Goal: Task Accomplishment & Management: Manage account settings

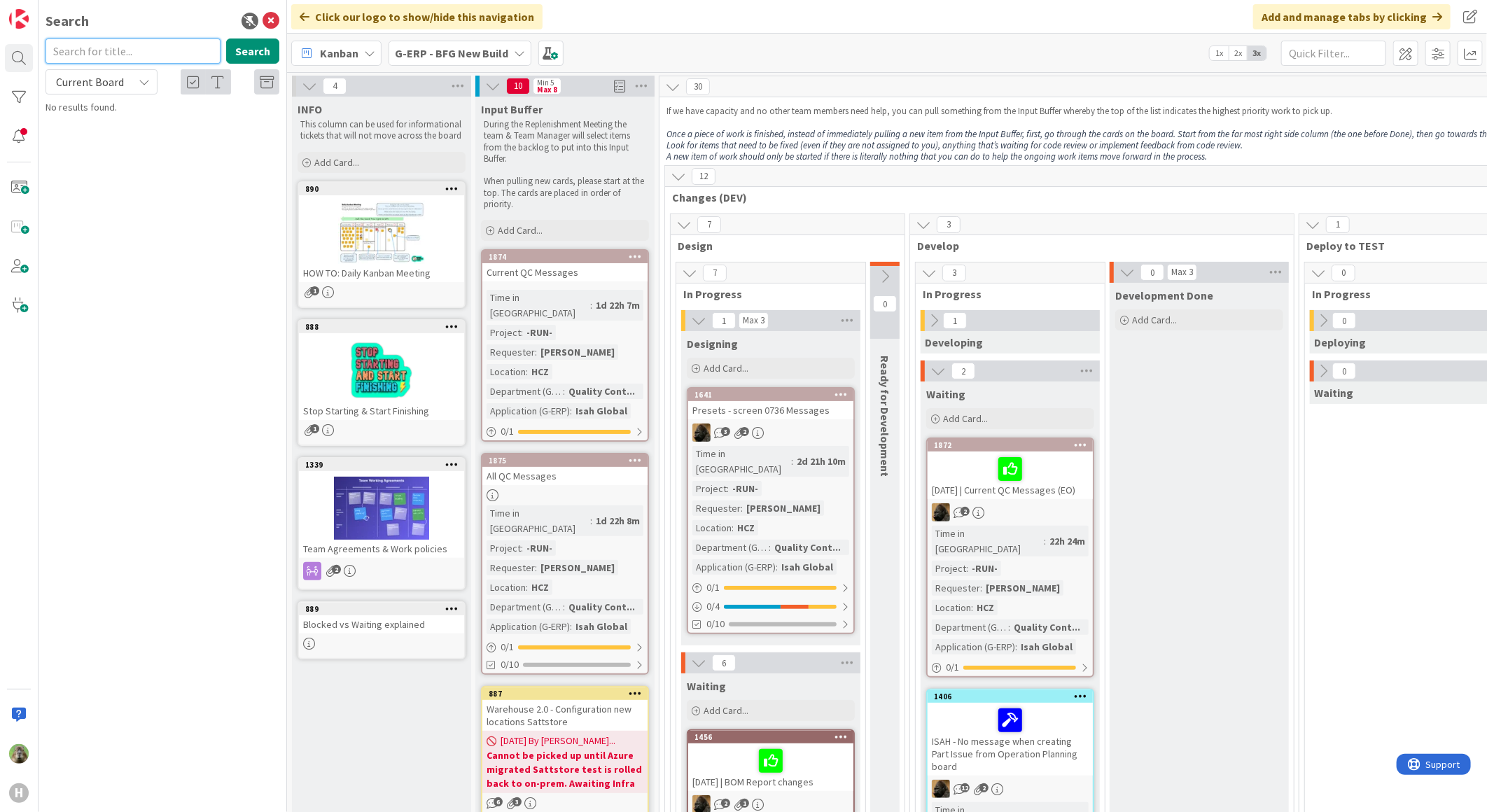
click at [136, 53] on input "text" at bounding box center [132, 50] width 175 height 25
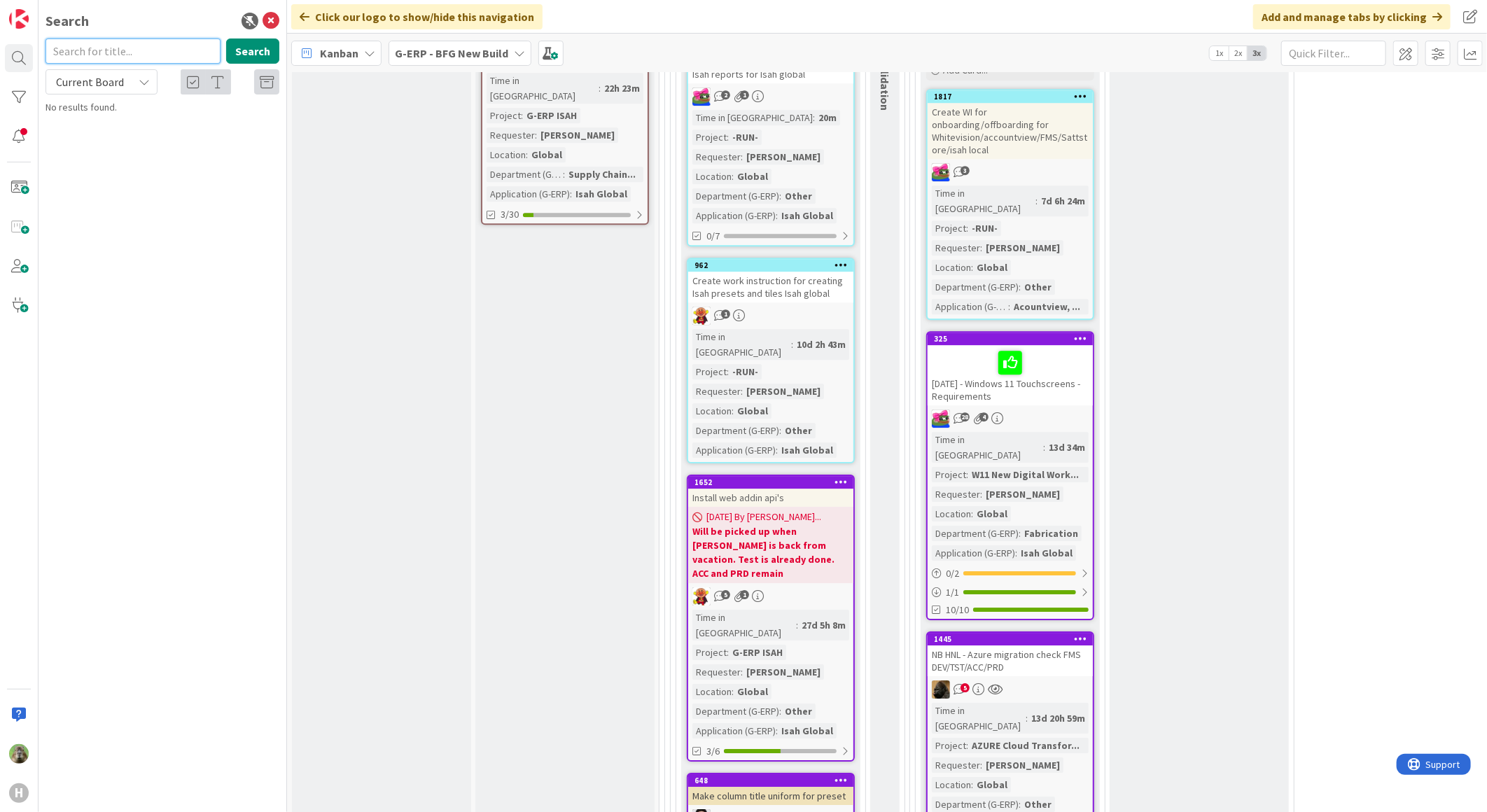
scroll to position [2643, 0]
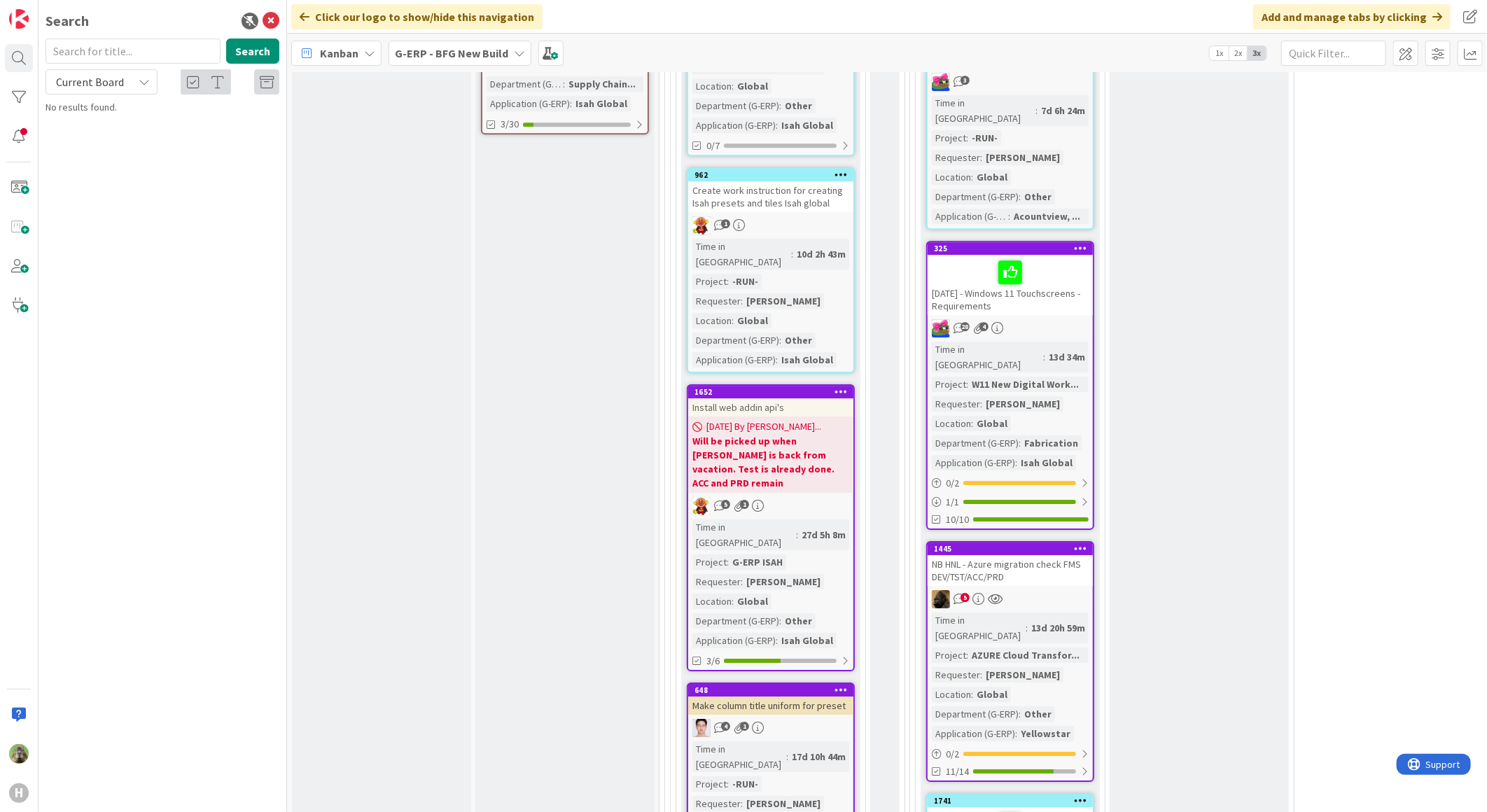
click at [811, 718] on div "4 1" at bounding box center [771, 727] width 165 height 18
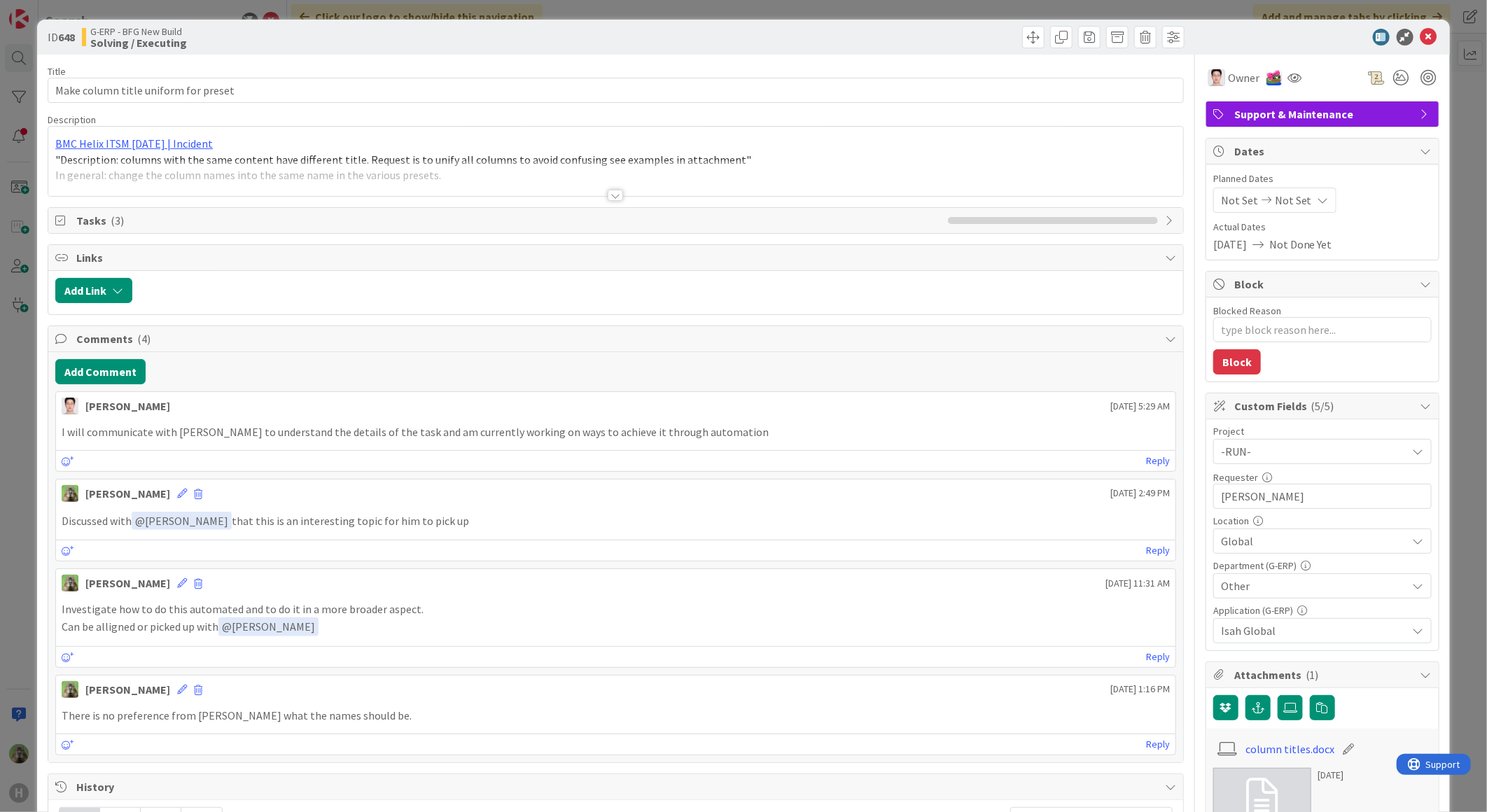
type textarea "x"
click at [104, 375] on button "Add Comment" at bounding box center [100, 371] width 90 height 25
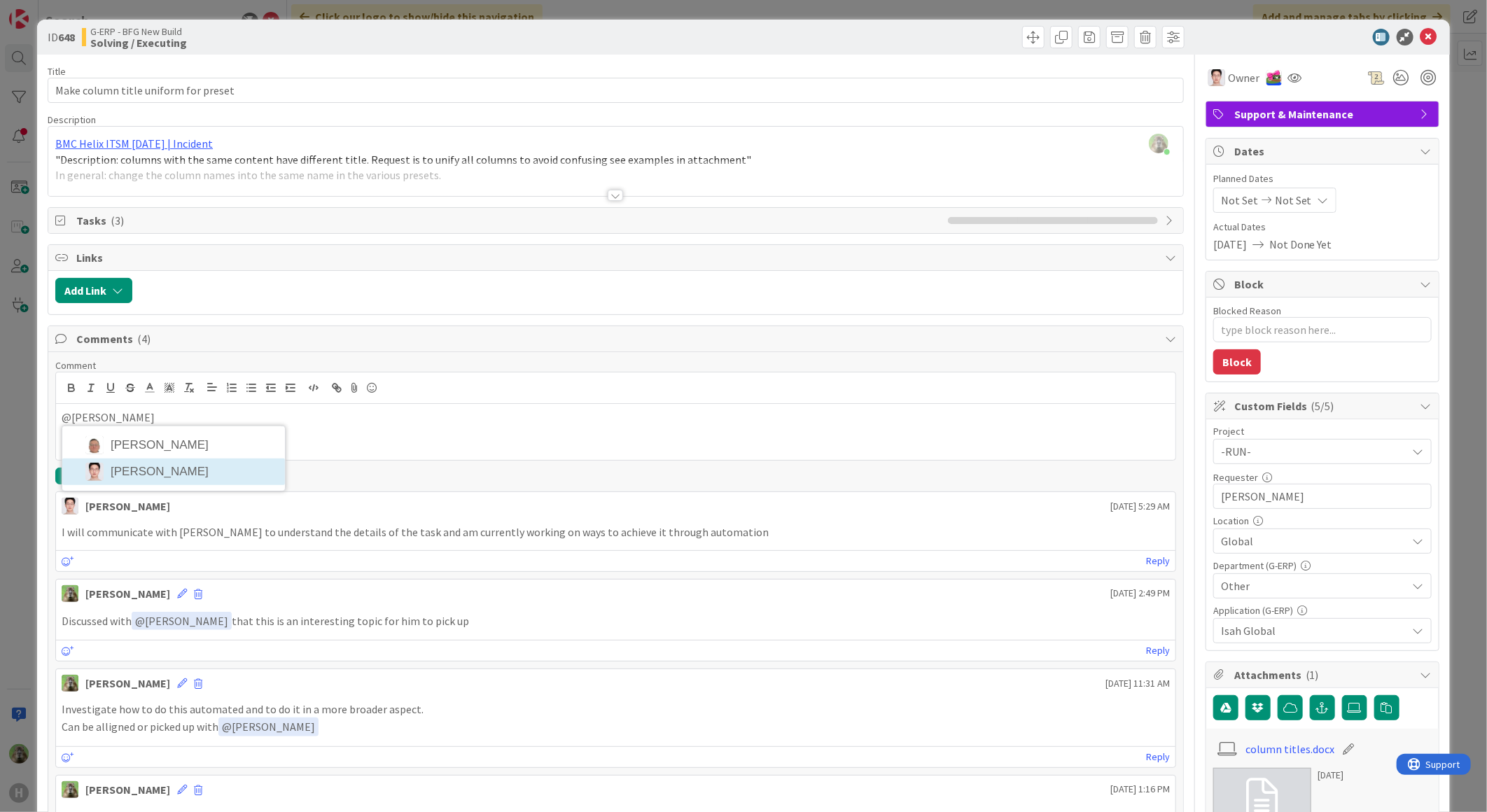
click at [125, 463] on li "luo leo" at bounding box center [174, 472] width 223 height 27
click at [415, 428] on p "﻿ @ luo leo ﻿ & ﻿ @ Jakub Král ﻿ after some contemplation & discussion wit" at bounding box center [616, 419] width 1108 height 19
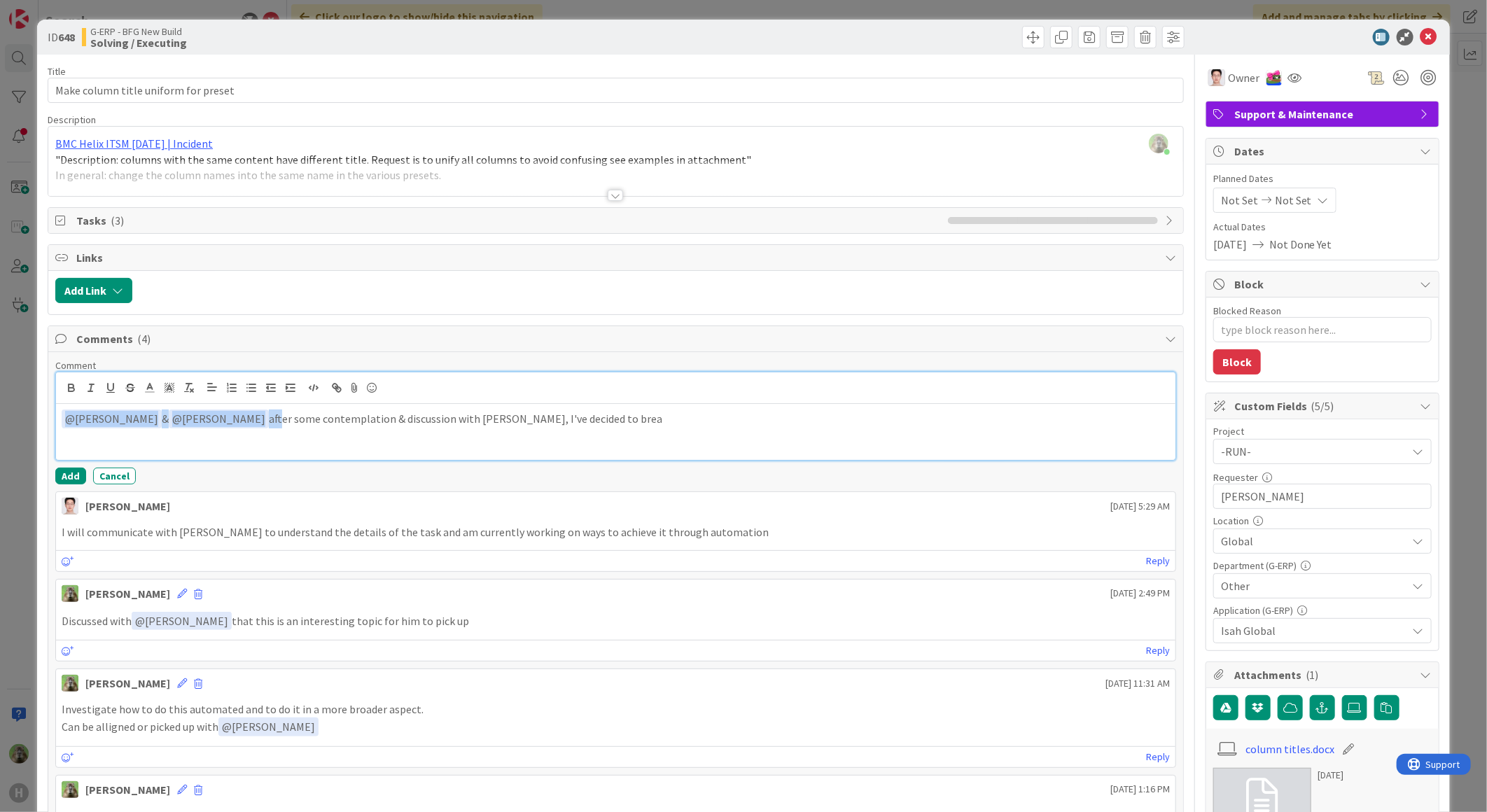
drag, startPoint x: 196, startPoint y: 421, endPoint x: 12, endPoint y: 406, distance: 184.6
click at [12, 406] on div "ID 648 G-ERP - BFG New Build Solving / Executing Title 36 / 128 Make column tit…" at bounding box center [743, 406] width 1487 height 812
click at [394, 425] on p "After some contemplation & discussion with Kevin, I've decided to brea" at bounding box center [616, 418] width 1108 height 16
click at [417, 423] on p "After some contemplation & discussion with Kevin, I've decided to brea" at bounding box center [616, 418] width 1108 height 16
click at [614, 418] on p "After some contemplation & discussion with Kevin, I've decided to create anothe…" at bounding box center [616, 418] width 1108 height 16
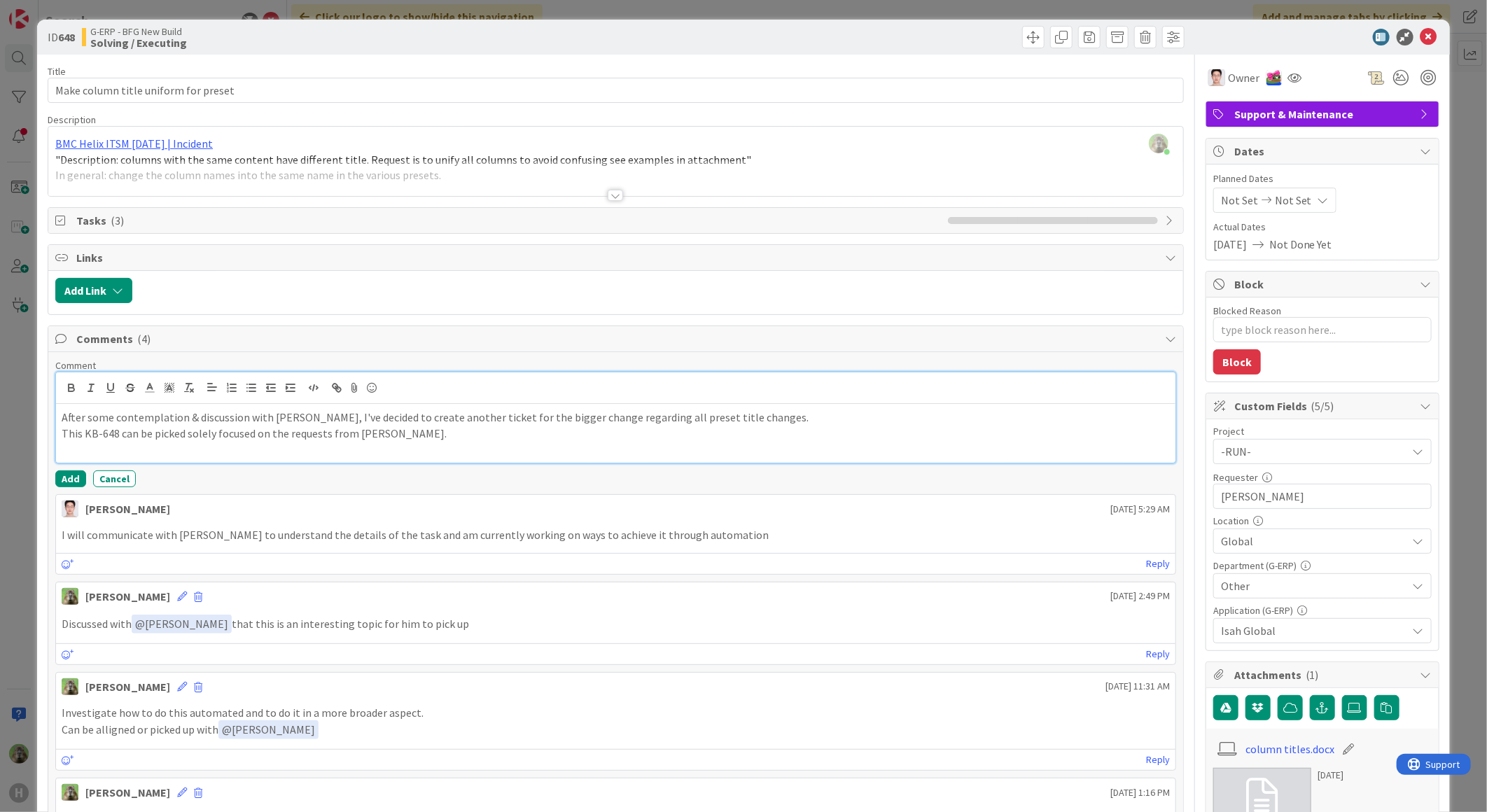
click at [724, 420] on p "After some contemplation & discussion with Kevin, I've decided to create anothe…" at bounding box center [616, 418] width 1108 height 16
click at [516, 449] on p at bounding box center [616, 448] width 1108 height 16
click at [778, 425] on p "This KB-648 can be picked solely focused on the requests from Martina." at bounding box center [616, 433] width 1108 height 16
click at [115, 451] on p "﻿ @ luo leo ﻿ Martina seemed" at bounding box center [616, 450] width 1108 height 19
click at [253, 453] on p "﻿ @ luo leo ﻿ We've talked to Martina seemed" at bounding box center [616, 450] width 1108 height 19
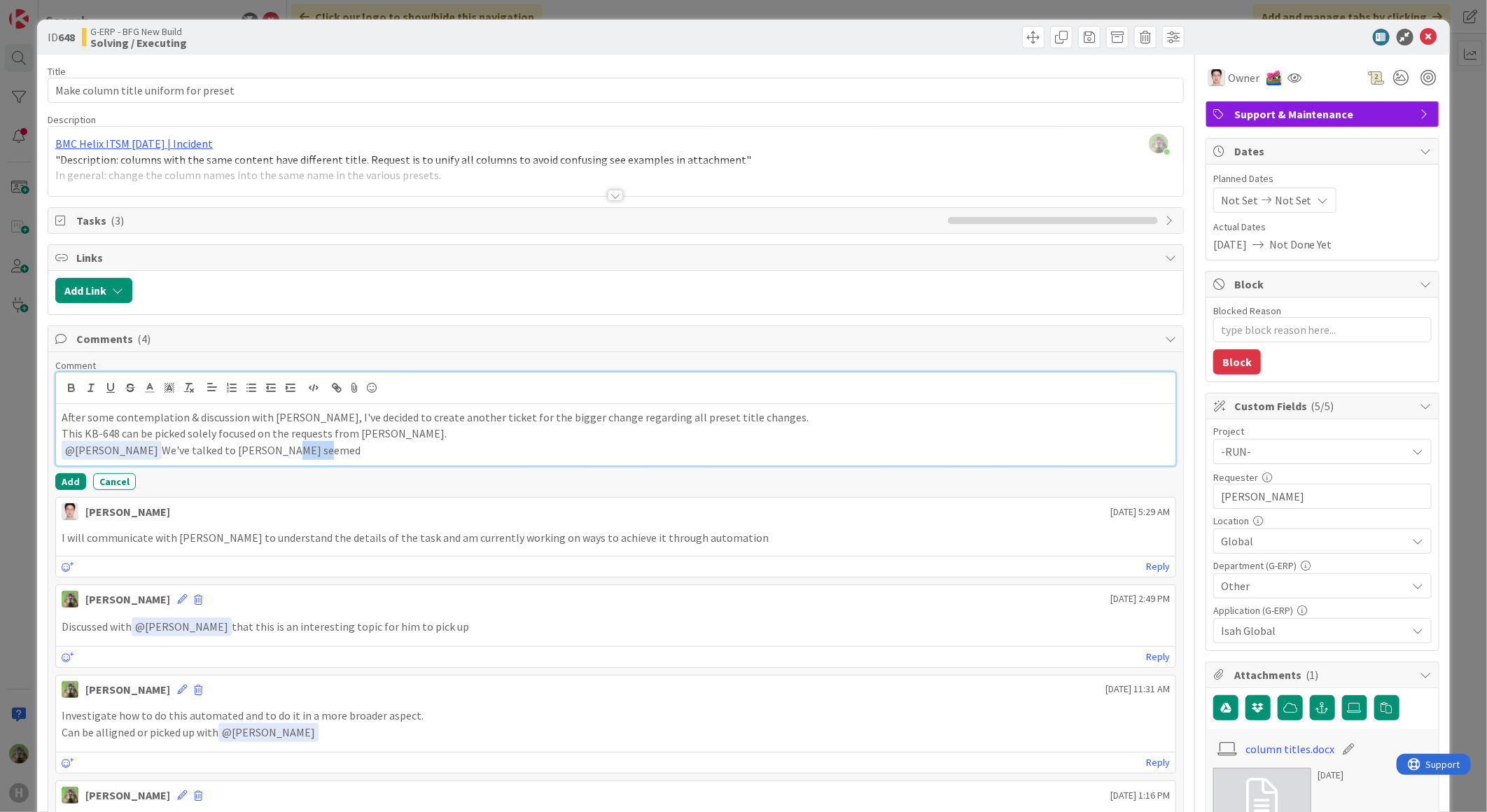
click at [253, 453] on p "﻿ @ luo leo ﻿ We've talked to Martina seemed" at bounding box center [616, 450] width 1108 height 19
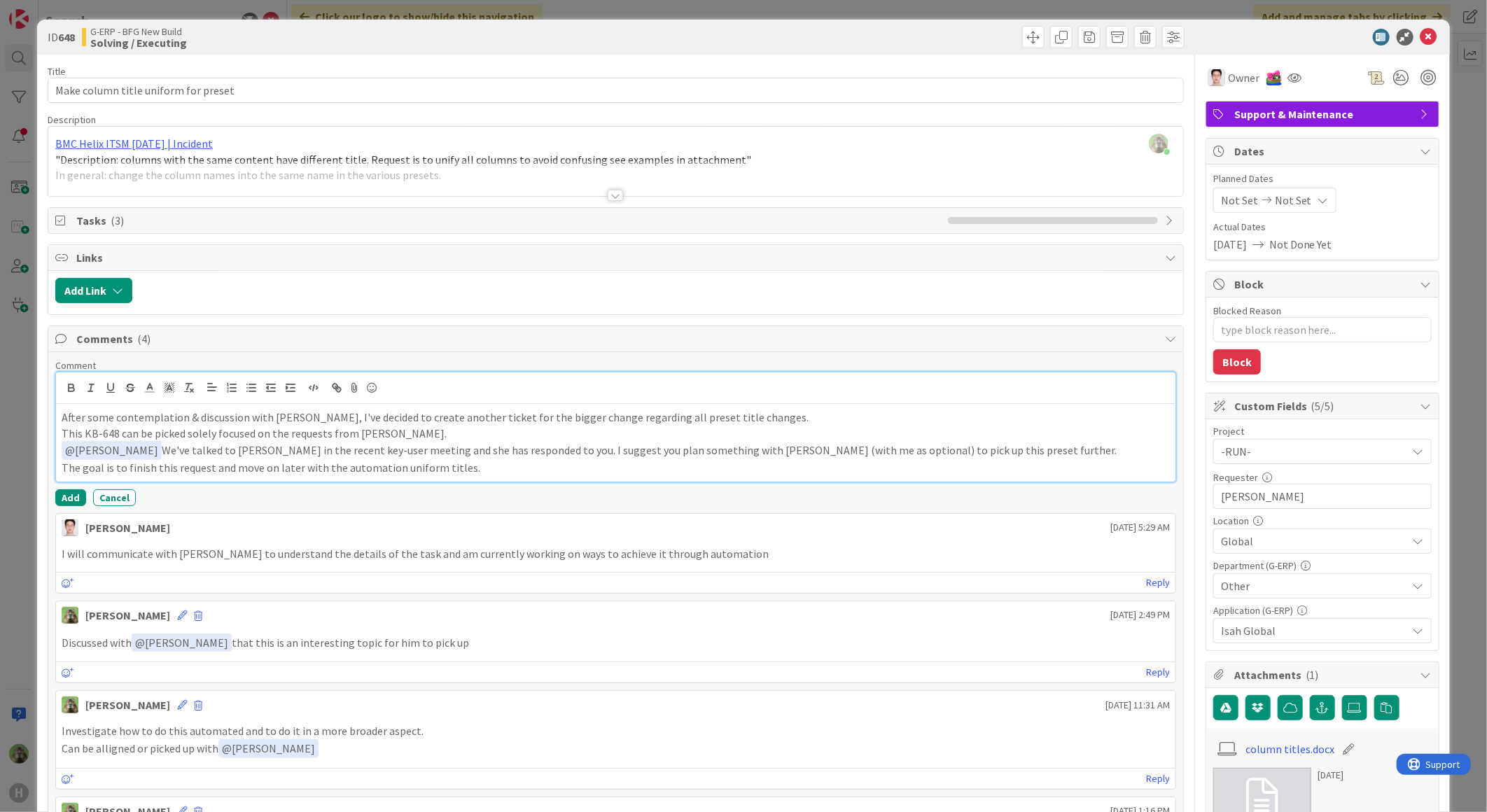
click at [722, 415] on p "After some contemplation & discussion with Kevin, I've decided to create anothe…" at bounding box center [616, 418] width 1108 height 16
click at [729, 423] on p "After some contemplation & discussion with Kevin, I've decided to create anothe…" at bounding box center [616, 418] width 1108 height 16
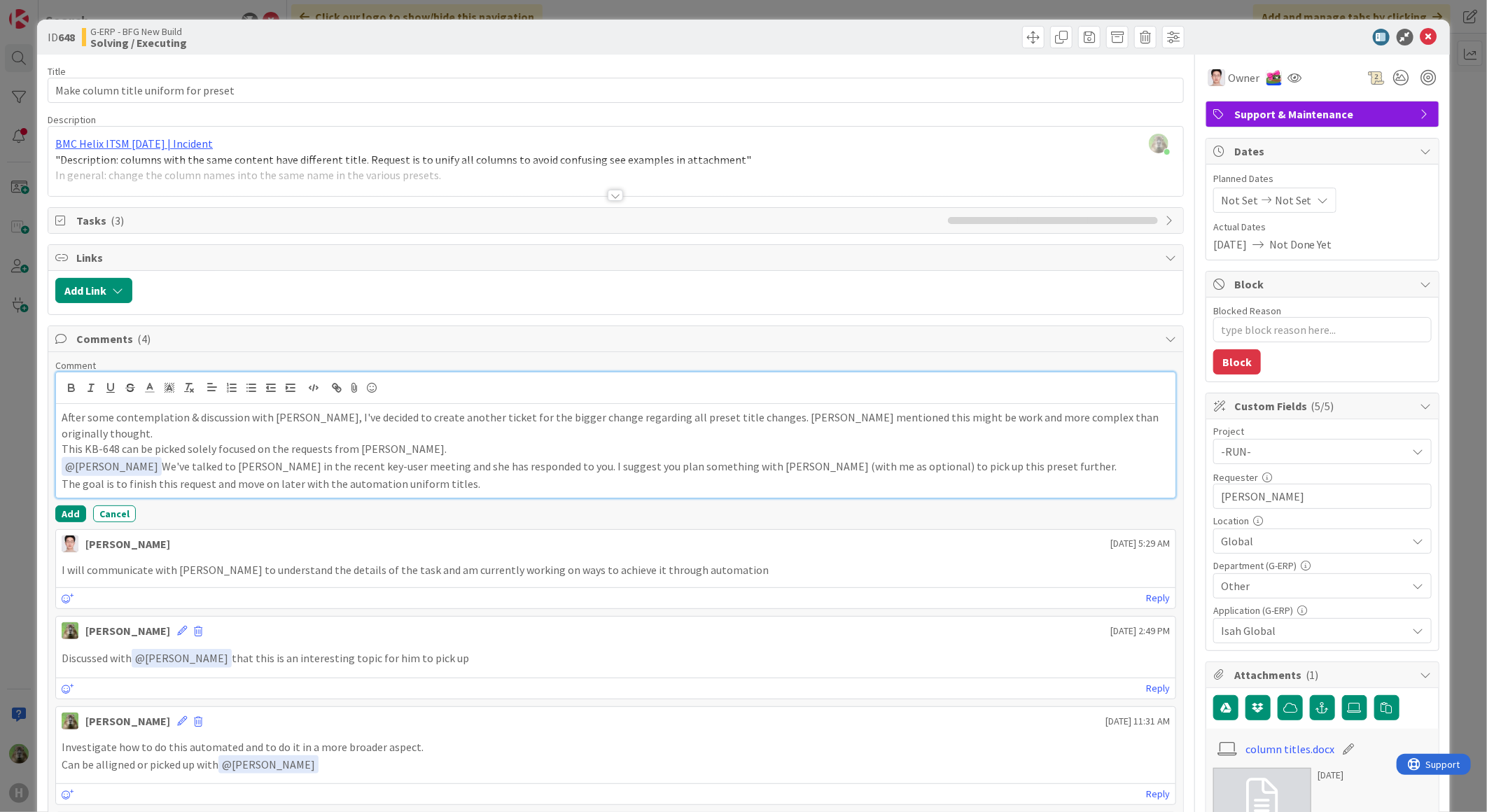
click at [719, 415] on p "After some contemplation & discussion with Kevin, I've decided to create anothe…" at bounding box center [616, 425] width 1108 height 32
click at [976, 425] on p "After some contemplation & discussion with Kevin, I've decided to create anothe…" at bounding box center [616, 425] width 1108 height 32
click at [455, 443] on p "This KB-648 can be picked solely focused on the requests from Martina." at bounding box center [616, 448] width 1108 height 16
click at [457, 435] on p "After some contemplation & discussion with Kevin, I've decided to create anothe…" at bounding box center [616, 425] width 1108 height 32
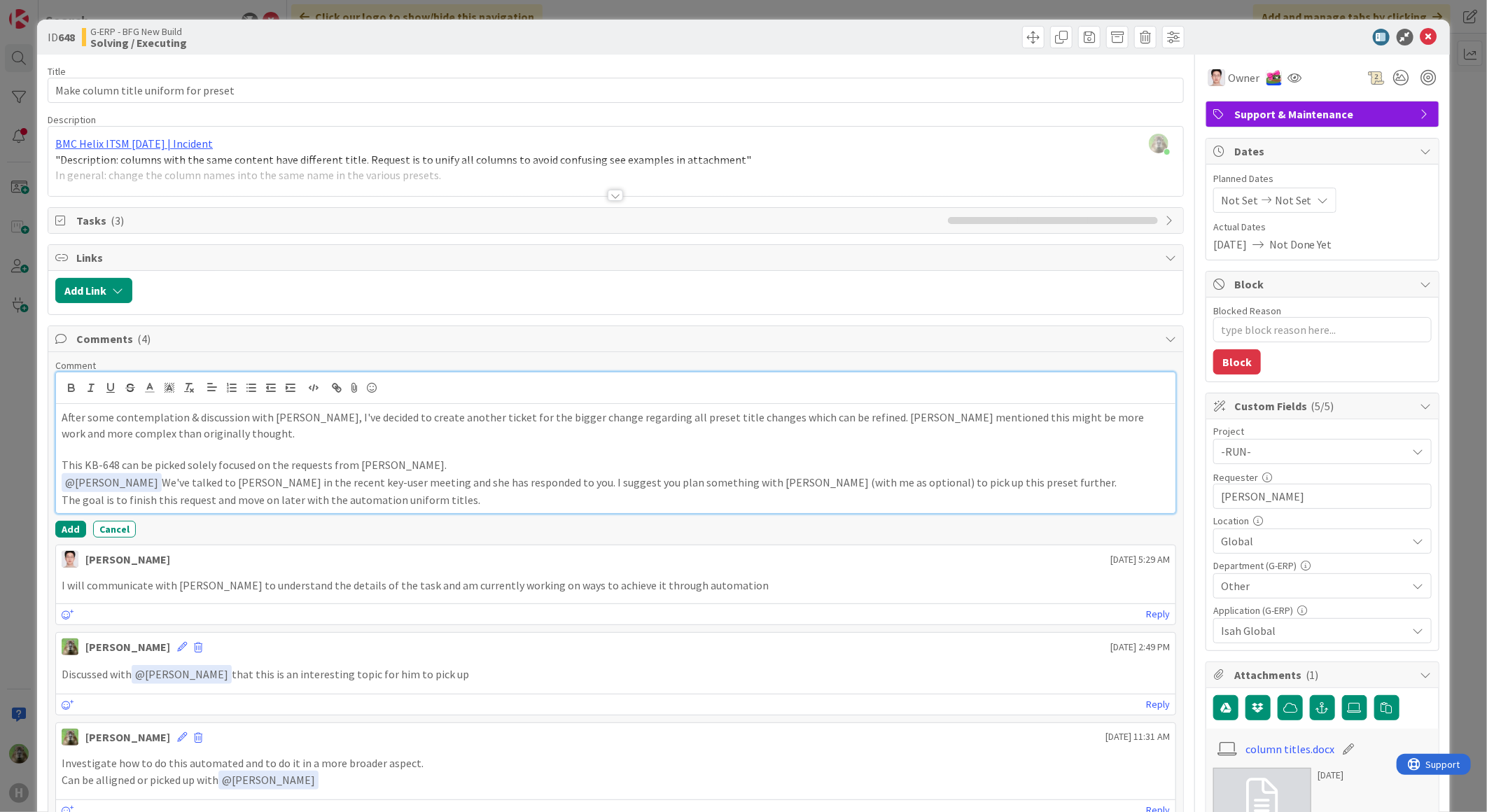
click at [503, 479] on p "﻿ @ luo leo ﻿ We've talked to Martina in the recent key-user meeting and she ha…" at bounding box center [616, 482] width 1108 height 19
click at [454, 497] on p "The goal is to finish this request and move on later with the automation unifor…" at bounding box center [616, 500] width 1108 height 16
click at [694, 480] on p "﻿ @ luo leo ﻿ We've talked to Martina in the recent key-user meeting and she ha…" at bounding box center [616, 482] width 1108 height 19
click at [306, 501] on p "The goal is to finish this request and move on later to change the preset title…" at bounding box center [616, 500] width 1108 height 16
click at [569, 472] on p "This KB-648 can be picked solely focused on the requests from Martina." at bounding box center [616, 465] width 1108 height 16
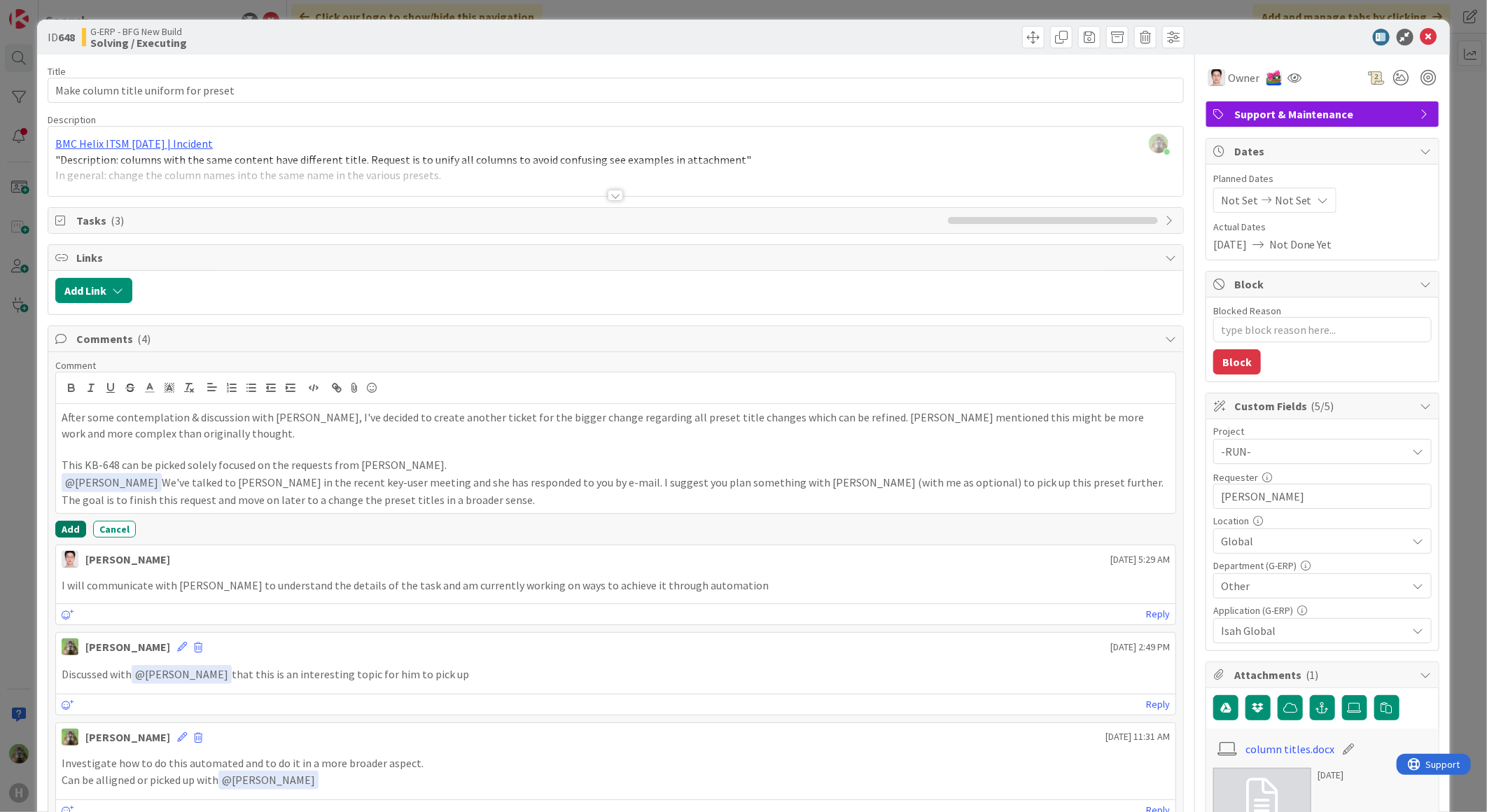
click at [80, 528] on button "Add" at bounding box center [71, 528] width 31 height 17
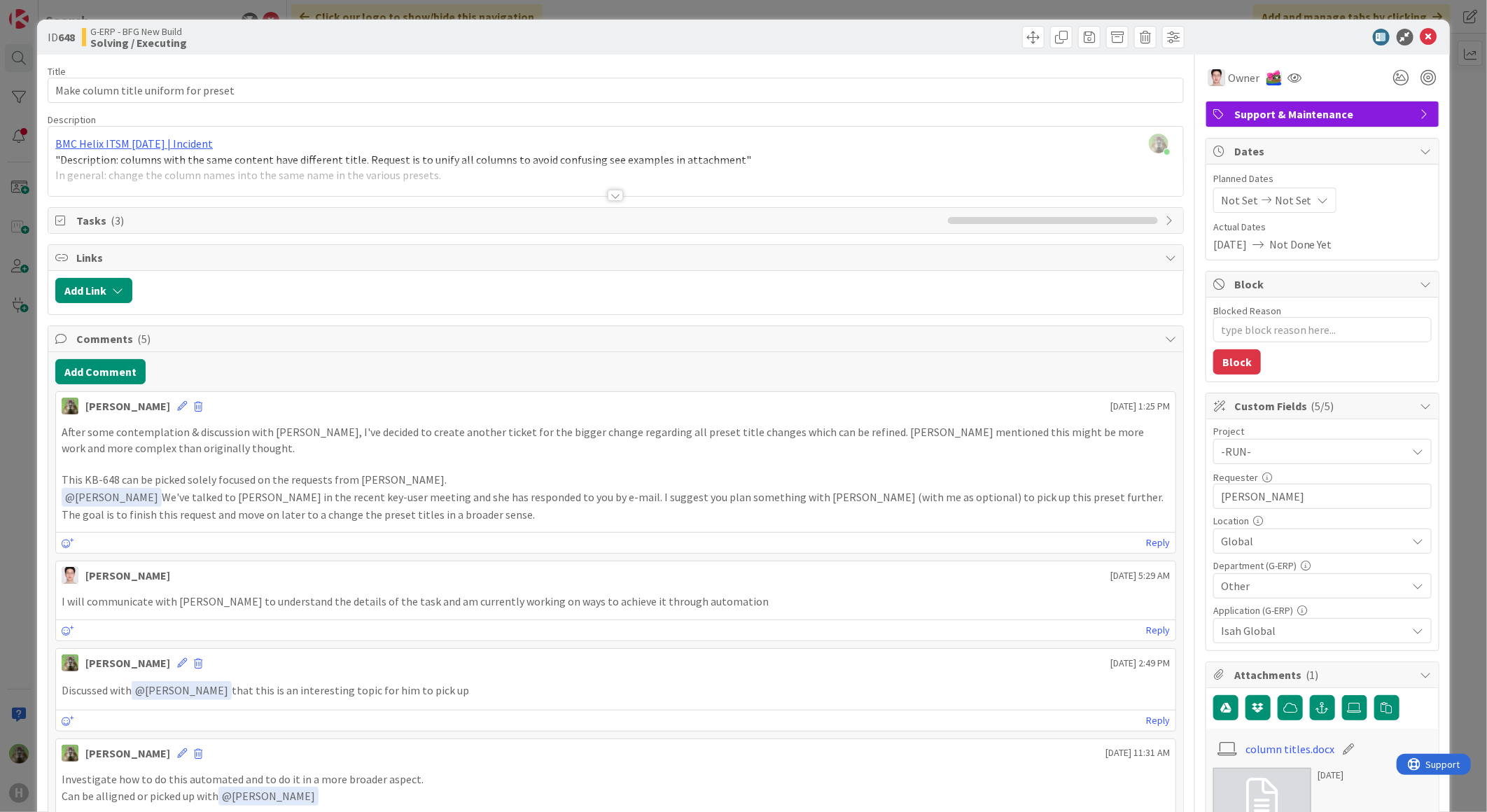
click at [1275, 579] on span "Other" at bounding box center [1313, 585] width 187 height 17
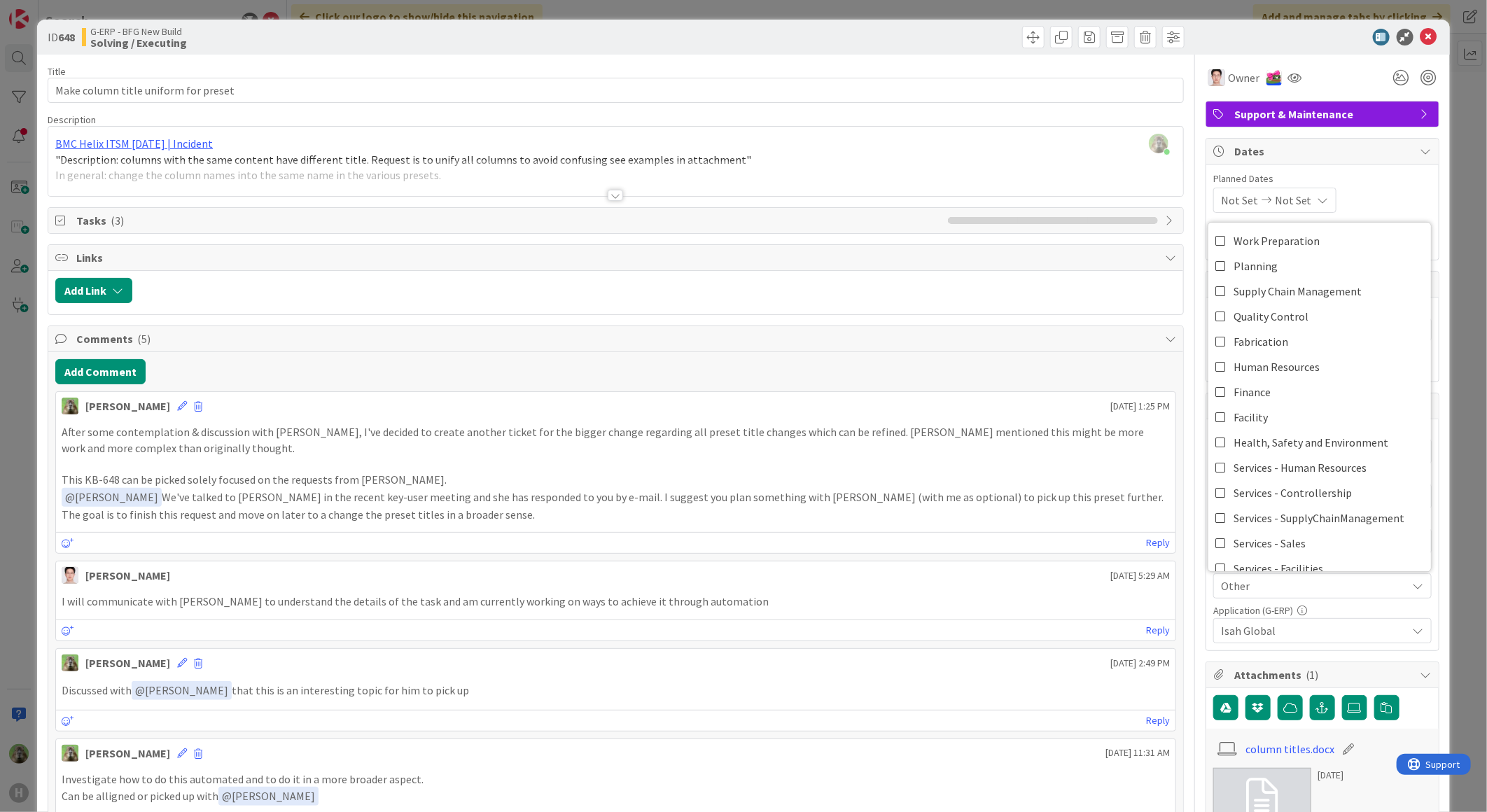
click at [1257, 582] on span "Other" at bounding box center [1313, 585] width 187 height 17
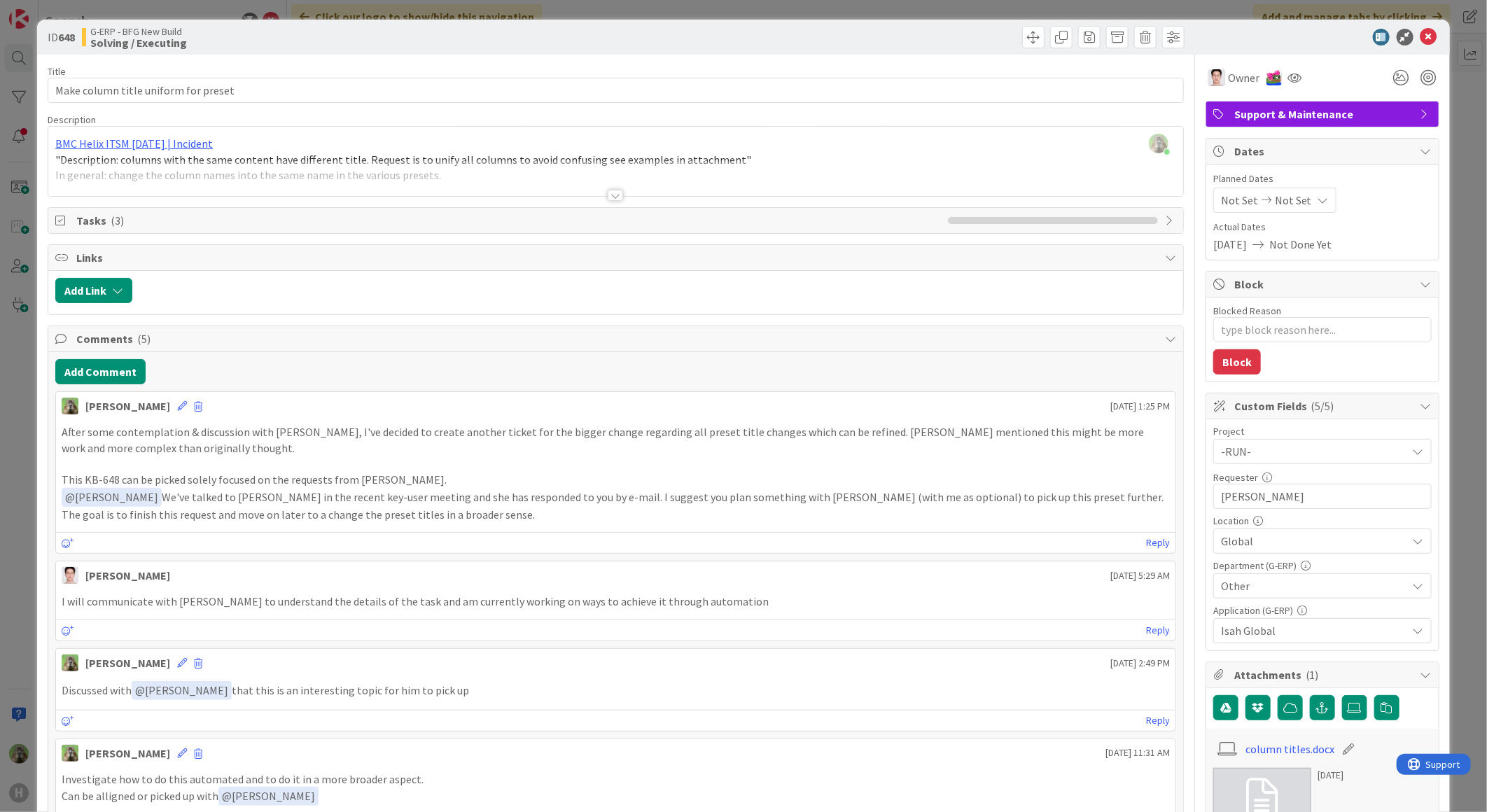
click at [1257, 582] on span "Other" at bounding box center [1313, 585] width 187 height 17
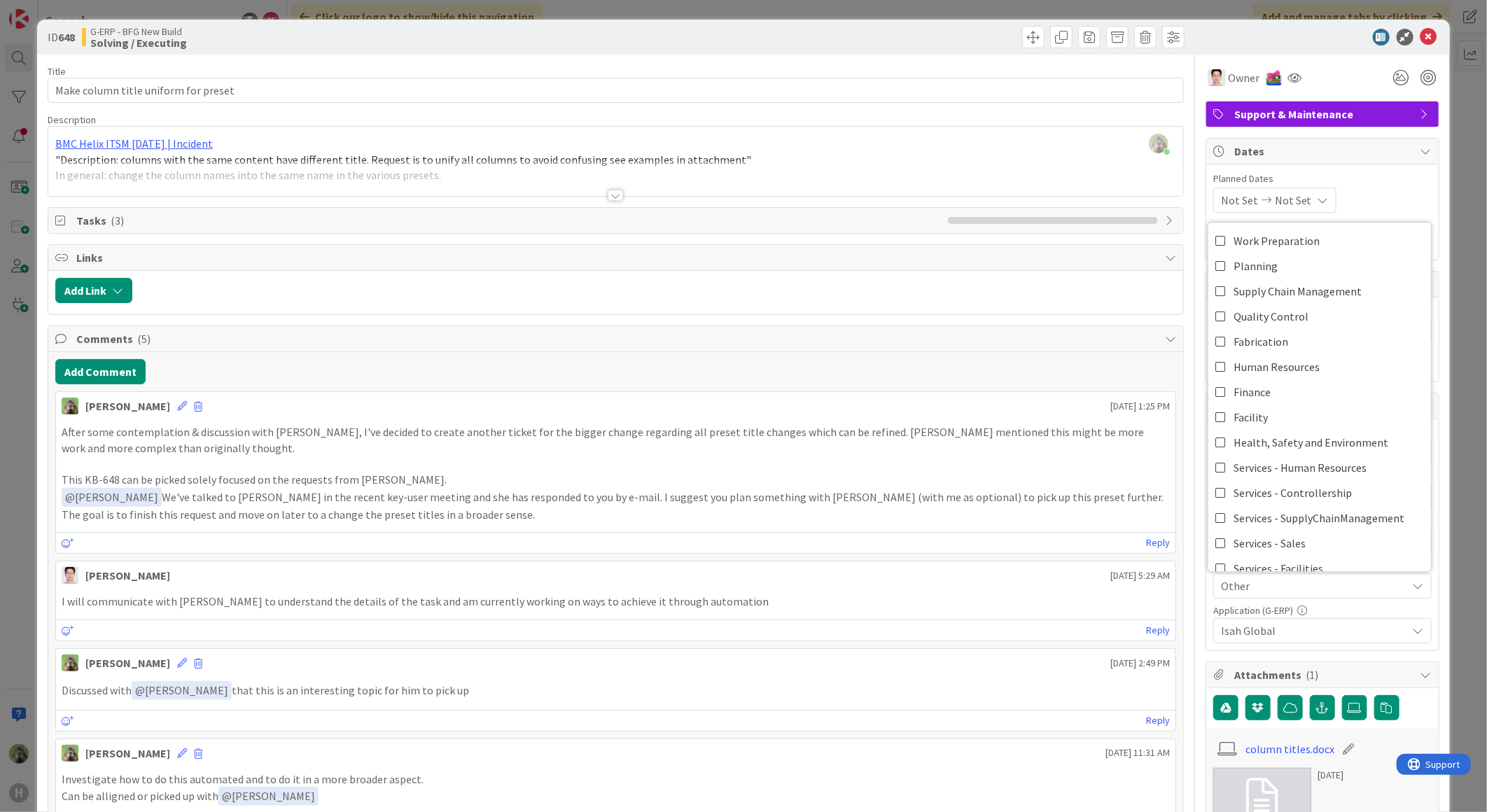
click at [1257, 582] on span "Other" at bounding box center [1313, 585] width 187 height 17
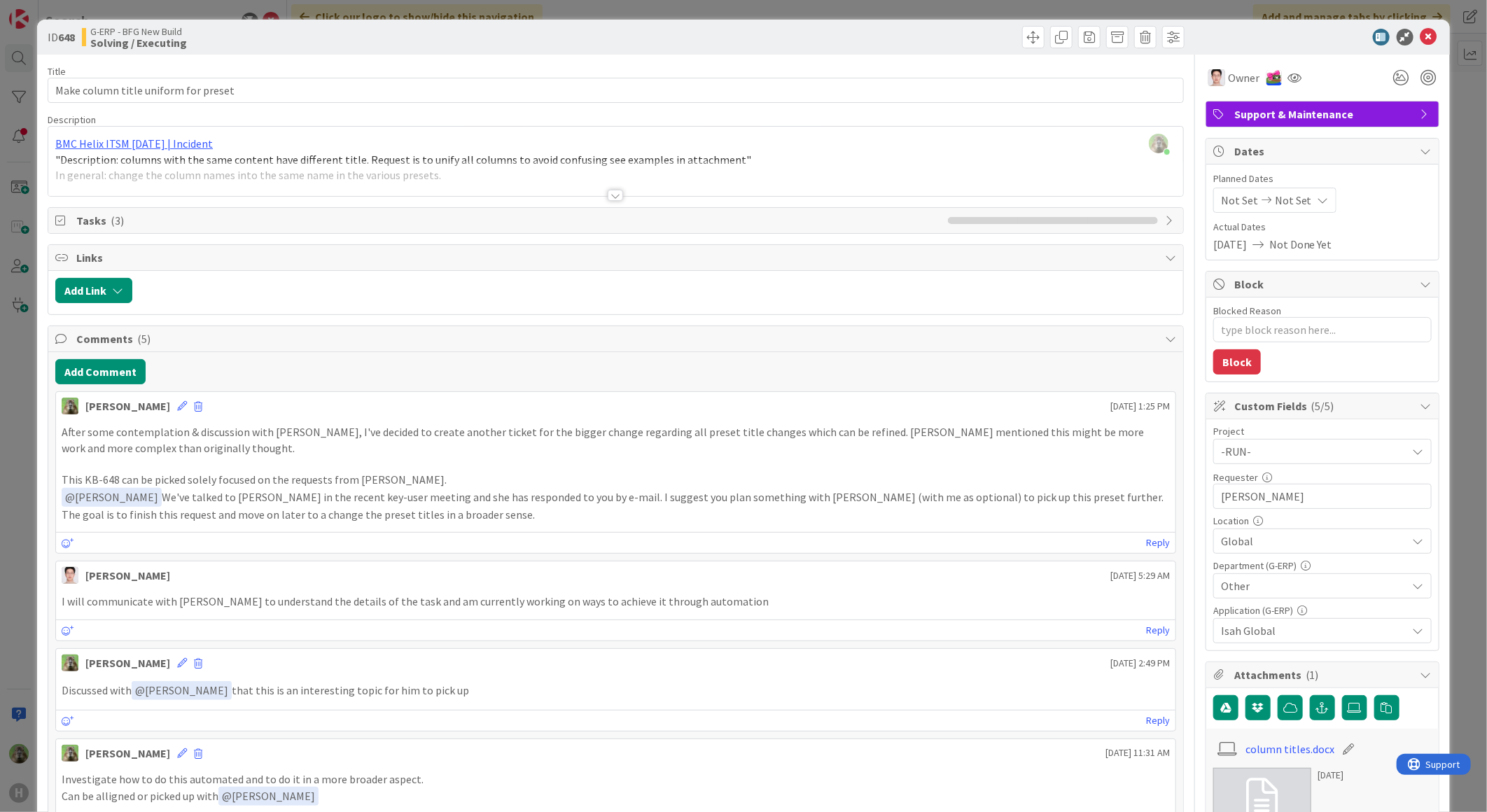
type textarea "x"
click at [177, 410] on icon at bounding box center [182, 406] width 10 height 10
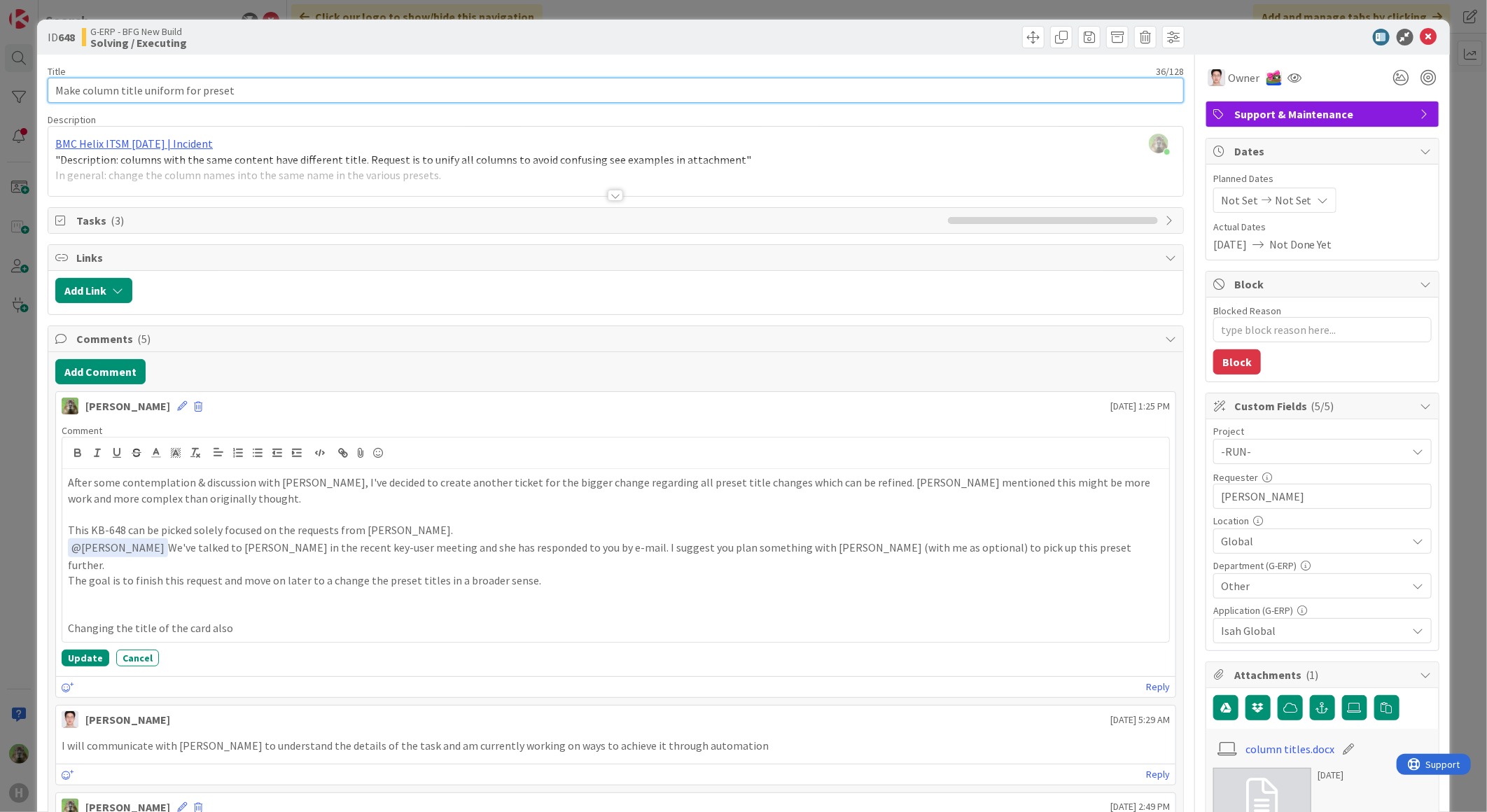
drag, startPoint x: 366, startPoint y: 88, endPoint x: -64, endPoint y: 50, distance: 431.7
click at [0, 50] on html "H Search Search Current Board No results found. Click our logo to show/hide thi…" at bounding box center [743, 406] width 1487 height 812
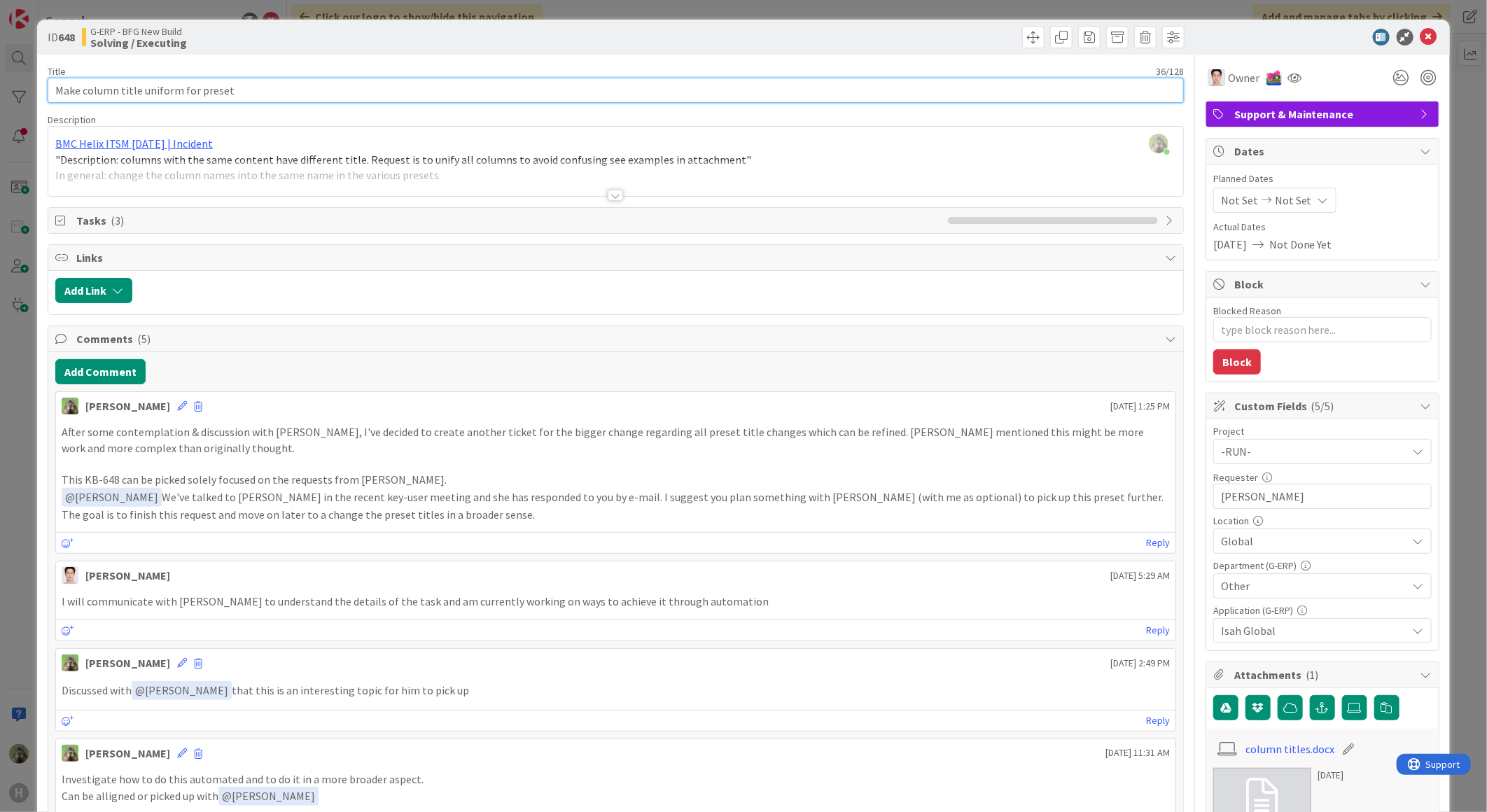
click at [230, 83] on input "Make column title uniform for preset" at bounding box center [616, 90] width 1136 height 25
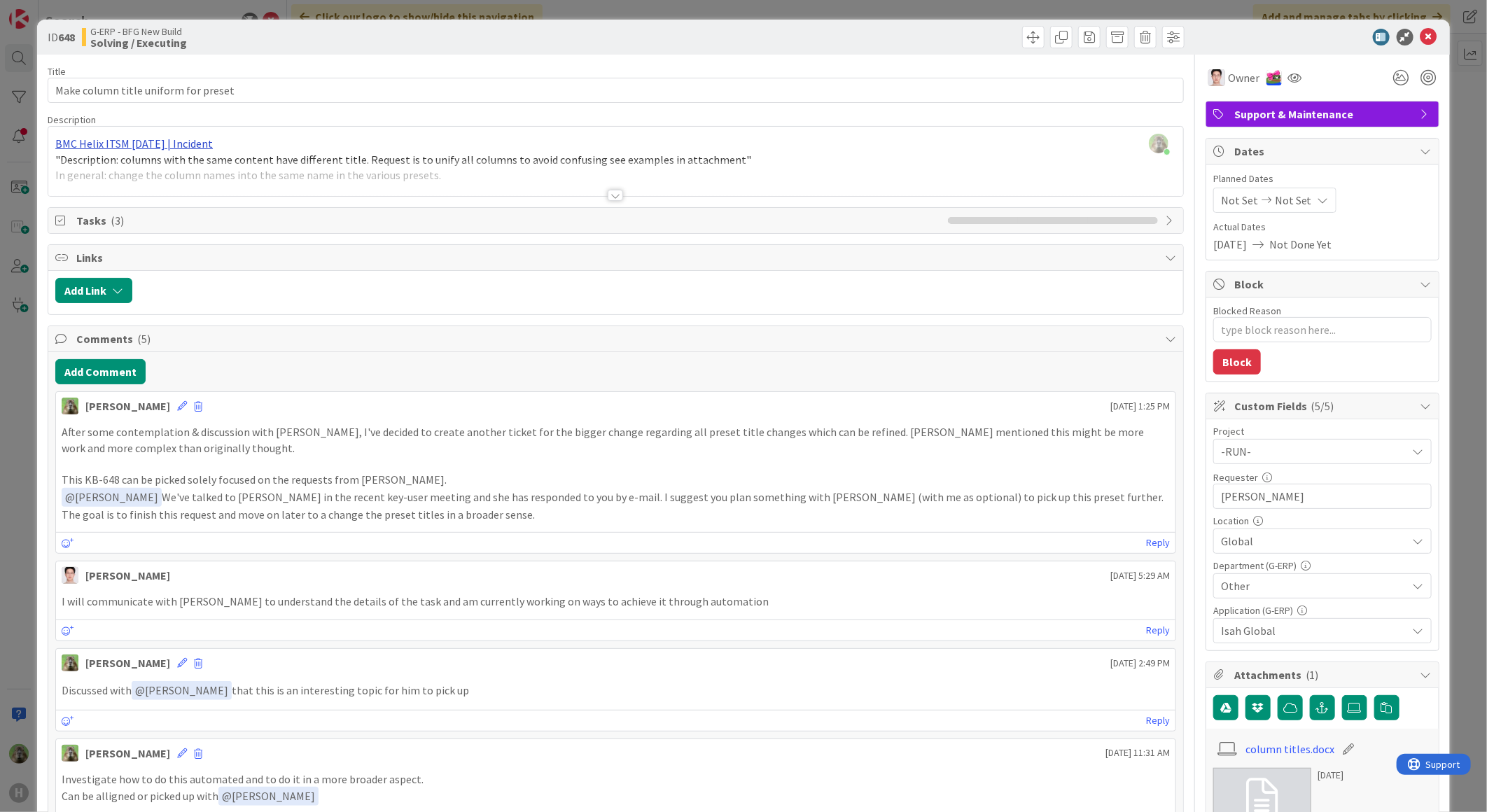
click at [157, 140] on div "Timothy Tjia joined 12 m ago BMC Helix ITSM 23.3.02 | Incident "Description: co…" at bounding box center [616, 161] width 1135 height 69
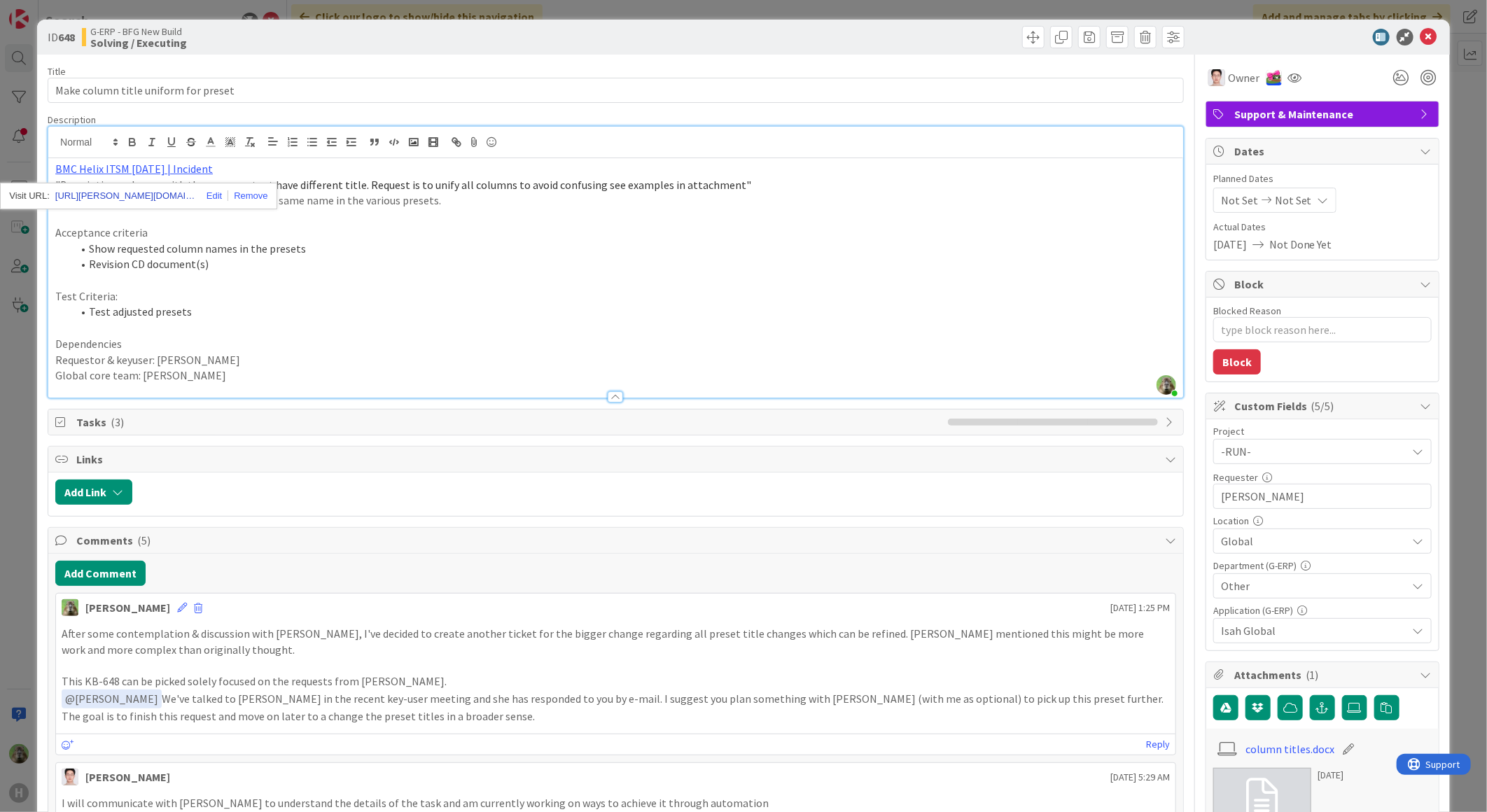
click at [148, 197] on link "https://huisman-smartit.onbmc.com/smartit/app/#/incident/AGGGSPRFBRQVHASTOG0FST…" at bounding box center [125, 196] width 140 height 18
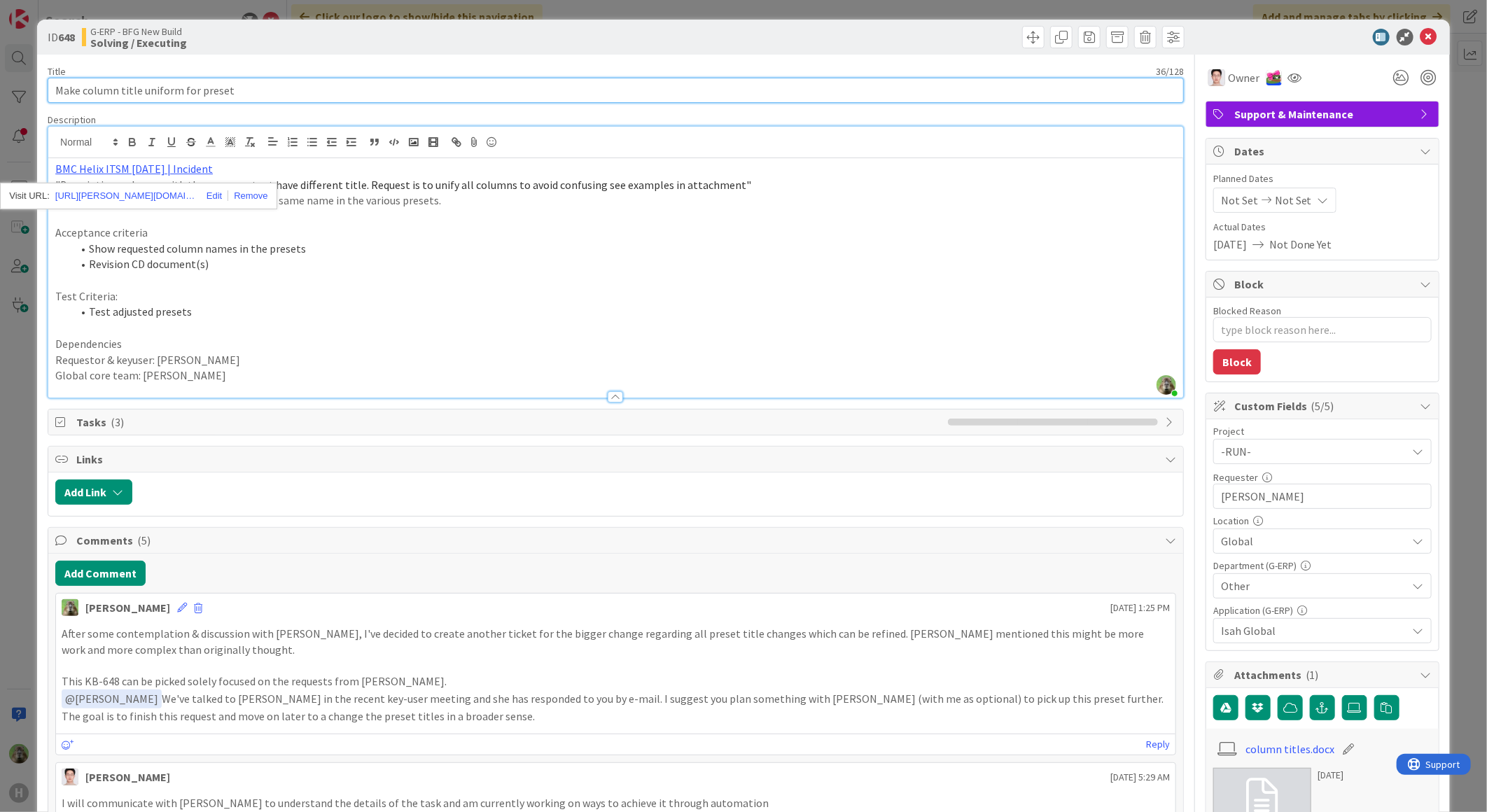
click at [54, 88] on input "Make column title uniform for preset" at bounding box center [616, 90] width 1136 height 25
type input "Preset Make column title uniform for preset"
type textarea "x"
type input "Preset changes - Make column title uniform for preset"
type textarea "x"
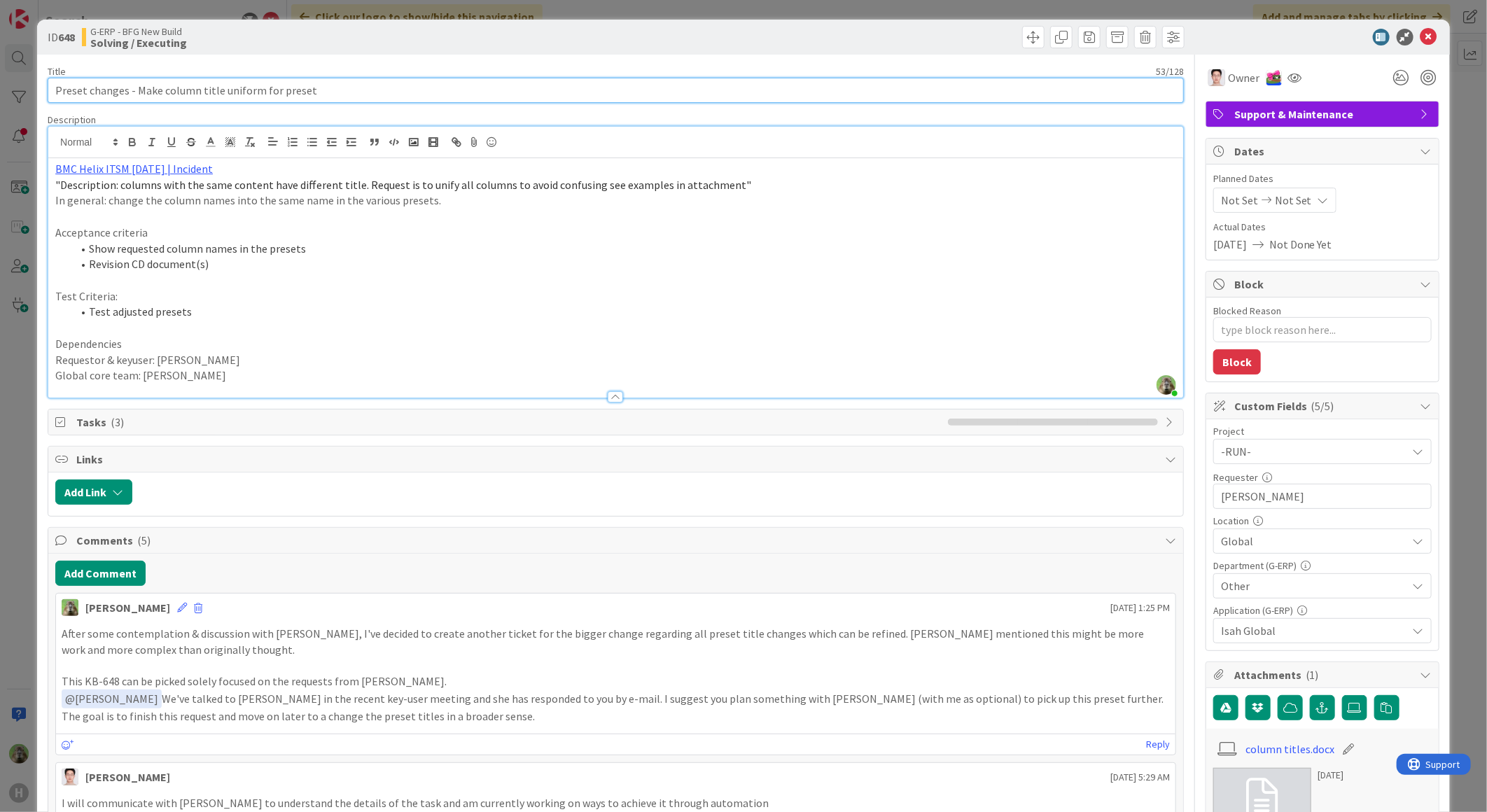
drag, startPoint x: 135, startPoint y: 94, endPoint x: 439, endPoint y: 59, distance: 306.0
type input "Preset changes - Changes"
type textarea "x"
type input "Preset changes - Changes"
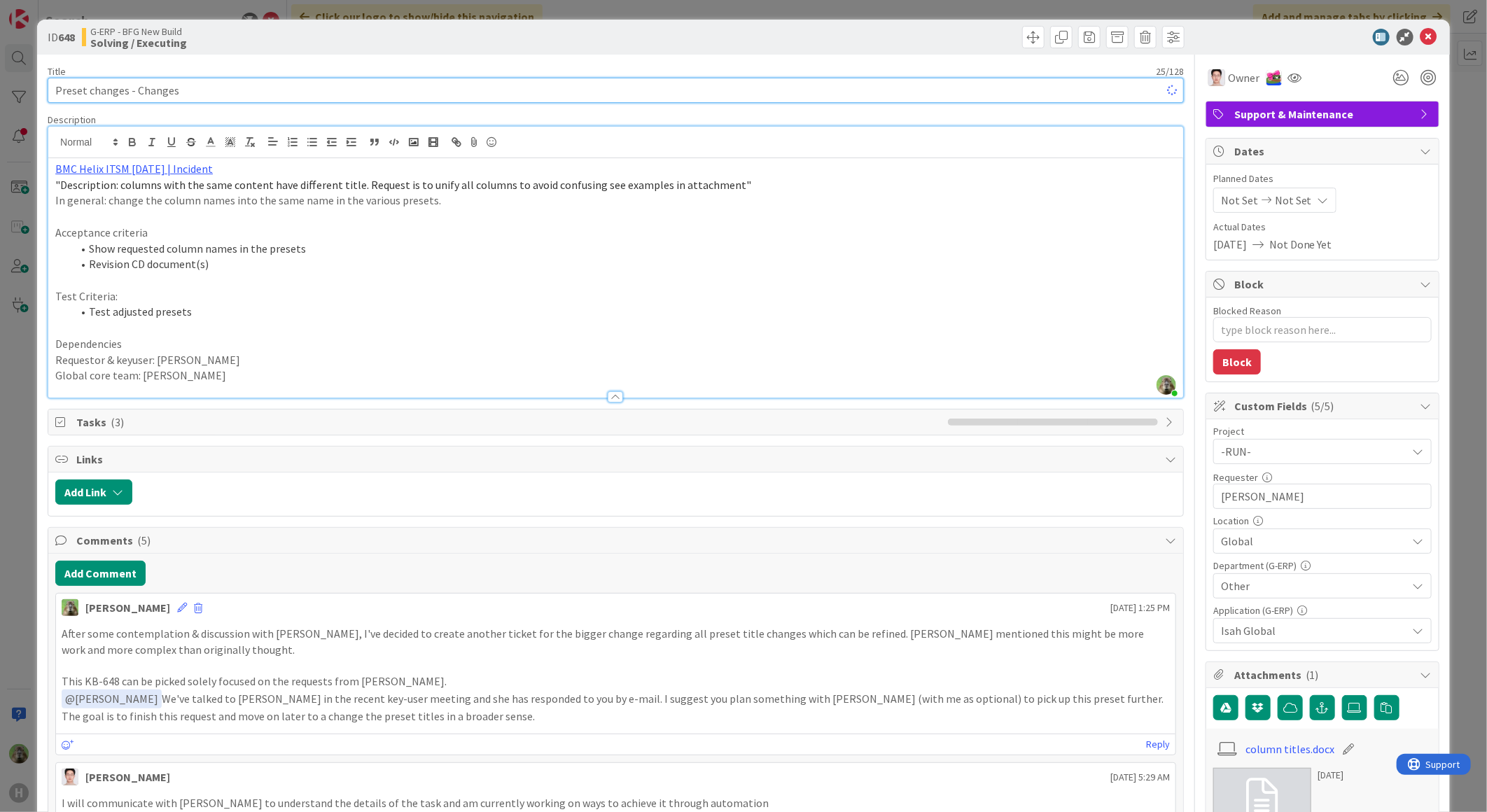
type textarea "x"
type input "Preset changes - Change tit"
type textarea "x"
type input "Preset changes - Cha"
type textarea "x"
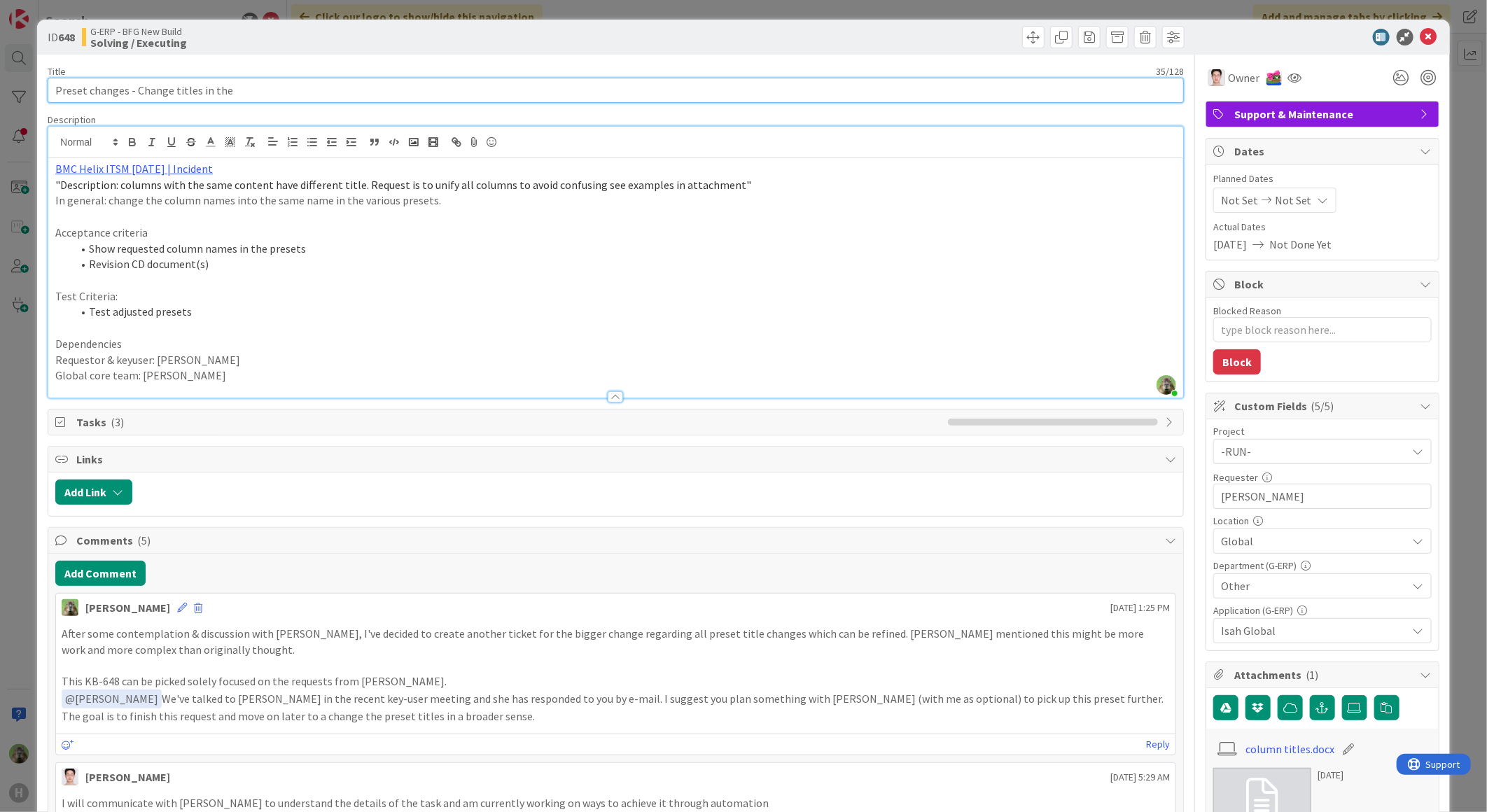
type input "Preset changes - Change titles in the"
type textarea "x"
type input "Preset changes - Change titles in the p"
type textarea "x"
type input "Preset changes - Change titles in the pre"
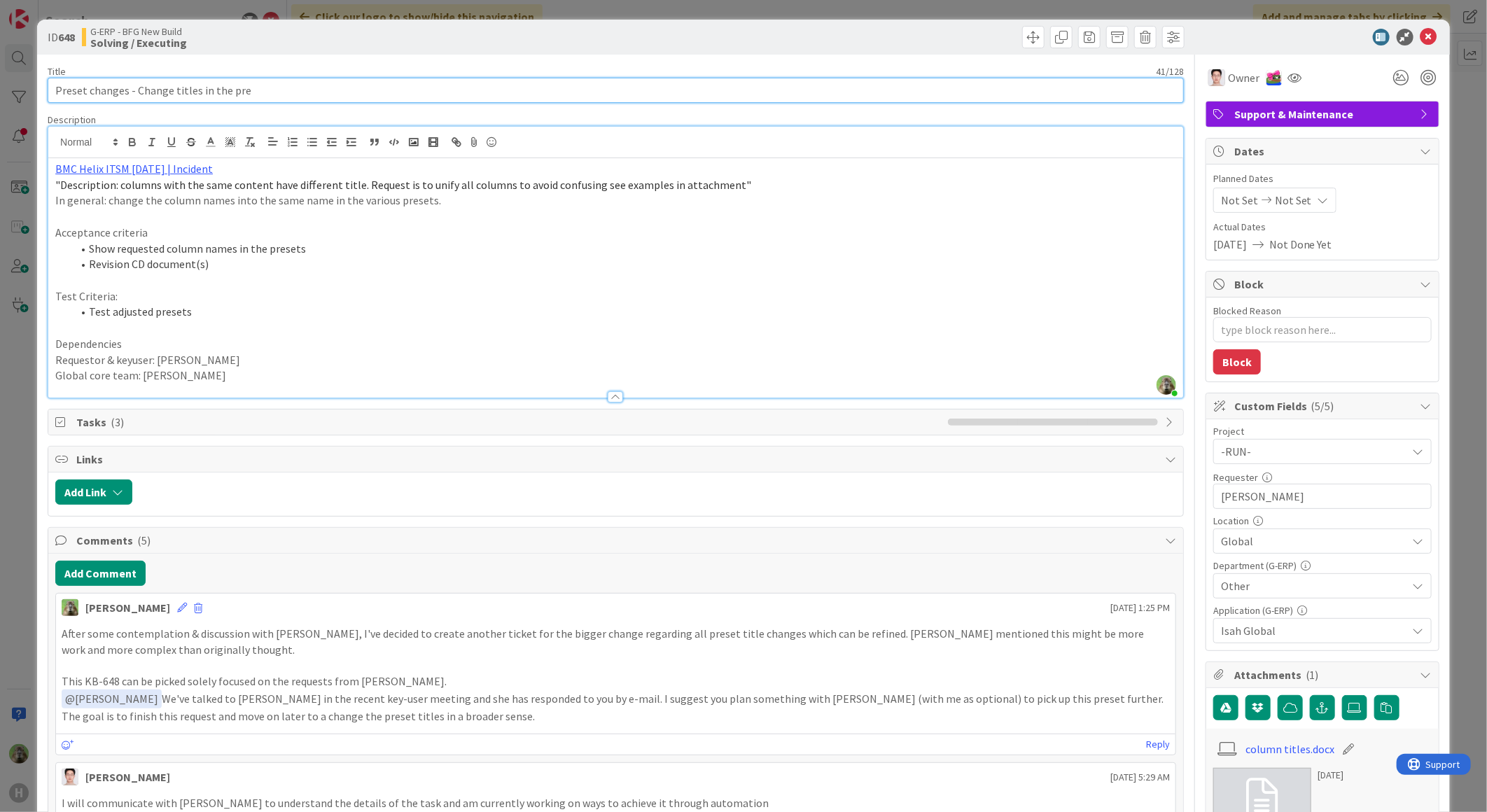
type textarea "x"
type input "Preset changes - Change titles in the pree"
type textarea "x"
type input "Preset changes - Change titles in the preset to make it unf"
type textarea "x"
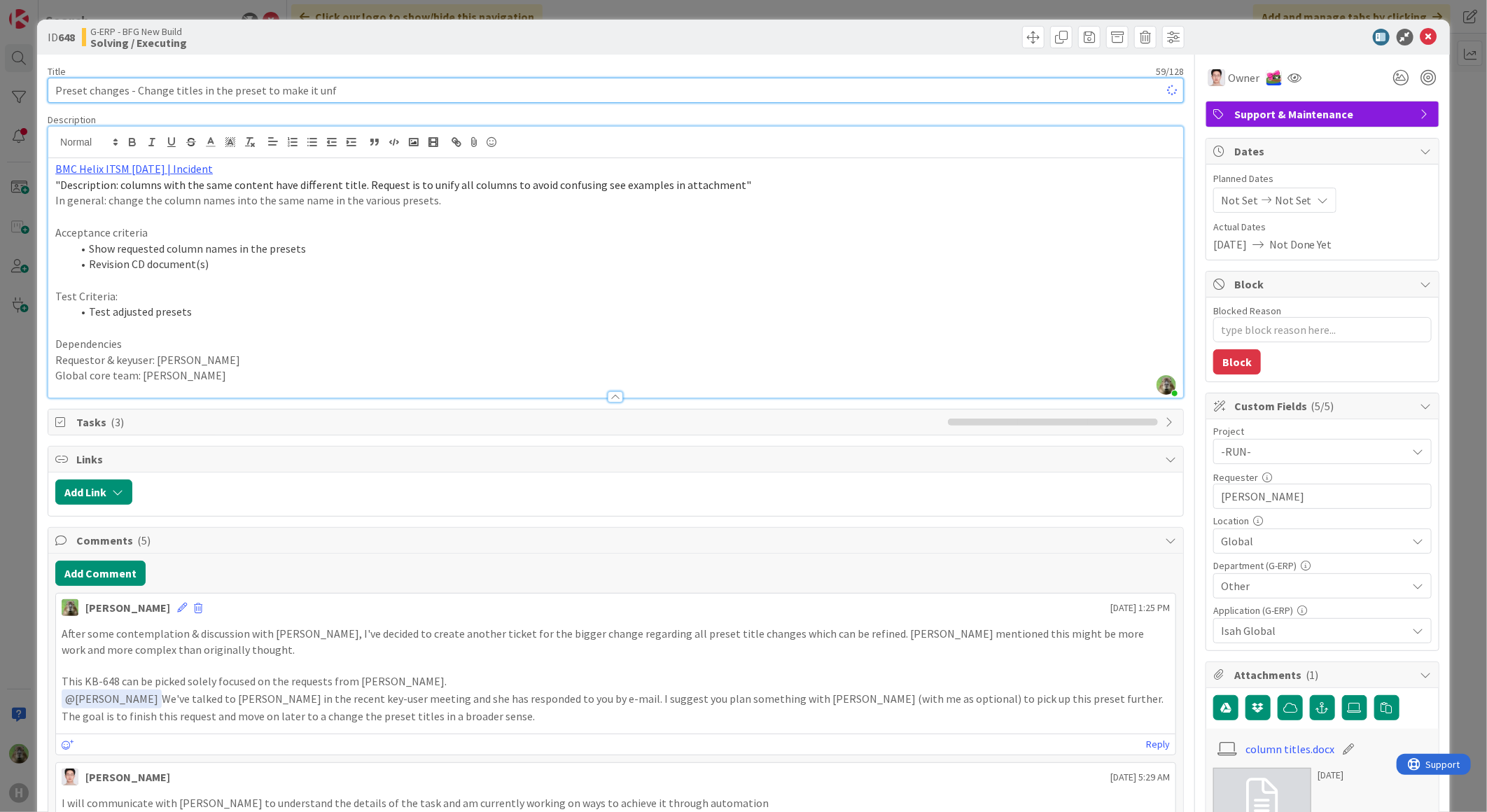
type input "Preset changes - Change titles in the preset to make it un"
type textarea "x"
type input "Preset changes - Change titles in the preset to make it uniform"
type textarea "x"
type input "Preset changes - Change titles in the preset to make it uniform"
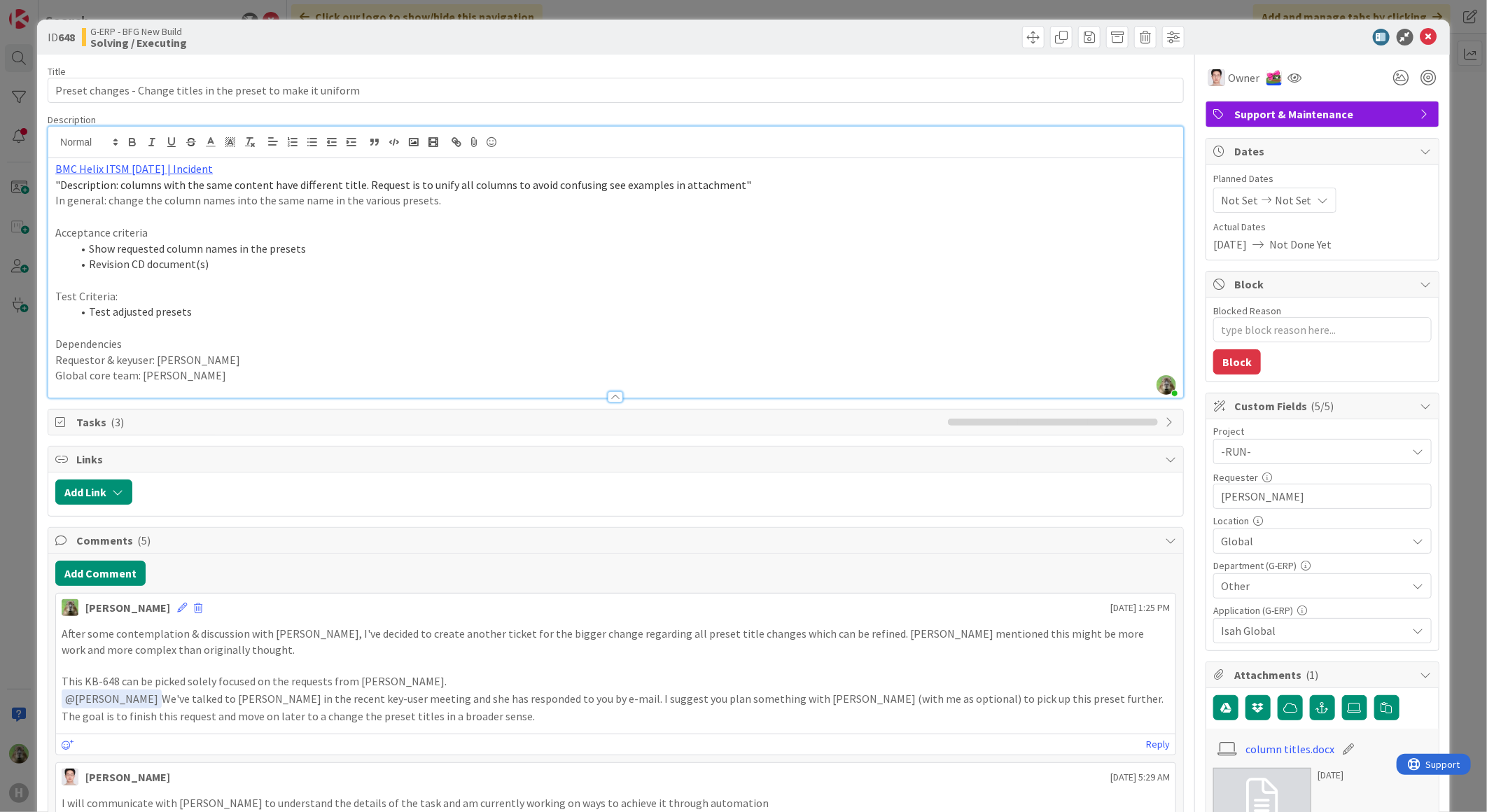
click at [384, 276] on p at bounding box center [616, 280] width 1120 height 16
click at [23, 534] on div "ID 648 G-ERP - BFG New Build Solving / Executing Title 63 / 128 Preset changes …" at bounding box center [743, 406] width 1487 height 812
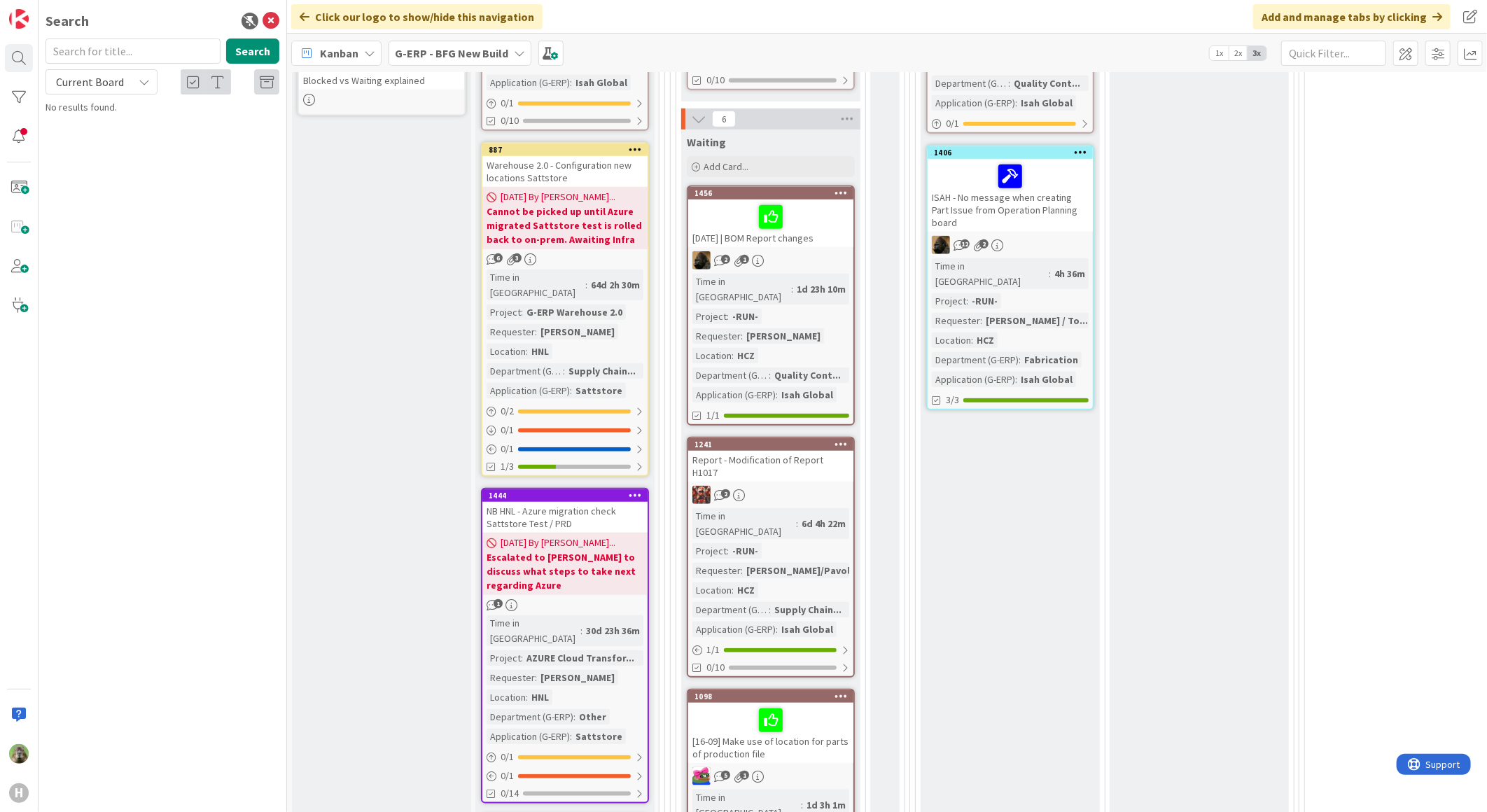
scroll to position [311, 0]
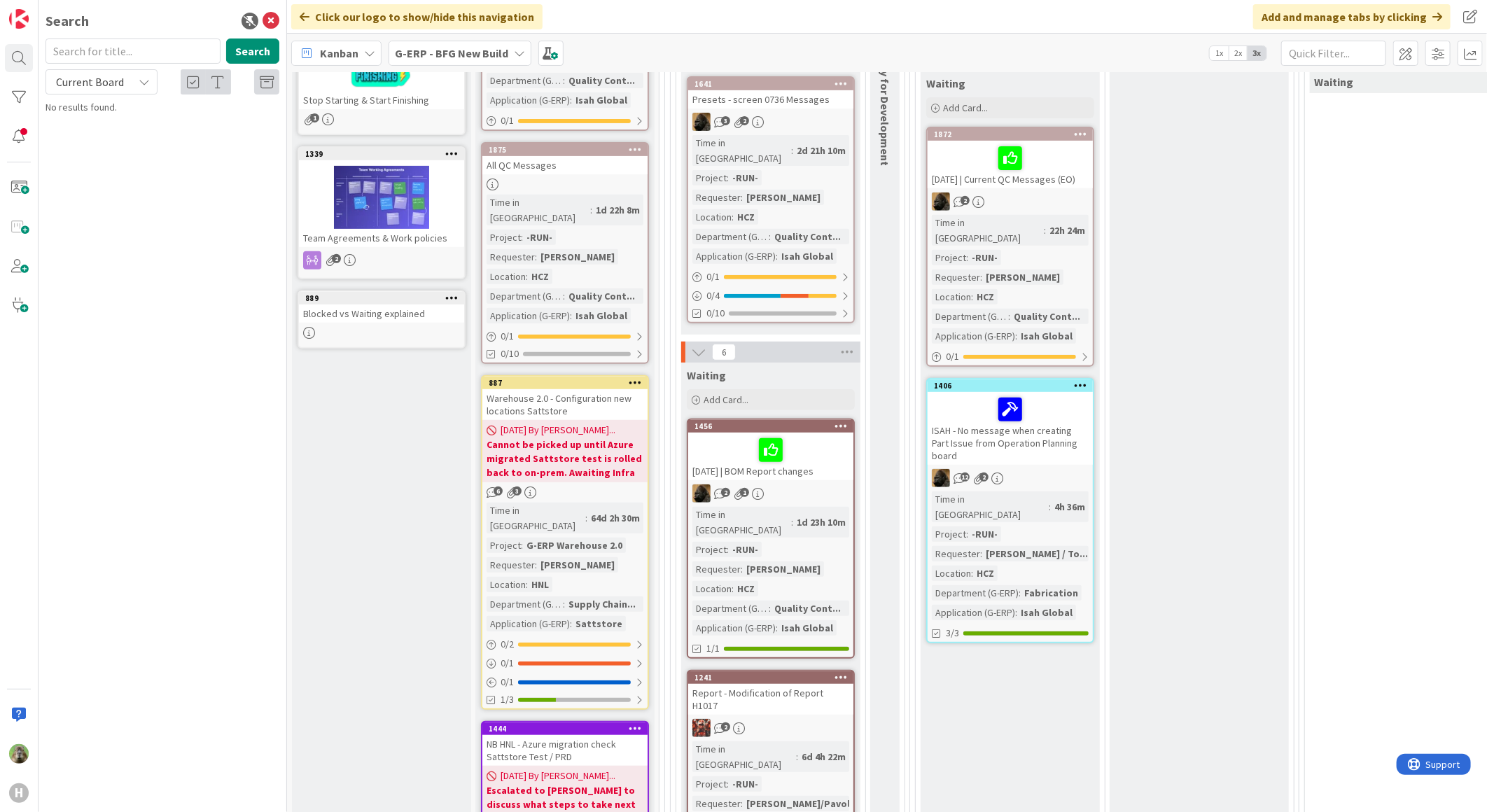
click at [631, 377] on icon at bounding box center [635, 382] width 13 height 10
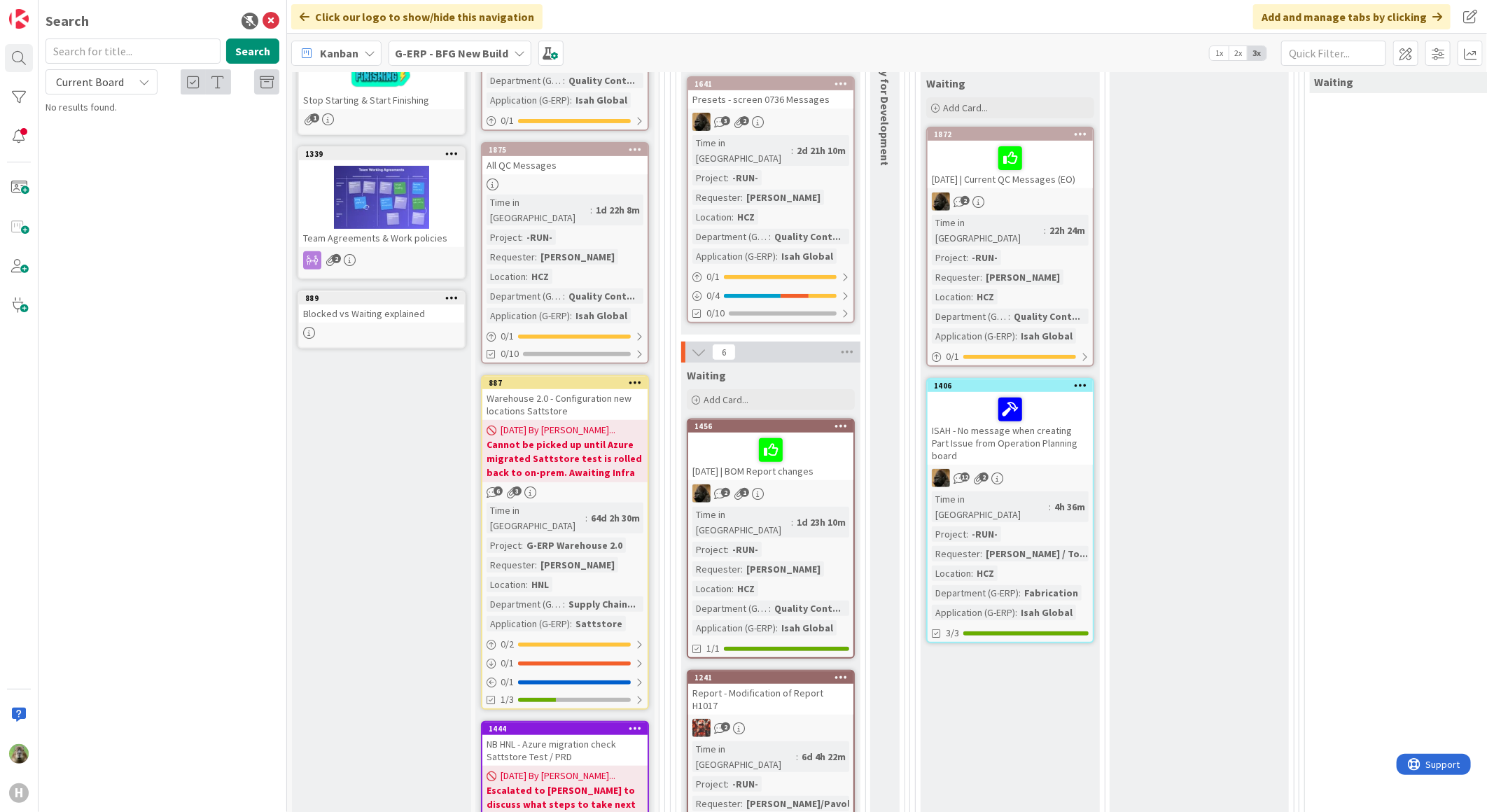
click at [564, 438] on b "Cannot be picked up until Azure migrated Sattstore test is rolled back to on-pr…" at bounding box center [565, 459] width 157 height 42
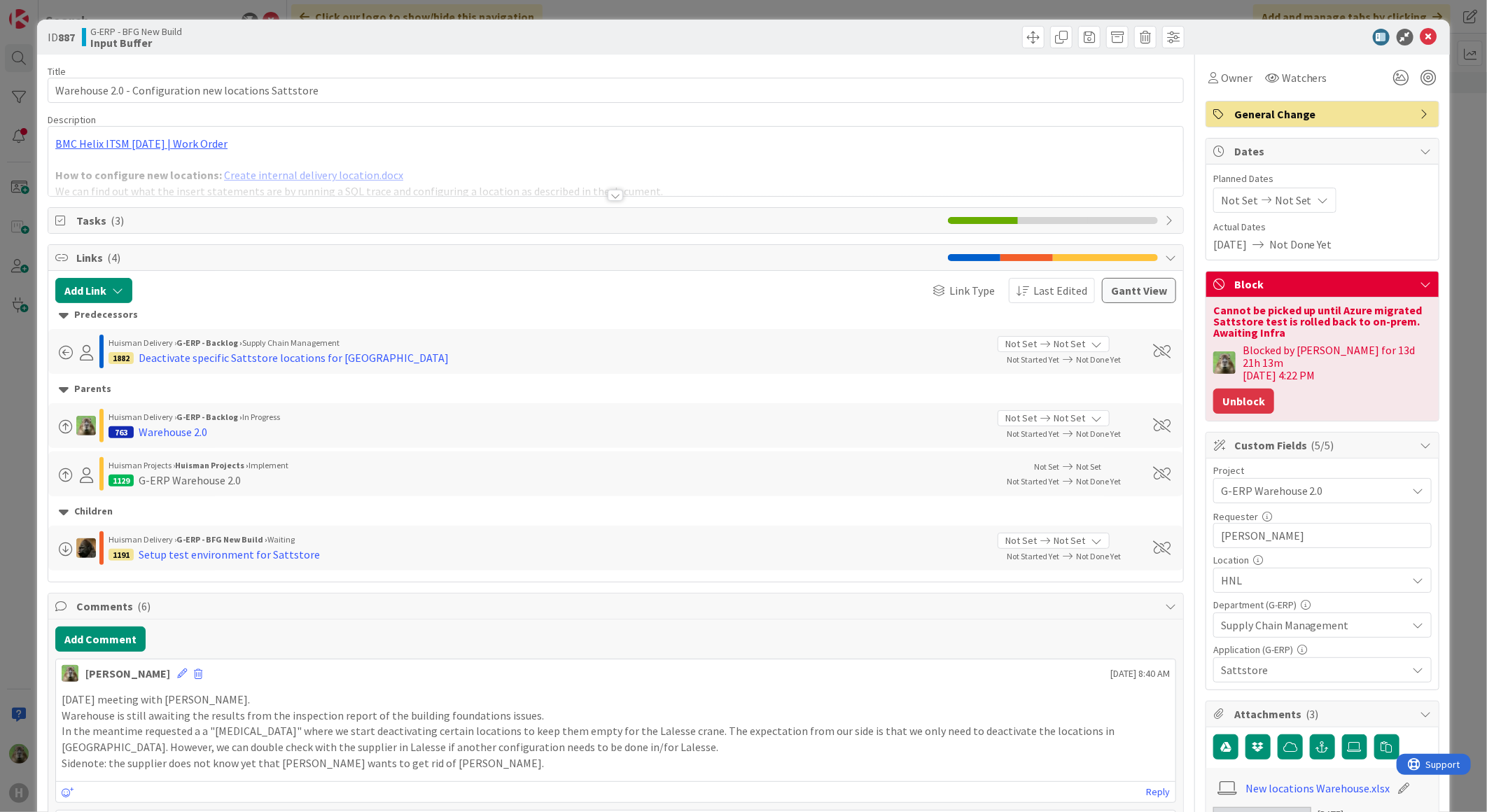
click at [1257, 395] on button "Unblock" at bounding box center [1244, 401] width 61 height 25
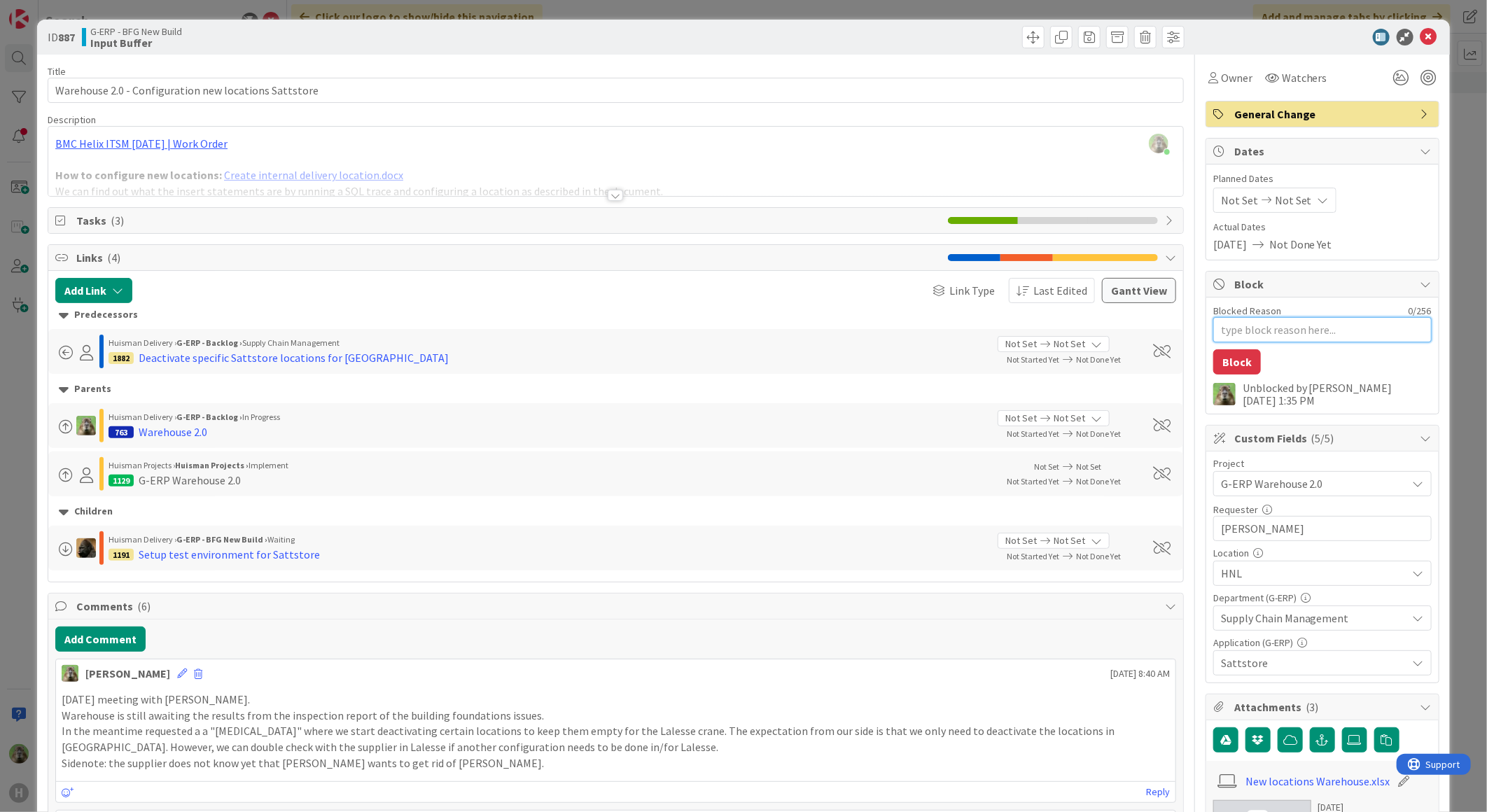
click at [1257, 331] on textarea "Blocked Reason" at bounding box center [1322, 329] width 218 height 25
type textarea "x"
type textarea "T"
type textarea "x"
type textarea "TE"
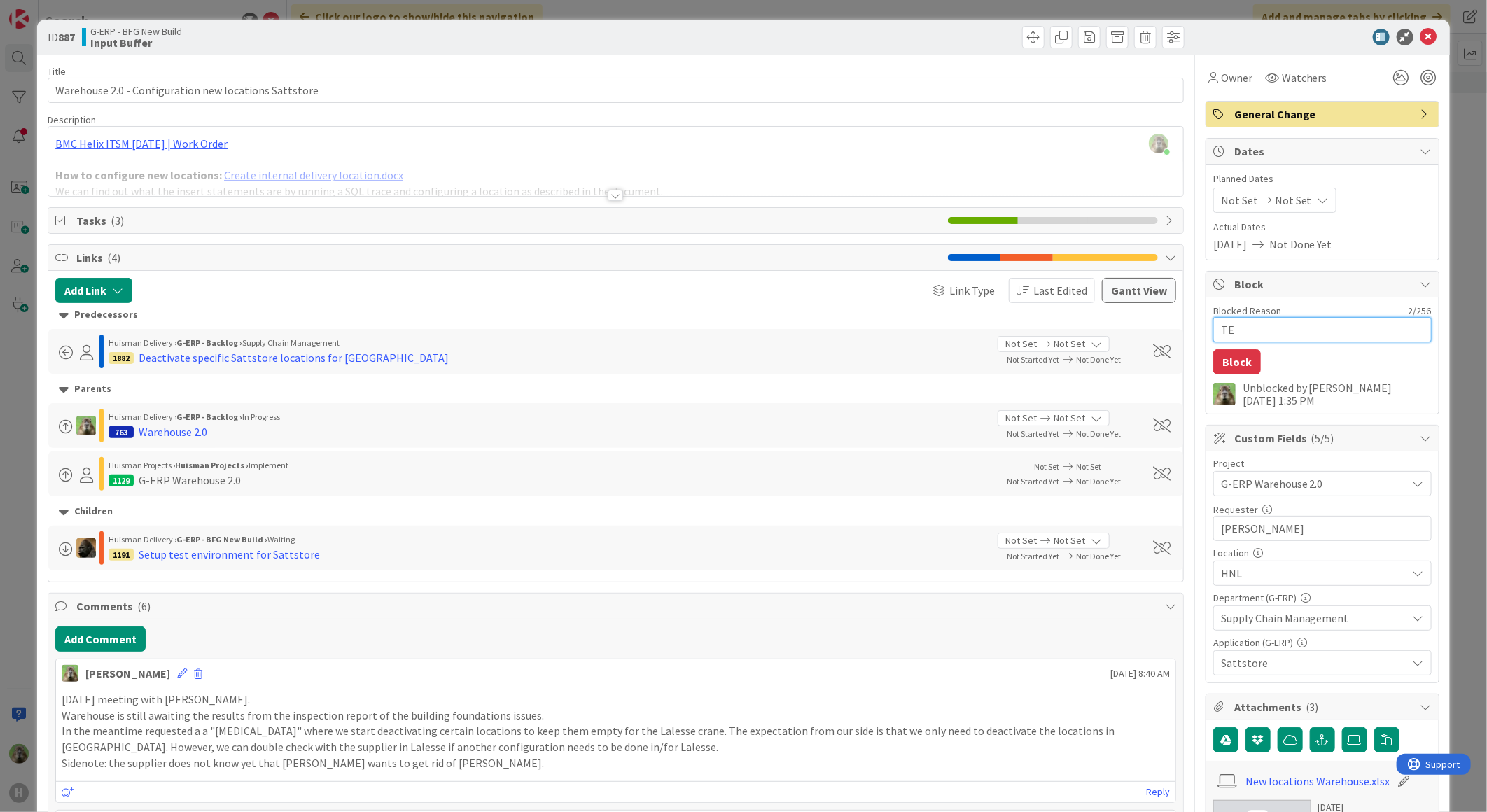
type textarea "x"
type textarea "TEs"
type textarea "x"
type textarea "TEst"
type textarea "x"
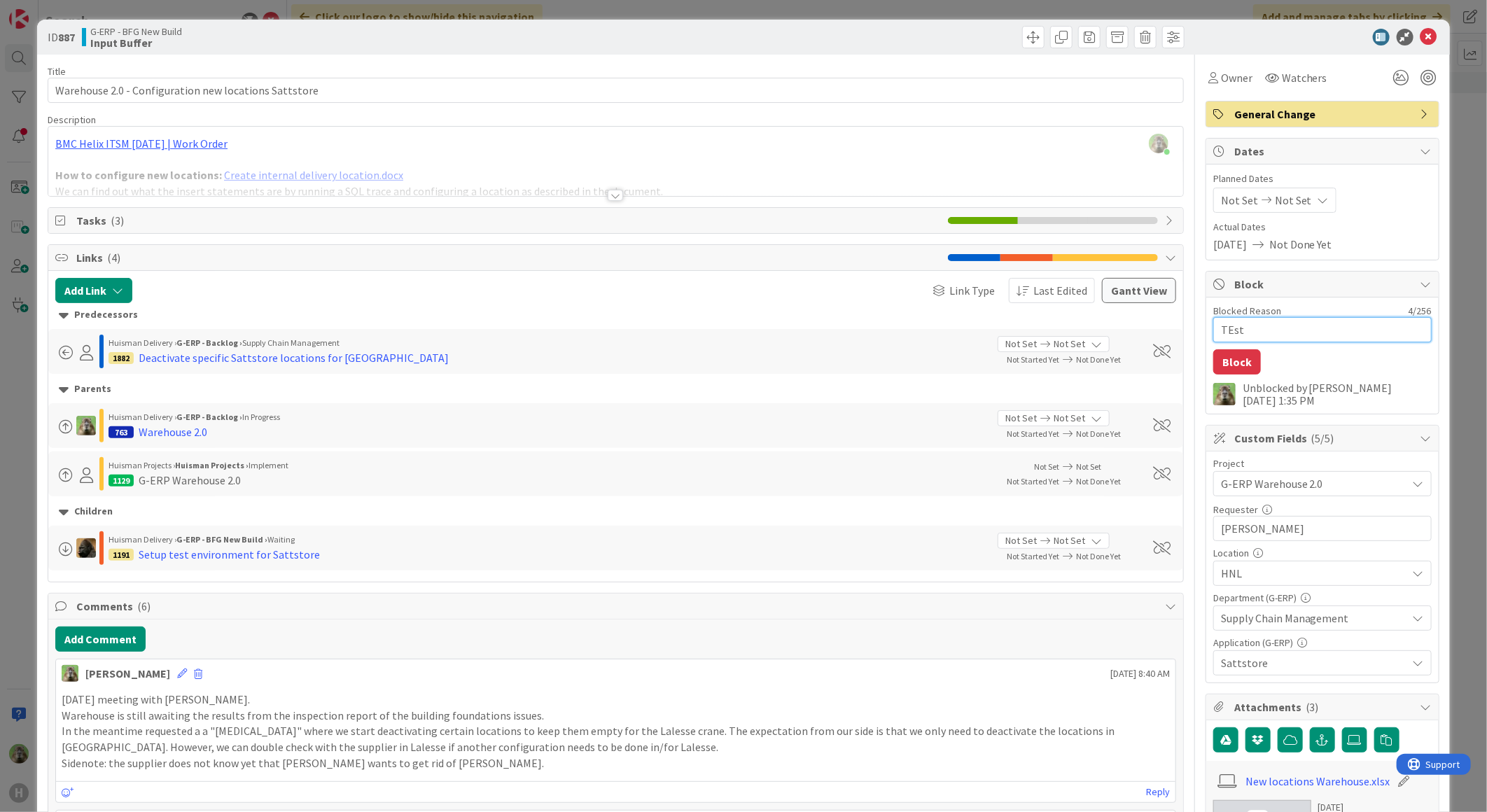
type textarea "TEs"
type textarea "x"
type textarea "TE"
type textarea "x"
type textarea "T"
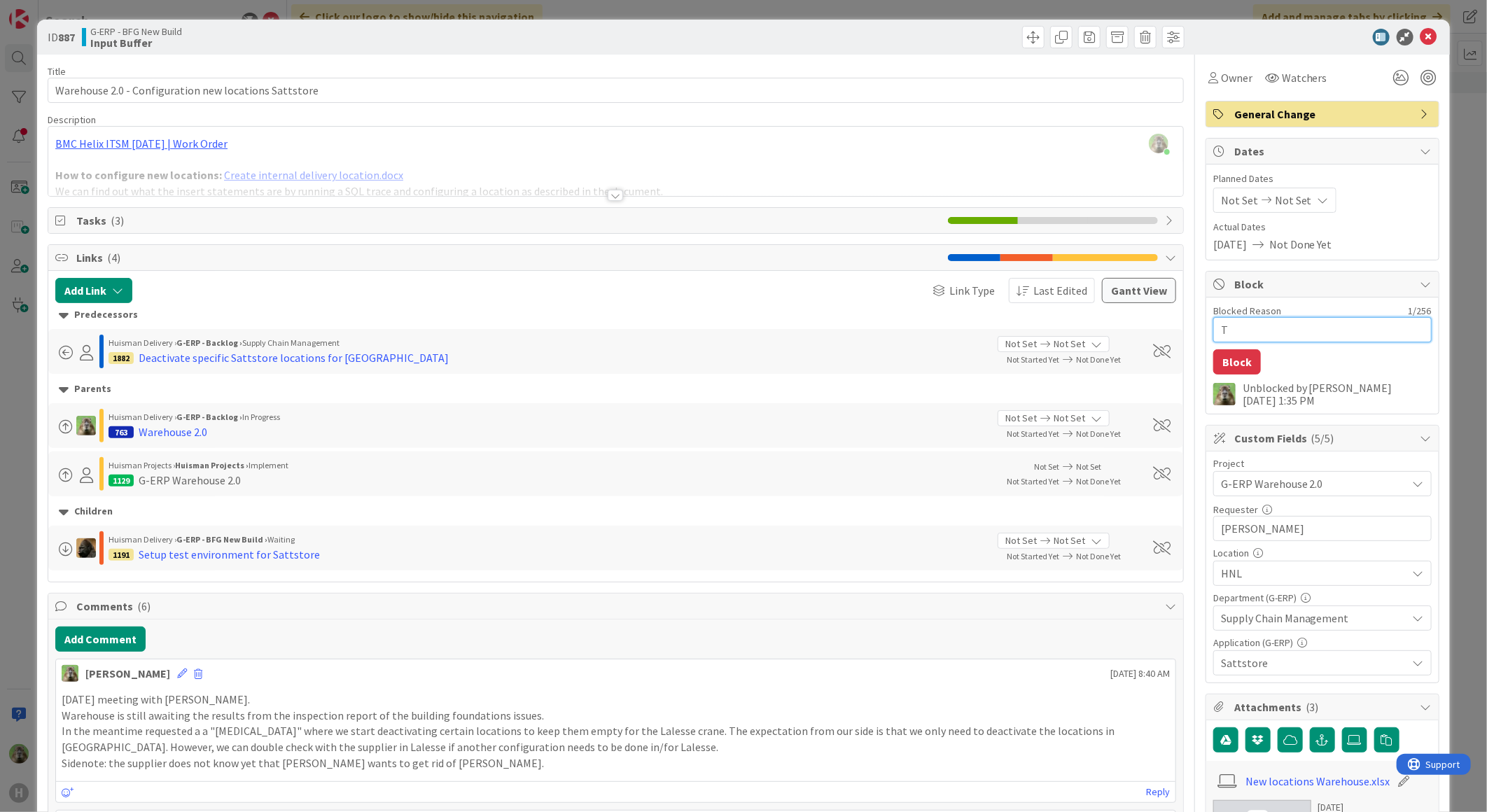
type textarea "x"
type textarea "Te"
type textarea "x"
type textarea "Tes"
type textarea "x"
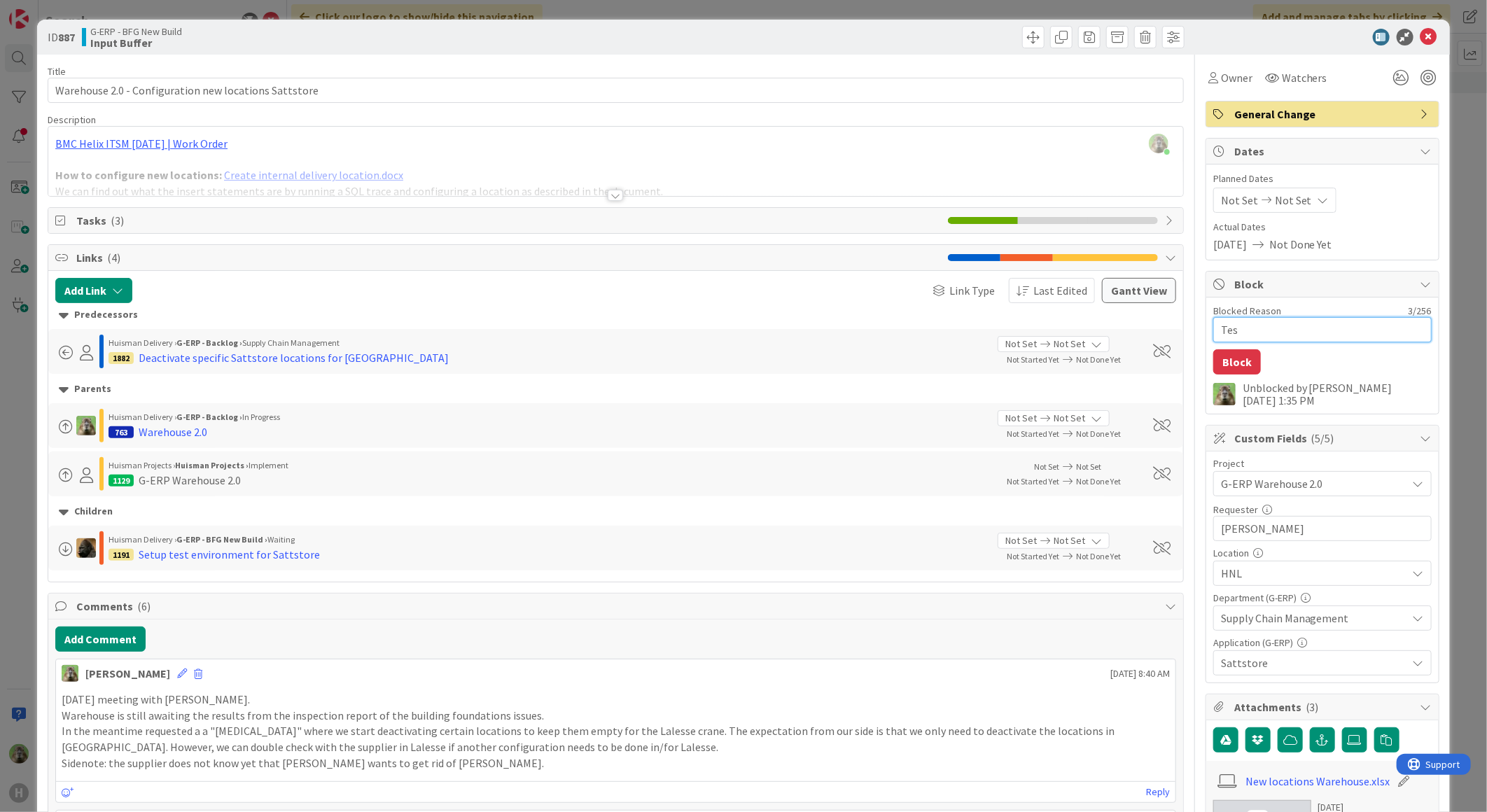
type textarea "Test"
type textarea "x"
type textarea "Test"
type textarea "x"
type textarea "Test e"
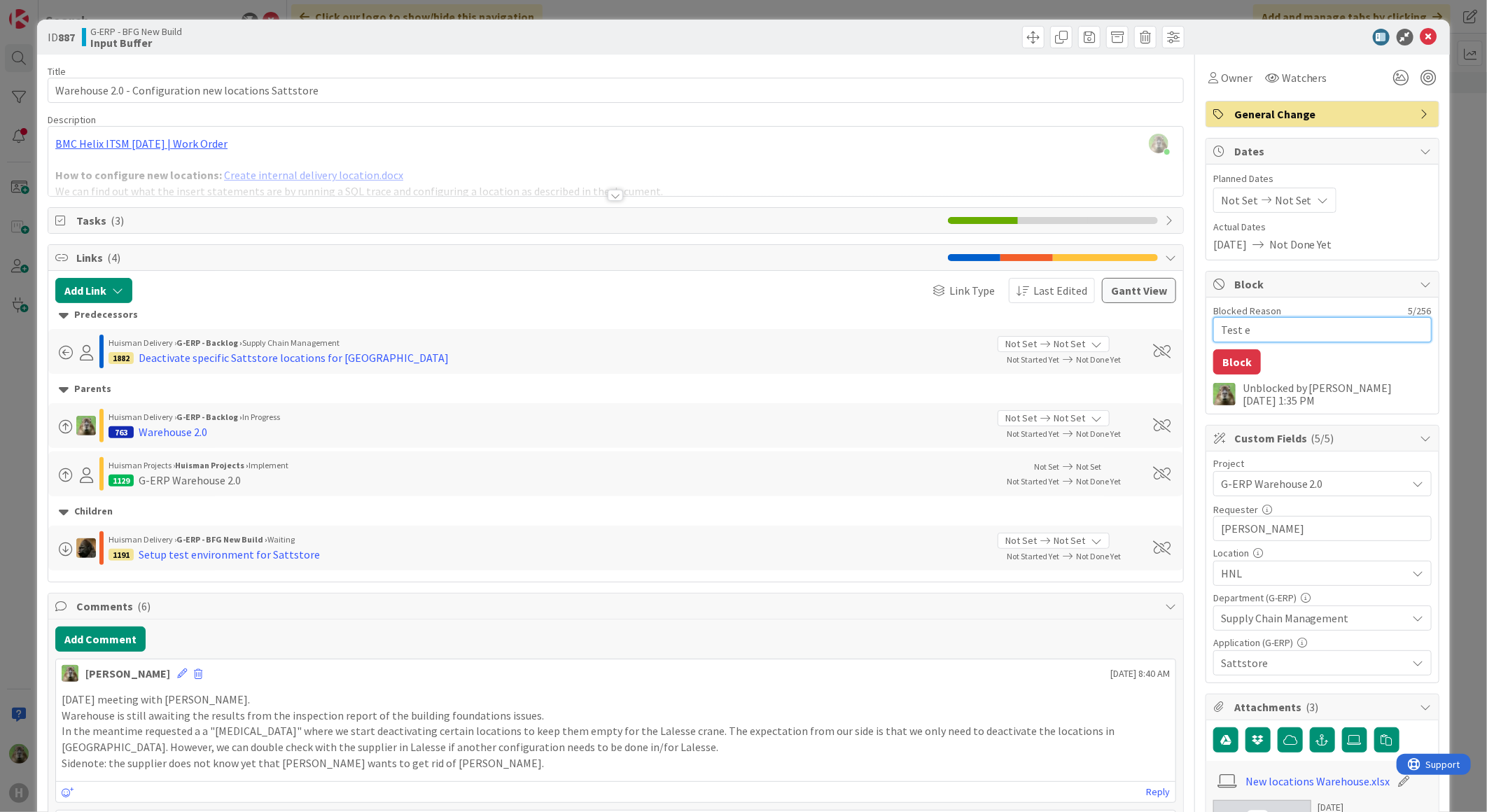
type textarea "x"
type textarea "Test en"
type textarea "x"
type textarea "Test env"
type textarea "x"
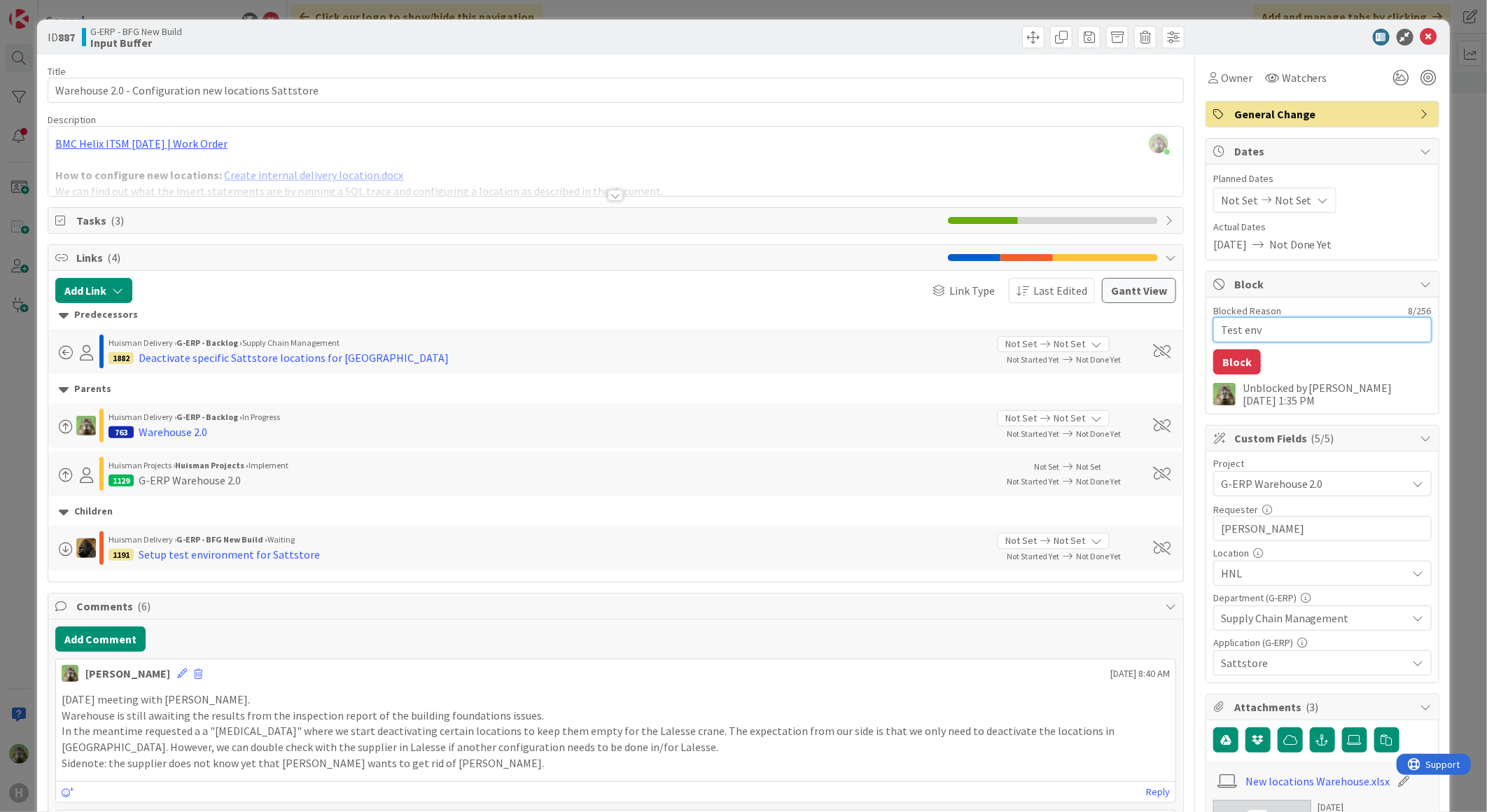
type textarea "Test envi"
type textarea "x"
type textarea "Test envir"
type textarea "x"
type textarea "Test enviro"
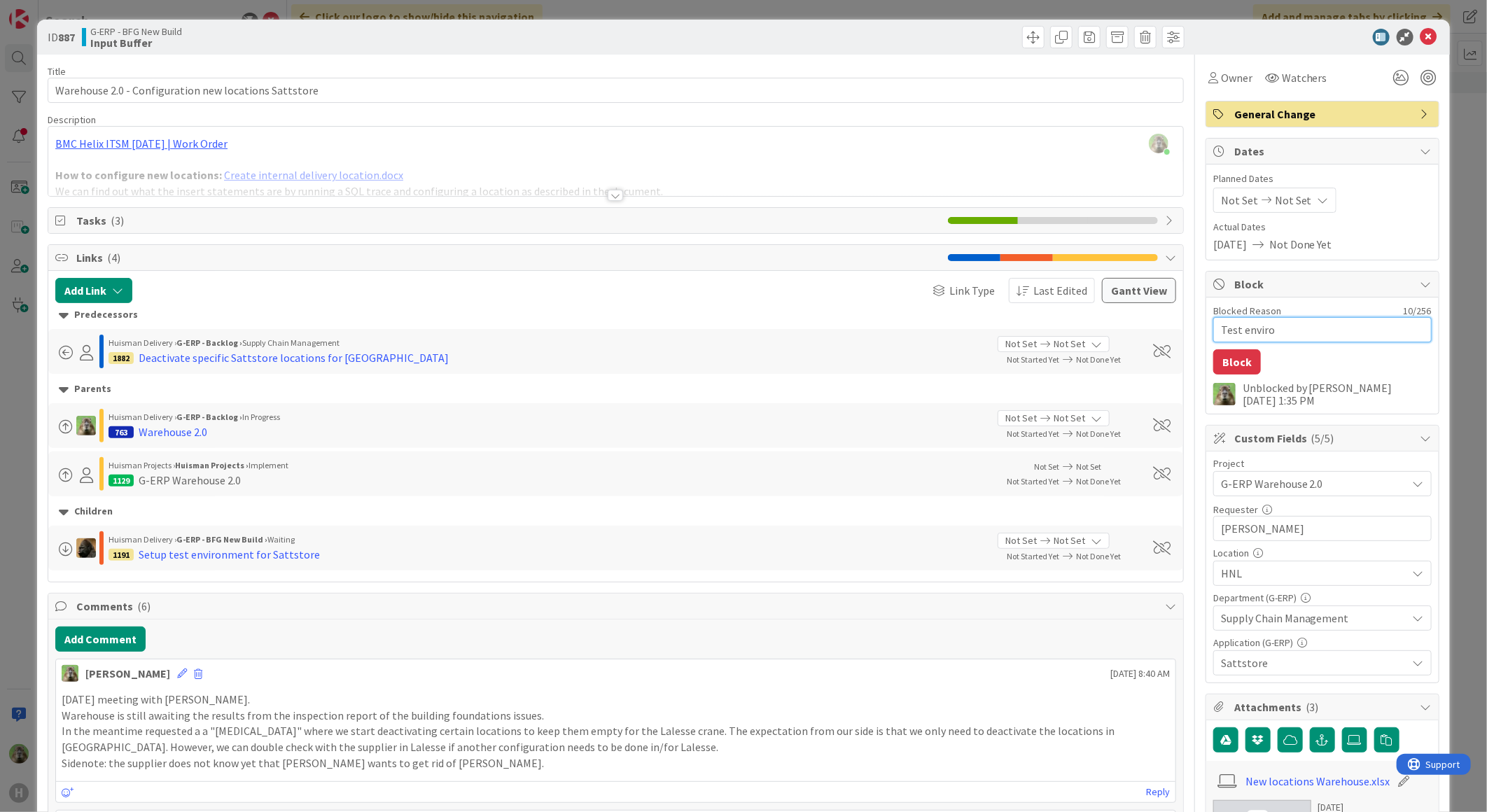
type textarea "x"
type textarea "Test environ"
type textarea "x"
type textarea "Test environe"
type textarea "x"
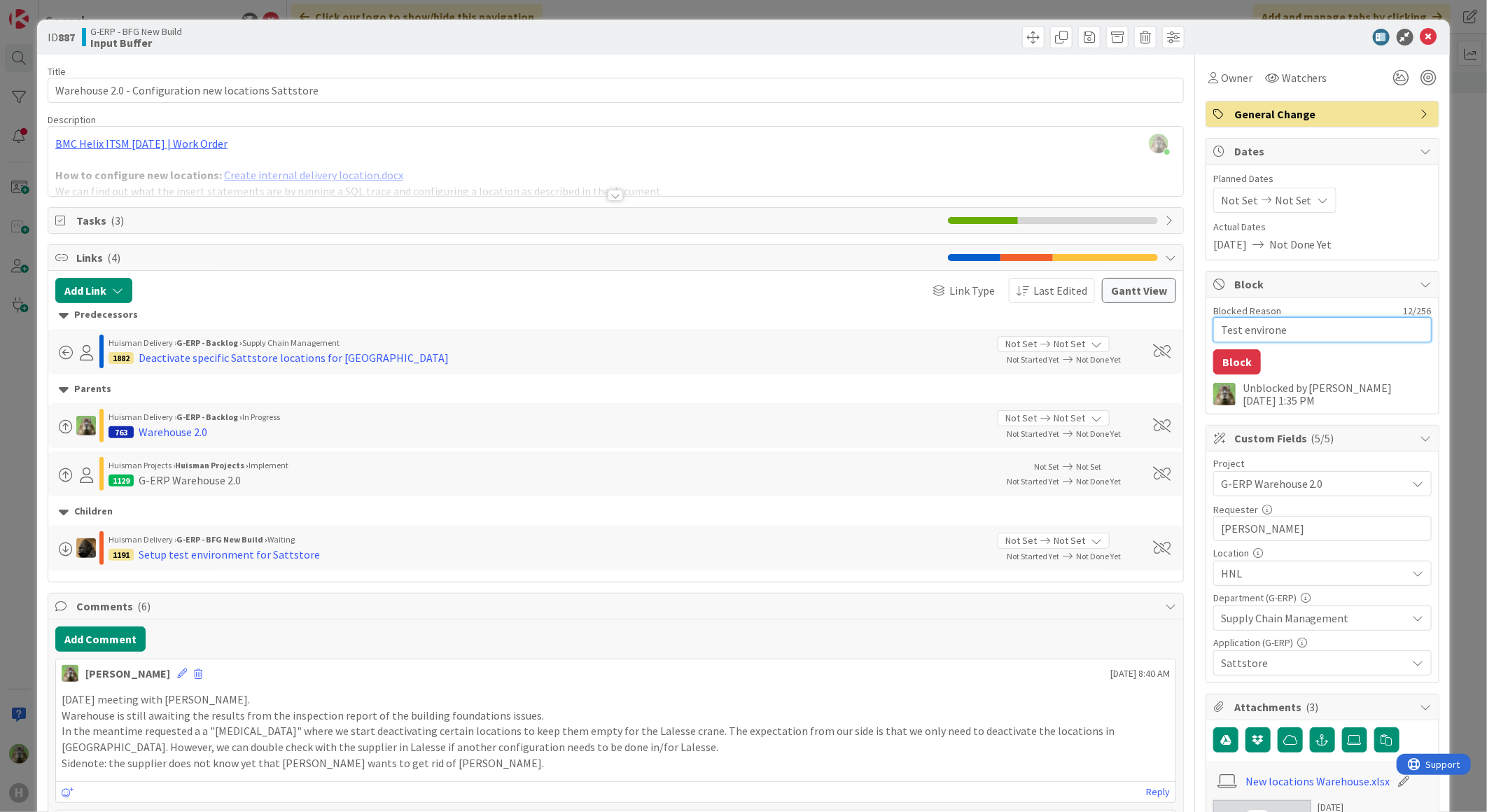
type textarea "Test environem"
type textarea "x"
type textarea "Test environe"
type textarea "x"
type textarea "Test environ"
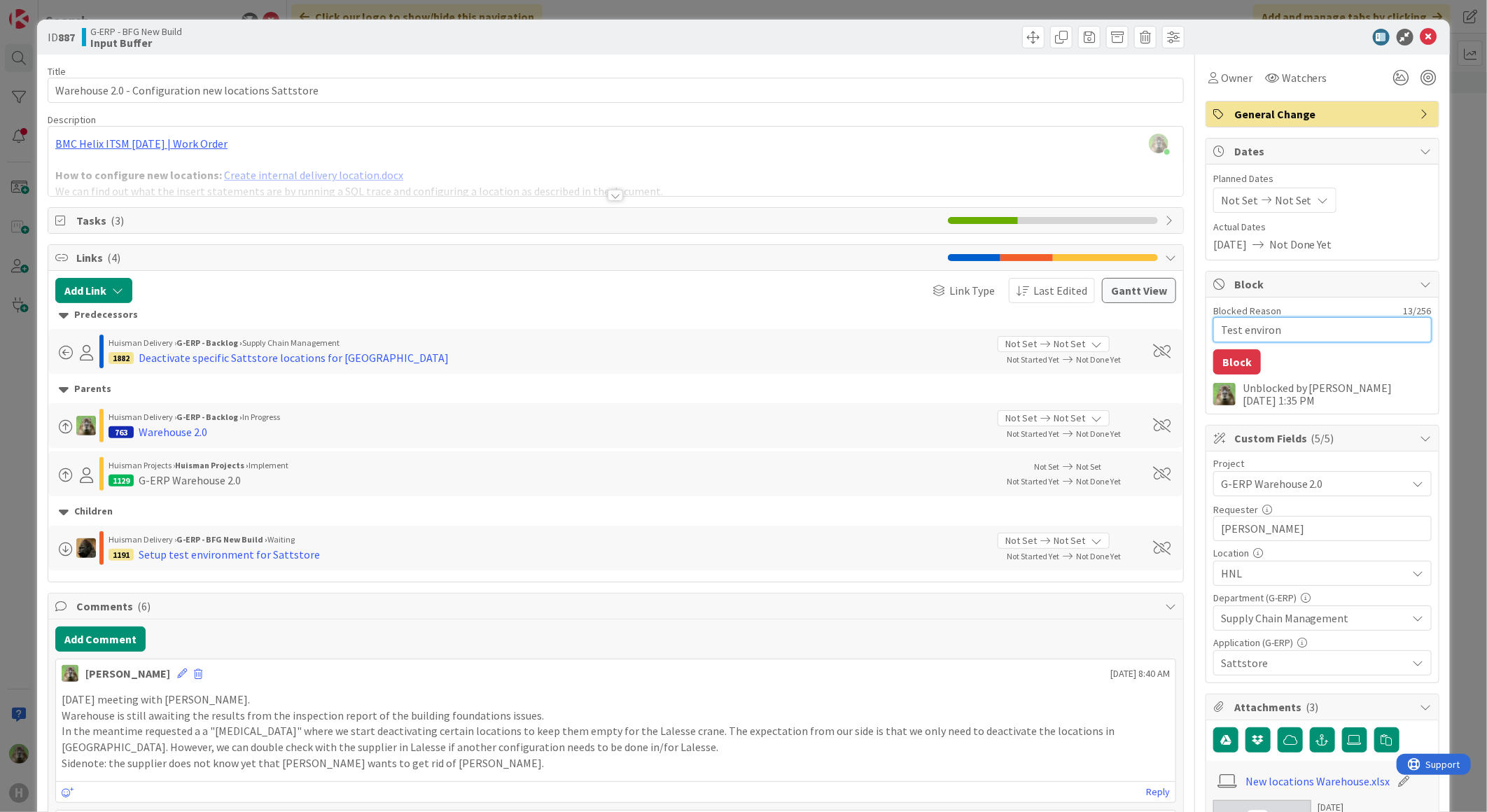
type textarea "x"
type textarea "Test environm"
type textarea "x"
type textarea "Test environme"
type textarea "x"
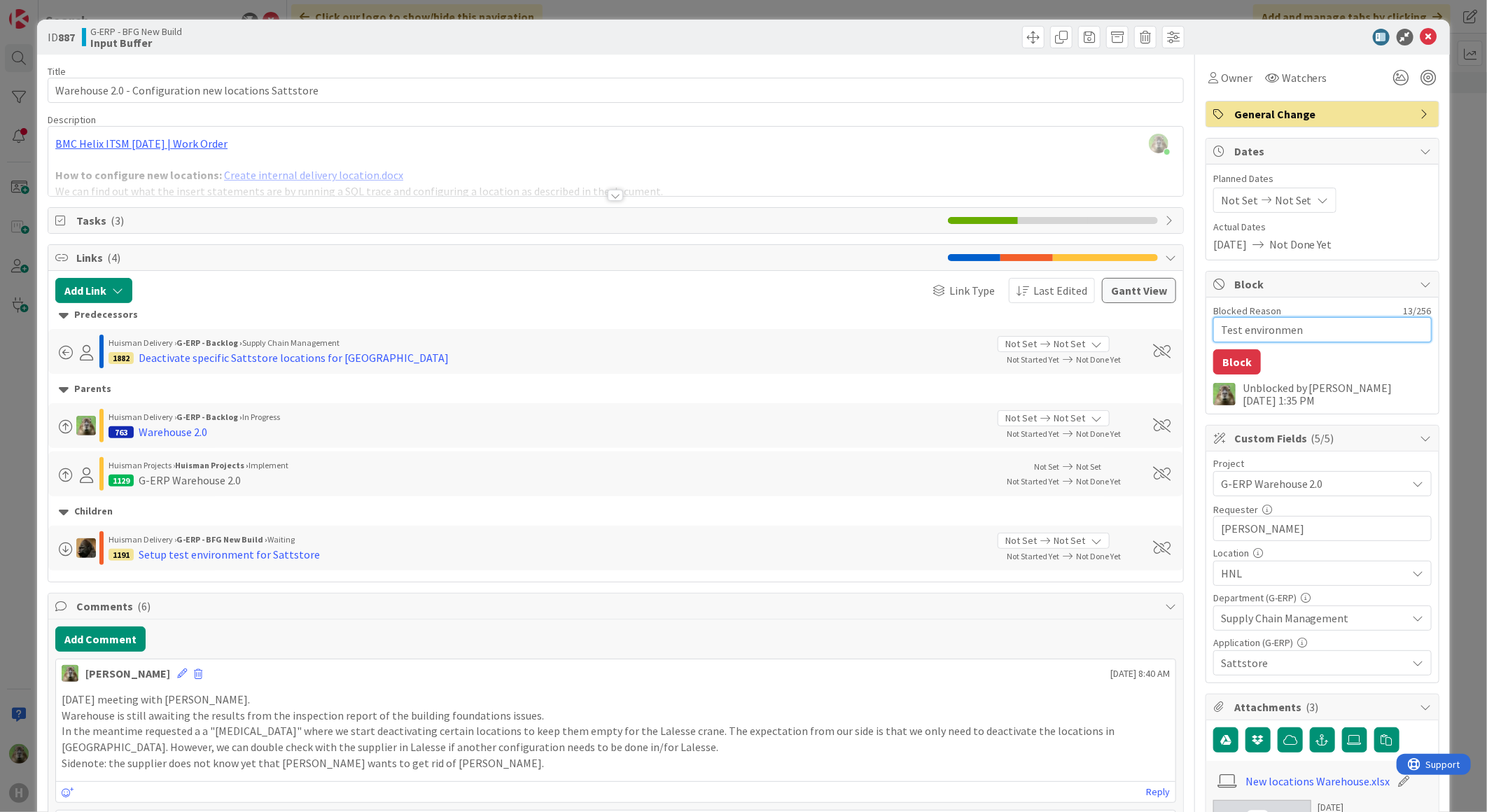
type textarea "Test environment"
type textarea "x"
type textarea "Test environment"
type textarea "x"
type textarea "Test environment t"
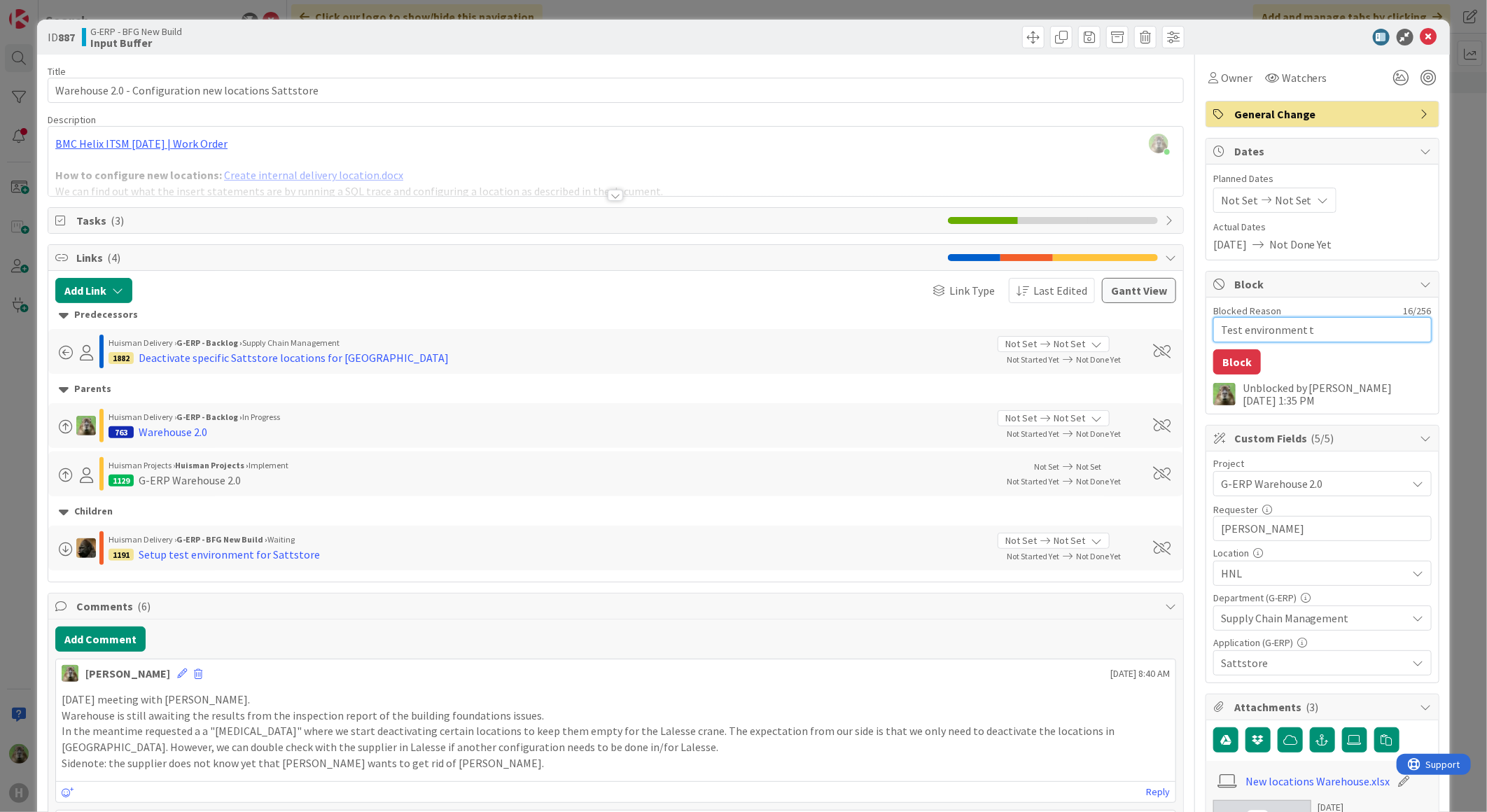
type textarea "x"
type textarea "Test environment to"
type textarea "x"
type textarea "Test environment to"
type textarea "x"
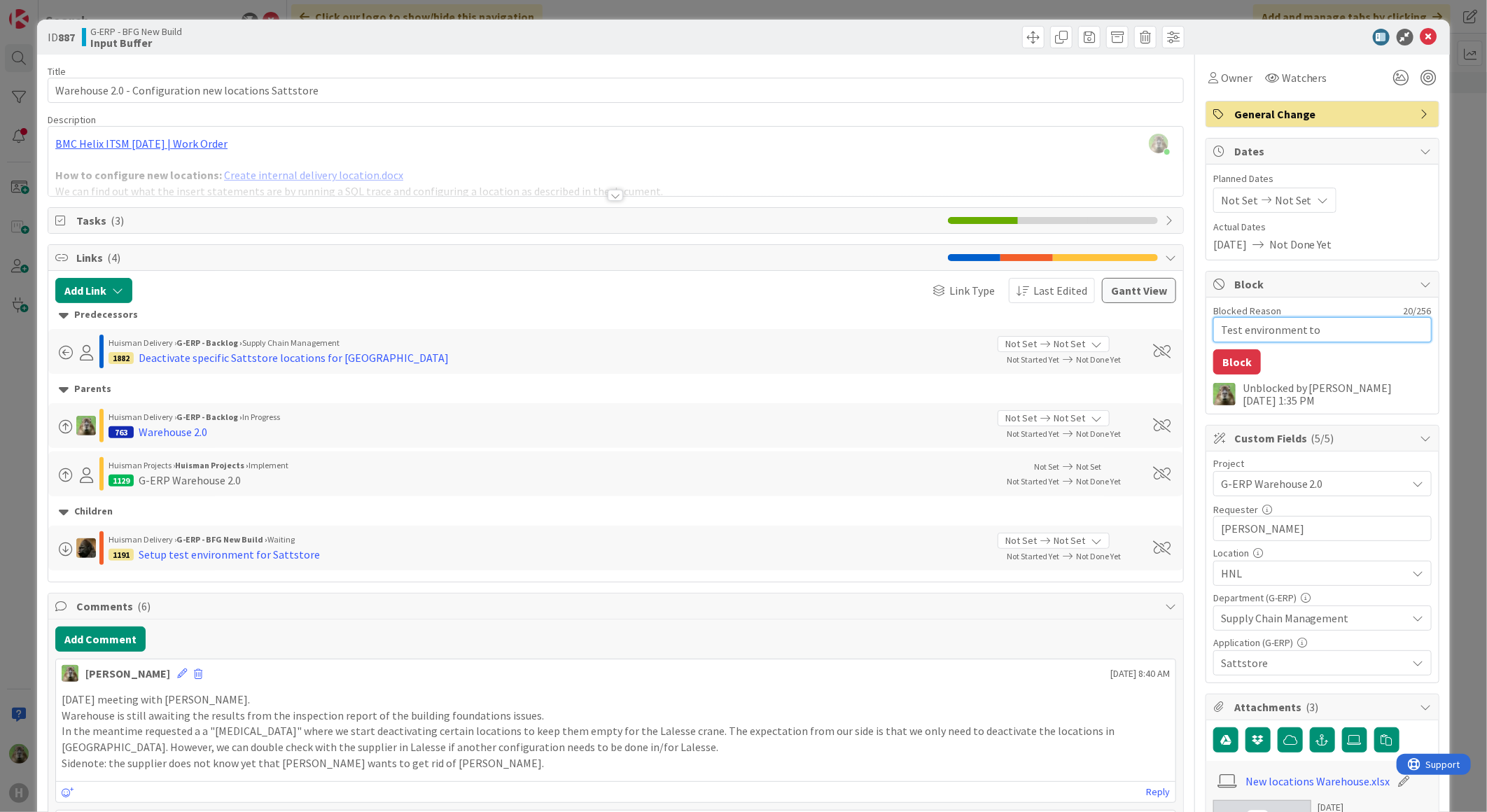
type textarea "Test environment to b"
type textarea "x"
type textarea "Test environment to be"
type textarea "x"
type textarea "Test environment to be"
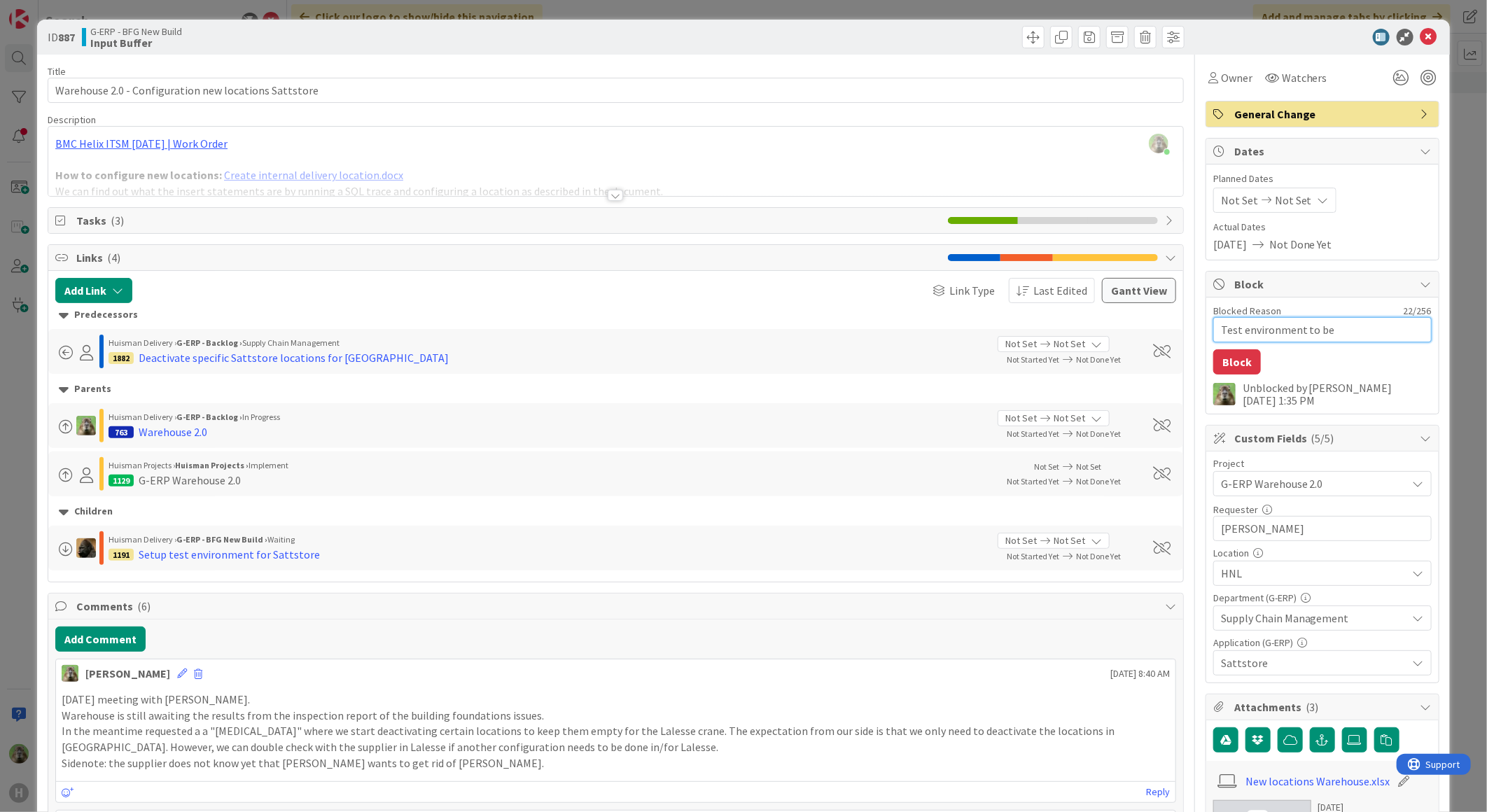
type textarea "x"
type textarea "Test environment to be s"
type textarea "x"
type textarea "Test environment to be se"
type textarea "x"
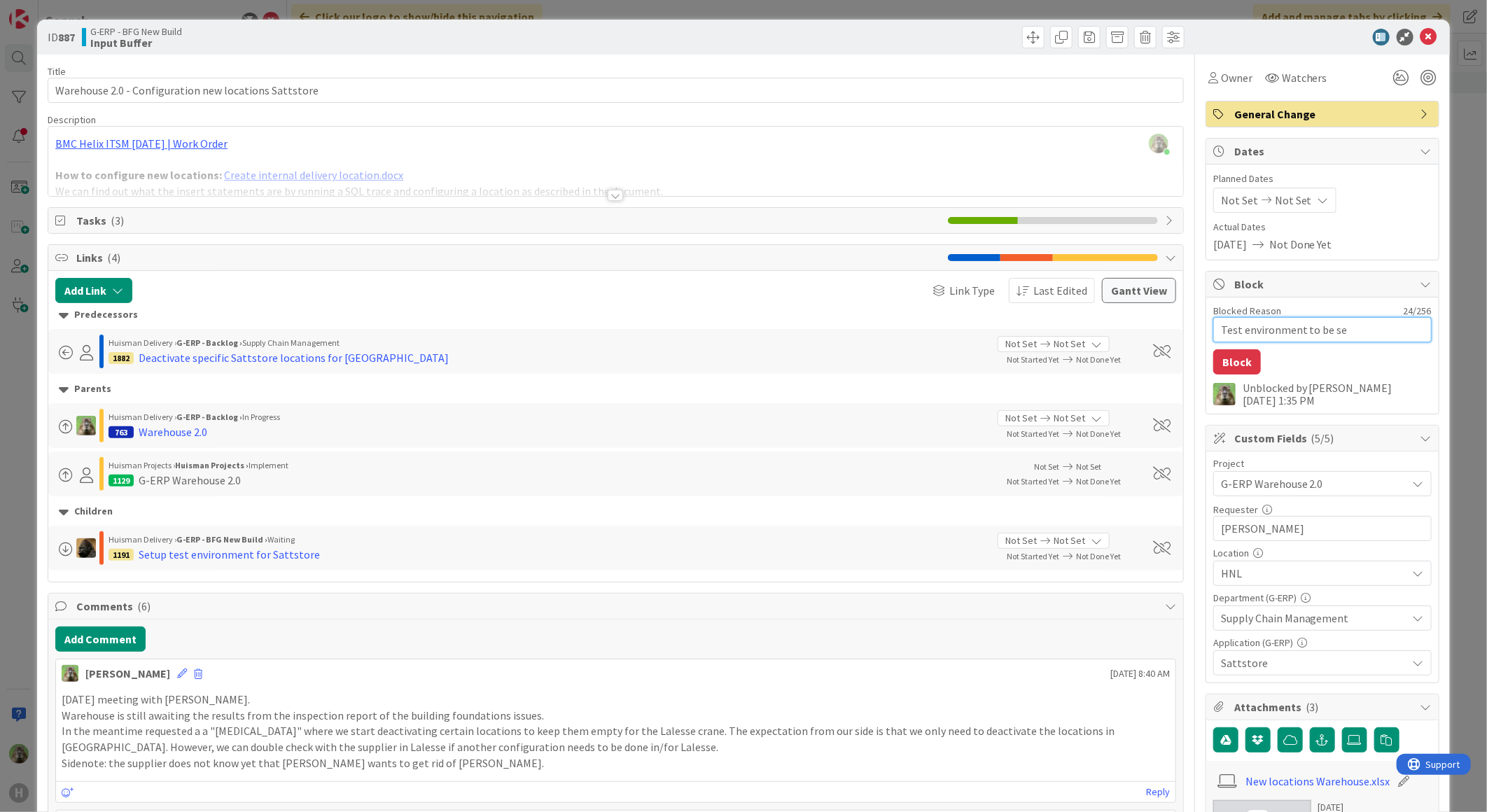
type textarea "Test environment to be set"
type textarea "x"
type textarea "Test environment to be setu"
type textarea "x"
type textarea "Test environment to be setup"
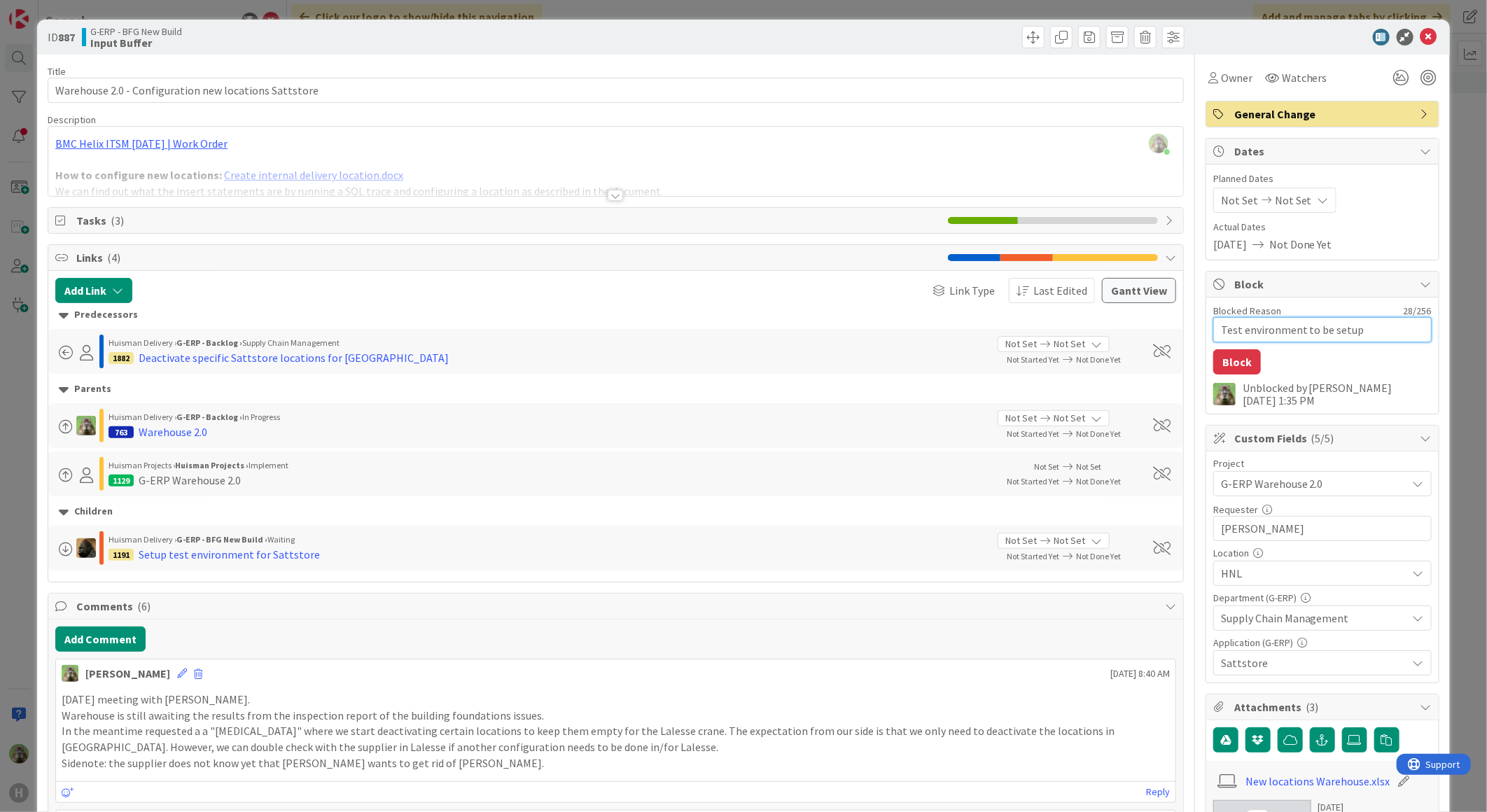
type textarea "x"
type textarea "Test environment to be setup"
type textarea "x"
type textarea "Test environment to be setup a"
type textarea "x"
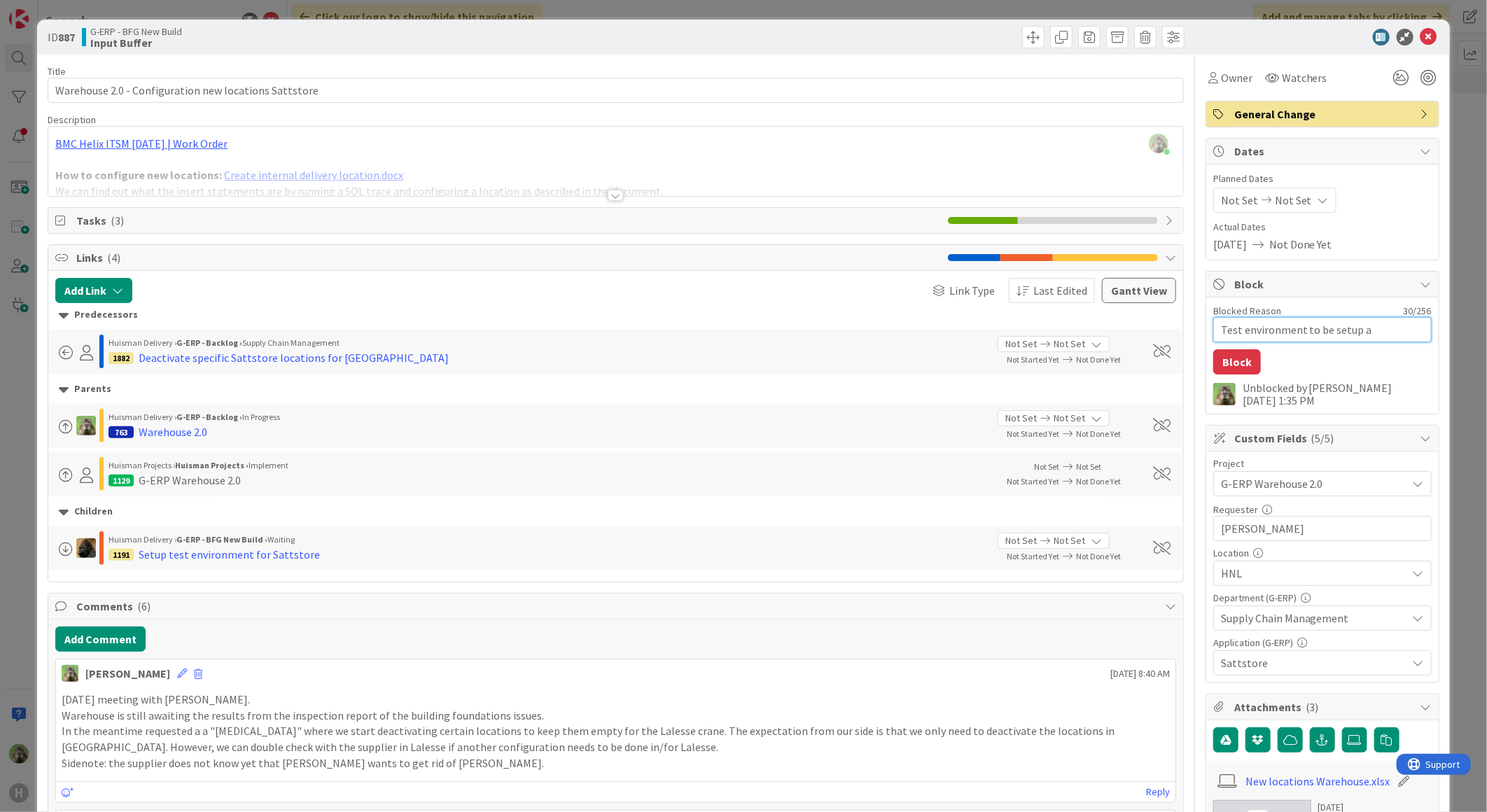
type textarea "Test environment to be setup ag"
type textarea "x"
type textarea "Test environment to be setup aga"
type textarea "x"
type textarea "Test environment to be setup agai"
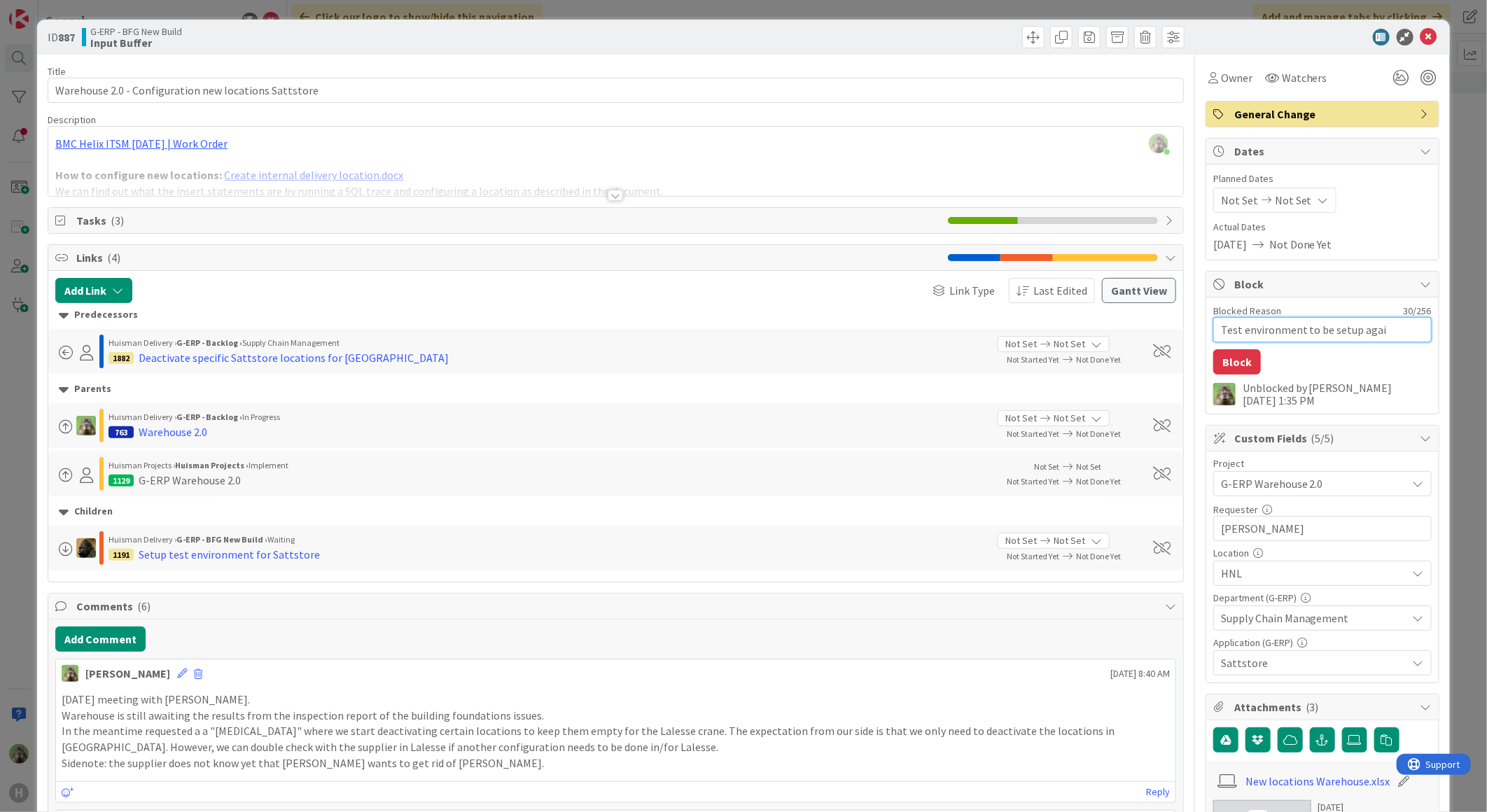
type textarea "x"
type textarea "Test environment to be setup again"
type textarea "x"
type textarea "Test environment to be setup again"
type textarea "x"
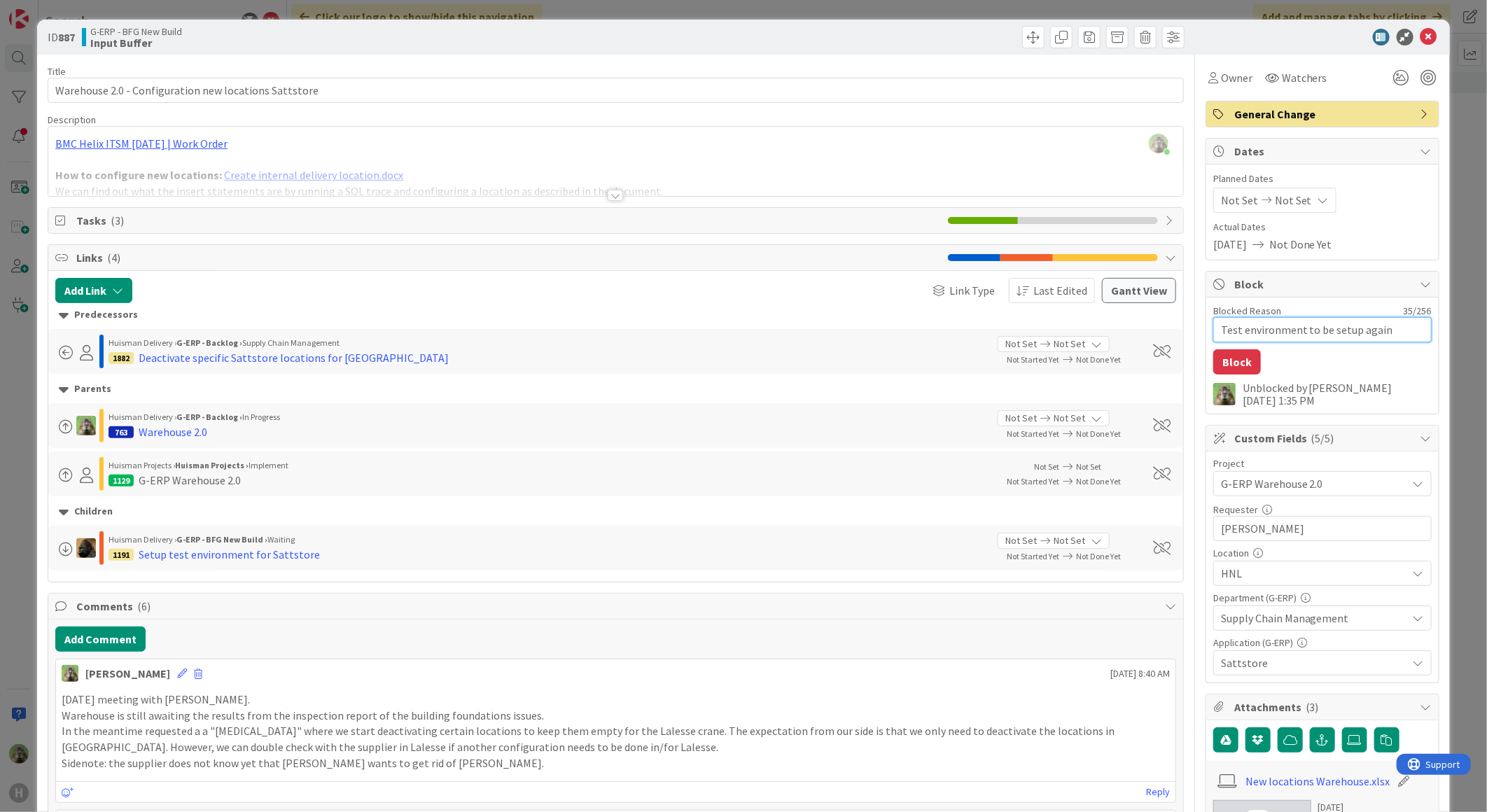
type textarea "Test environment to be setup again N"
type textarea "x"
type textarea "Test environment to be setup again No"
type textarea "x"
type textarea "Test environment to be setup again Noa"
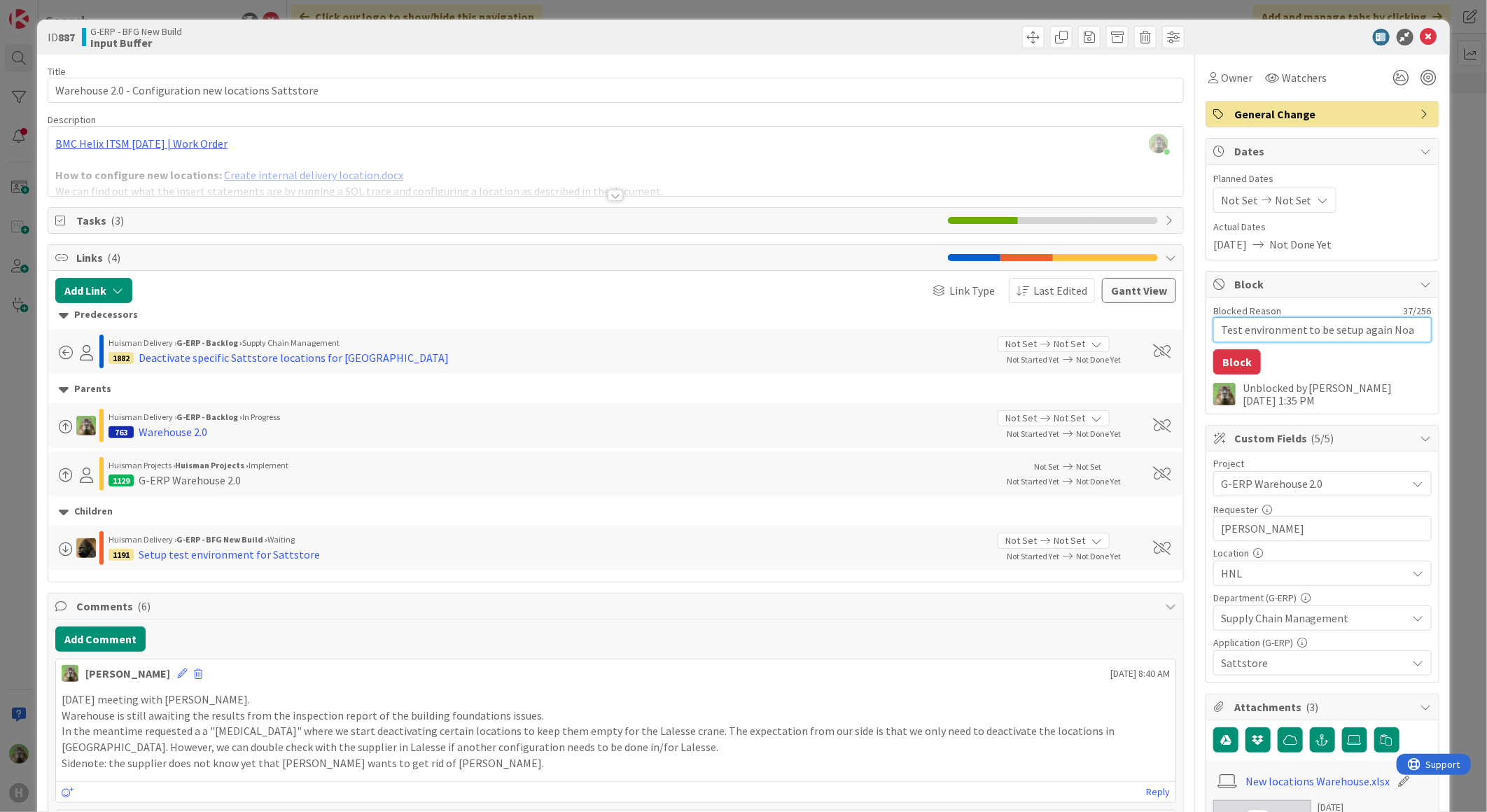
type textarea "x"
type textarea "Test environment to be setup again Noah"
type textarea "x"
type textarea "Test environment to be setup again Noah"
type textarea "x"
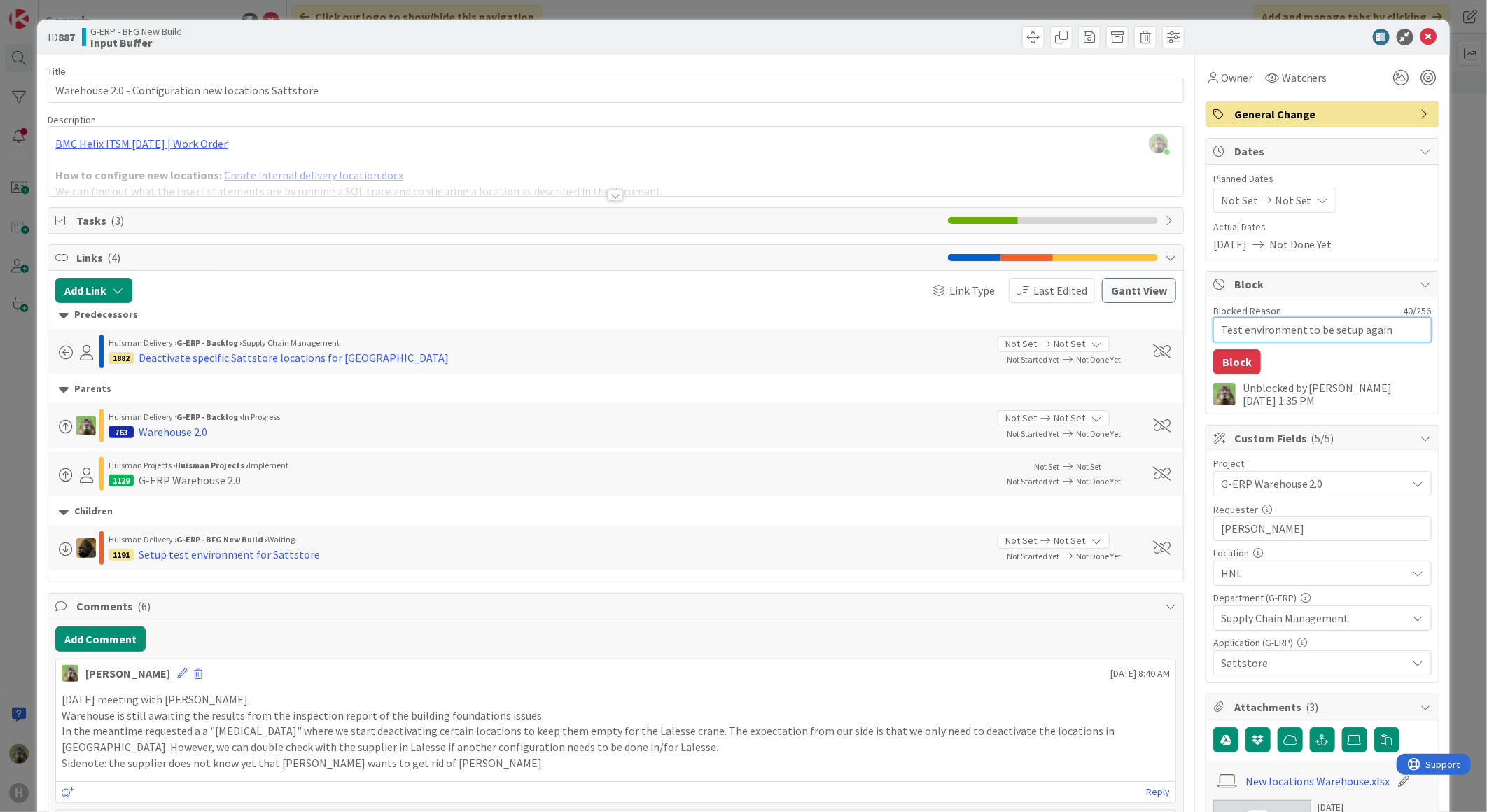
type textarea "Test environment to be setup again Noah \"
type textarea "x"
type textarea "Test environment to be setup again Noah \"
type textarea "x"
type textarea "Test environment to be setup again Noah \ A"
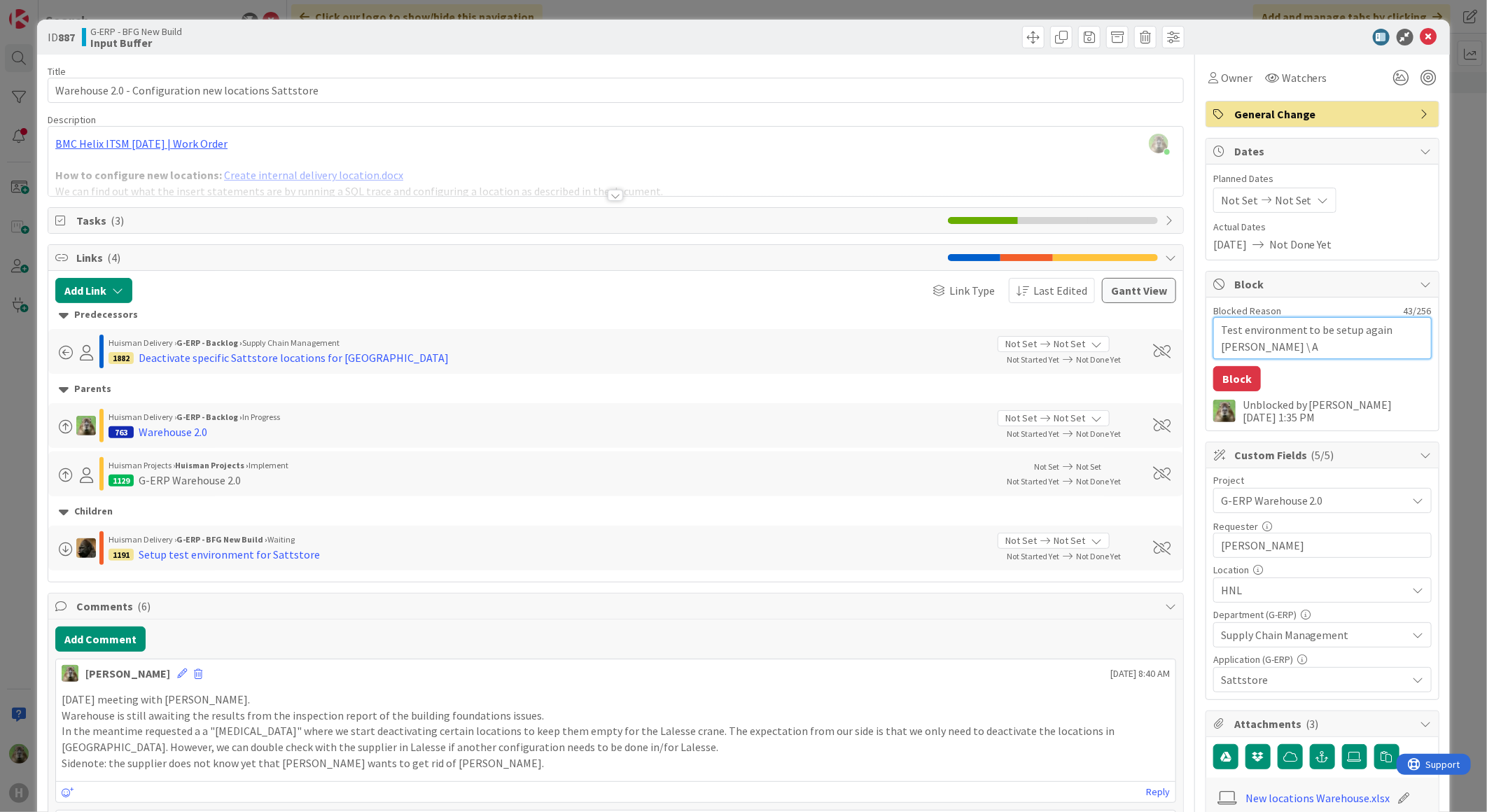
type textarea "x"
type textarea "Test environment to be setup again Noah \ Al"
type textarea "x"
type textarea "Test environment to be setup again Noah \ Ale"
type textarea "x"
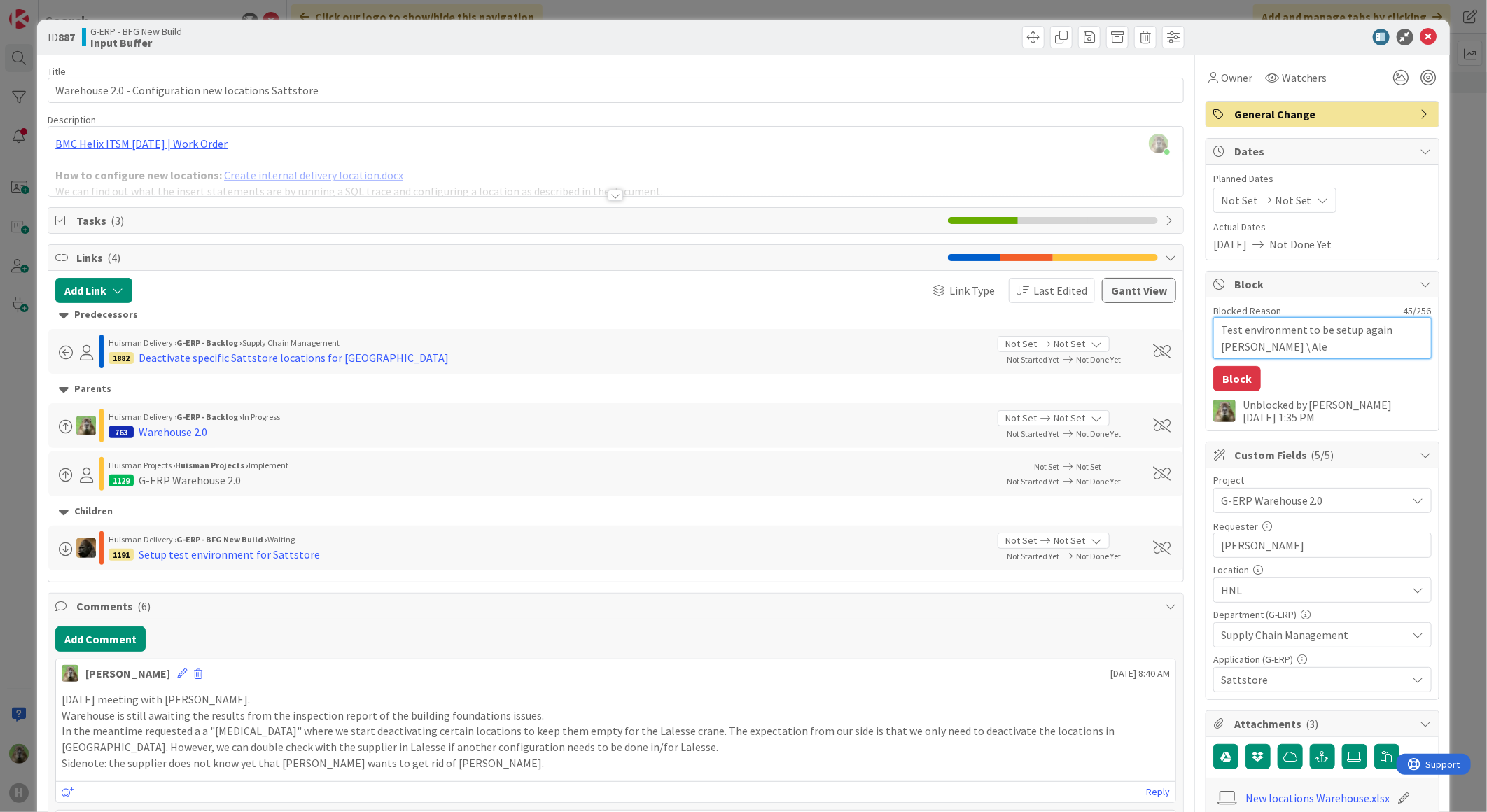
type textarea "Test environment to be setup again Noah \ Alex"
click at [1258, 329] on textarea "Test environment to be setup again Noah \ Alex" at bounding box center [1322, 338] width 218 height 42
type textarea "x"
type textarea "AfTest environment to be setup again Noah \ Alex"
type textarea "x"
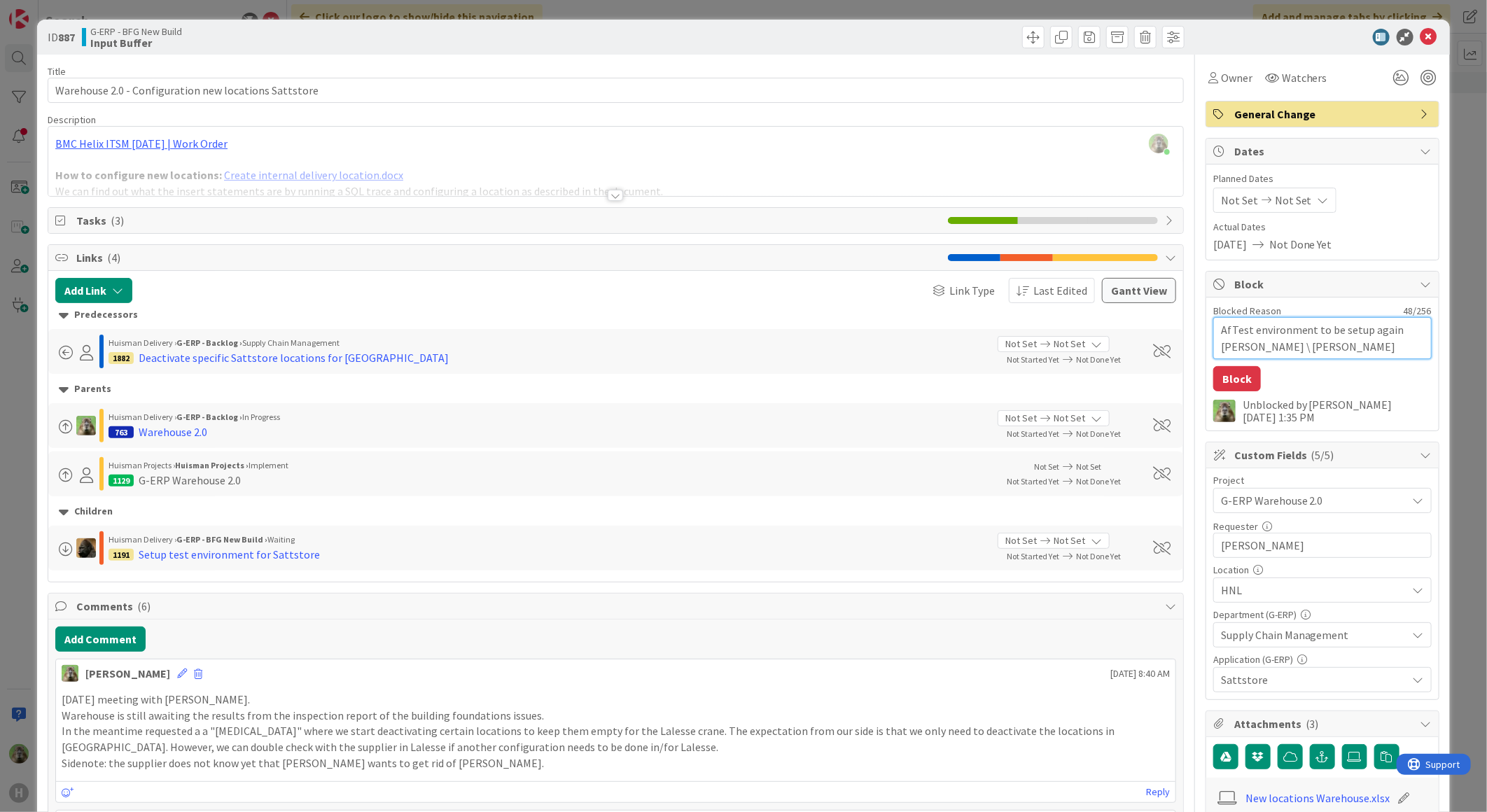
type textarea "AftTest environment to be setup again Noah \ Alex"
type textarea "x"
type textarea "AfteTest environment to be setup again Noah \ Alex"
type textarea "x"
type textarea "AfterTest environment to be setup again Noah \ Alex"
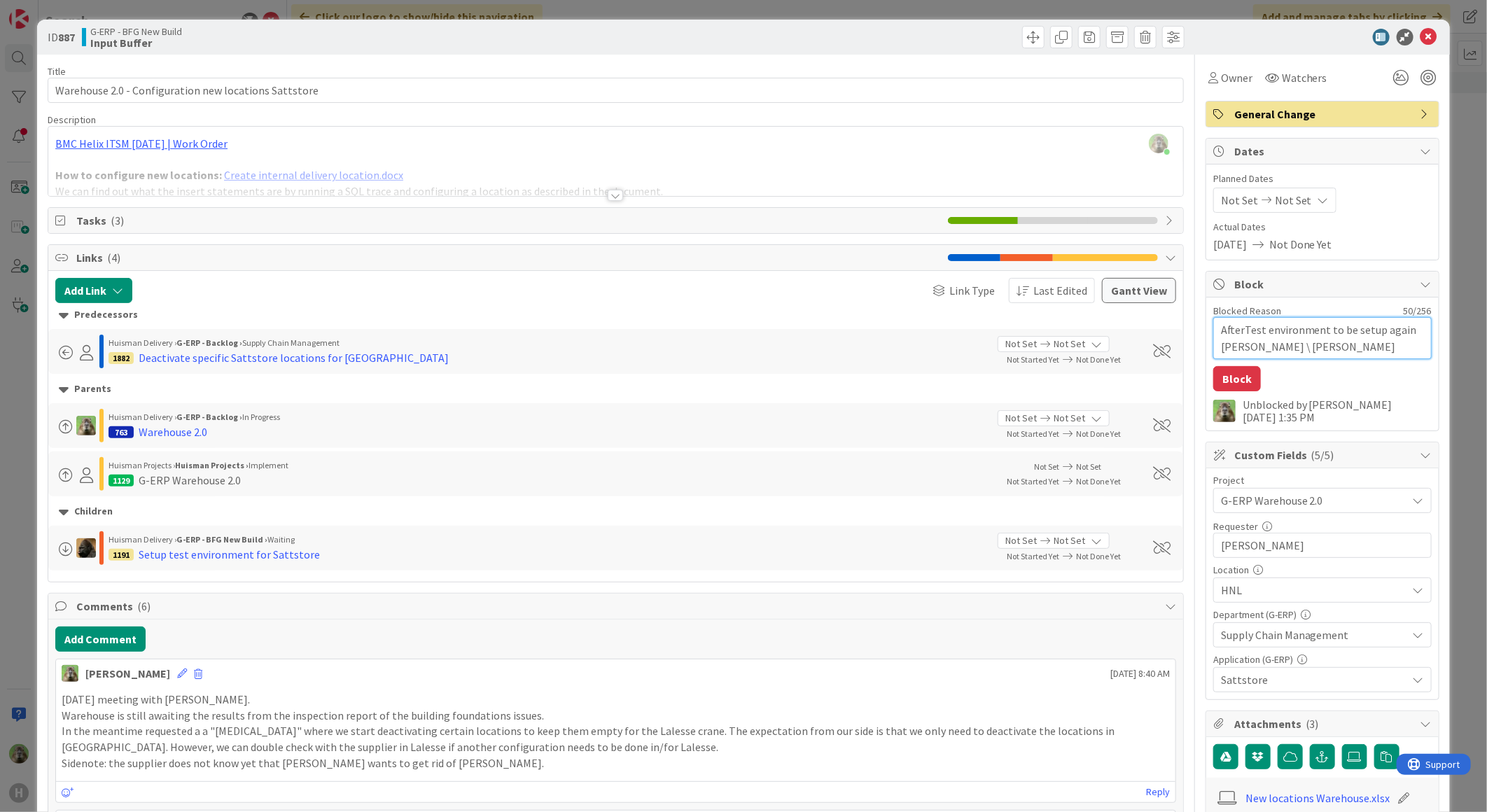
type textarea "x"
type textarea "After Test environment to be setup again Noah \ Alex"
type textarea "x"
type textarea "After rTest environment to be setup again Noah \ Alex"
type textarea "x"
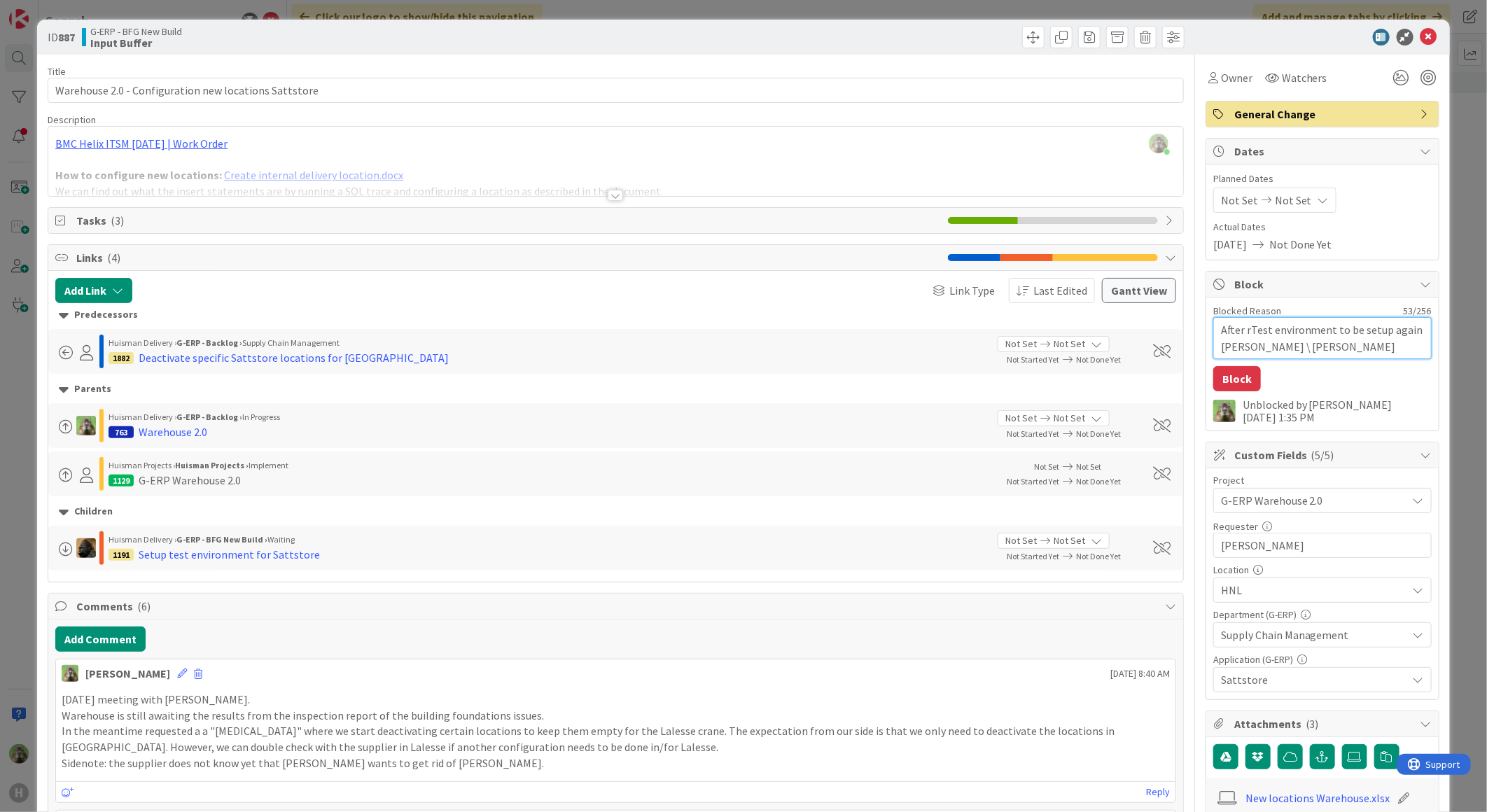
type textarea "After rpTest environment to be setup again Noah \ Alex"
type textarea "x"
type textarea "After rTest environment to be setup again Noah \ Alex"
type textarea "x"
type textarea "After roTest environment to be setup again Noah \ Alex"
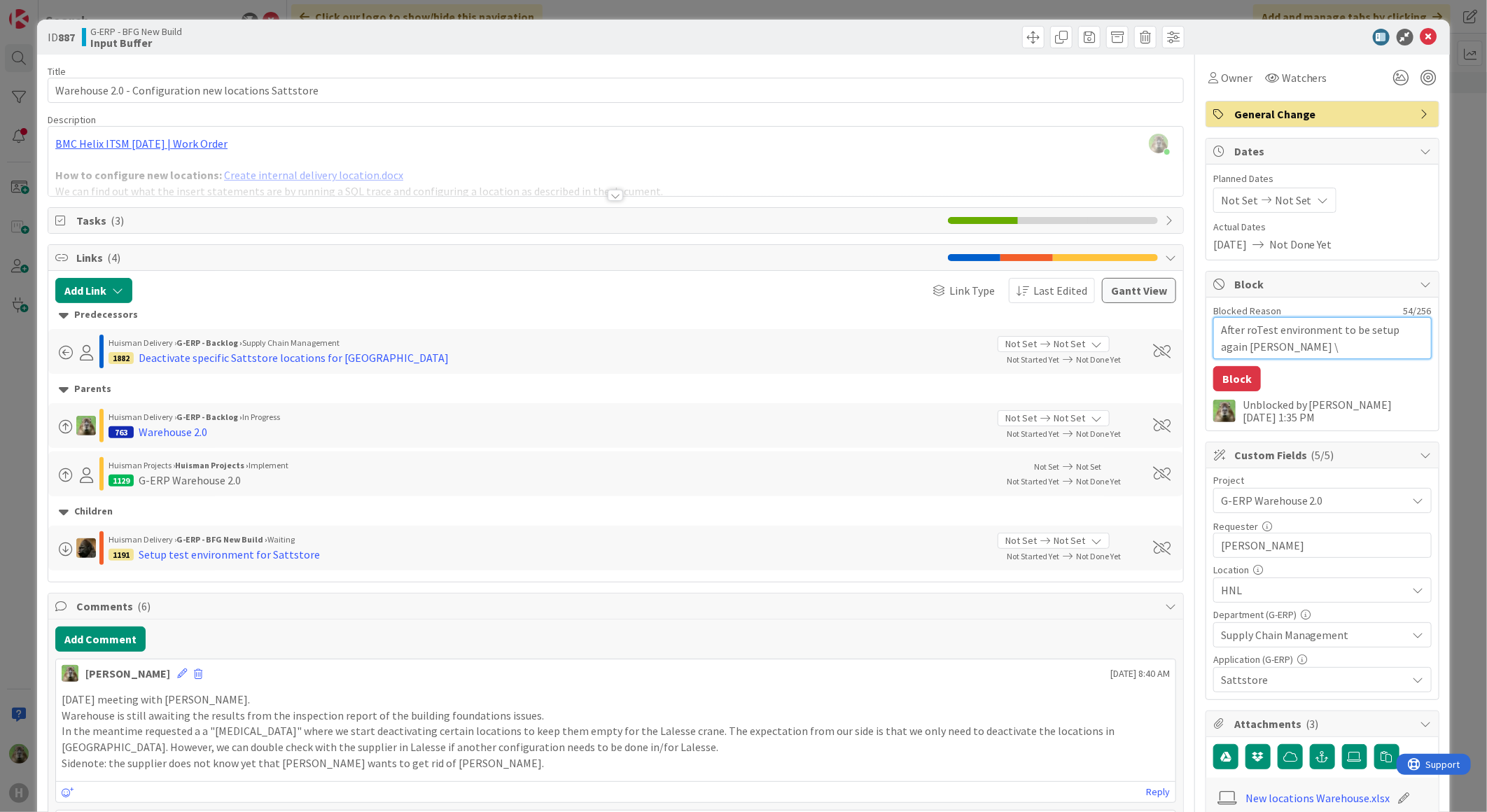
type textarea "x"
type textarea "After rolTest environment to be setup again Noah \ Alex"
type textarea "x"
type textarea "After rollTest environment to be setup again Noah \ Alex"
type textarea "x"
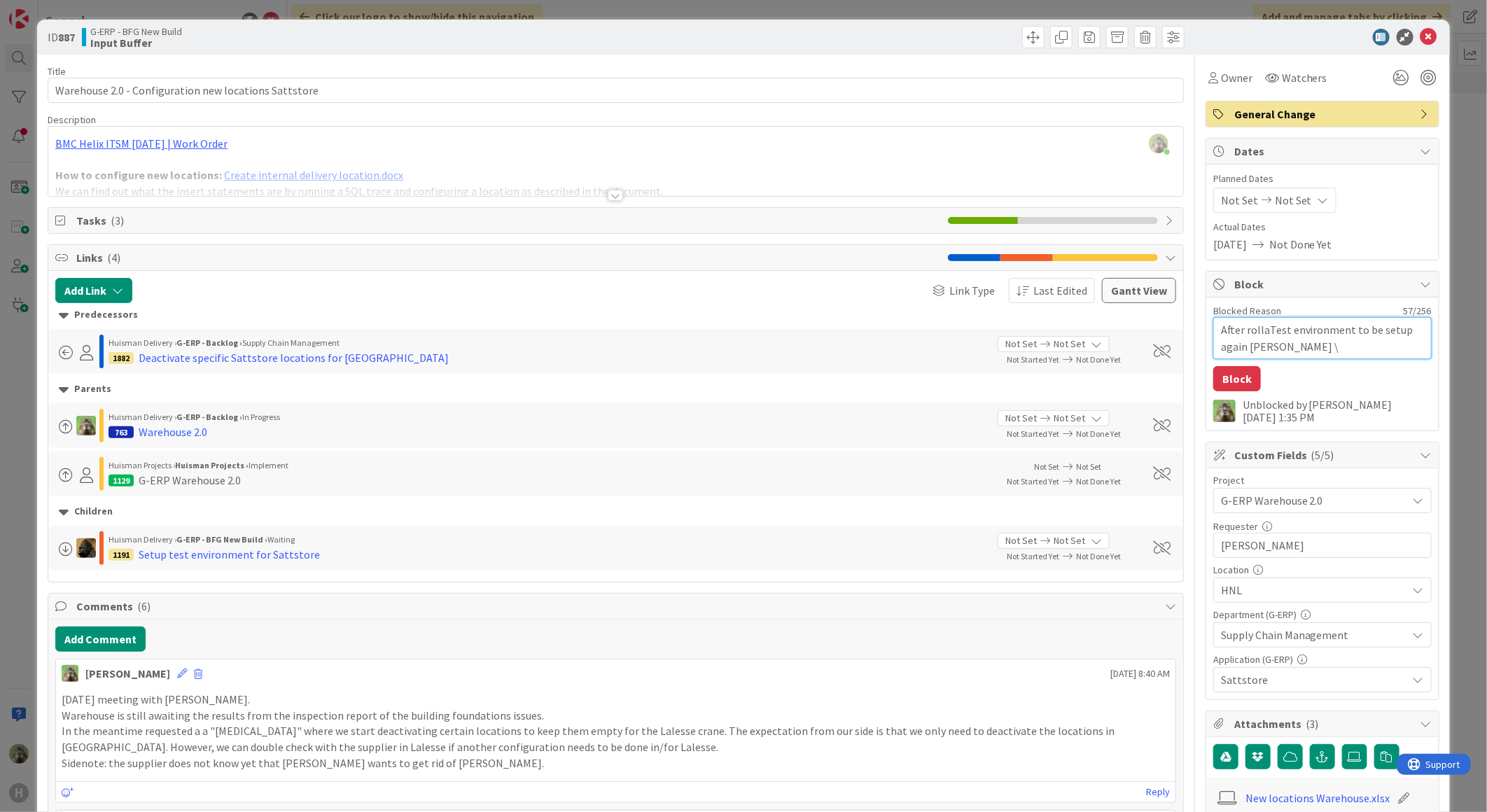
type textarea "After rollacTest environment to be setup again Noah \ Alex"
type textarea "x"
type textarea "After rollackTest environment to be setup again Noah \ Alex"
type textarea "x"
type textarea "After rollack Test environment to be setup again Noah \ Alex"
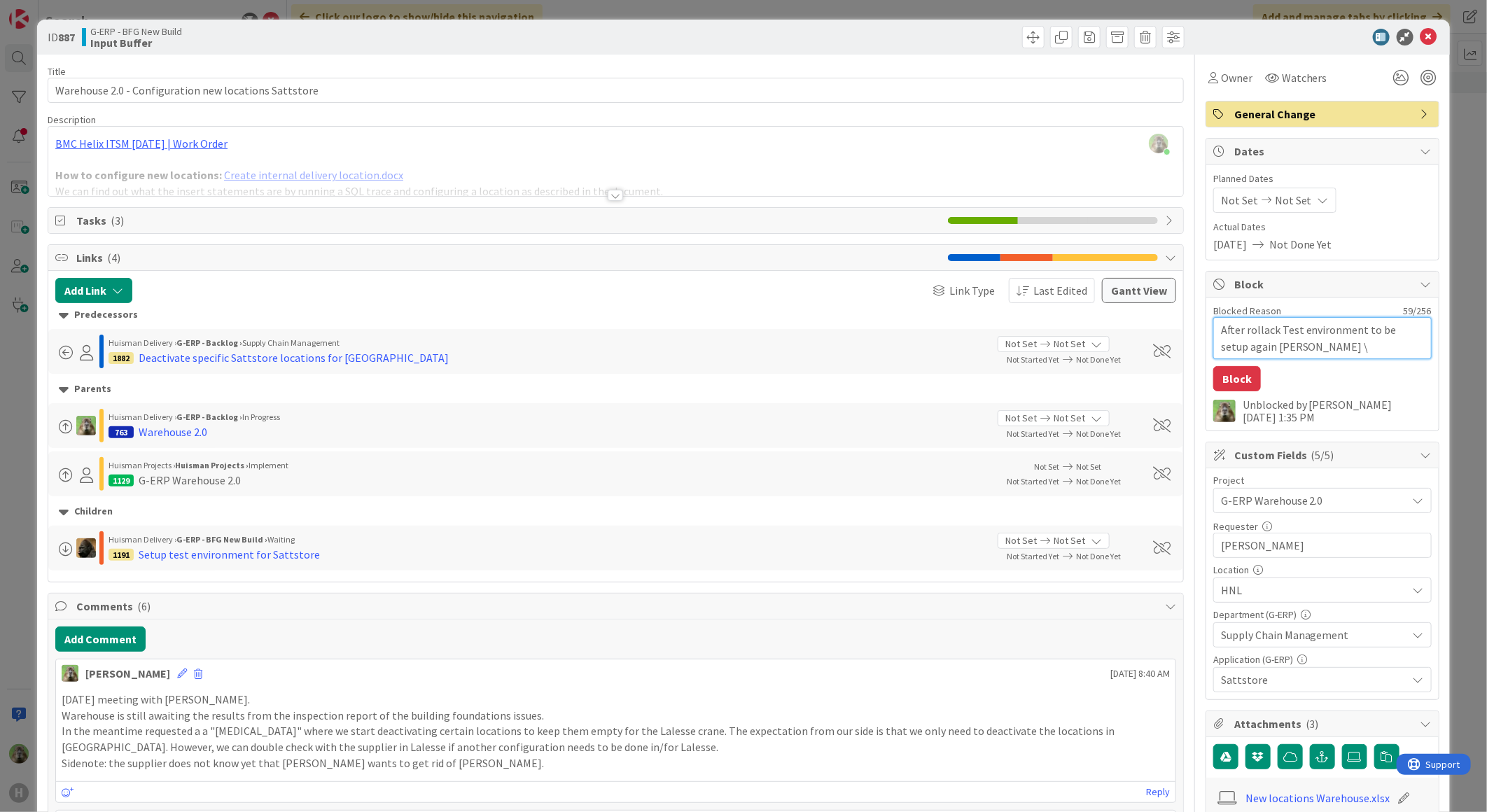
type textarea "x"
type textarea "After rollack oTest environment to be setup again Noah \ Alex"
type textarea "x"
type textarea "After rollack onTest environment to be setup again Noah \ Alex"
type textarea "x"
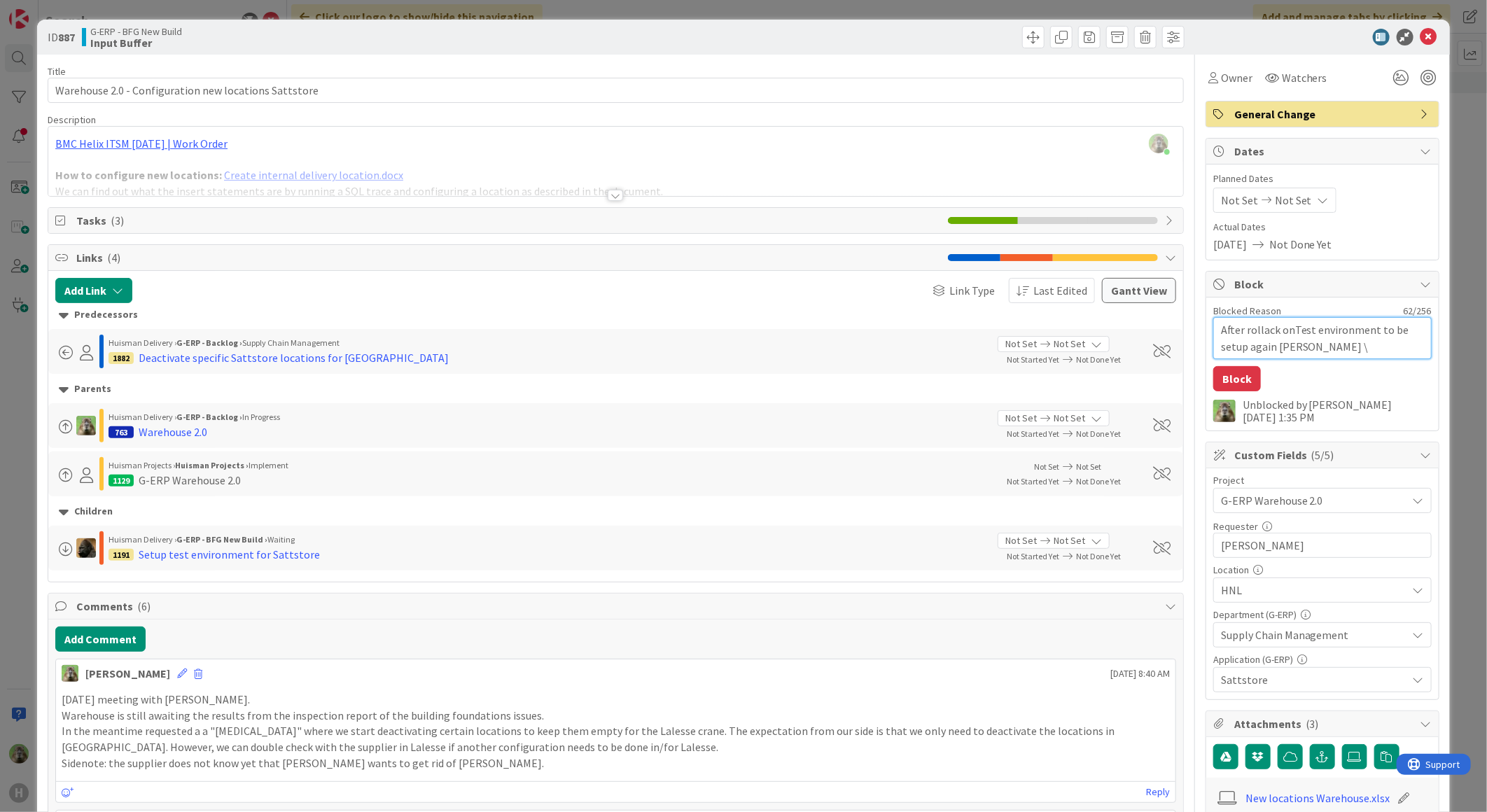
type textarea "After rollack on Test environment to be setup again Noah \ Alex"
type textarea "x"
type textarea "After rollack on pTest environment to be setup again Noah \ Alex"
type textarea "x"
type textarea "After rollack on prTest environment to be setup again Noah \ Alex"
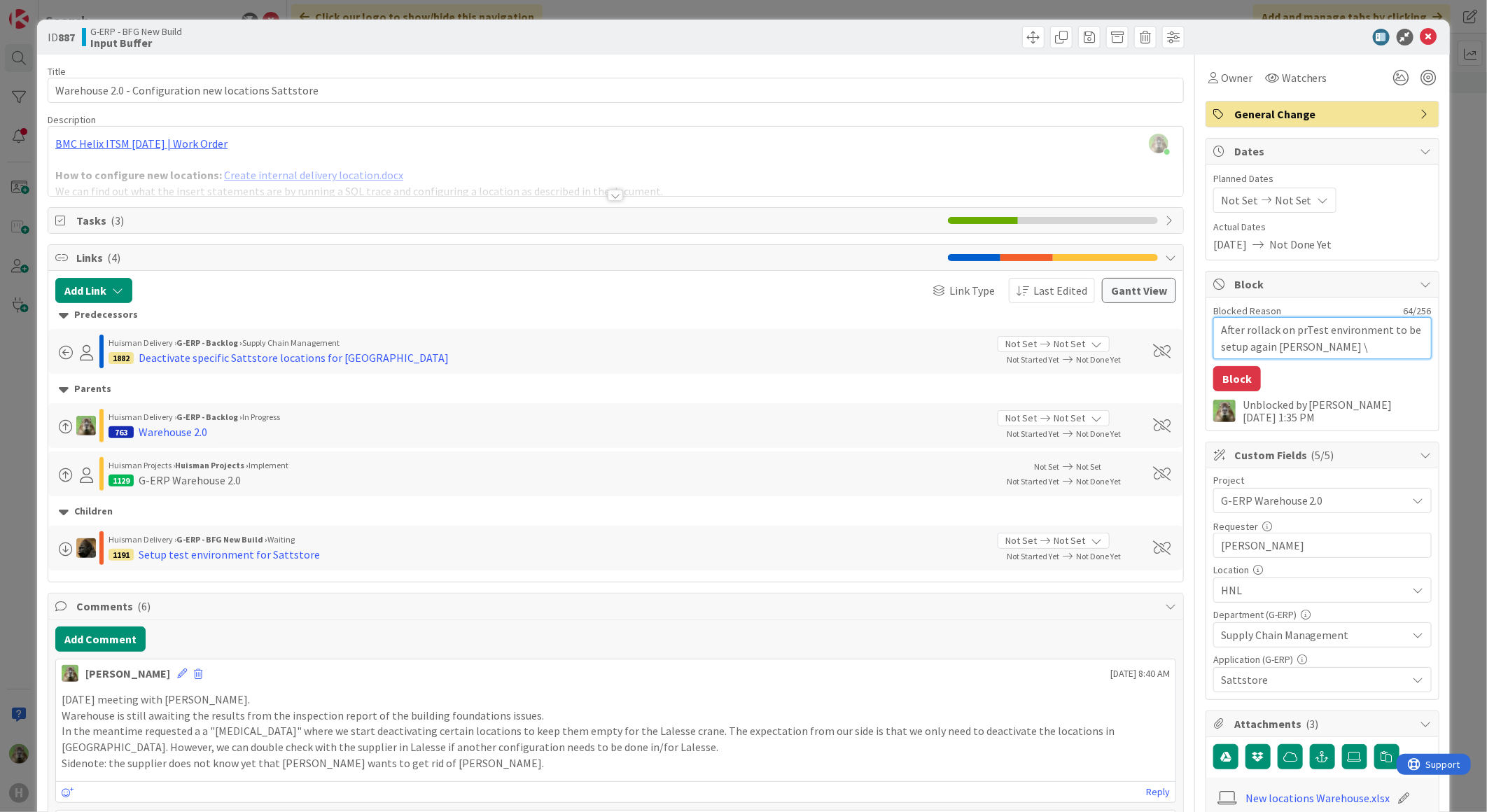
type textarea "x"
type textarea "After rollack on preTest environment to be setup again Noah \ Alex"
type textarea "x"
type textarea "After rollack on premTest environment to be setup again Noah \ Alex"
type textarea "x"
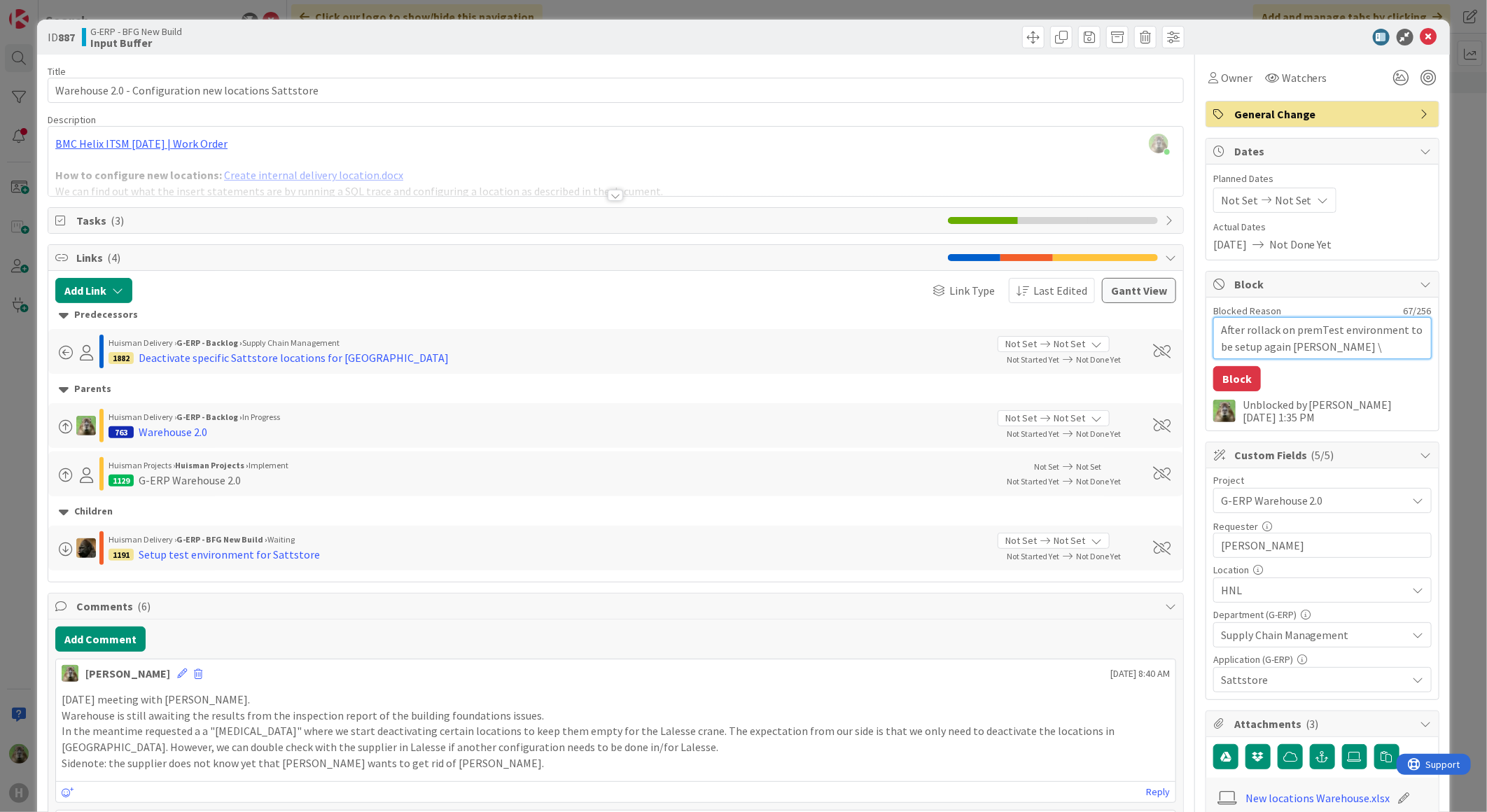
type textarea "After rollack on prem Test environment to be setup again Noah \ Alex"
type textarea "x"
type textarea "After rollack on prem -Test environment to be setup again Noah \ Alex"
type textarea "x"
type textarea "After rollack on prem - Test environment to be setup again Noah \ Alex"
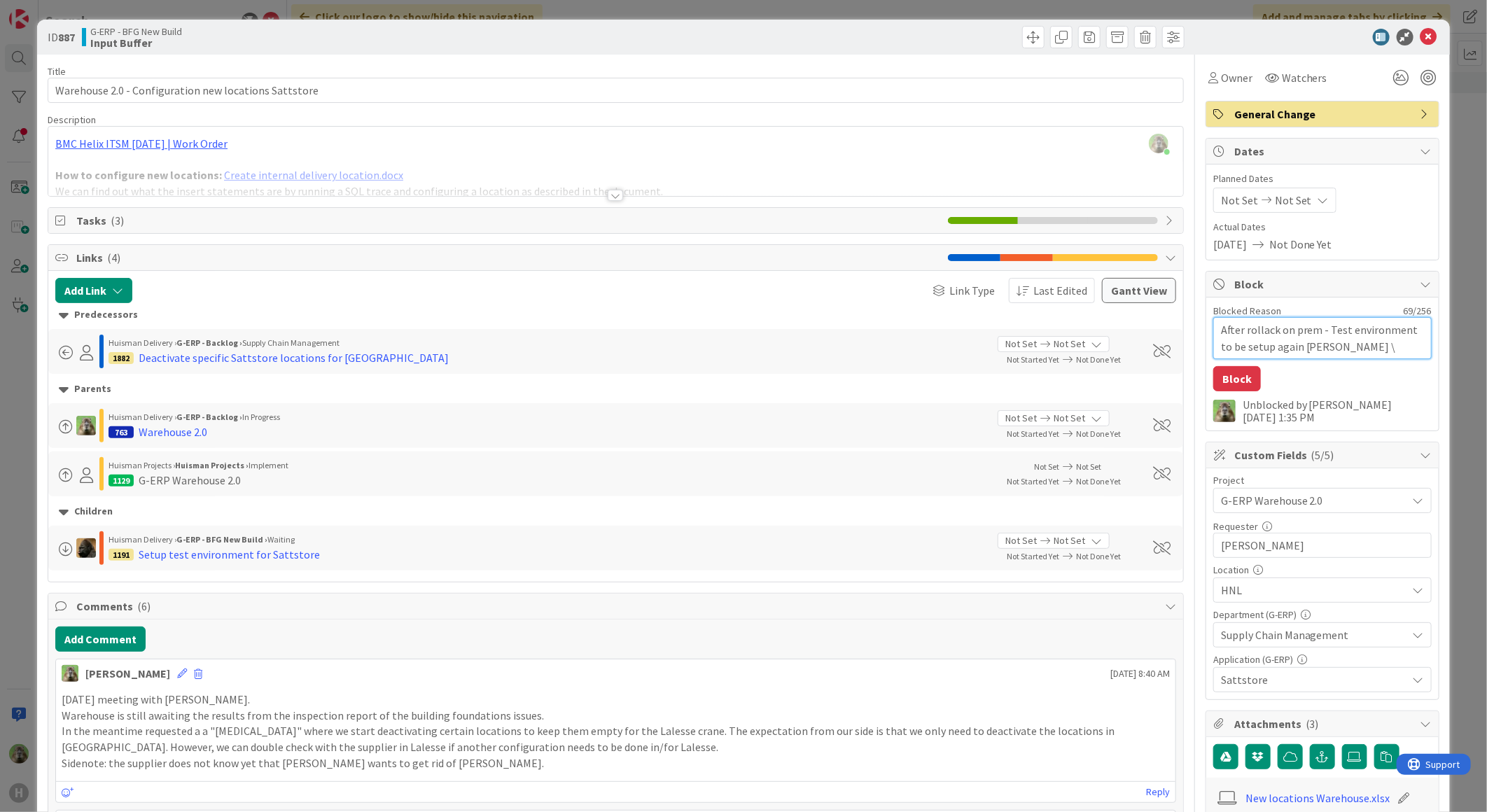
type textarea "x"
type textarea "After rollack on prem - tTest environment to be setup again Noah \ Alex"
type textarea "x"
type textarea "After rollack on prem - thTest environment to be setup again Noah \ Alex"
type textarea "x"
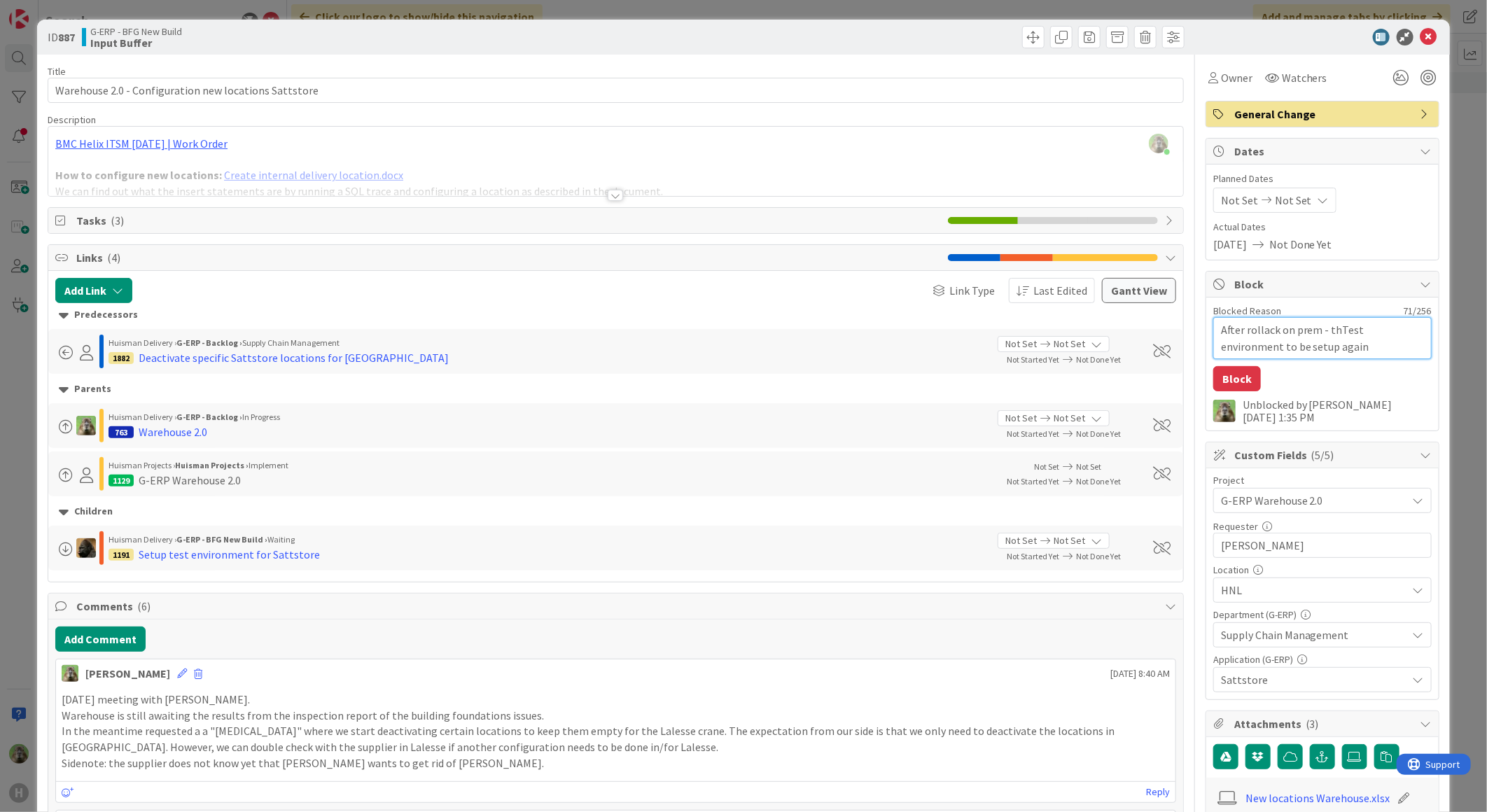
type textarea "After rollack on prem - theTest environment to be setup again Noah \ Alex"
type textarea "x"
type textarea "After rollack on prem - the Test environment to be setup again Noah \ Alex"
type textarea "x"
type textarea "After rollack on prem - the est environment to be setup again Noah \ Alex"
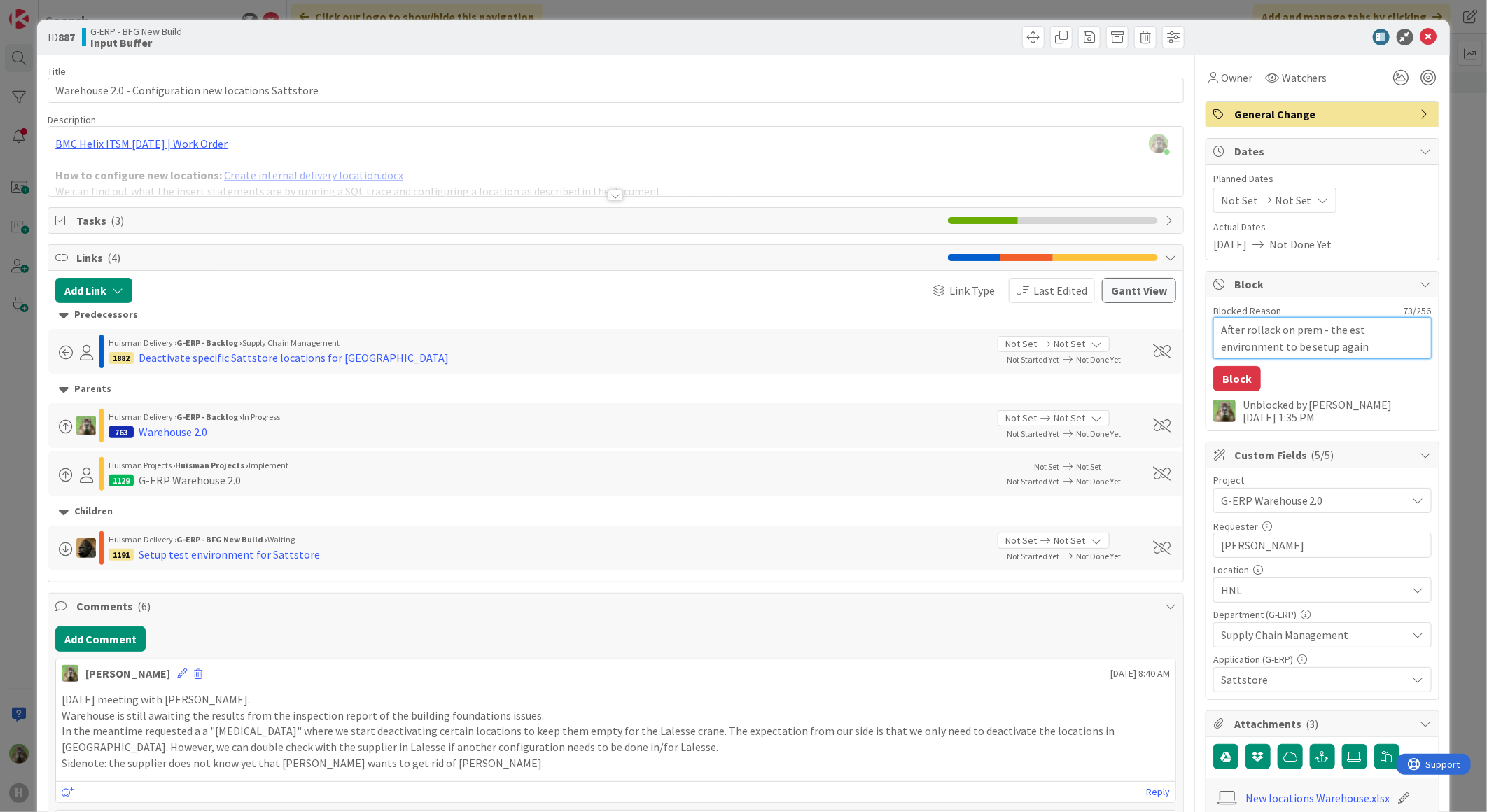
type textarea "x"
click at [1272, 340] on textarea "After rollack on prem - the test environment to be setup again Noah \ Alex" at bounding box center [1322, 338] width 218 height 42
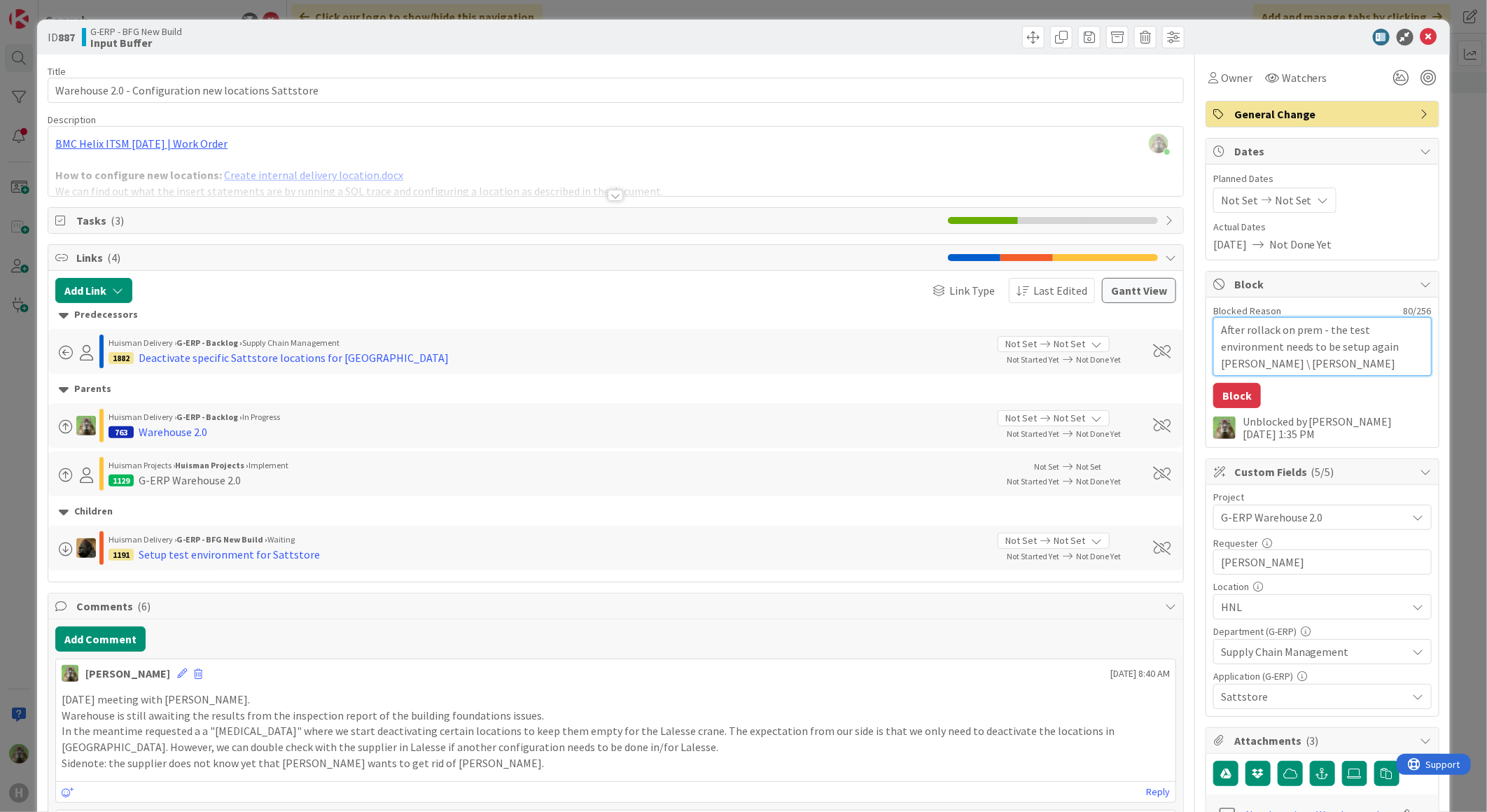
click at [1383, 339] on textarea "After rollack on prem - the test environment needs to be setup again Noah \ Alex" at bounding box center [1322, 346] width 218 height 59
click at [1257, 327] on textarea "After rollack on prem - the test environment needs to be setup again properly -…" at bounding box center [1322, 346] width 218 height 59
click at [1244, 387] on button "Block" at bounding box center [1237, 395] width 48 height 25
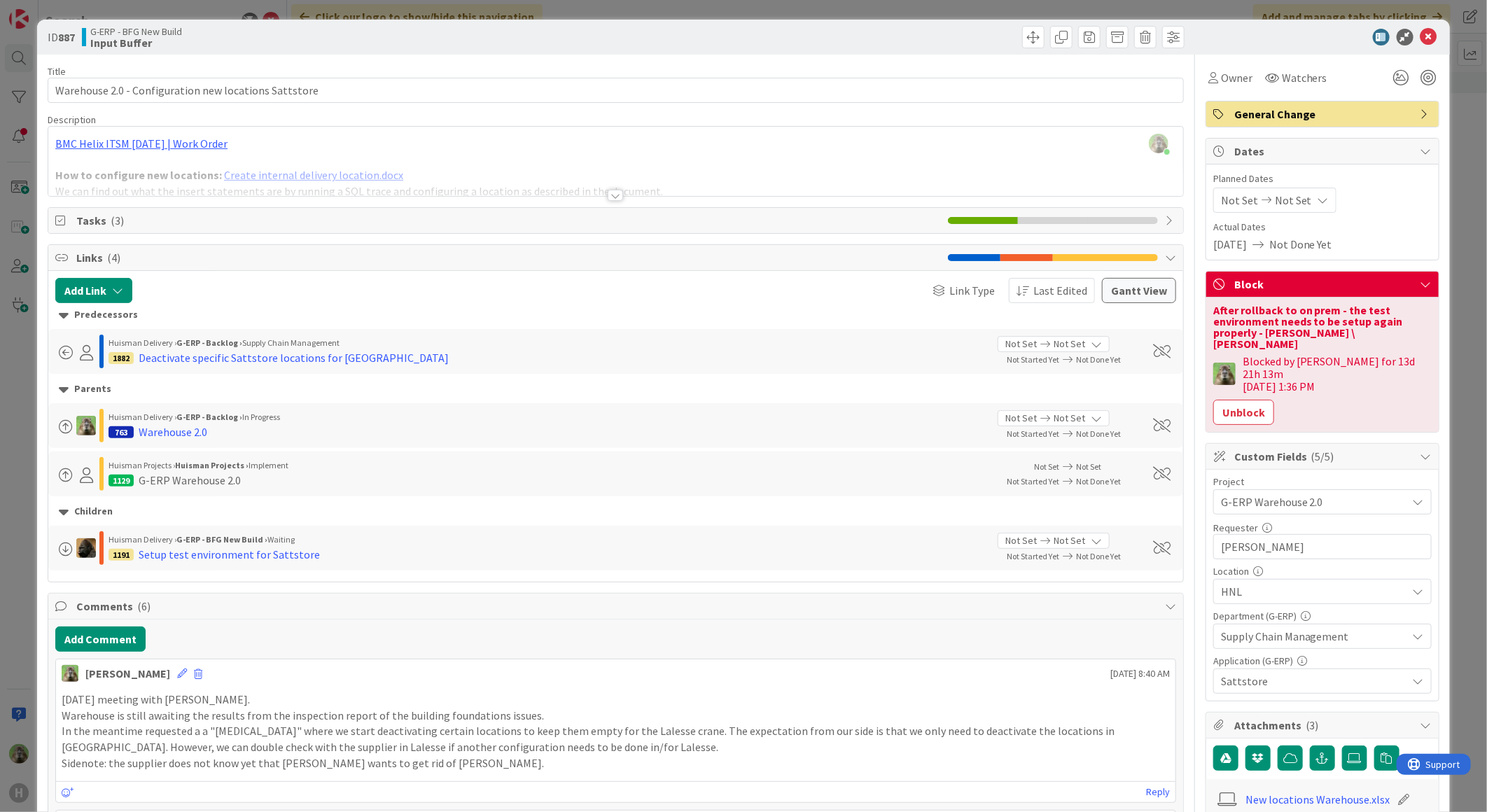
click at [32, 481] on div "ID 887 G-ERP - BFG New Build Input Buffer Title 53 / 128 Warehouse 2.0 - Config…" at bounding box center [743, 406] width 1487 height 812
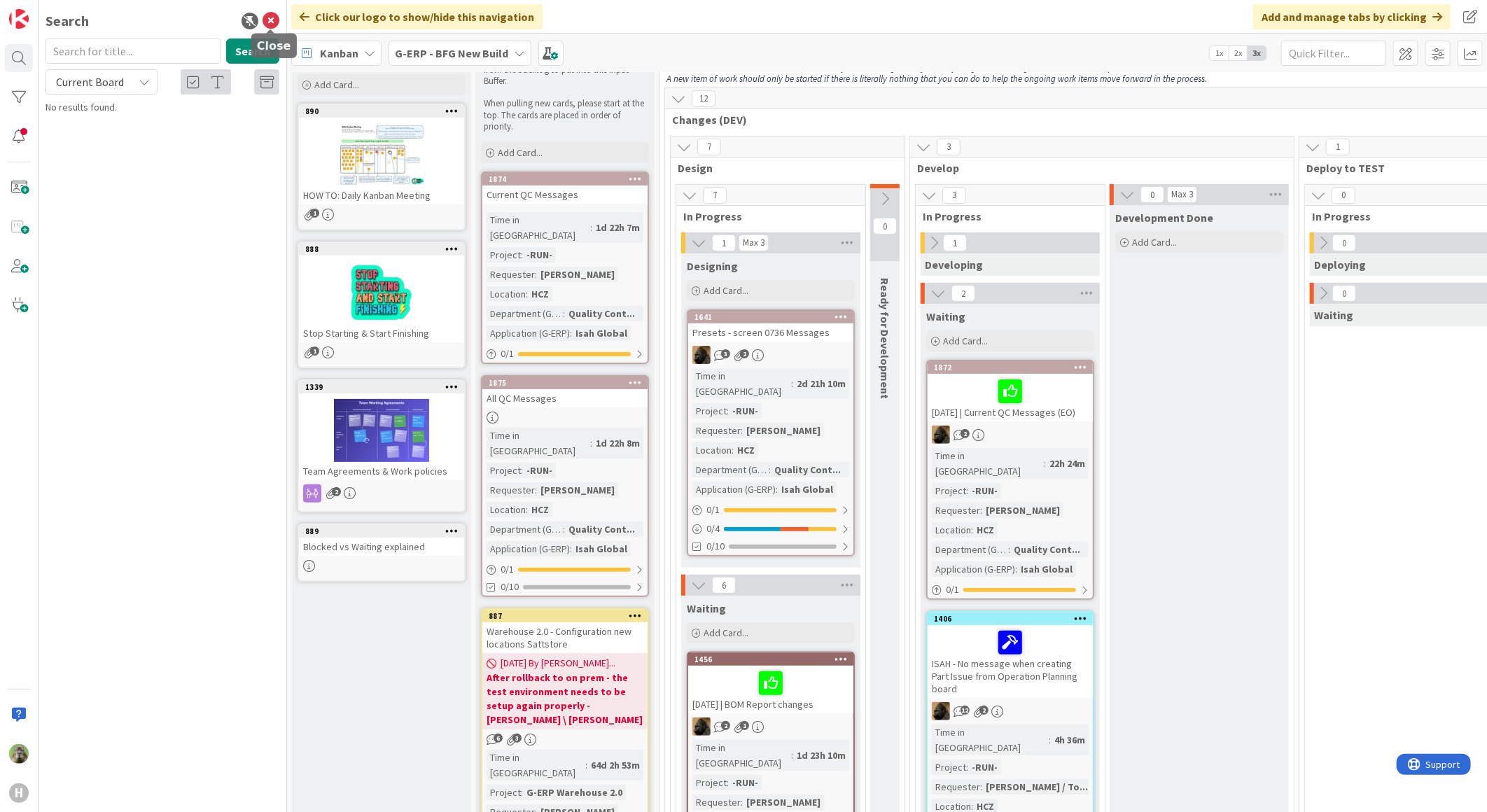
click at [280, 17] on div "Search Search Current Board No results found." at bounding box center [162, 406] width 248 height 812
click at [277, 18] on icon at bounding box center [271, 20] width 17 height 17
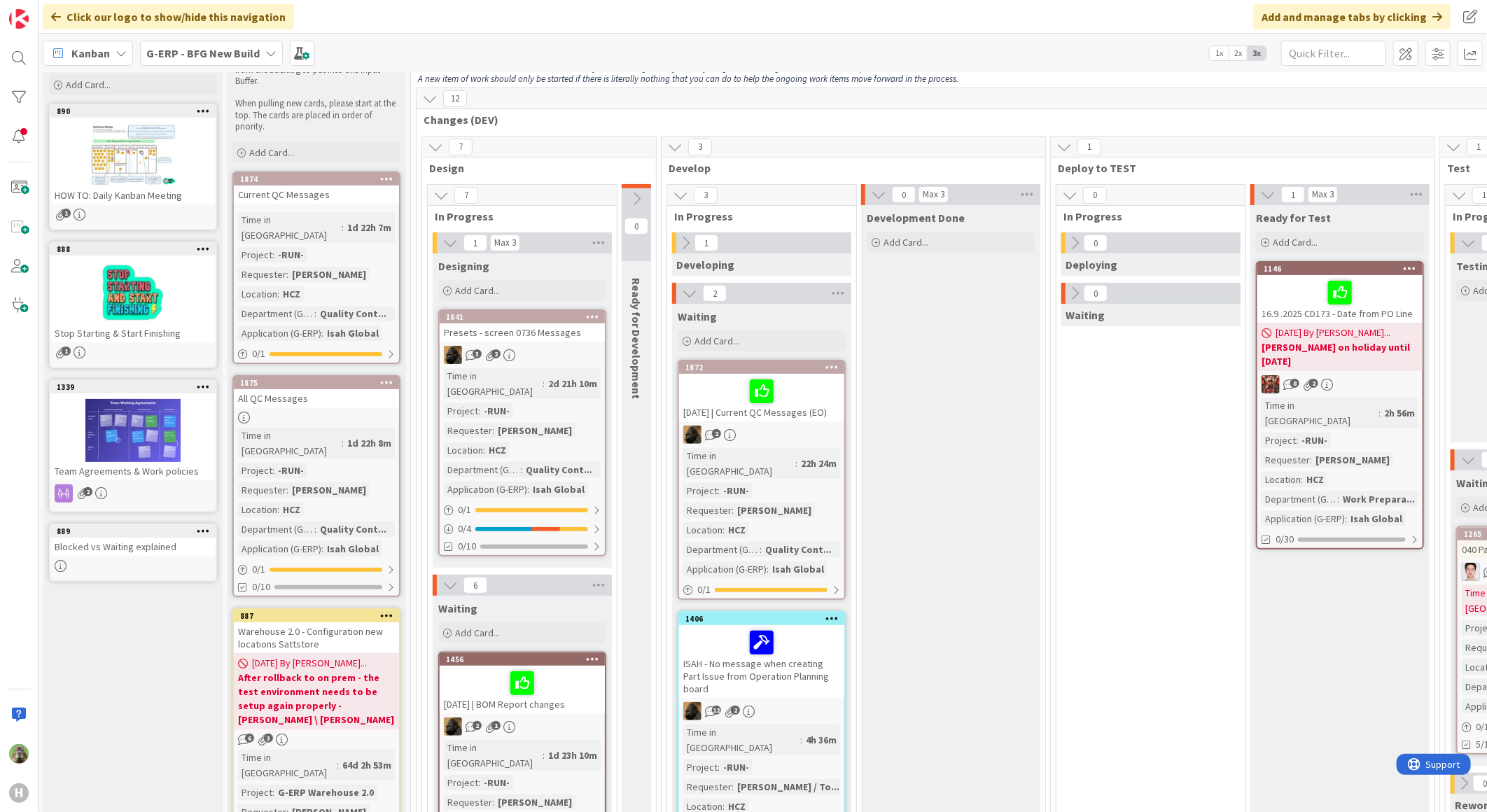
click at [565, 327] on div "Presets - screen 0736 Messages" at bounding box center [521, 332] width 165 height 18
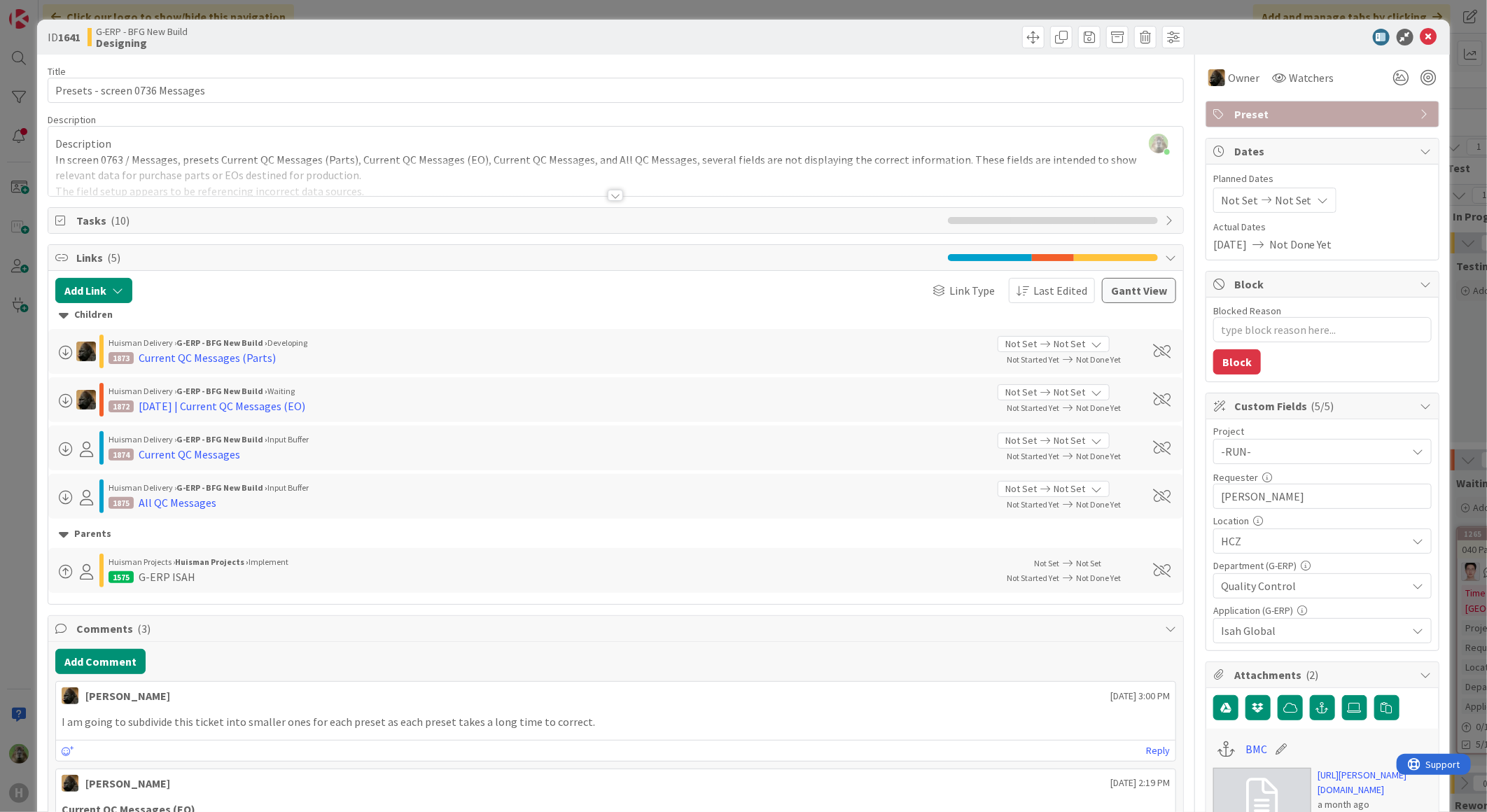
click at [452, 172] on div at bounding box center [616, 179] width 1135 height 36
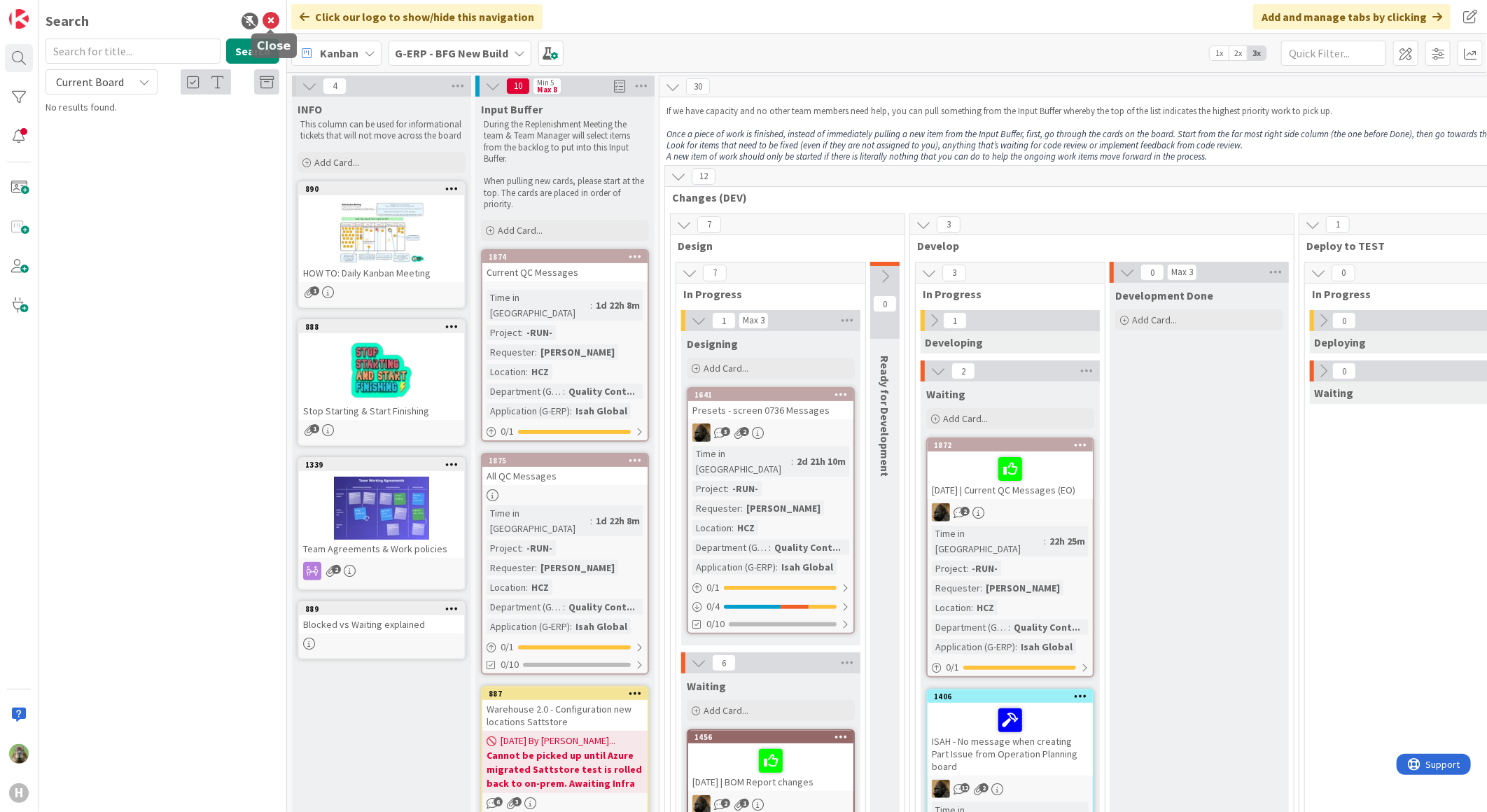
click at [274, 19] on icon at bounding box center [271, 20] width 17 height 17
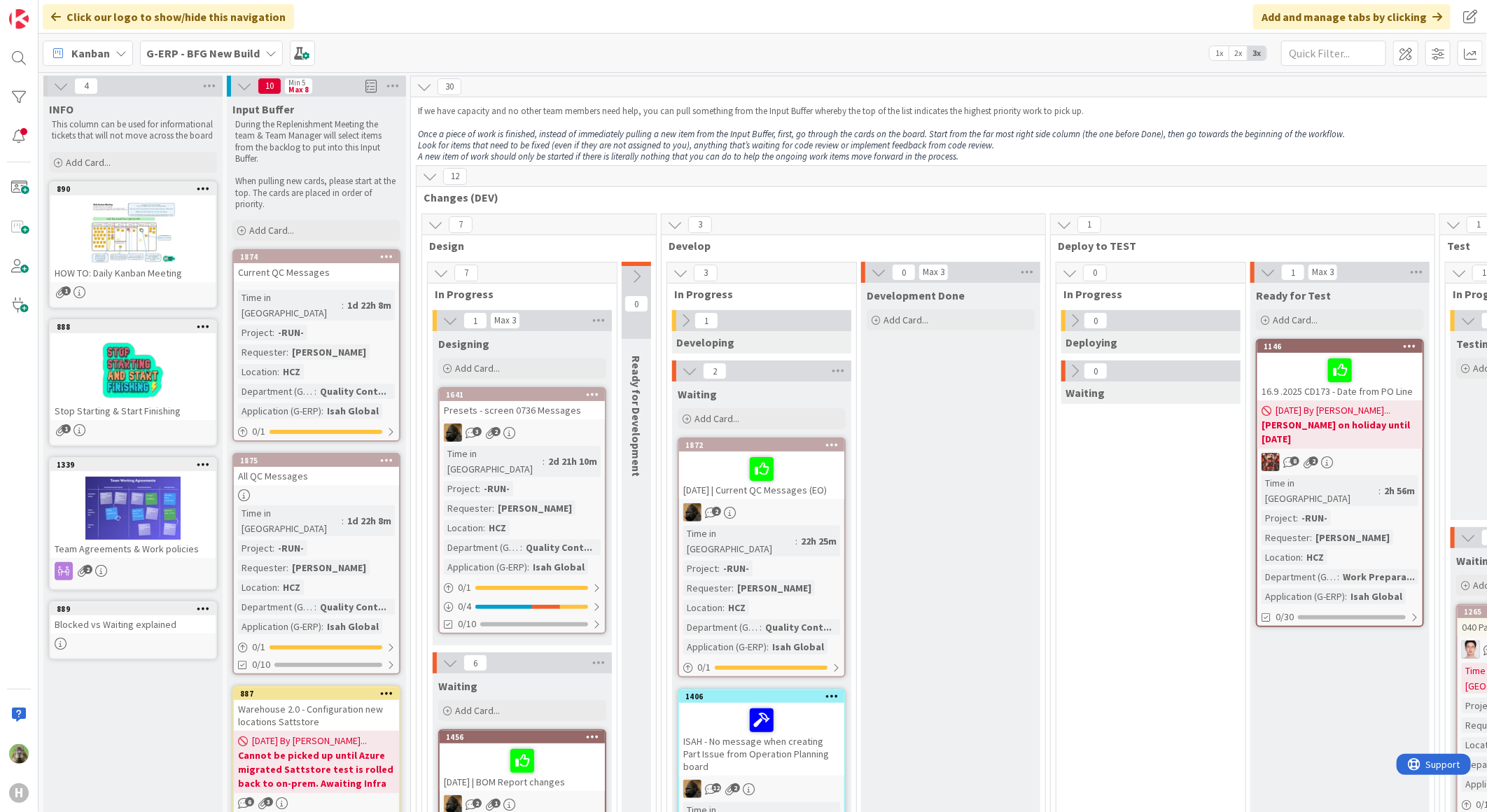
click at [242, 53] on b "G-ERP - BFG New Build" at bounding box center [202, 53] width 113 height 14
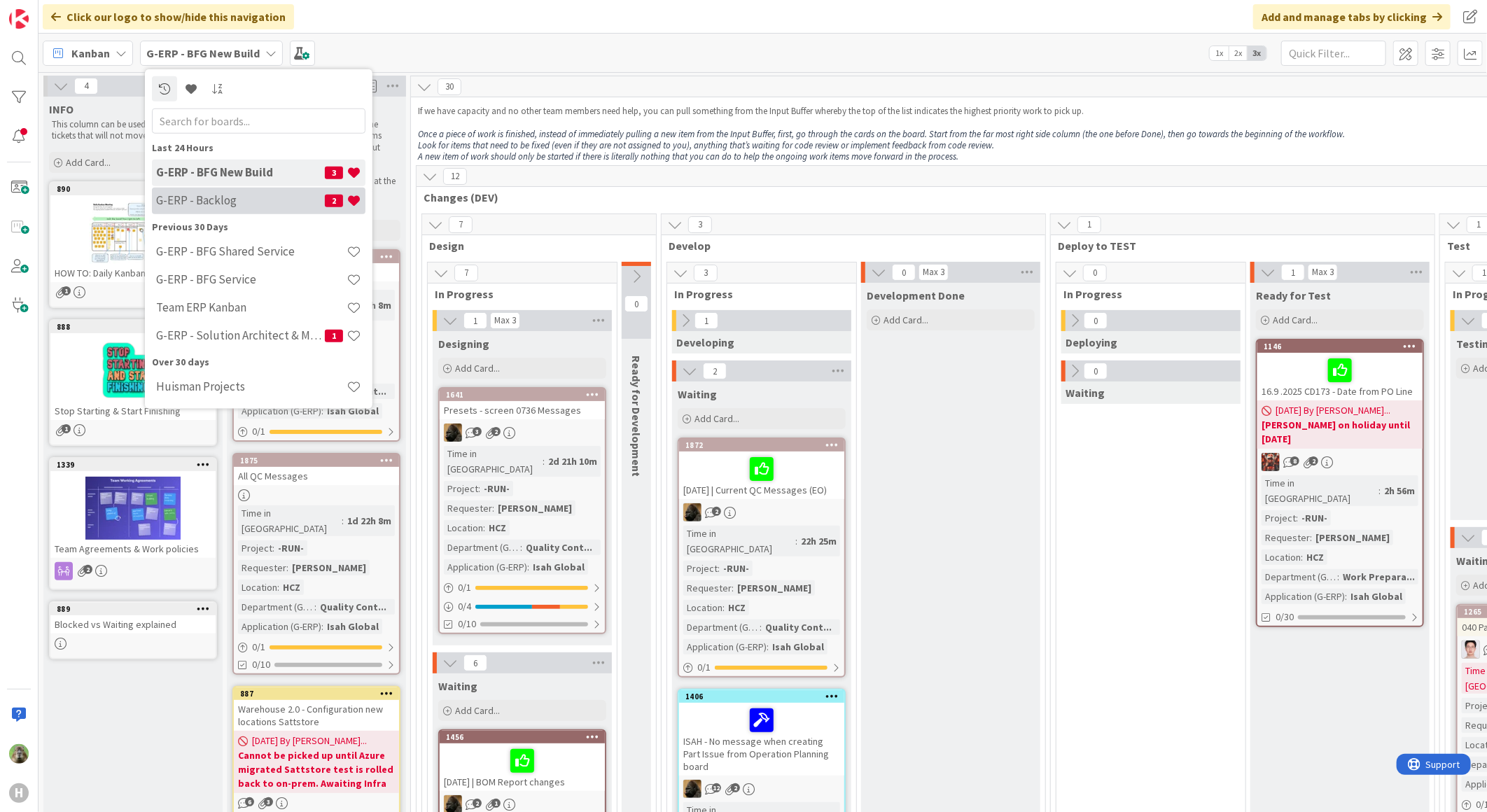
click at [213, 204] on h4 "G-ERP - Backlog" at bounding box center [241, 199] width 169 height 14
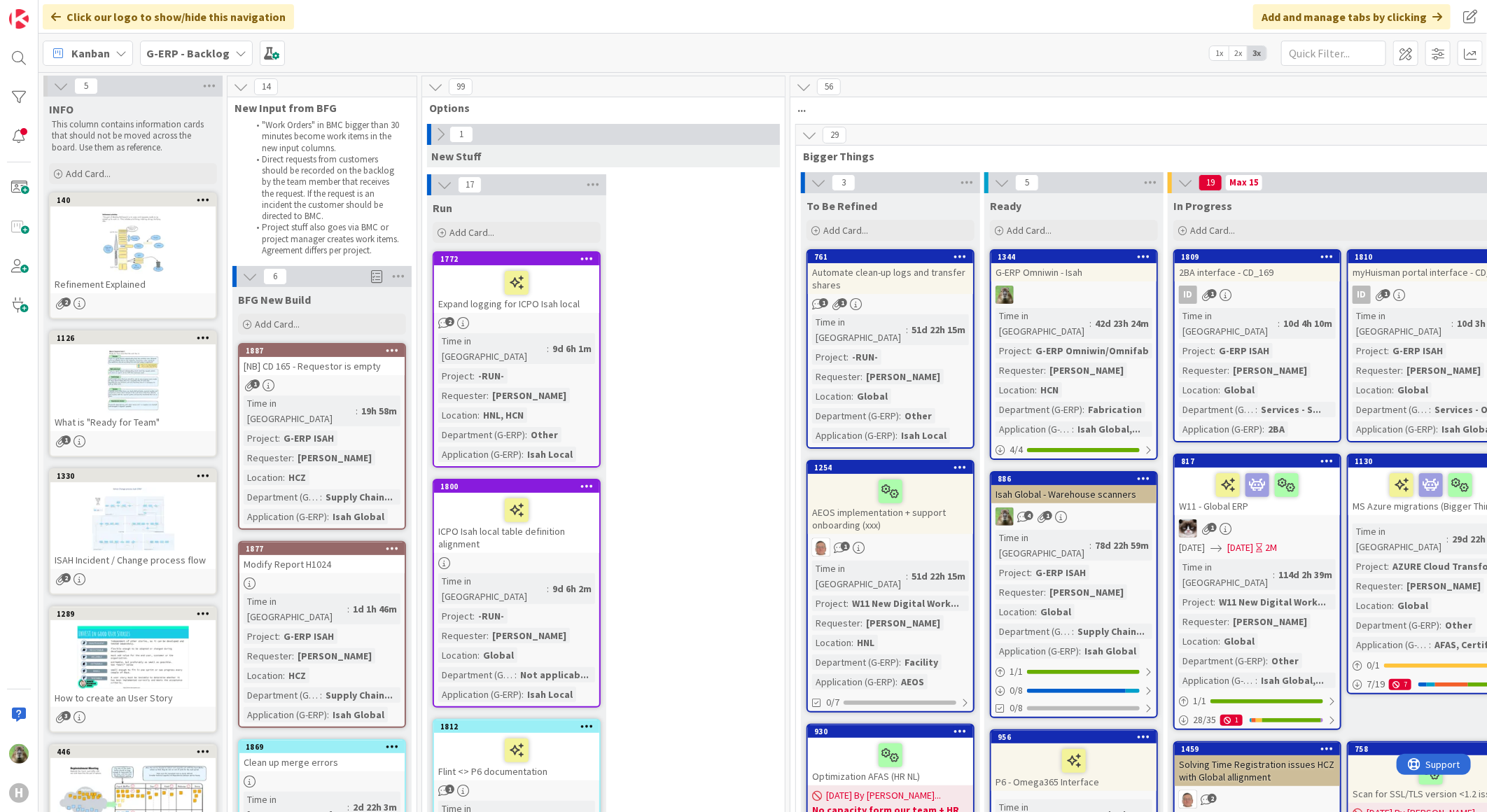
click at [236, 56] on icon at bounding box center [241, 53] width 12 height 12
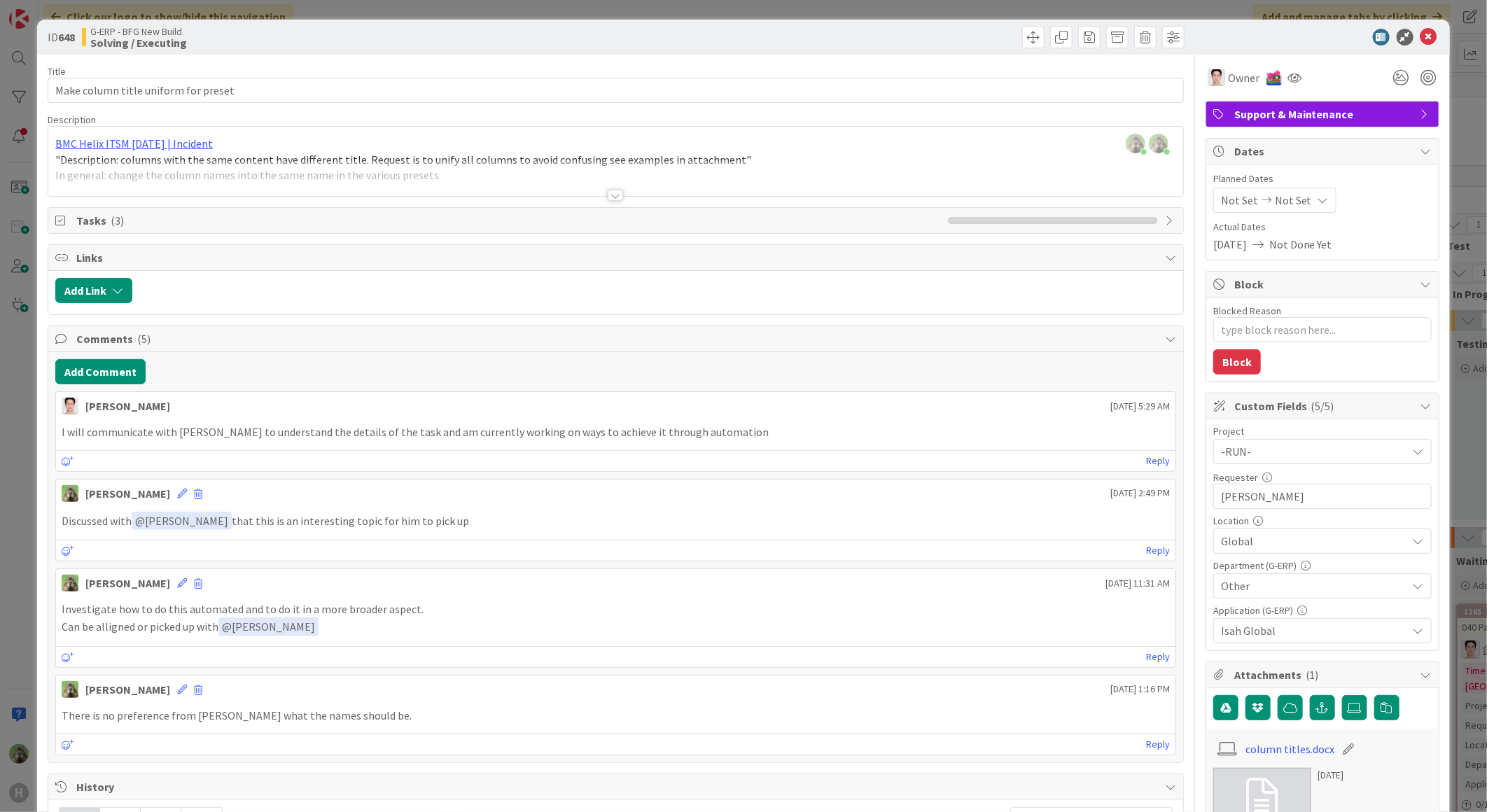
click at [22, 410] on div "ID 648 G-ERP - BFG New Build Solving / Executing Title 36 / 128 Make column tit…" at bounding box center [743, 406] width 1487 height 812
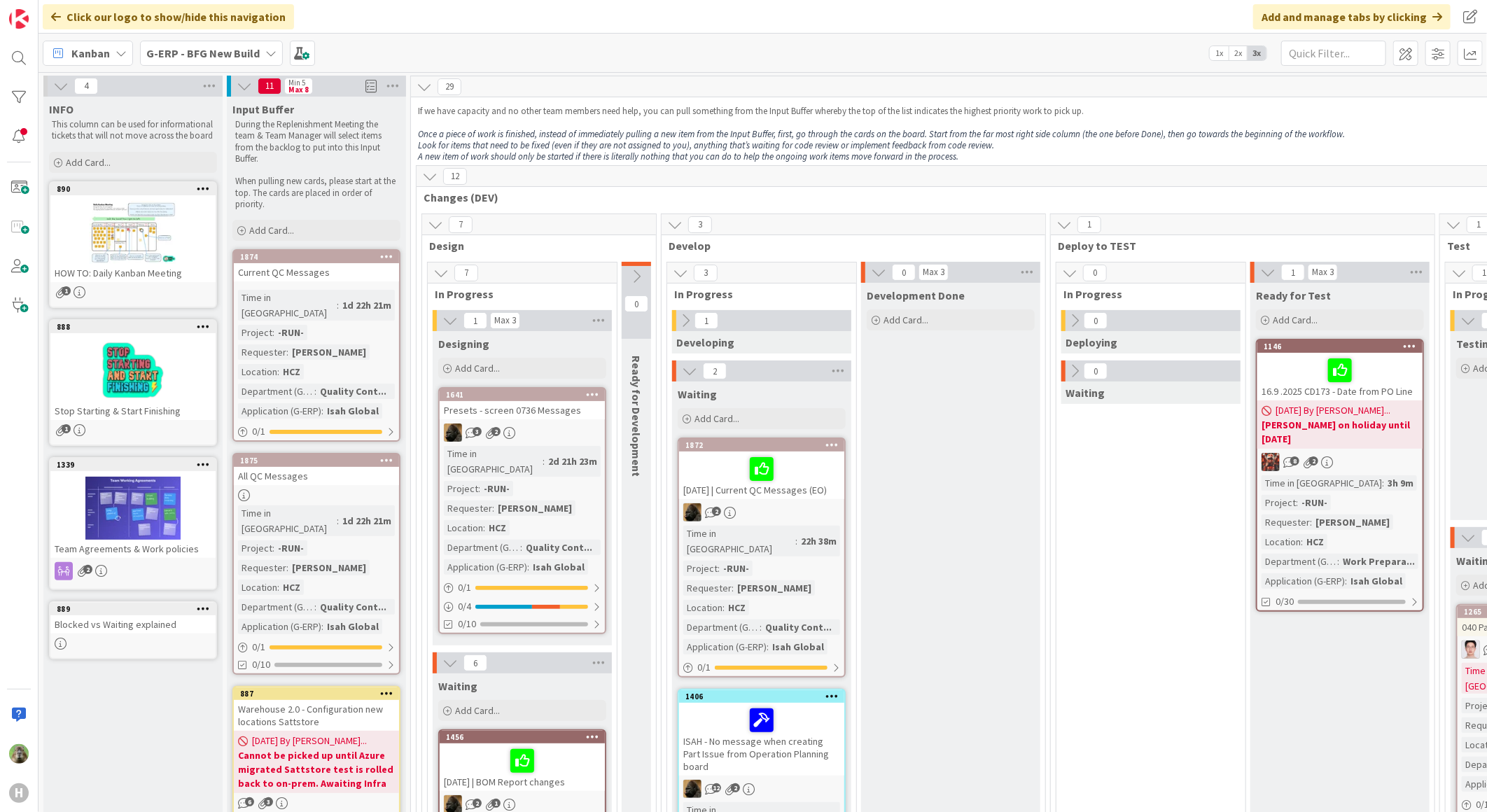
click at [221, 50] on b "G-ERP - BFG New Build" at bounding box center [202, 53] width 113 height 14
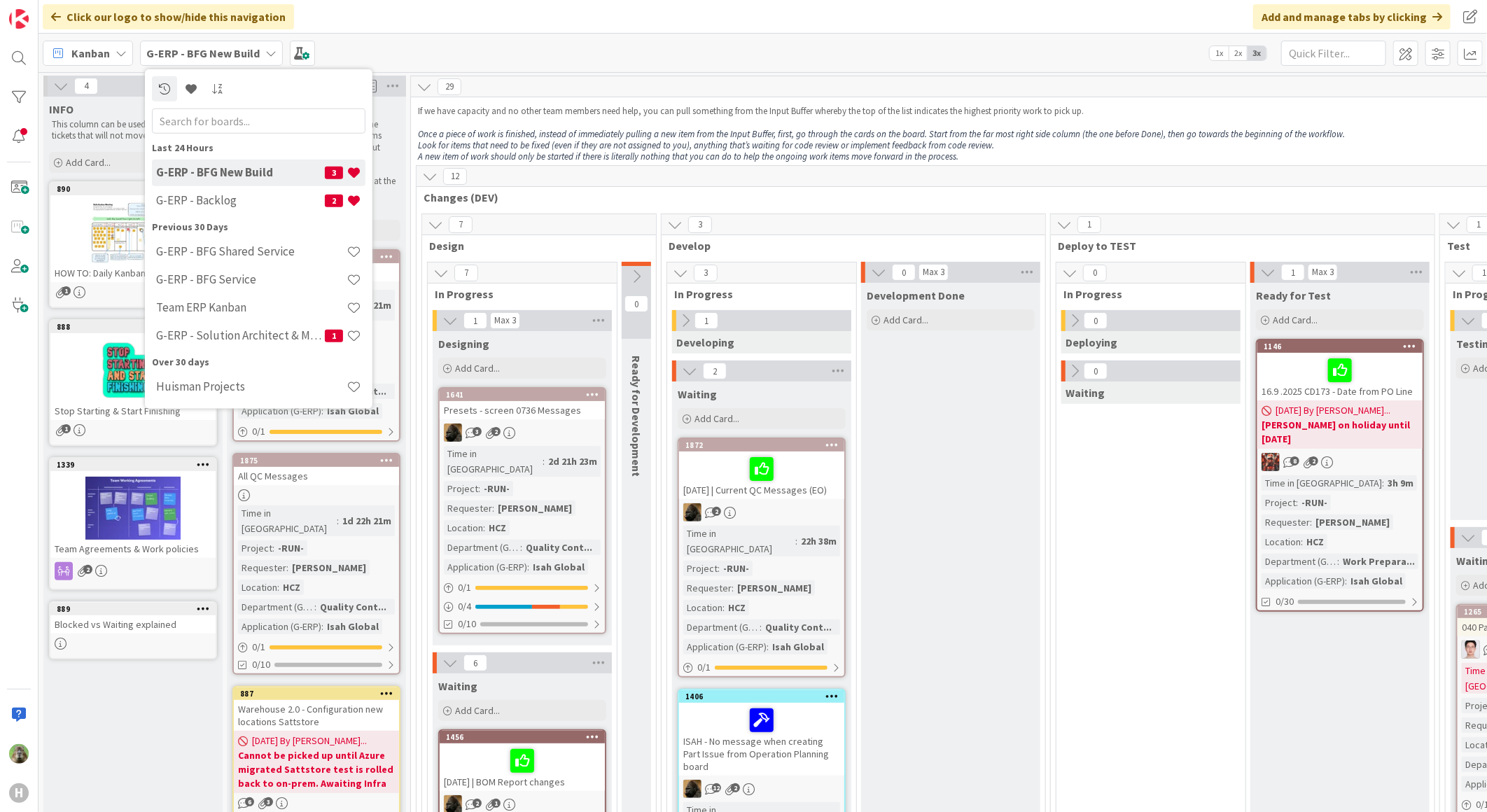
click at [218, 215] on div "Last 24 Hours G-ERP - BFG New Build 3 G-ERP - Backlog 2 Previous 30 Days G-ERP …" at bounding box center [259, 270] width 213 height 261
click at [220, 198] on h4 "G-ERP - Backlog" at bounding box center [241, 199] width 169 height 14
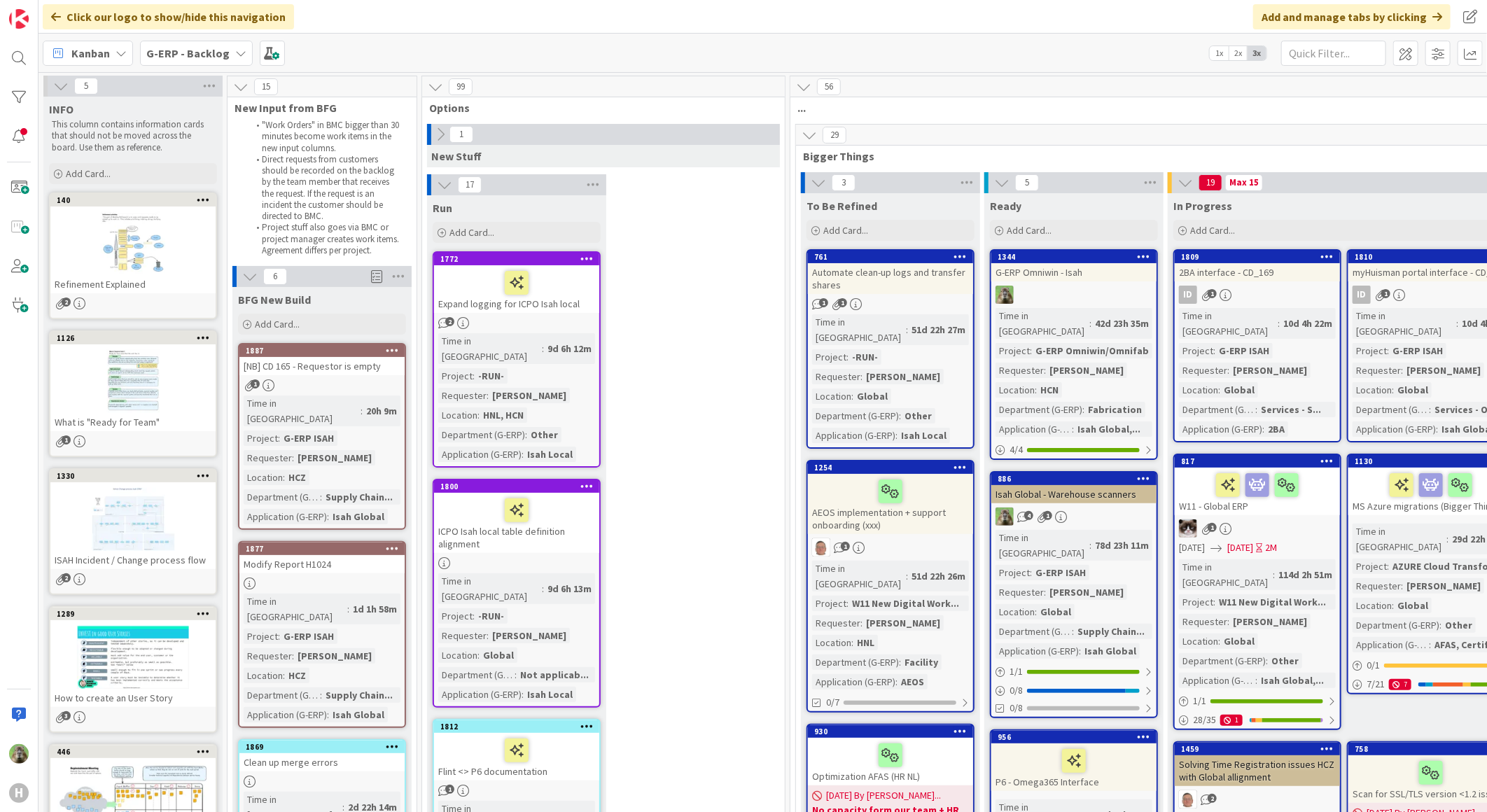
click at [329, 303] on div "BFG New Build" at bounding box center [322, 299] width 168 height 14
click at [323, 314] on div "Add Card..." at bounding box center [322, 324] width 168 height 21
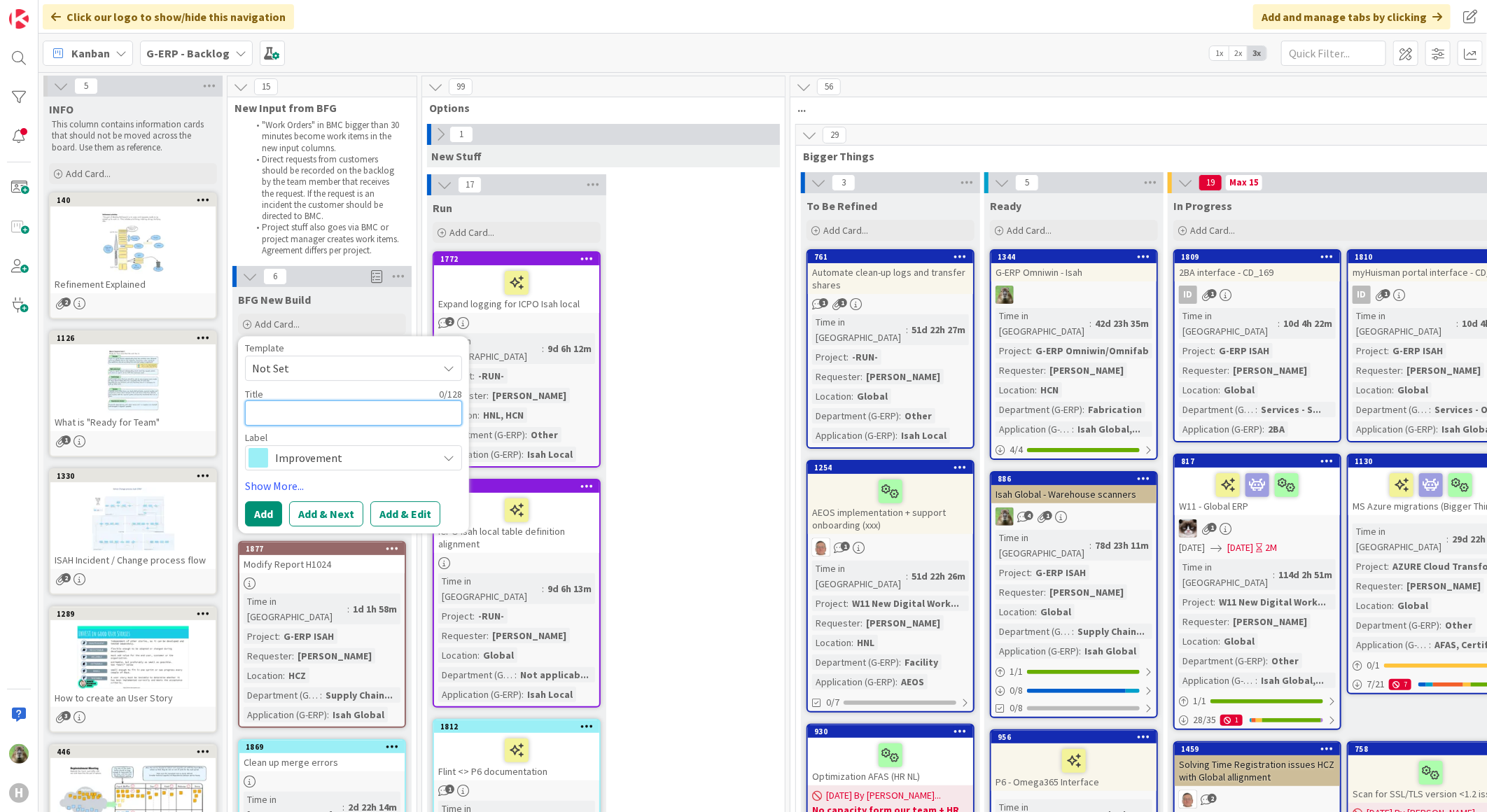
click at [376, 413] on textarea at bounding box center [353, 412] width 217 height 25
paste textarea "Make column title uniform for preset"
type textarea "x"
type textarea "Make column title uniform for preset"
type textarea "x"
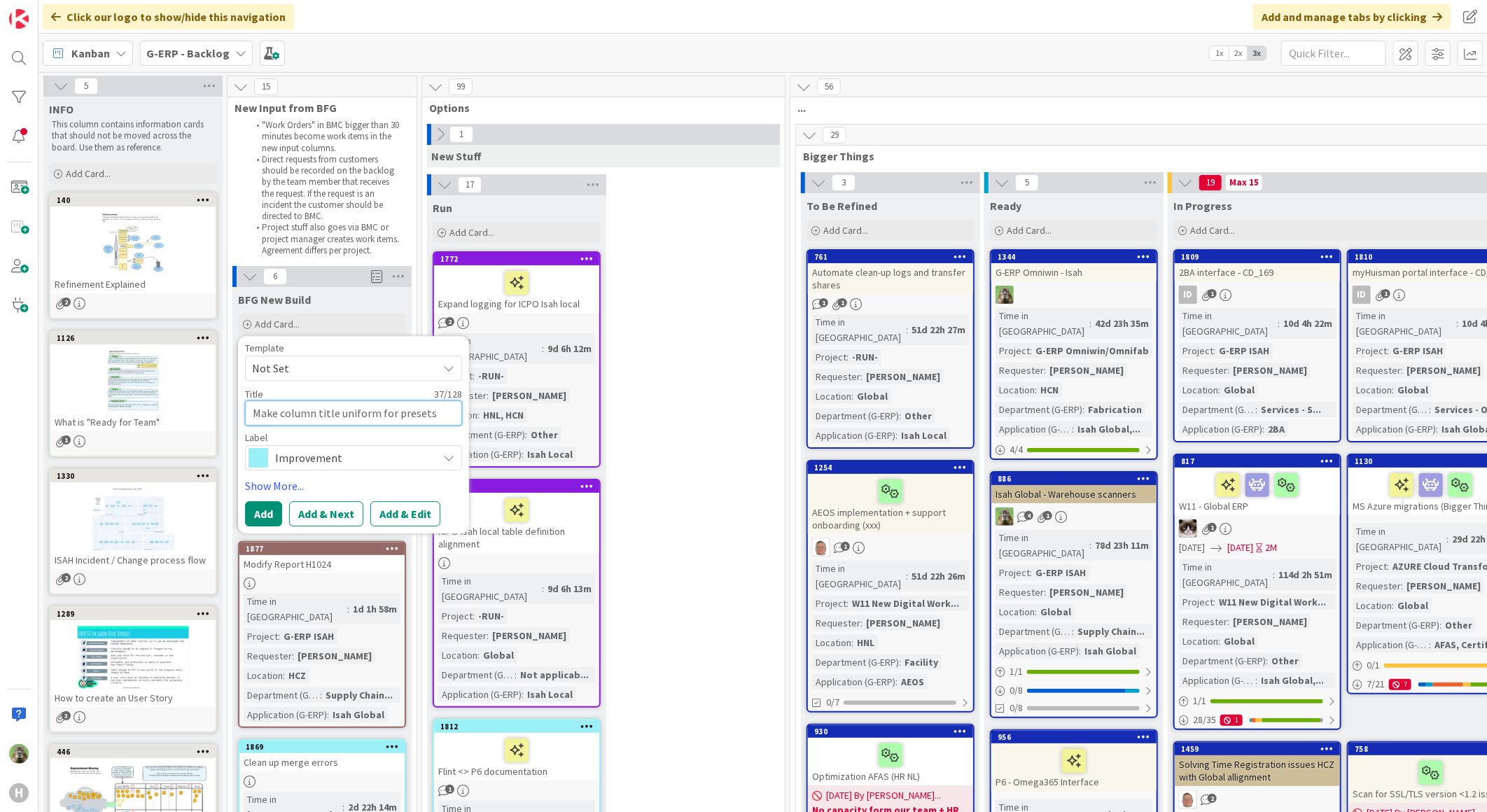
type textarea "Make column title uniform for presets"
click at [416, 461] on span "Improvement" at bounding box center [353, 457] width 156 height 19
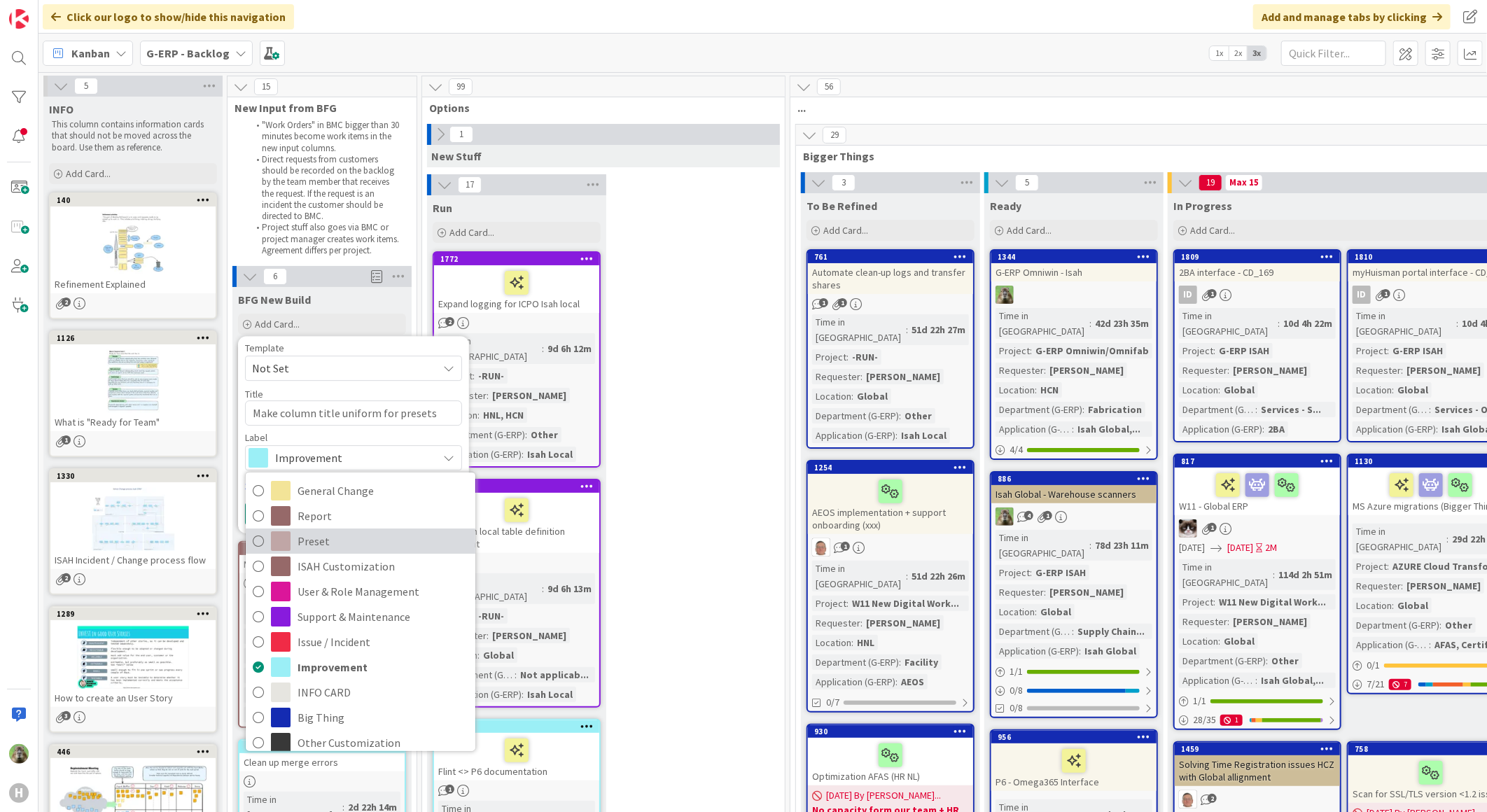
click at [376, 548] on span "Preset" at bounding box center [382, 541] width 171 height 21
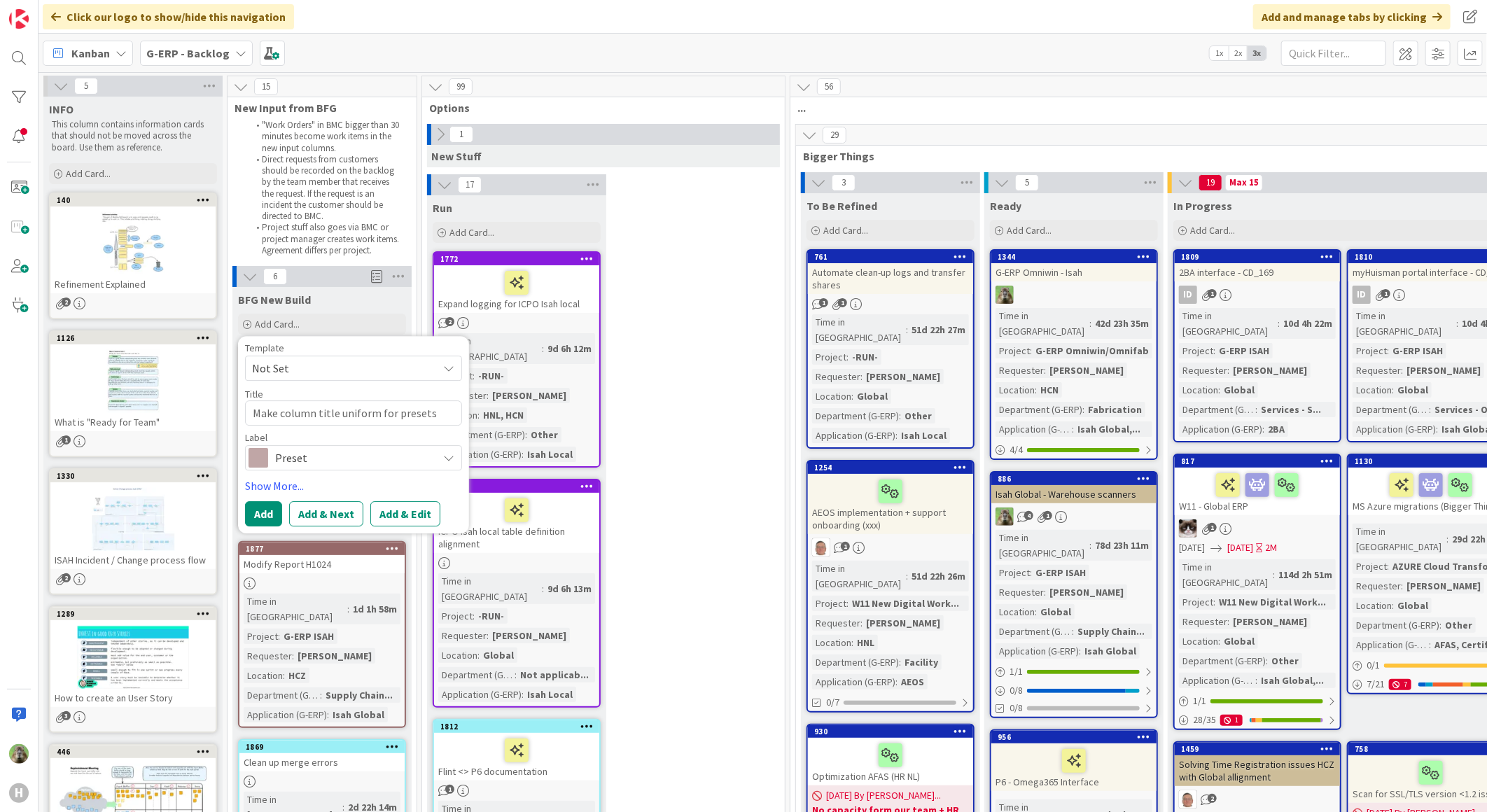
click at [371, 380] on span "Not Set" at bounding box center [353, 368] width 217 height 25
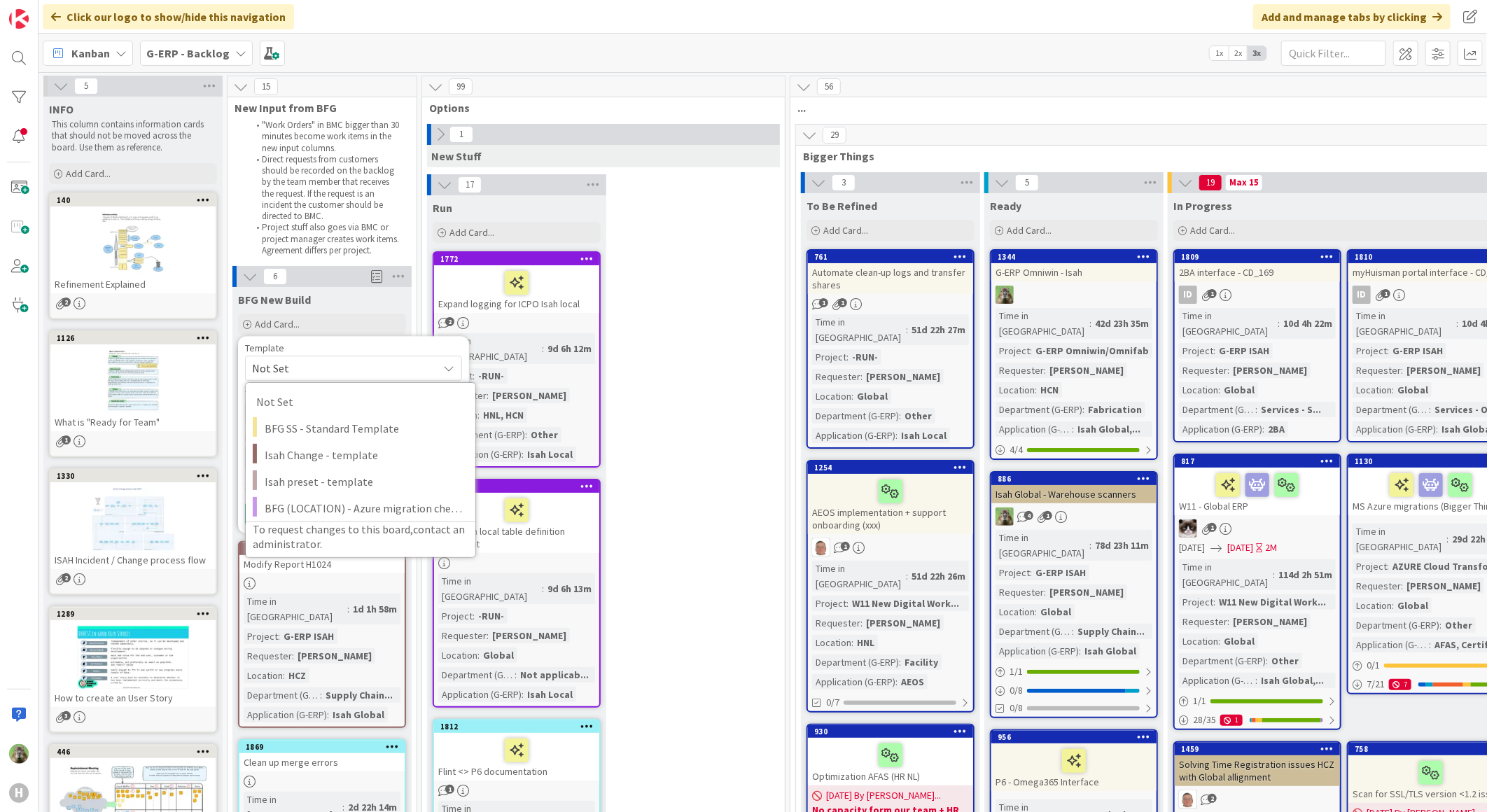
click at [371, 380] on span "Not Set" at bounding box center [353, 368] width 217 height 25
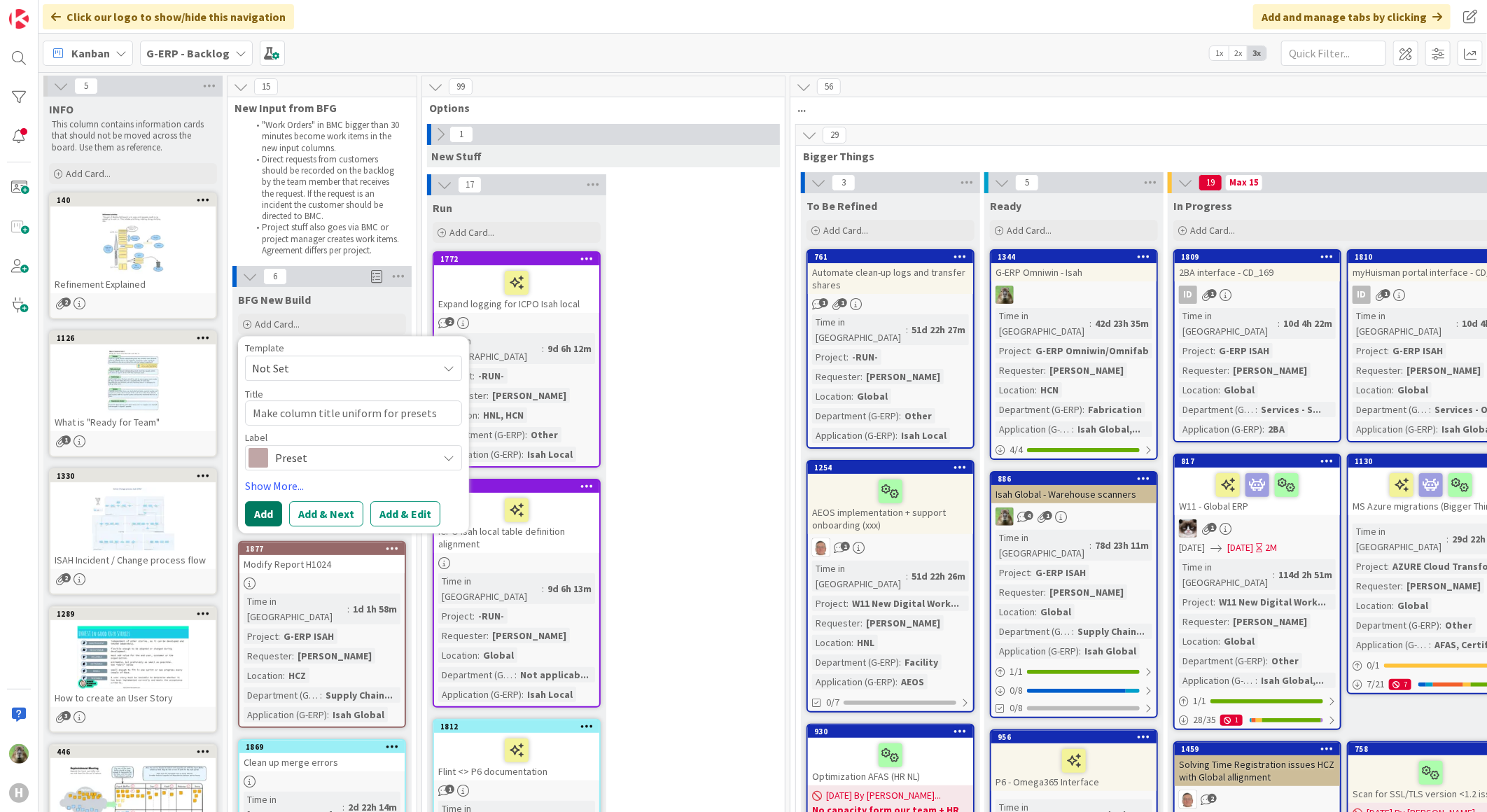
click at [274, 513] on button "Add" at bounding box center [264, 513] width 37 height 25
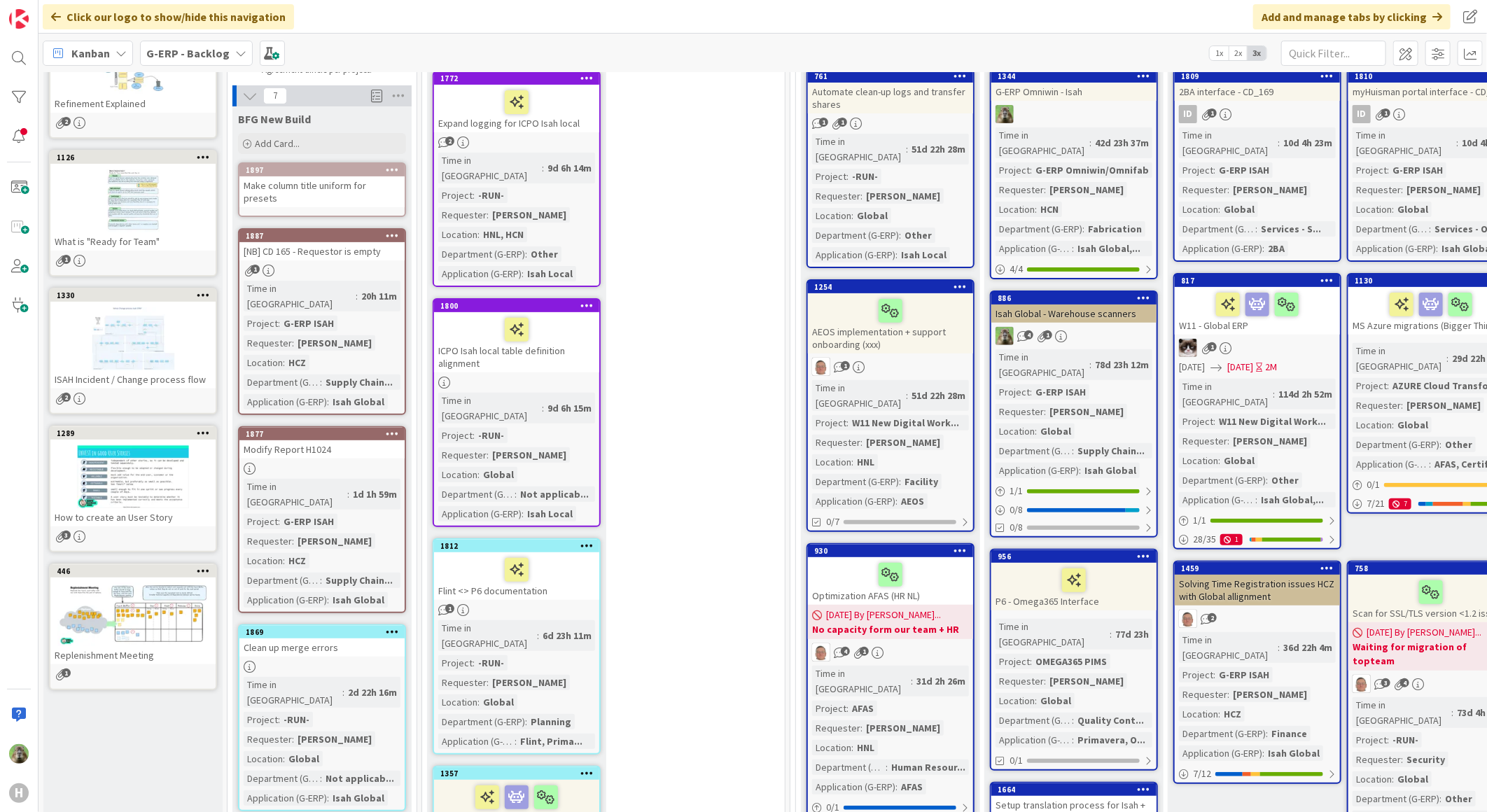
scroll to position [163, 0]
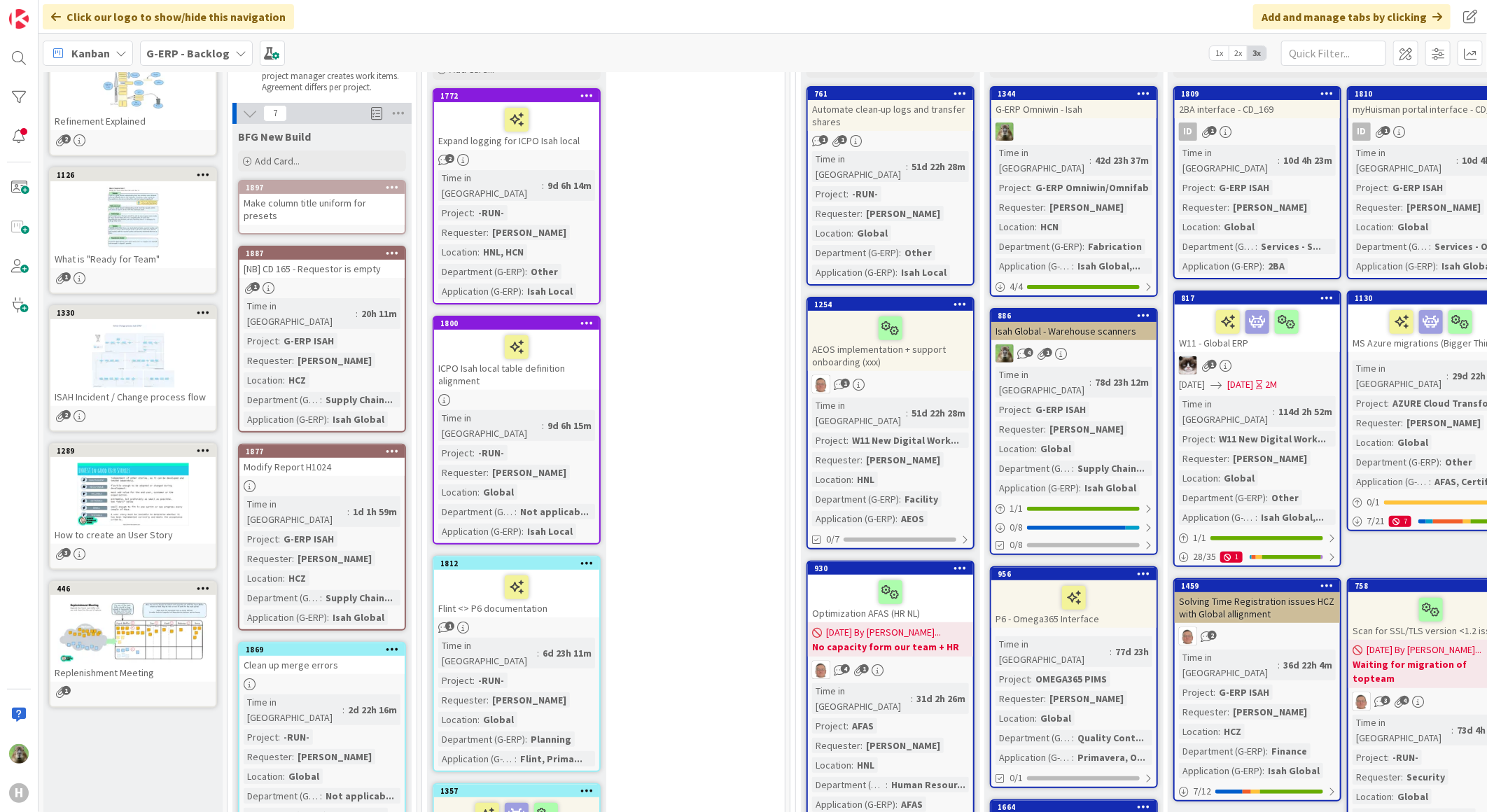
click at [360, 208] on div "Make column title uniform for presets" at bounding box center [321, 209] width 165 height 31
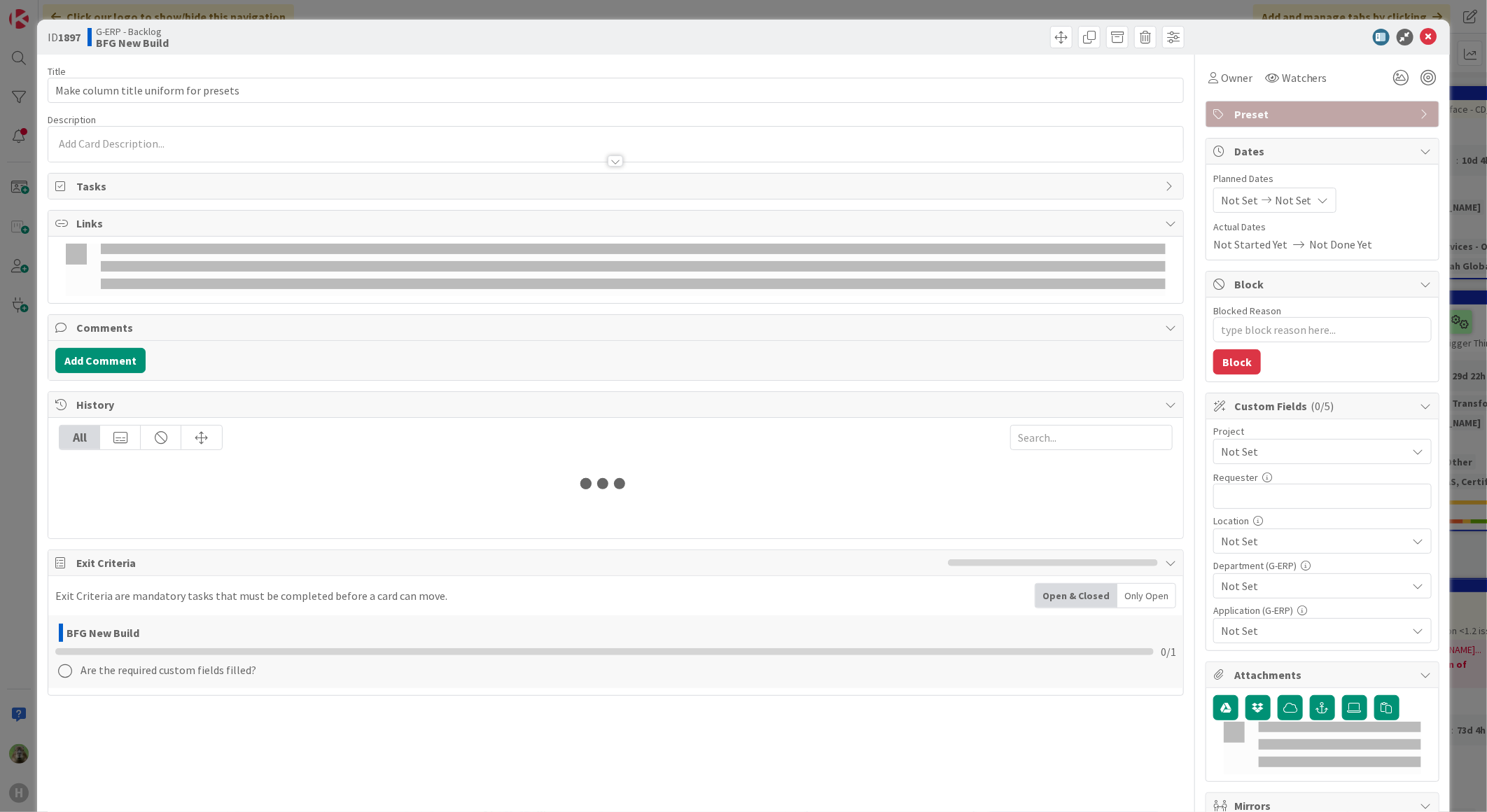
type textarea "x"
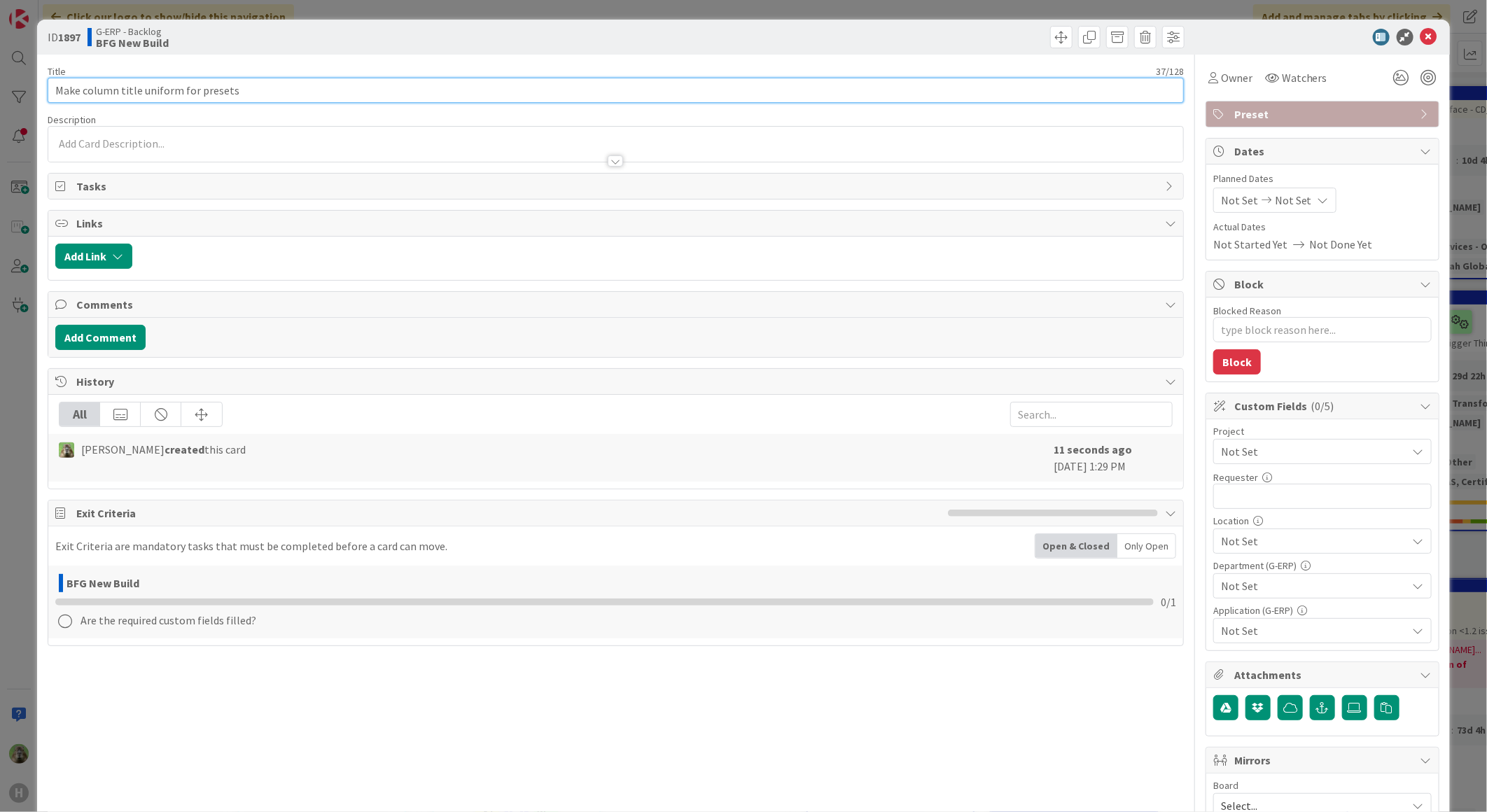
click at [138, 96] on input "Make column title uniform for presets" at bounding box center [616, 90] width 1136 height 25
type input "Make column titles uniform for presets"
type textarea "x"
type input "Make column titles uniform for presets"
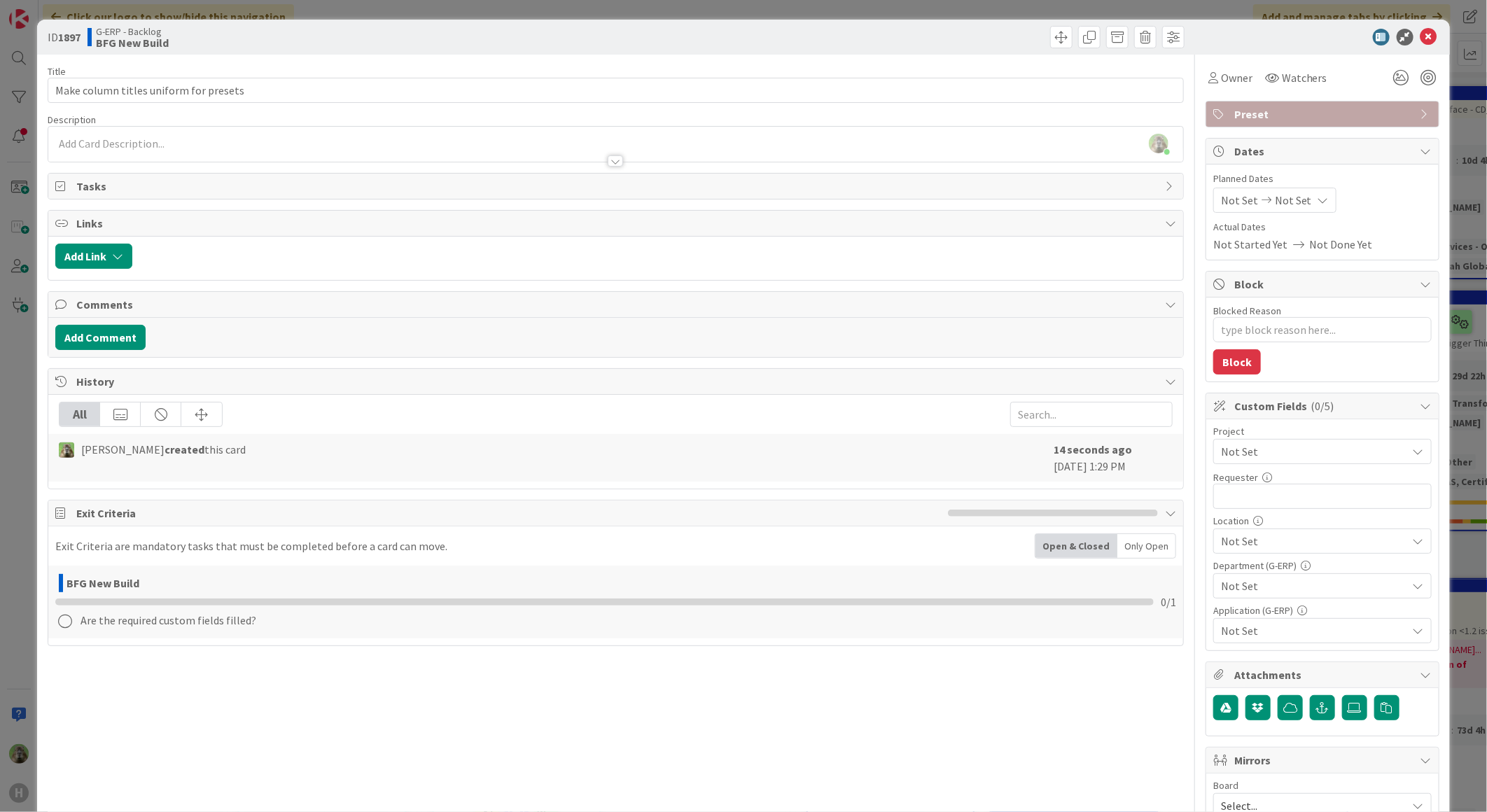
click at [266, 149] on div at bounding box center [616, 154] width 1135 height 14
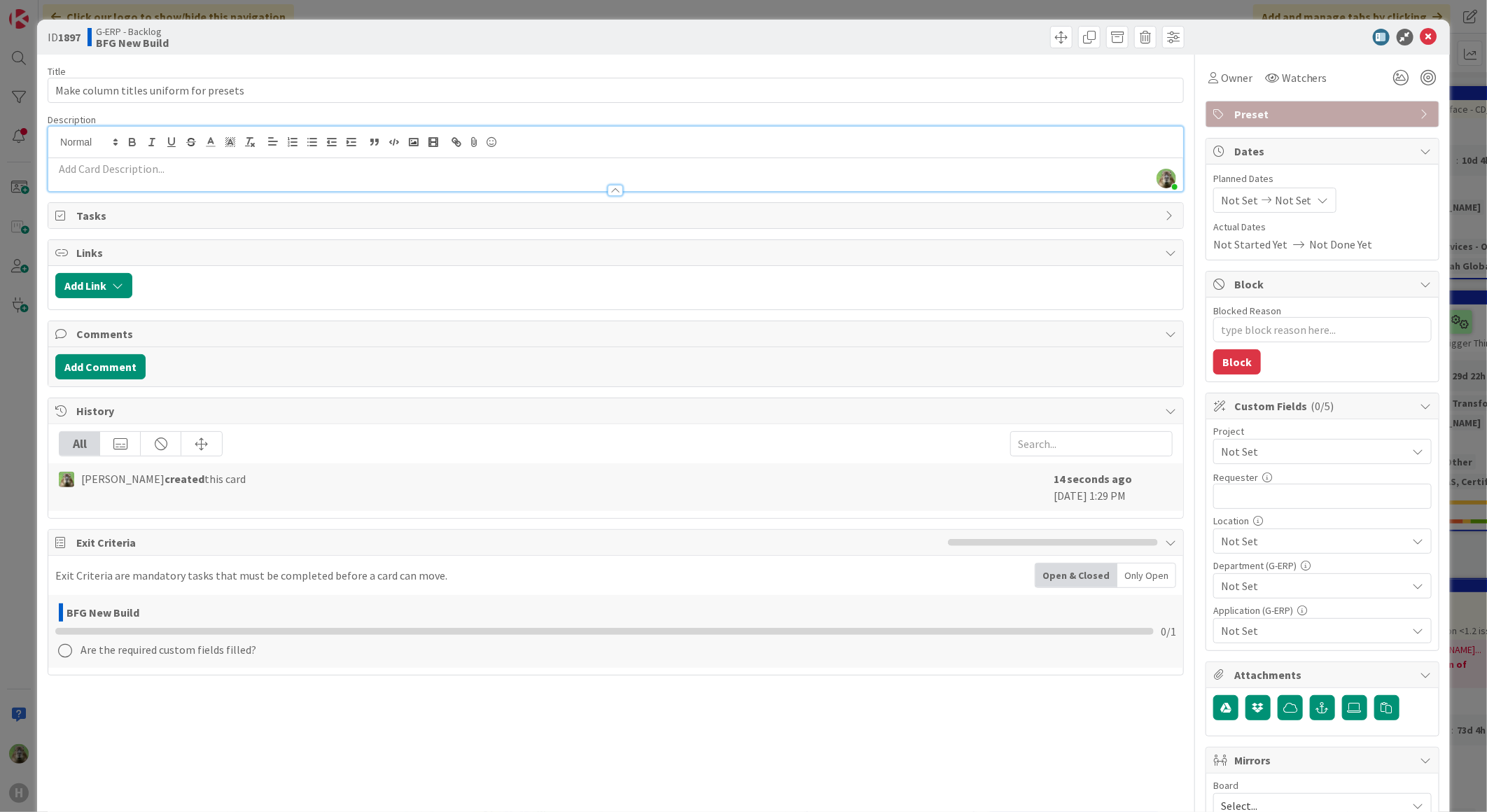
click at [284, 177] on div at bounding box center [616, 184] width 1135 height 14
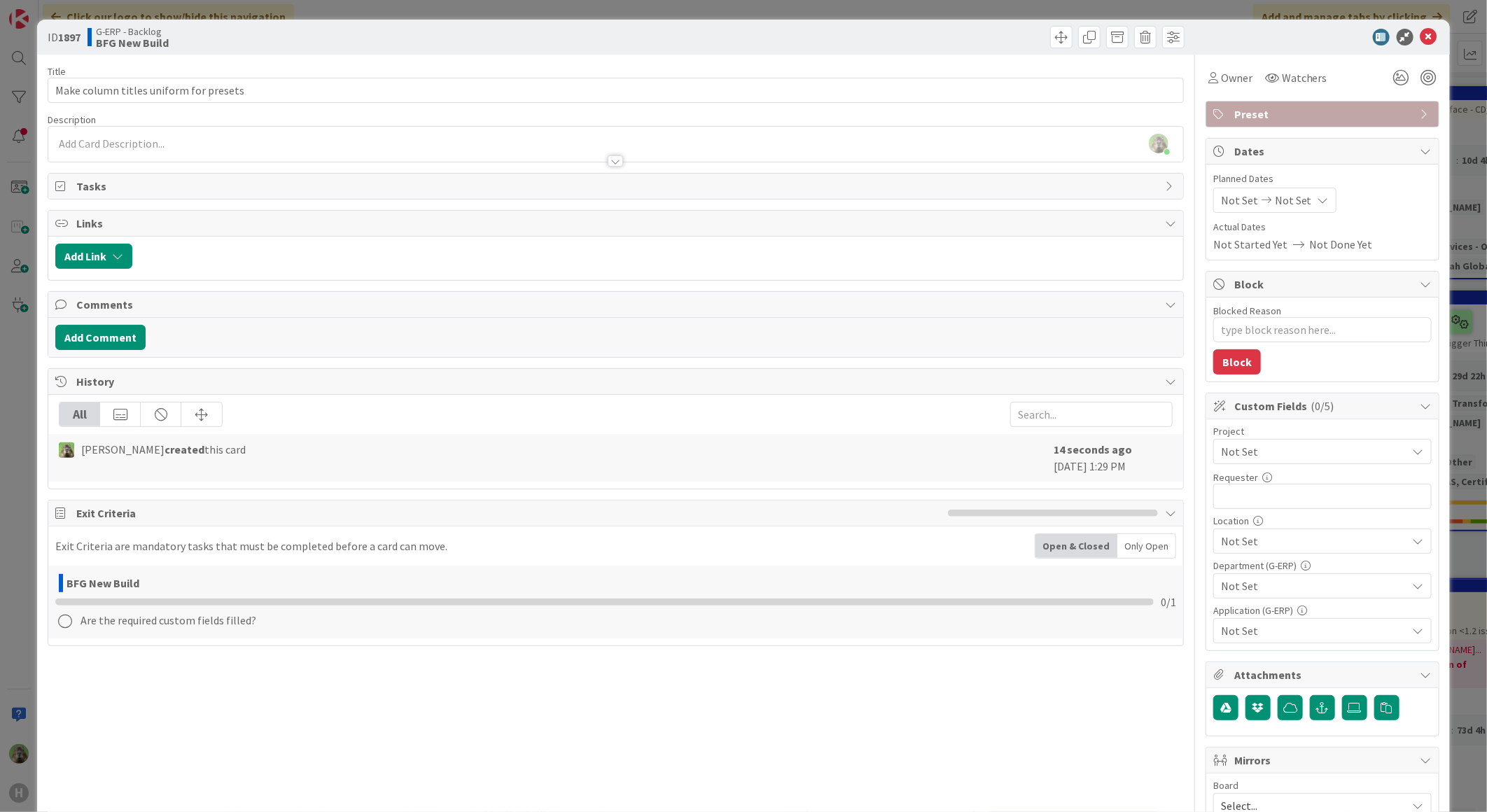
click at [258, 158] on div at bounding box center [616, 154] width 1135 height 14
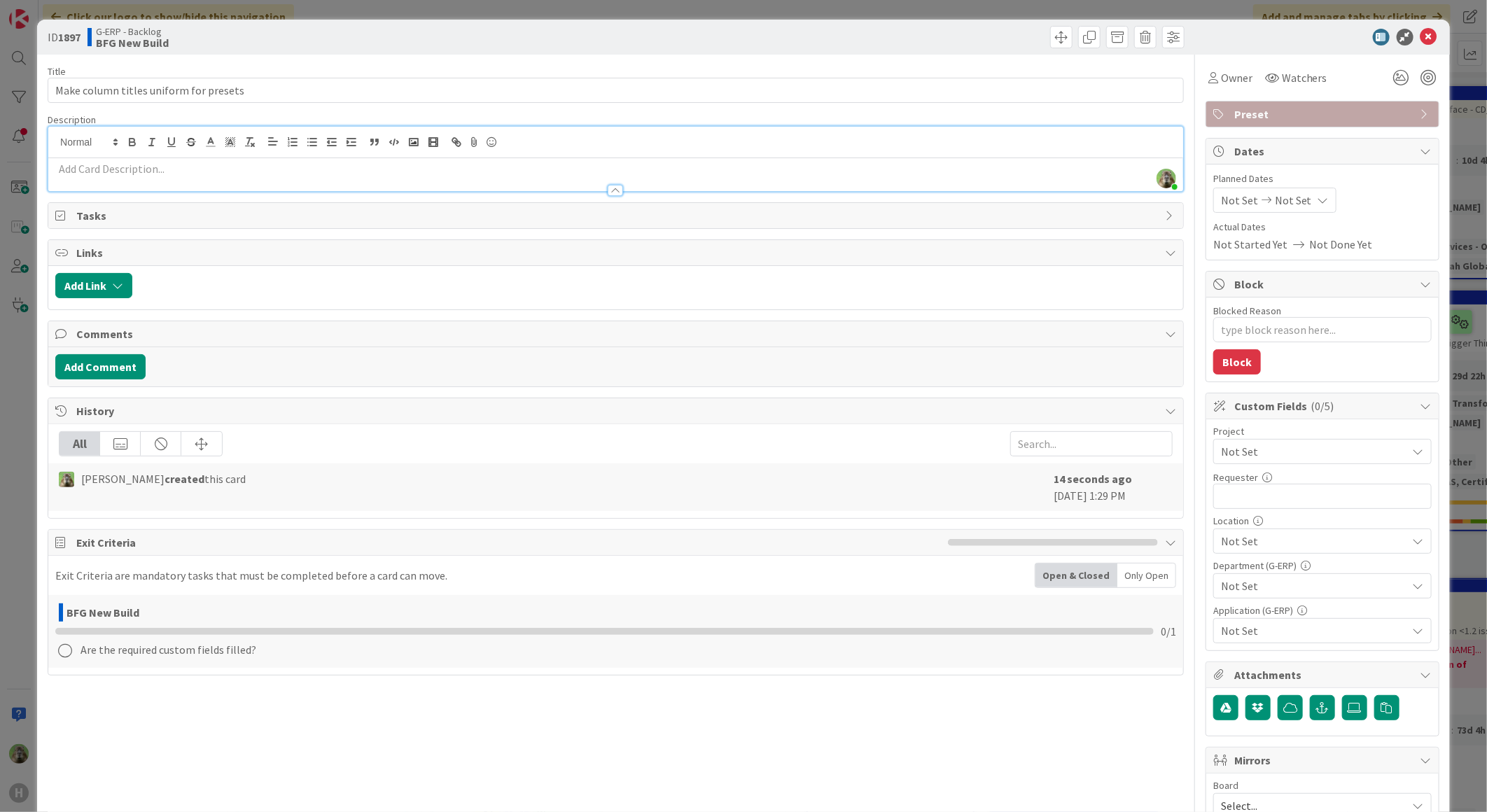
click at [255, 158] on div at bounding box center [616, 175] width 1135 height 33
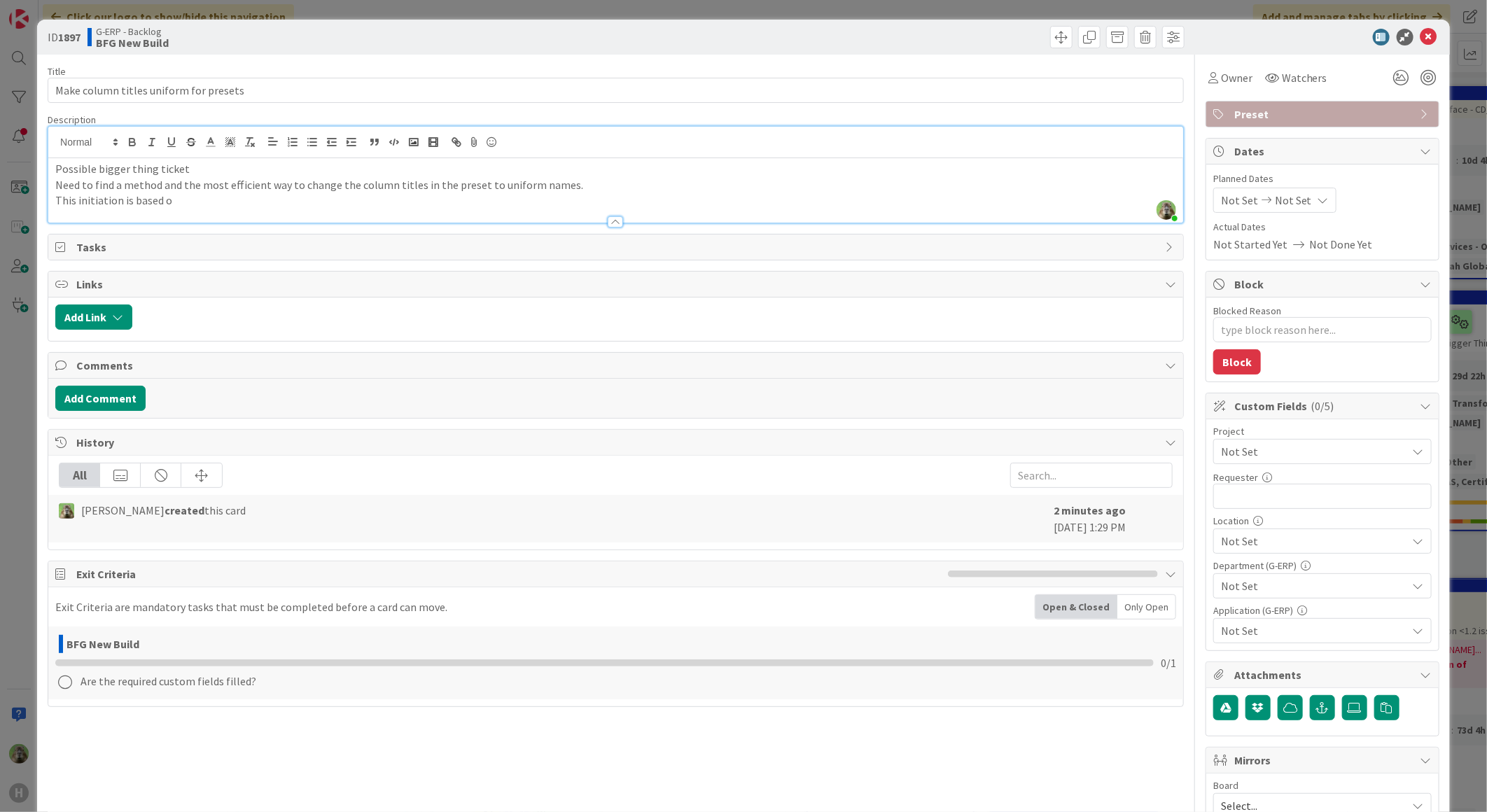
click at [211, 199] on p "This initiation is based o" at bounding box center [616, 200] width 1120 height 16
click at [830, 207] on p "This initiation is based on G-ERP - BFG New Build-648 where the user noticed th…" at bounding box center [616, 200] width 1120 height 16
click at [439, 201] on p "This initiation is based on G-ERP - BFG New Build-648 where the user noticed th…" at bounding box center [616, 200] width 1120 height 16
click at [437, 202] on p "This initiation is based on G-ERP - BFG New Build-648 where the user noticed th…" at bounding box center [616, 200] width 1120 height 16
click at [845, 198] on p "This initiation is based on G-ERP - BFG New Build-648 where the user noticed th…" at bounding box center [616, 200] width 1120 height 16
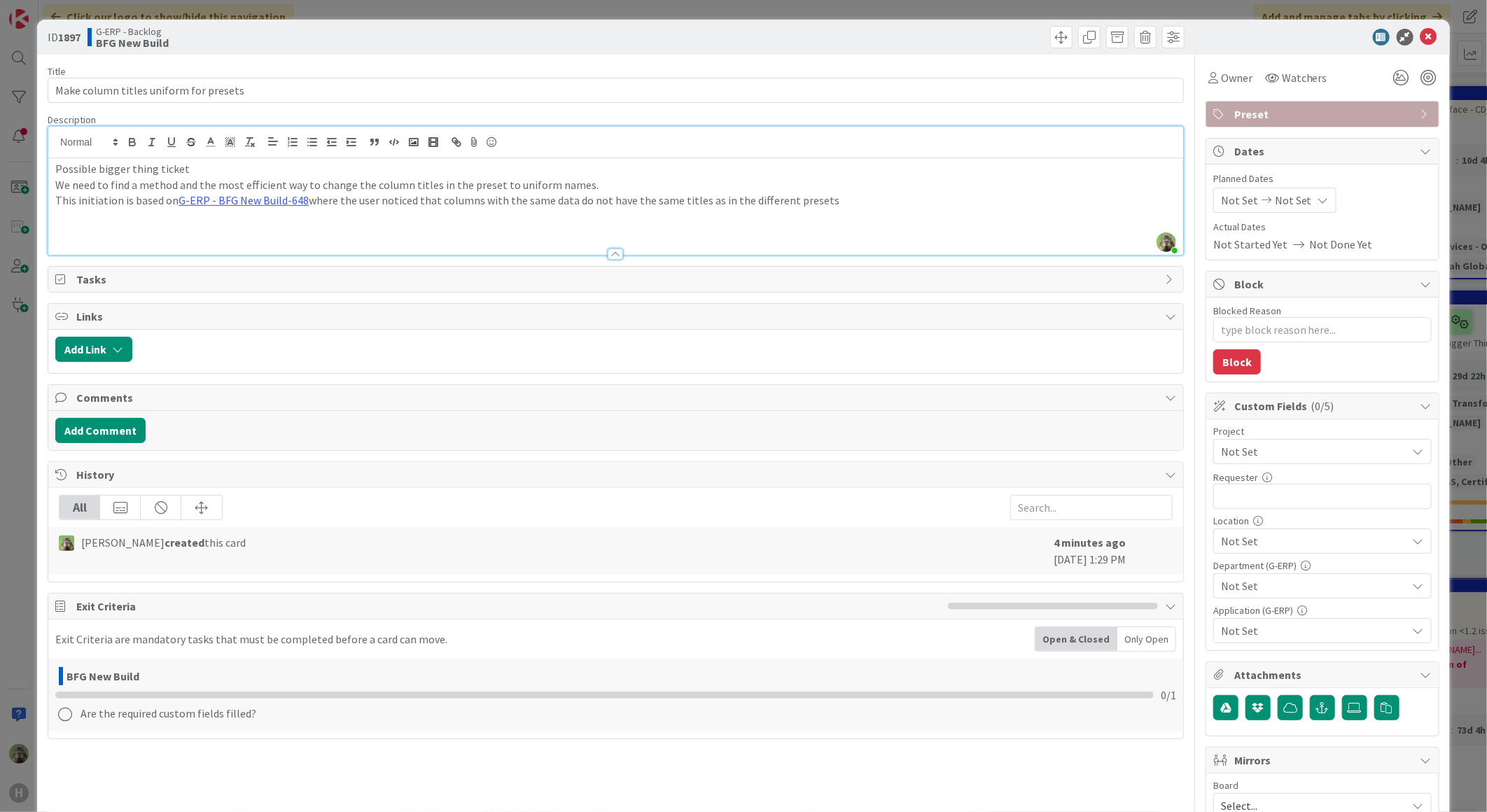
click at [704, 205] on p "This initiation is based on G-ERP - BFG New Build-648 where the user noticed th…" at bounding box center [616, 200] width 1120 height 16
click at [304, 232] on li at bounding box center [624, 233] width 1104 height 16
type textarea "x"
click at [29, 489] on div "ID 1897 G-ERP - Backlog BFG New Build Title 38 / 128 Make column titles uniform…" at bounding box center [743, 406] width 1487 height 812
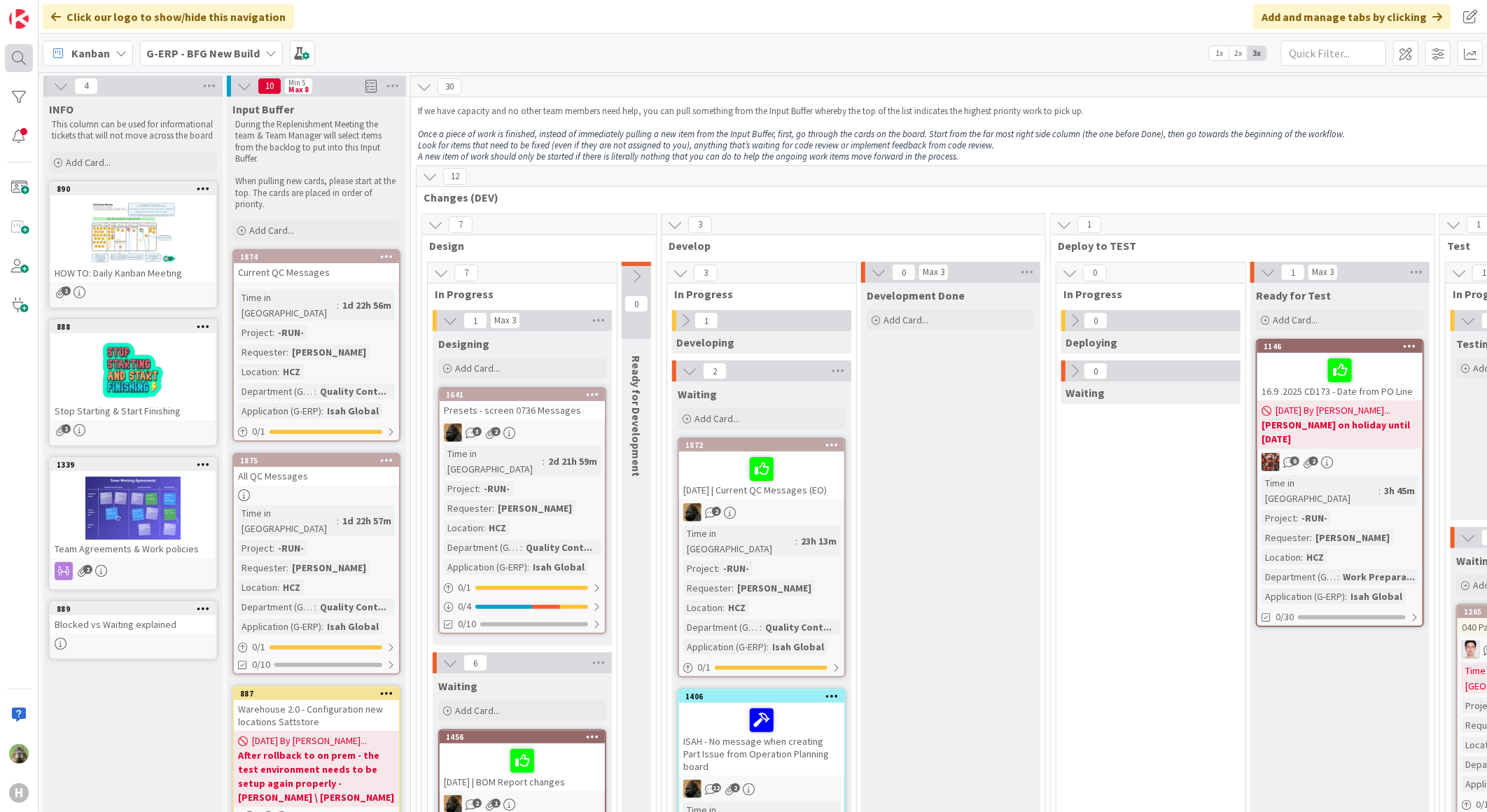
click at [28, 61] on div at bounding box center [19, 58] width 28 height 28
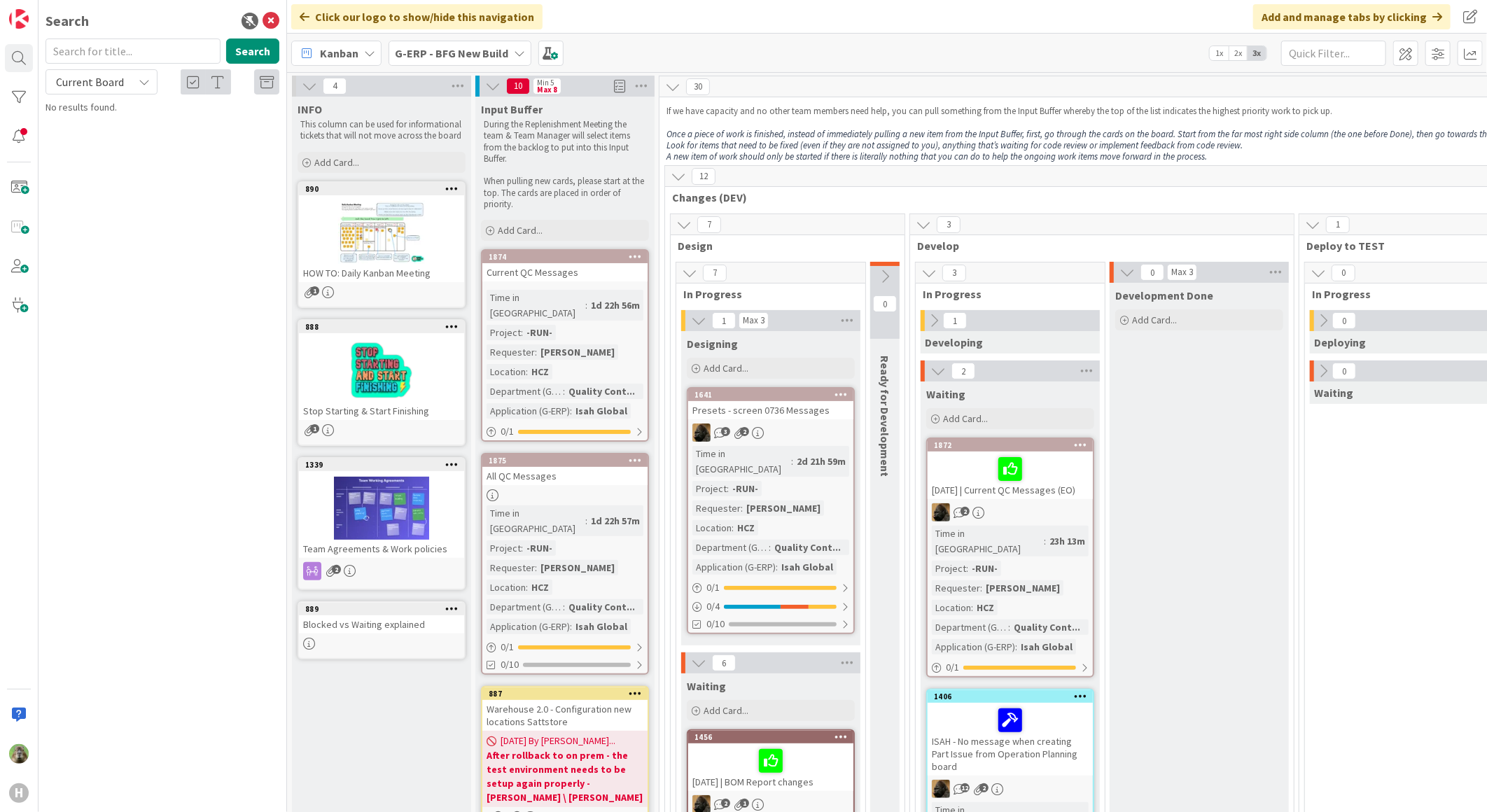
click at [463, 60] on span "G-ERP - BFG New Build" at bounding box center [451, 53] width 113 height 17
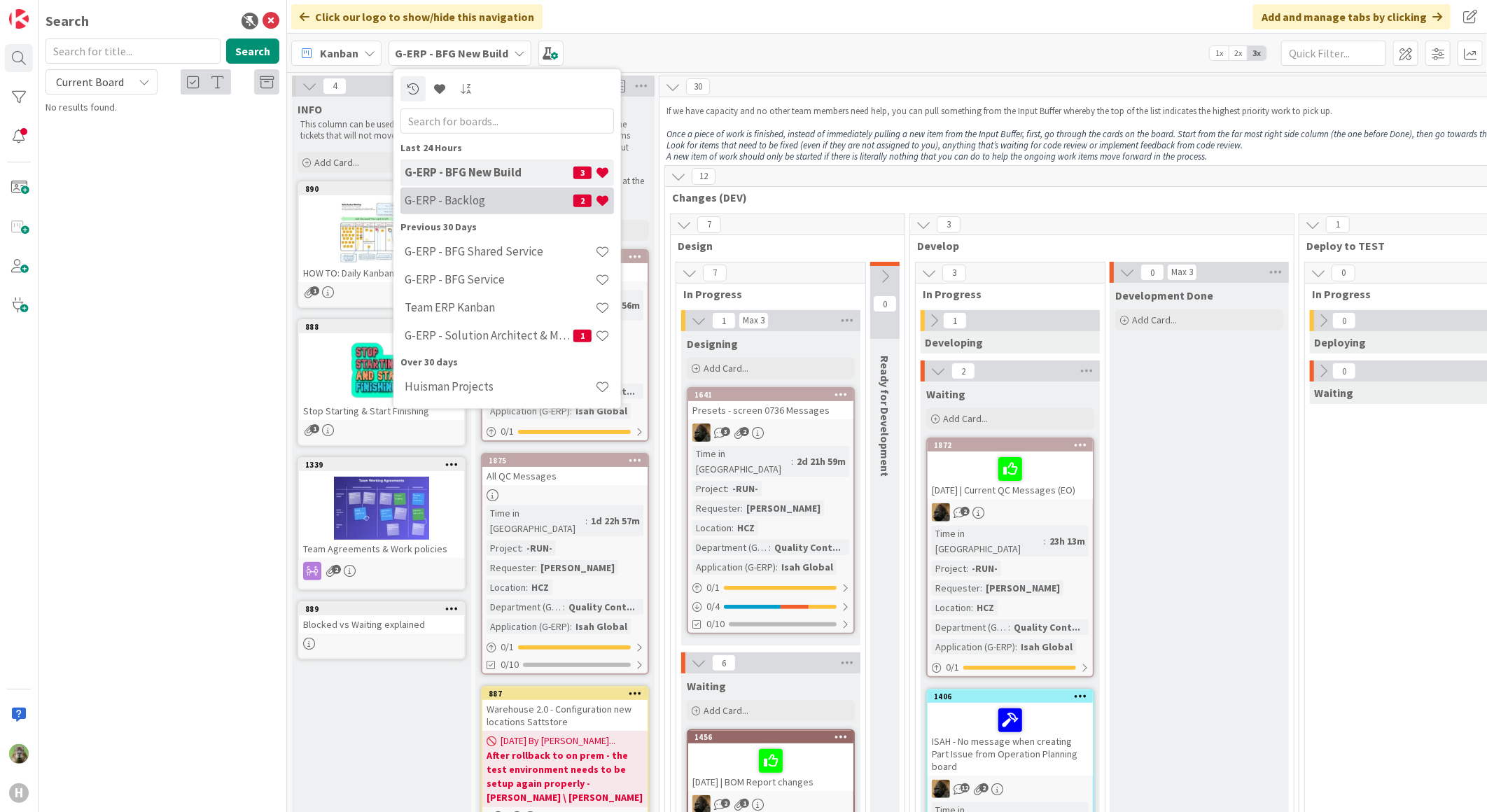
click at [469, 204] on h4 "G-ERP - Backlog" at bounding box center [489, 199] width 169 height 14
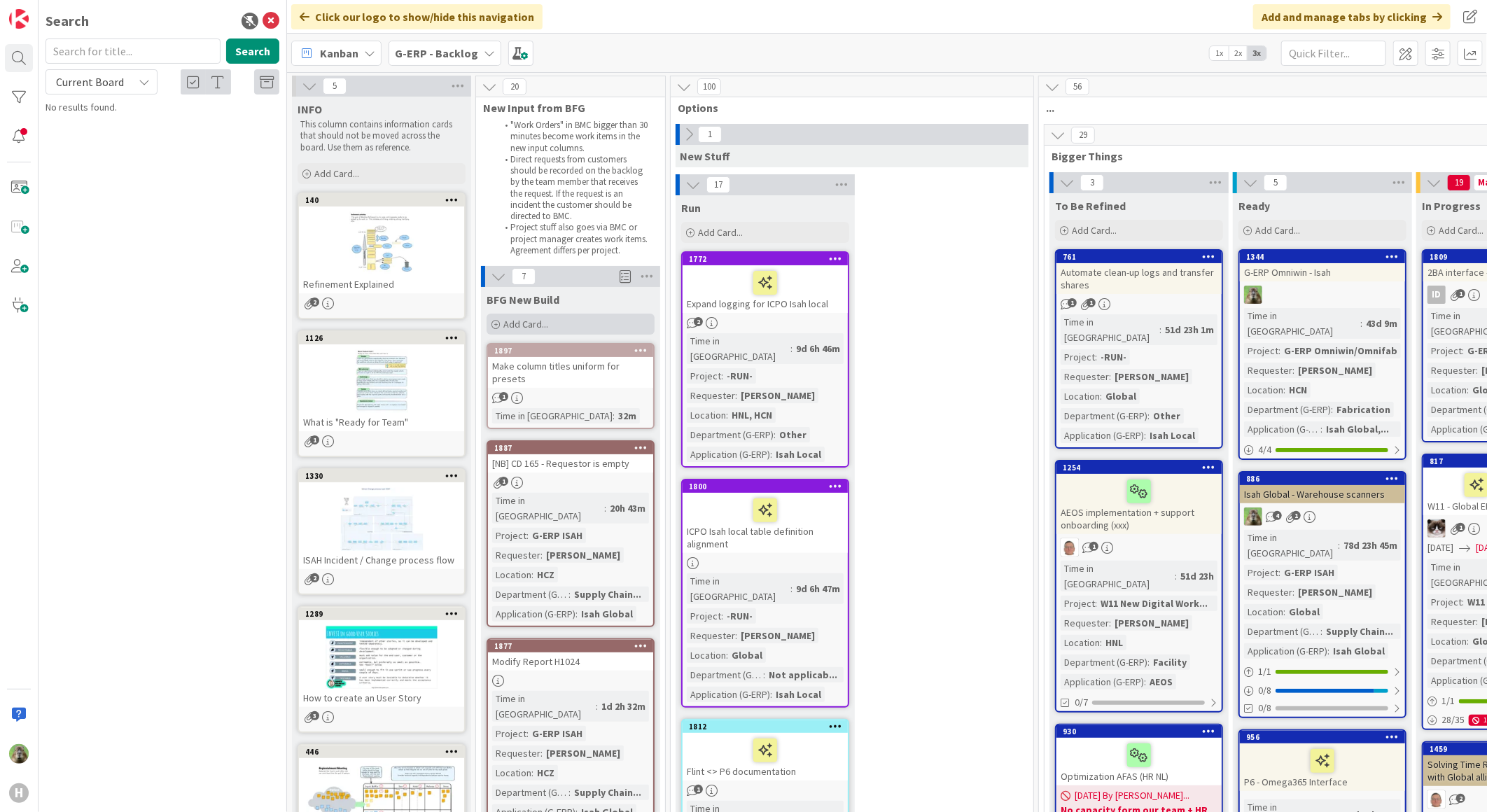
click at [535, 327] on span "Add Card..." at bounding box center [526, 323] width 45 height 12
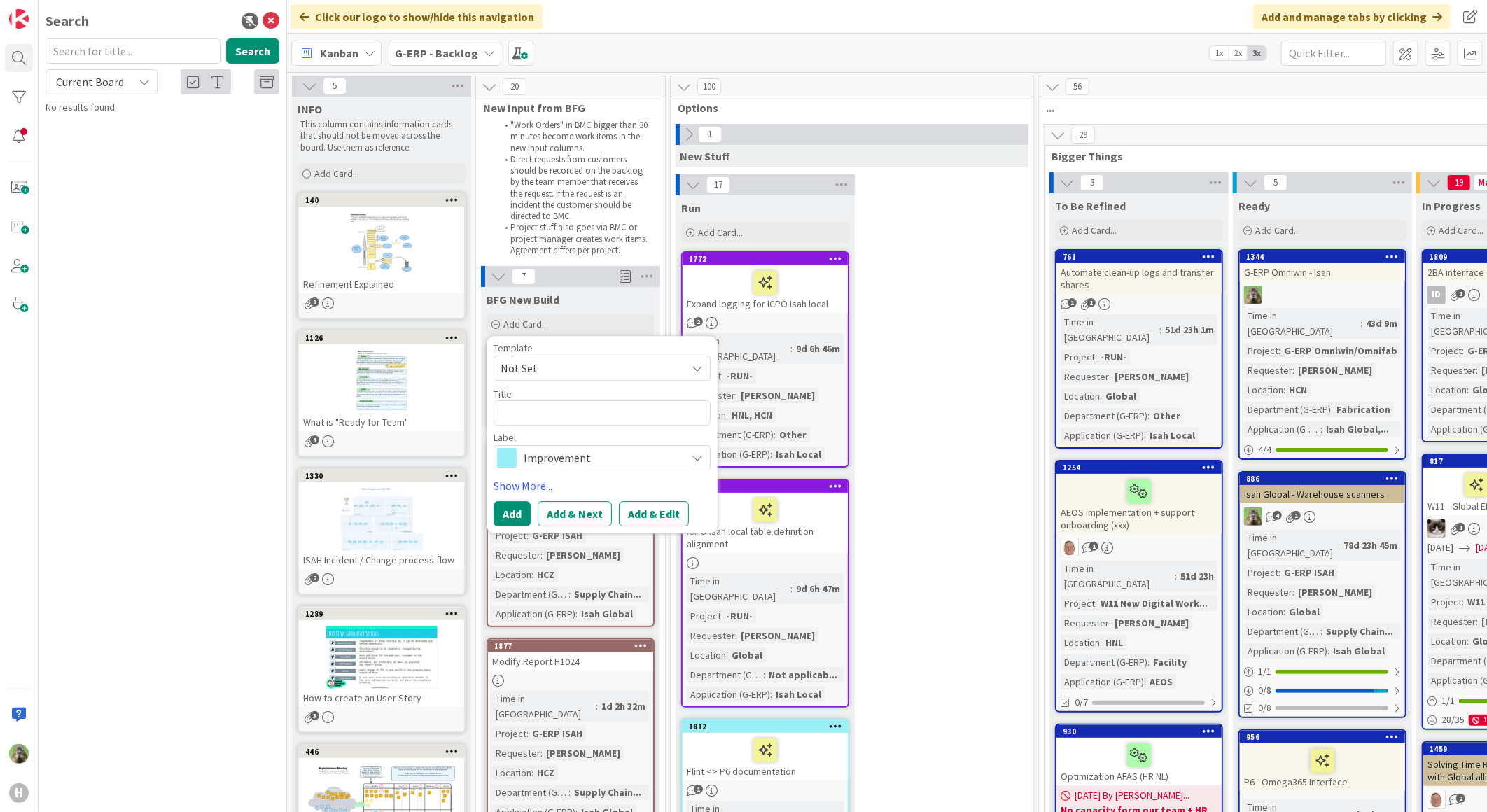
click at [694, 135] on icon at bounding box center [688, 134] width 15 height 15
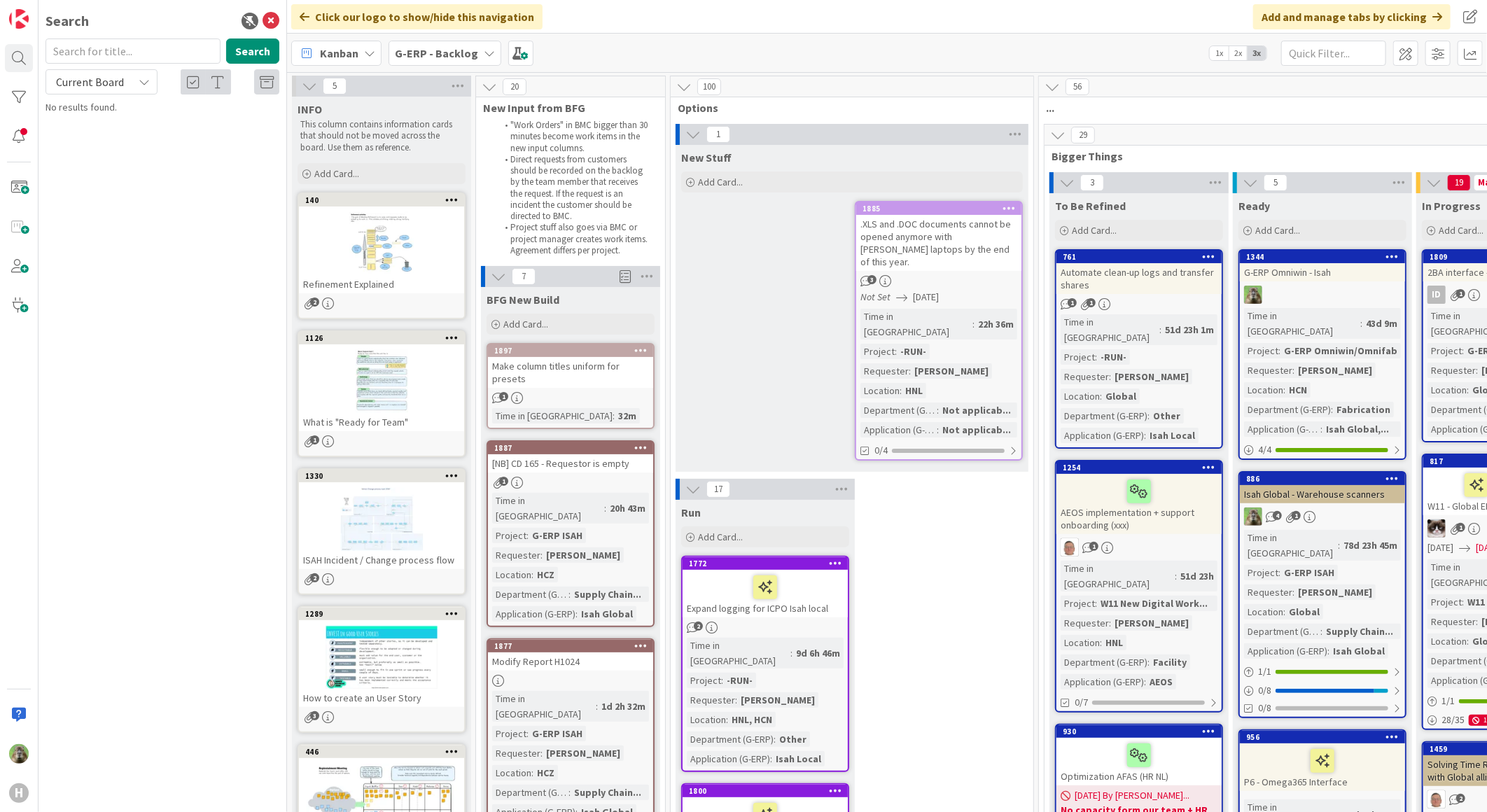
click at [647, 652] on div "Modify Report H1024" at bounding box center [570, 661] width 165 height 18
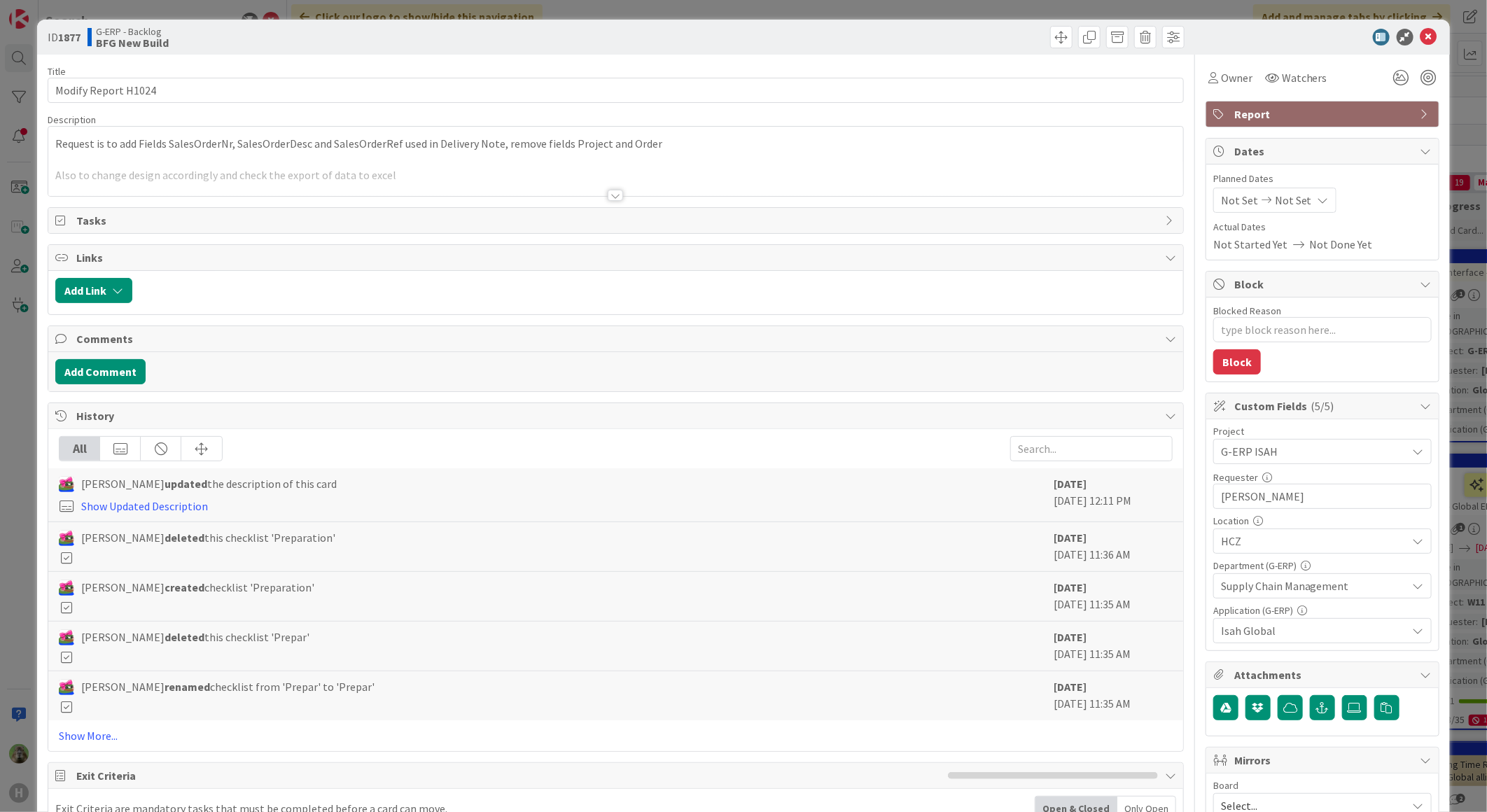
click at [469, 166] on div at bounding box center [616, 179] width 1135 height 36
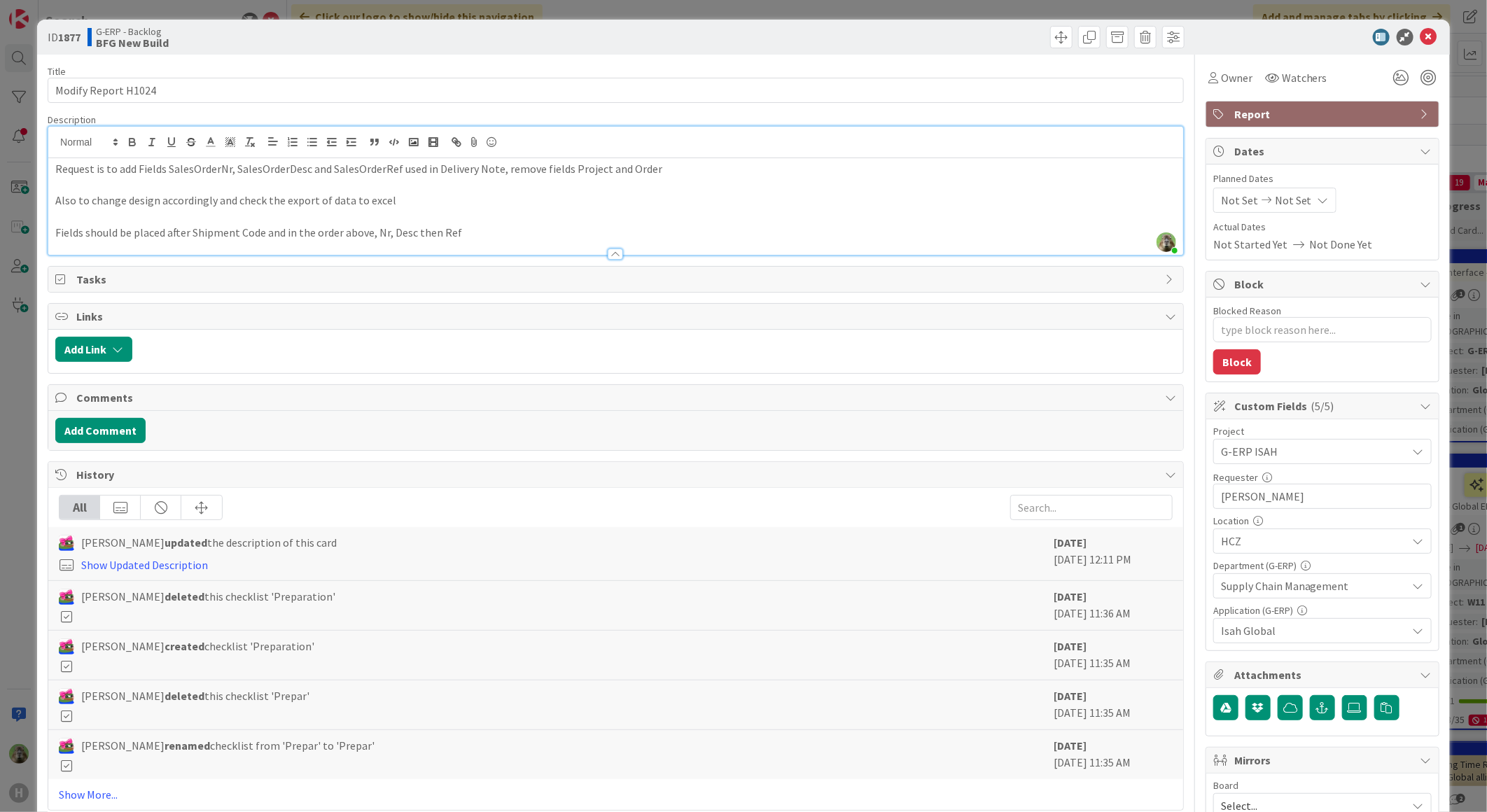
click at [12, 492] on div "ID 1877 G-ERP - Backlog BFG New Build Title 19 / 128 Modify Report H1024 Descri…" at bounding box center [743, 406] width 1487 height 812
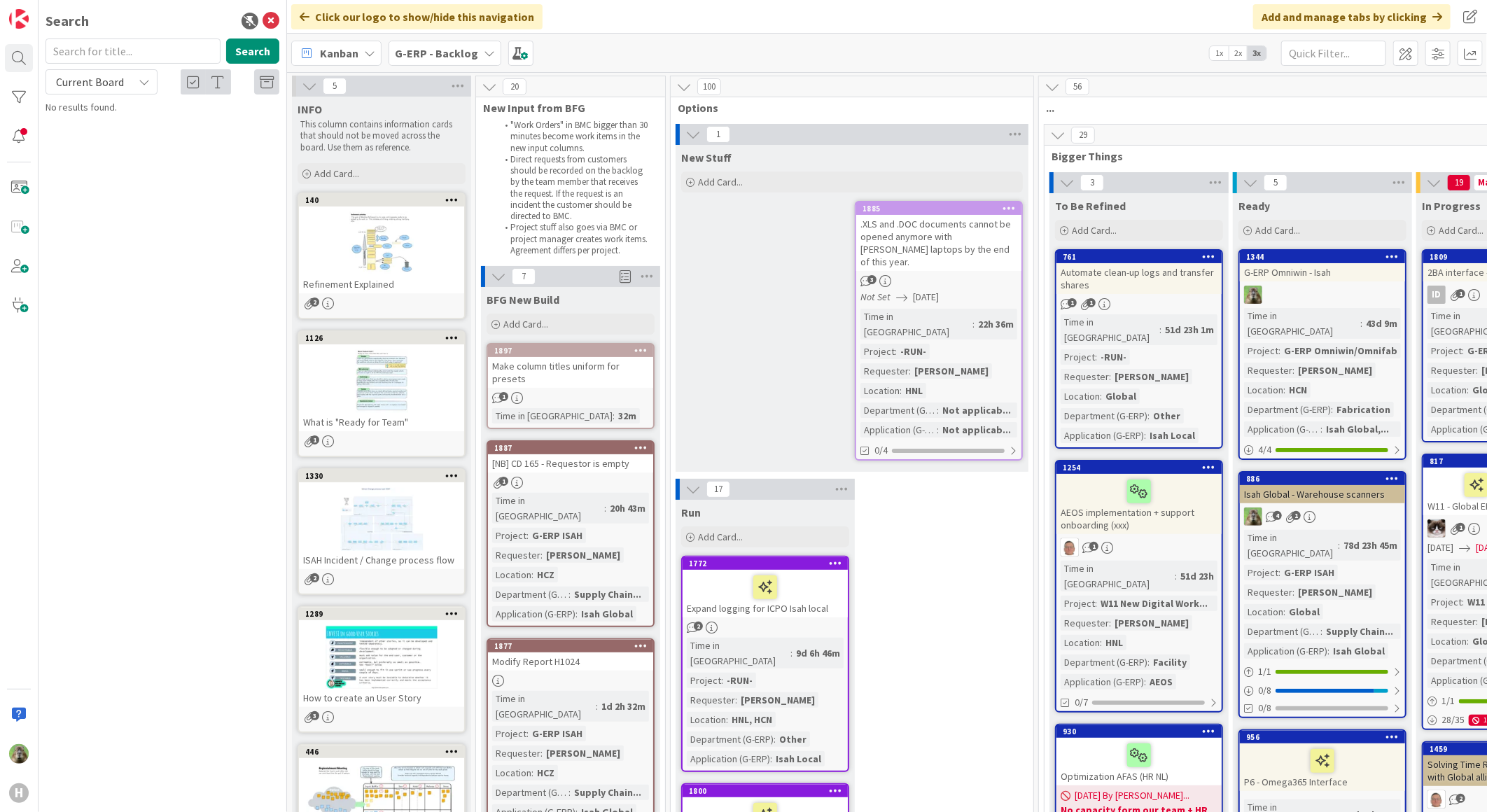
click at [598, 443] on div "1887" at bounding box center [573, 448] width 159 height 10
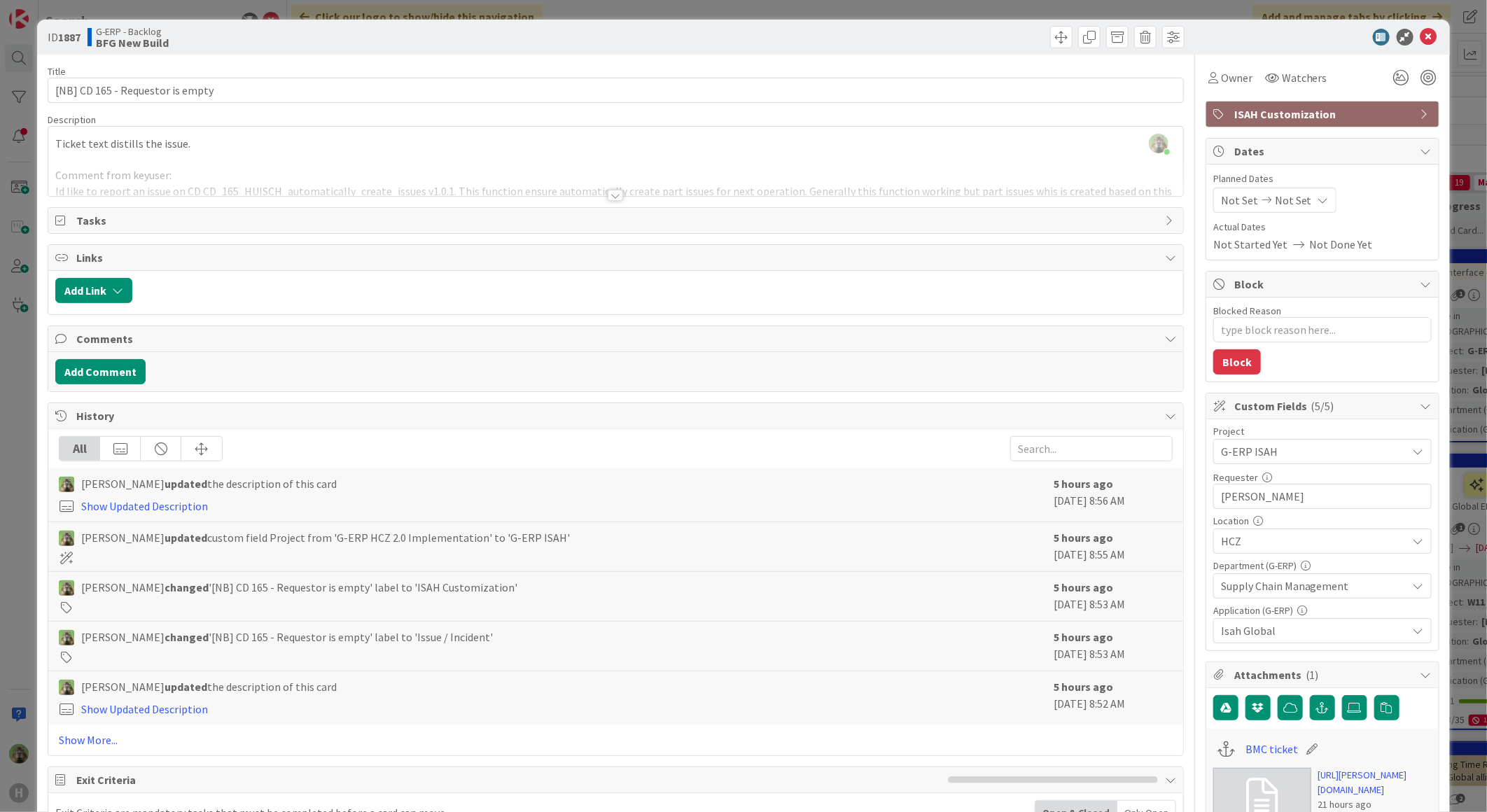
click at [546, 171] on div at bounding box center [616, 179] width 1135 height 36
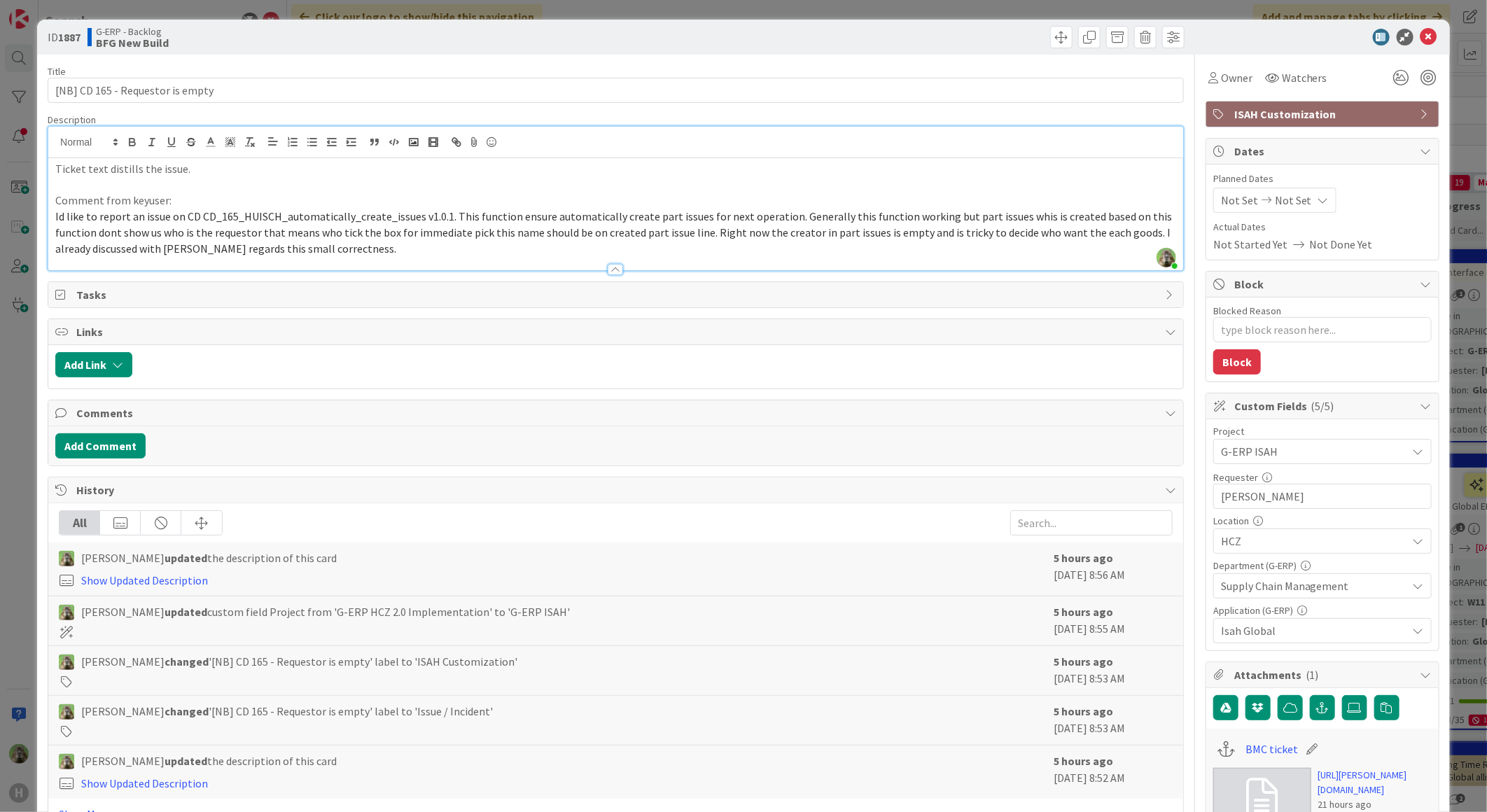
click at [34, 469] on div "ID 1887 G-ERP - Backlog BFG New Build Title 32 / 128 [NB] CD 165 - Requestor is…" at bounding box center [743, 406] width 1487 height 812
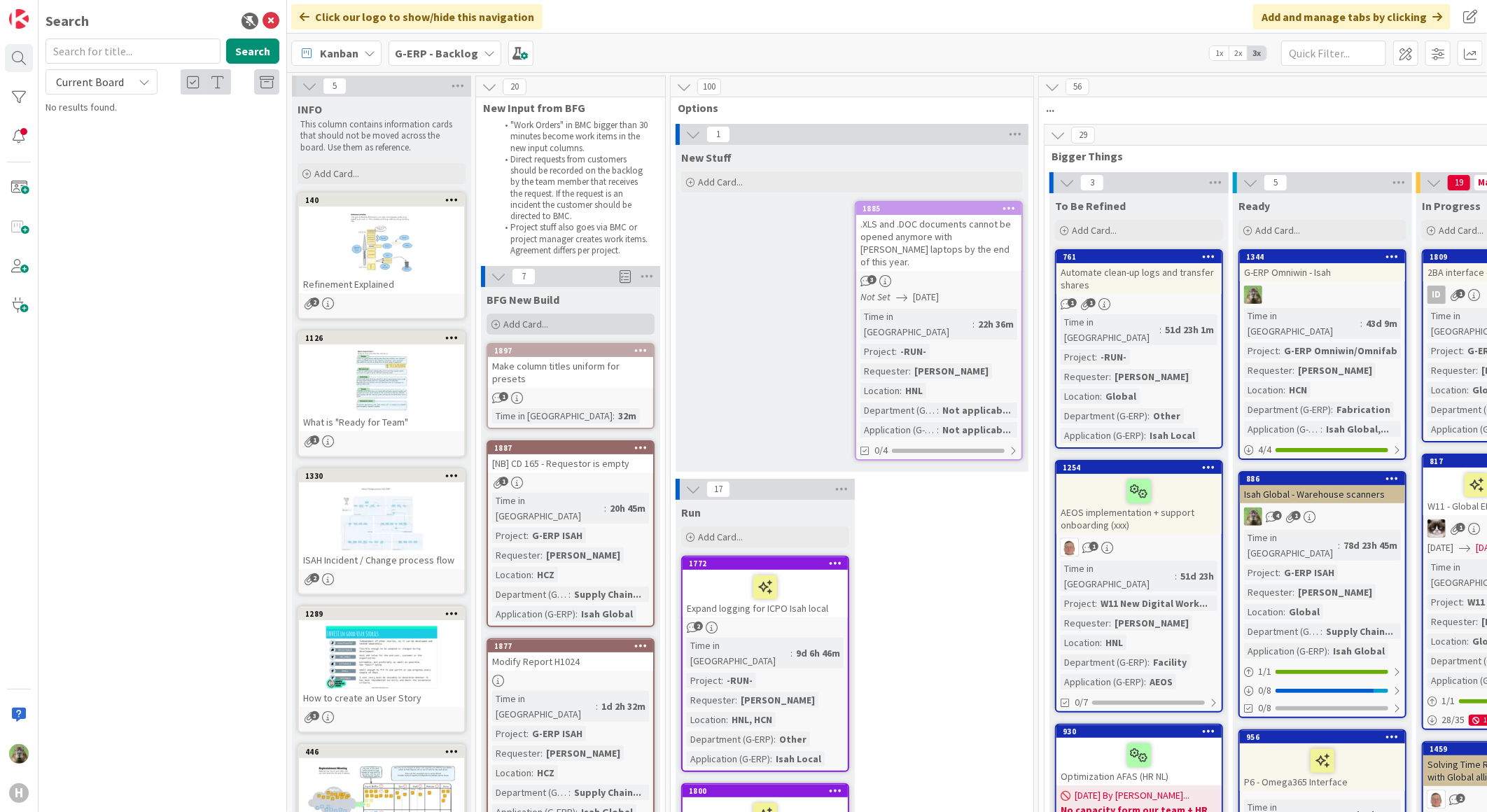
click at [577, 325] on div "Add Card..." at bounding box center [570, 324] width 168 height 21
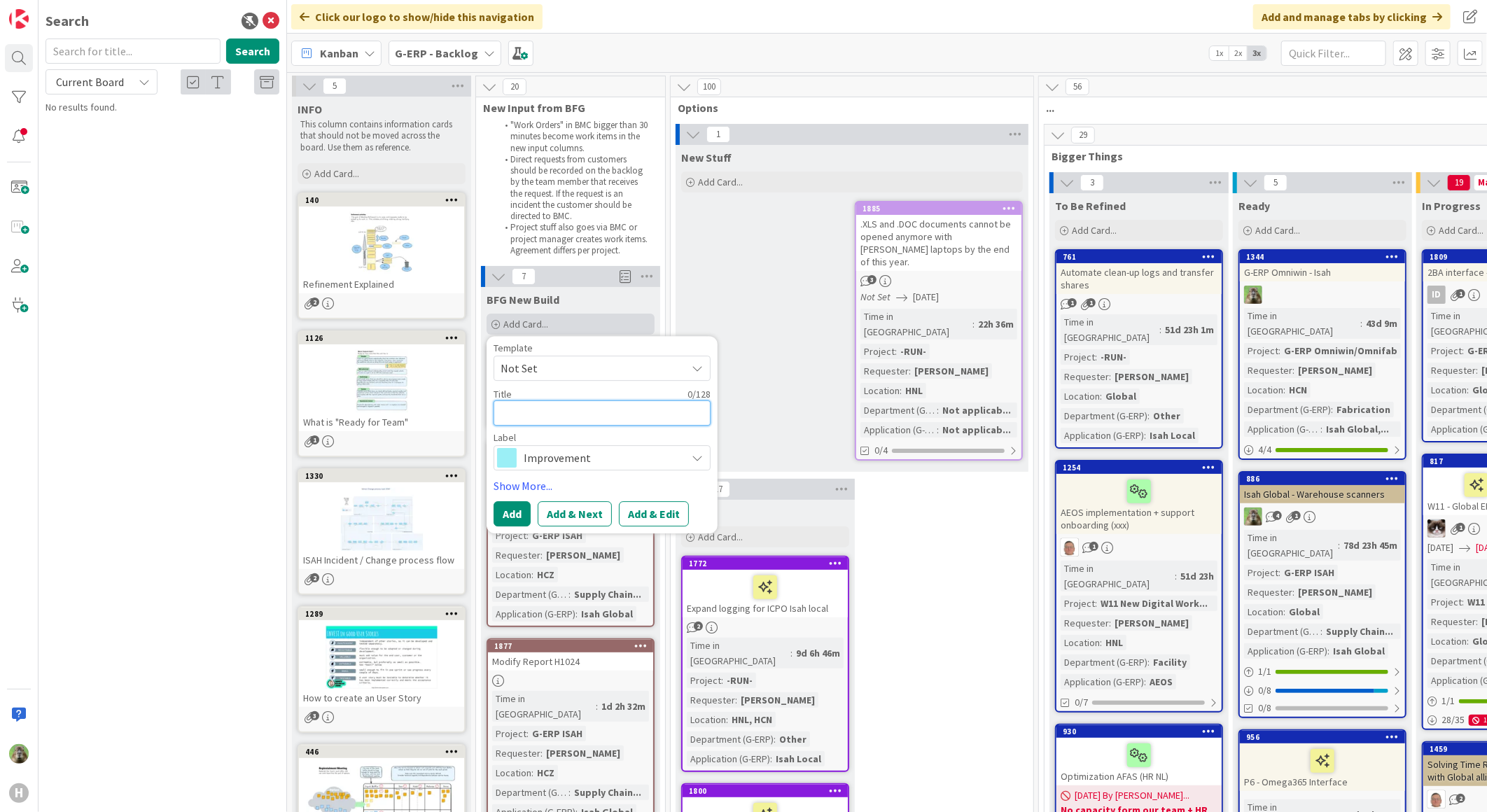
type textarea "x"
type textarea "QC"
type textarea "x"
type textarea "QC M"
type textarea "x"
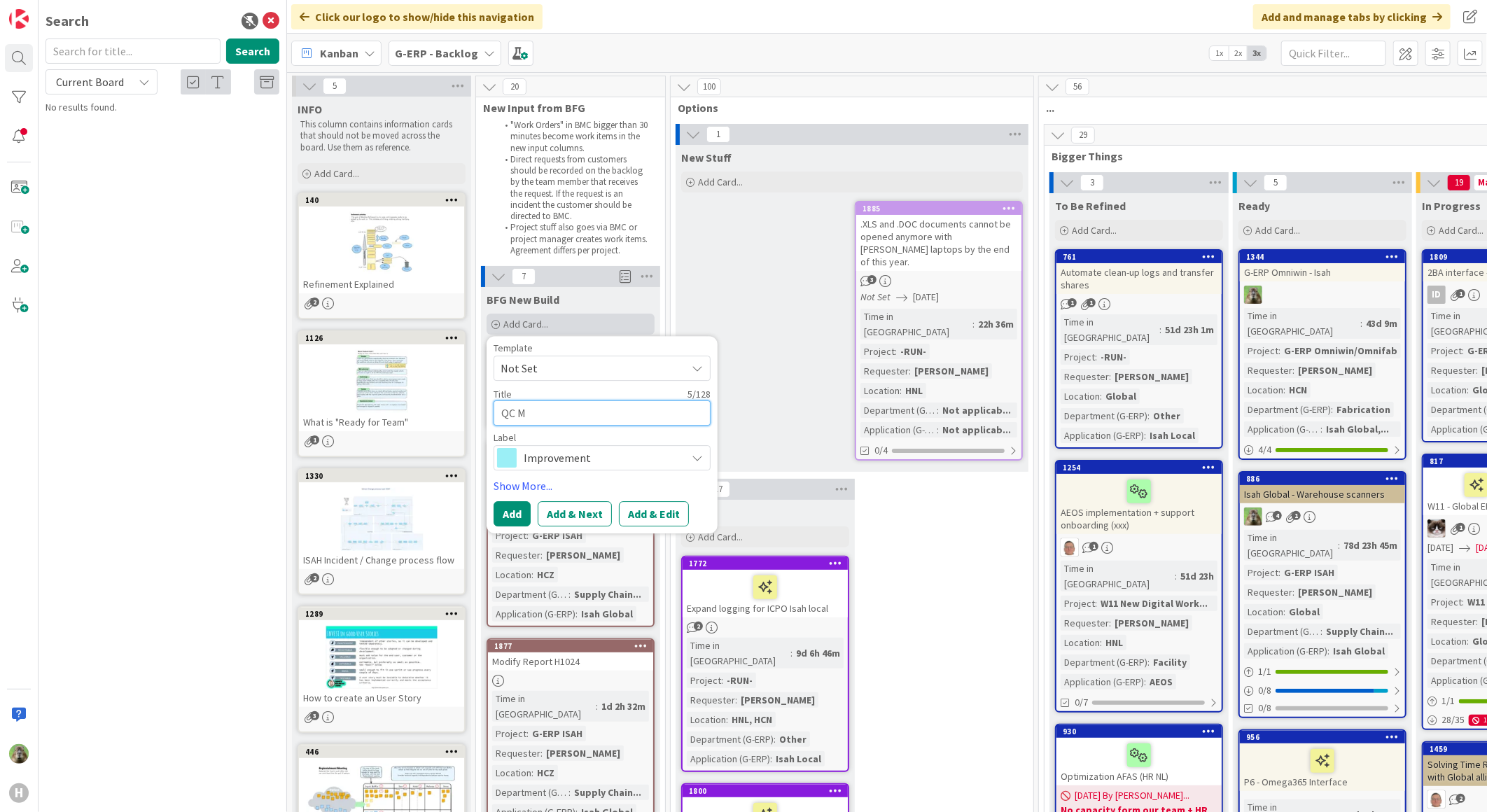
type textarea "QC Me"
type textarea "x"
type textarea "QC Mes"
type textarea "x"
type textarea "QC Mess"
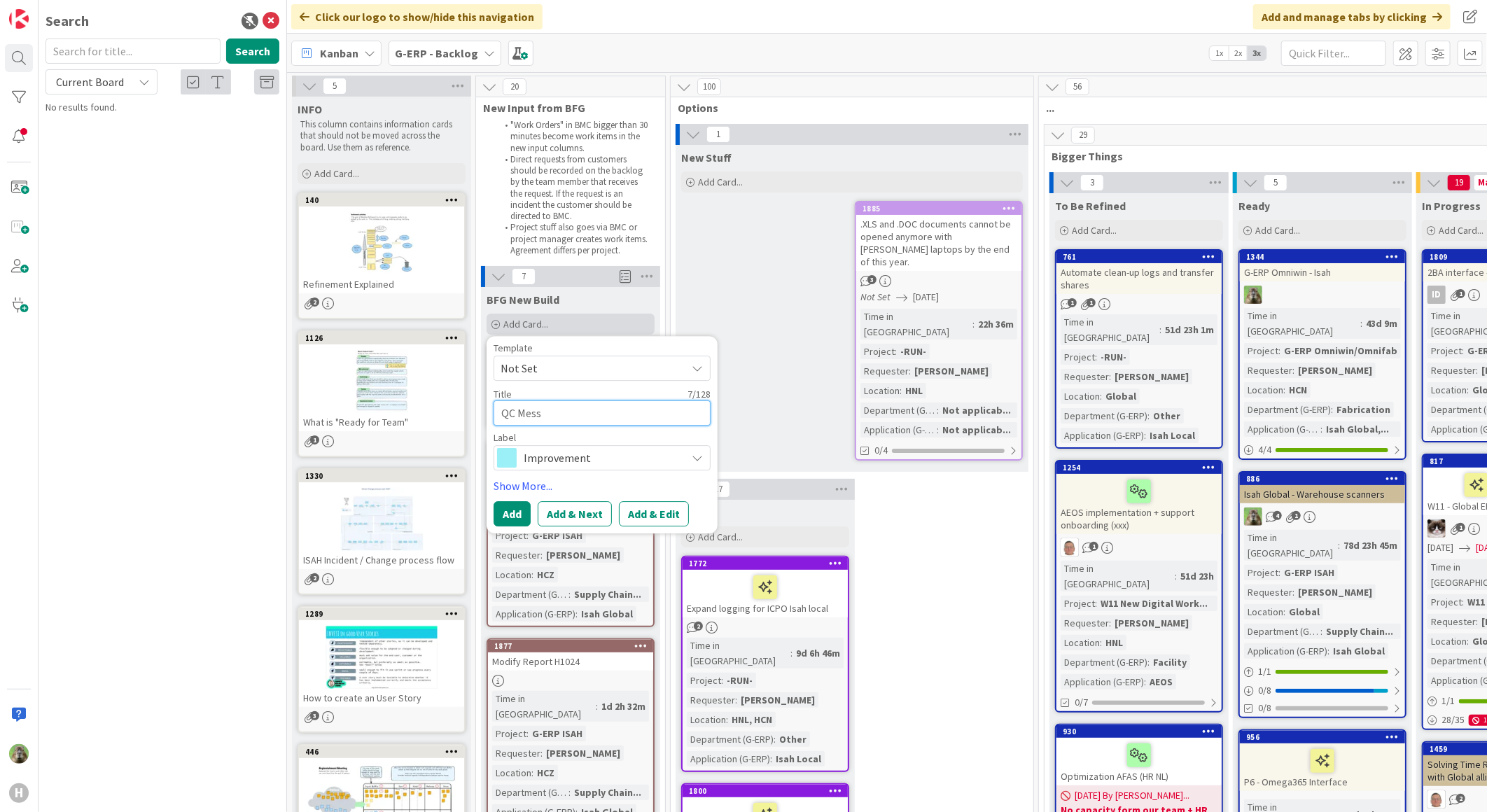
type textarea "x"
type textarea "QC Messa"
type textarea "x"
type textarea "QC Messag"
type textarea "x"
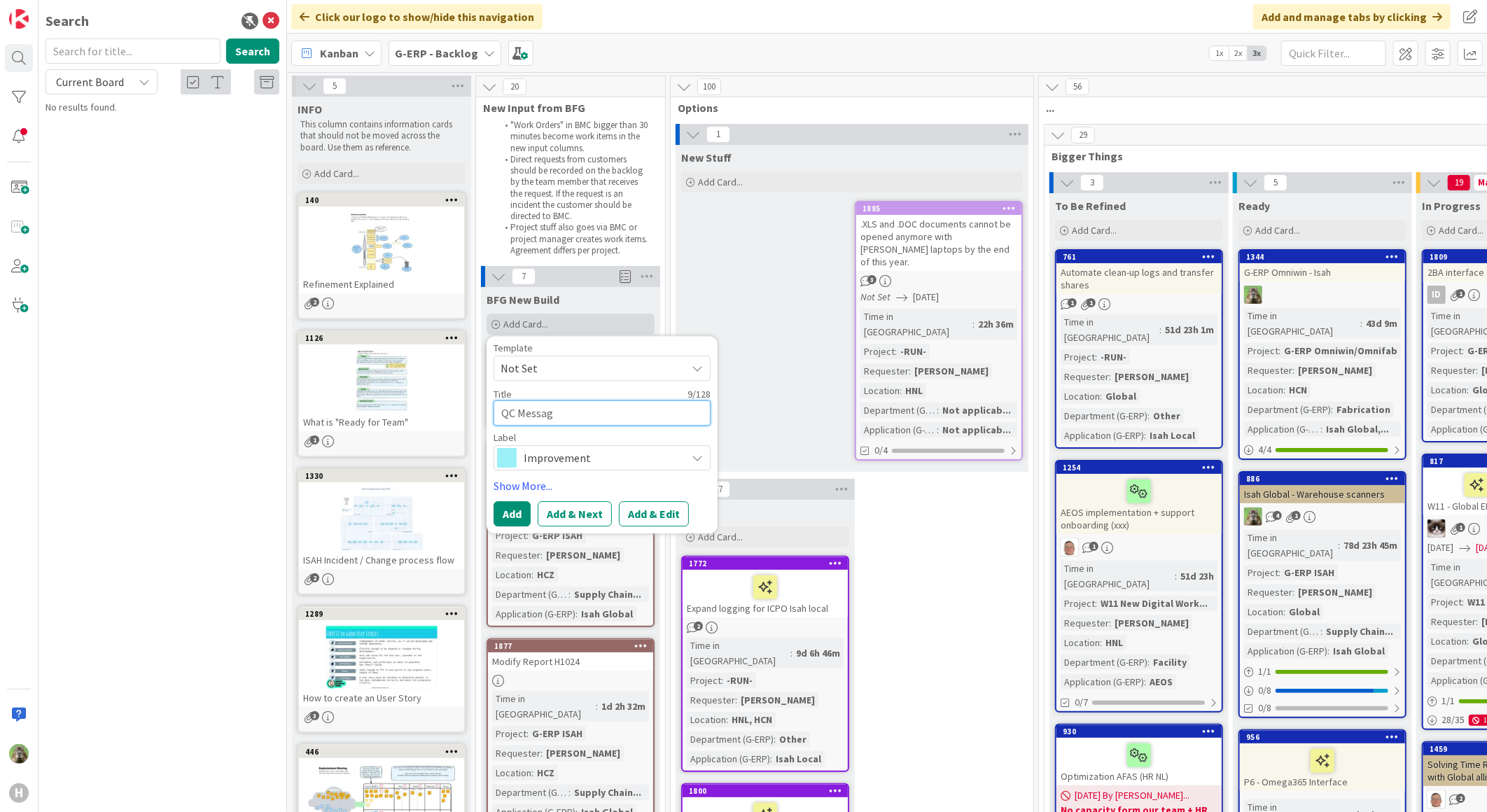
type textarea "QC Message"
type textarea "x"
type textarea "QC Messages"
type textarea "x"
type textarea "QC Messages"
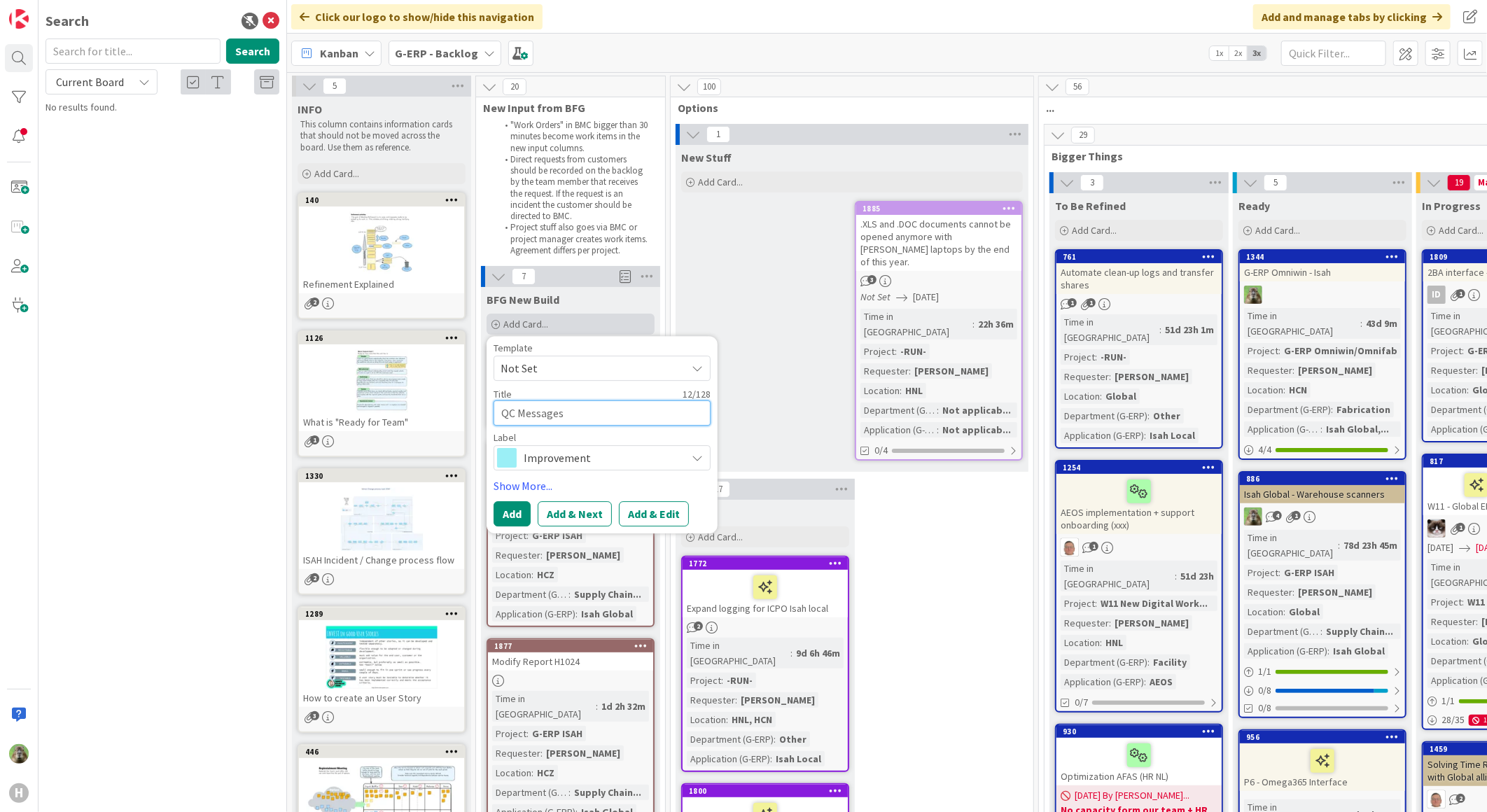
type textarea "x"
type textarea "QC Messages pr"
type textarea "x"
type textarea "QC Messages pre"
type textarea "x"
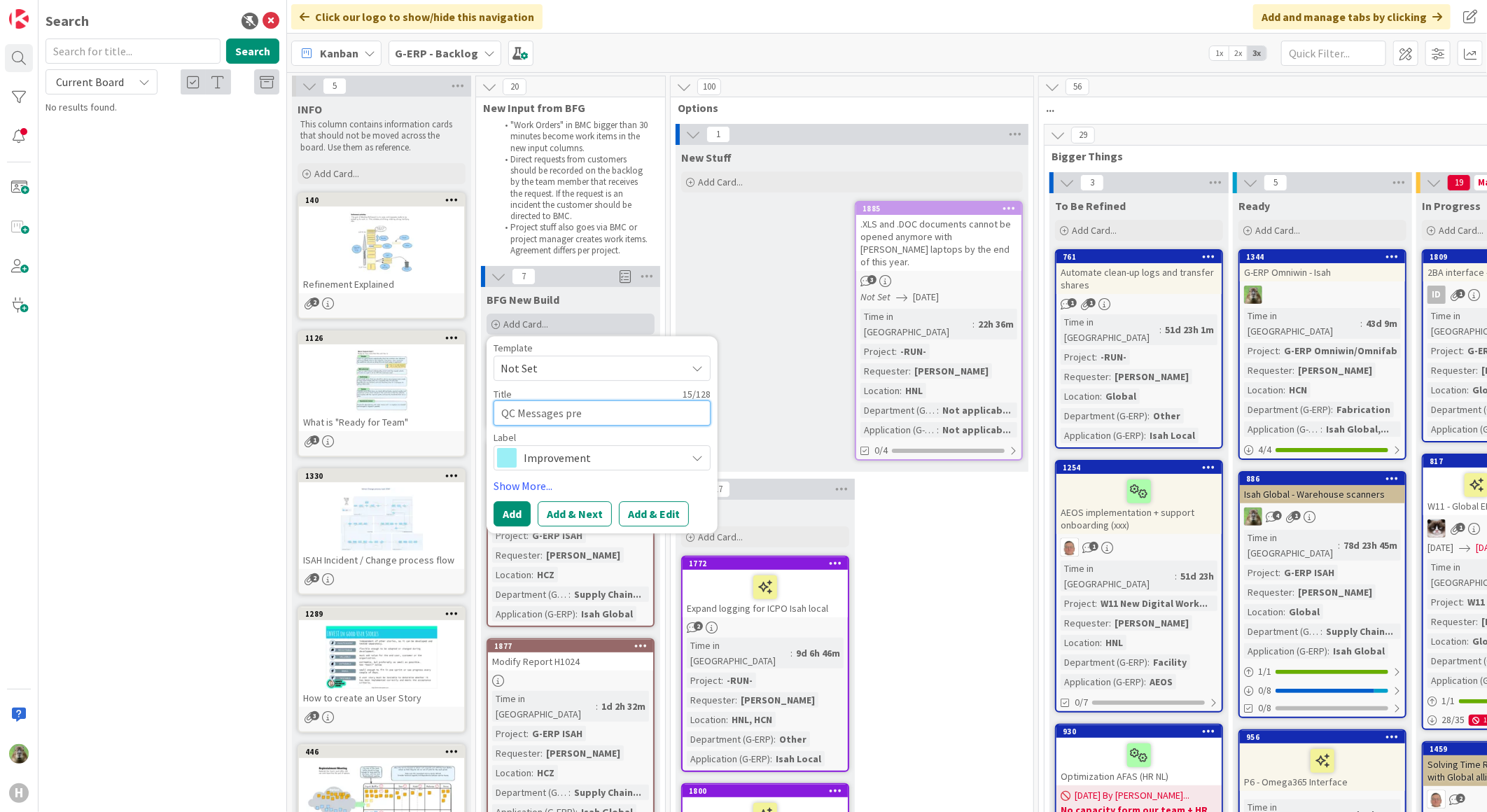
type textarea "QC Messages pres"
type textarea "x"
type textarea "QC Messages prese"
type textarea "x"
type textarea "QC Messages preset"
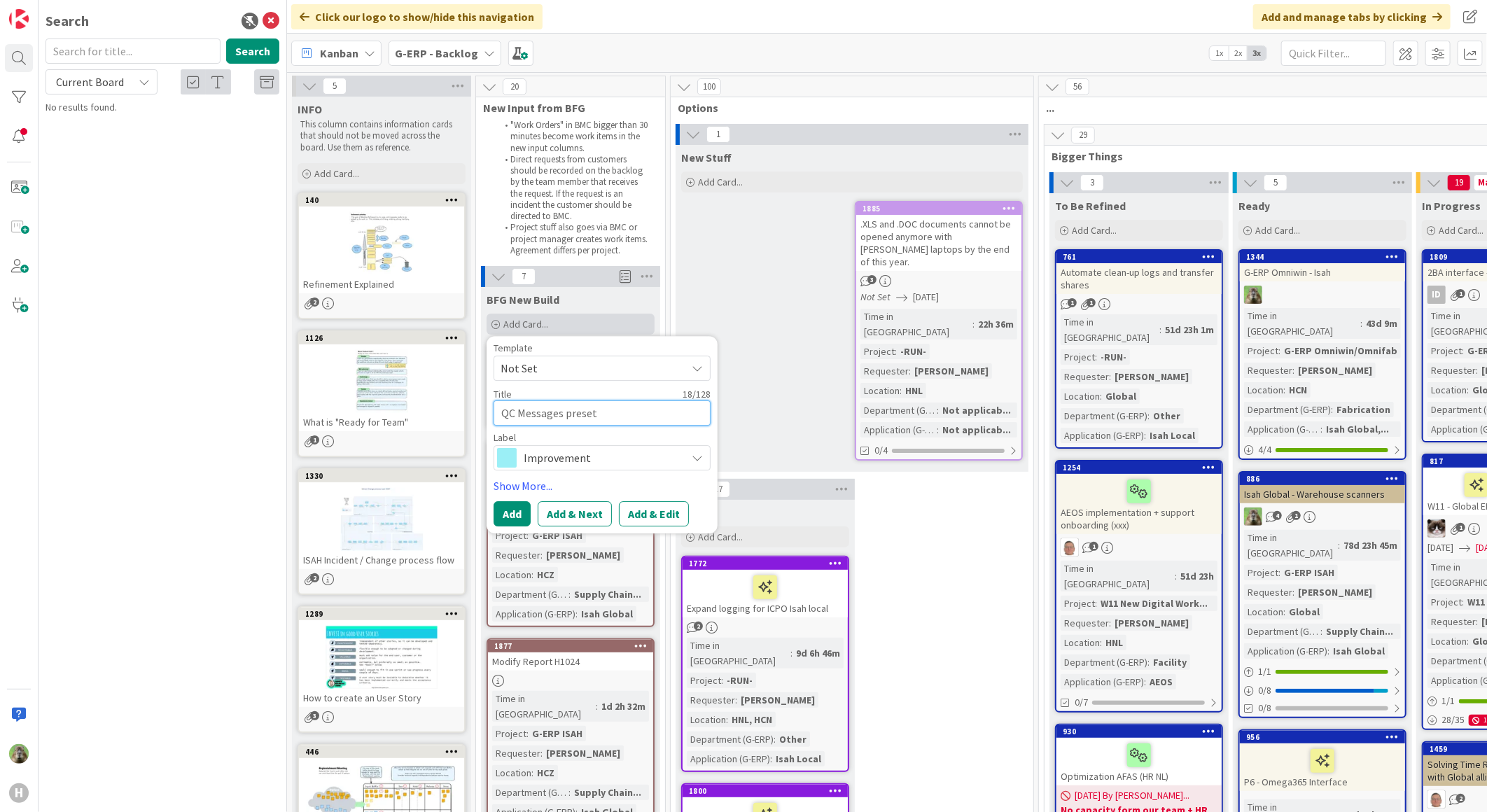
type textarea "x"
type textarea "QC Messages presets"
type textarea "x"
type textarea "QC Messages presets"
type textarea "x"
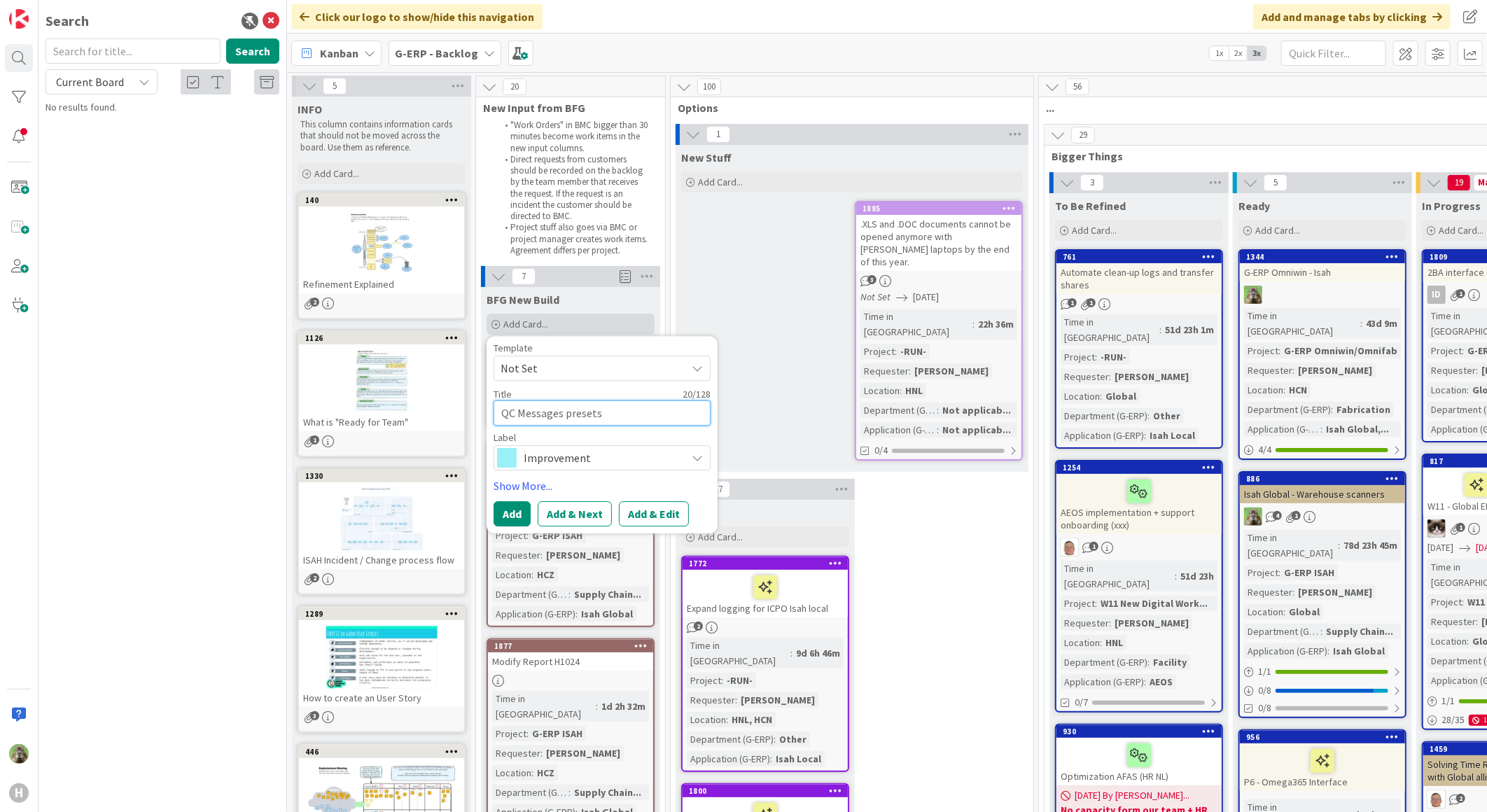
type textarea "QC Messages presets -"
type textarea "x"
type textarea "QC Messages presets -"
type textarea "x"
type textarea "QC Messages presets -"
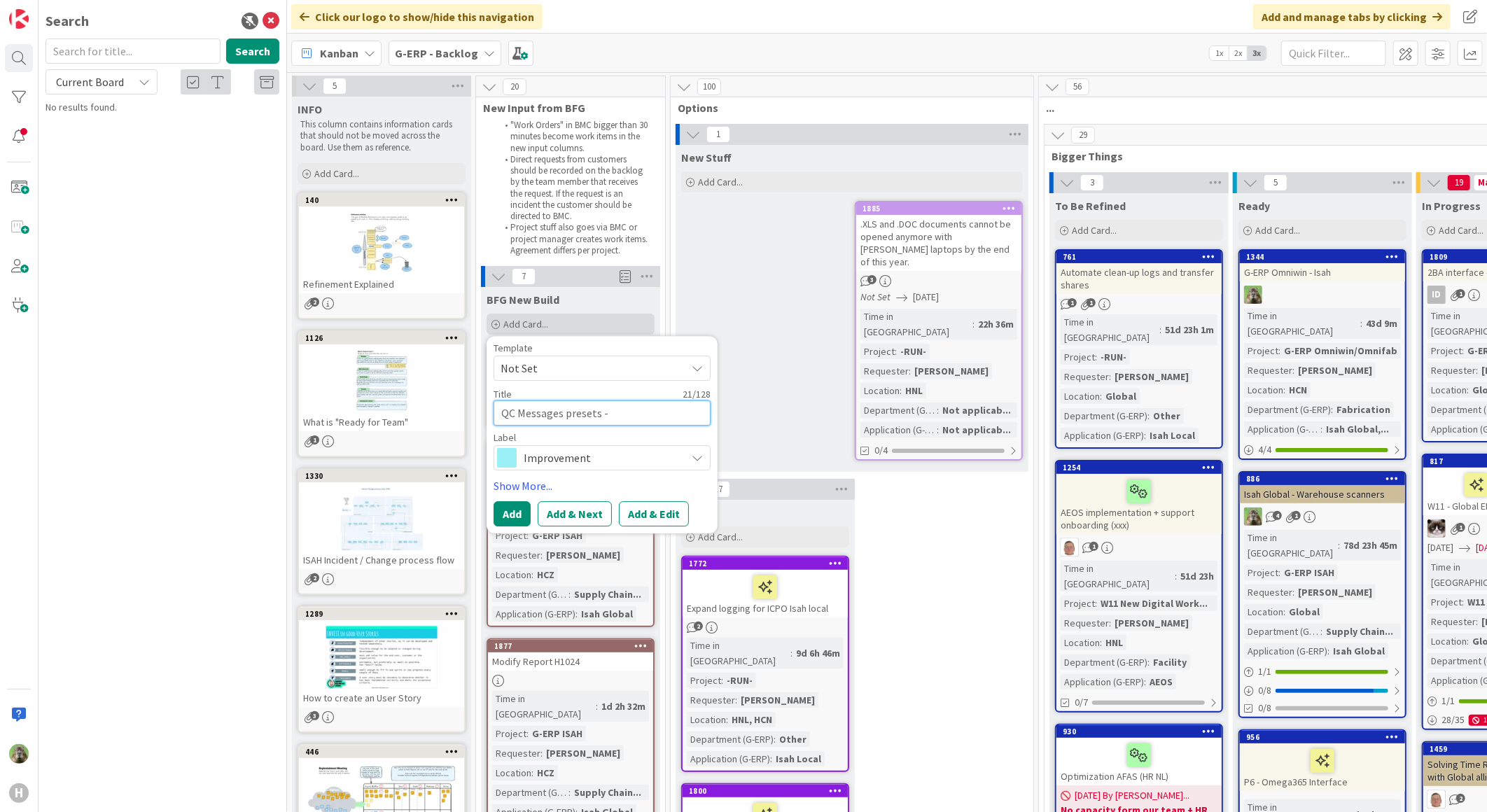
type textarea "x"
type textarea "QC Messages presets"
type textarea "x"
type textarea "QC Messages presets"
type textarea "x"
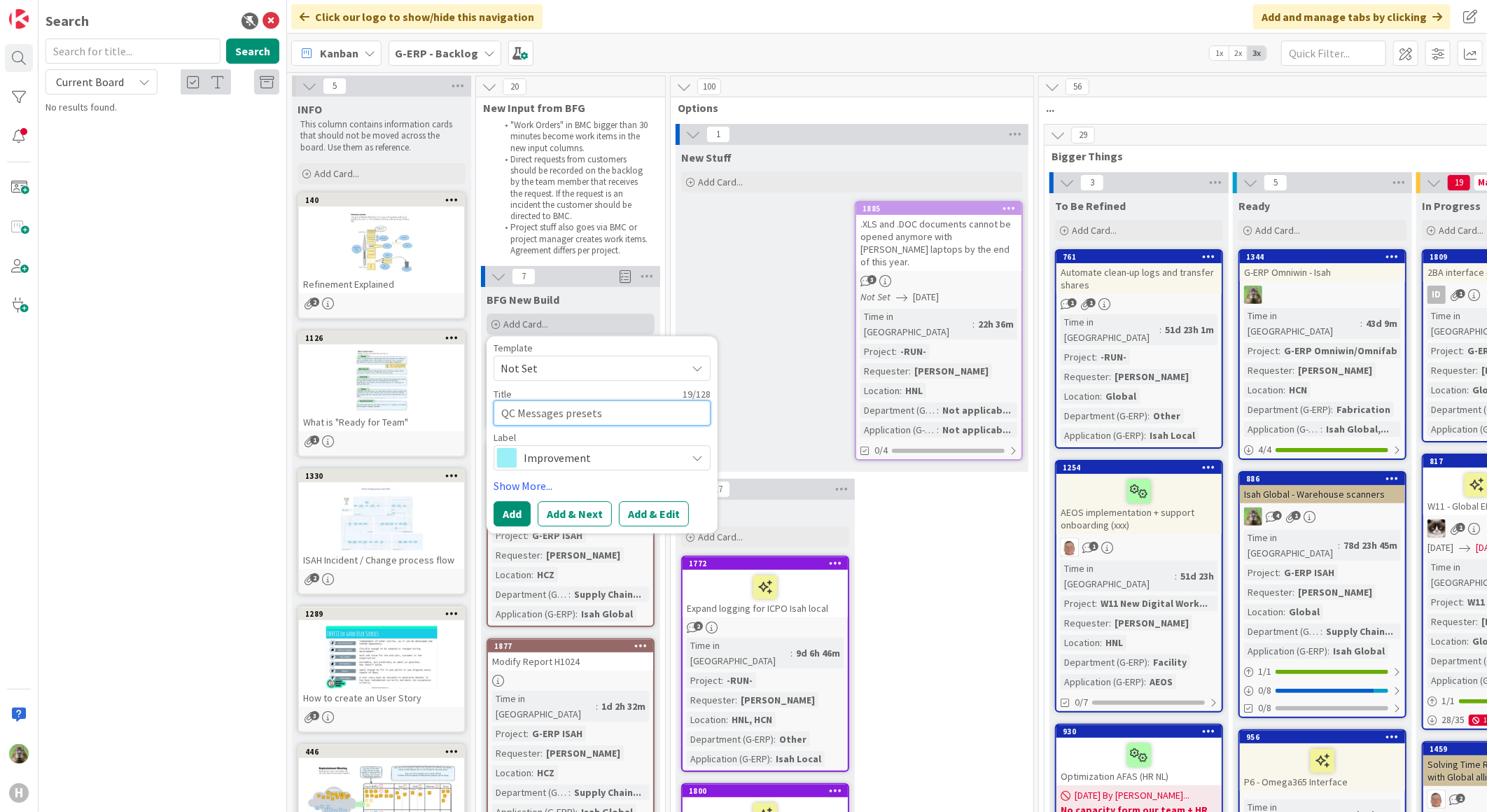
type textarea "IQC Messages presets"
type textarea "x"
type textarea "IsQC Messages presets"
type textarea "x"
type textarea "IsaQC Messages presets"
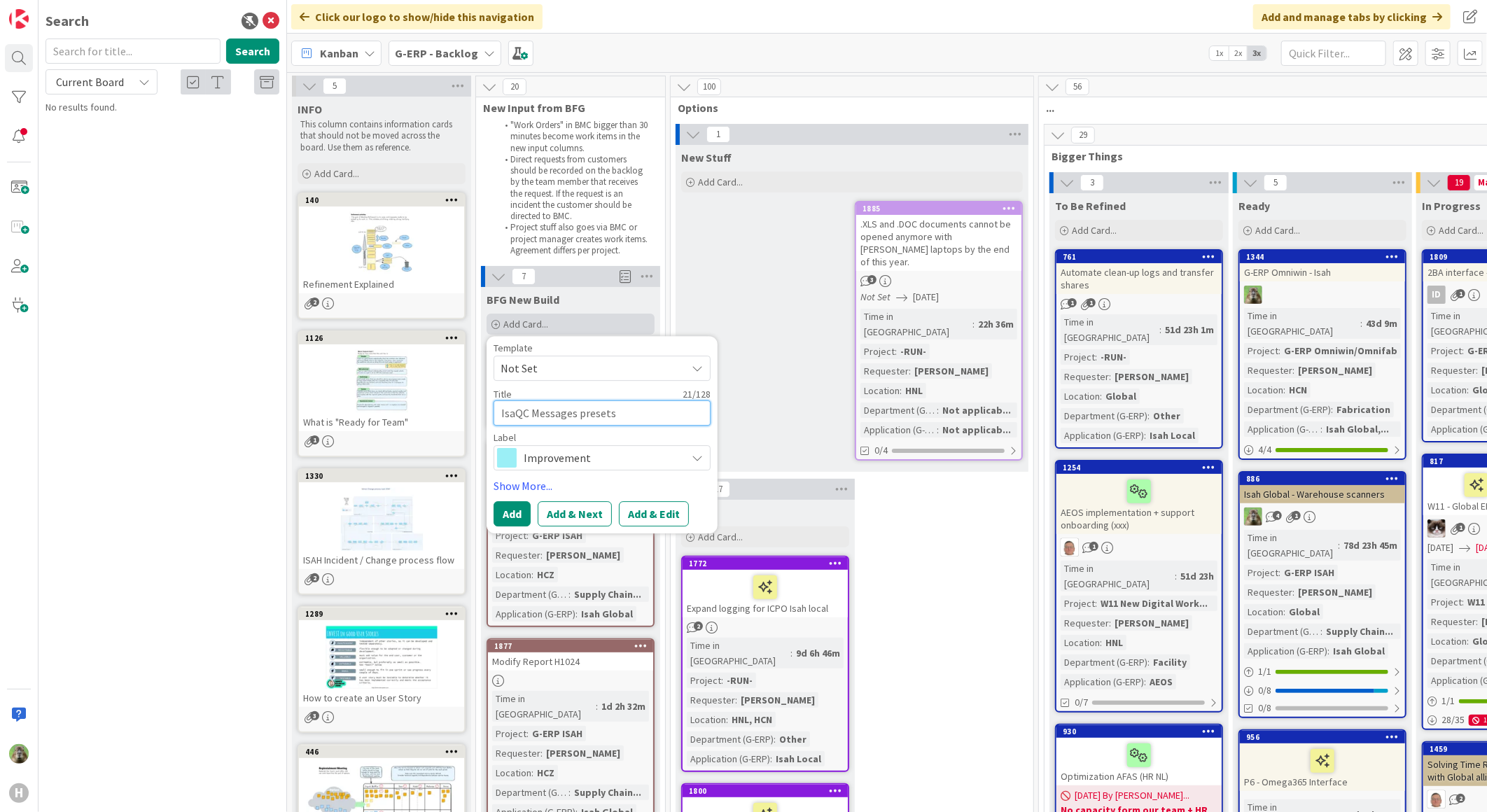
type textarea "x"
type textarea "IsahQC Messages presets"
type textarea "x"
type textarea "Isah QC Messages presets"
type textarea "x"
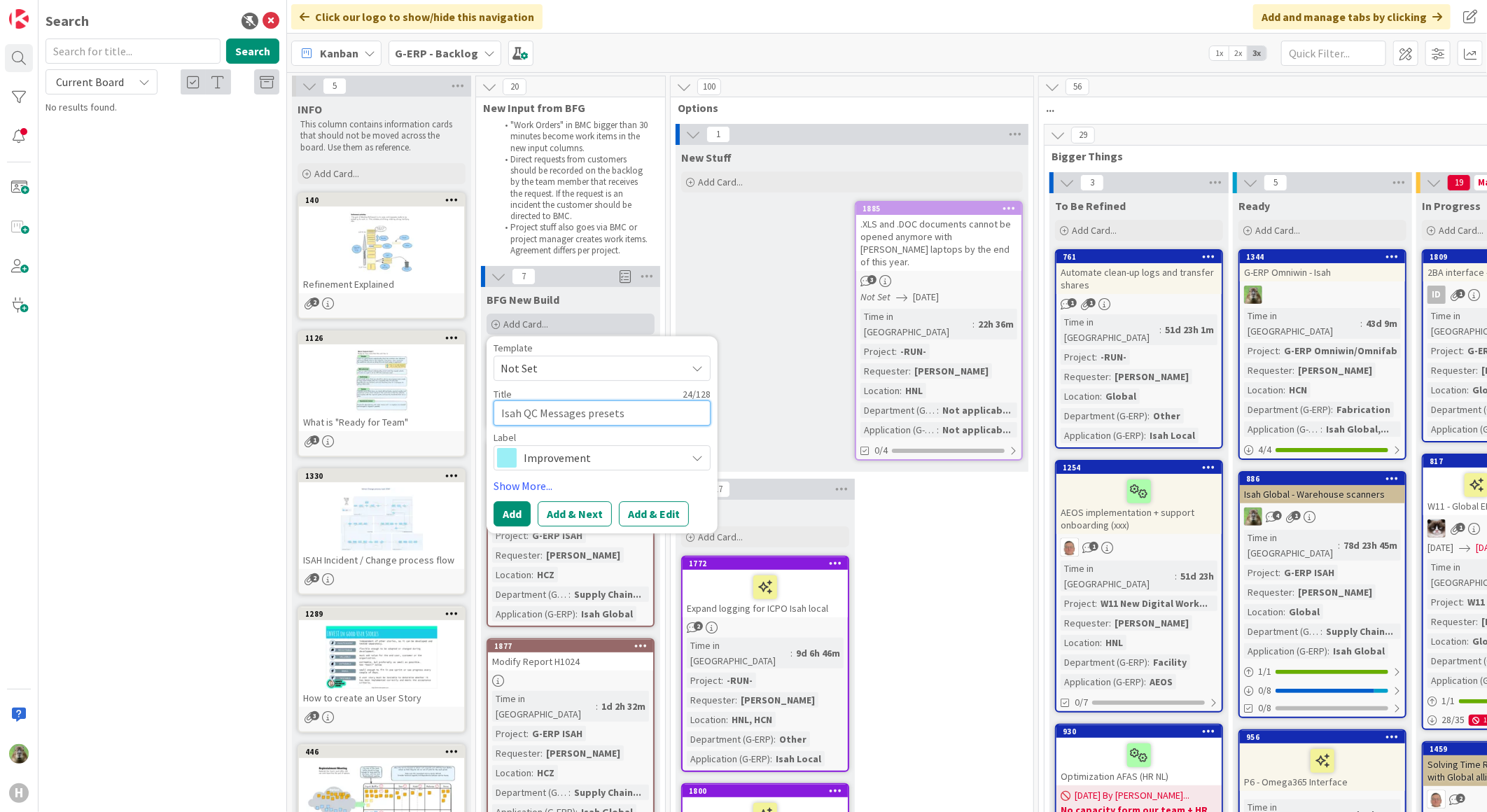
type textarea "Isah -QC Messages presets"
type textarea "x"
type textarea "Isah - QC Messages presets"
click at [558, 459] on span "Improvement" at bounding box center [601, 457] width 156 height 19
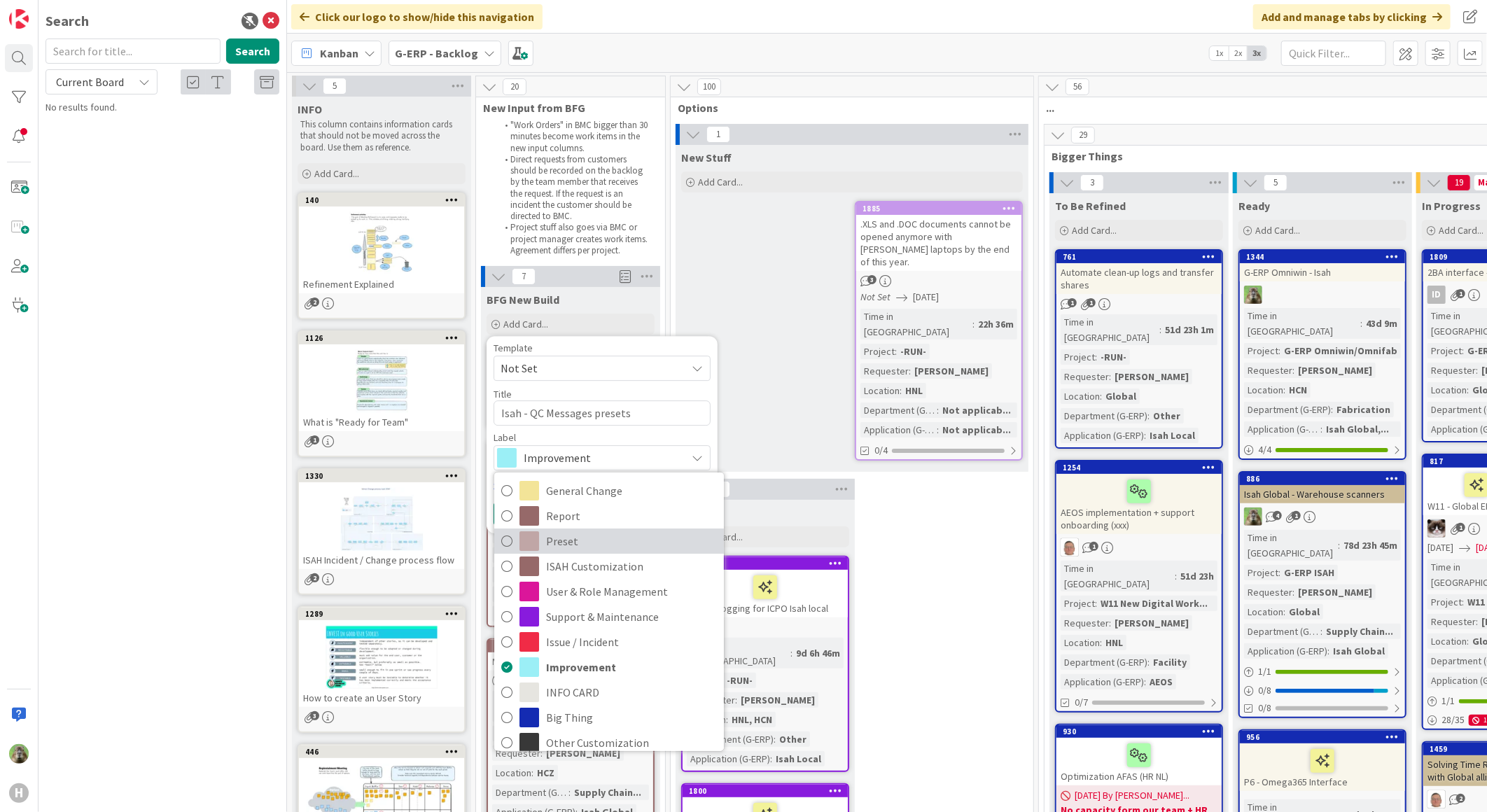
click at [611, 544] on span "Preset" at bounding box center [631, 541] width 171 height 21
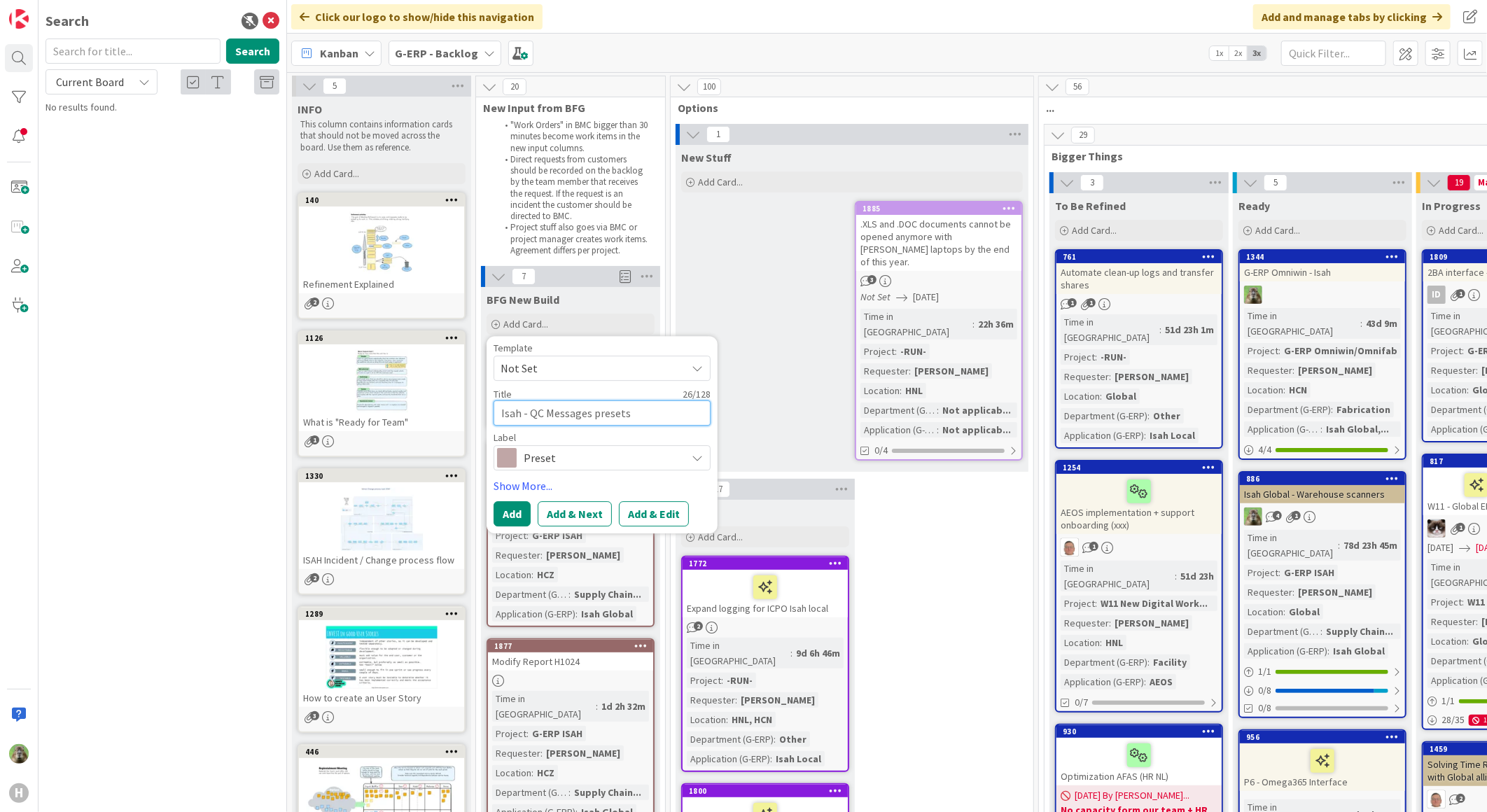
click at [603, 415] on textarea "Isah - QC Messages presets" at bounding box center [601, 412] width 217 height 25
click at [606, 459] on span "Preset" at bounding box center [601, 457] width 156 height 19
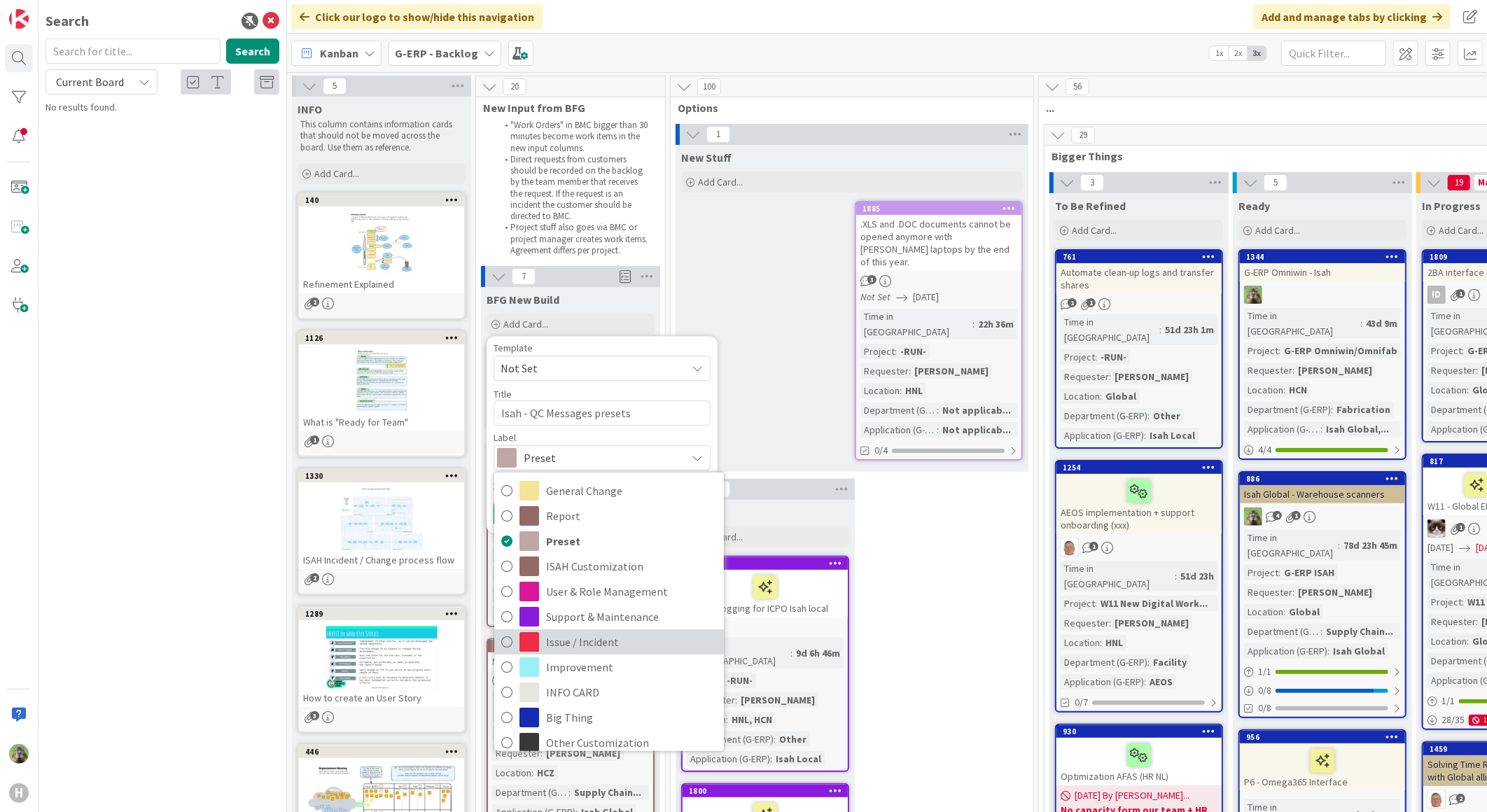
scroll to position [35, 0]
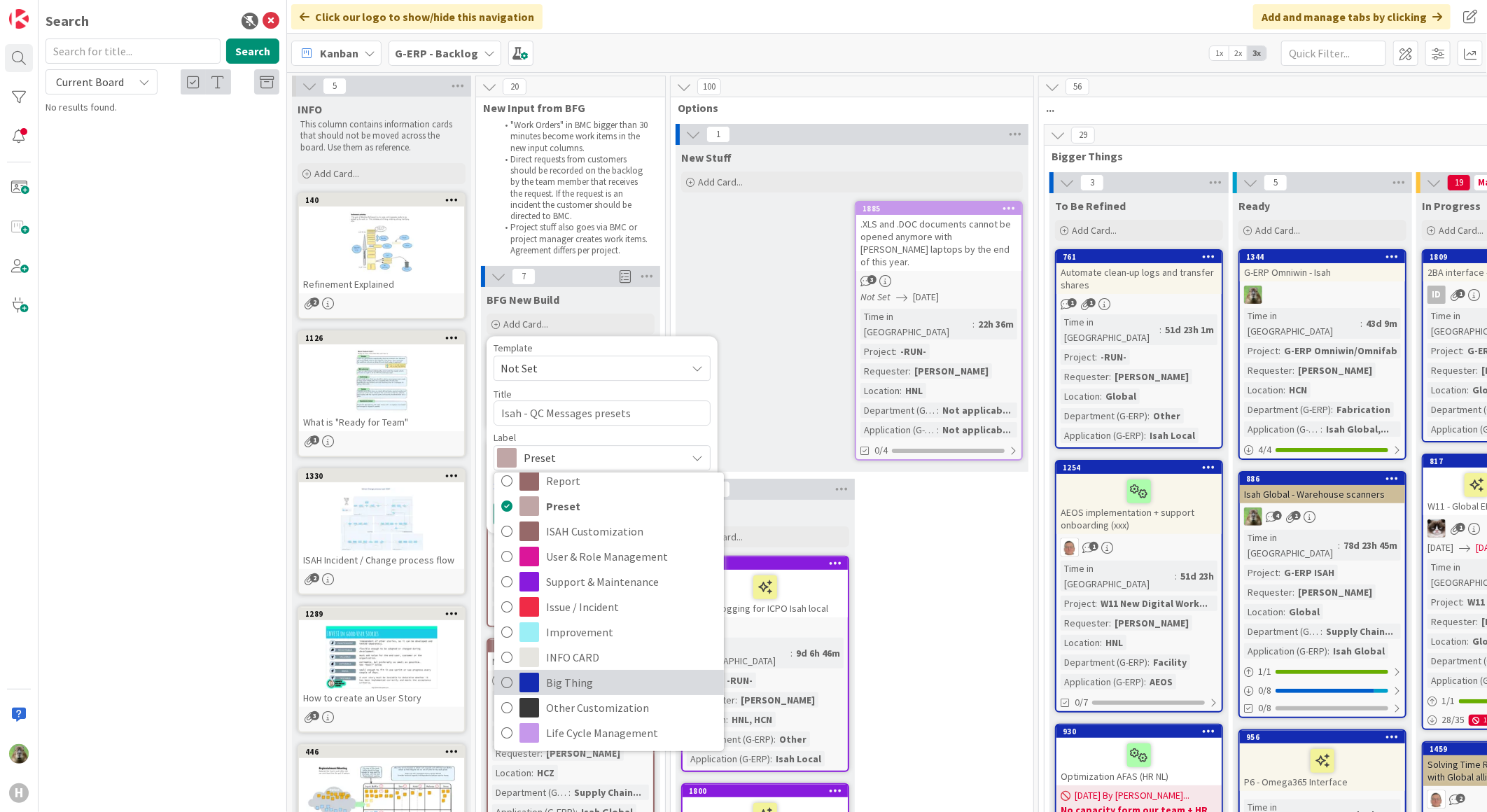
click at [612, 673] on span "Big Thing" at bounding box center [631, 682] width 171 height 21
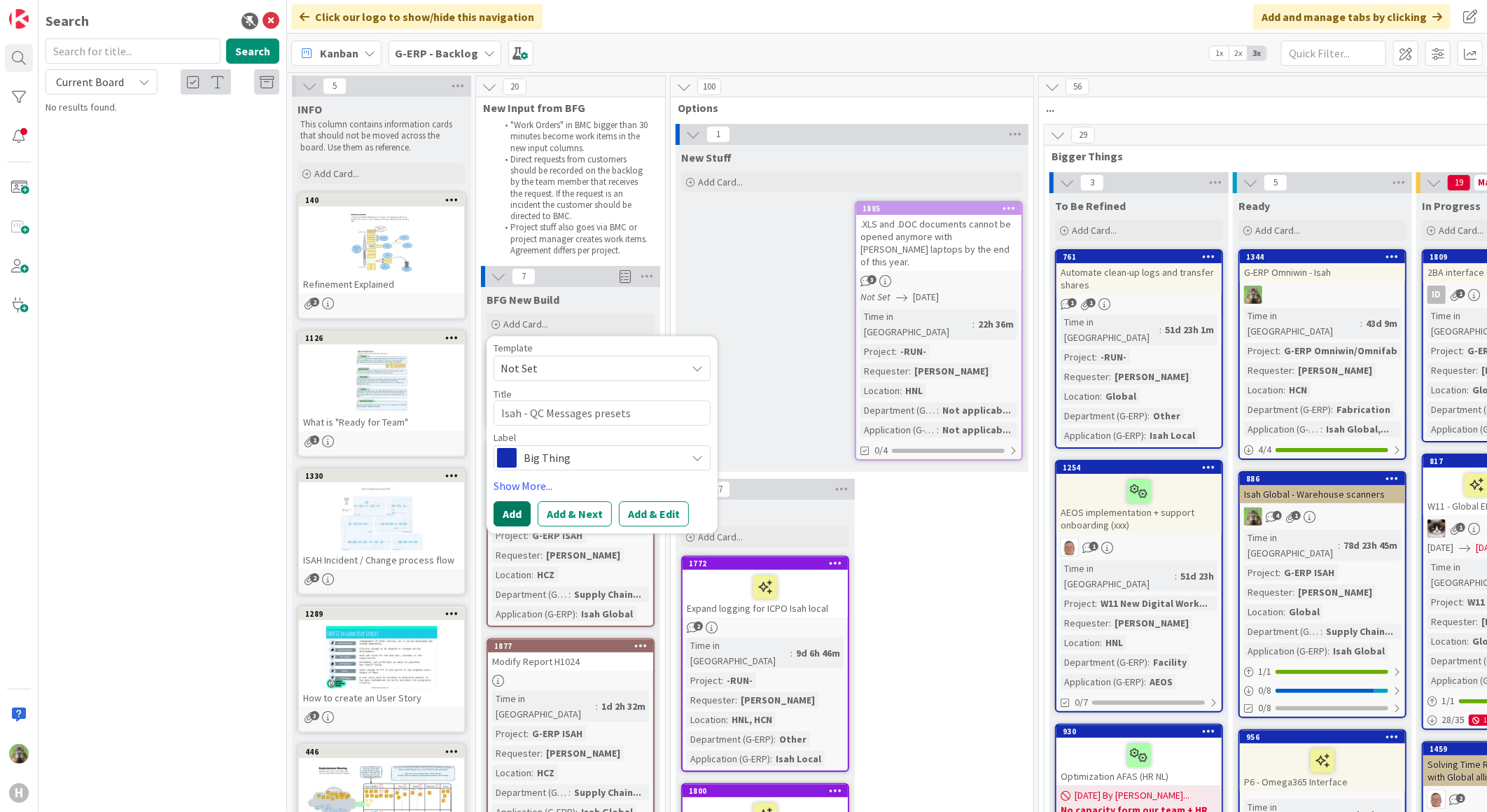
click at [524, 521] on button "Add" at bounding box center [512, 513] width 37 height 25
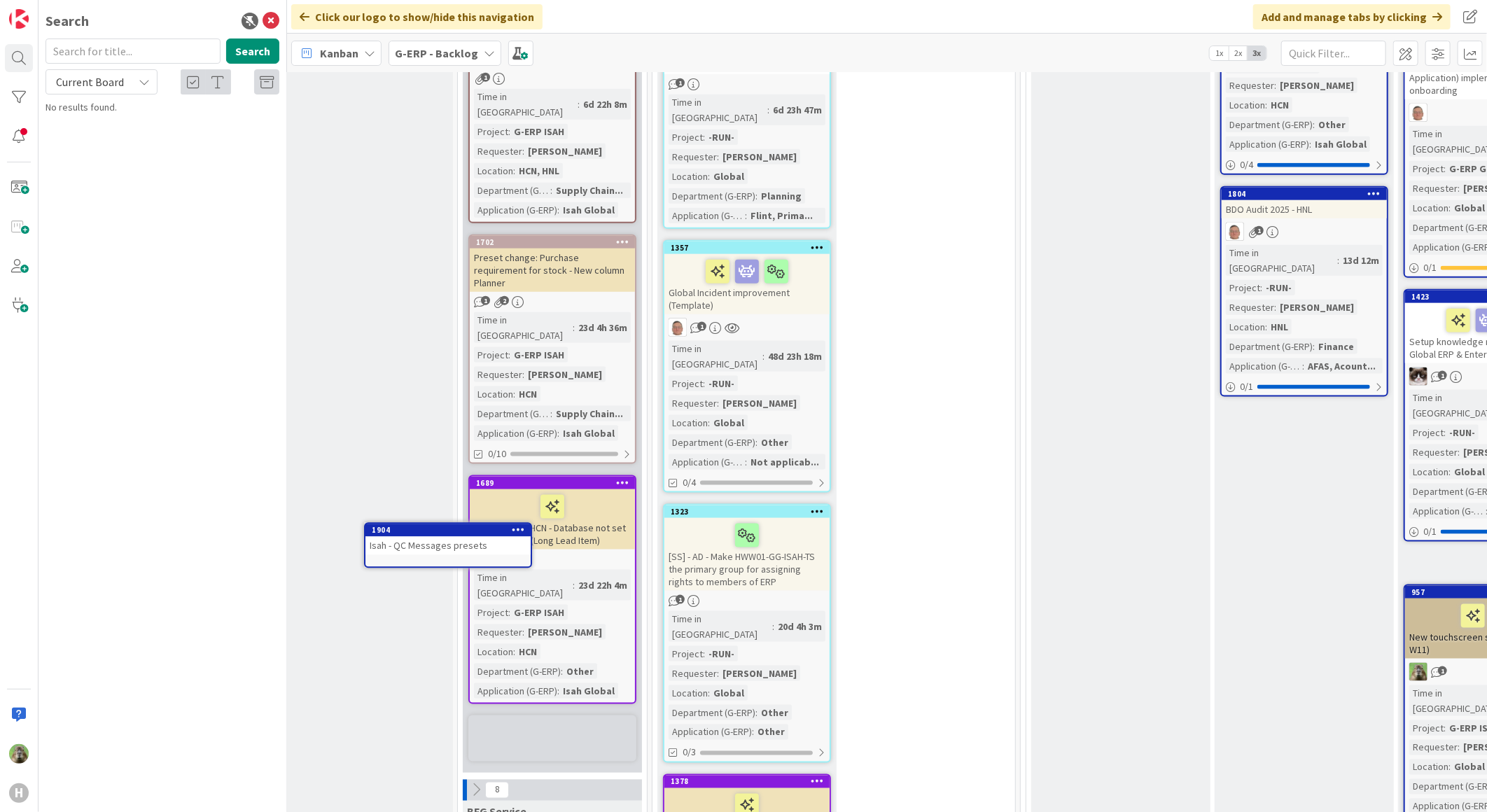
scroll to position [1011, 0]
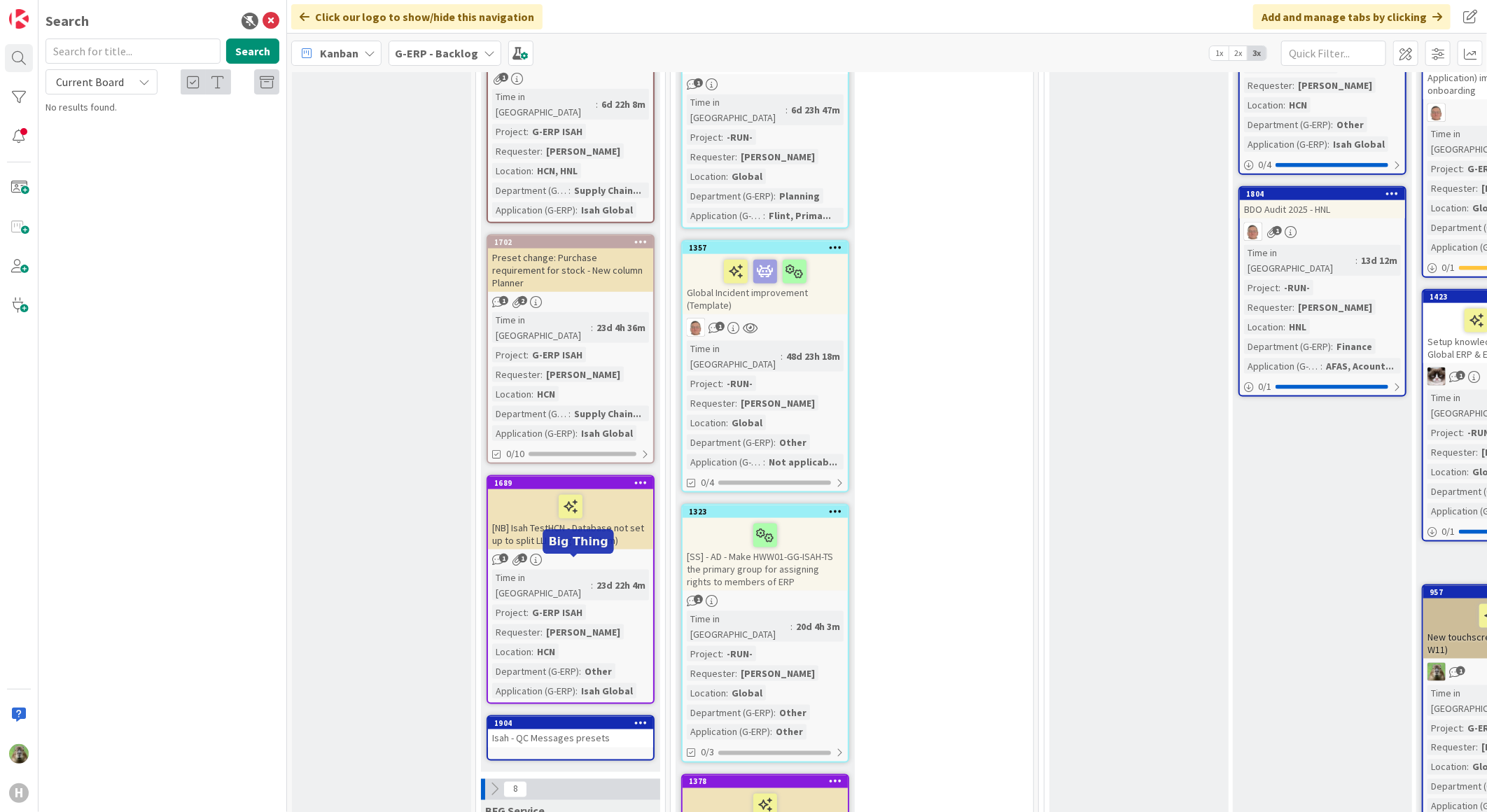
click at [584, 716] on div "1904" at bounding box center [570, 722] width 165 height 12
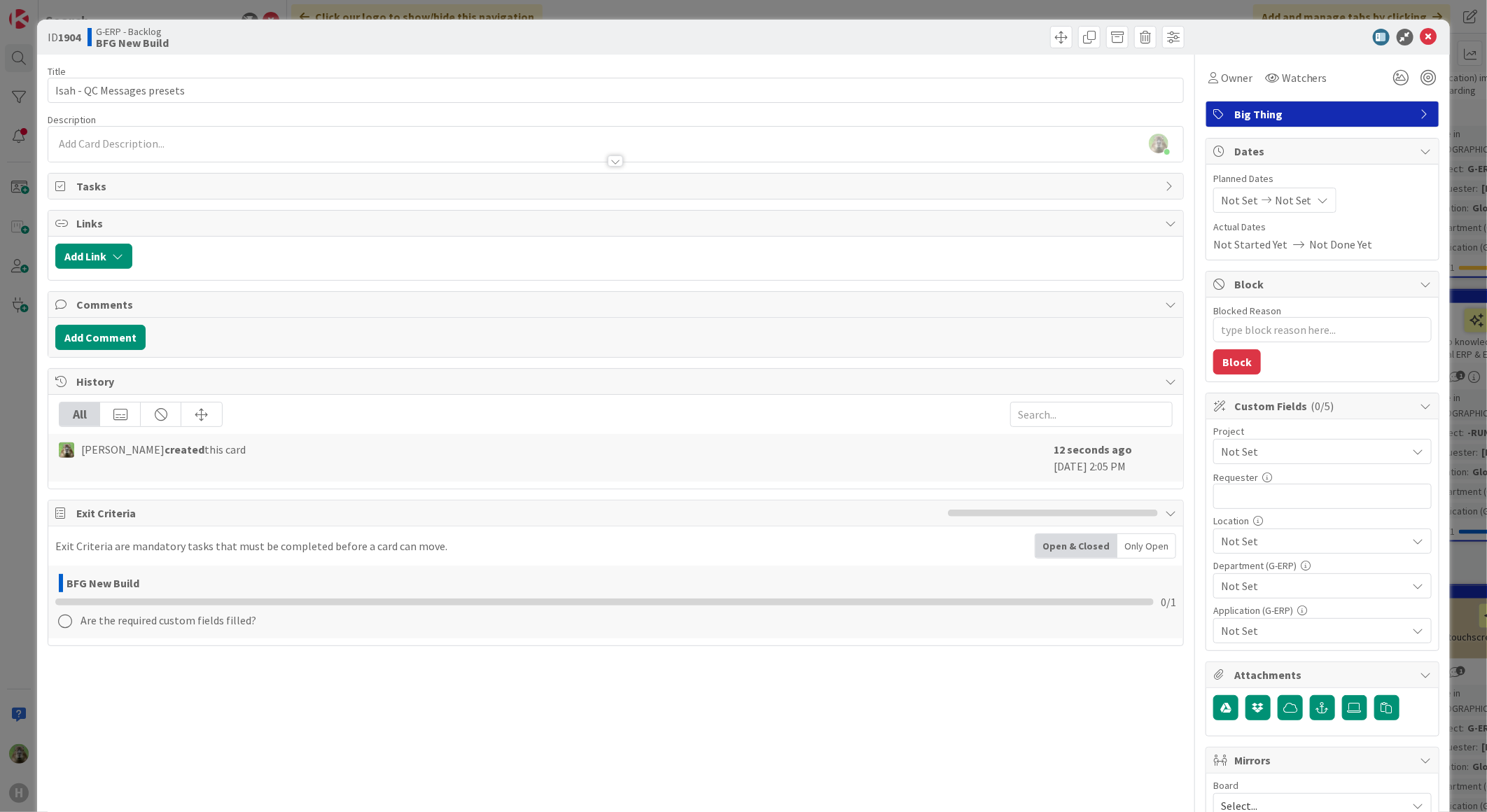
click at [1384, 454] on span "Not Set" at bounding box center [1310, 451] width 179 height 19
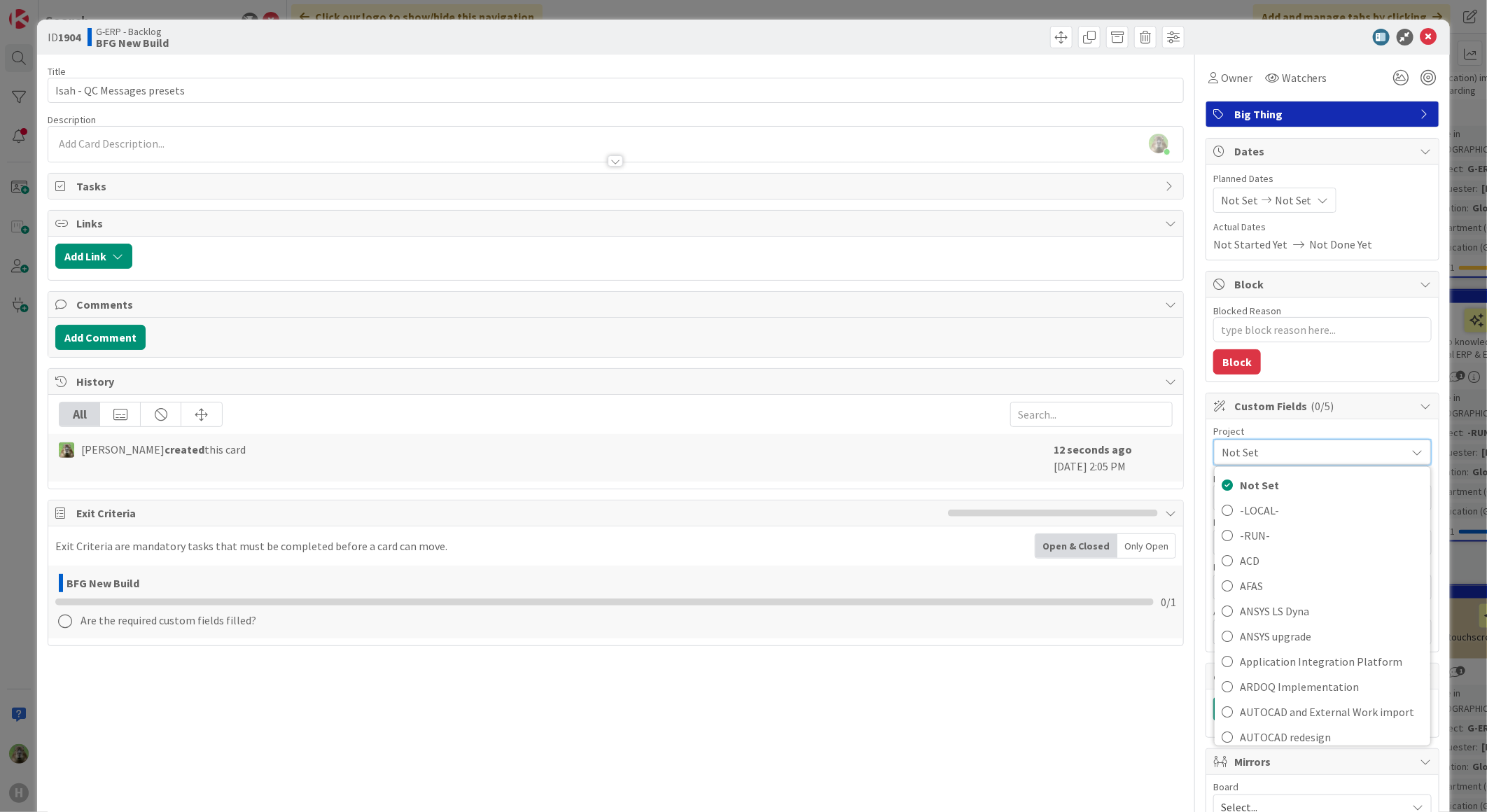
type textarea "x"
click at [32, 520] on div "ID 1904 G-ERP - Backlog BFG New Build Title 26 / 128 Isah - QC Messages presets…" at bounding box center [743, 406] width 1487 height 812
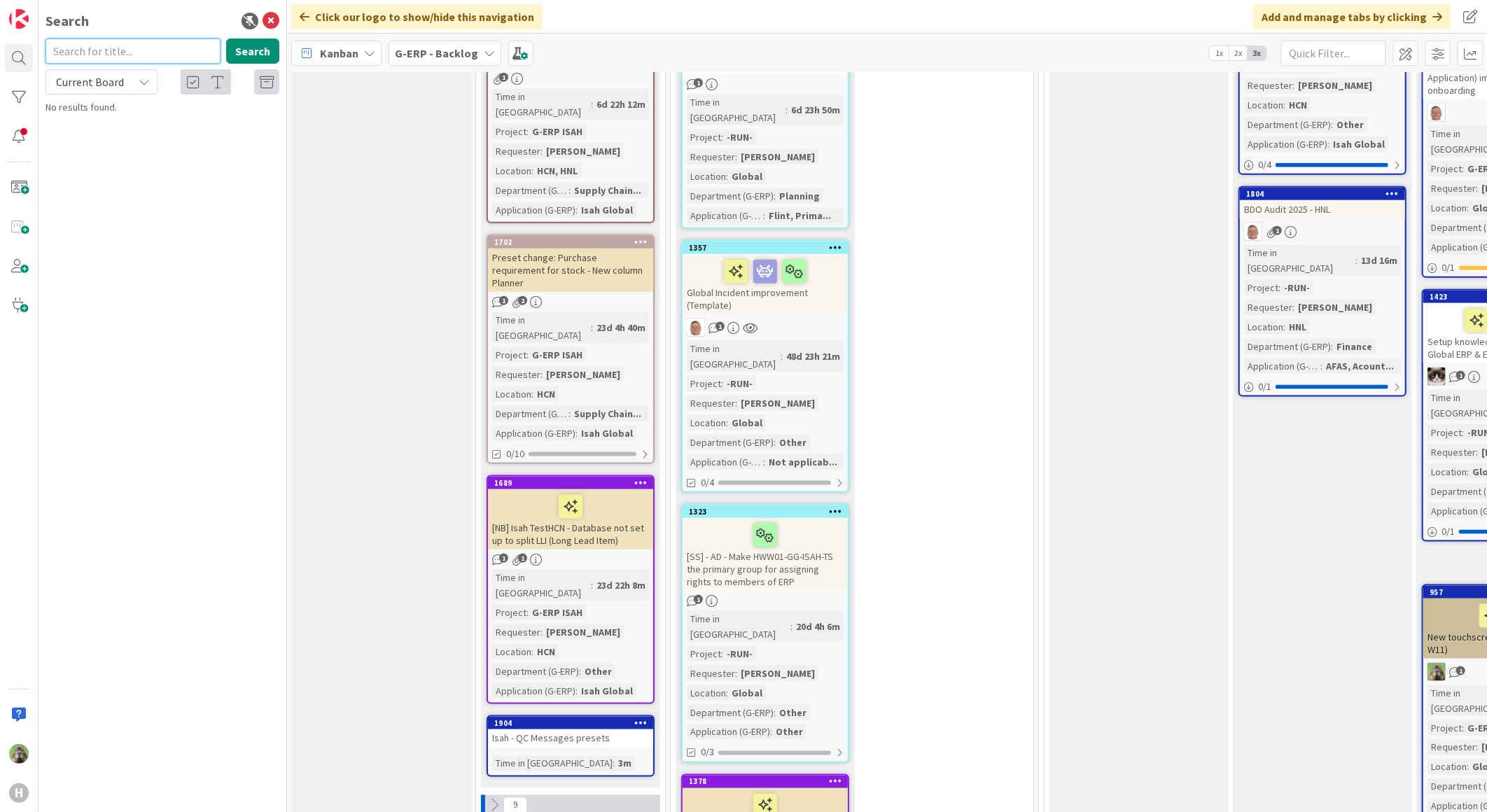
click at [100, 40] on input "text" at bounding box center [132, 50] width 175 height 25
type input "1146"
click at [119, 77] on span "Current Board" at bounding box center [90, 81] width 68 height 14
click at [125, 137] on span "All Boards" at bounding box center [126, 140] width 145 height 21
click at [156, 148] on div "Search 1146 Search All Boards Current Board All Boards G-ERP - BFG New Build › …" at bounding box center [162, 406] width 248 height 812
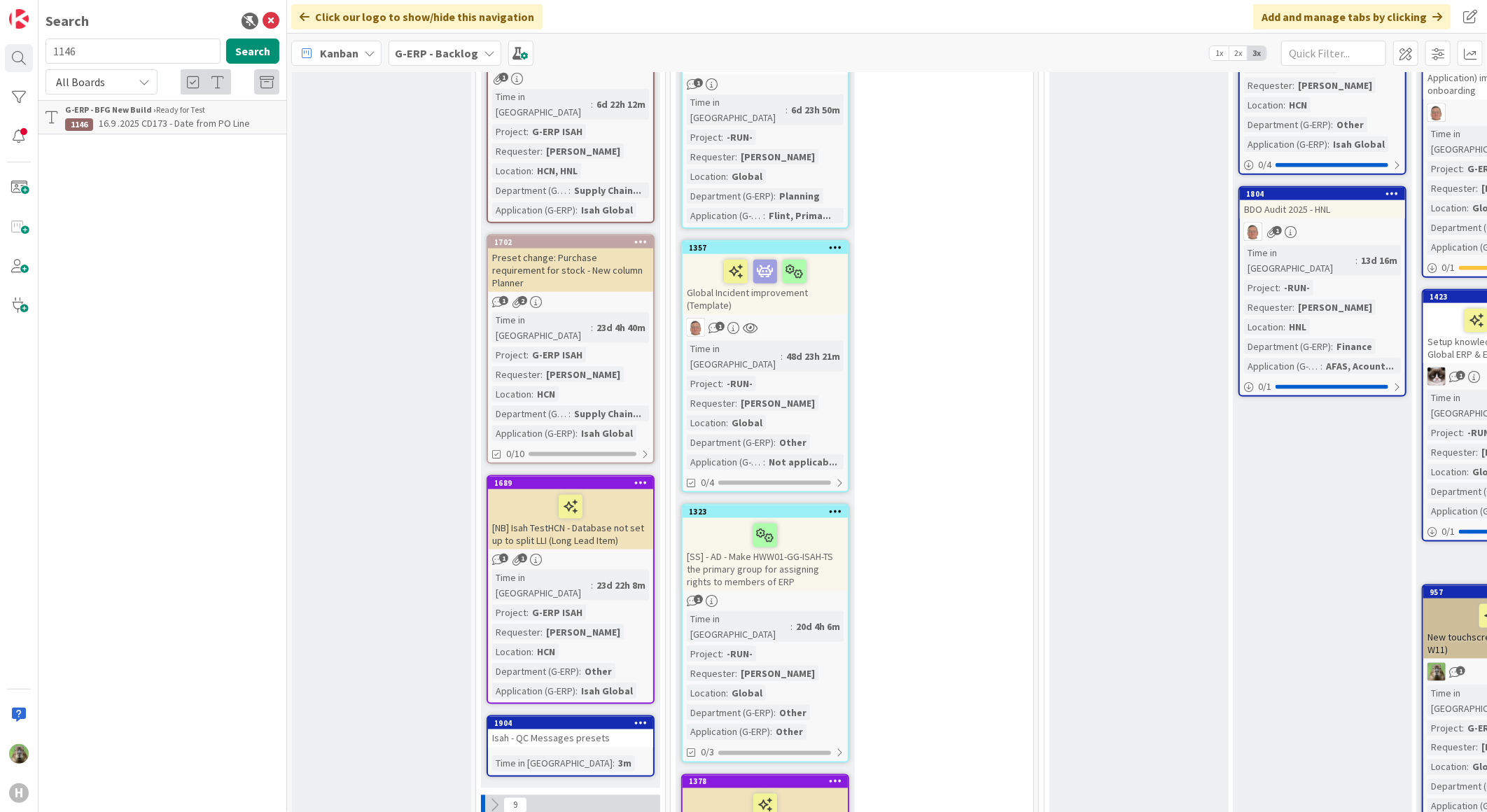
click at [156, 129] on p "16.9 .2025 CD173 - Date from PO Line" at bounding box center [171, 123] width 214 height 14
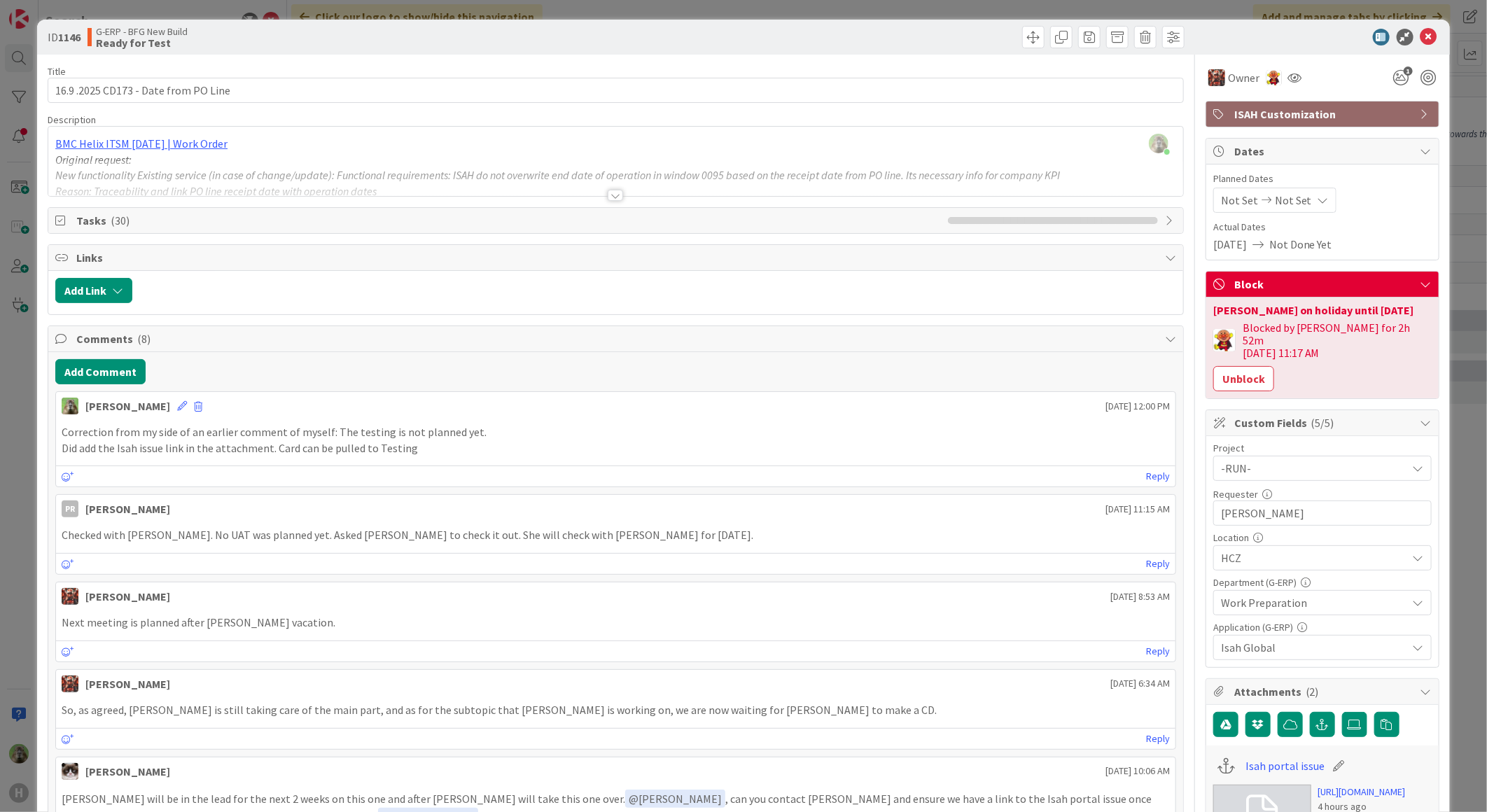
click at [12, 510] on div "ID 1146 G-ERP - BFG New Build Ready for Test Title 36 / 128 16.9 .2025 CD173 - …" at bounding box center [743, 406] width 1487 height 812
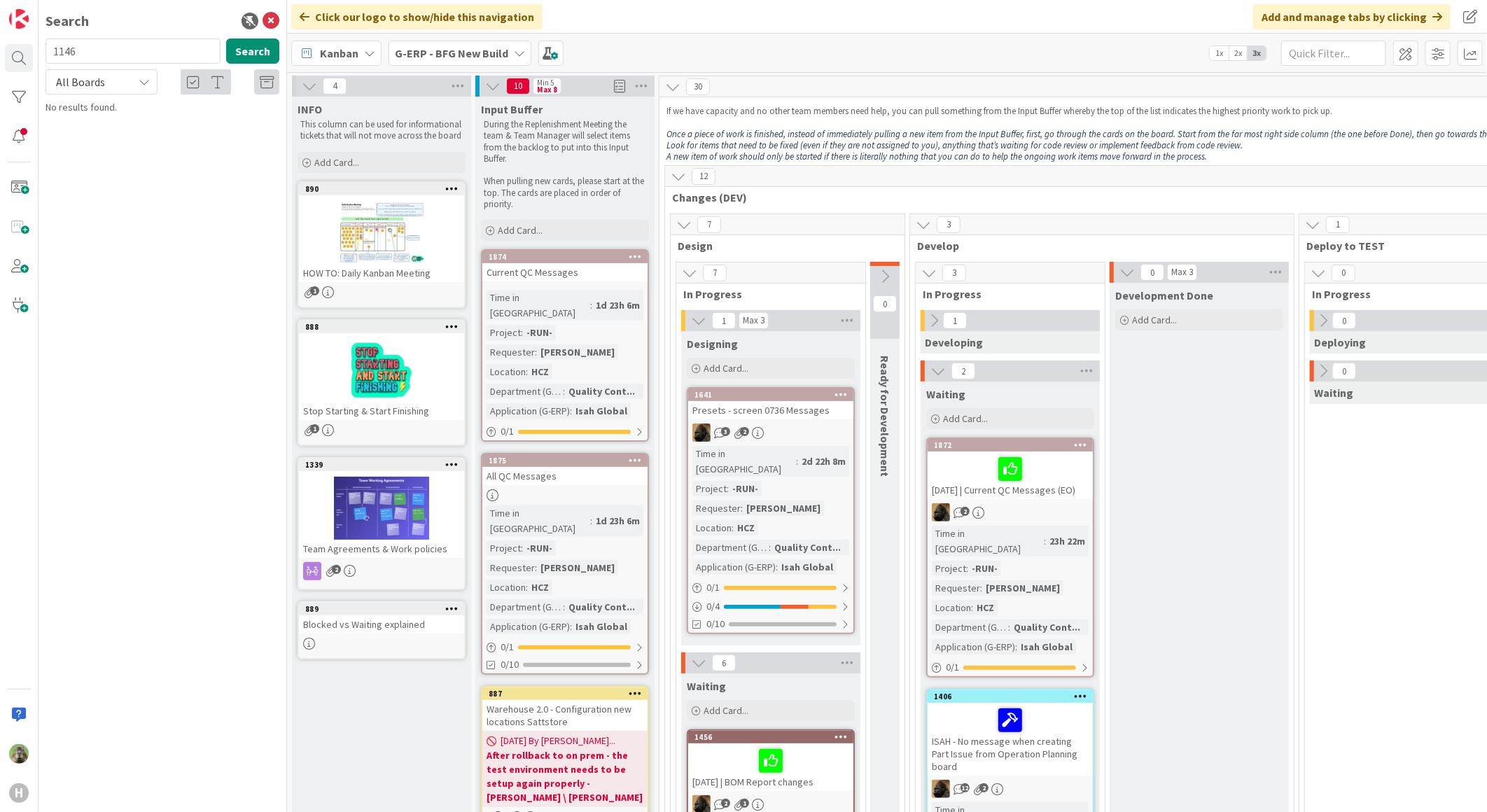
click at [12, 510] on div "H" at bounding box center [19, 406] width 38 height 812
click at [402, 604] on div "889" at bounding box center [385, 609] width 159 height 10
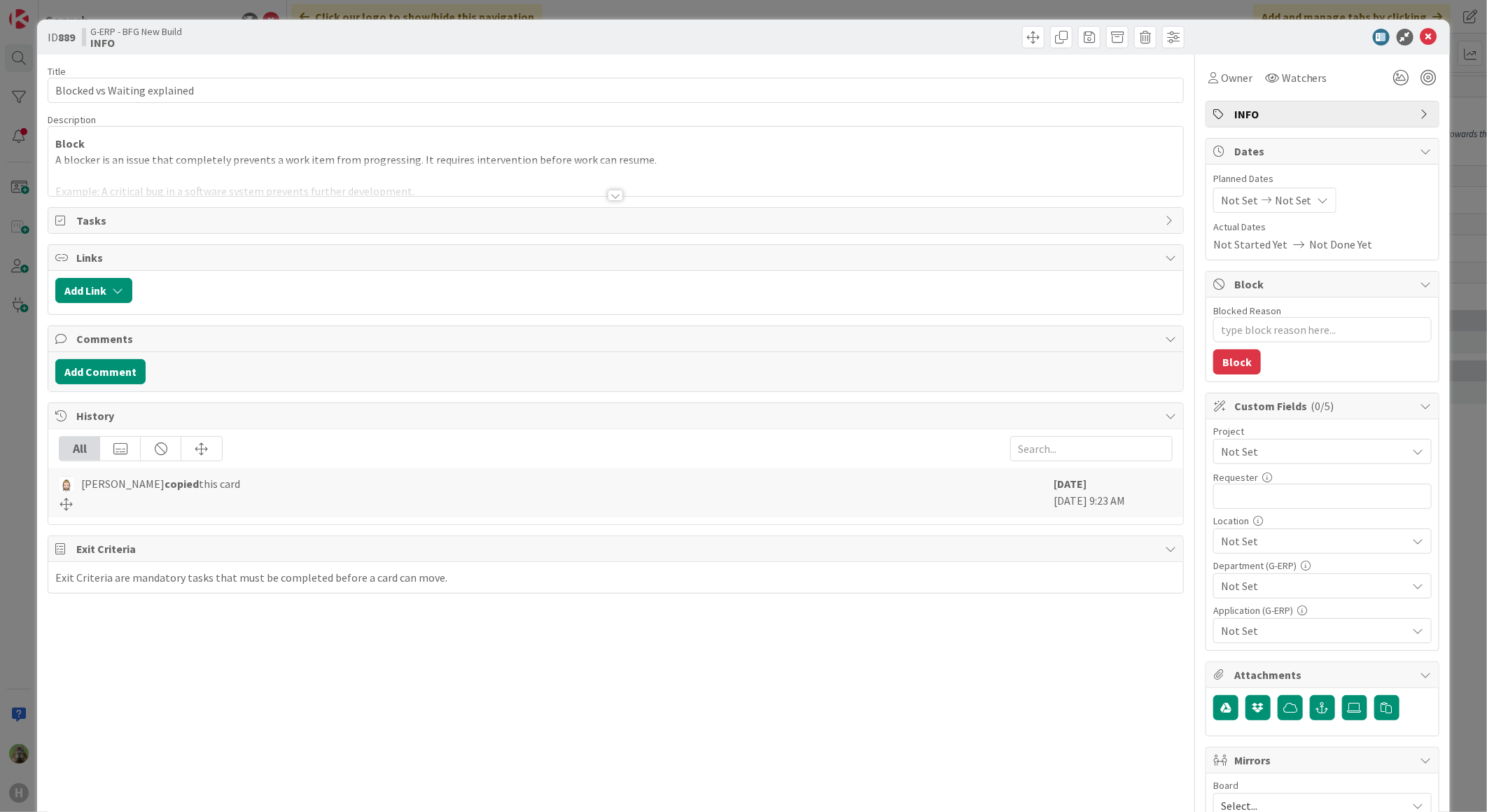
type textarea "x"
click at [23, 510] on div "ID 889 G-ERP - BFG New Build INFO Title 28 / 128 Blocked vs Waiting explained D…" at bounding box center [743, 406] width 1487 height 812
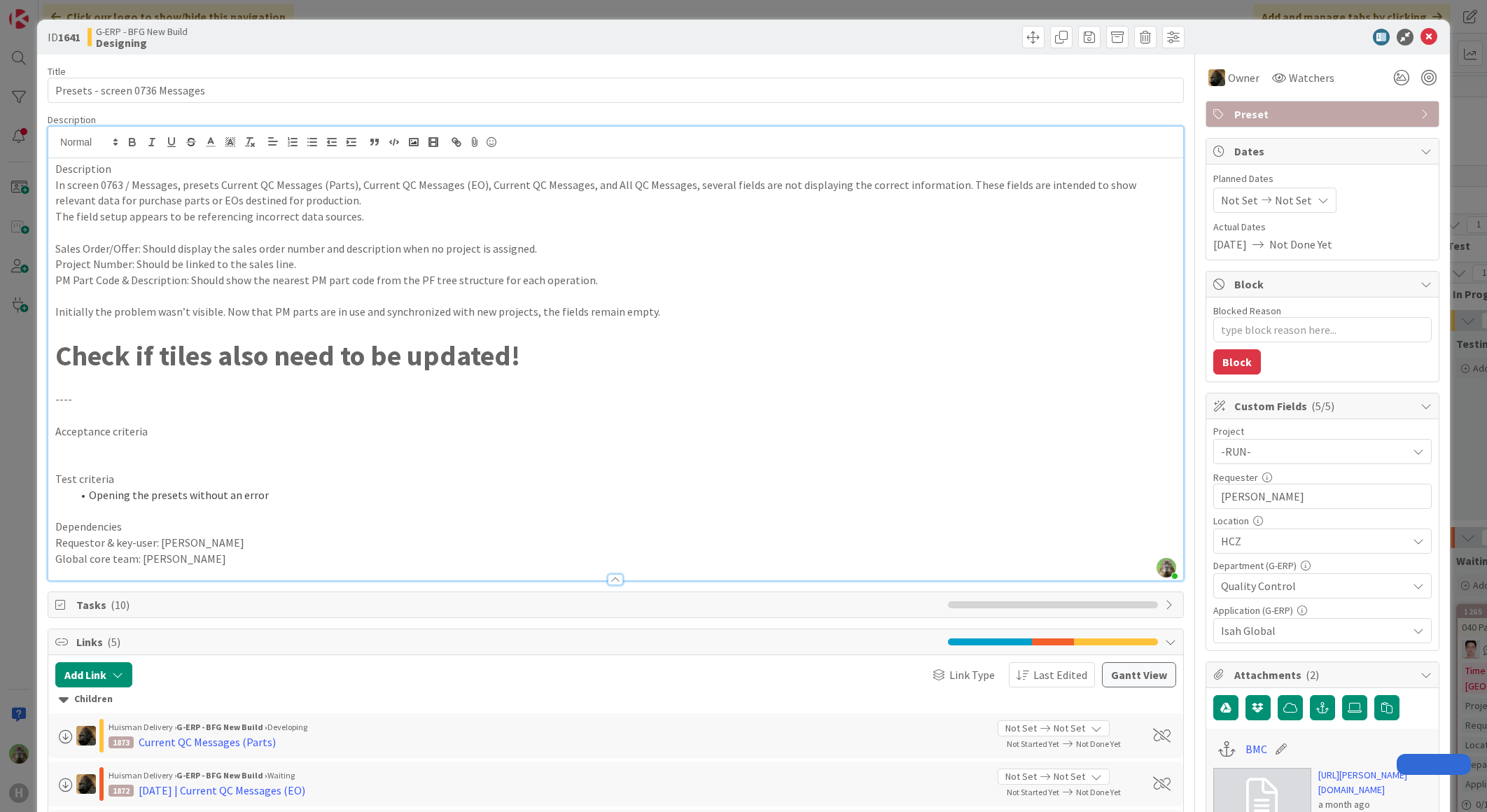
click at [34, 477] on div "ID 1641 G-ERP - BFG New Build Designing Title 30 / 128 Presets - screen 0736 Me…" at bounding box center [743, 406] width 1487 height 812
click at [25, 458] on div "ID 1641 G-ERP - BFG New Build Designing Title 30 / 128 Presets - screen 0736 Me…" at bounding box center [743, 406] width 1487 height 812
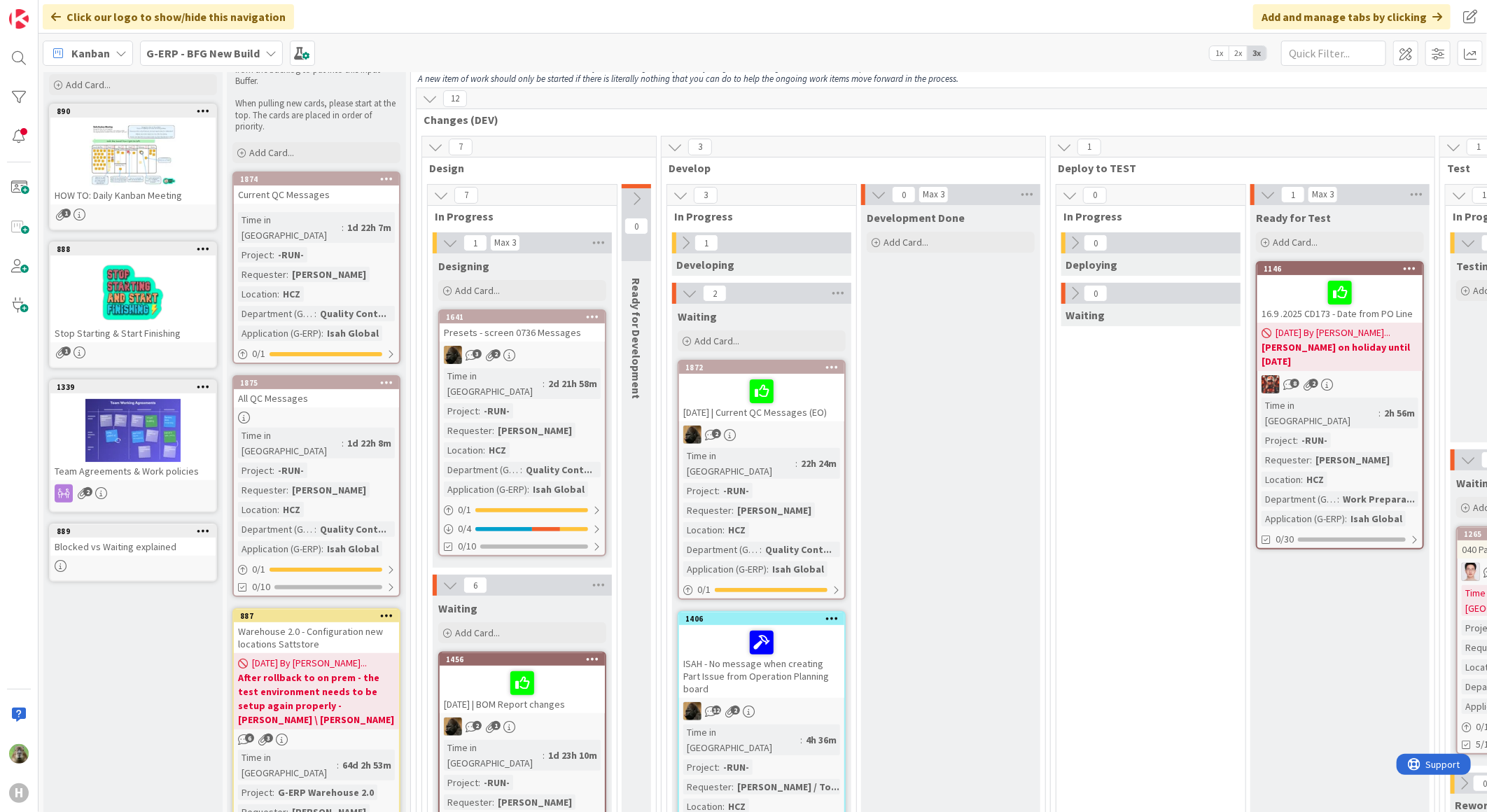
click at [207, 56] on b "G-ERP - BFG New Build" at bounding box center [202, 53] width 113 height 14
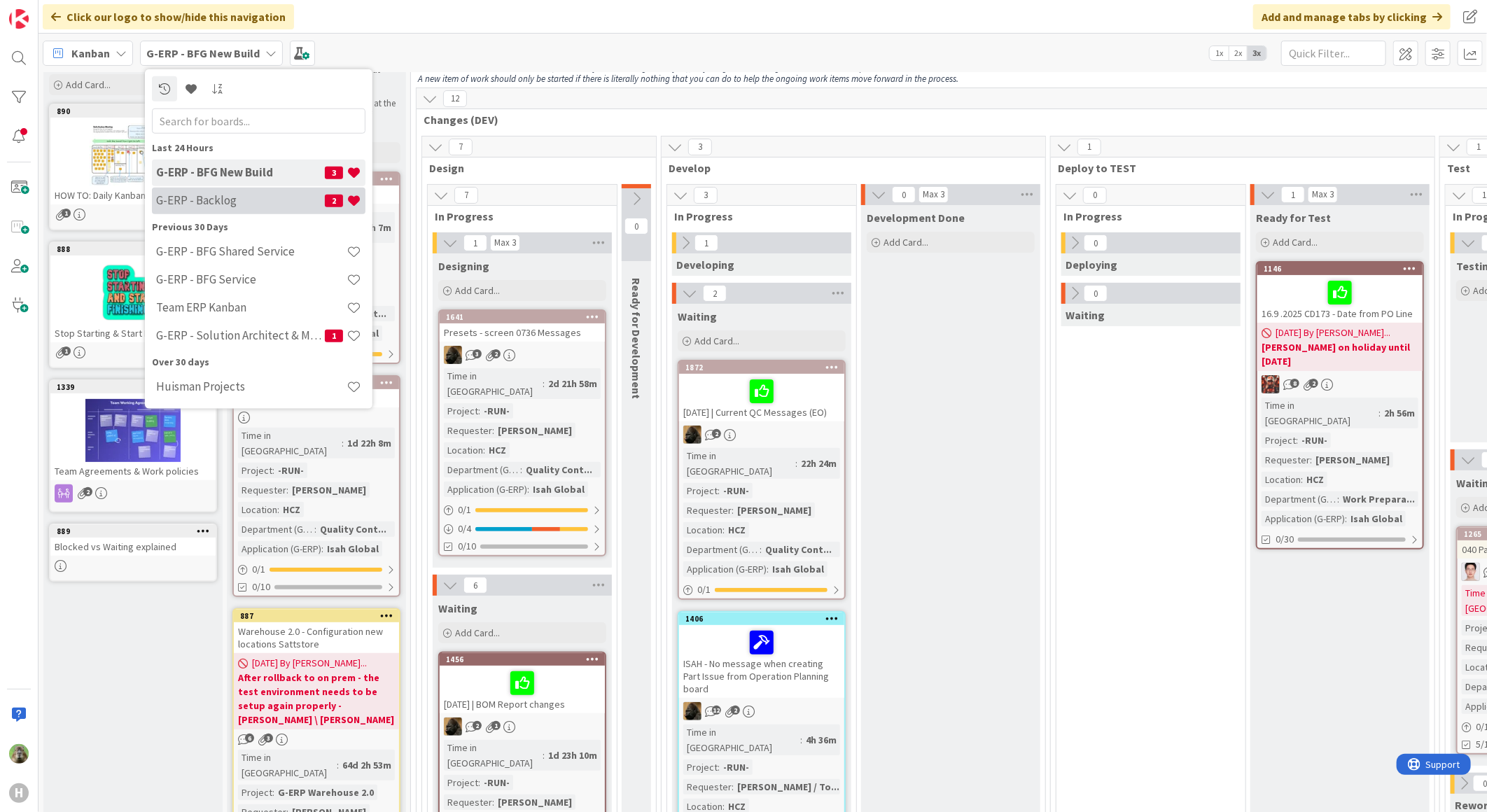
click at [212, 204] on h4 "G-ERP - Backlog" at bounding box center [241, 199] width 169 height 14
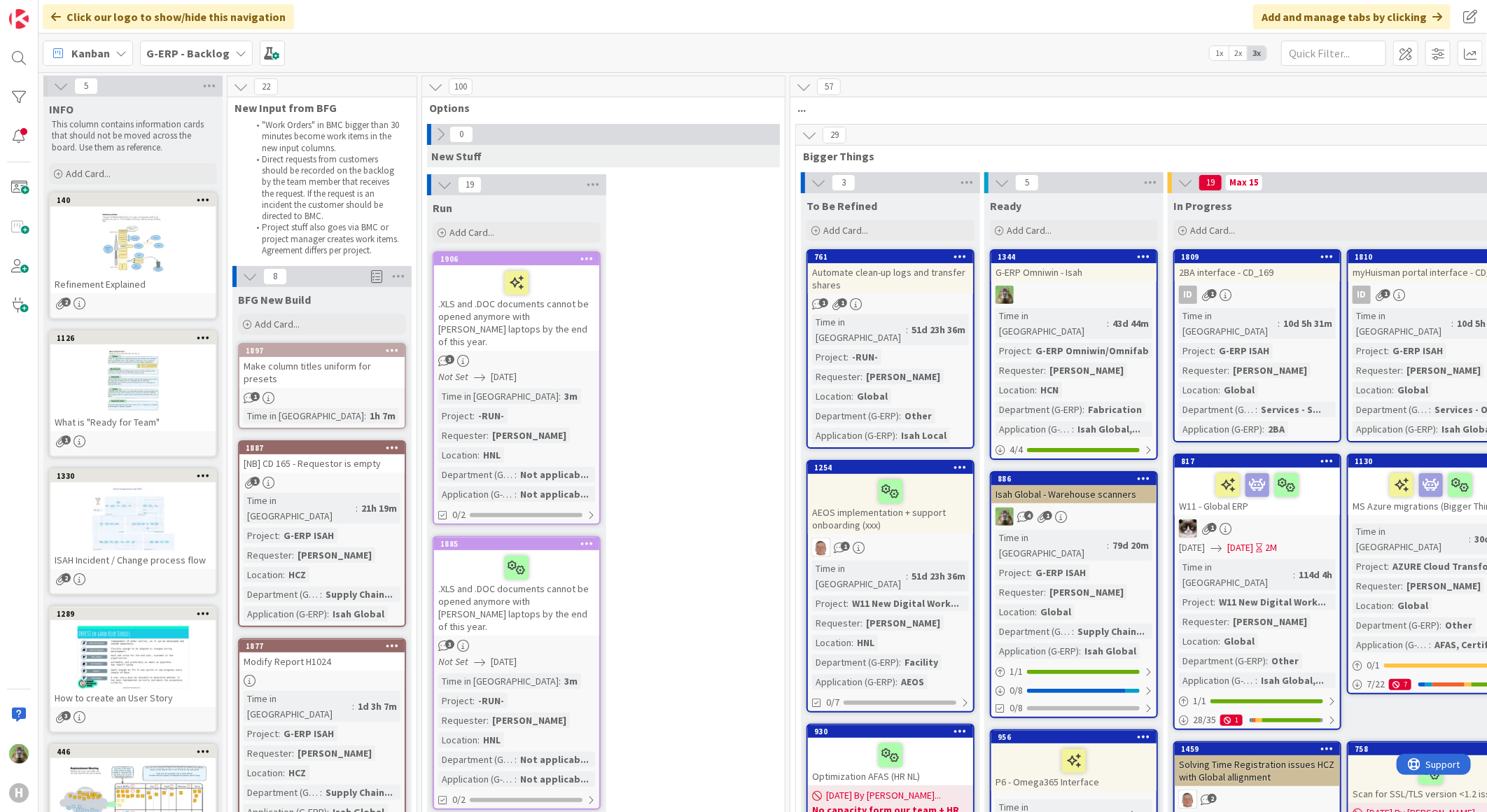
click at [448, 189] on icon at bounding box center [444, 184] width 15 height 15
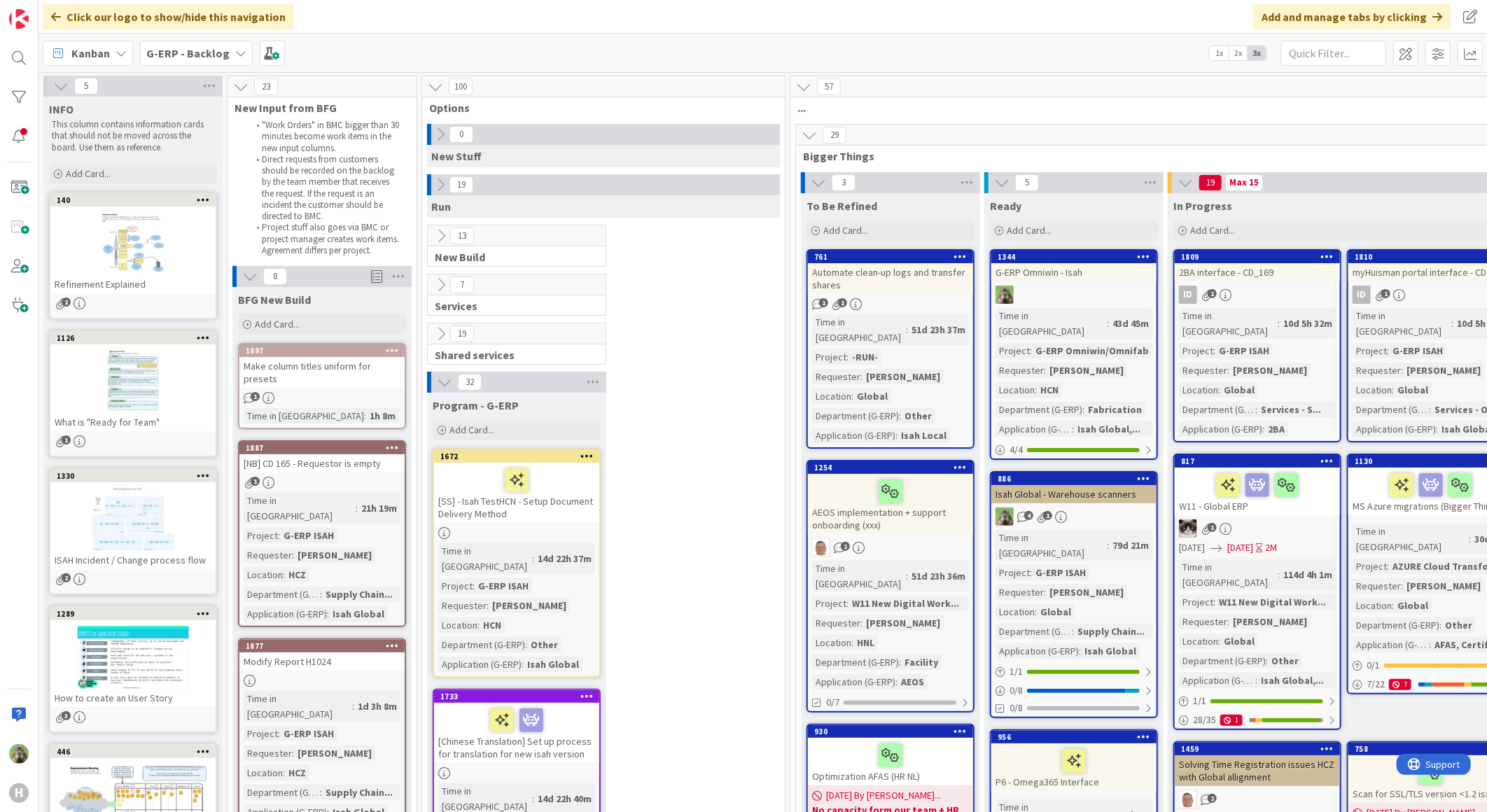
click at [571, 515] on div "[SS] - Isah TestHCN - Setup Document Delivery Method" at bounding box center [516, 493] width 165 height 60
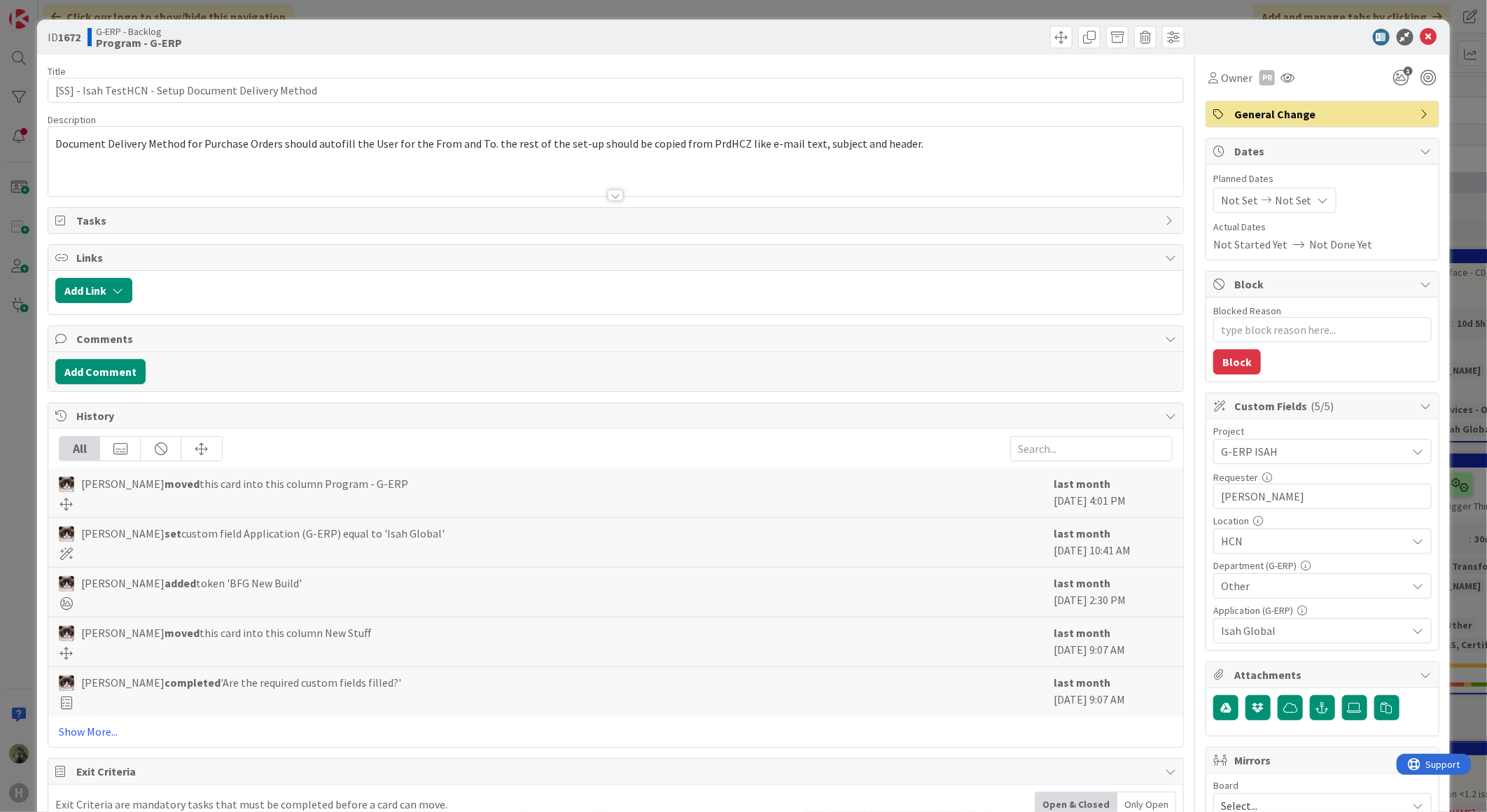
type textarea "x"
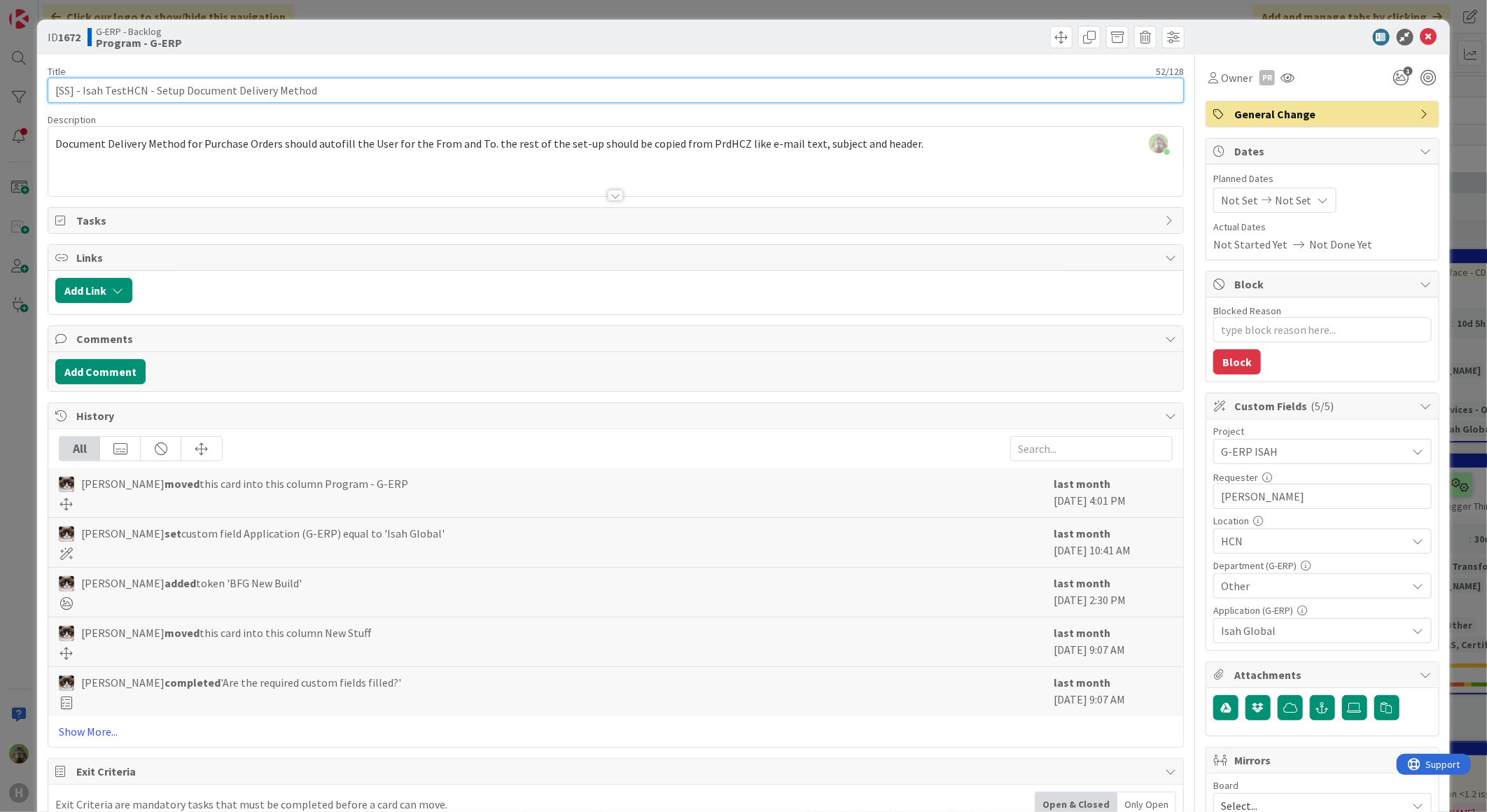
drag, startPoint x: 68, startPoint y: 94, endPoint x: 60, endPoint y: 94, distance: 8.0
click at [60, 94] on input "[SS] - Isah TestHCN - Setup Document Delivery Method" at bounding box center [616, 90] width 1136 height 25
type input "[NB] - Isah TestHCN - Setup Document Delivery Method"
type textarea "x"
type input "[NB] - Isah TestHCN - Setup Document Delivery Method"
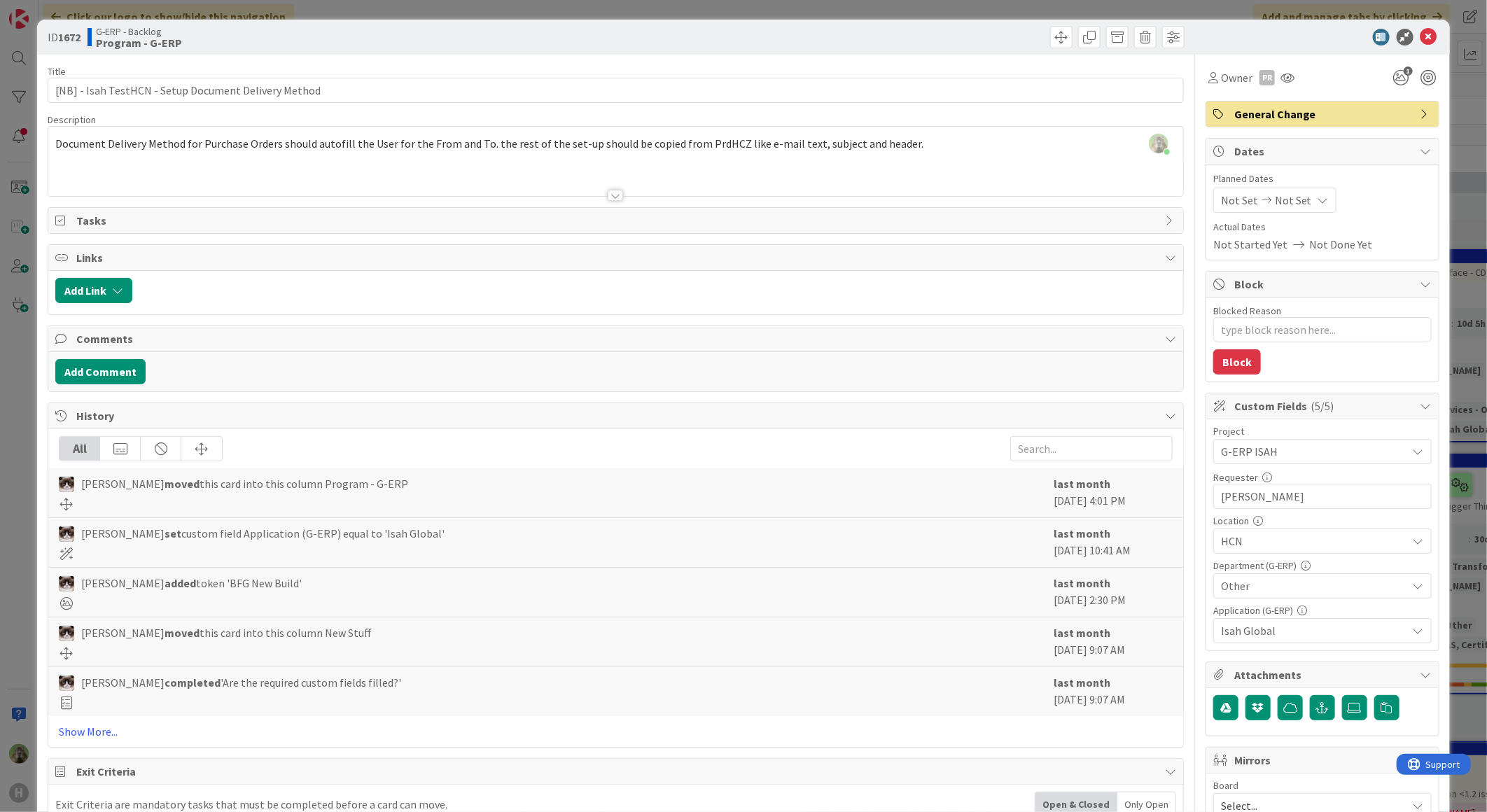
click at [32, 374] on div "ID 1672 G-ERP - Backlog Program - G-ERP Title 52 / 128 [NB] - Isah TestHCN - Se…" at bounding box center [743, 406] width 1487 height 812
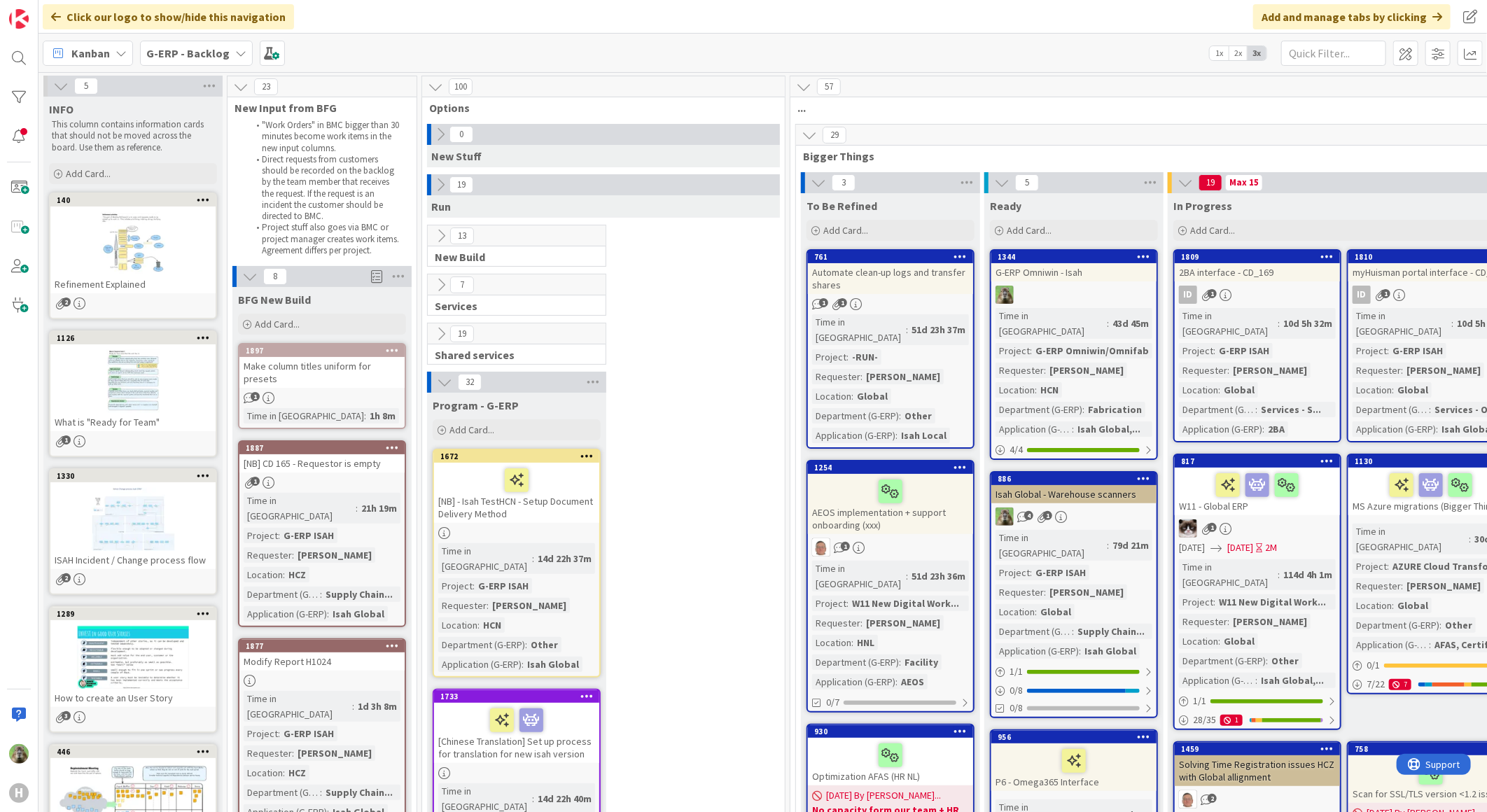
click at [367, 368] on div "Make column titles uniform for presets" at bounding box center [321, 372] width 165 height 31
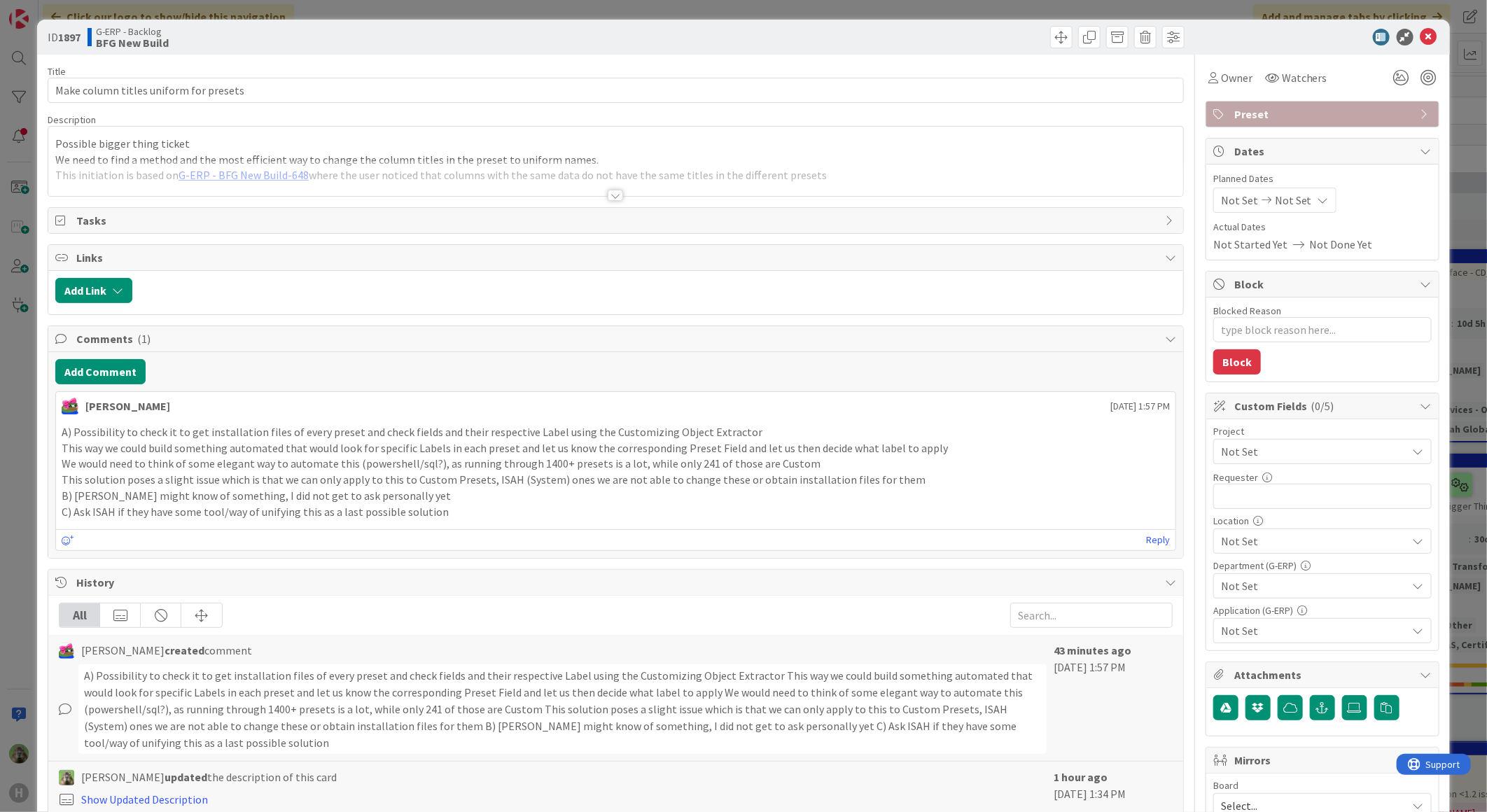
type textarea "x"
click at [426, 173] on div at bounding box center [616, 179] width 1135 height 36
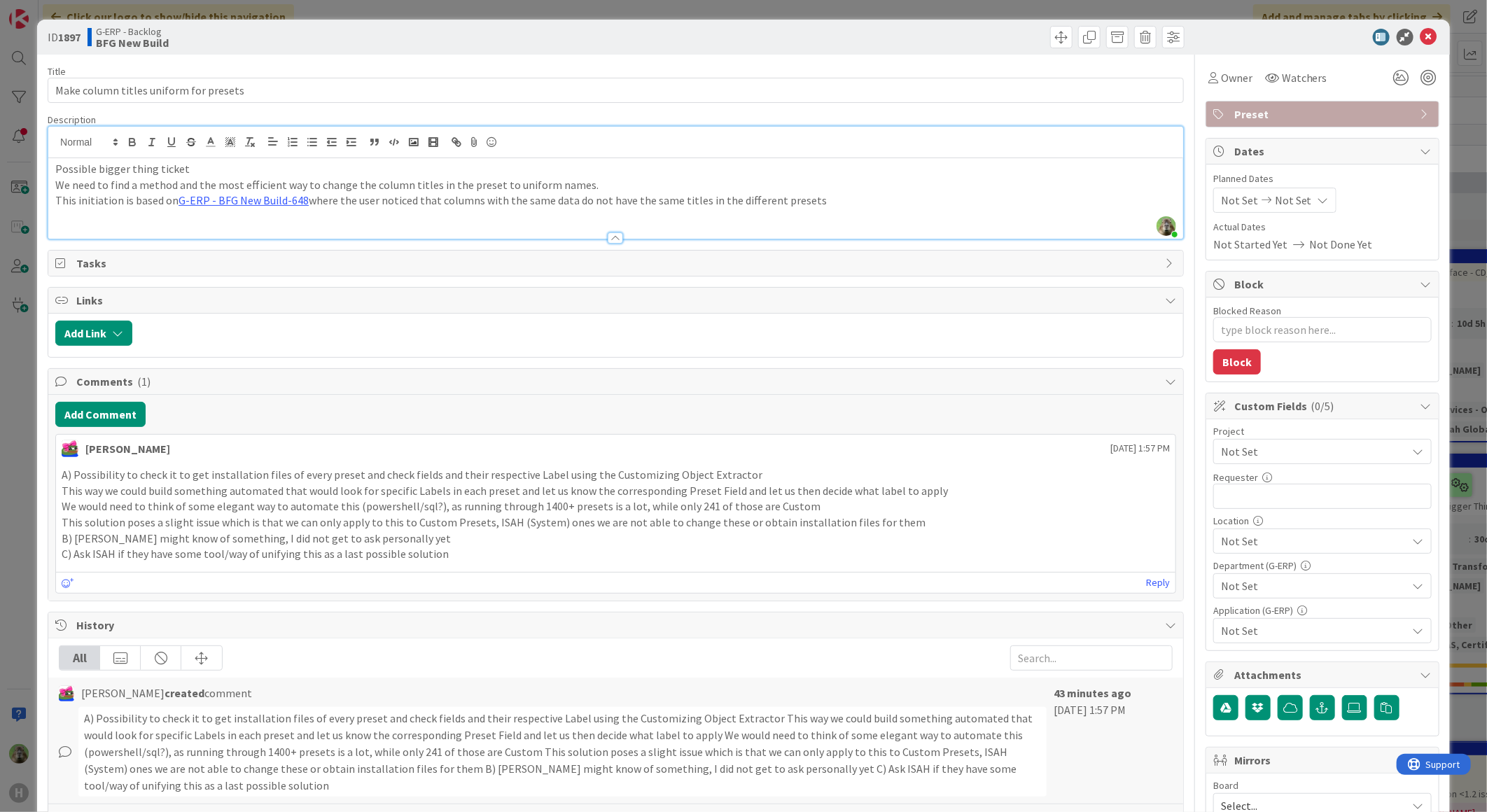
click at [493, 188] on p "We need to find a method and the most efficient way to change the column titles…" at bounding box center [616, 185] width 1120 height 16
click at [507, 186] on p "We need to find a method and the most efficient way to change the column titles…" at bounding box center [616, 185] width 1120 height 16
click at [588, 179] on p "We need to find a method and the most efficient way to change the column titles…" at bounding box center [616, 185] width 1120 height 16
click at [3, 430] on div "ID 1897 G-ERP - Backlog BFG New Build Title 38 / 128 Make column titles uniform…" at bounding box center [743, 406] width 1487 height 812
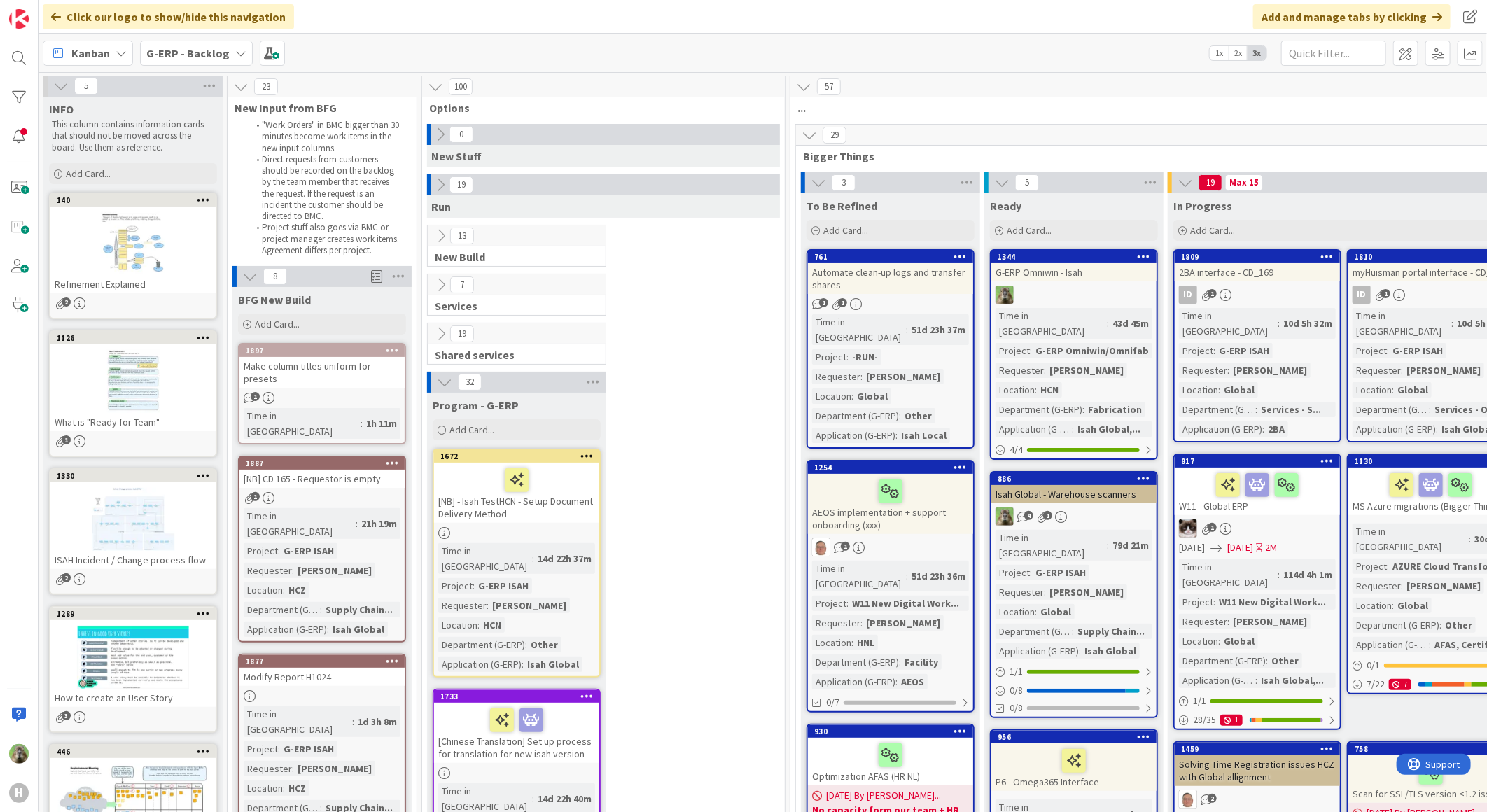
click at [801, 94] on button at bounding box center [803, 86] width 18 height 18
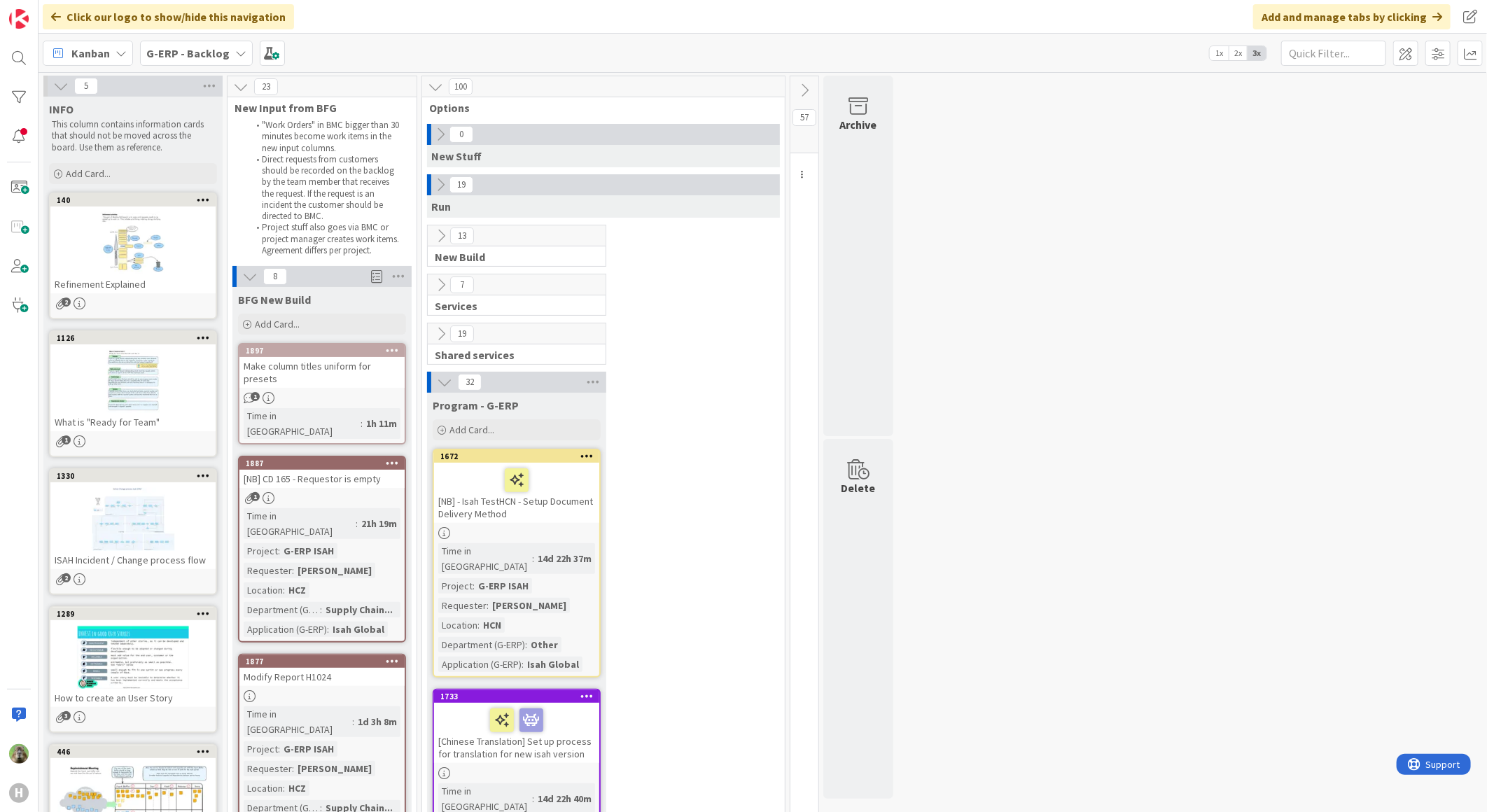
click at [806, 94] on icon at bounding box center [804, 90] width 15 height 15
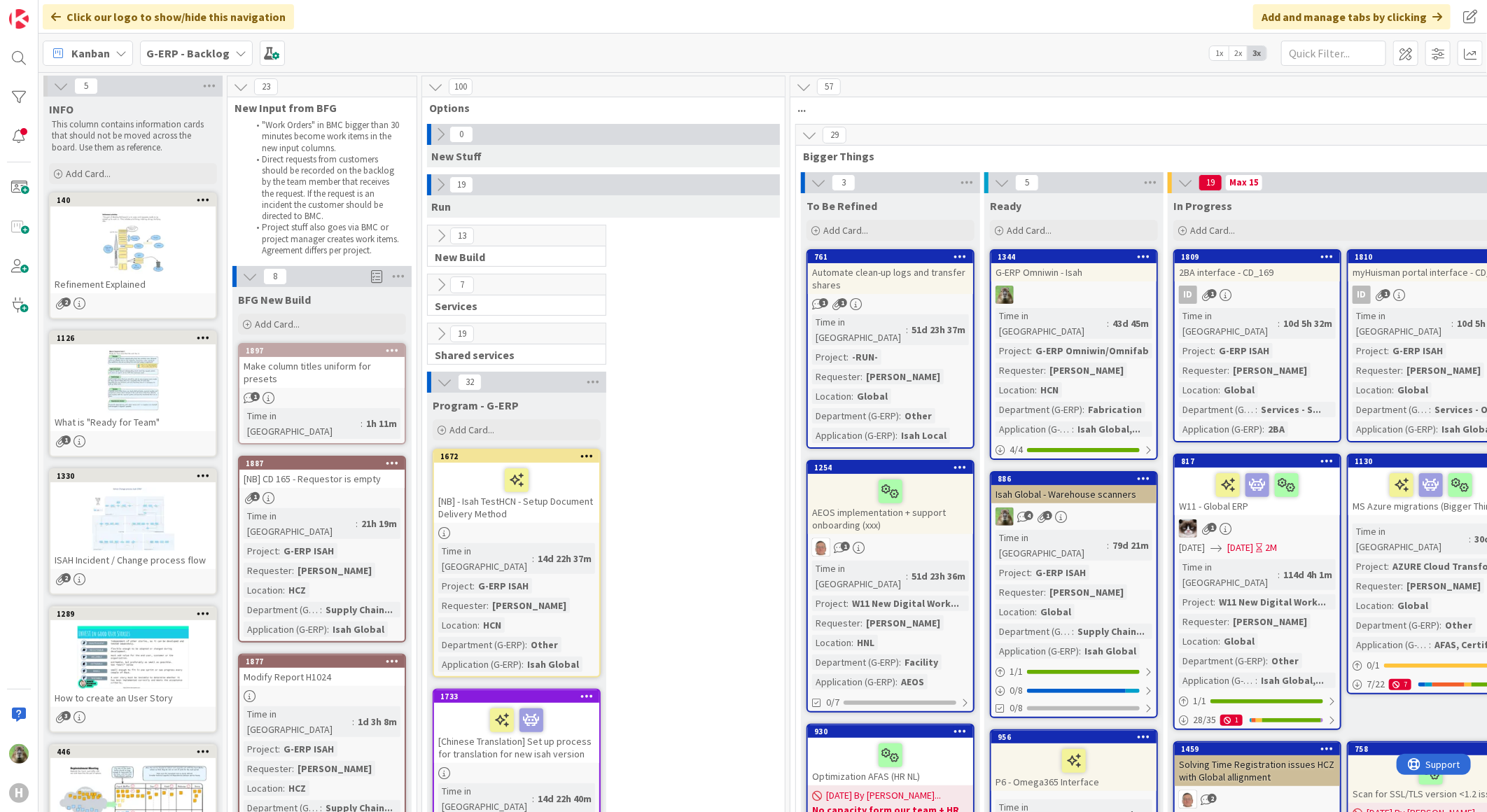
click at [810, 135] on icon at bounding box center [809, 135] width 15 height 15
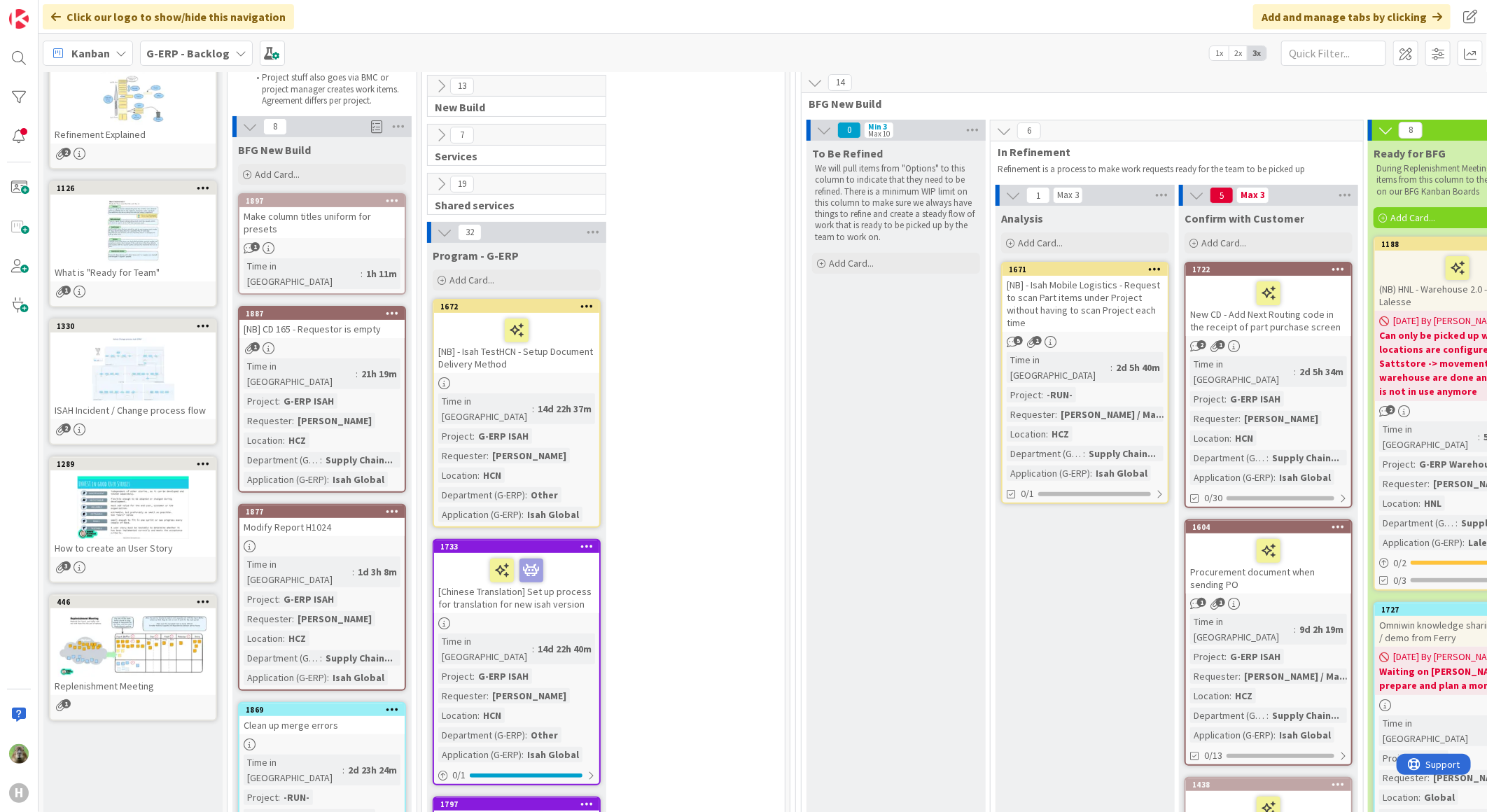
scroll to position [155, 0]
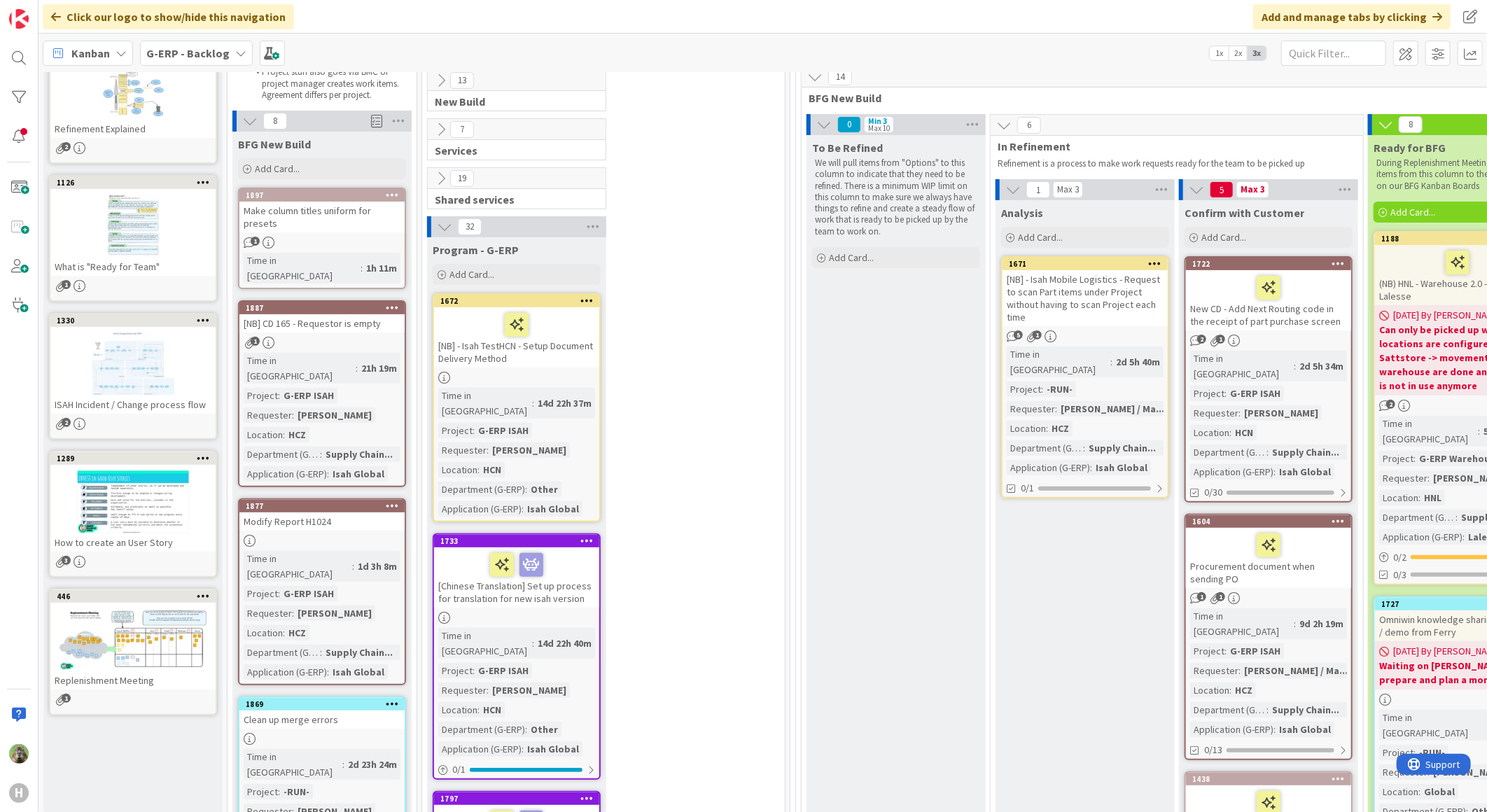
click at [1307, 324] on div "New CD - Add Next Routing code in the receipt of part purchase screen" at bounding box center [1268, 300] width 165 height 60
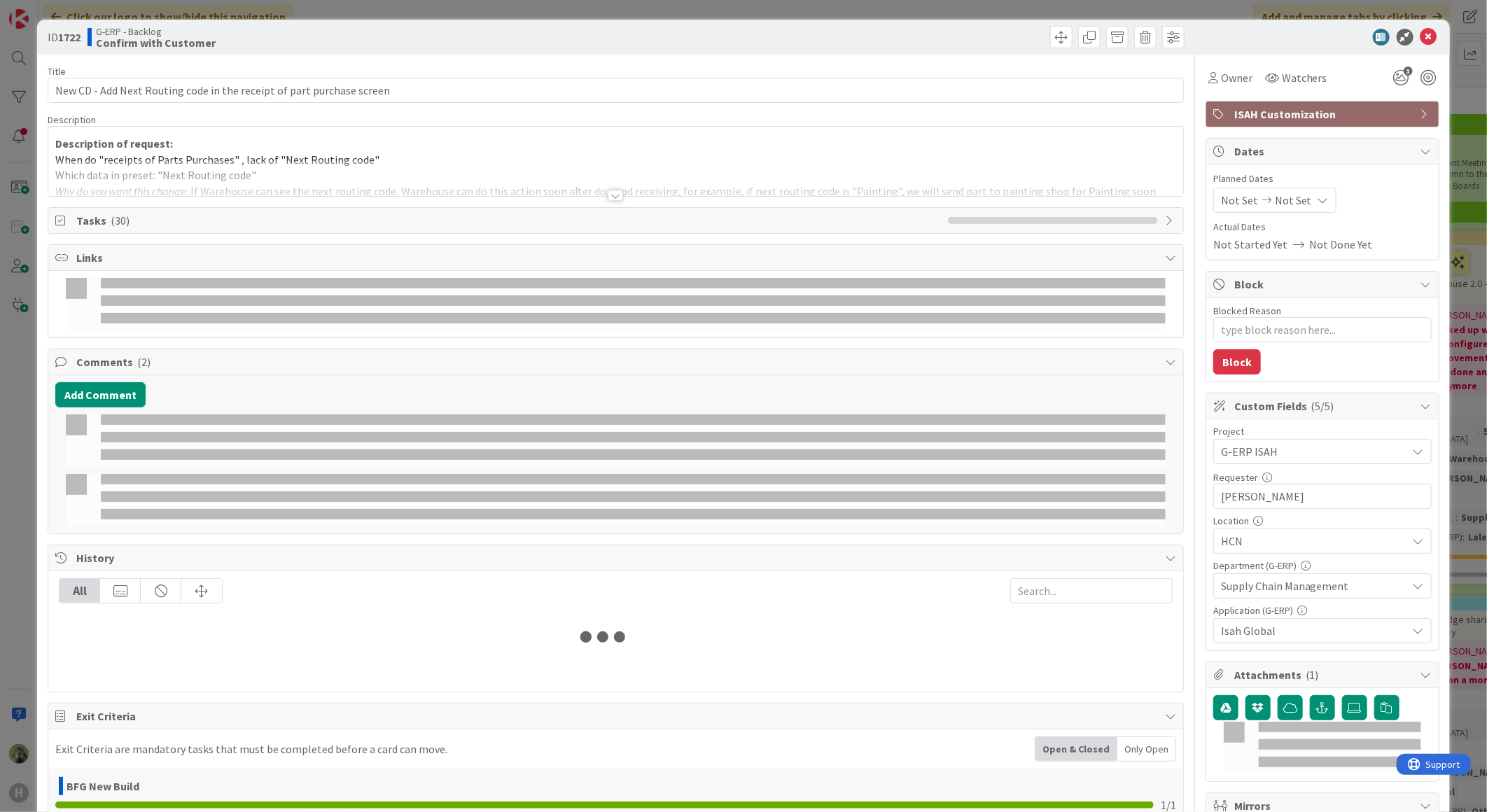
type textarea "x"
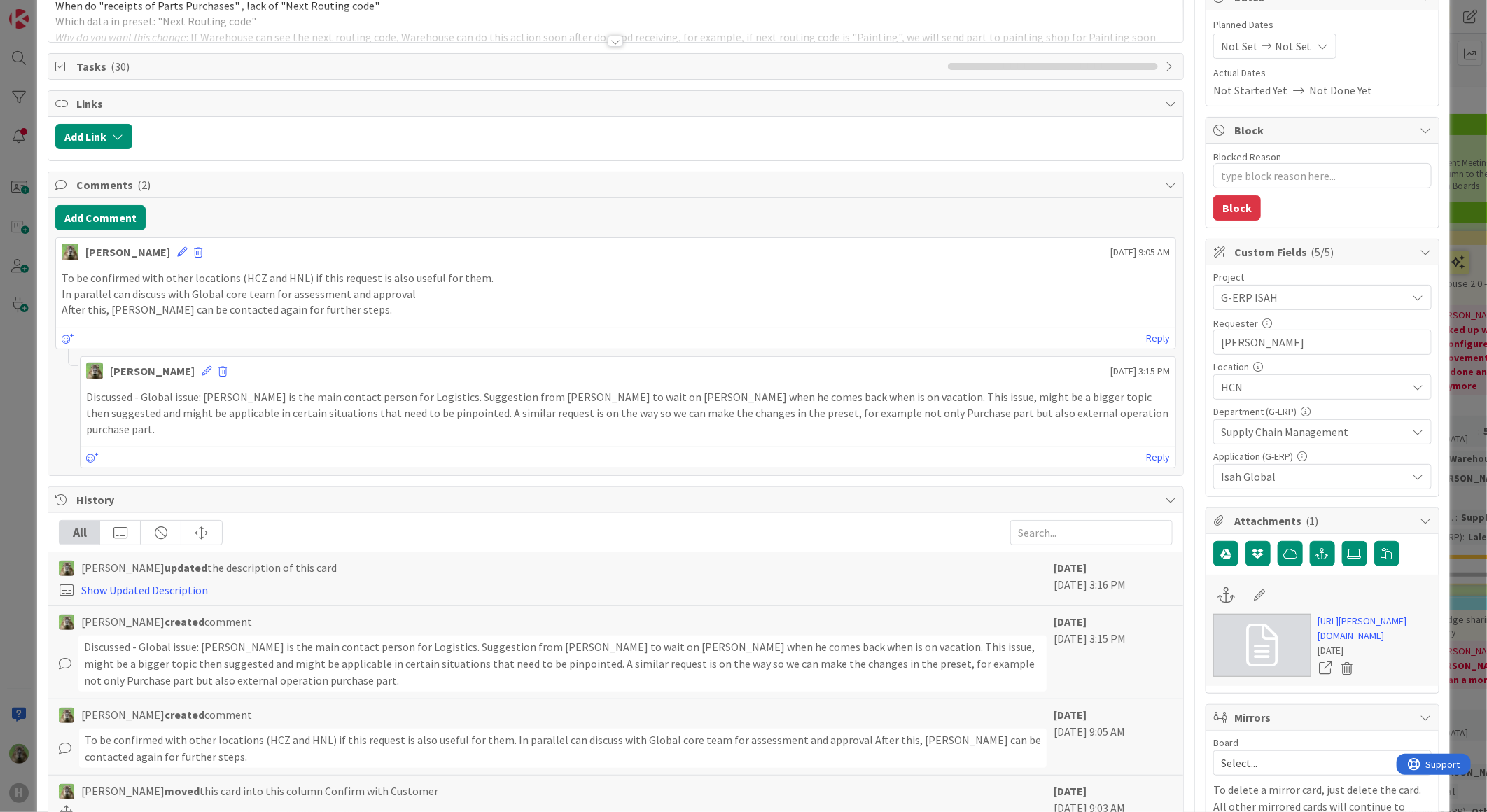
scroll to position [233, 0]
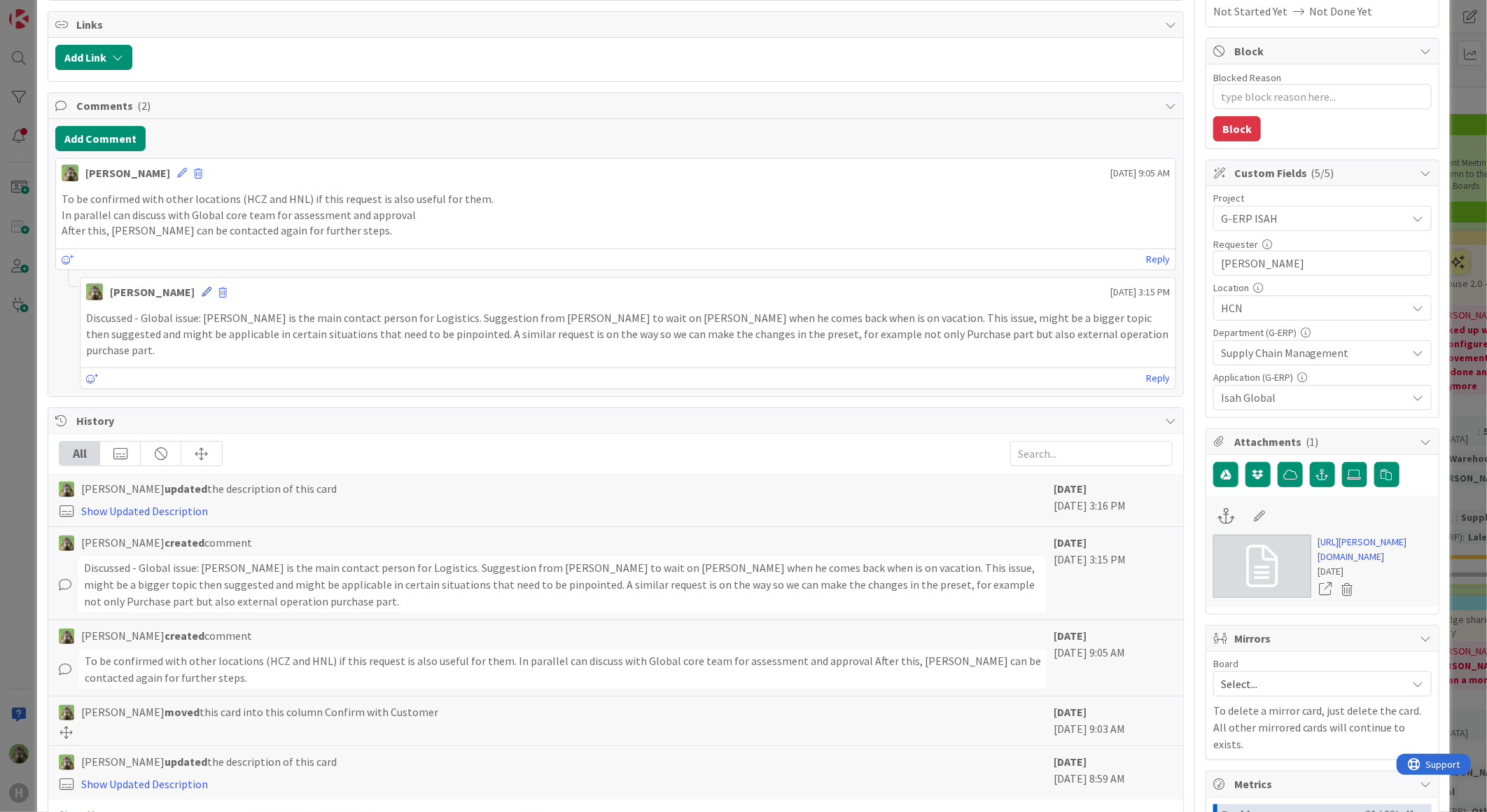
click at [202, 294] on icon at bounding box center [207, 292] width 10 height 10
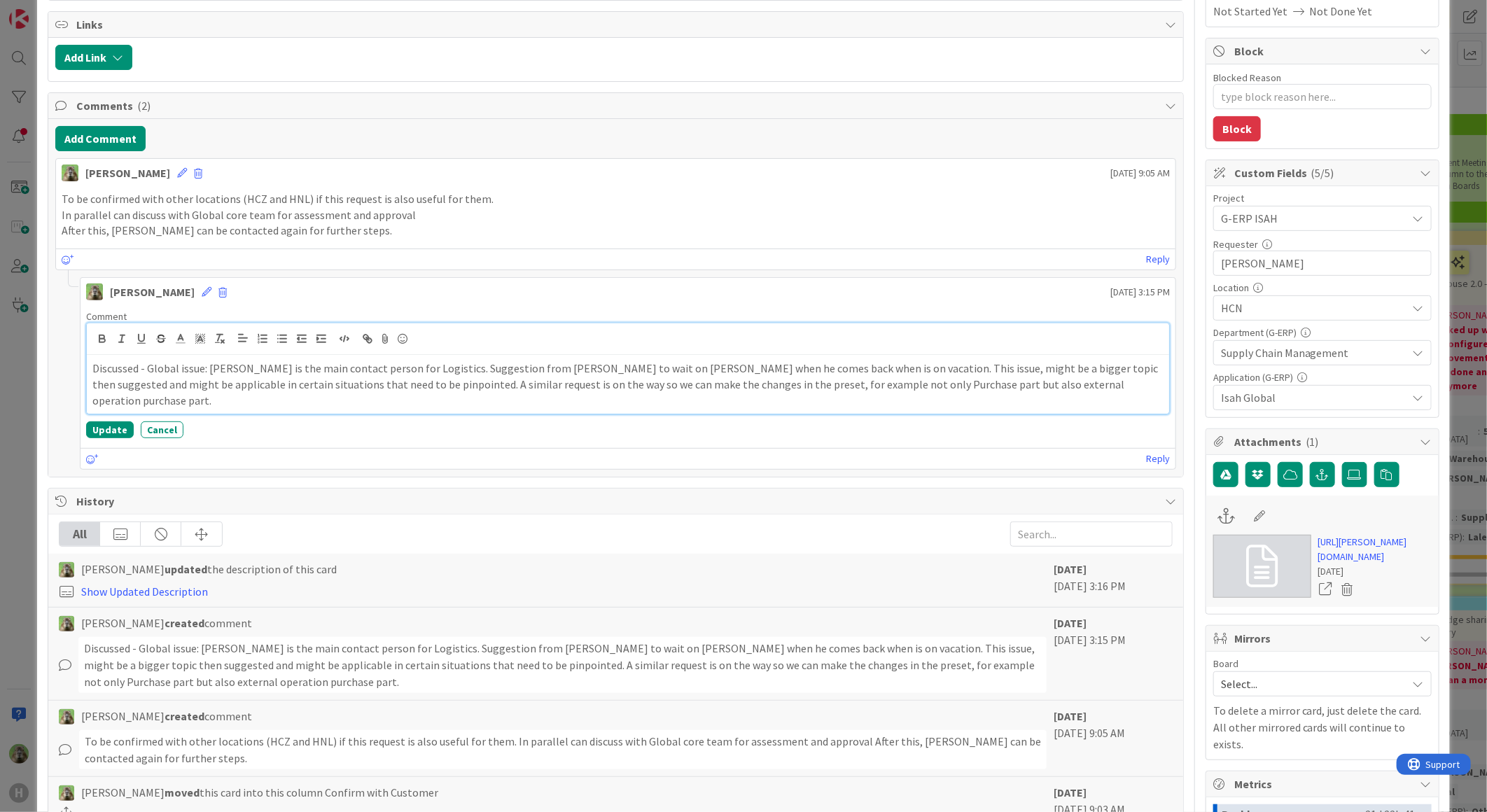
click at [526, 368] on p "Discussed - Global issue: [PERSON_NAME] is the main contact person for Logistic…" at bounding box center [627, 384] width 1071 height 48
drag, startPoint x: 796, startPoint y: 367, endPoint x: 752, endPoint y: 367, distance: 44.0
click at [752, 367] on p "Discussed - Global issue: [PERSON_NAME] is the main contact person for Logistic…" at bounding box center [627, 384] width 1071 height 48
click at [873, 373] on p "Discussed - Global issue: [PERSON_NAME] is the main contact person for Logistic…" at bounding box center [627, 384] width 1071 height 48
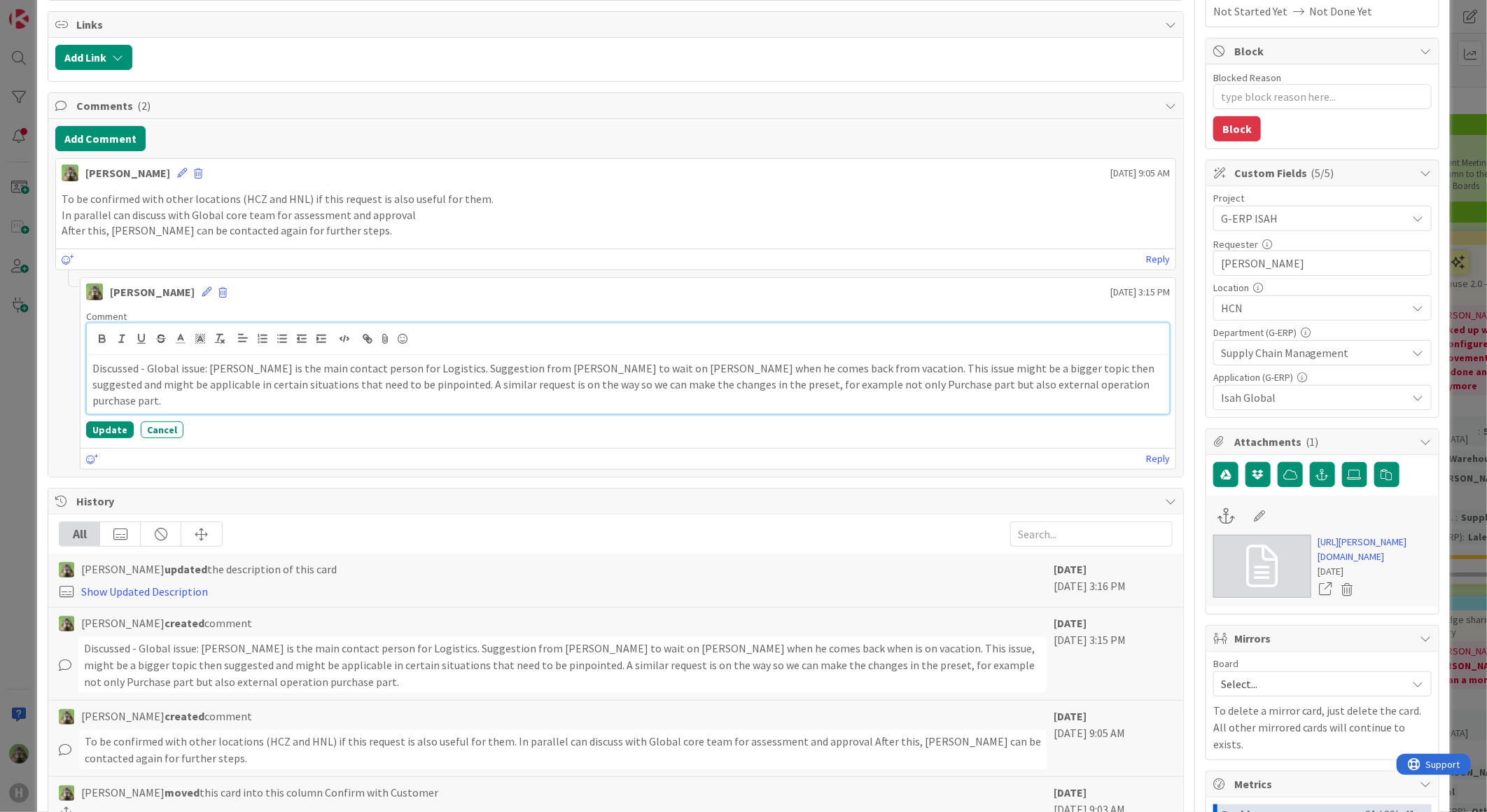
click at [987, 365] on p "Discussed - Global issue: [PERSON_NAME] is the main contact person for Logistic…" at bounding box center [627, 384] width 1071 height 48
drag, startPoint x: 360, startPoint y: 388, endPoint x: 238, endPoint y: 382, distance: 122.1
click at [238, 382] on p "Discussed - Global issue: Stefan Bok is the main contact person for Logistics. …" at bounding box center [627, 384] width 1071 height 48
click at [1095, 374] on p "Discussed - Global issue: Stefan Bok is the main contact person for Logistics. …" at bounding box center [627, 376] width 1071 height 32
click at [96, 428] on button "Update" at bounding box center [110, 426] width 48 height 17
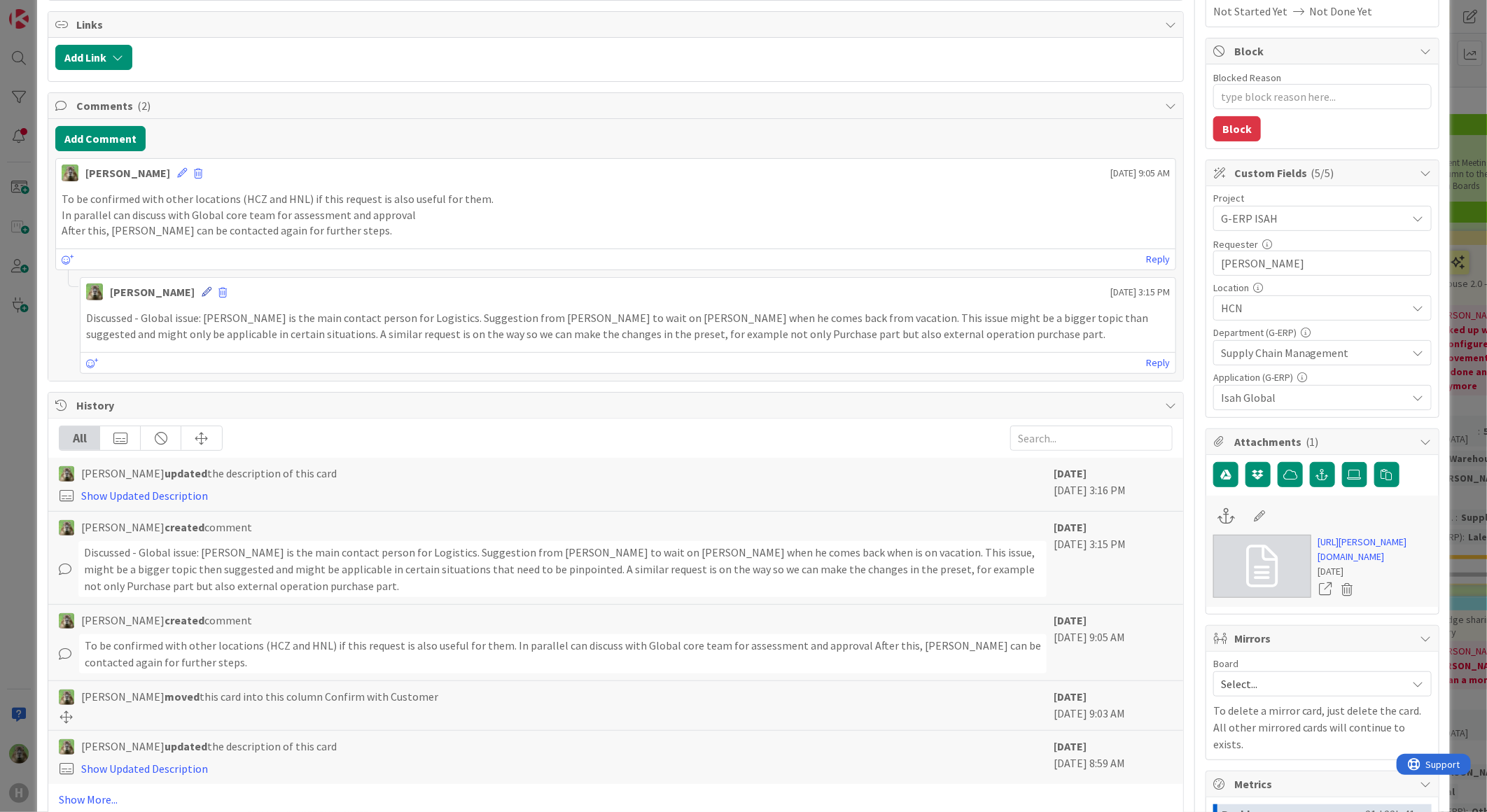
click at [202, 296] on icon at bounding box center [207, 292] width 10 height 10
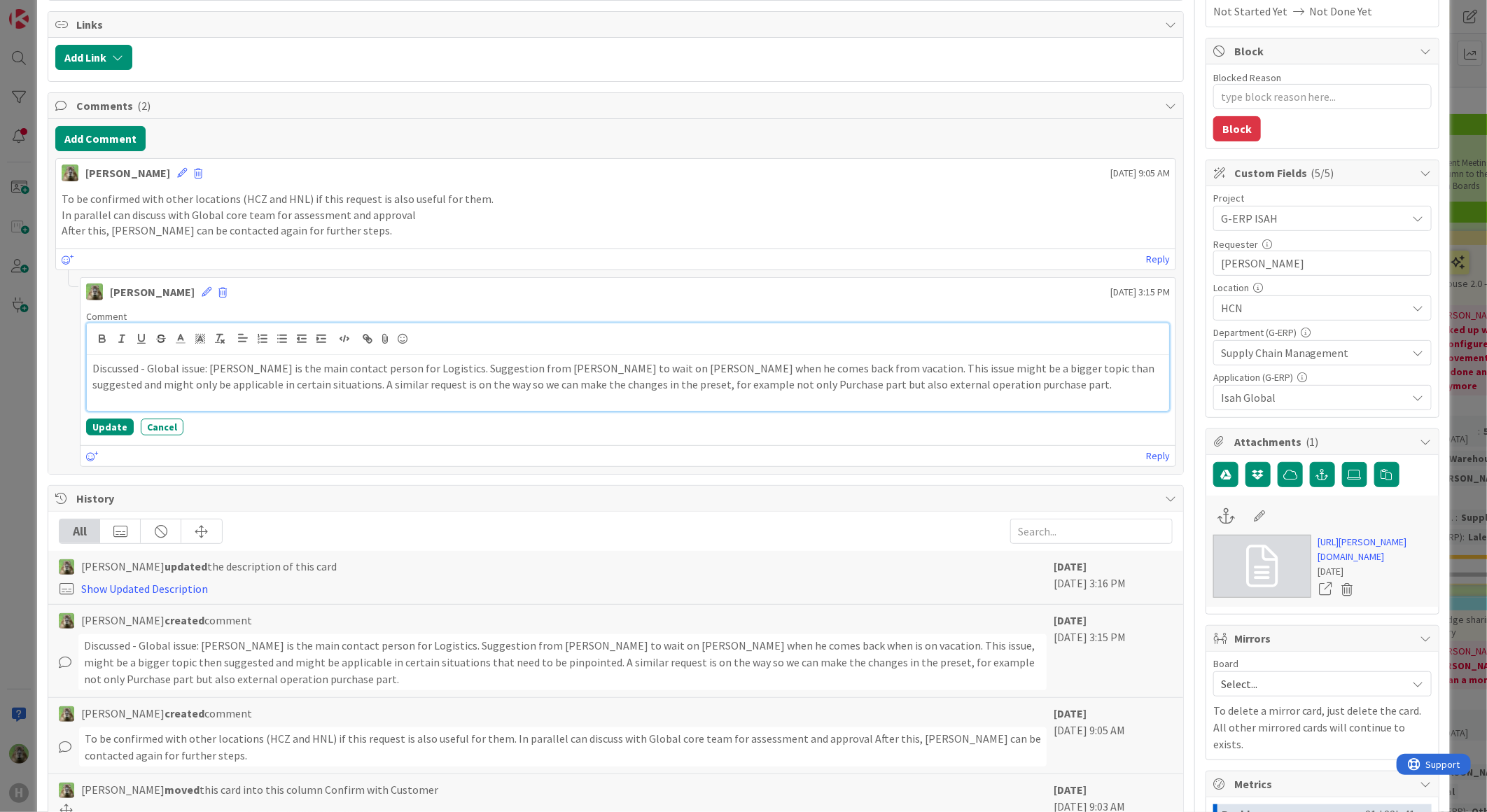
click at [319, 389] on p "Discussed - Global issue: [PERSON_NAME] is the main contact person for Logistic…" at bounding box center [627, 376] width 1071 height 32
click at [247, 390] on p "Discussed - Global issue: [PERSON_NAME] is the main contact person for Logistic…" at bounding box center [627, 376] width 1071 height 32
click at [505, 388] on p "Discussed - Global issue: Stefan Bok is the main contact person for Logistics. …" at bounding box center [627, 384] width 1071 height 48
click at [435, 378] on p "Discussed - Global issue: Stefan Bok is the main contact person for Logistics. …" at bounding box center [627, 384] width 1071 height 48
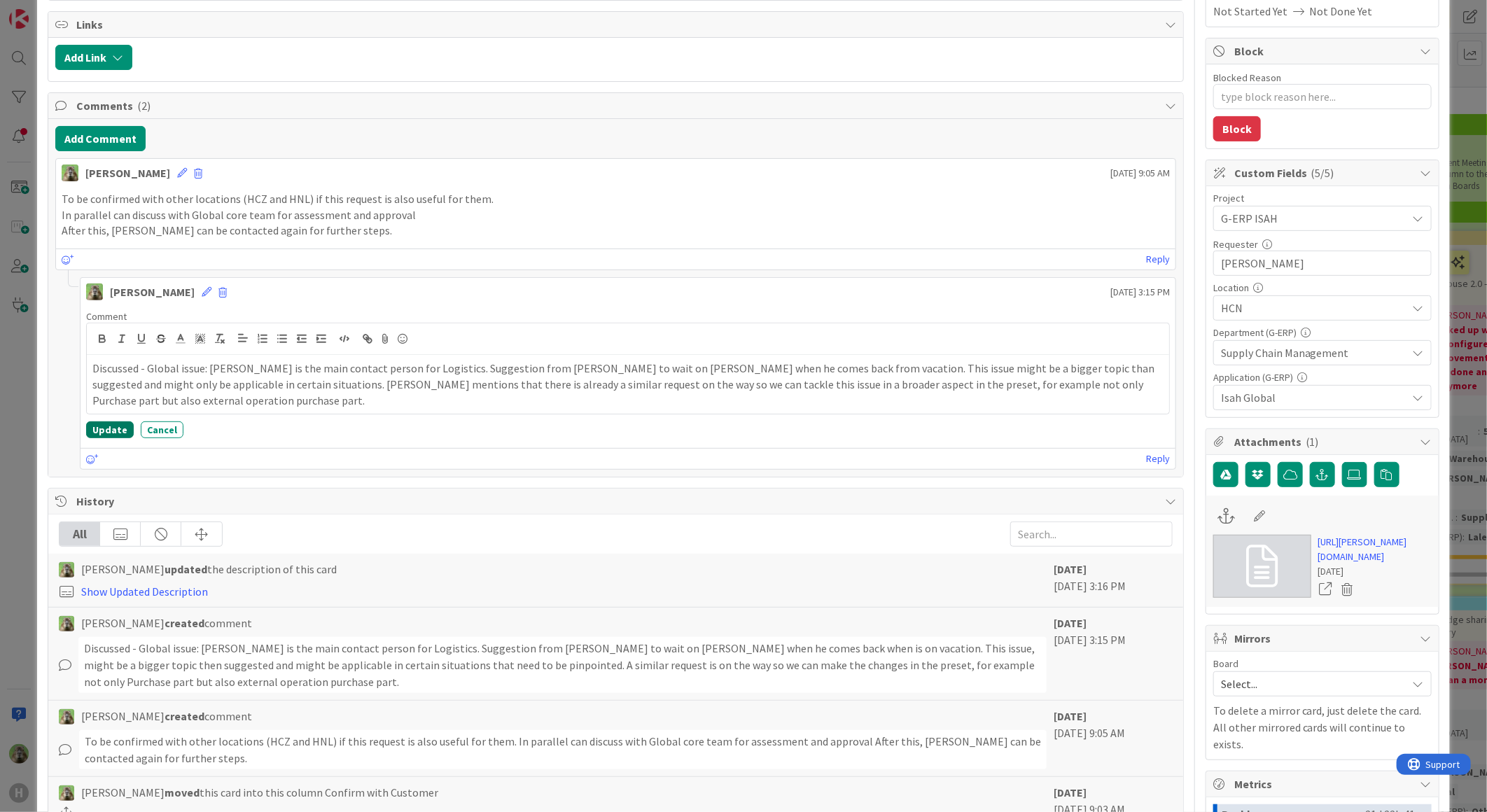
click at [86, 430] on button "Update" at bounding box center [110, 429] width 48 height 17
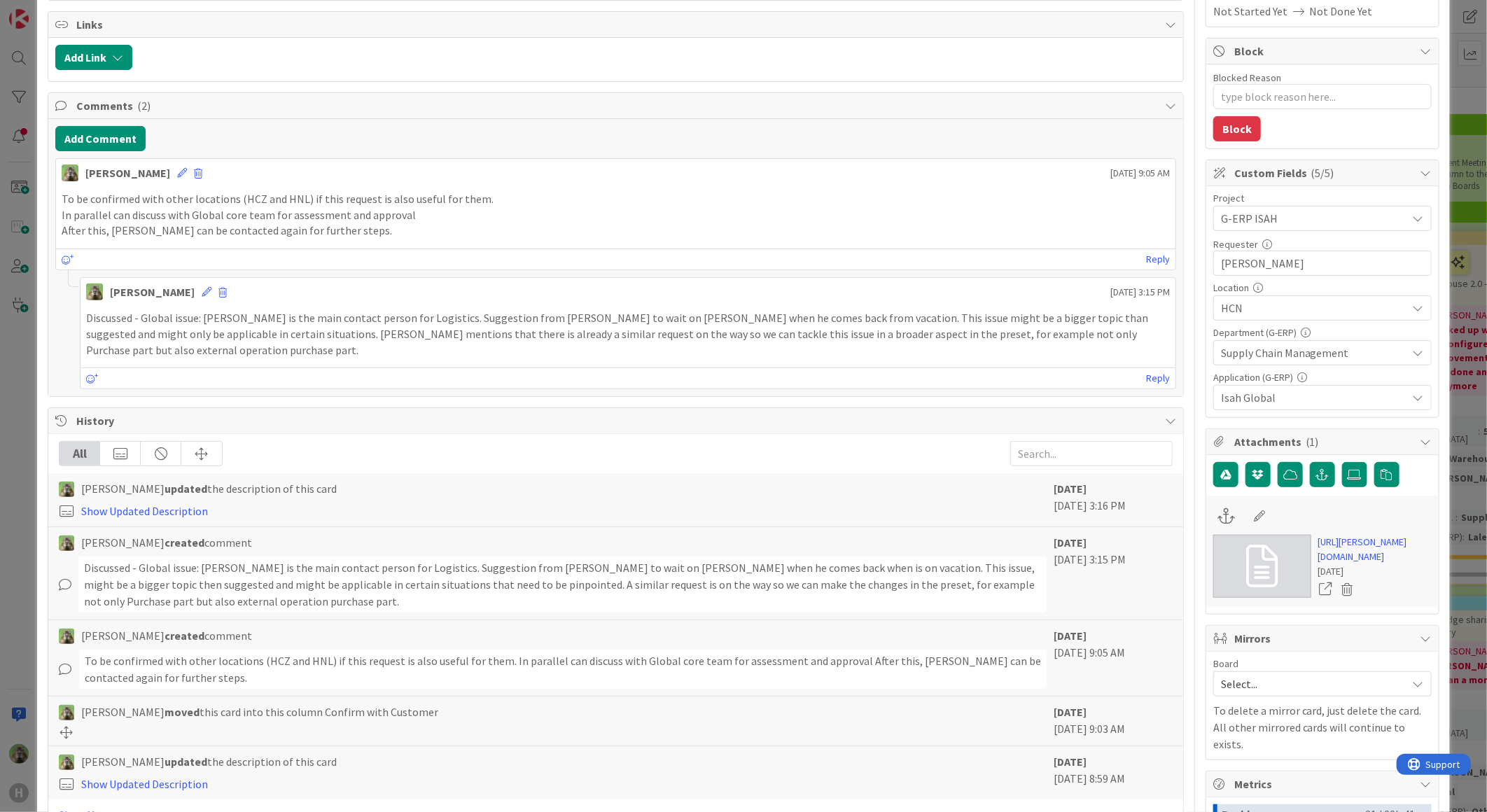
click at [38, 464] on div "ID 1722 G-ERP - Backlog Confirm with Customer Title 70 / 128 New CD - Add Next …" at bounding box center [744, 417] width 1413 height 1260
click at [24, 467] on div "ID 1722 G-ERP - Backlog Confirm with Customer Title 70 / 128 New CD - Add Next …" at bounding box center [743, 406] width 1487 height 812
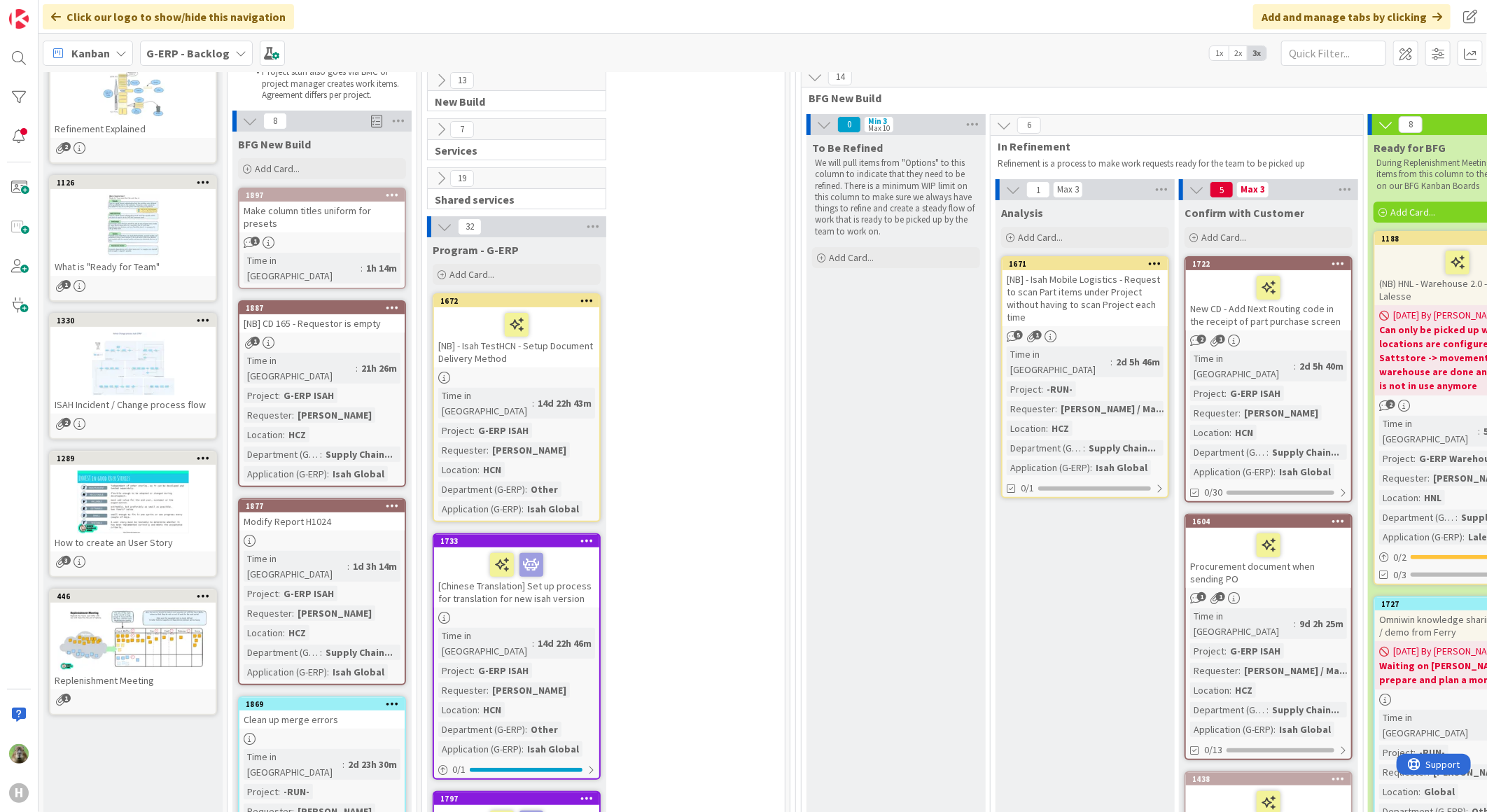
click at [217, 58] on b "G-ERP - Backlog" at bounding box center [188, 53] width 84 height 14
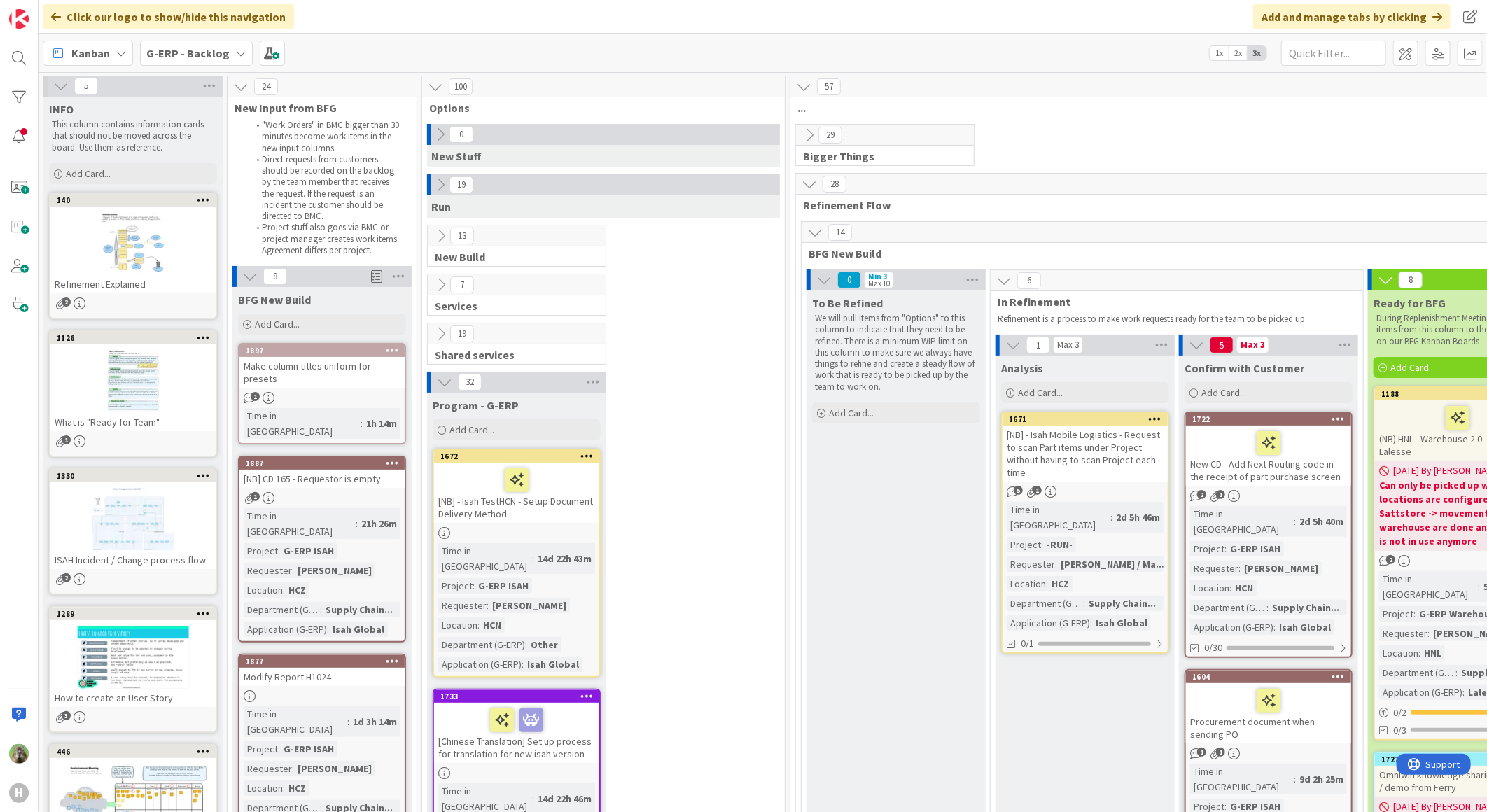
click at [449, 382] on icon at bounding box center [444, 382] width 15 height 15
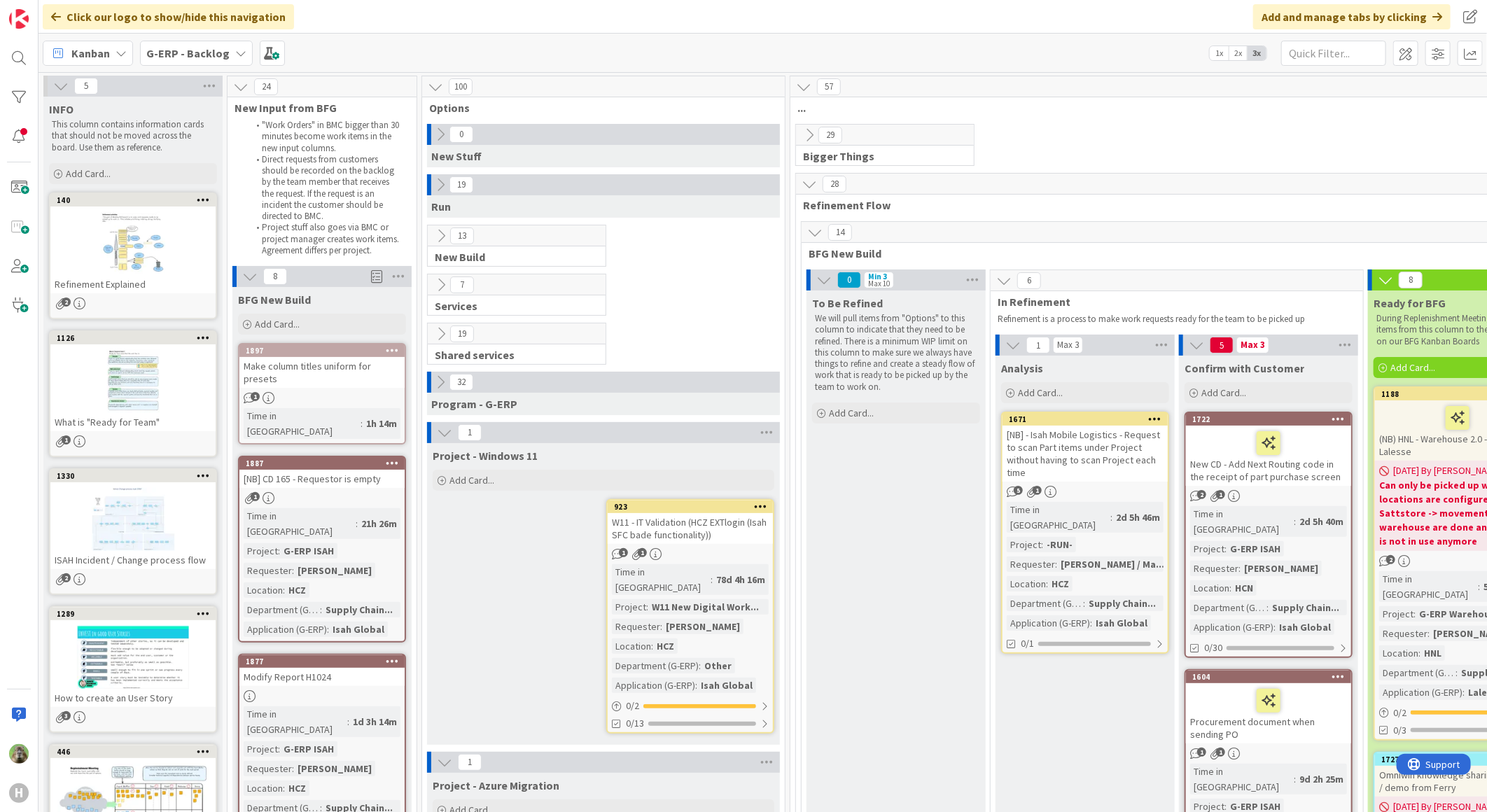
click at [449, 438] on icon at bounding box center [444, 432] width 15 height 15
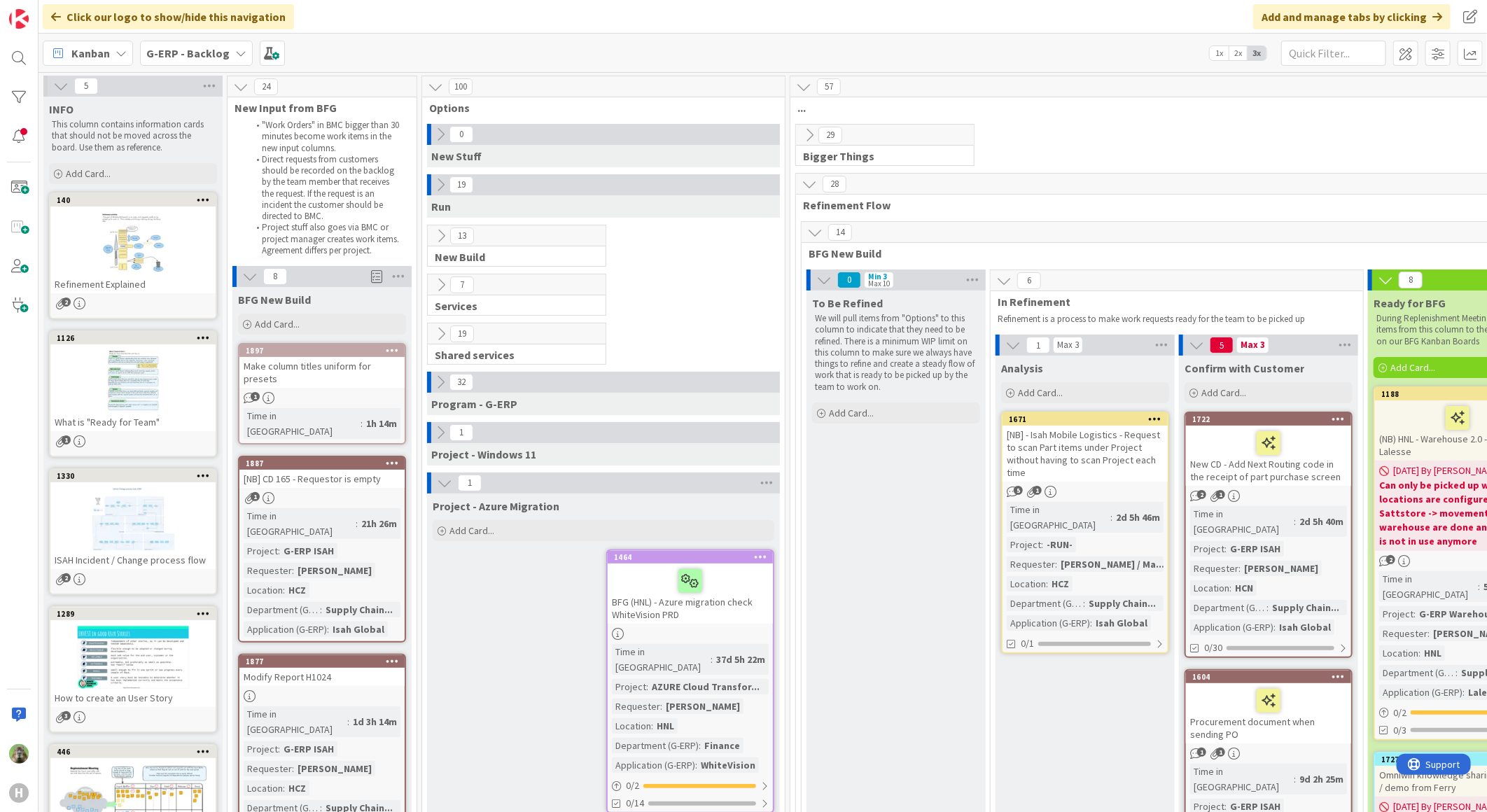
click at [446, 243] on button at bounding box center [441, 235] width 18 height 18
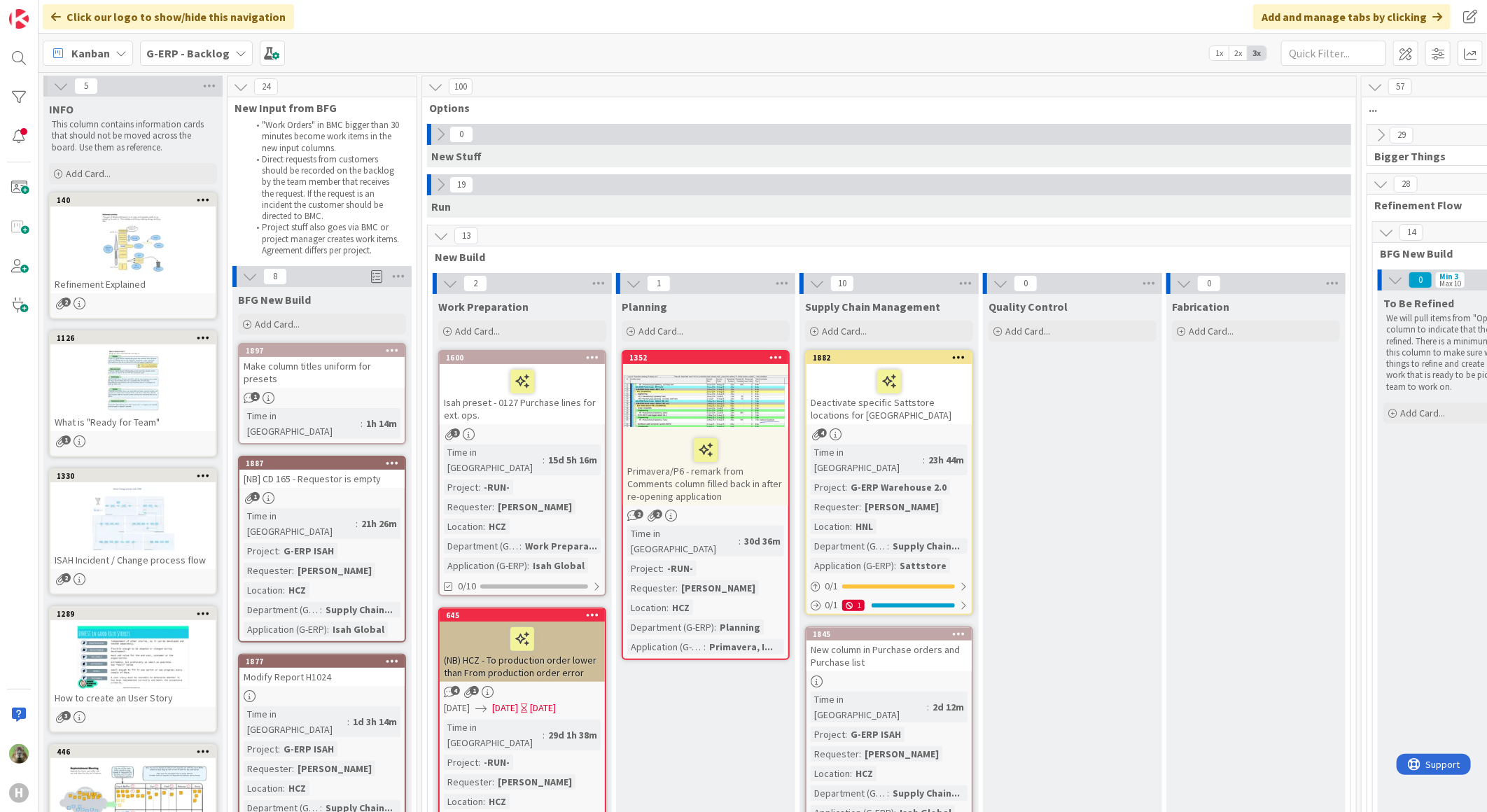
click at [446, 243] on button at bounding box center [441, 235] width 18 height 18
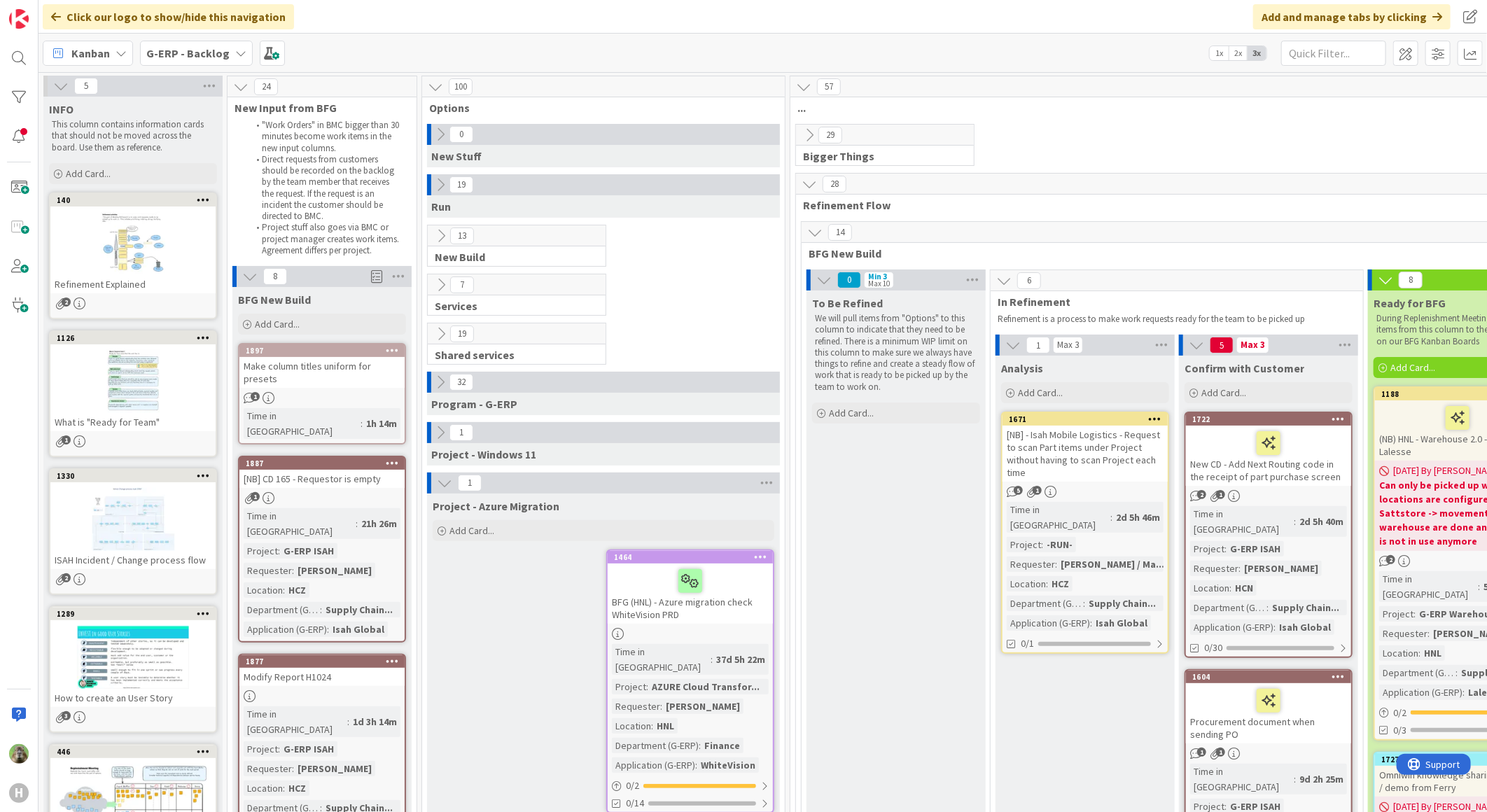
click at [436, 182] on icon at bounding box center [440, 184] width 15 height 15
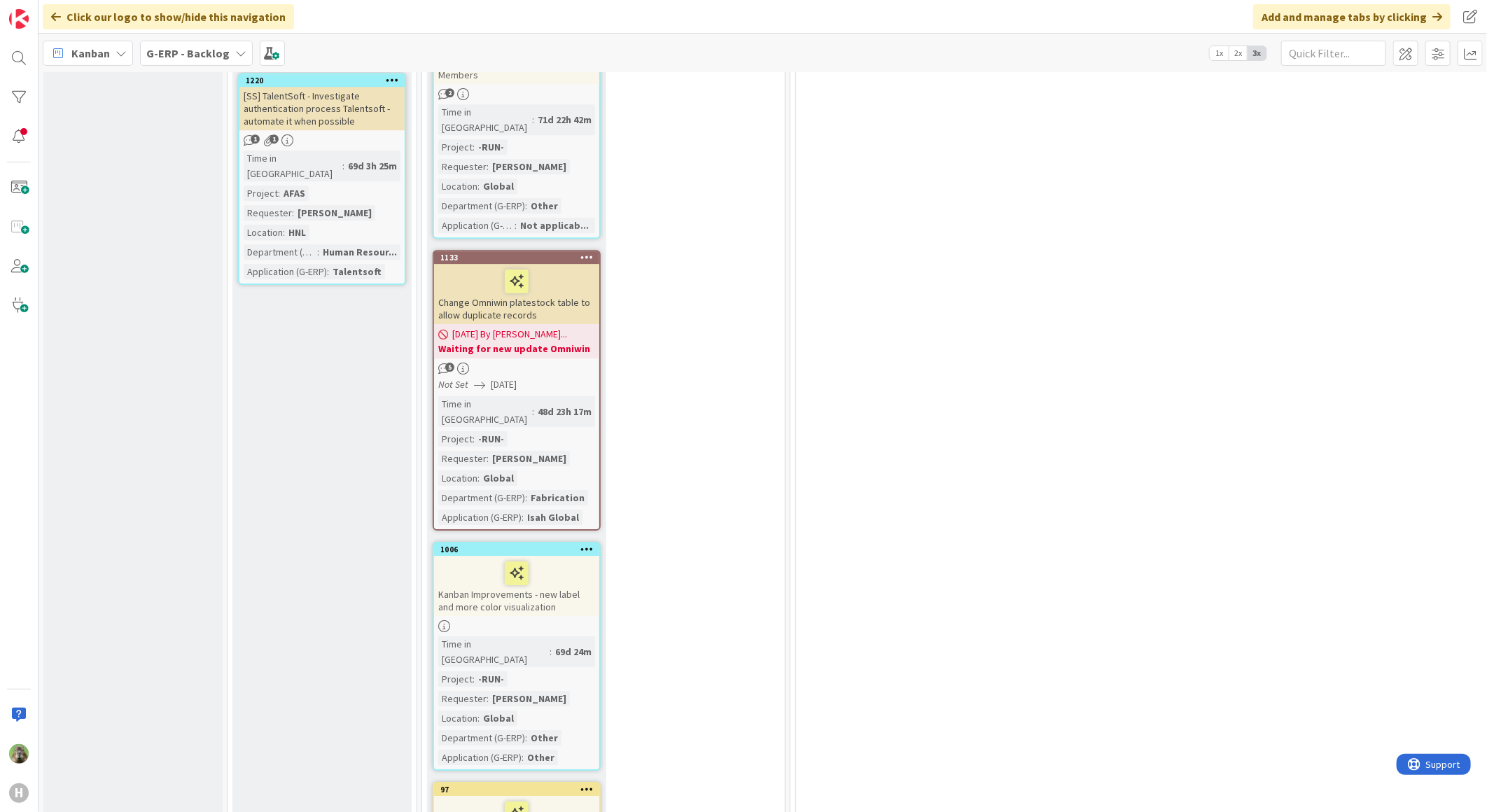
scroll to position [2800, 0]
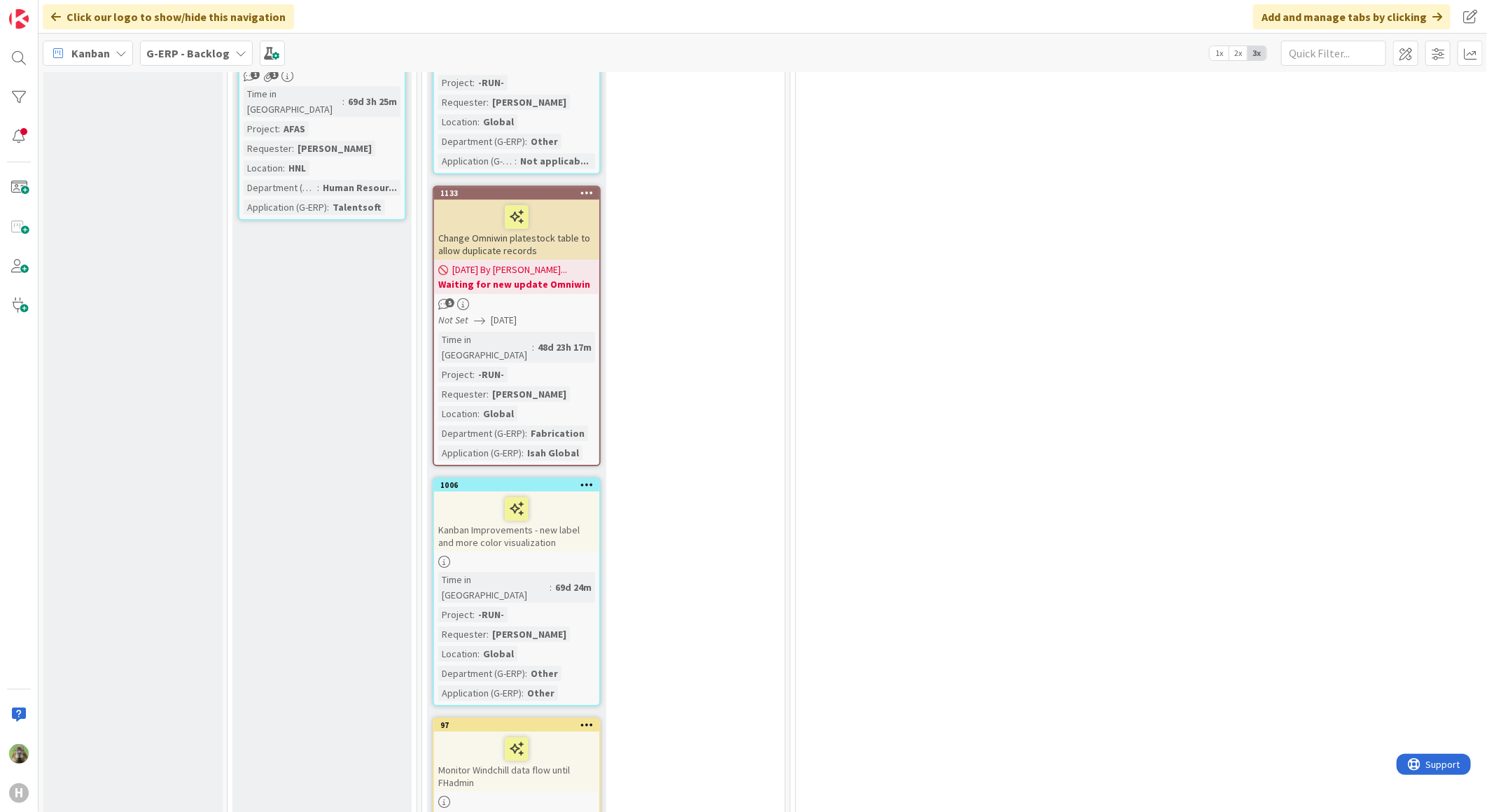
click at [564, 731] on div "Monitor Windchill data flow until FHadmin" at bounding box center [516, 762] width 165 height 60
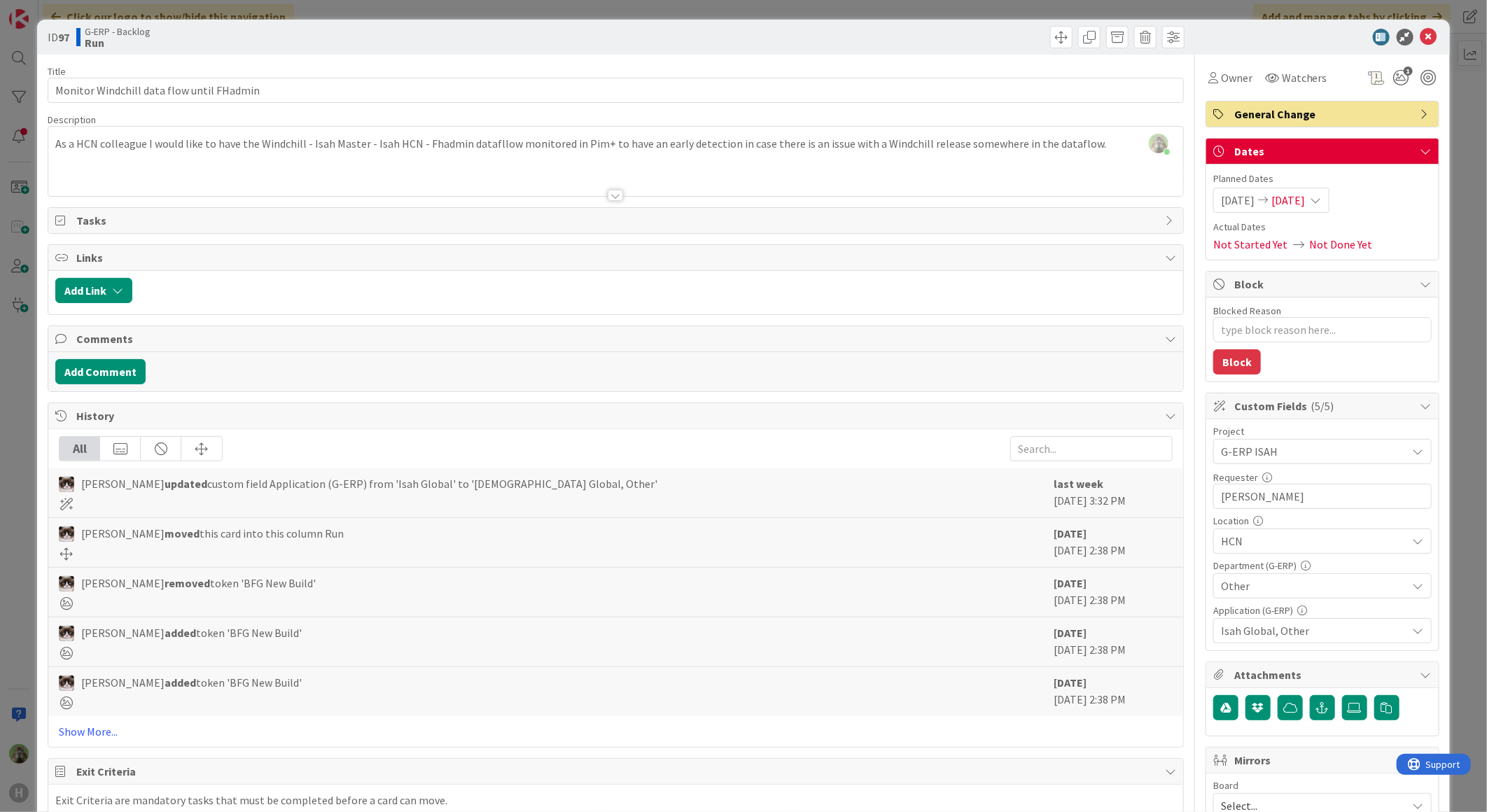
click at [24, 531] on div "ID 97 G-ERP - Backlog Run Title 41 / 128 Monitor Windchill data flow until FHad…" at bounding box center [743, 406] width 1487 height 812
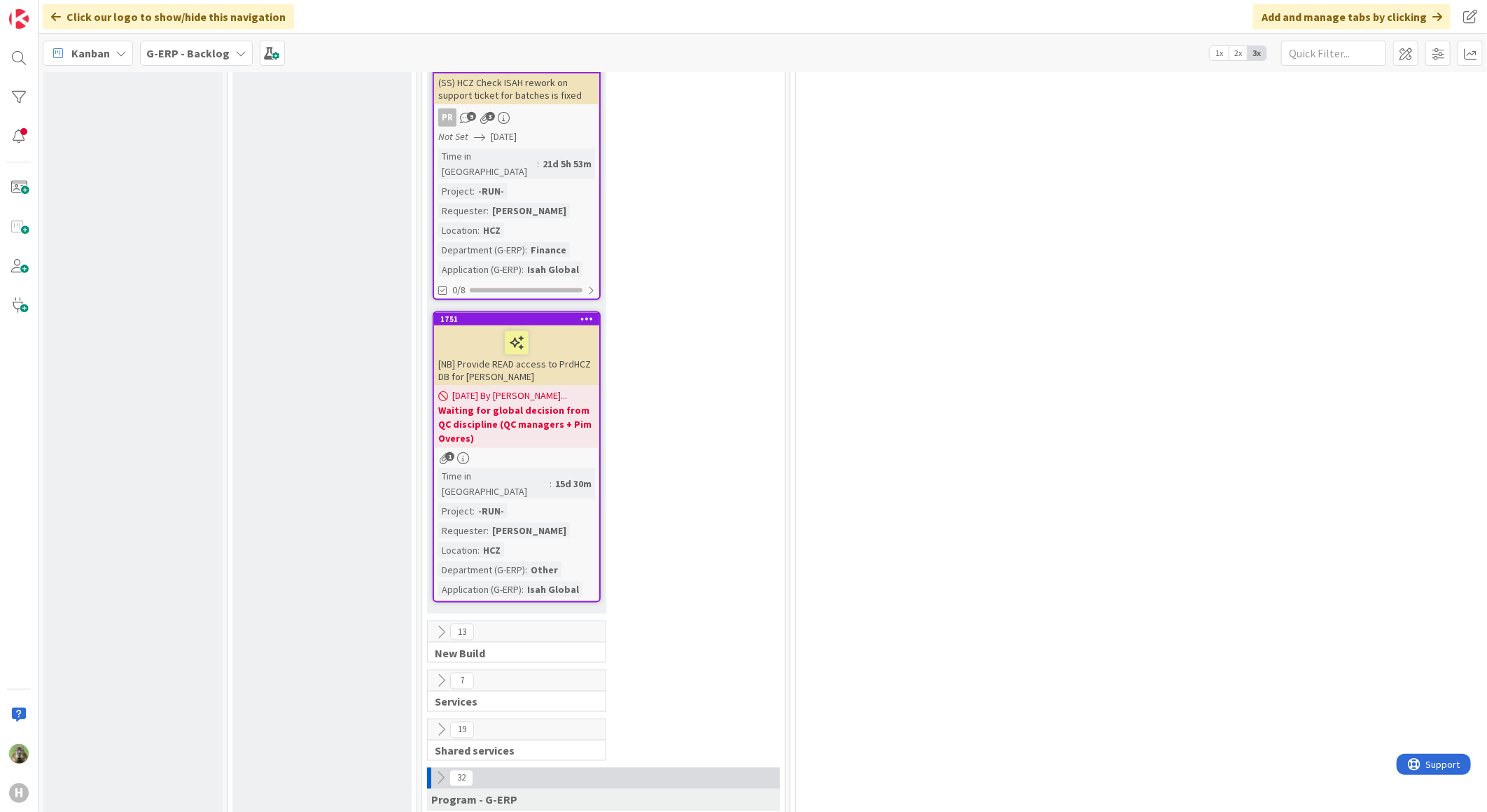
scroll to position [4509, 0]
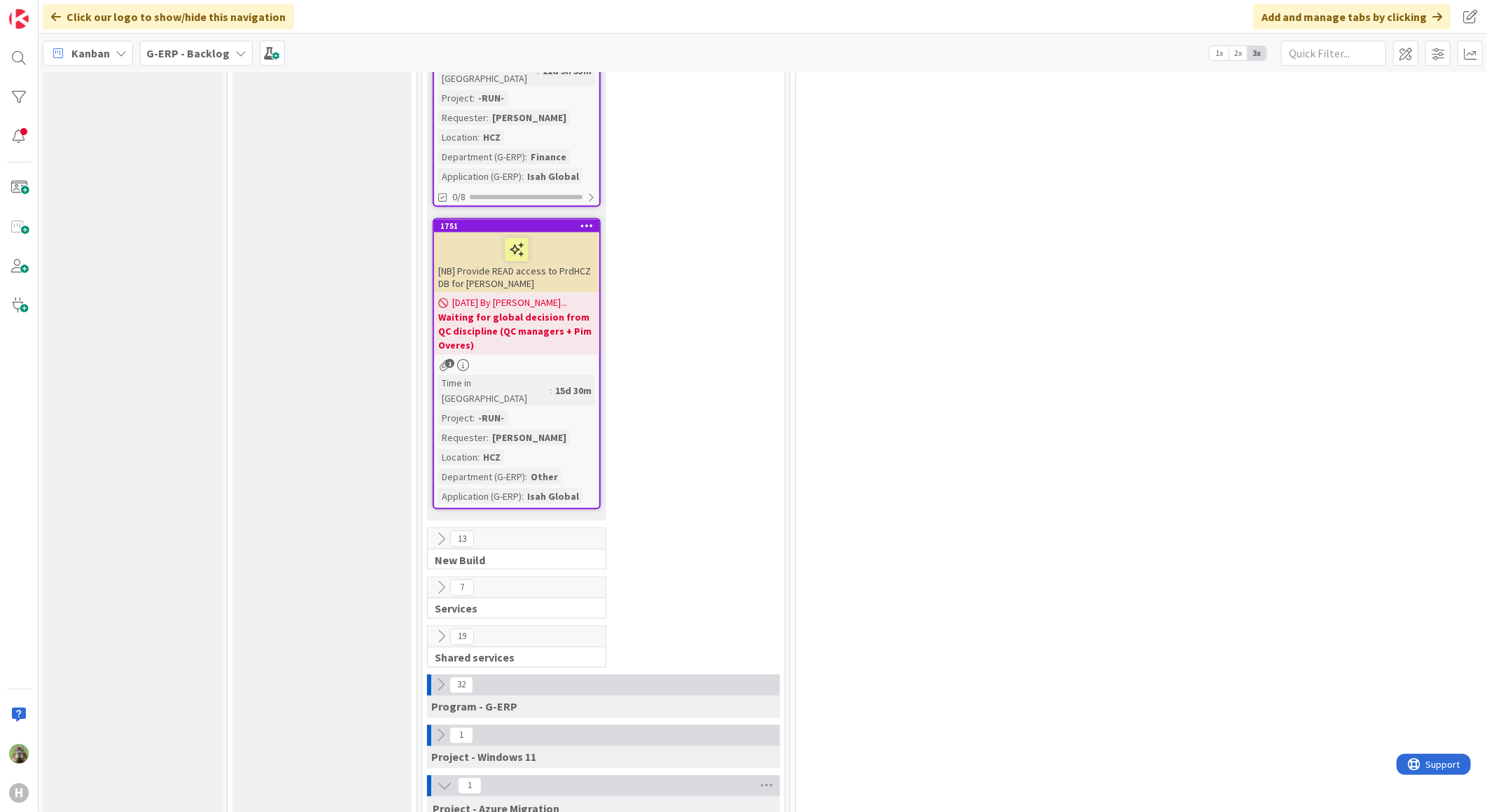
click at [698, 577] on div "7 Services" at bounding box center [603, 601] width 357 height 49
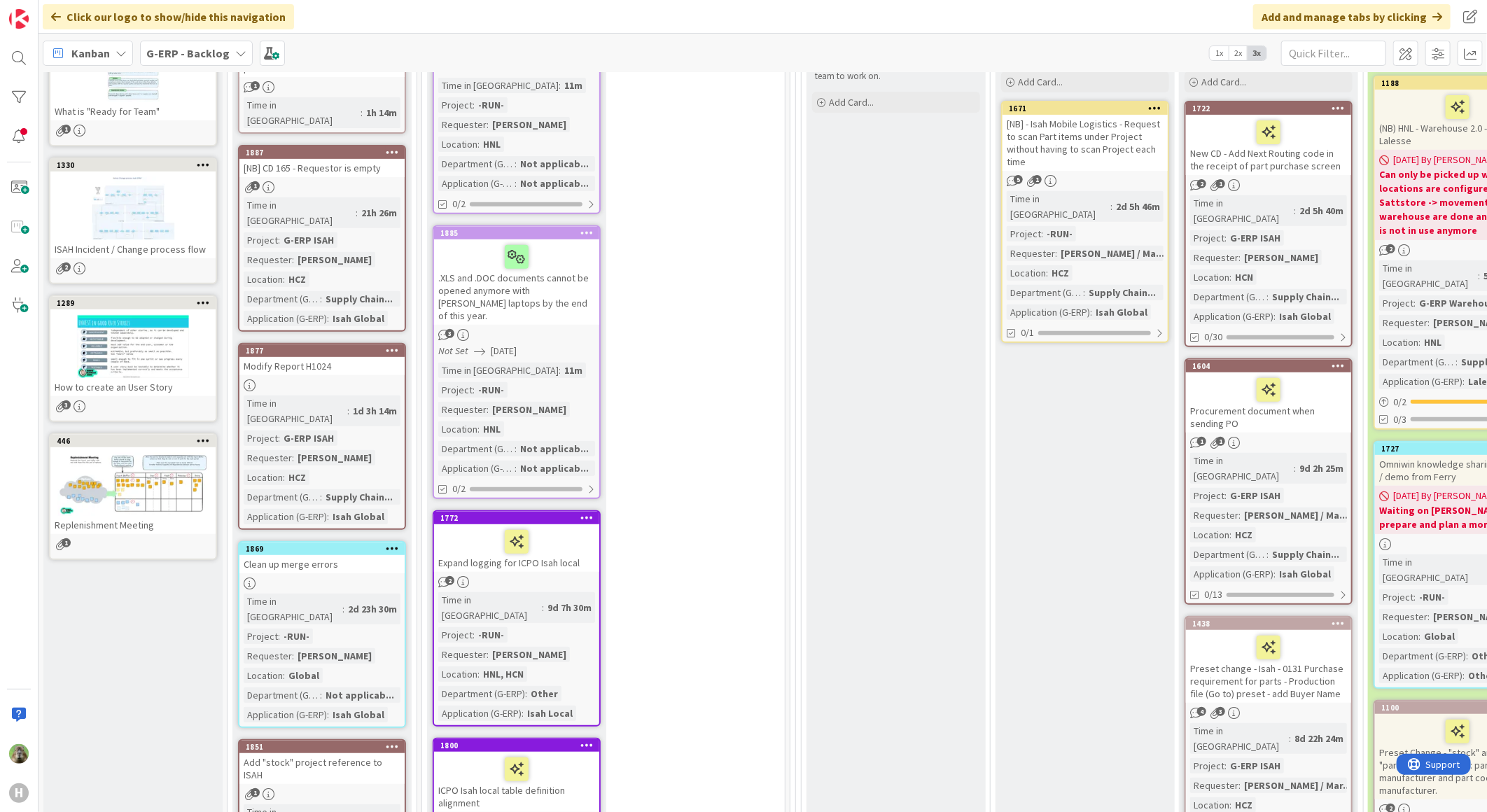
scroll to position [0, 0]
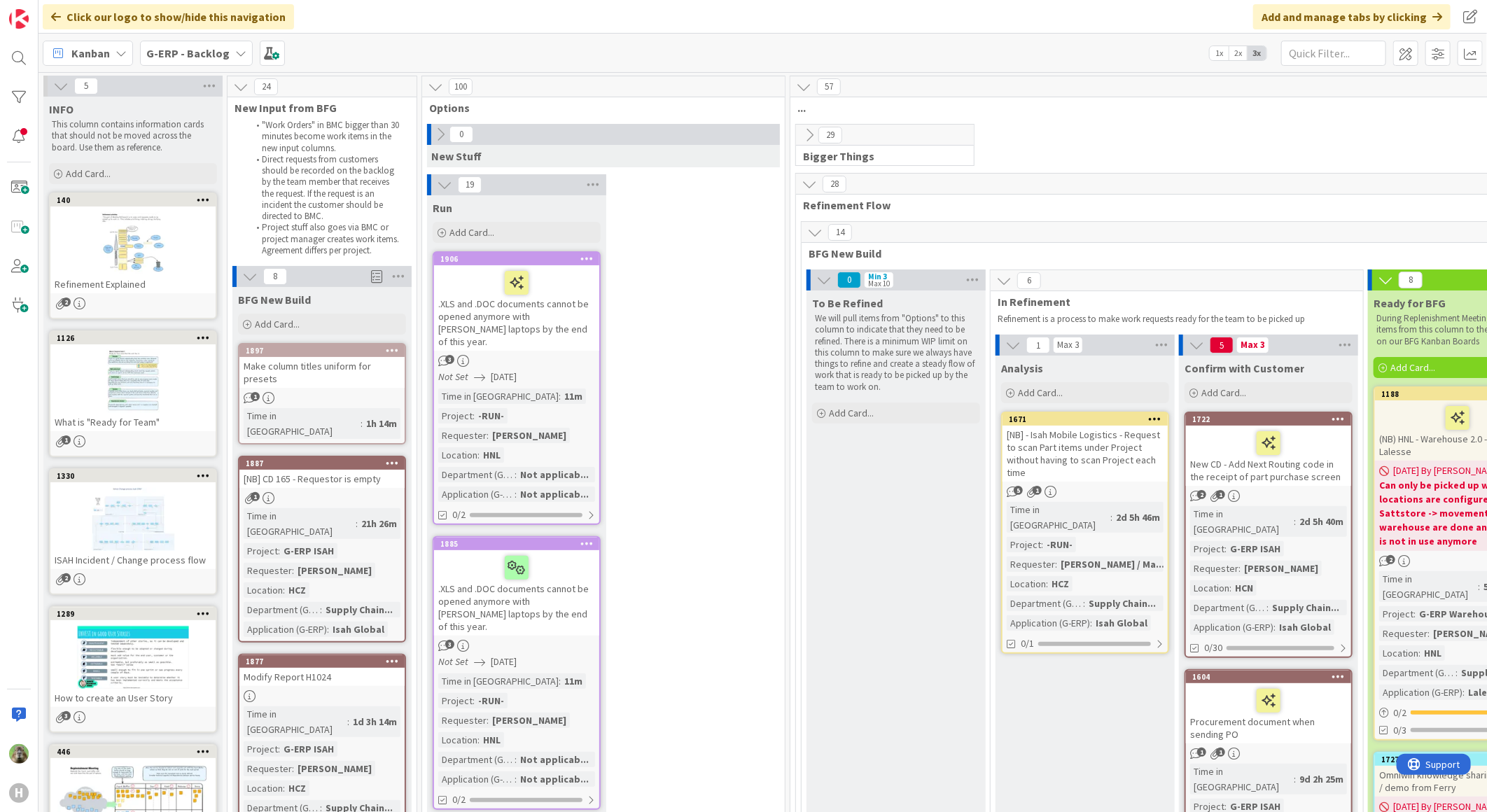
click at [441, 174] on div "19" at bounding box center [516, 184] width 179 height 21
click at [441, 181] on icon at bounding box center [444, 184] width 15 height 15
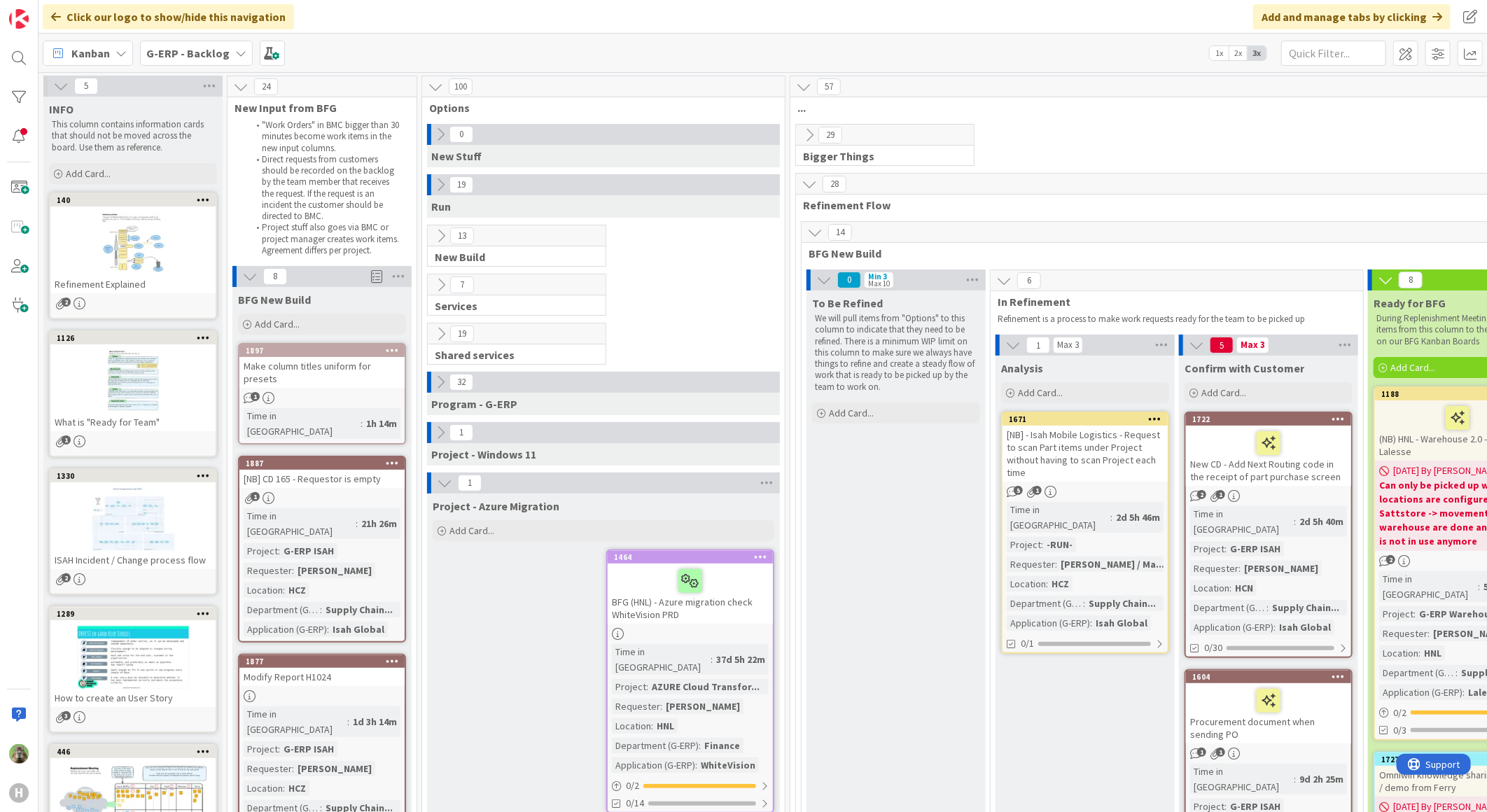
click at [498, 630] on div "Project - Azure Migration Add Card... 1464 BFG (HNL) - Azure migration check Wh…" at bounding box center [603, 659] width 353 height 331
click at [441, 483] on icon at bounding box center [444, 482] width 15 height 15
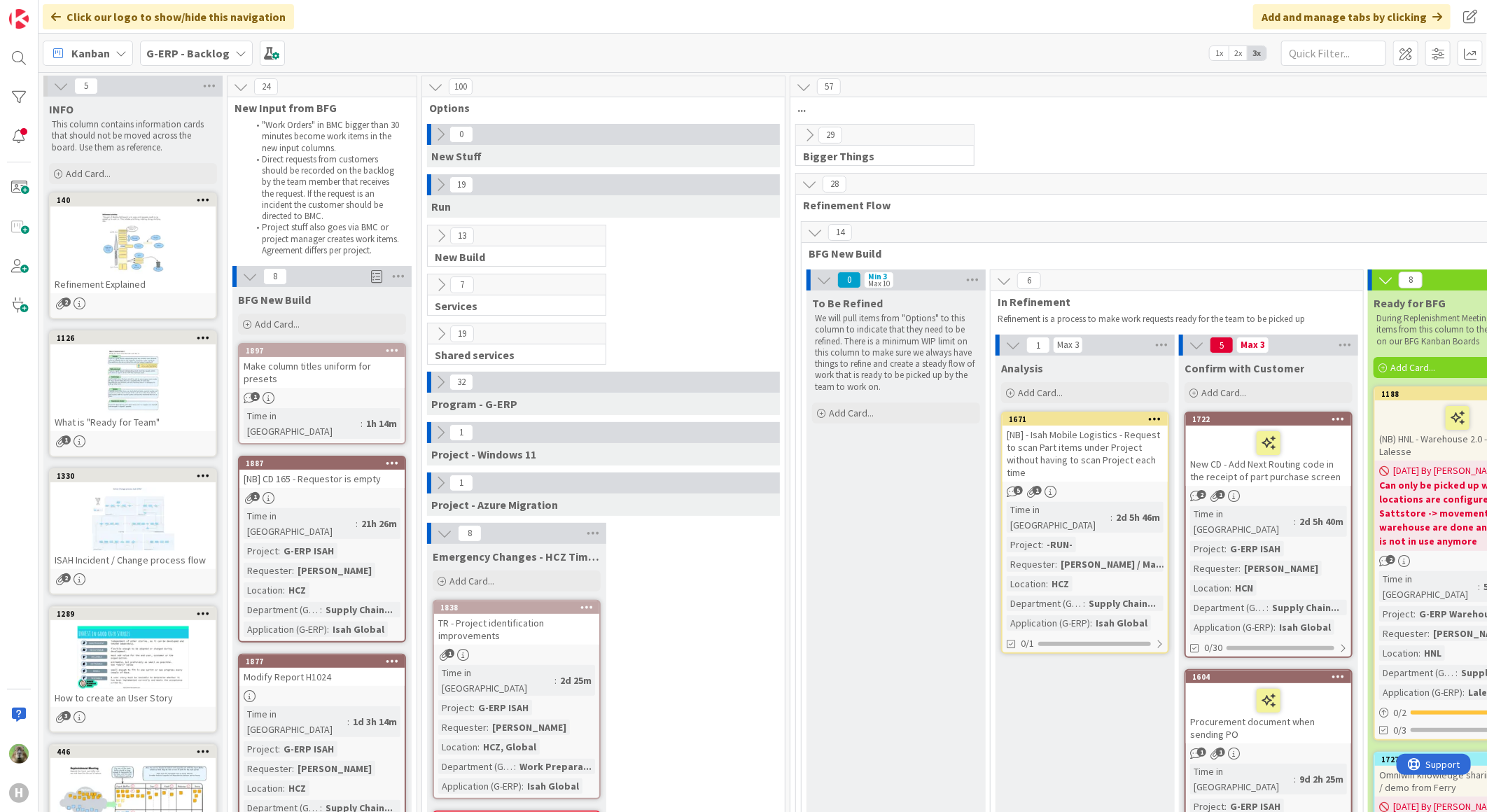
click at [436, 240] on icon at bounding box center [441, 235] width 15 height 15
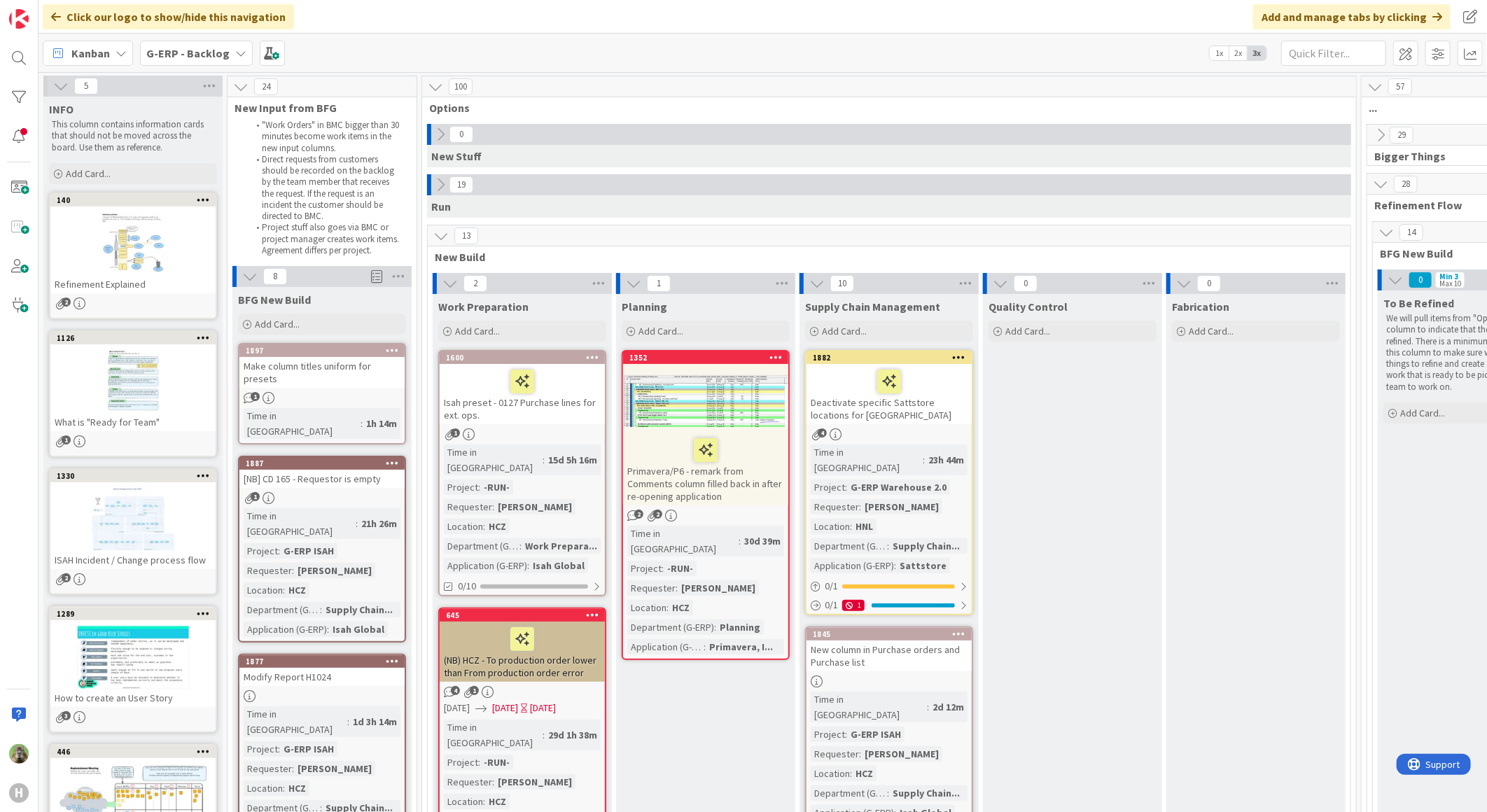
click at [758, 392] on div at bounding box center [705, 400] width 165 height 63
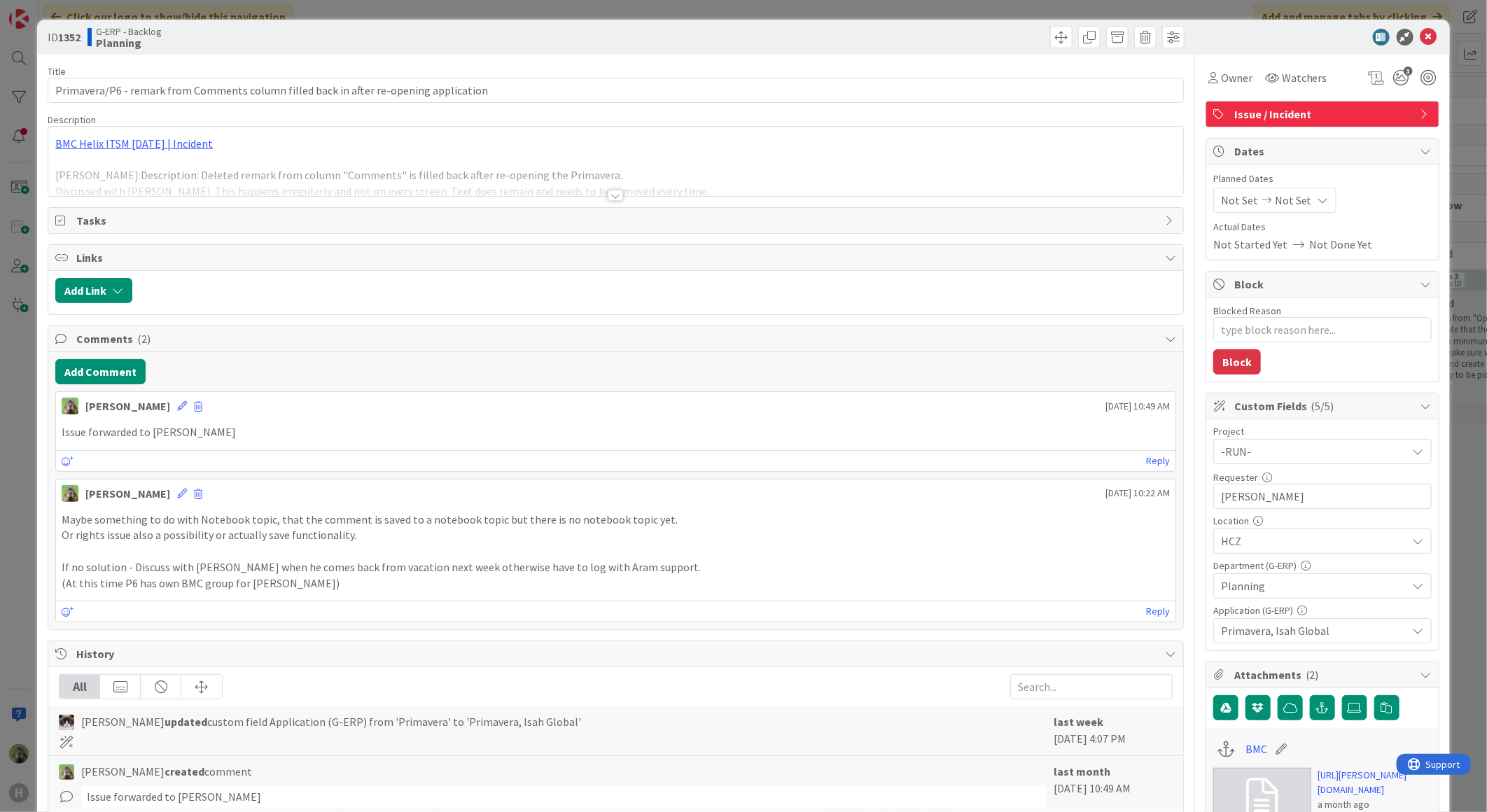
type textarea "x"
click at [130, 382] on button "Add Comment" at bounding box center [100, 371] width 90 height 25
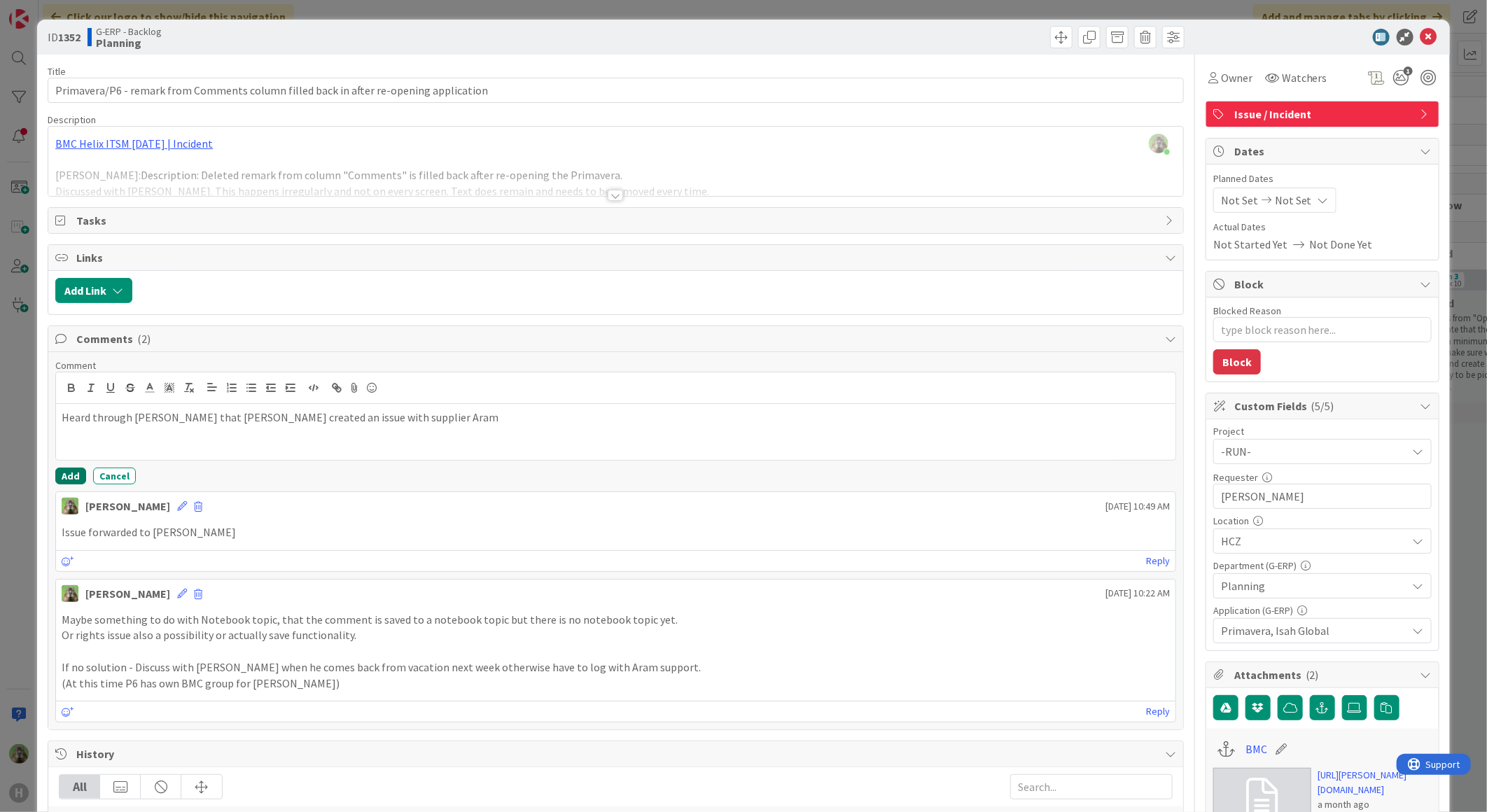
click at [66, 474] on button "Add" at bounding box center [71, 475] width 31 height 17
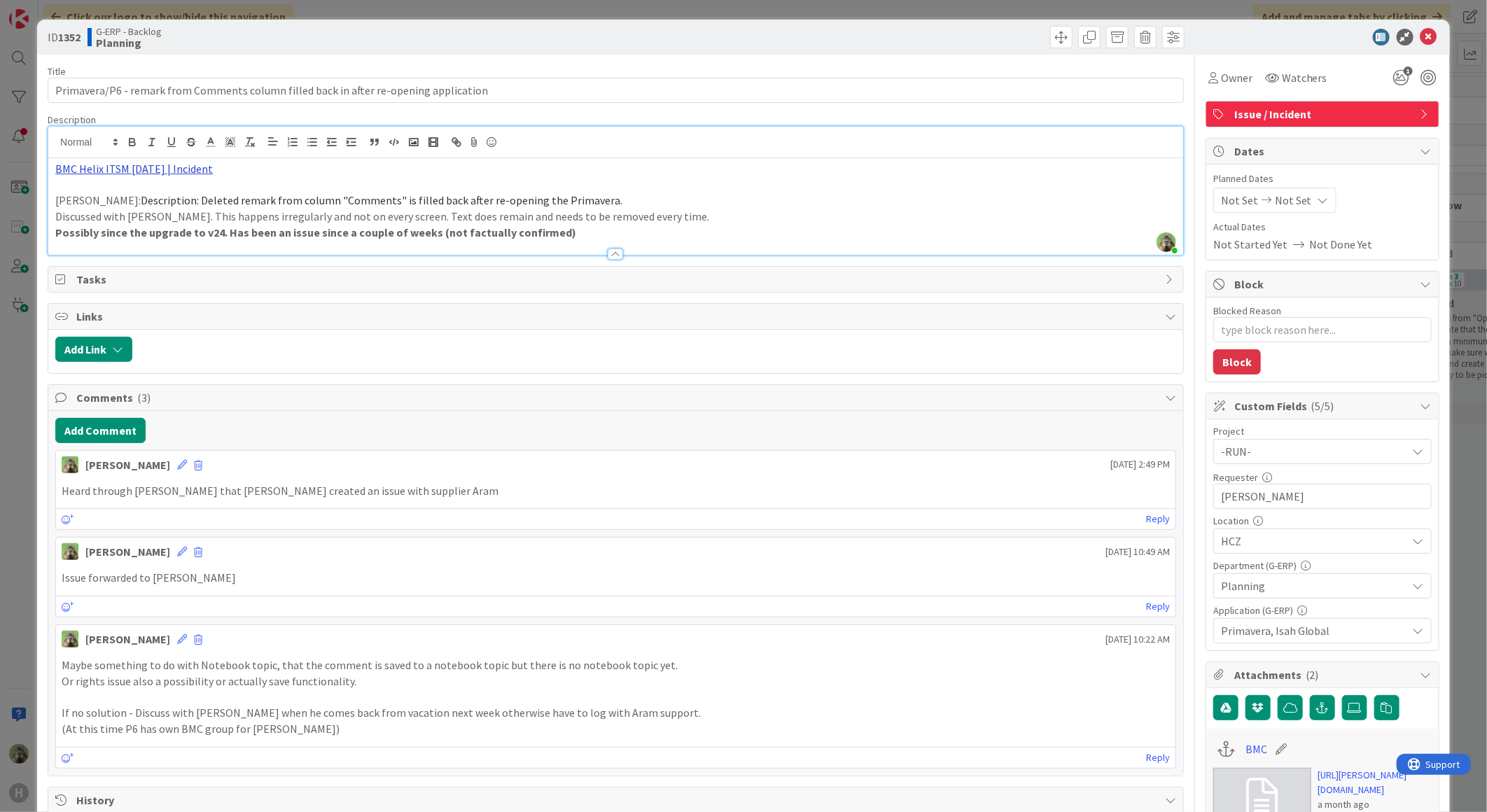
click at [181, 148] on div "Timothy Tjia just joined BMC Helix ITSM 23.3.02 | Incident Jiri Hrabovsky: Desc…" at bounding box center [616, 191] width 1135 height 128
click at [154, 188] on link "https://huisman-smartit.onbmc.com/smartit/app/#/incident/AGGF4KX6HRENQASZL2S6SZ…" at bounding box center [125, 196] width 140 height 18
click at [39, 506] on div "ID 1352 G-ERP - Backlog Planning Title 86 / 128 Primavera/P6 - remark from Comm…" at bounding box center [744, 707] width 1413 height 1376
click at [23, 501] on div "ID 1352 G-ERP - Backlog Planning Title 86 / 128 Primavera/P6 - remark from Comm…" at bounding box center [743, 406] width 1487 height 812
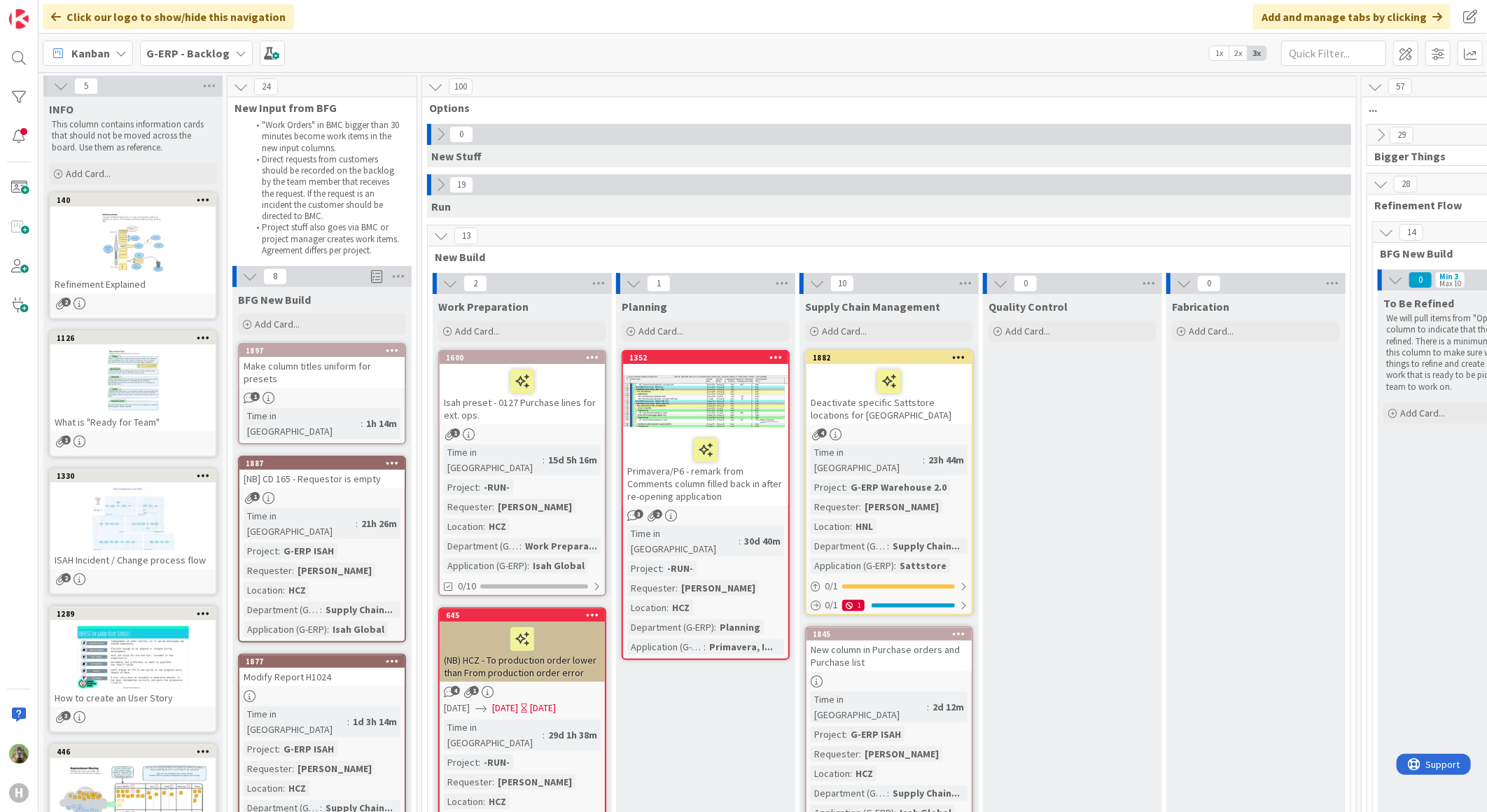
click at [333, 353] on div "1897" at bounding box center [325, 351] width 159 height 10
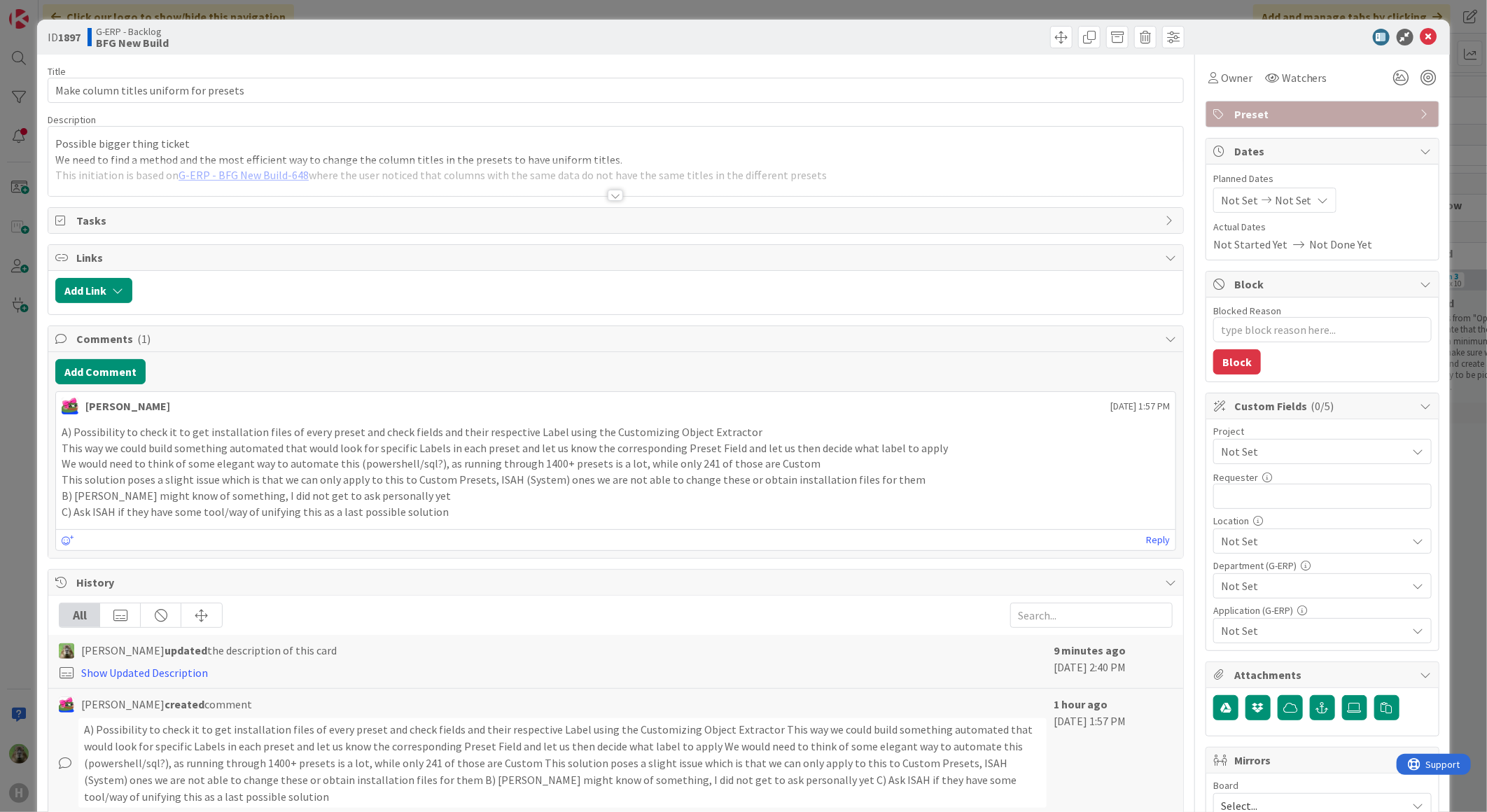
type textarea "x"
click at [23, 423] on div "ID 1897 G-ERP - Backlog BFG New Build Title 38 / 128 Make column titles uniform…" at bounding box center [743, 406] width 1487 height 812
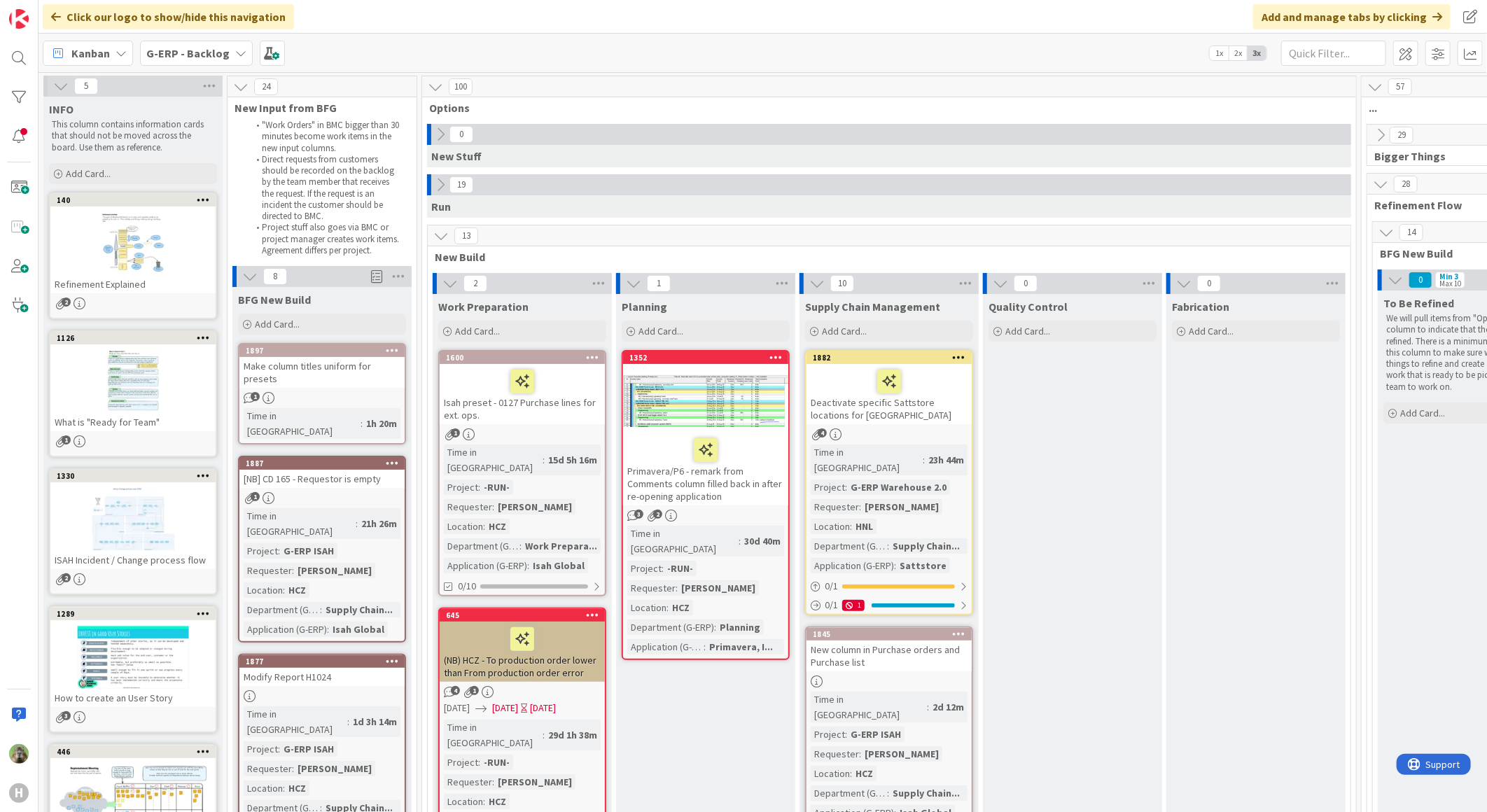
click at [433, 92] on icon at bounding box center [435, 86] width 15 height 15
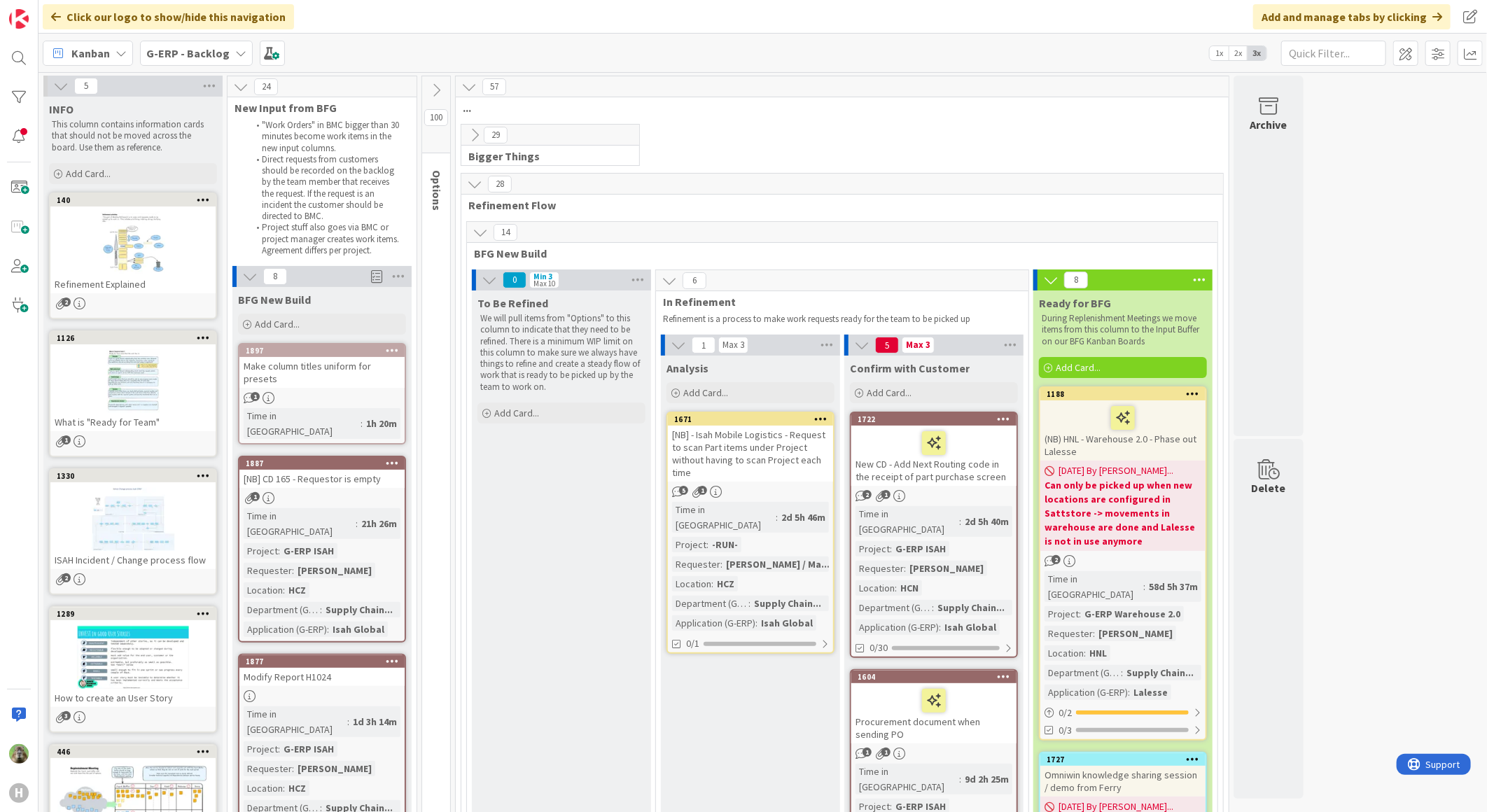
click at [433, 92] on icon at bounding box center [436, 90] width 15 height 15
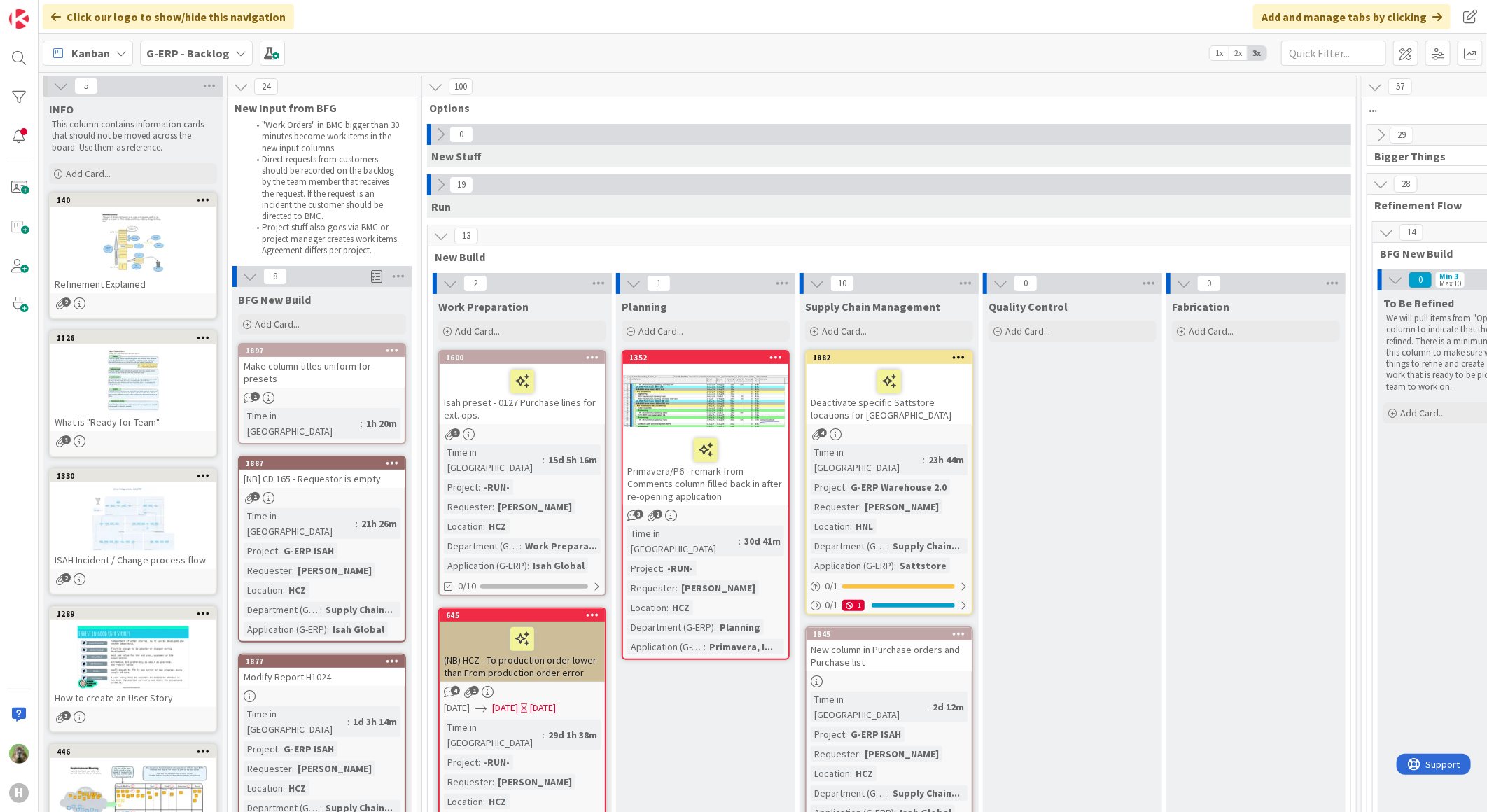
click at [441, 138] on icon at bounding box center [440, 134] width 15 height 15
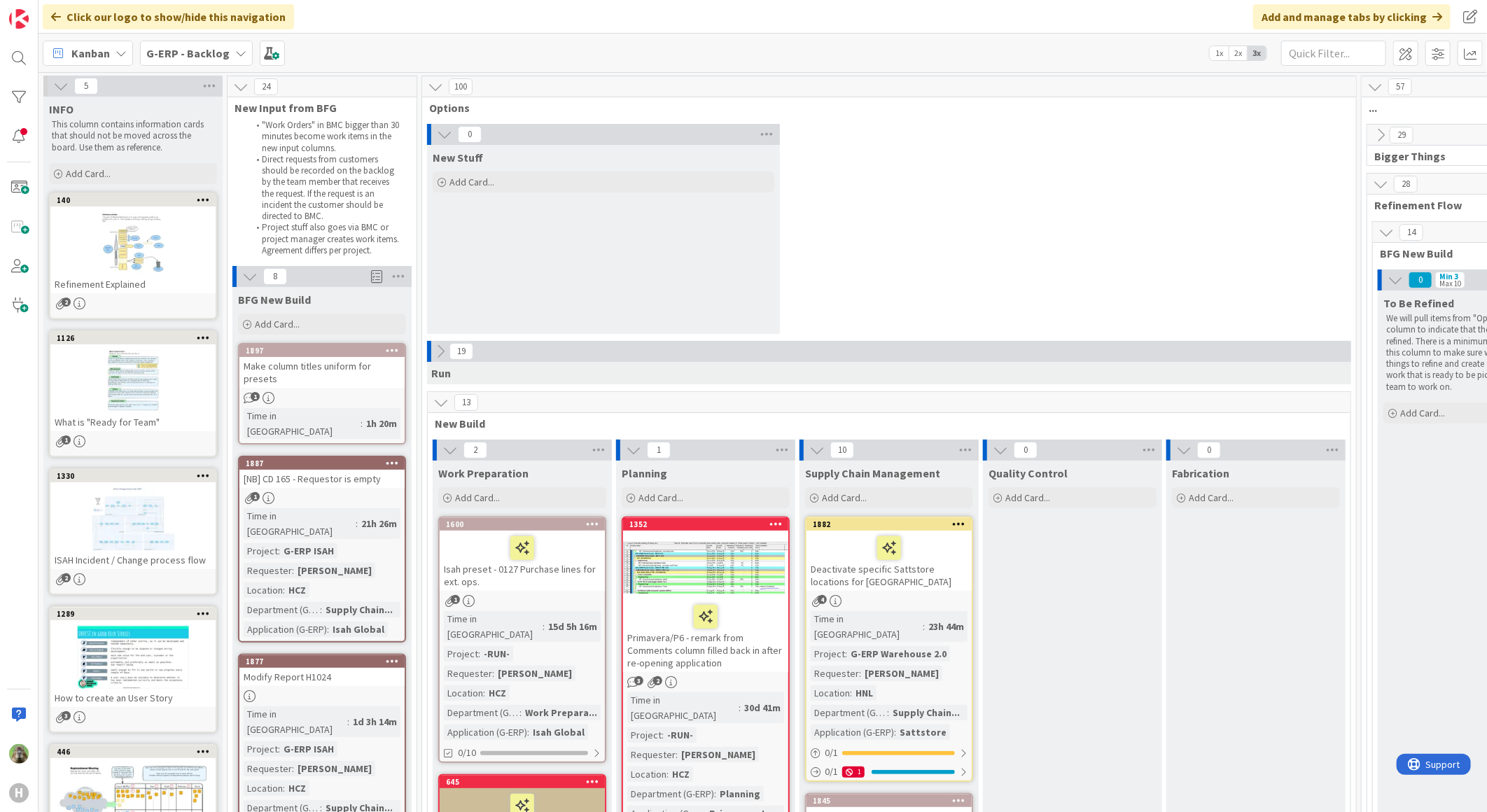
click at [941, 215] on div "0 New Stuff Add Card..." at bounding box center [889, 232] width 928 height 217
click at [442, 88] on icon at bounding box center [435, 86] width 15 height 15
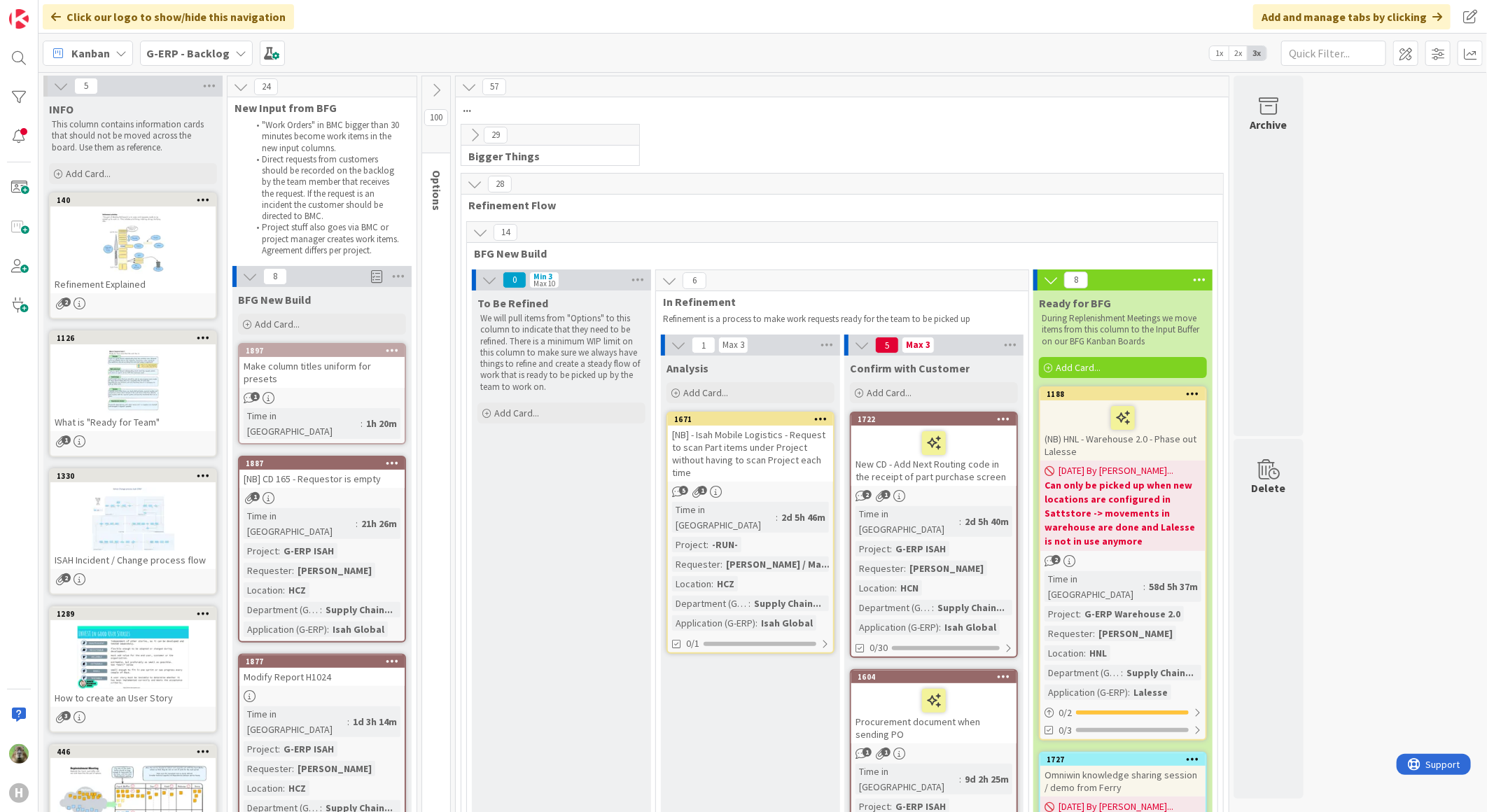
click at [442, 88] on icon at bounding box center [436, 90] width 15 height 15
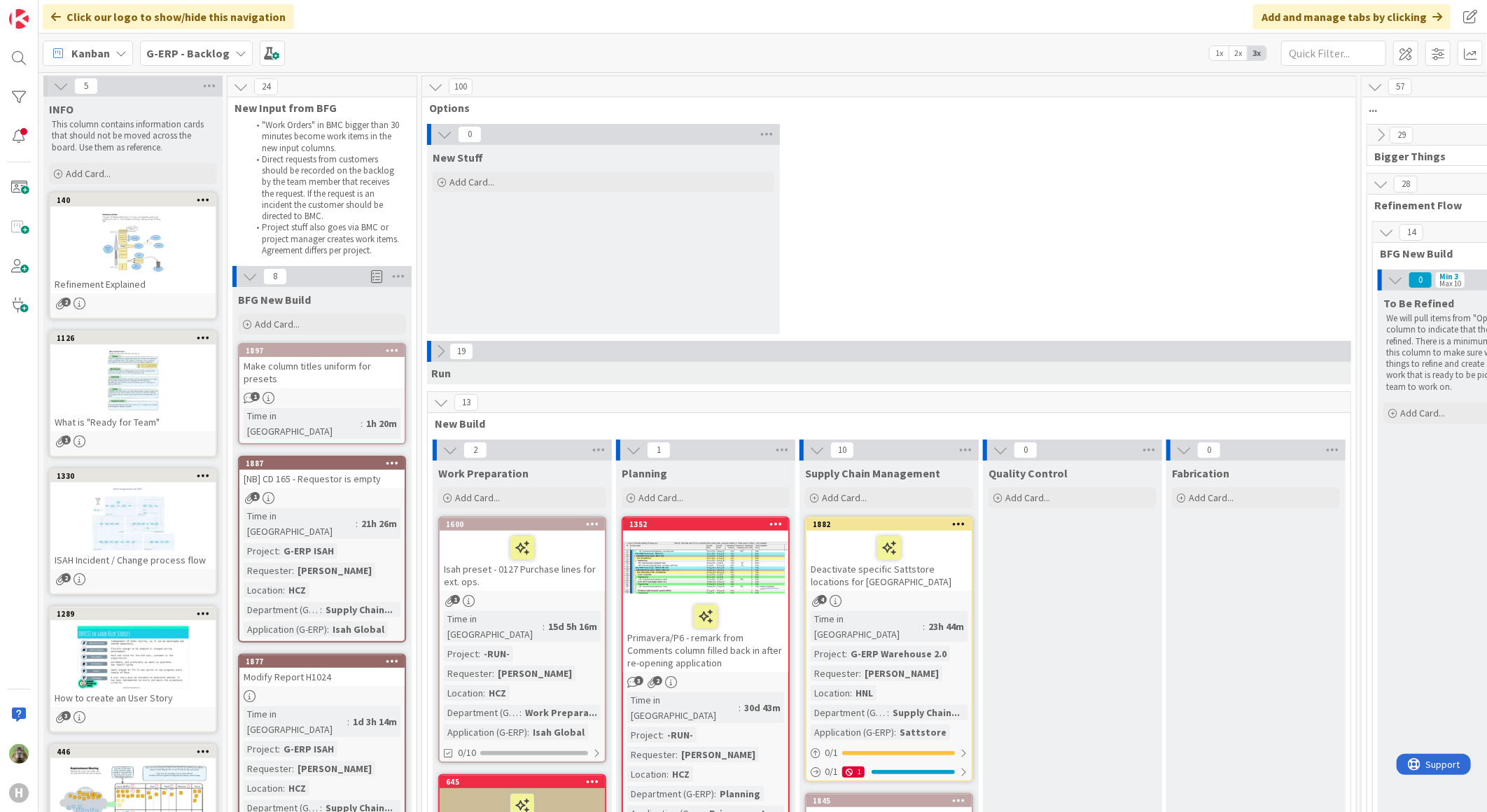
click at [439, 134] on icon at bounding box center [444, 134] width 15 height 15
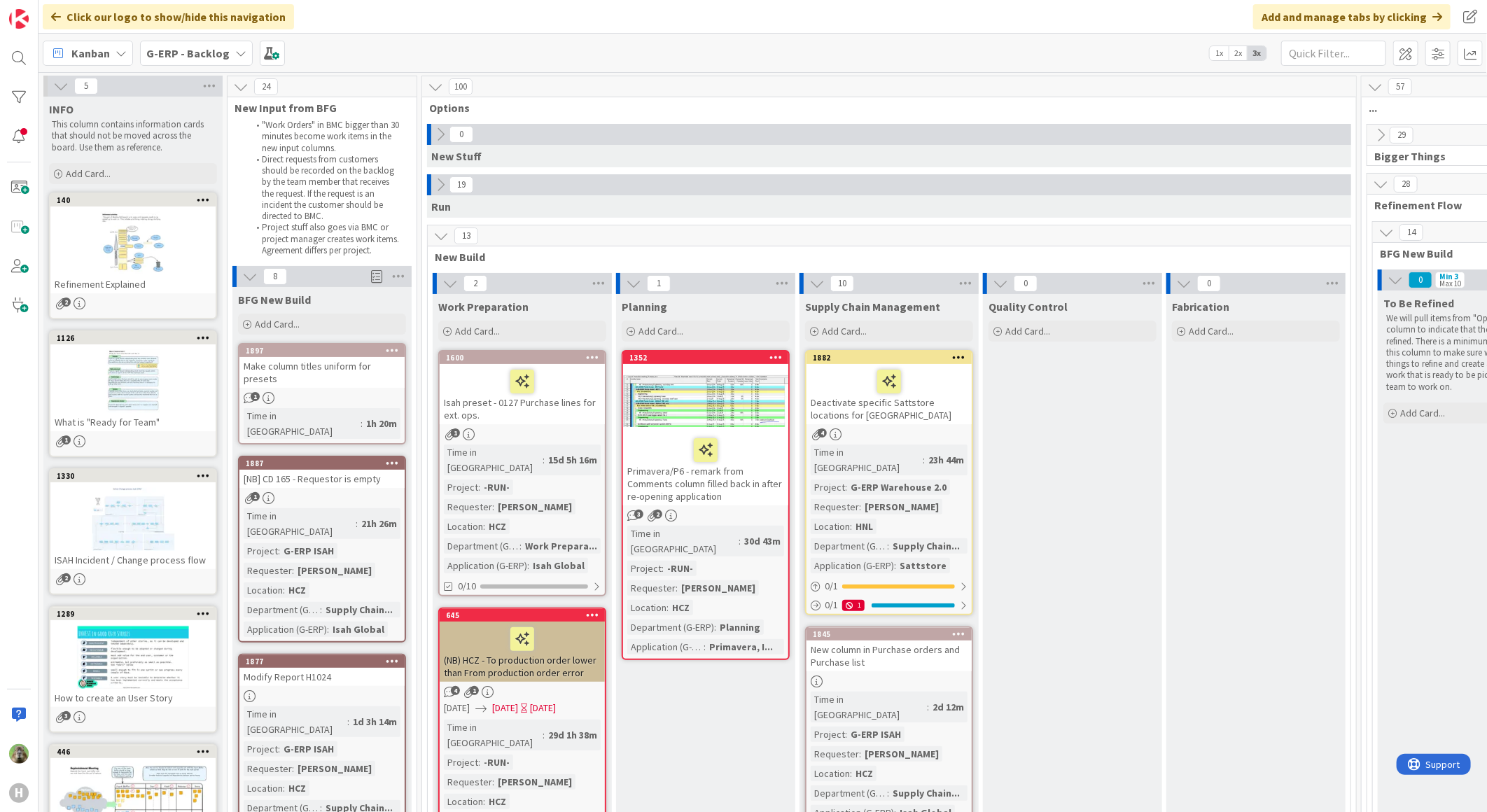
click at [448, 186] on icon at bounding box center [440, 184] width 15 height 15
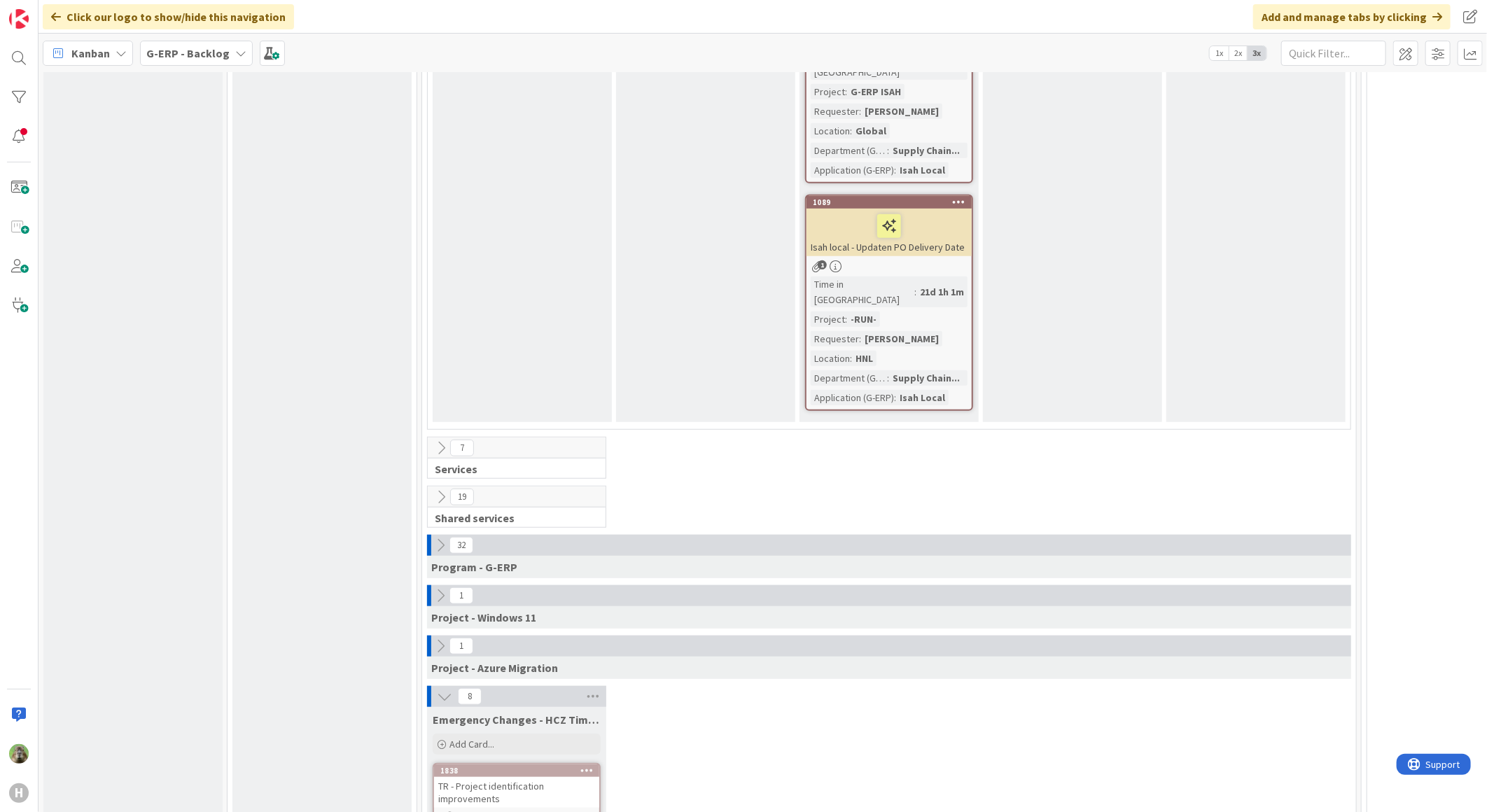
scroll to position [7153, 0]
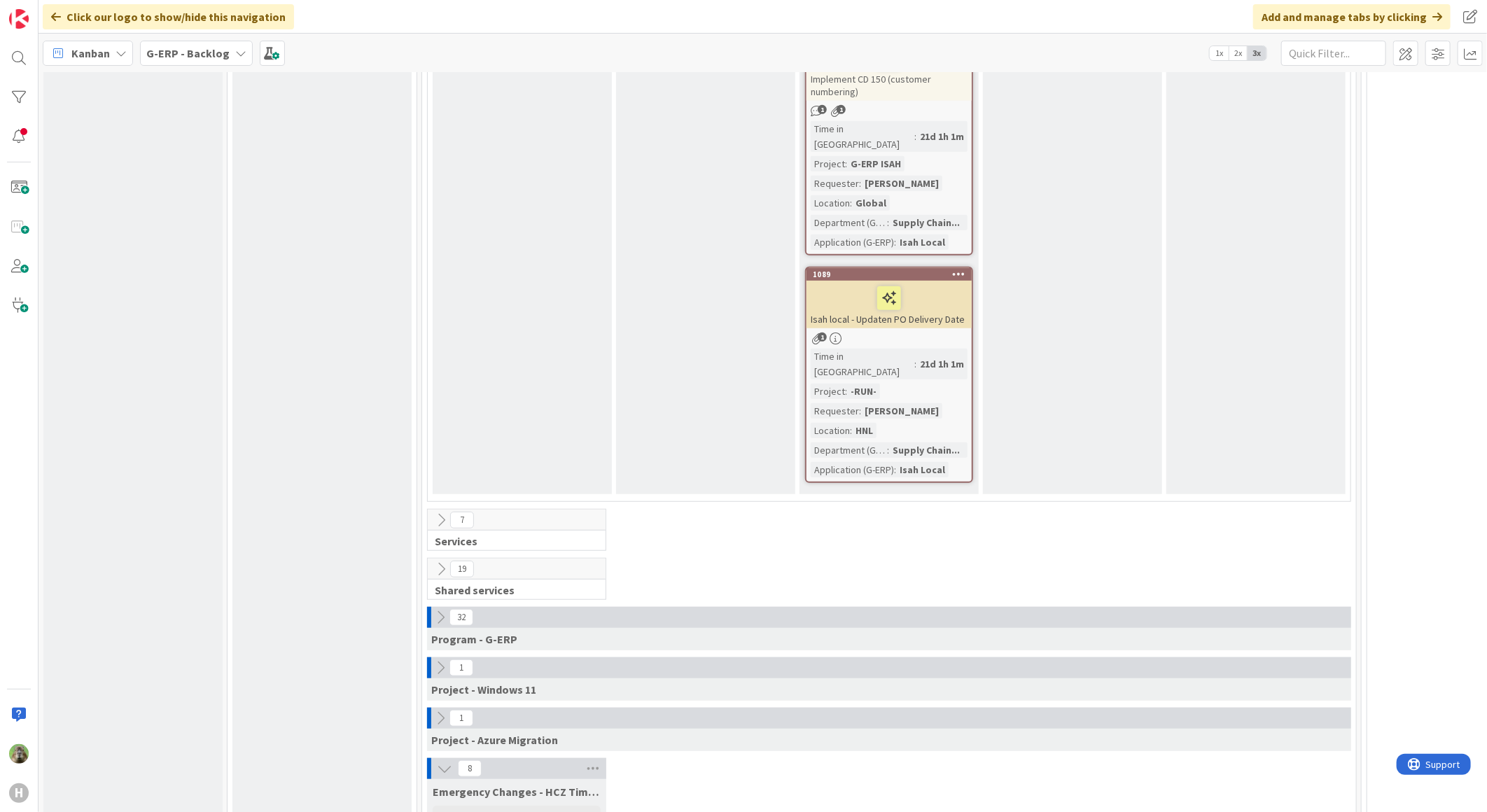
click at [445, 761] on icon at bounding box center [444, 768] width 15 height 15
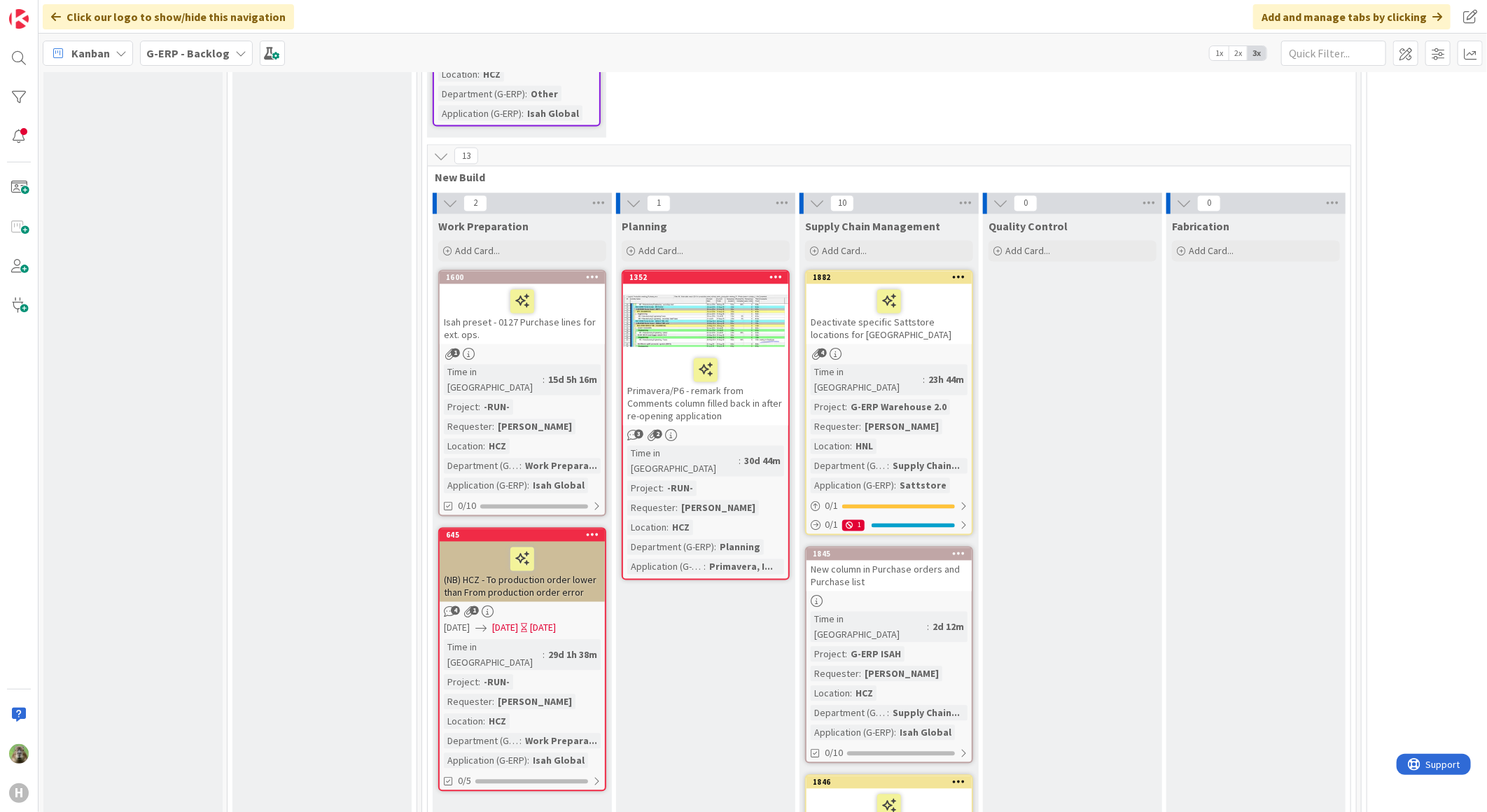
scroll to position [4916, 0]
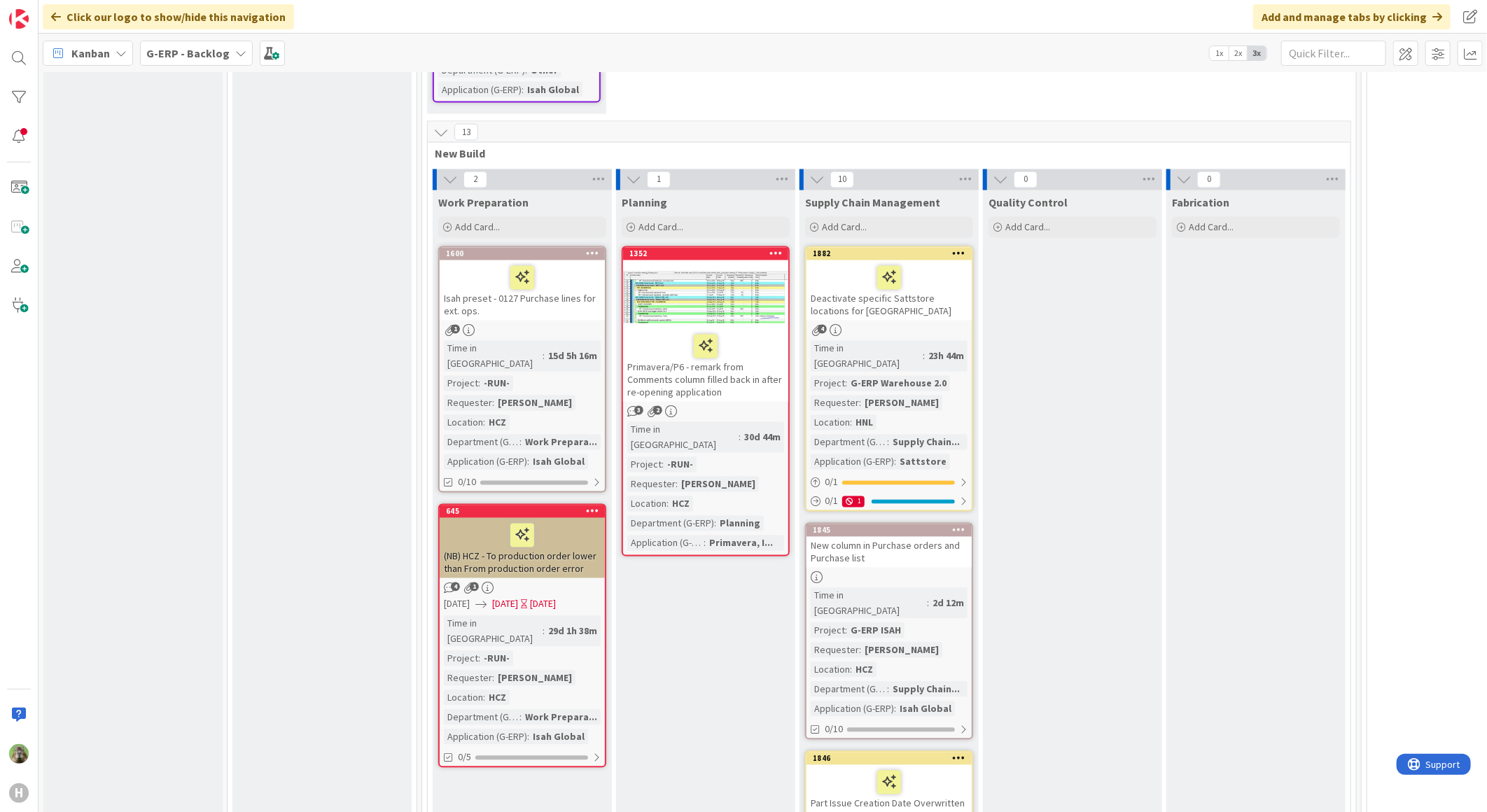
click at [215, 54] on b "G-ERP - Backlog" at bounding box center [188, 53] width 84 height 14
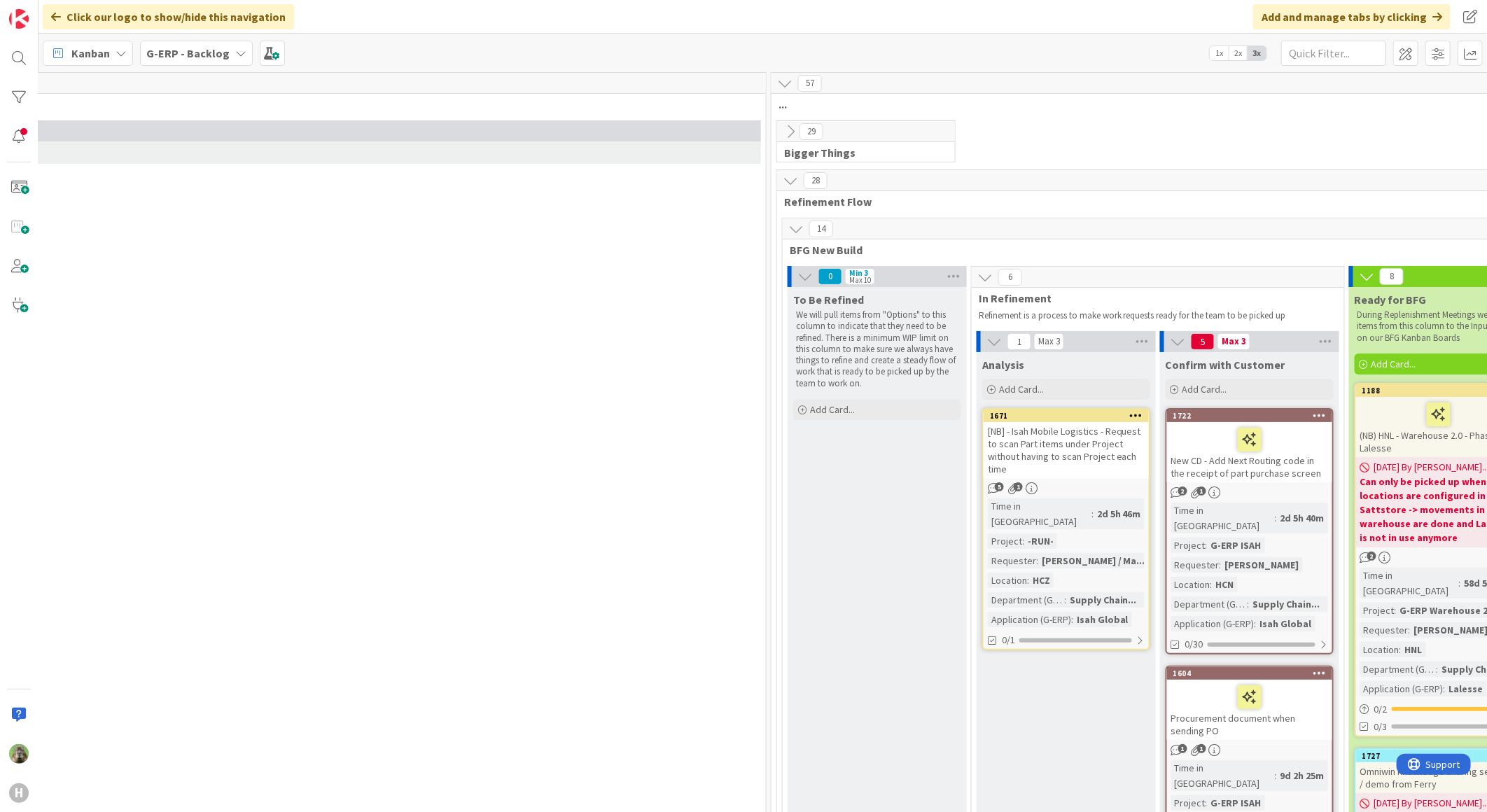
scroll to position [0, 590]
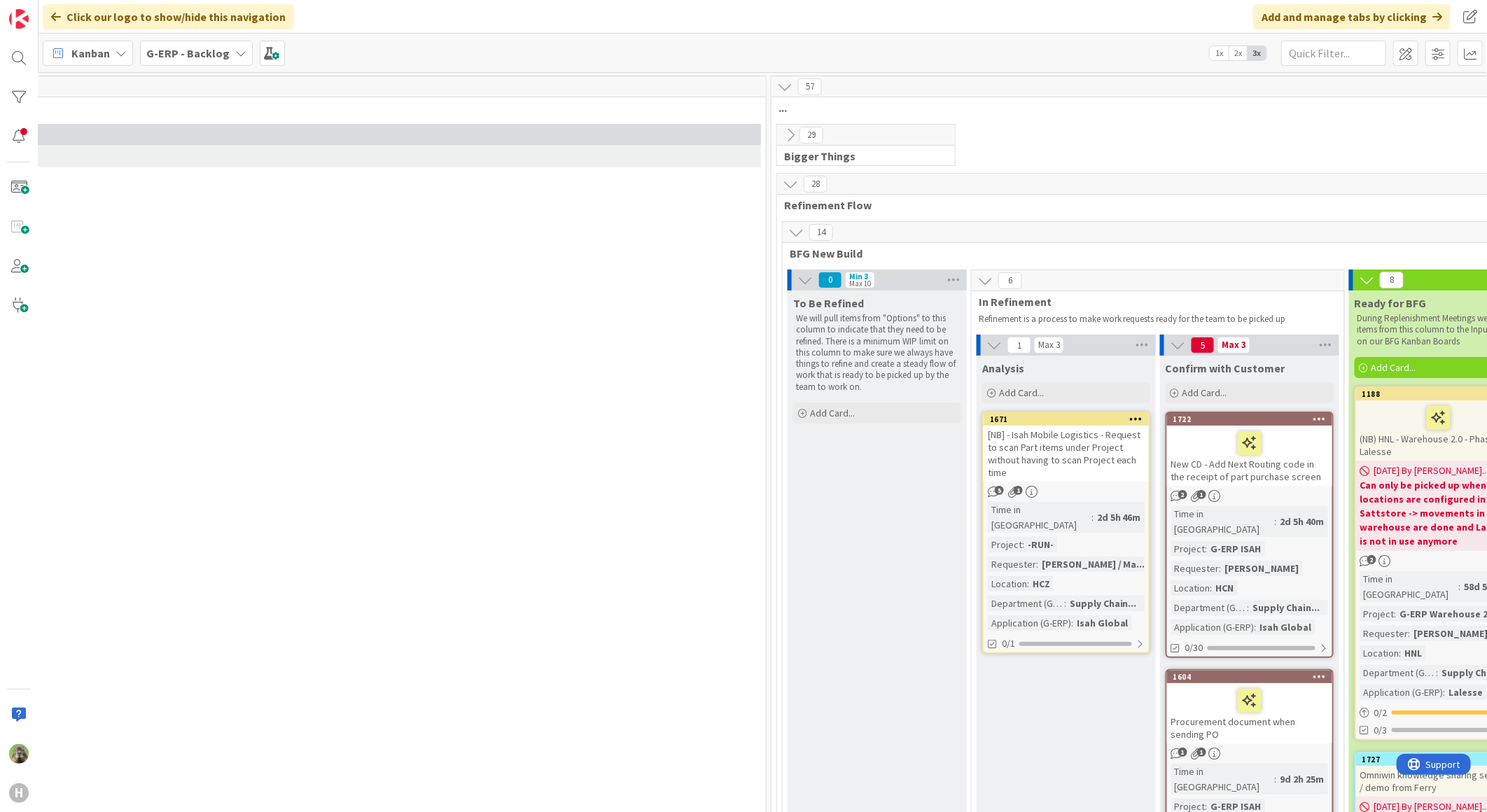
click at [795, 138] on icon at bounding box center [790, 135] width 15 height 15
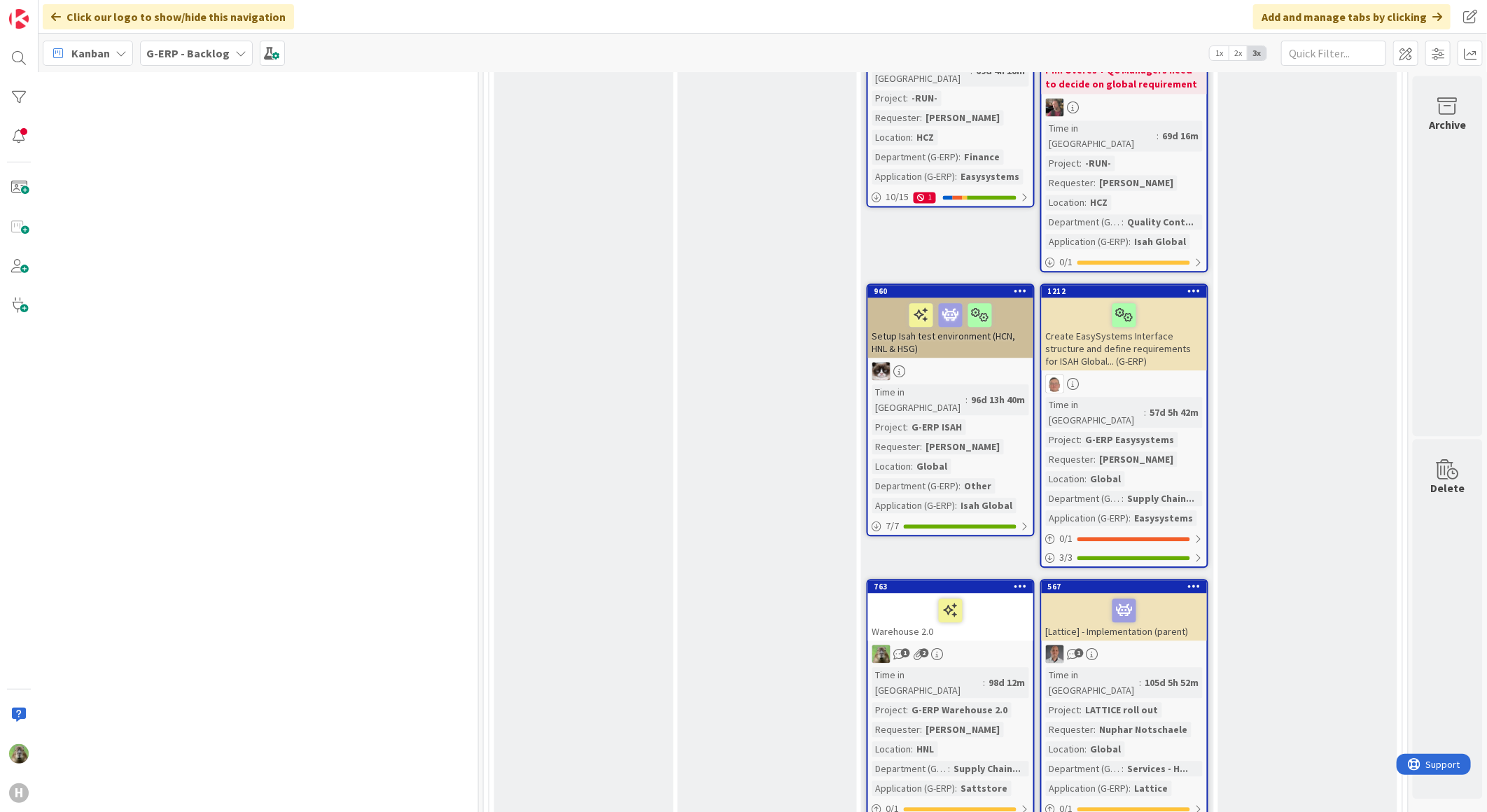
scroll to position [1944, 878]
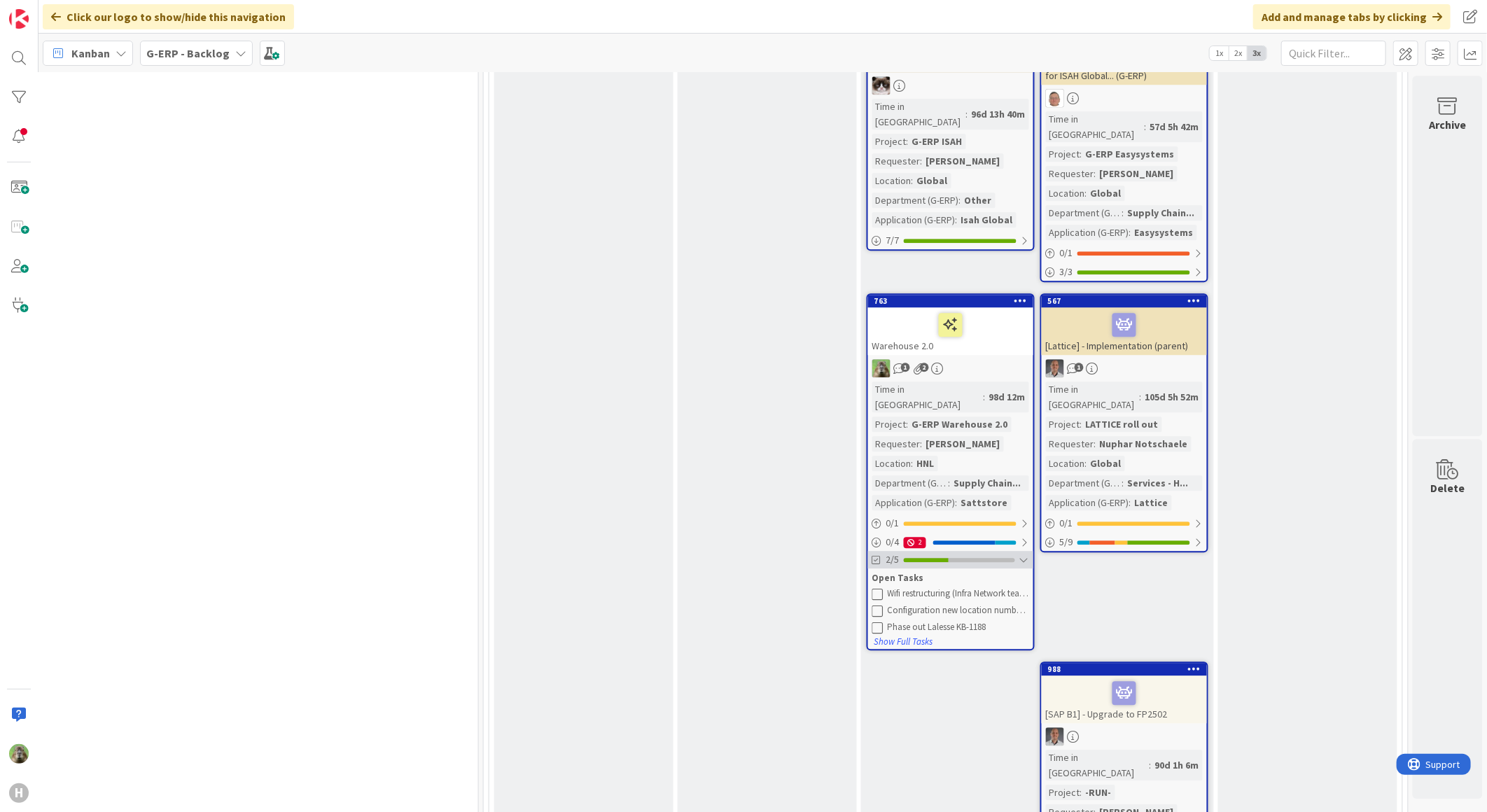
scroll to position [2255, 878]
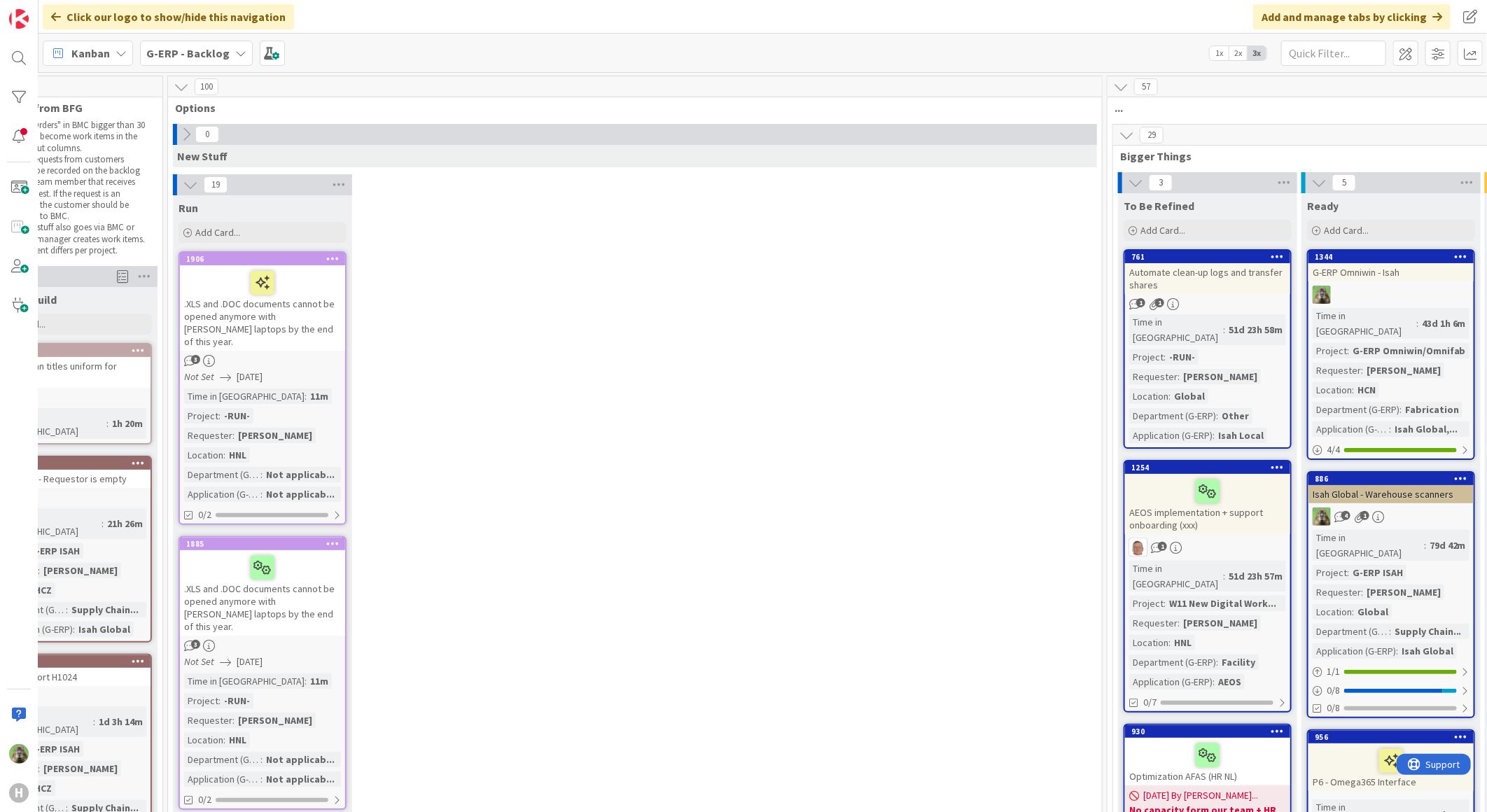
scroll to position [0, 890]
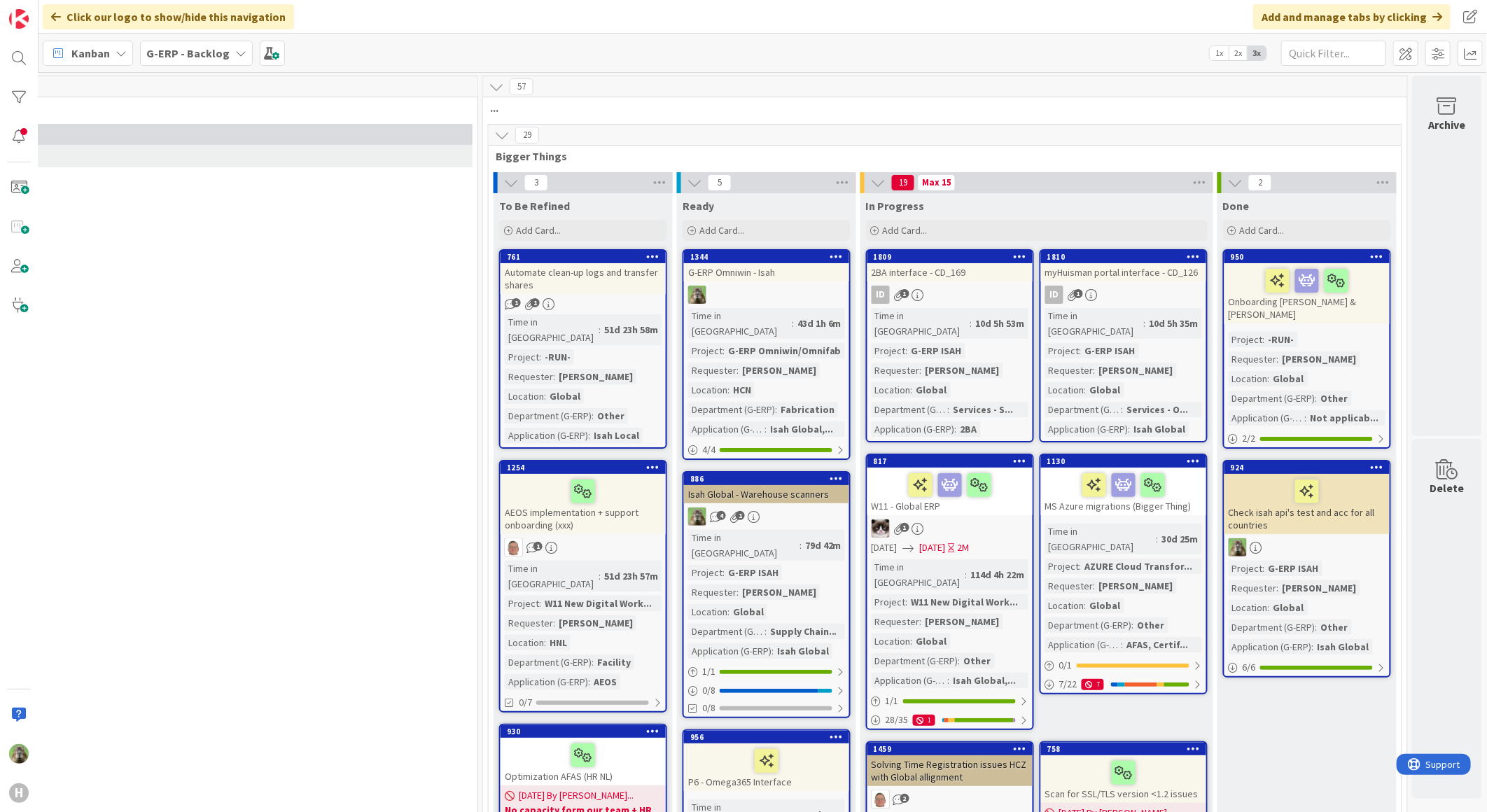
click at [500, 138] on div "29" at bounding box center [945, 135] width 913 height 21
click at [498, 138] on icon at bounding box center [501, 135] width 15 height 15
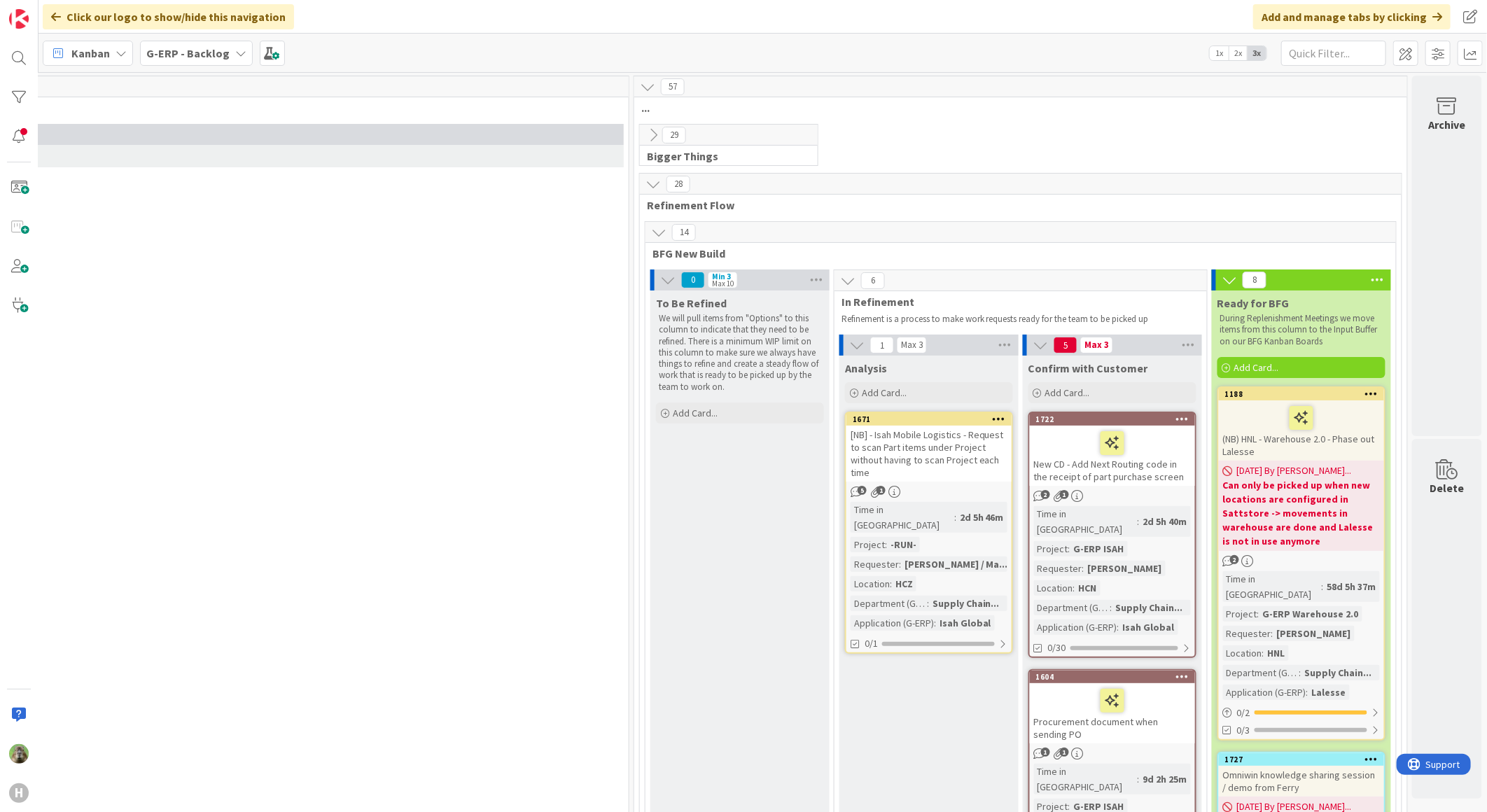
click at [212, 45] on span "G-ERP - Backlog" at bounding box center [188, 53] width 84 height 17
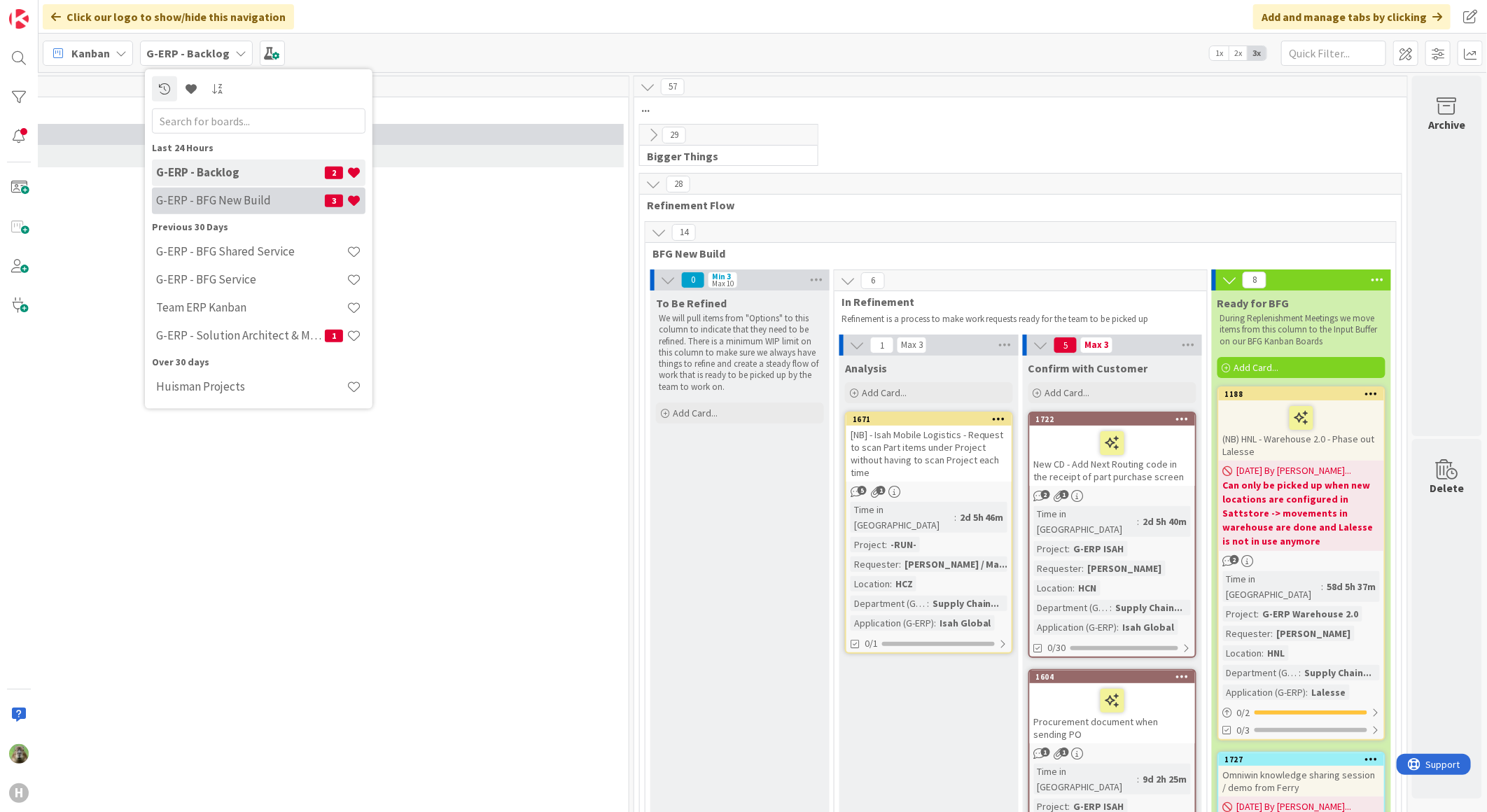
click at [222, 208] on div "G-ERP - BFG New Build 3" at bounding box center [259, 200] width 213 height 27
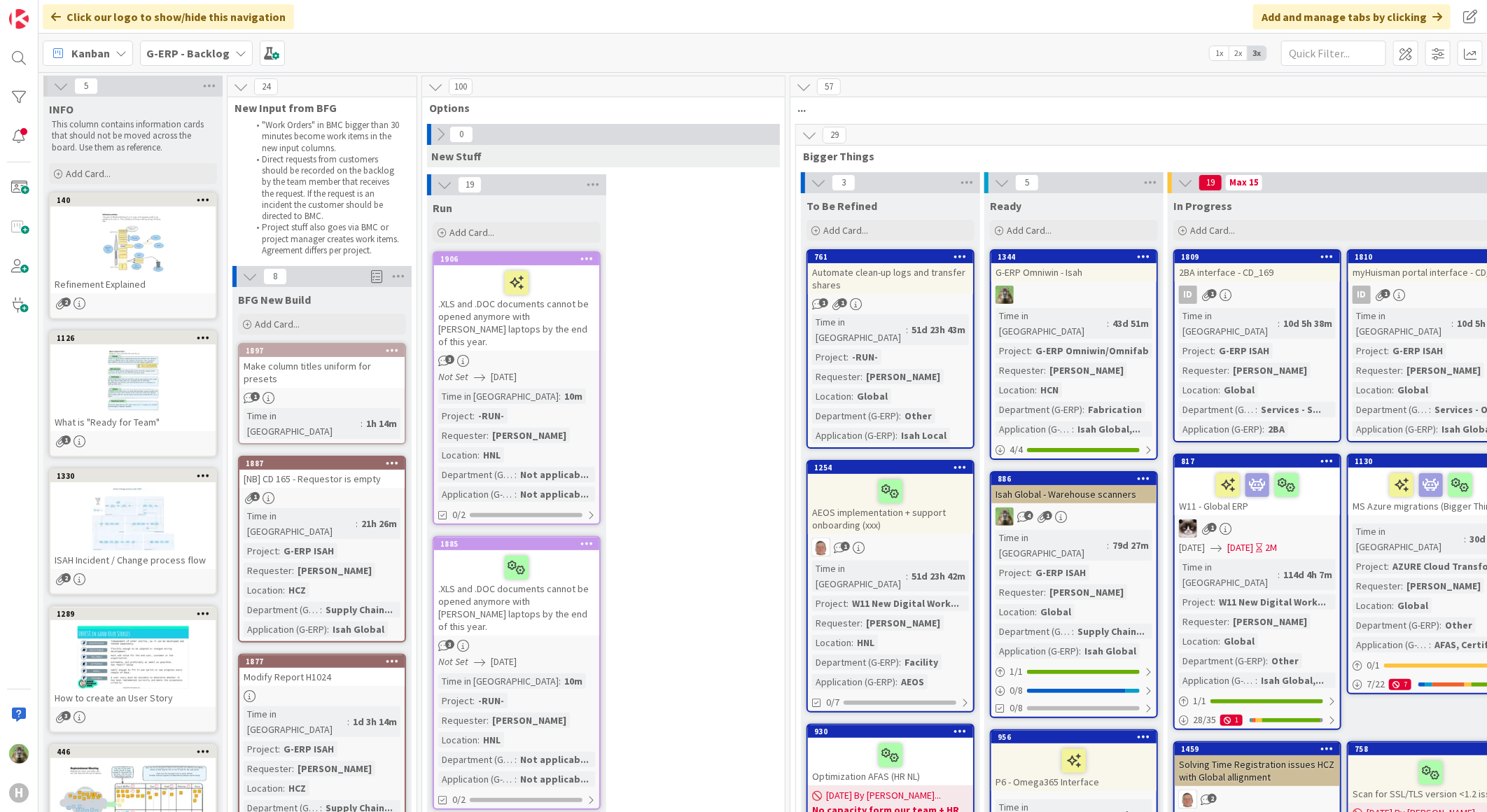
click at [249, 269] on icon at bounding box center [249, 276] width 15 height 15
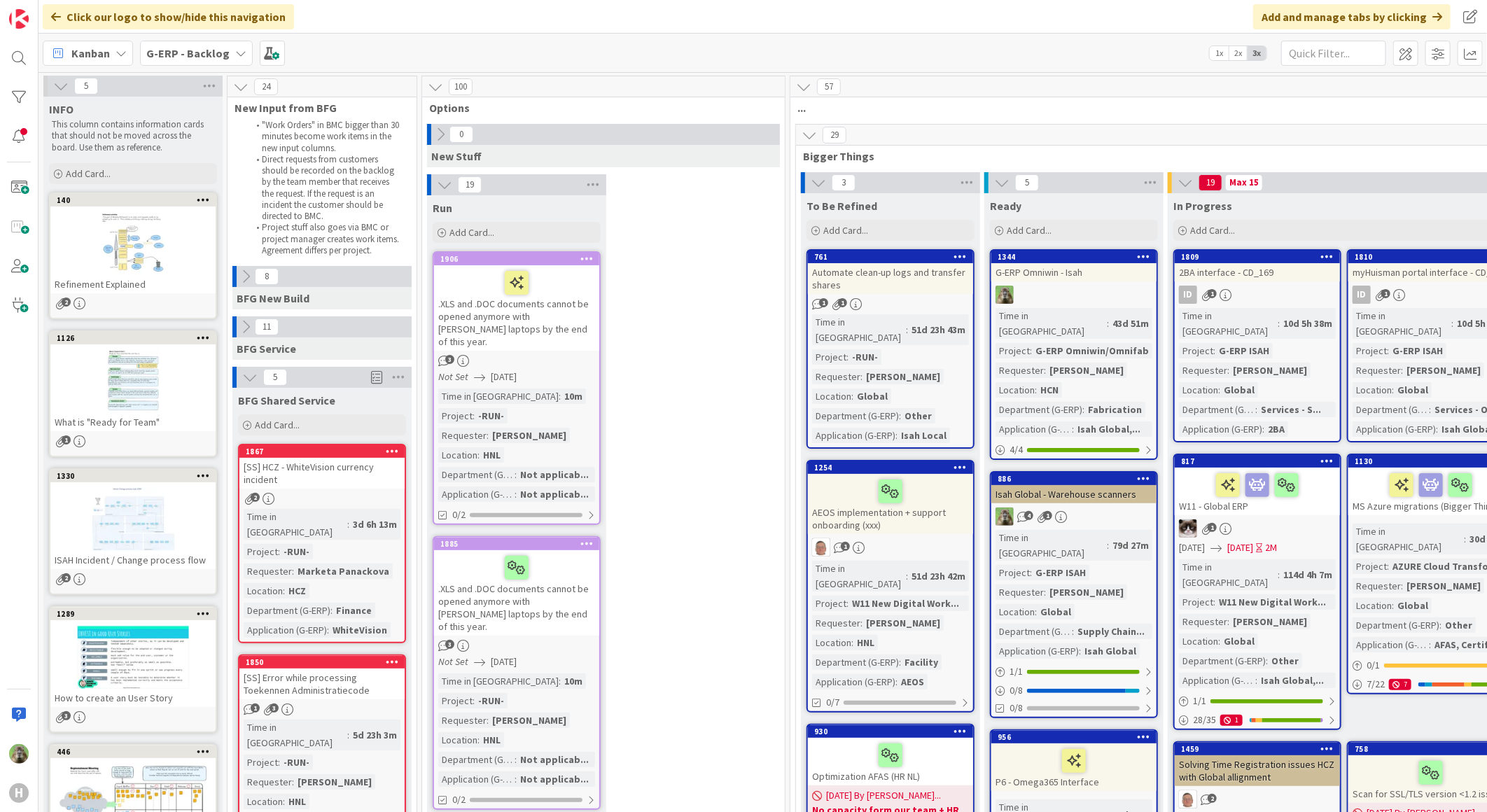
click at [240, 327] on icon at bounding box center [246, 326] width 15 height 15
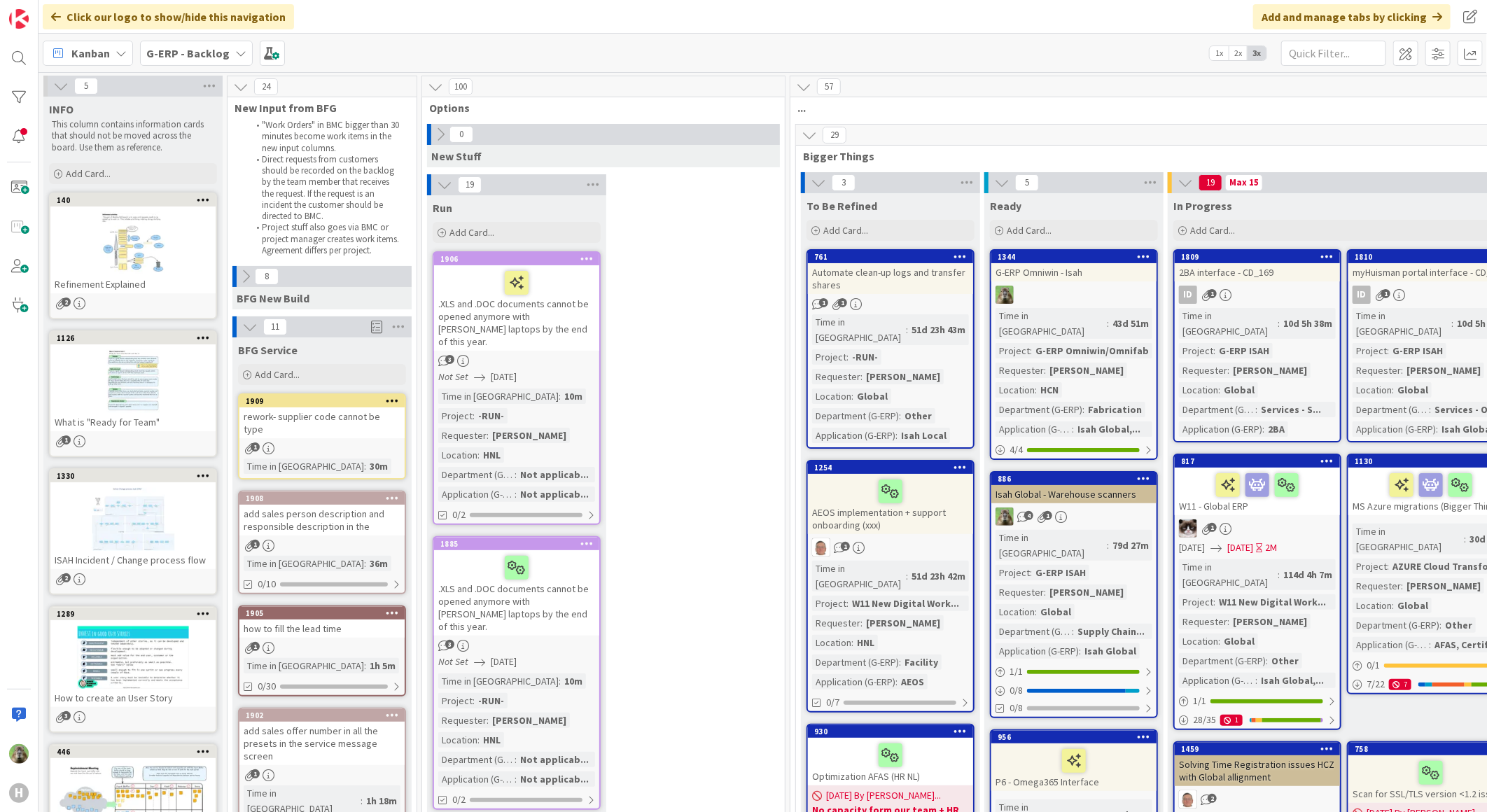
click at [241, 327] on button at bounding box center [249, 326] width 18 height 18
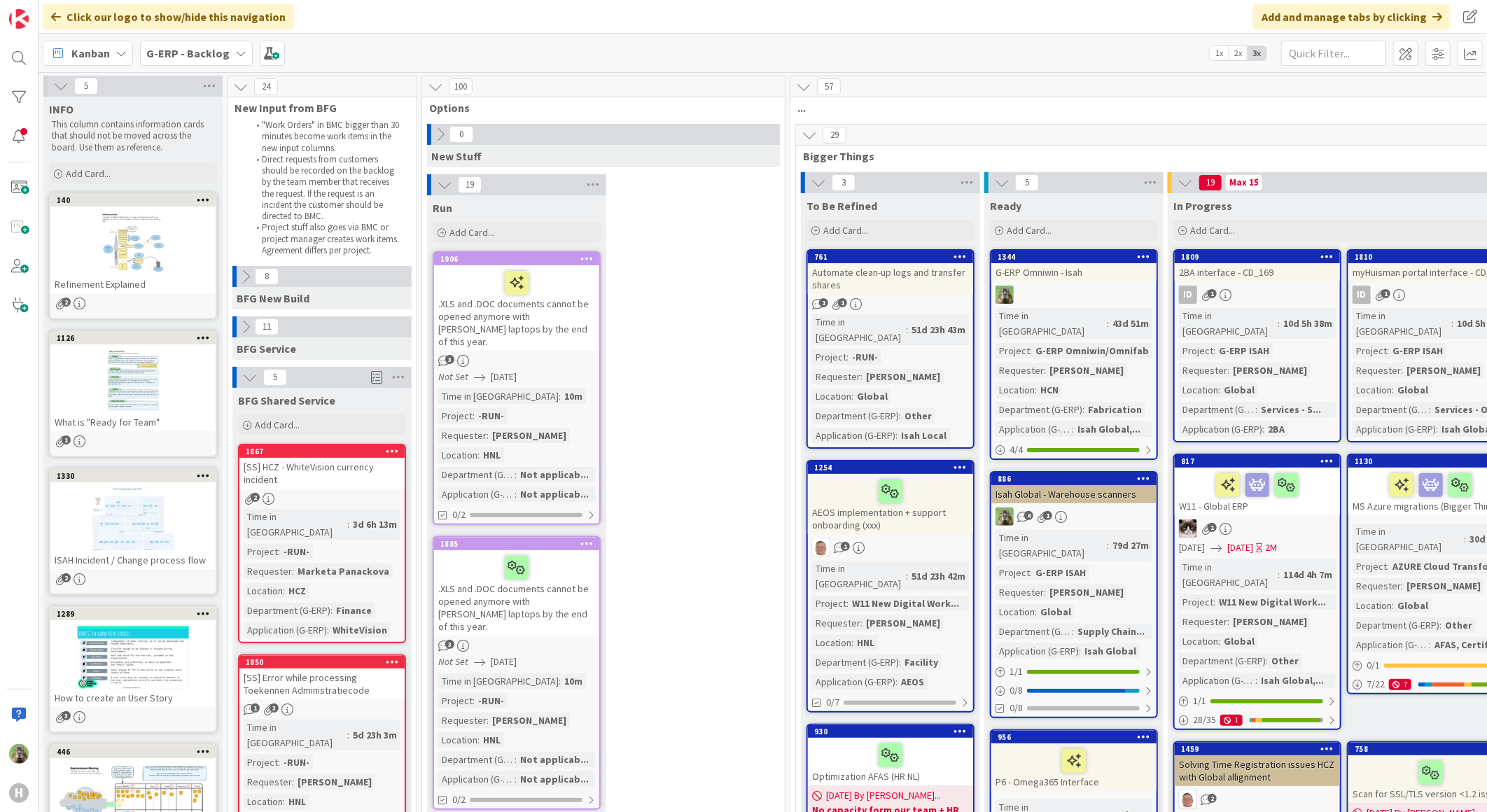
click at [240, 278] on icon at bounding box center [246, 276] width 15 height 15
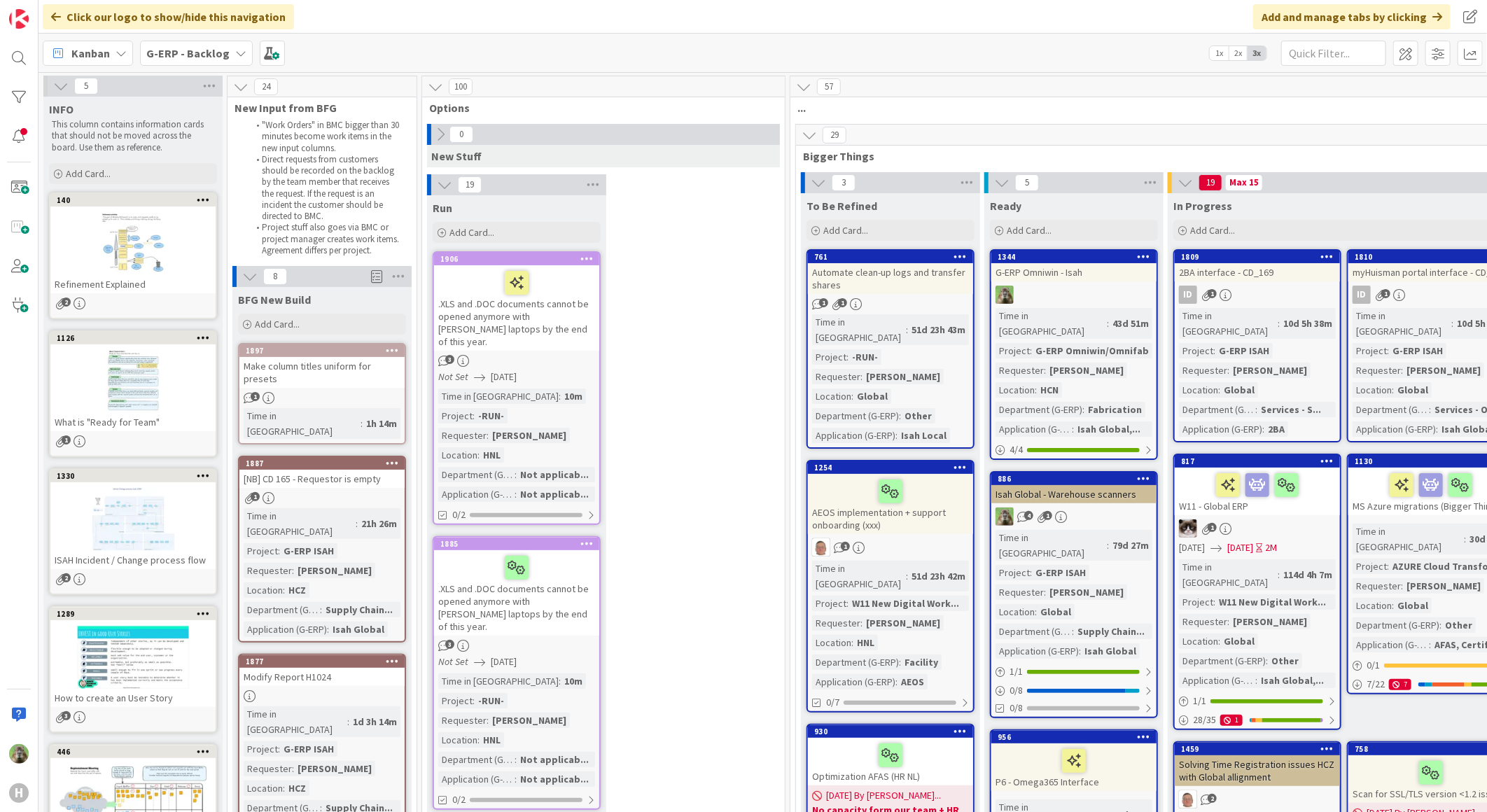
drag, startPoint x: 808, startPoint y: 651, endPoint x: 780, endPoint y: 657, distance: 28.6
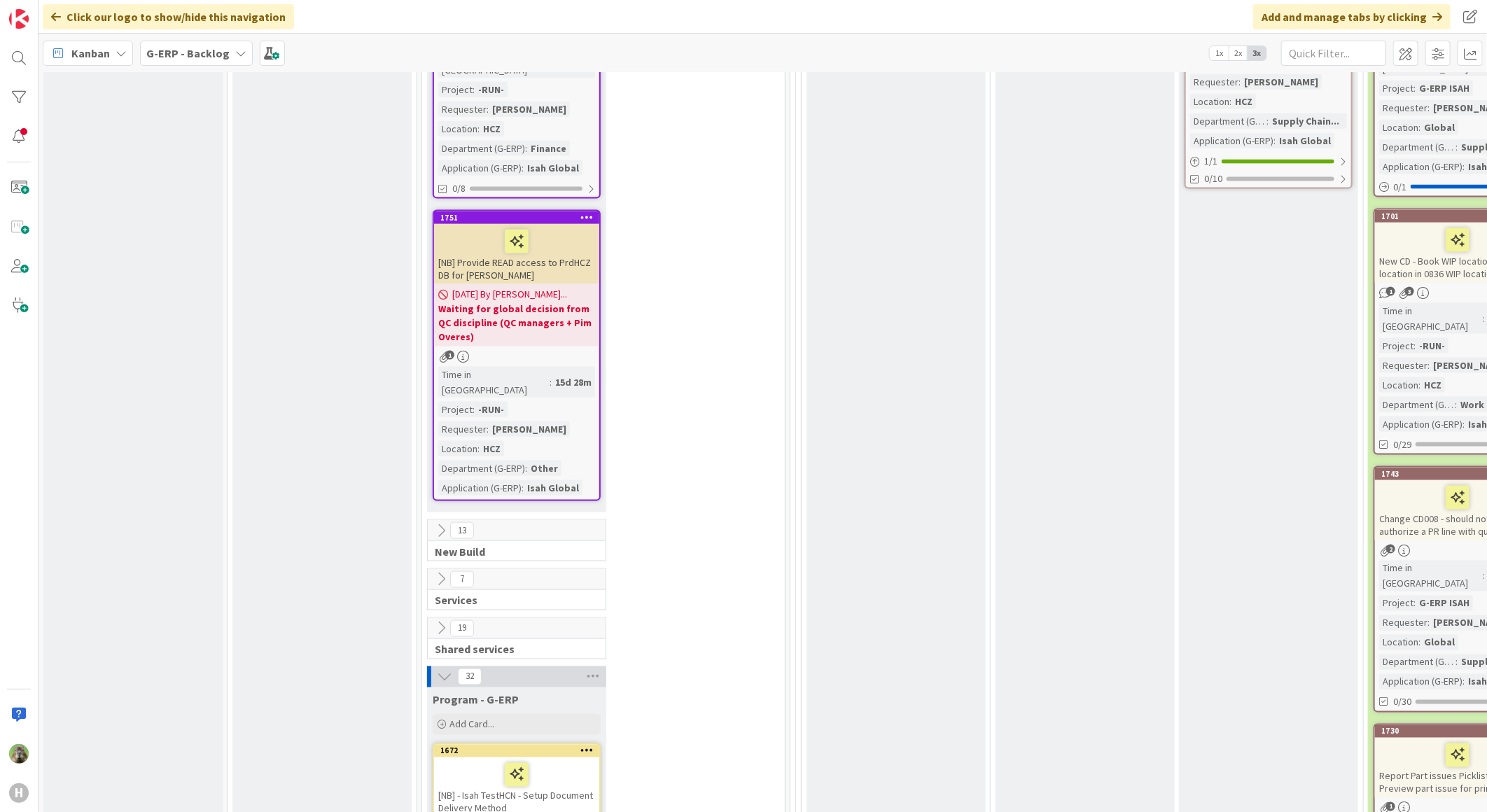
scroll to position [4431, 0]
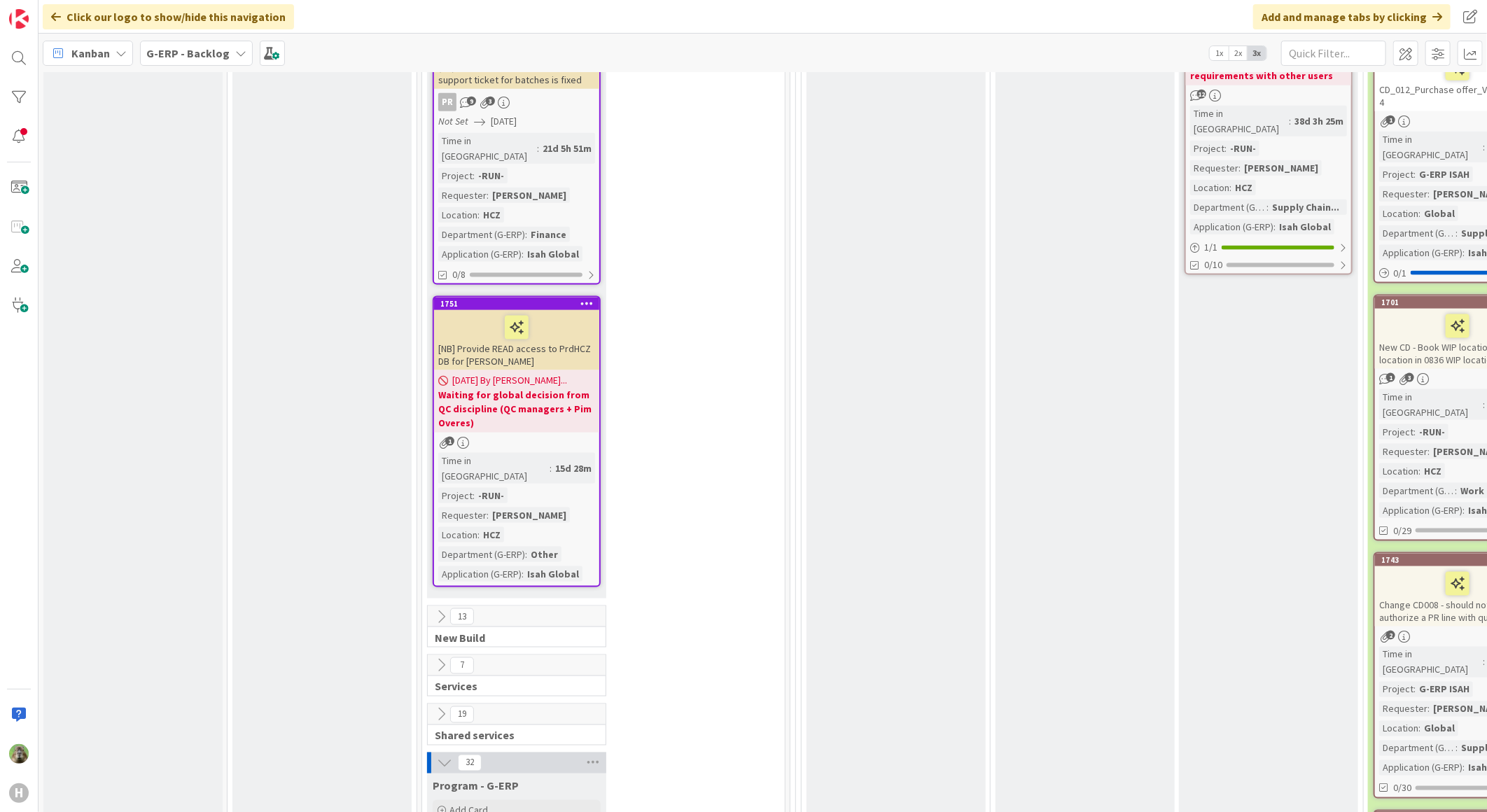
click at [441, 609] on icon at bounding box center [441, 616] width 15 height 15
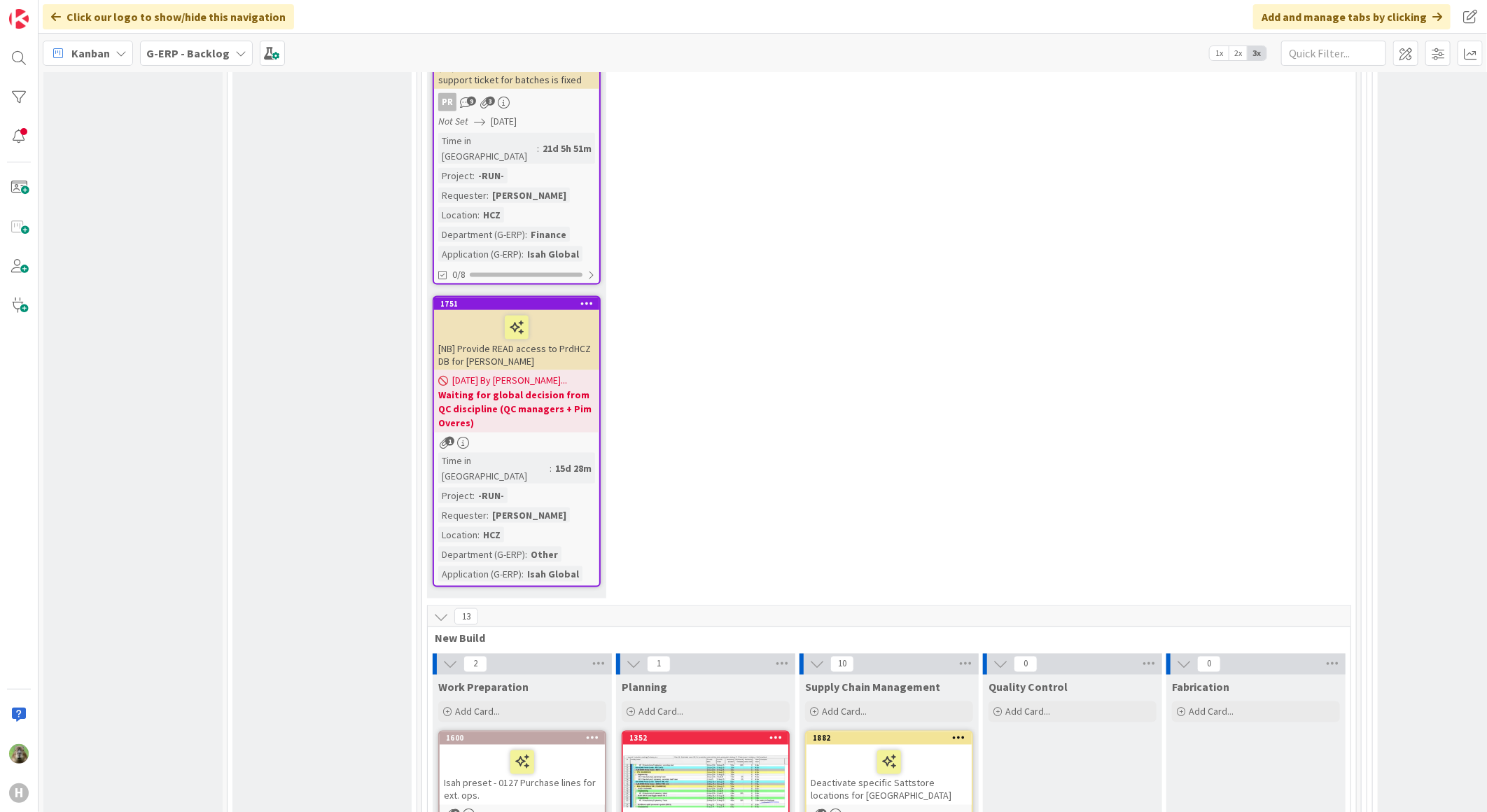
click at [441, 609] on icon at bounding box center [441, 616] width 15 height 15
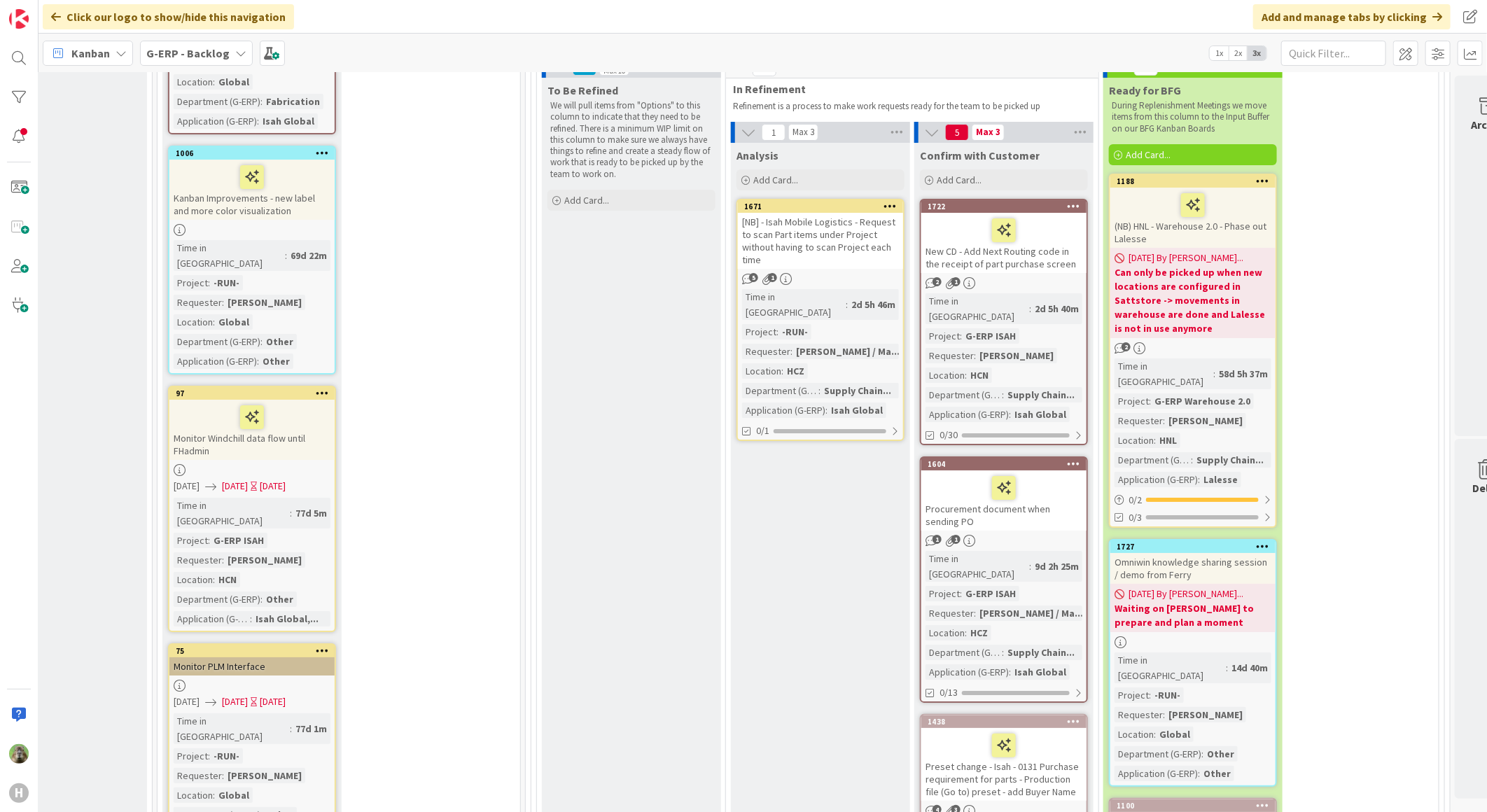
scroll to position [3032, 264]
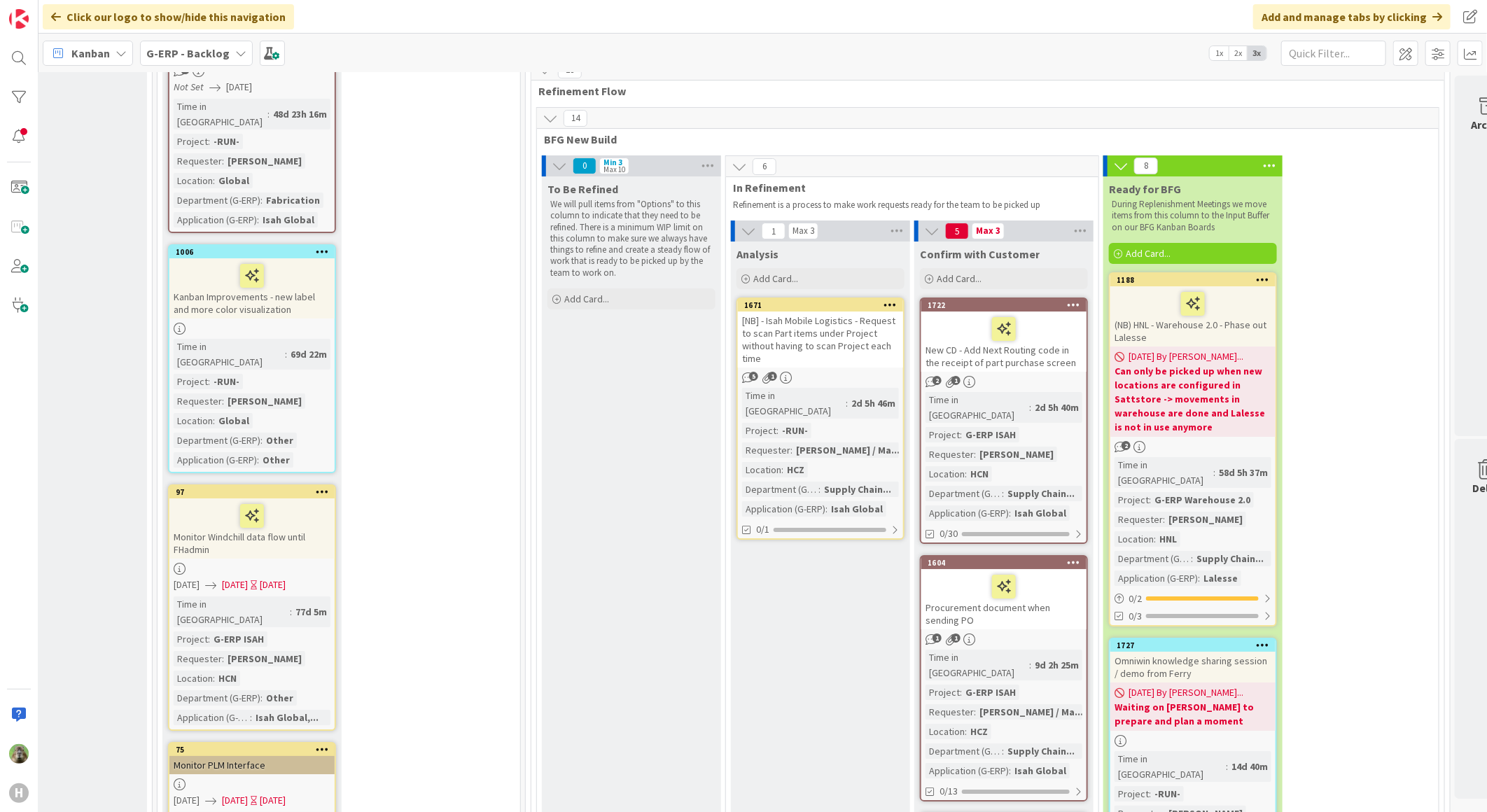
click at [1038, 569] on div "Procurement document when sending PO" at bounding box center [1003, 599] width 165 height 60
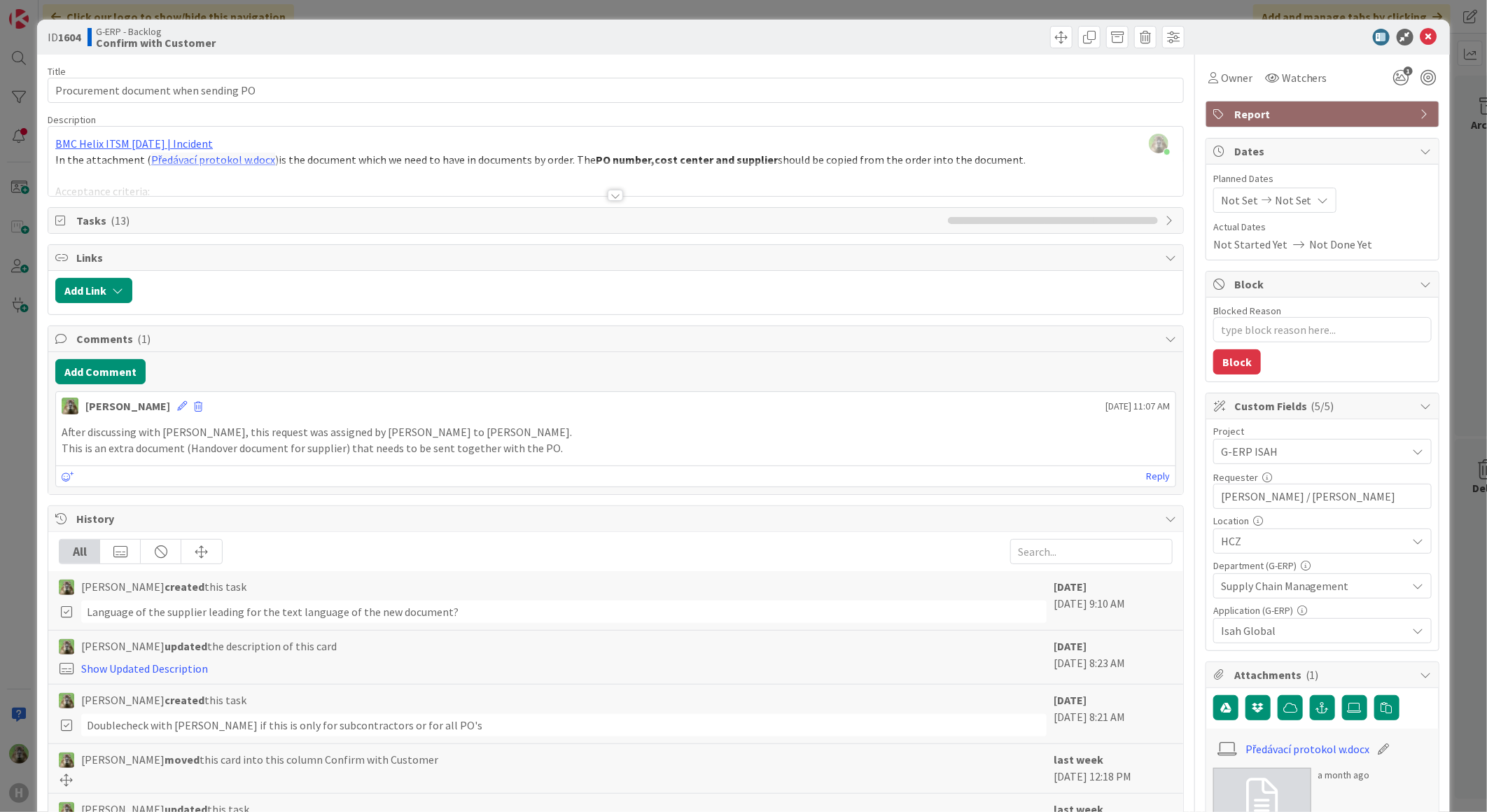
click at [33, 522] on div "ID 1604 G-ERP - Backlog Confirm with Customer Title 36 / 128 Procurement docume…" at bounding box center [743, 406] width 1487 height 812
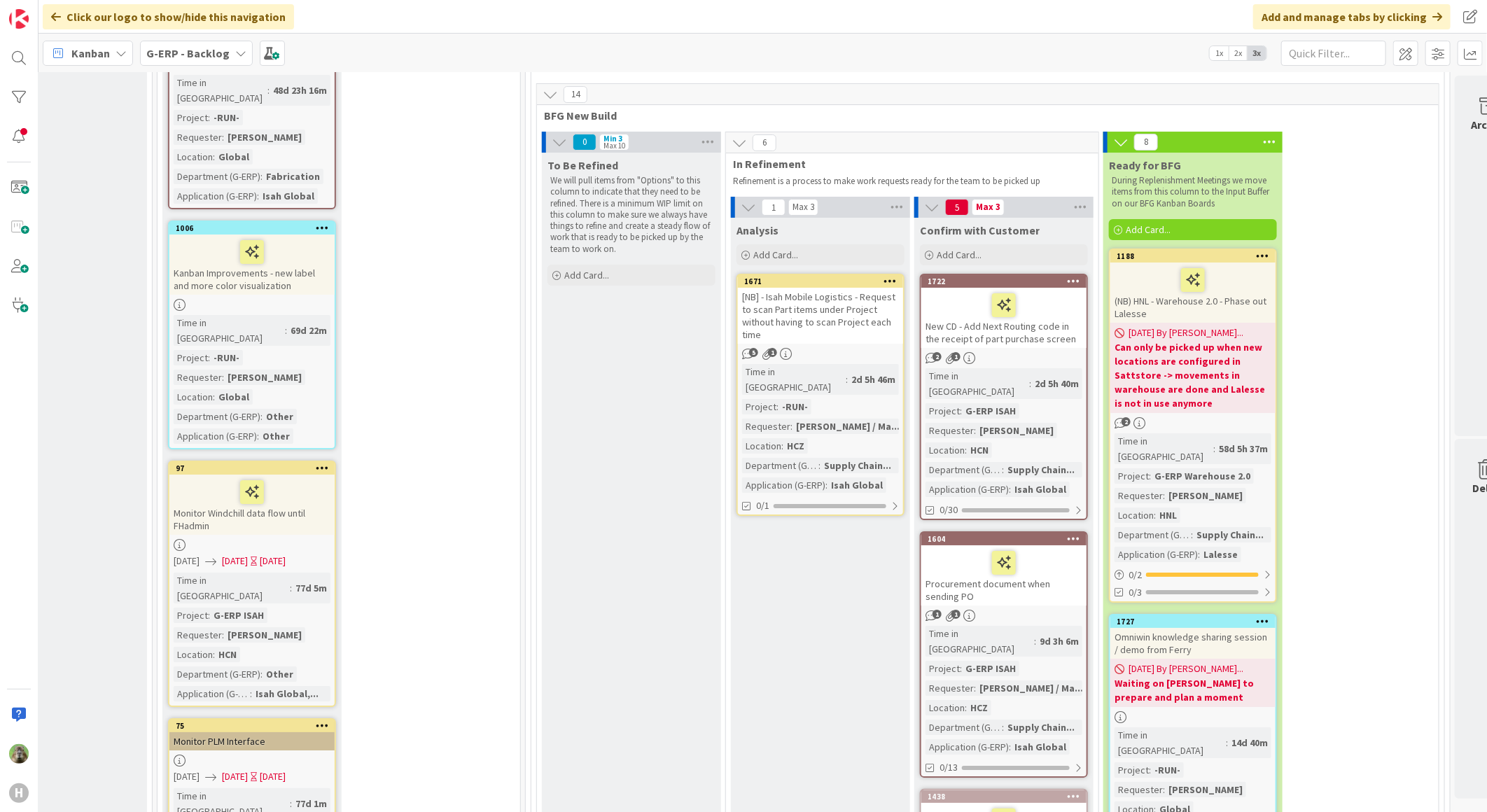
scroll to position [3032, 264]
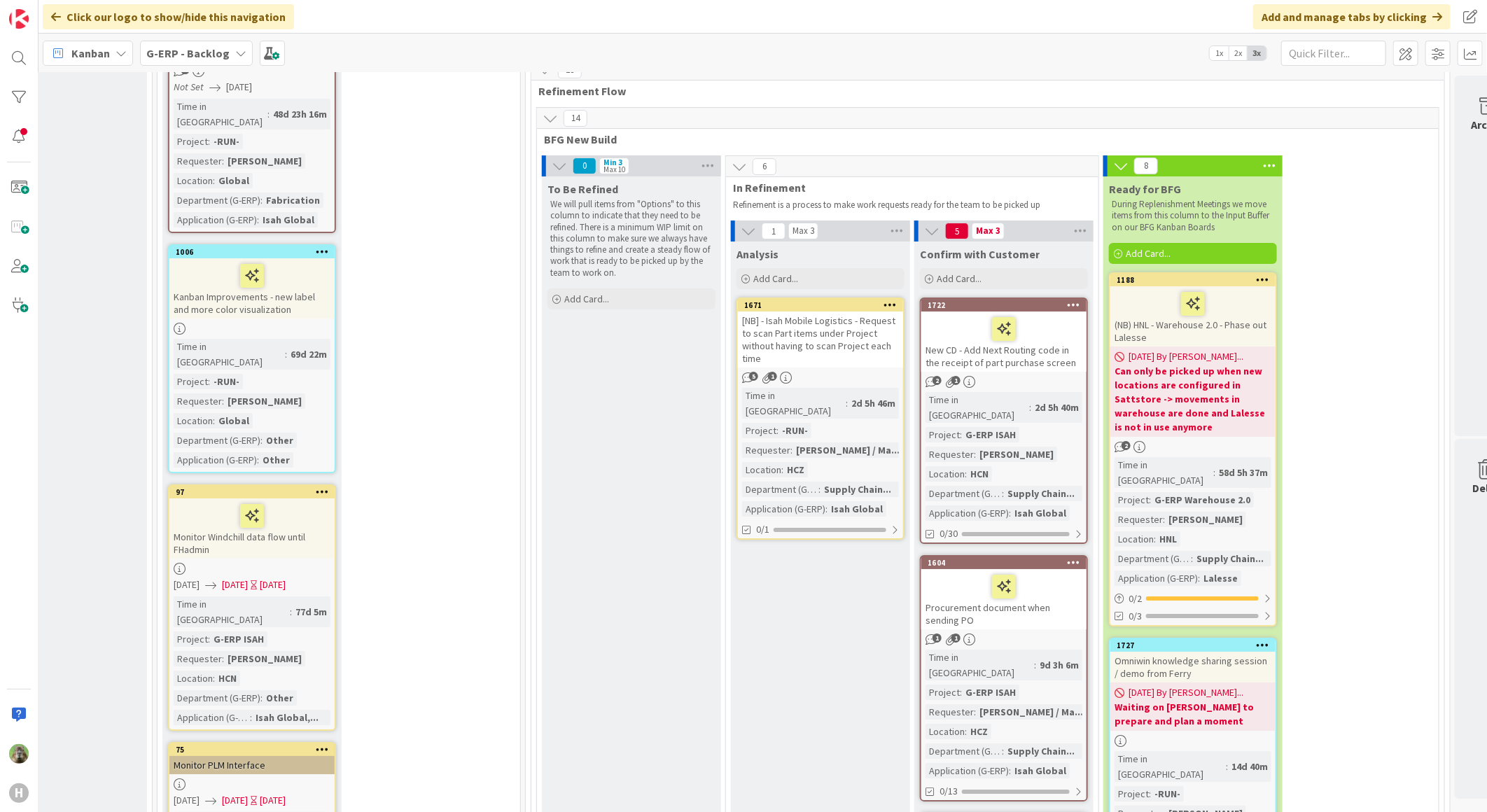
click at [825, 312] on div "[NB] - Isah Mobile Logistics - Request to scan Part items under Project without…" at bounding box center [820, 340] width 165 height 56
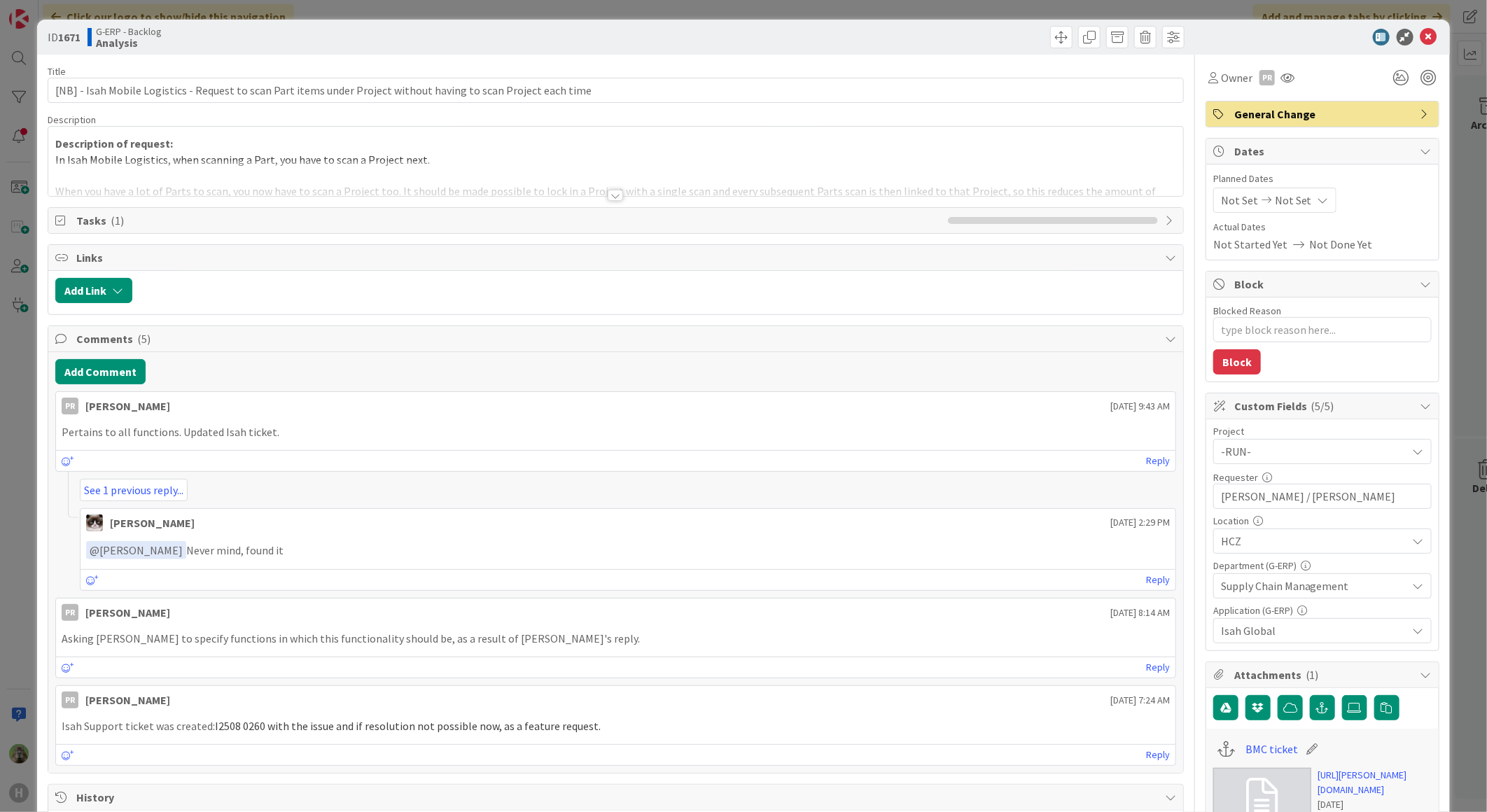
type textarea "x"
click at [567, 186] on div at bounding box center [616, 179] width 1135 height 36
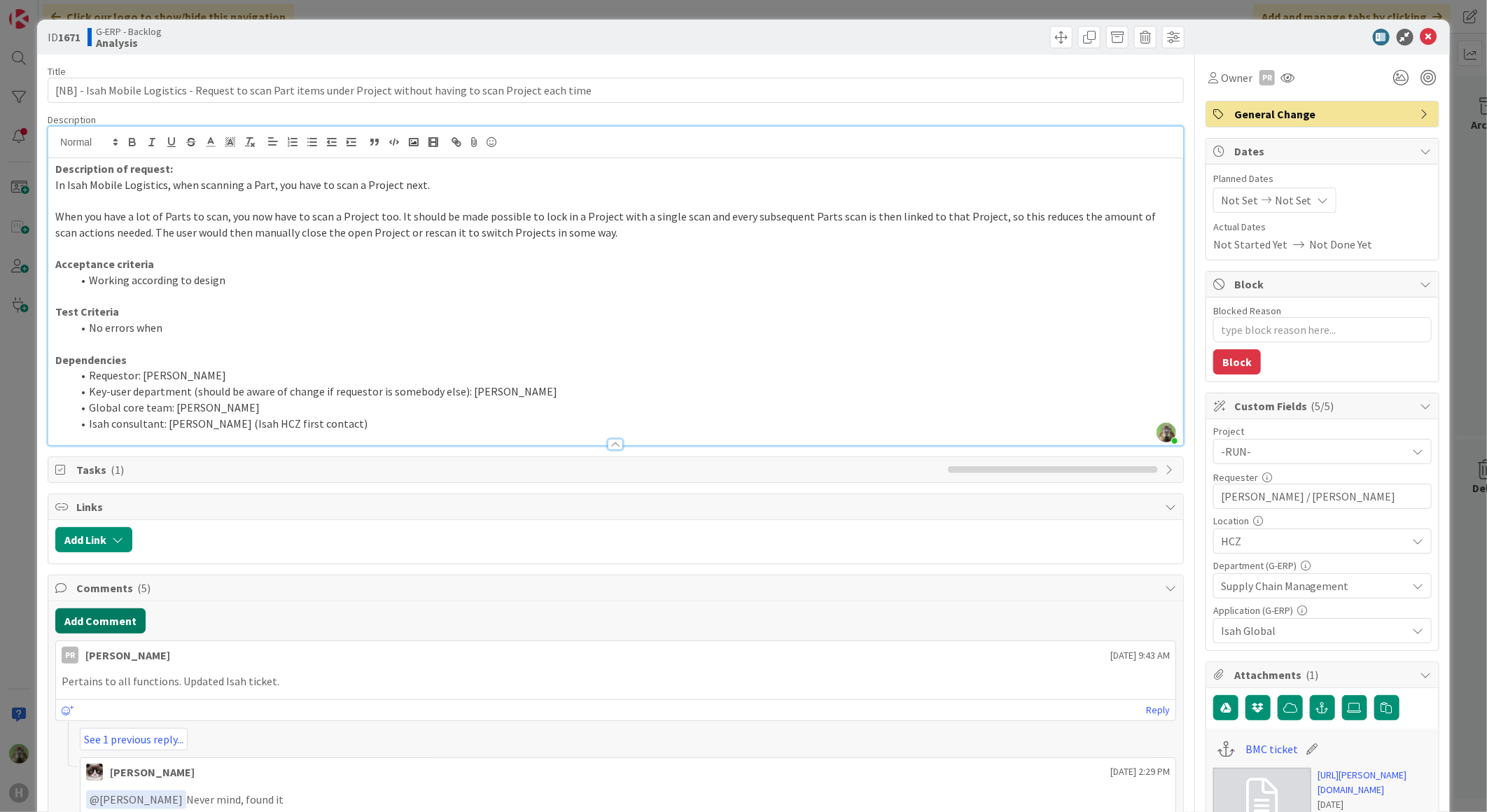
click at [91, 611] on button "Add Comment" at bounding box center [100, 621] width 90 height 25
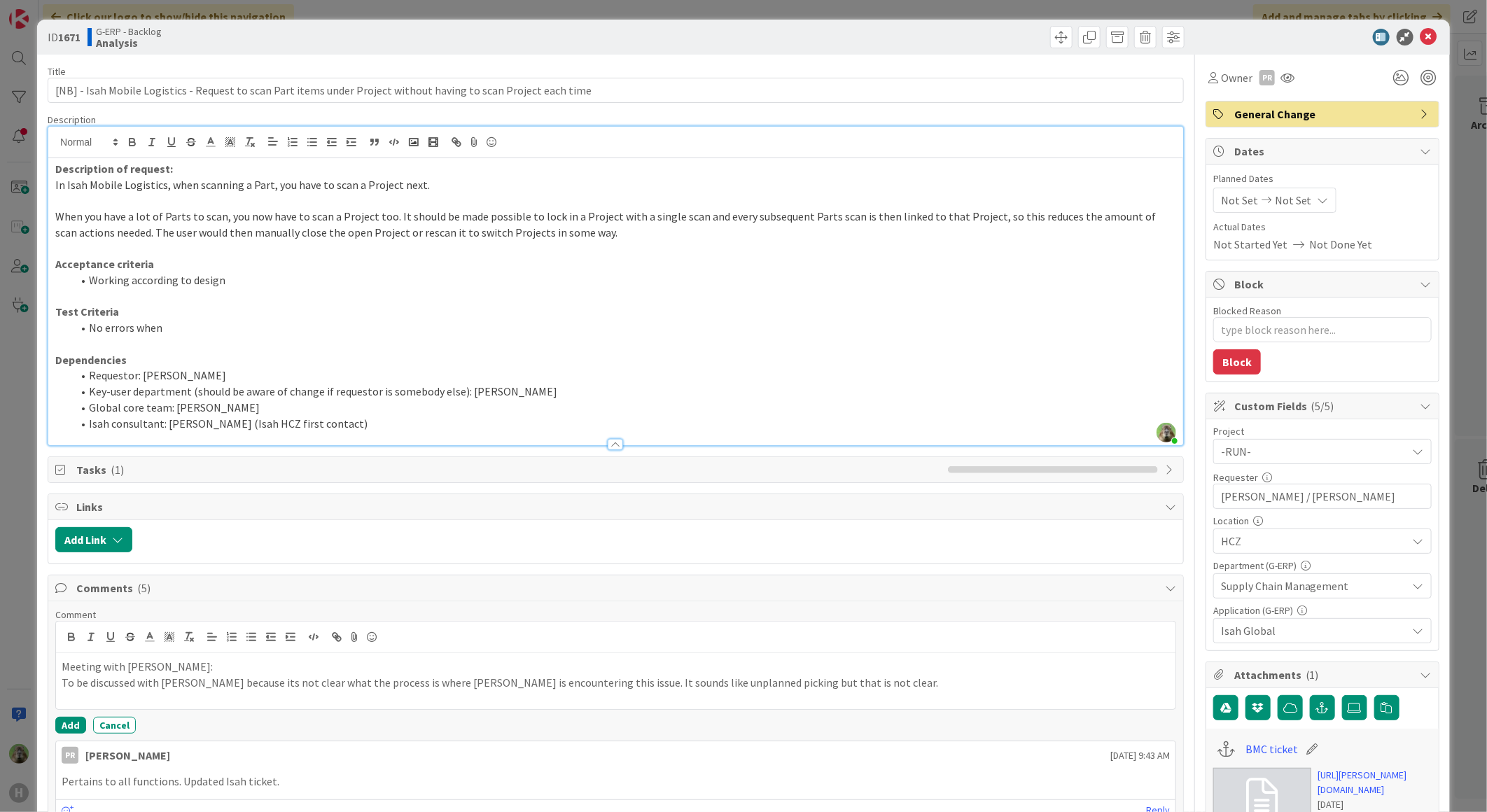
click at [64, 689] on p "To be discussed with Martin Melus because its not clear what the process is whe…" at bounding box center [616, 682] width 1108 height 16
click at [947, 682] on p "Should be discussed with Martin Melus because its not clear what the process is…" at bounding box center [616, 690] width 1108 height 32
click at [621, 681] on p "Should be discussed with Martin Melus because its not clear what the process is…" at bounding box center [616, 690] width 1108 height 32
click at [81, 726] on button "Add" at bounding box center [71, 727] width 31 height 17
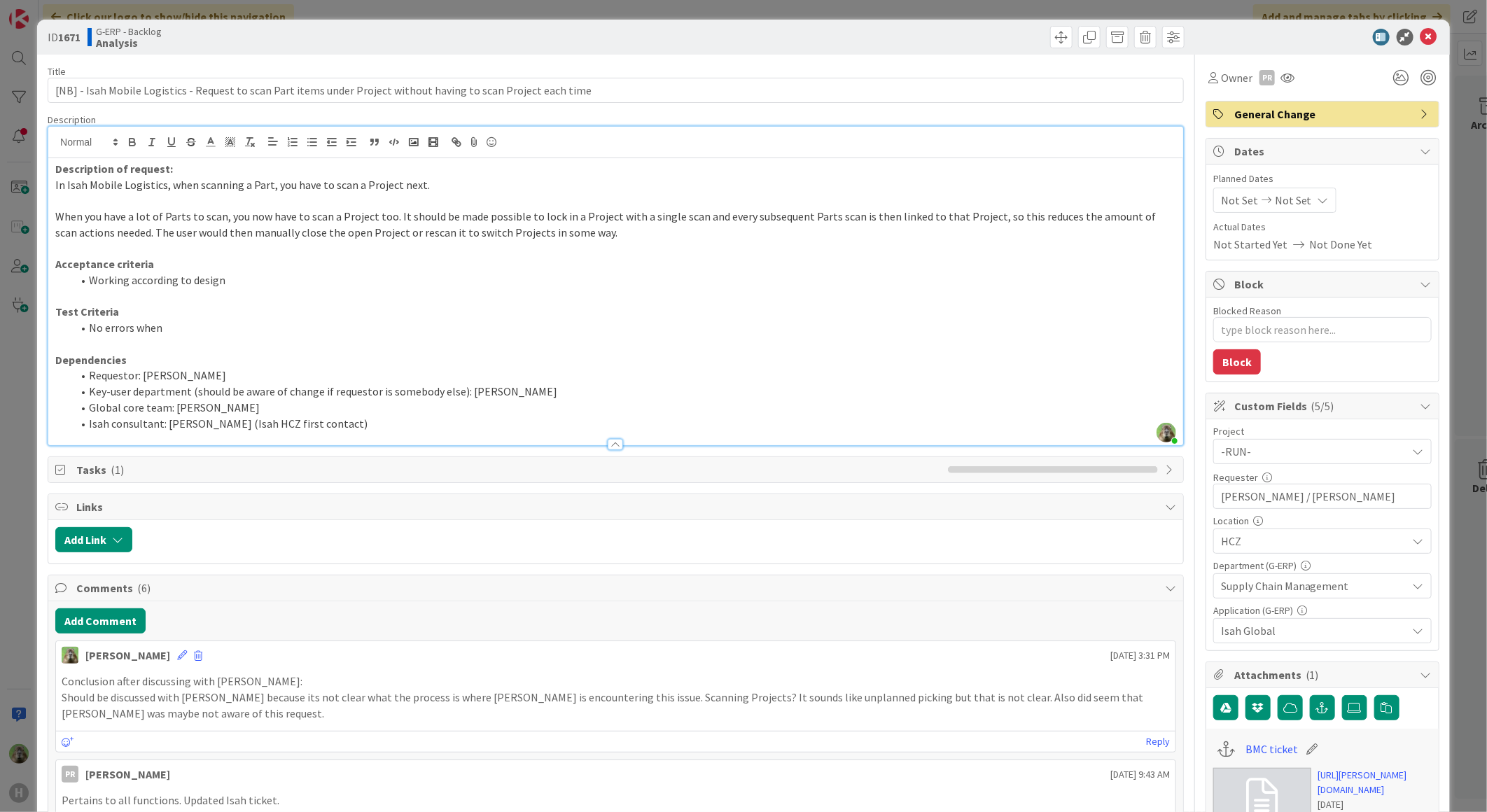
click at [17, 369] on div "ID 1671 G-ERP - Backlog Analysis Title 112 / 128 [NB] - Isah Mobile Logistics -…" at bounding box center [743, 406] width 1487 height 812
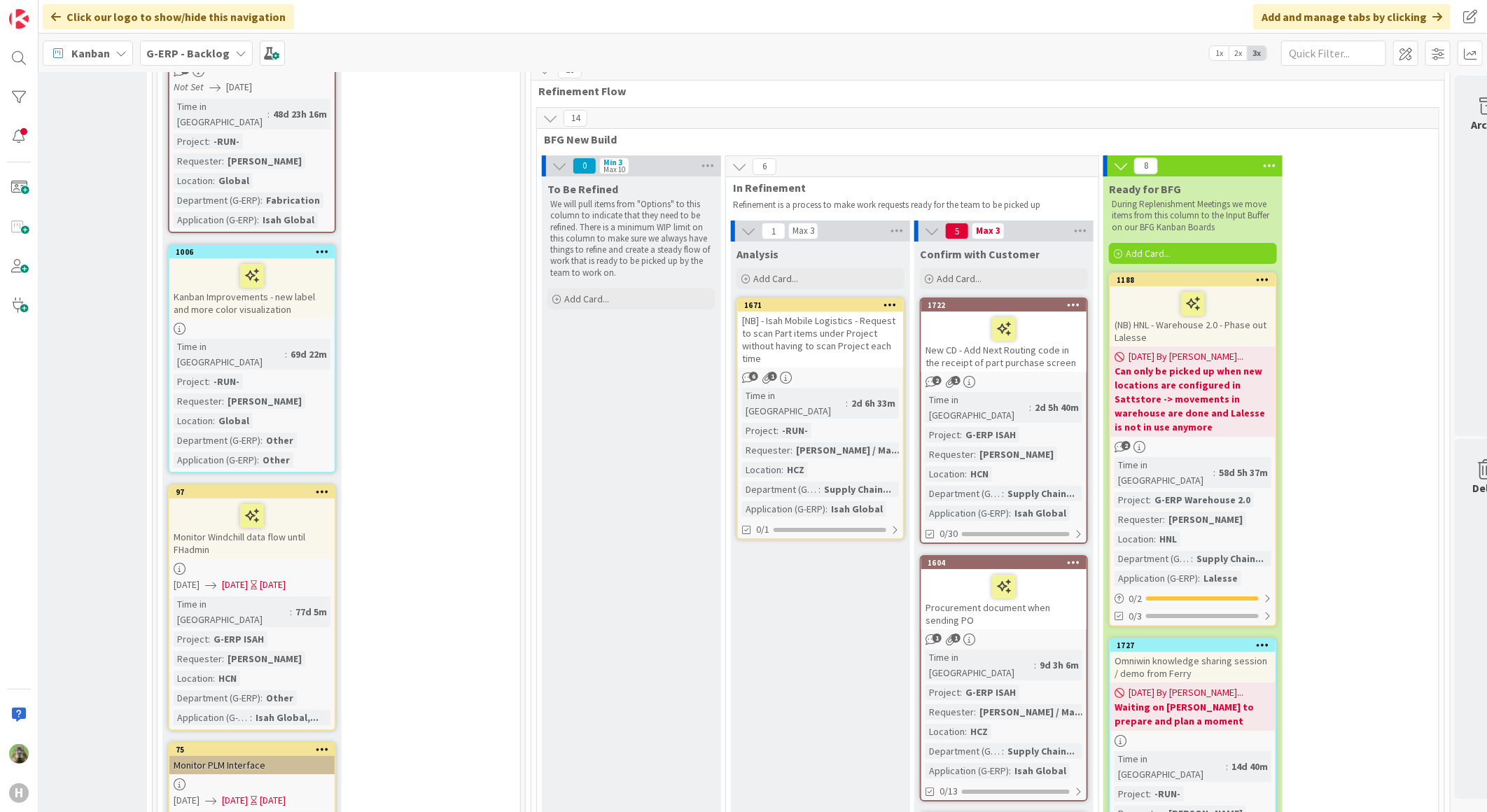
scroll to position [2877, 264]
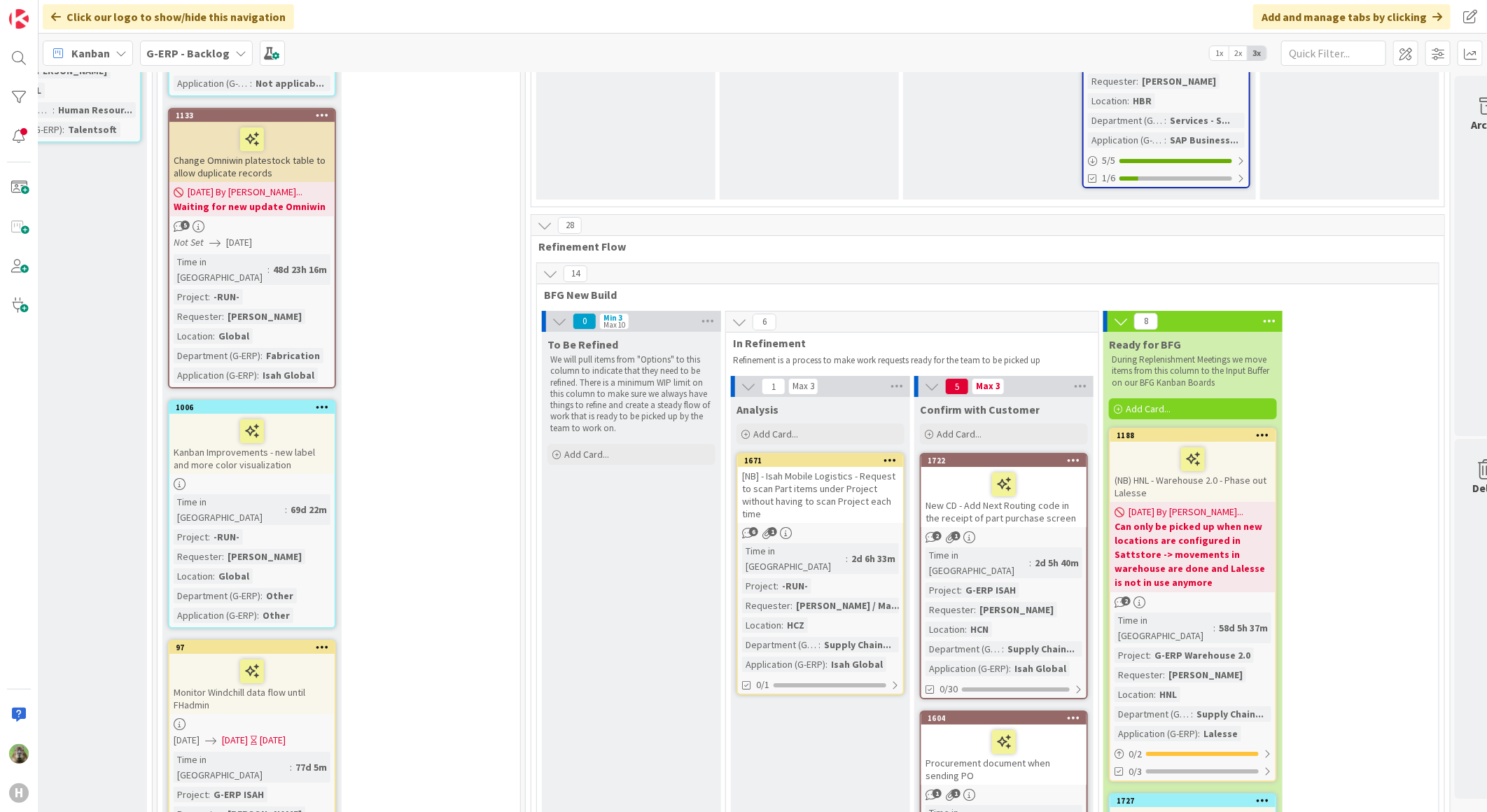
click at [1082, 469] on div at bounding box center [1004, 484] width 157 height 30
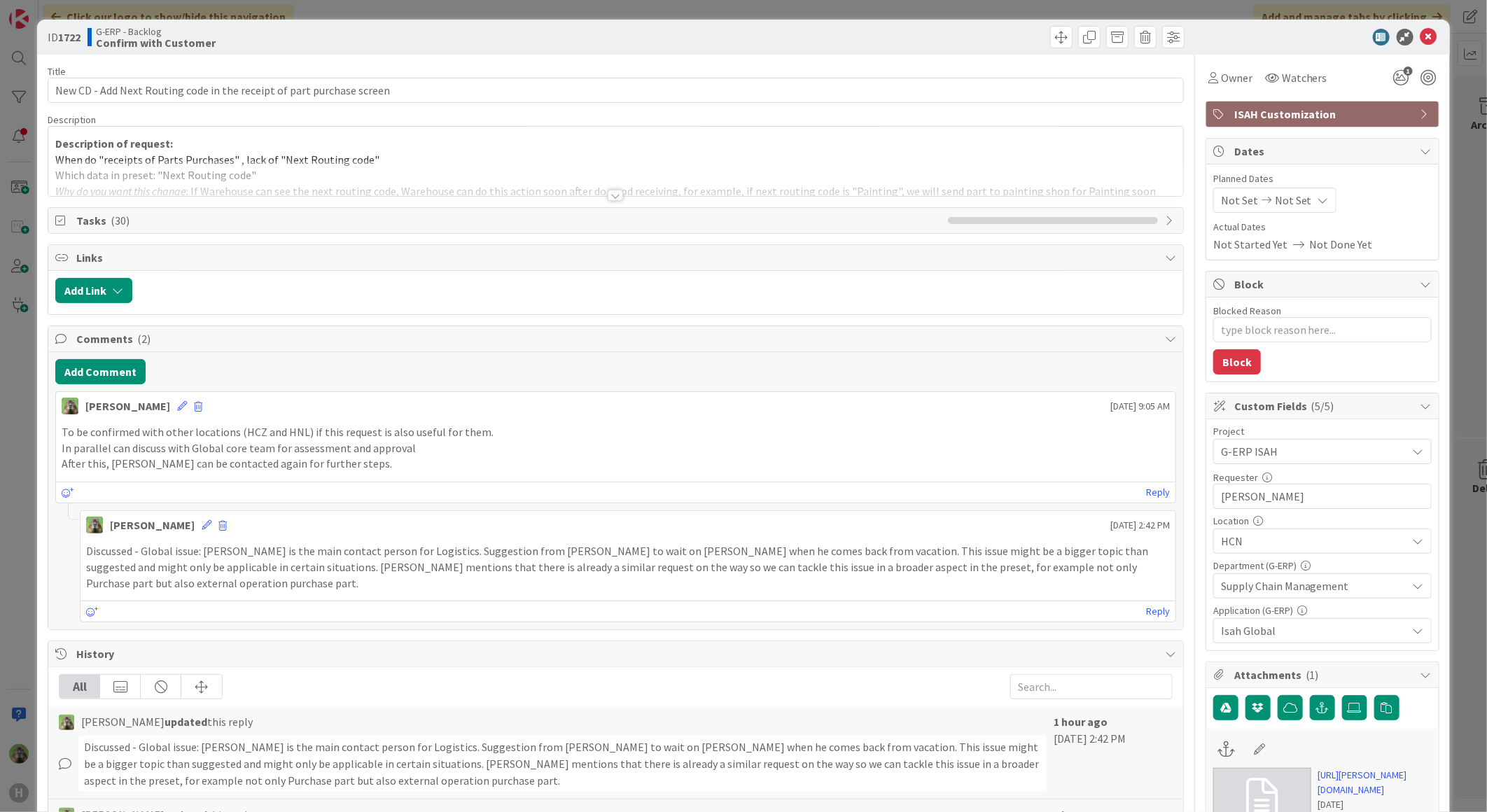
type textarea "x"
click at [107, 371] on button "Add Comment" at bounding box center [100, 371] width 90 height 25
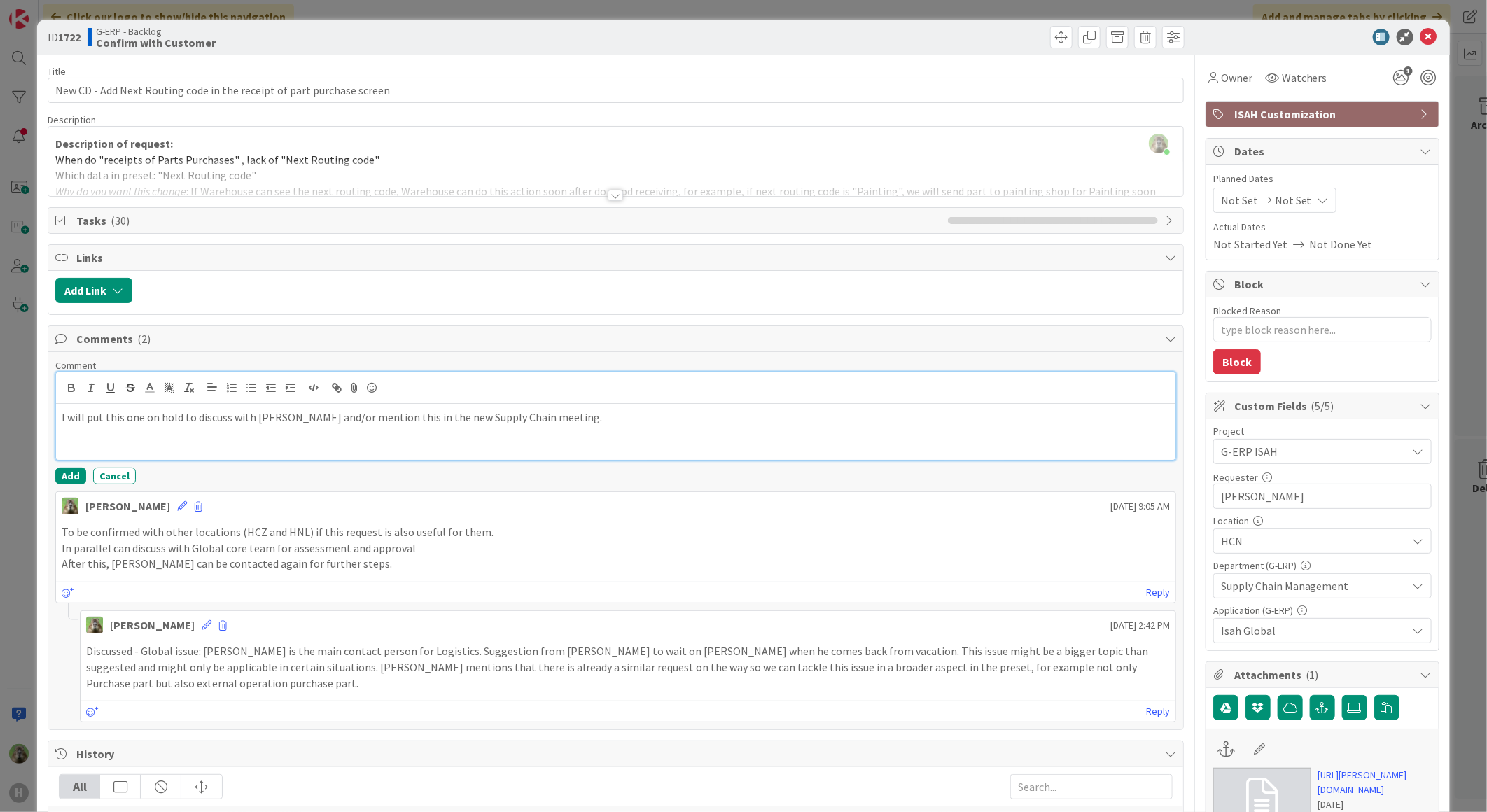
drag, startPoint x: 438, startPoint y: 448, endPoint x: 442, endPoint y: 439, distance: 9.8
click at [438, 448] on div "I will put this one on hold to discuss with Karel and/or mention this in the ne…" at bounding box center [616, 432] width 1119 height 56
click at [1288, 332] on textarea "Blocked Reason" at bounding box center [1322, 329] width 218 height 25
type textarea "x"
type textarea "T"
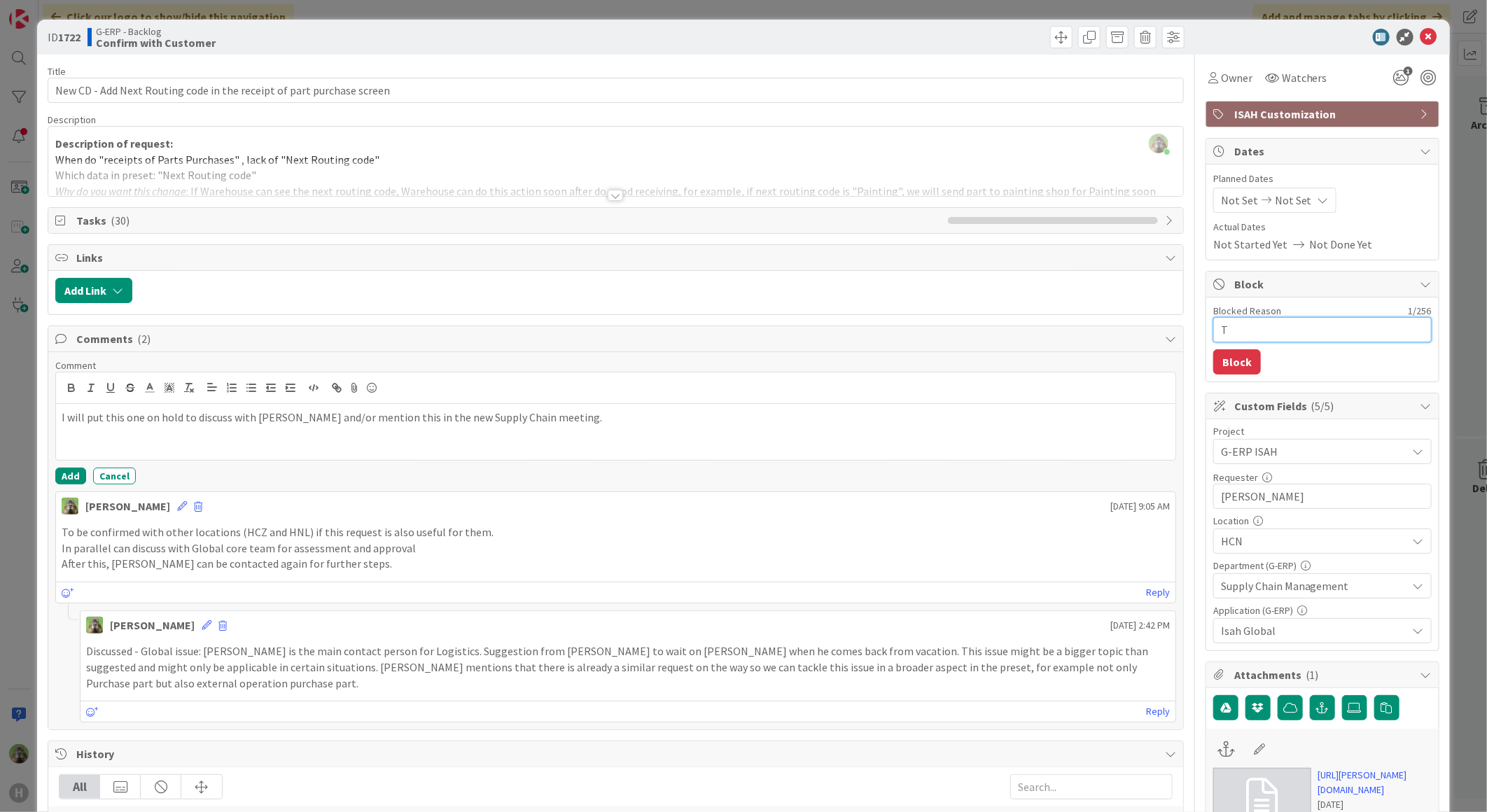
type textarea "x"
type textarea "To"
type textarea "x"
type textarea "To"
type textarea "x"
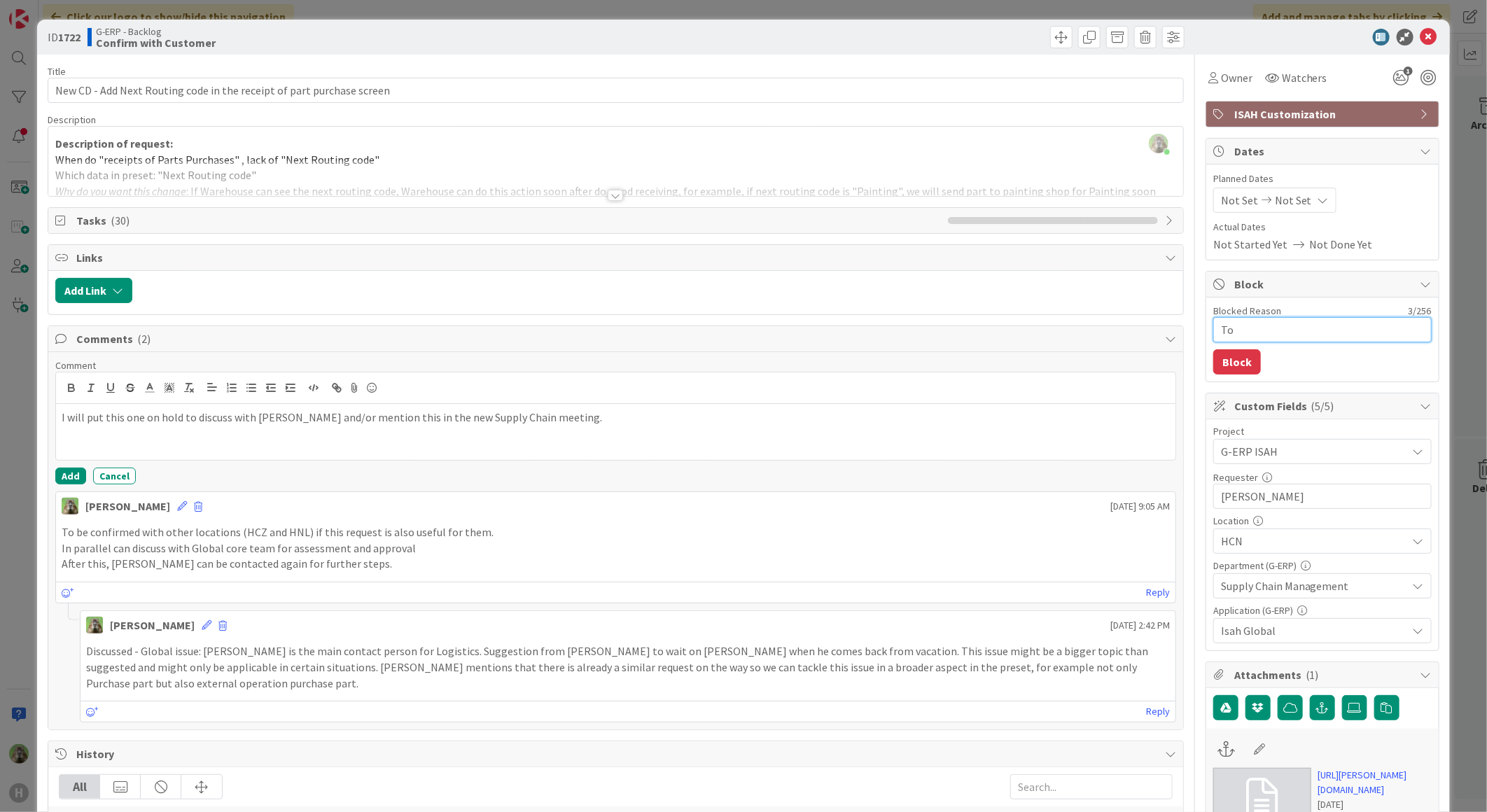
type textarea "To b"
type textarea "x"
type textarea "To be"
type textarea "x"
type textarea "To be"
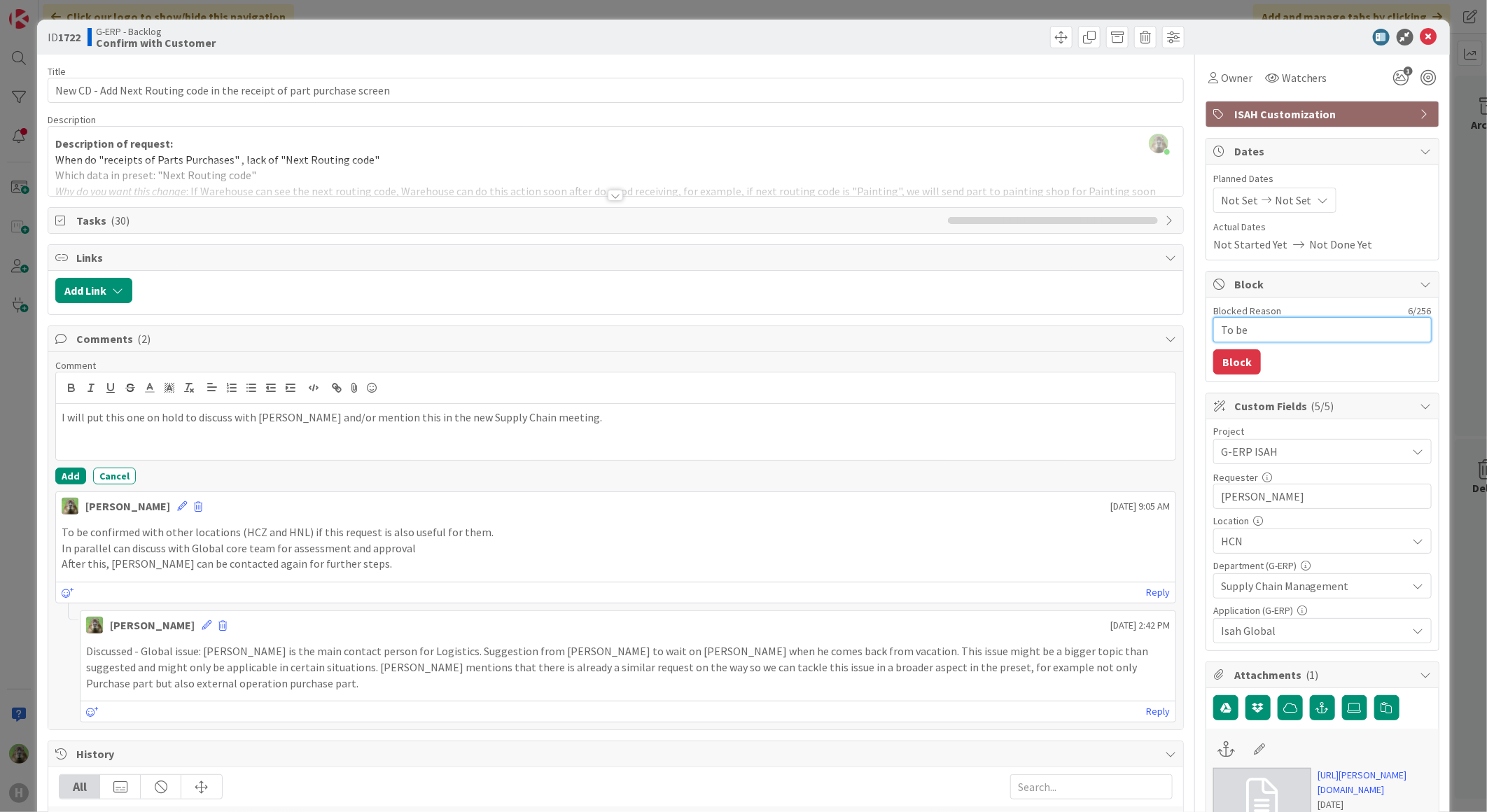
type textarea "x"
type textarea "To be d"
type textarea "x"
type textarea "To be ds"
type textarea "x"
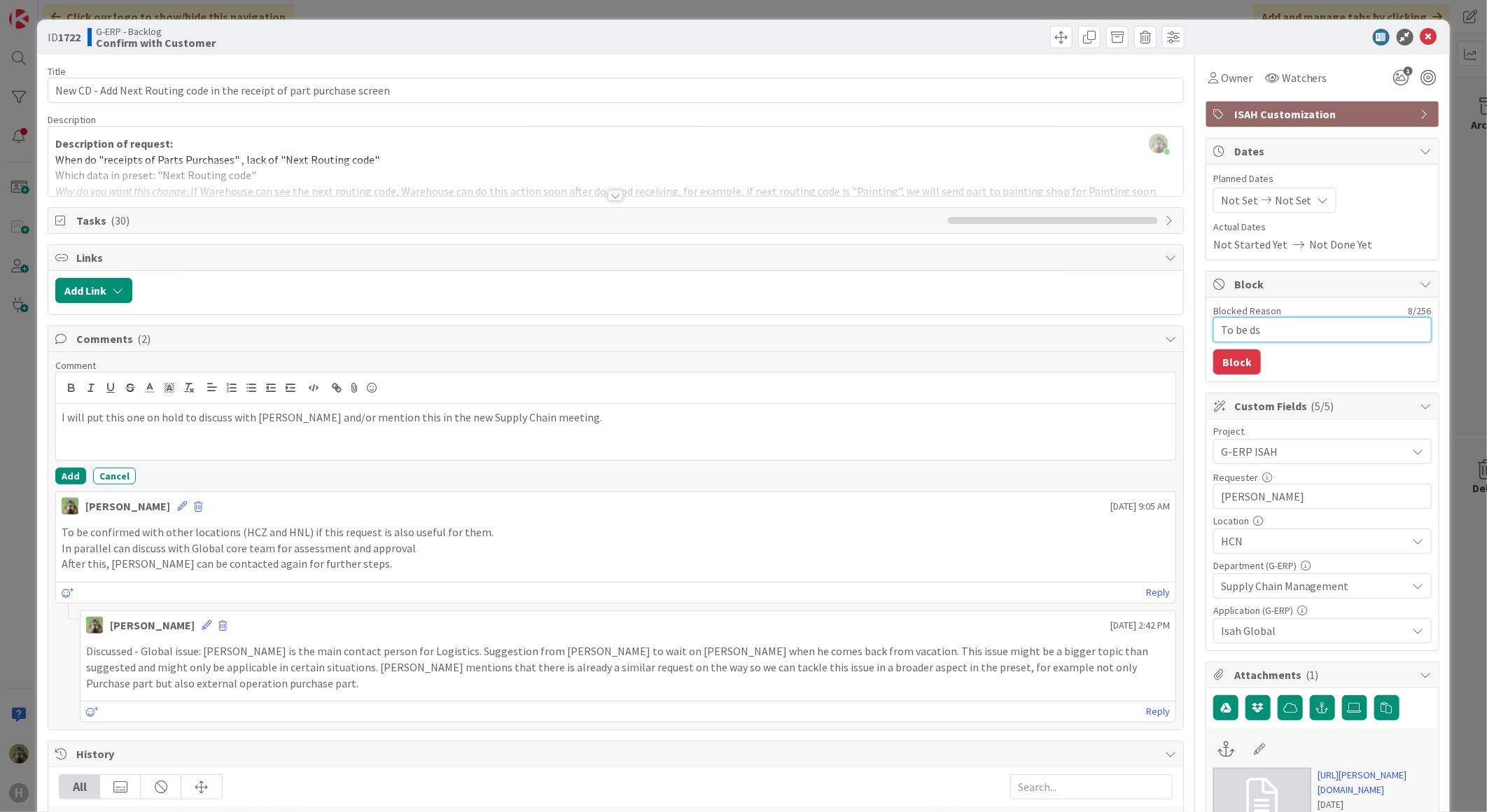
type textarea "To be d"
type textarea "x"
type textarea "To be dis"
type textarea "x"
type textarea "To be disc"
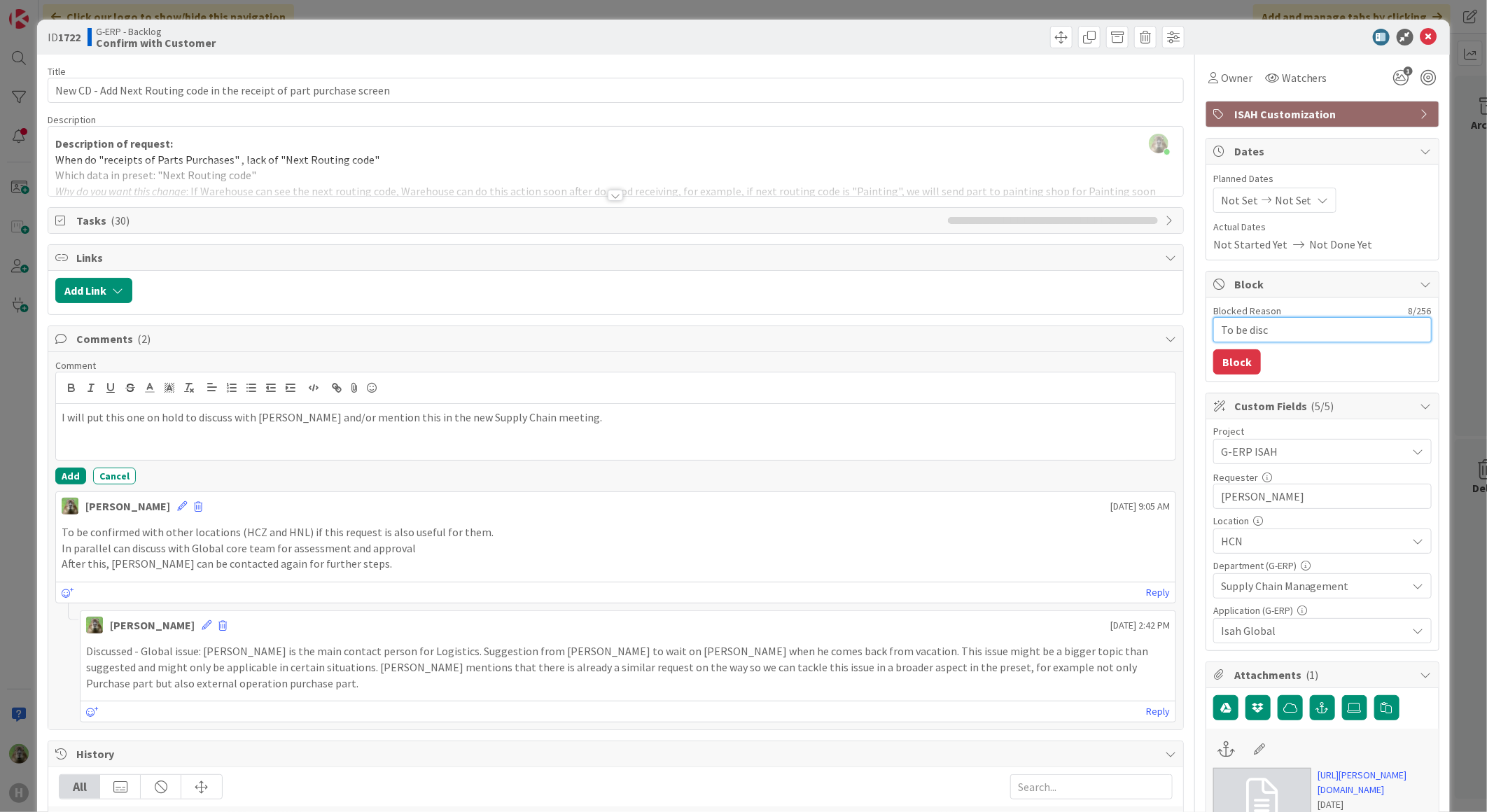
type textarea "x"
type textarea "To be discus"
type textarea "x"
type textarea "To be discuss"
type textarea "x"
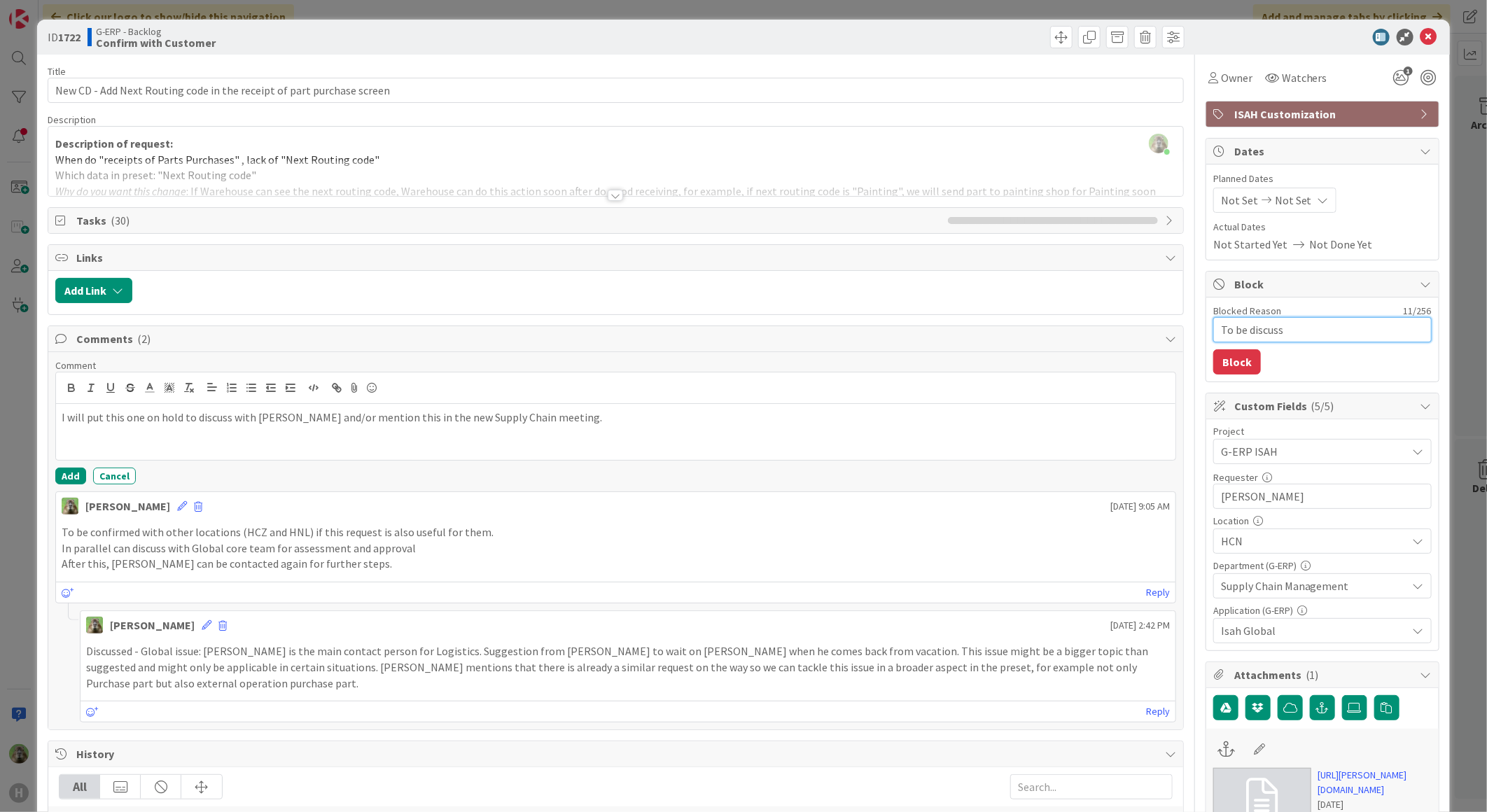
type textarea "To be discusse"
type textarea "x"
type textarea "To be discussed"
type textarea "x"
type textarea "To be discussed s"
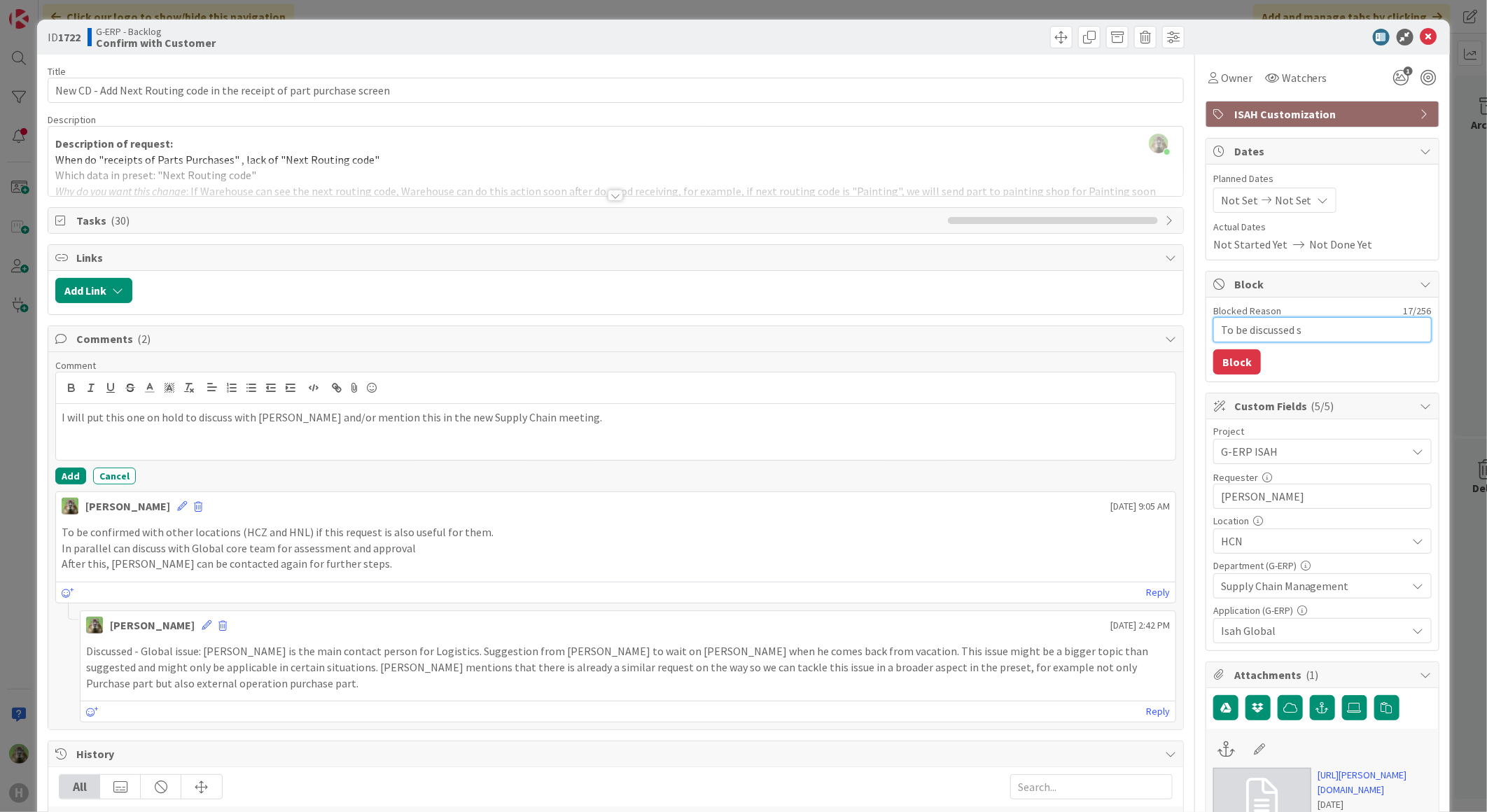
type textarea "x"
type textarea "To be discussed sp"
type textarea "x"
type textarea "To be discussed spc"
type textarea "x"
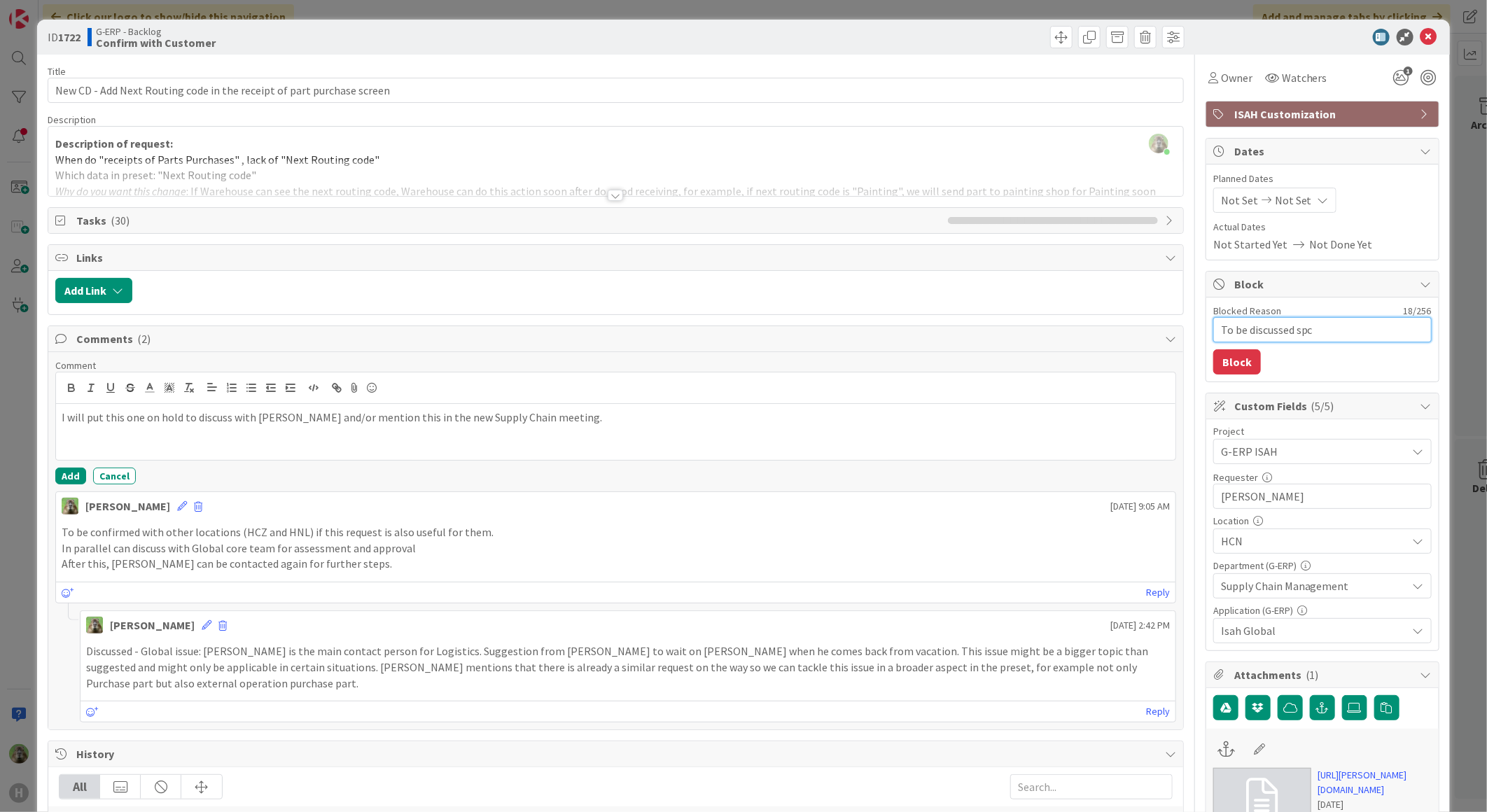
type textarea "To be discussed spci"
type textarea "x"
type textarea "To be discussed spc"
type textarea "x"
type textarea "To be discussed sp"
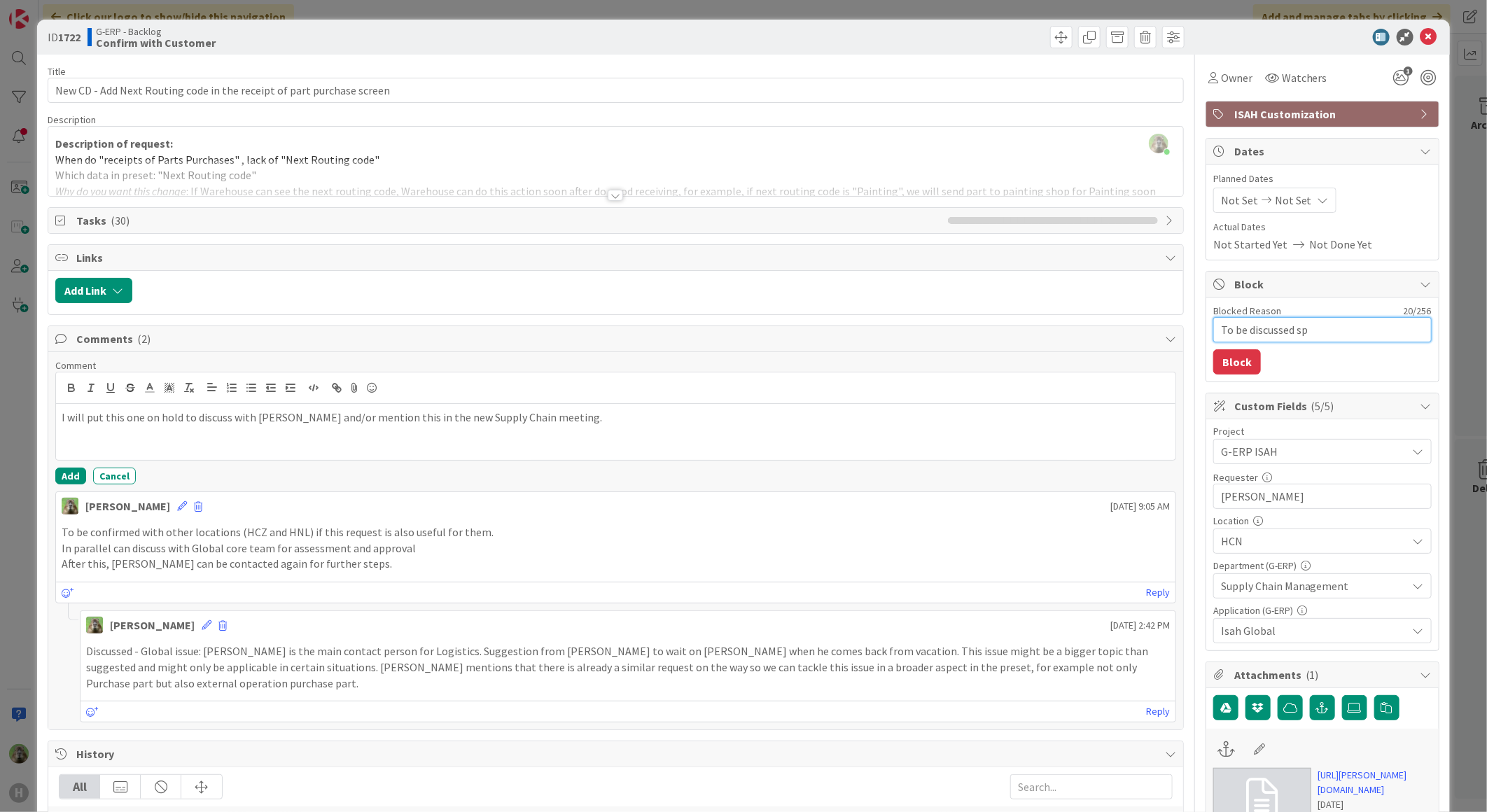
type textarea "x"
type textarea "To be discussed spe"
type textarea "x"
type textarea "To be discussed spec"
type textarea "x"
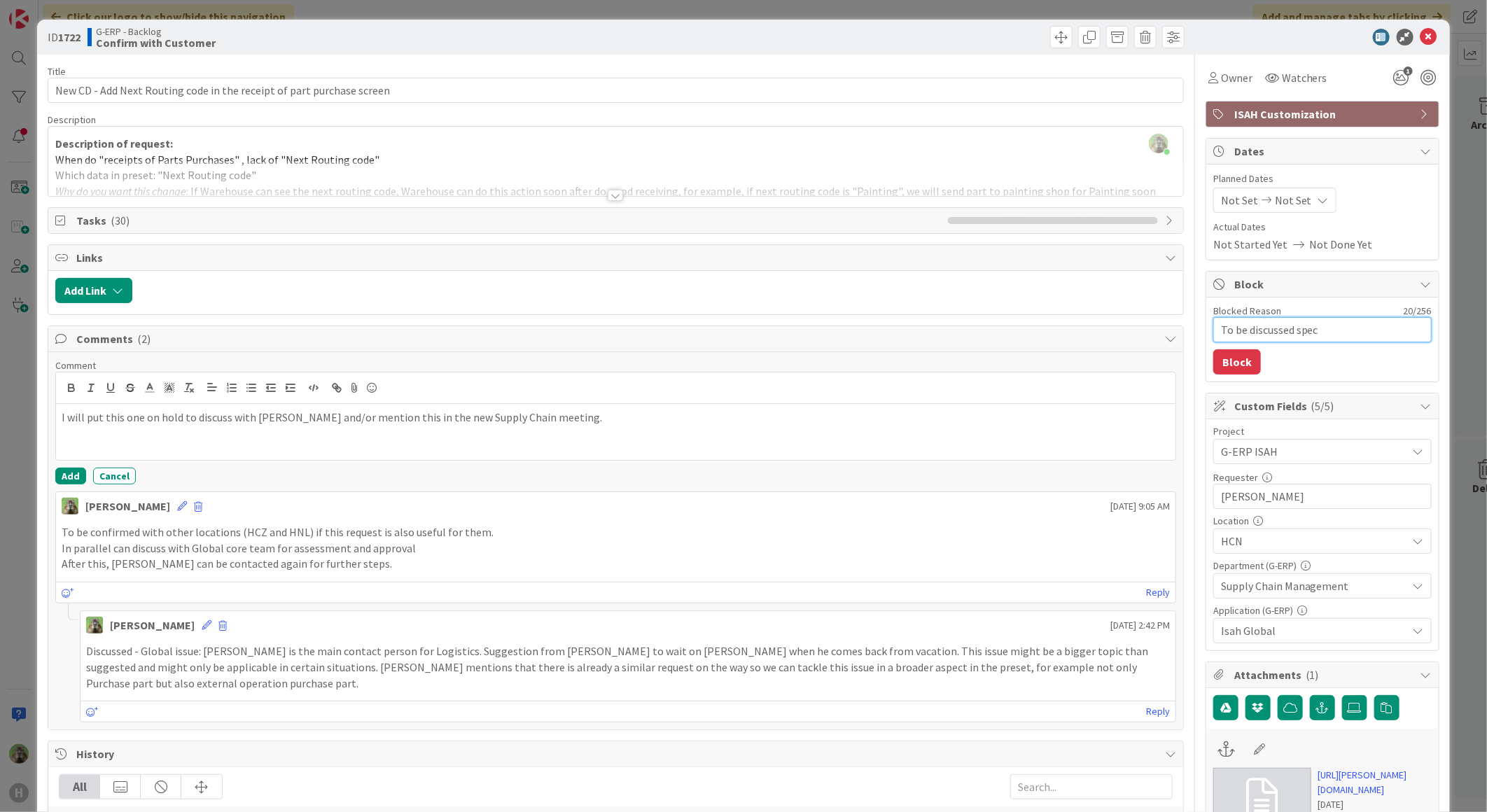
type textarea "To be discussed speci"
type textarea "x"
type textarea "To be discussed specif"
type textarea "x"
type textarea "To be discussed specifi"
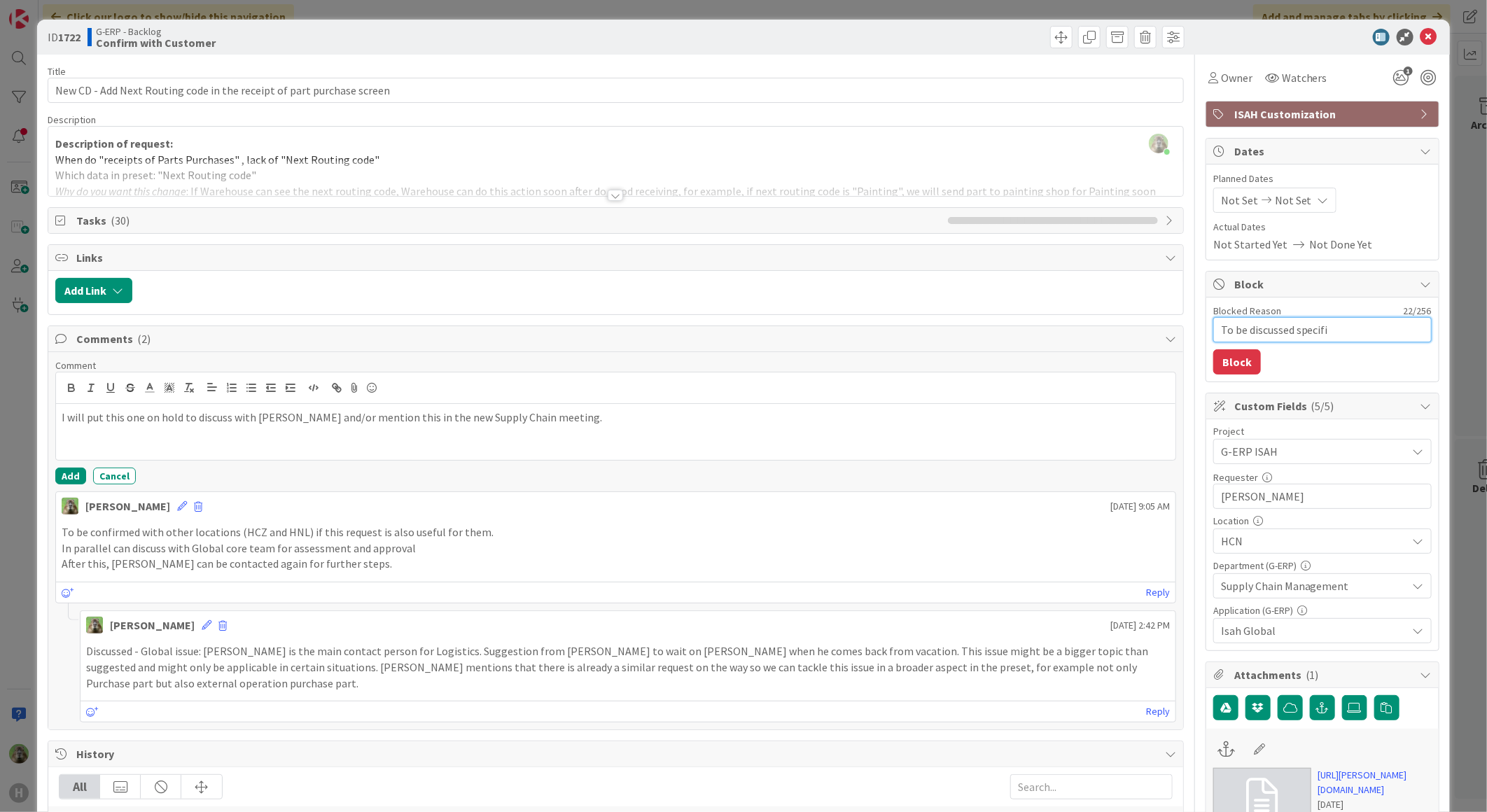
type textarea "x"
type textarea "To be discussed specific"
type textarea "x"
type textarea "To be discussed specifica"
type textarea "x"
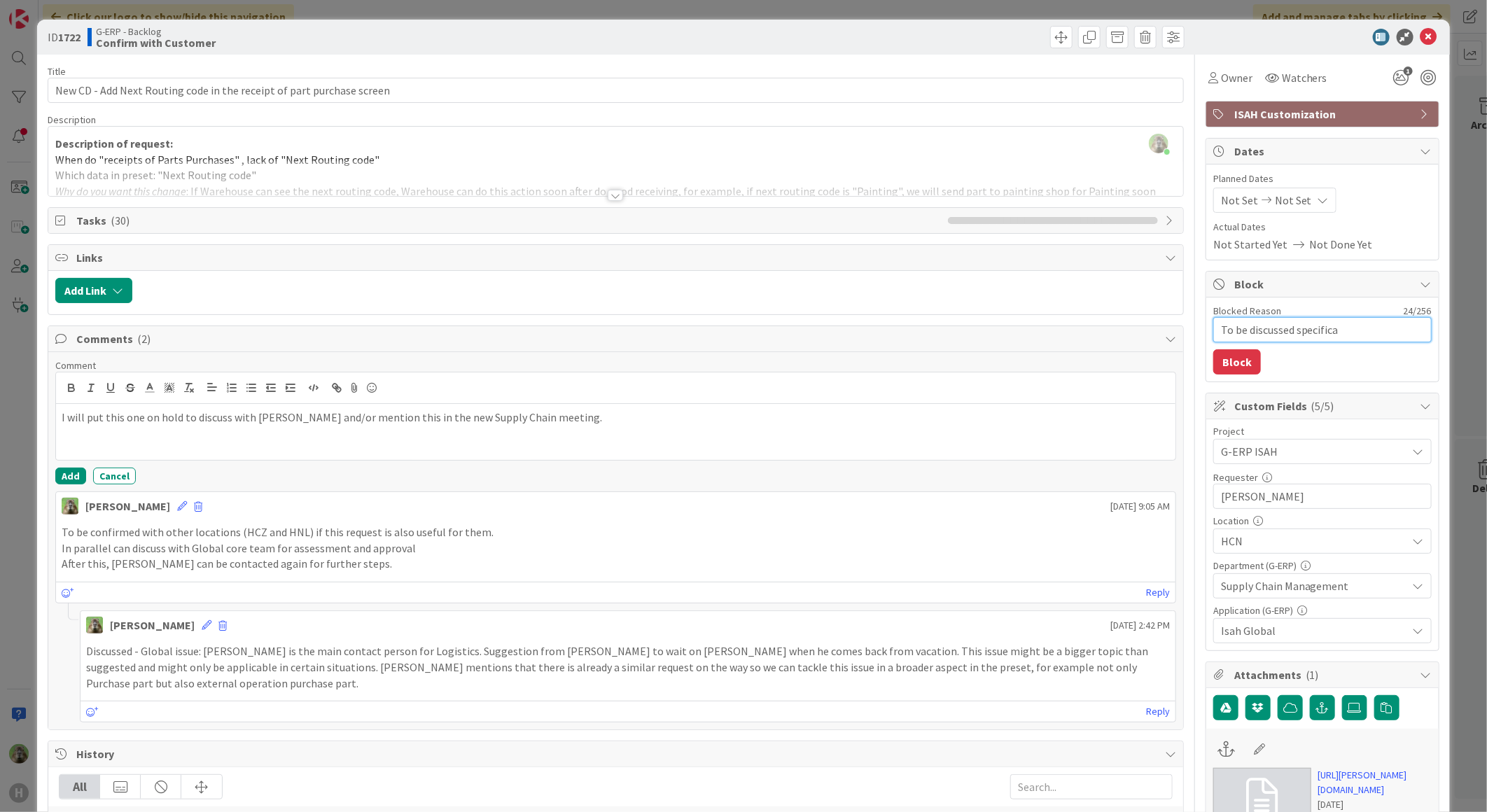
type textarea "To be discussed specifical"
type textarea "x"
type textarea "To be discussed specificall"
type textarea "x"
type textarea "To be discussed specifically"
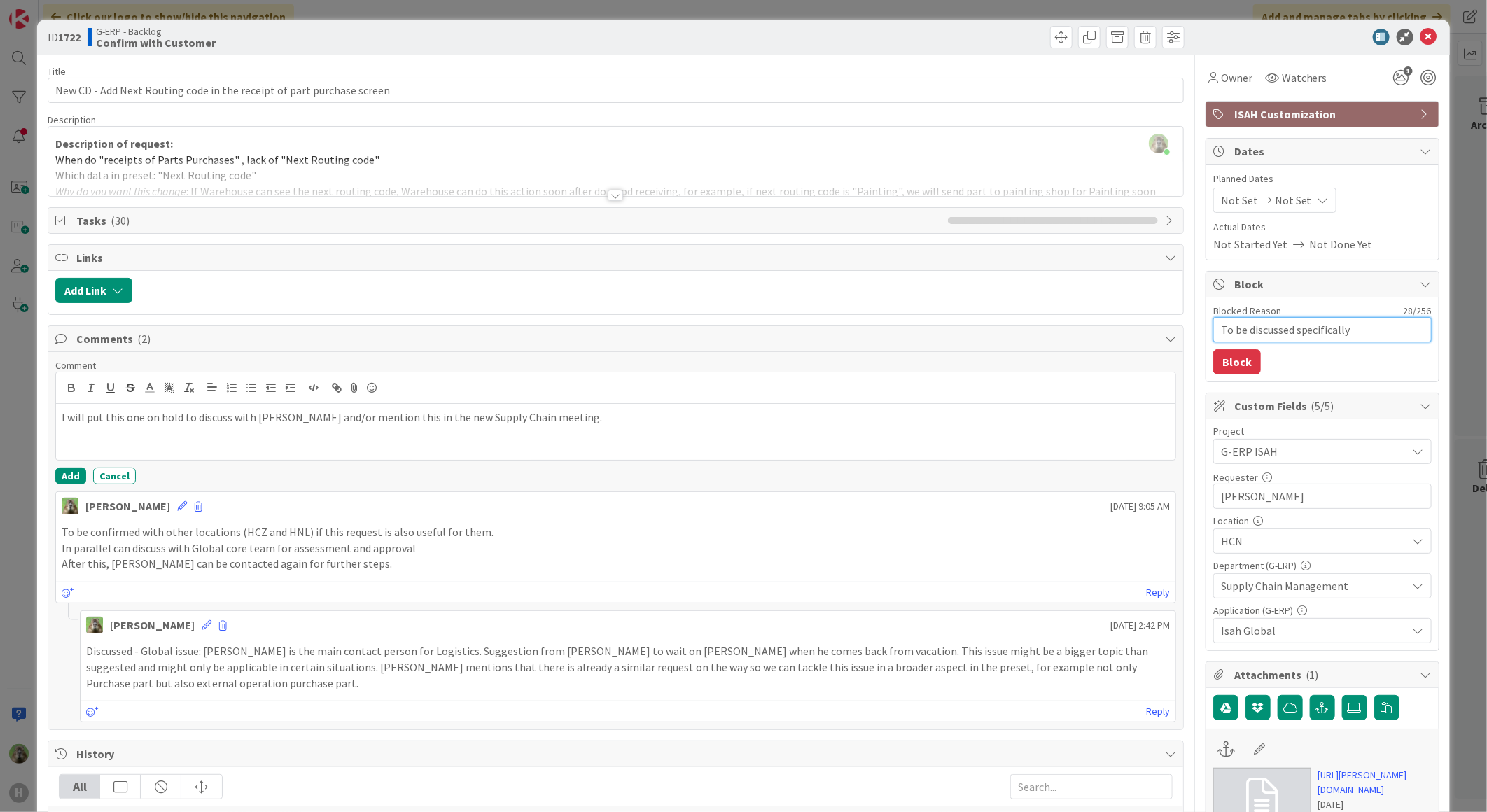
type textarea "x"
type textarea "To be discussed specifically"
type textarea "x"
type textarea "To be discussed specifically w"
type textarea "x"
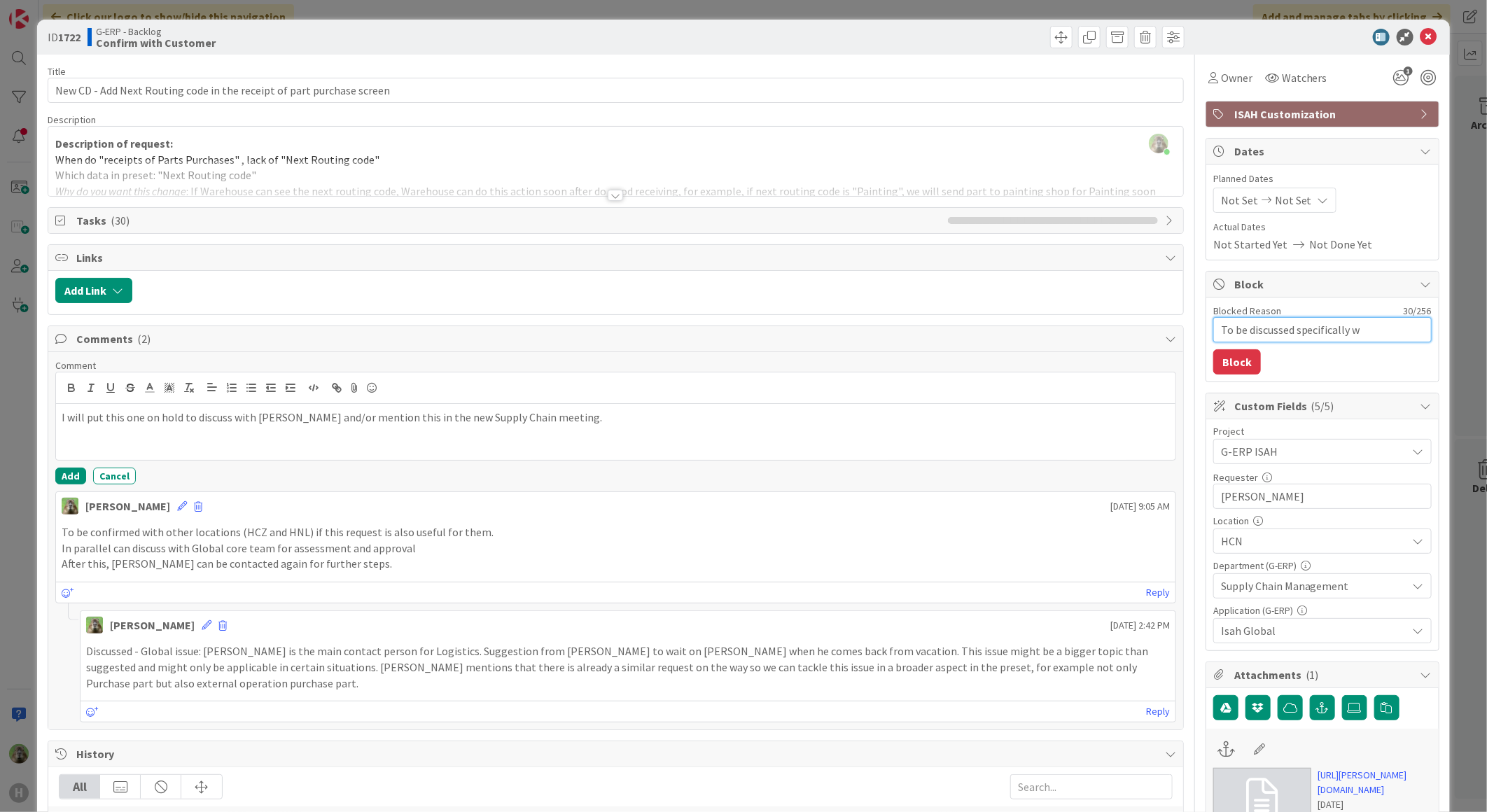
type textarea "To be discussed specifically wi"
type textarea "x"
type textarea "To be discussed specifically with"
type textarea "x"
type textarea "To be discussed specifically with"
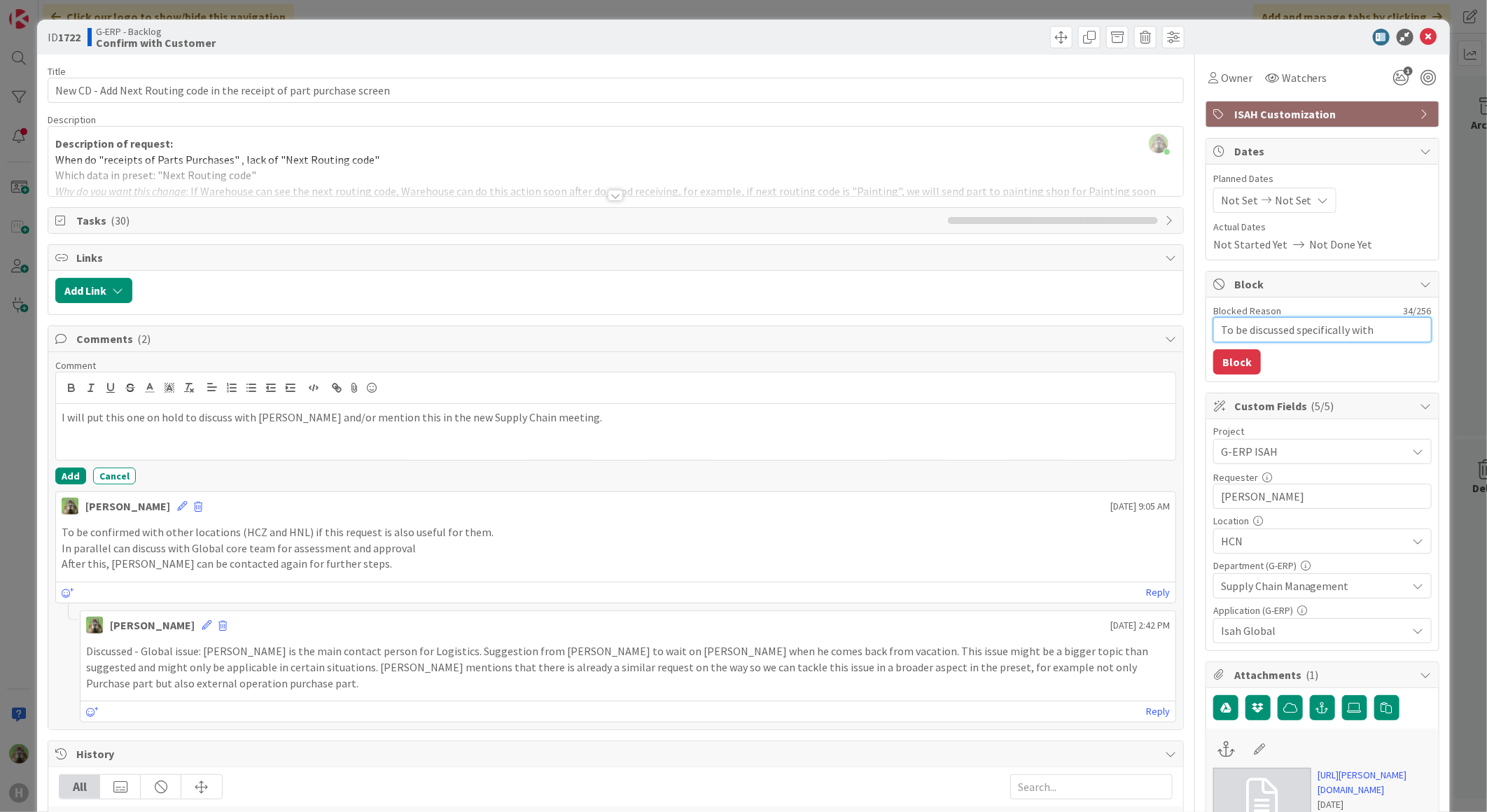
type textarea "x"
type textarea "To be discussed specifically with KA"
type textarea "x"
type textarea "To be discussed specifically with KAr"
type textarea "x"
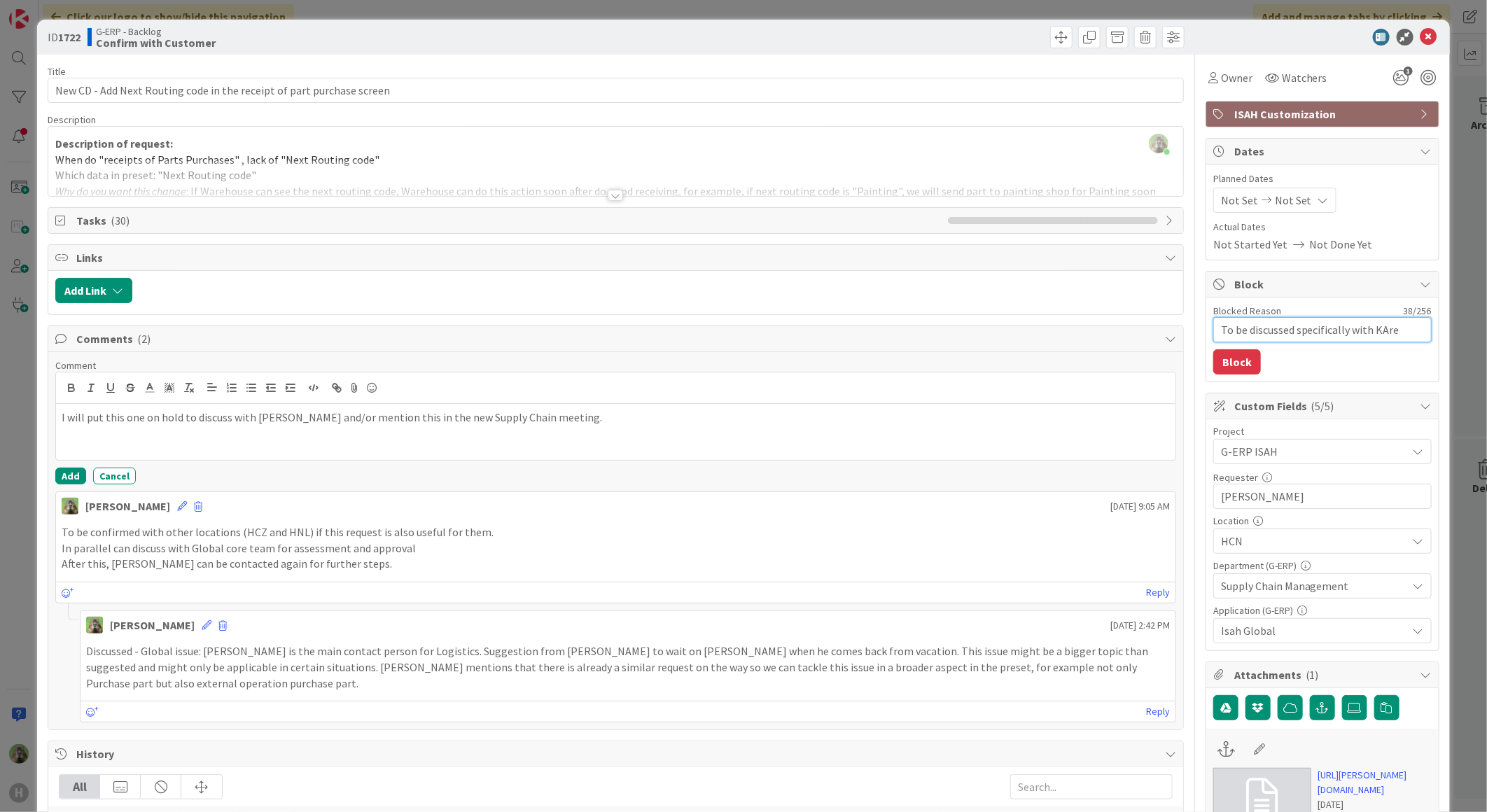
type textarea "To be discussed specifically with KArel"
type textarea "x"
type textarea "To be discussed specifically with KAre"
type textarea "x"
type textarea "To be discussed specifically with KAr"
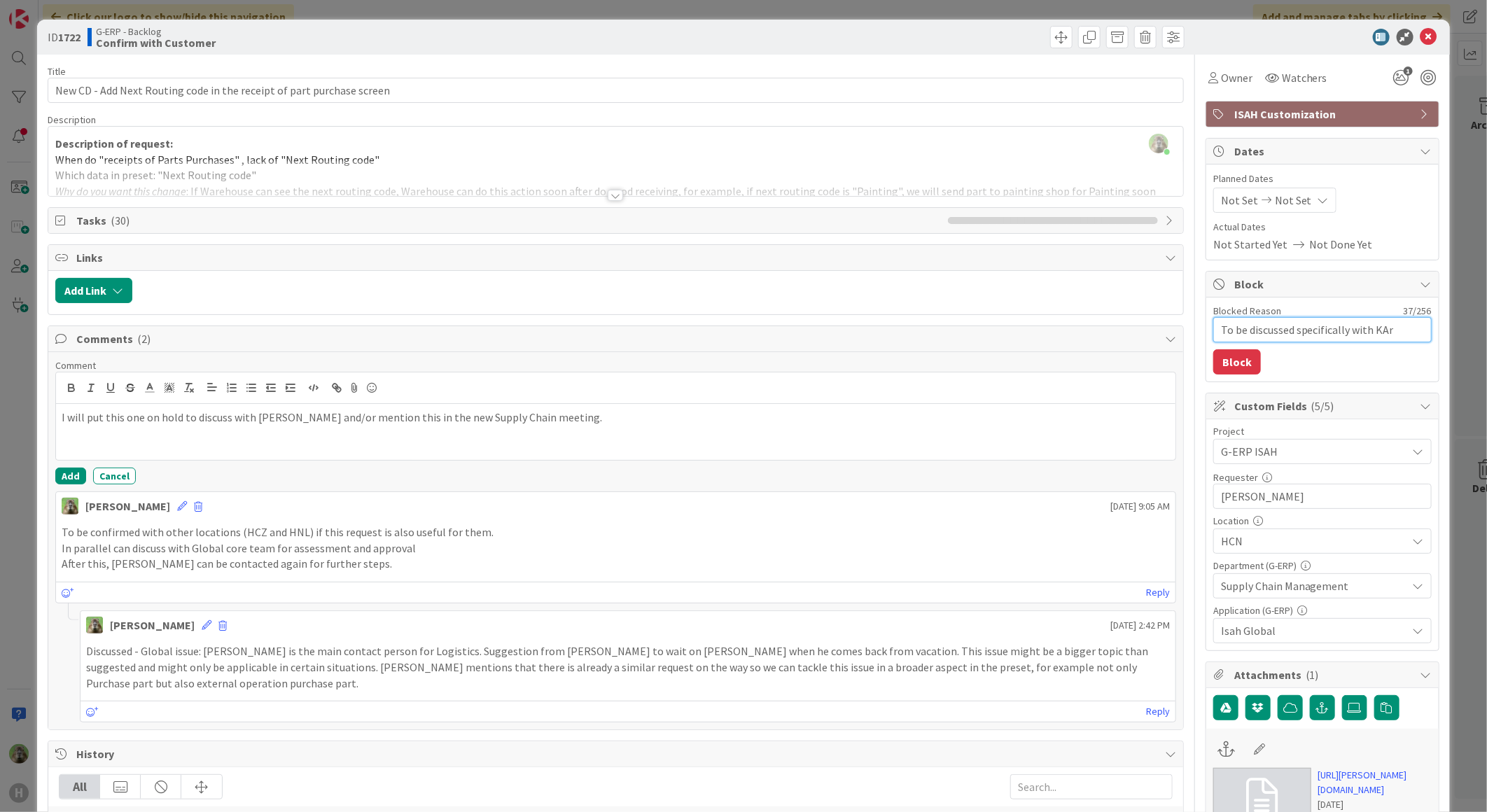
type textarea "x"
type textarea "To be discussed specifically with KA"
type textarea "x"
type textarea "To be discussed specifically with K"
type textarea "x"
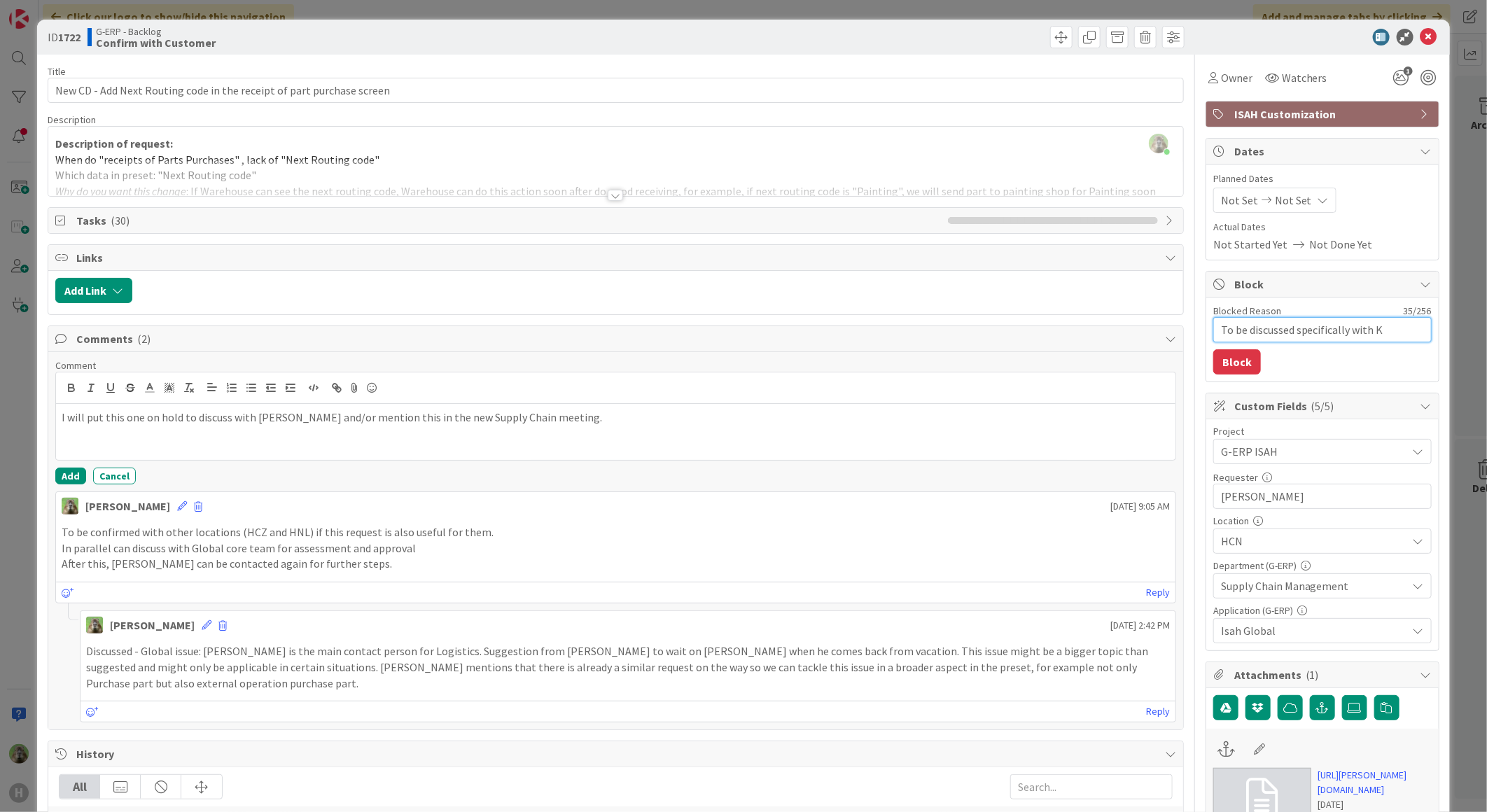
type textarea "To be discussed specifically with Ka"
type textarea "x"
type textarea "To be discussed specifically with Kar"
type textarea "x"
type textarea "To be discussed specifically with Kare"
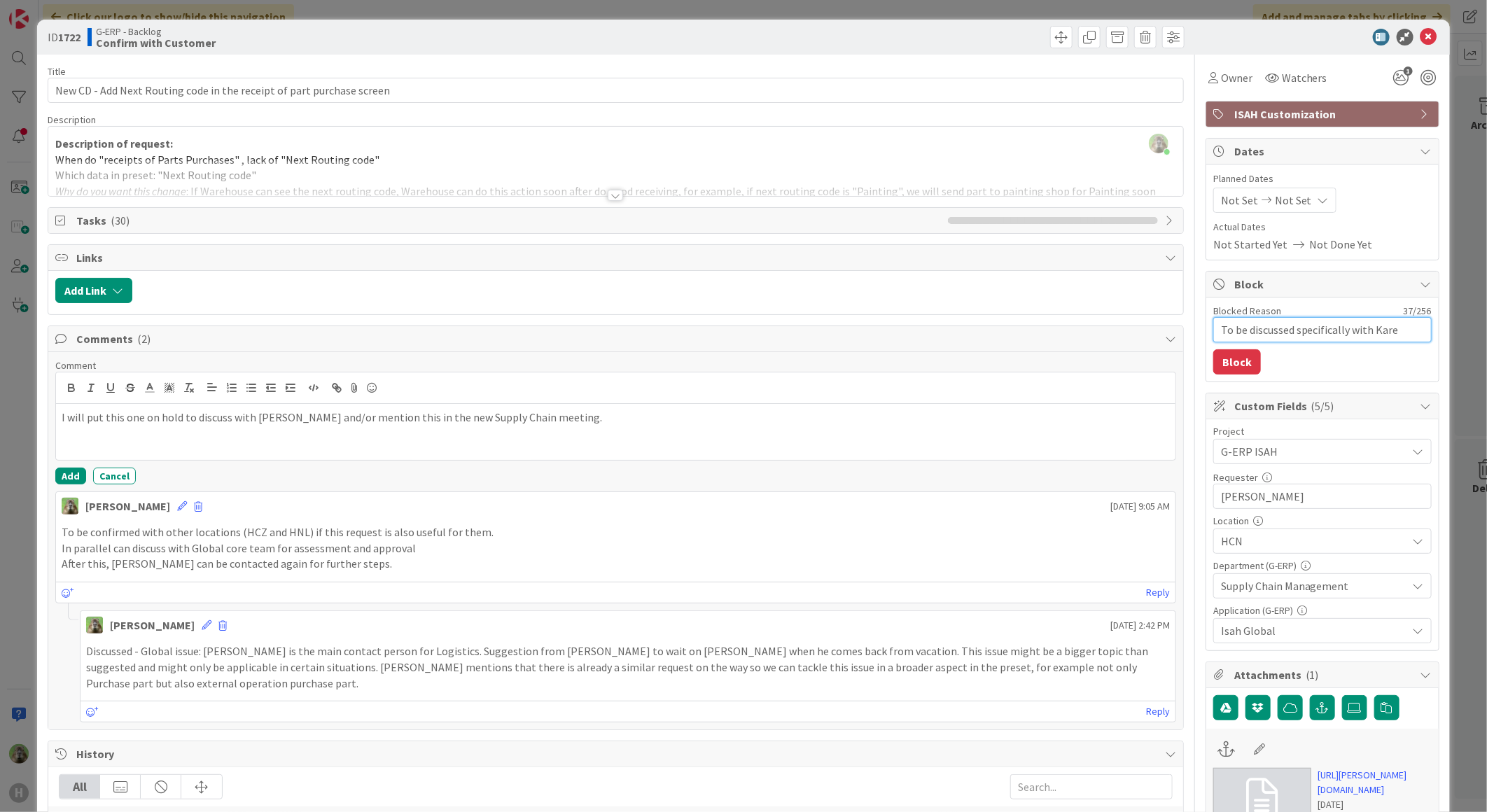
type textarea "x"
type textarea "To be discussed specifically with Kare;"
type textarea "x"
type textarea "To be discussed specifically with Kare"
type textarea "x"
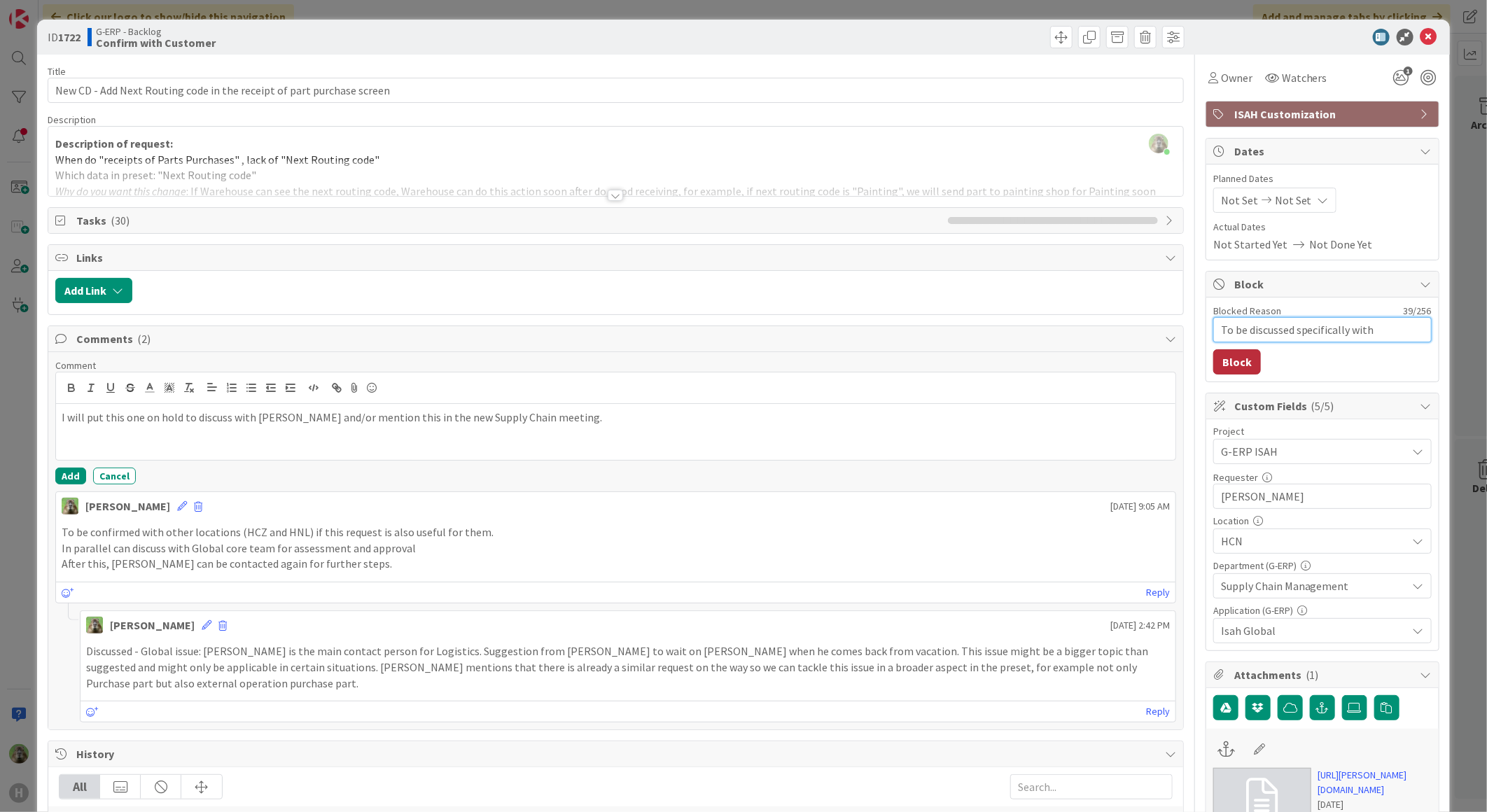
type textarea "To be discussed specifically with Karel"
click at [1234, 359] on button "Block" at bounding box center [1237, 361] width 48 height 25
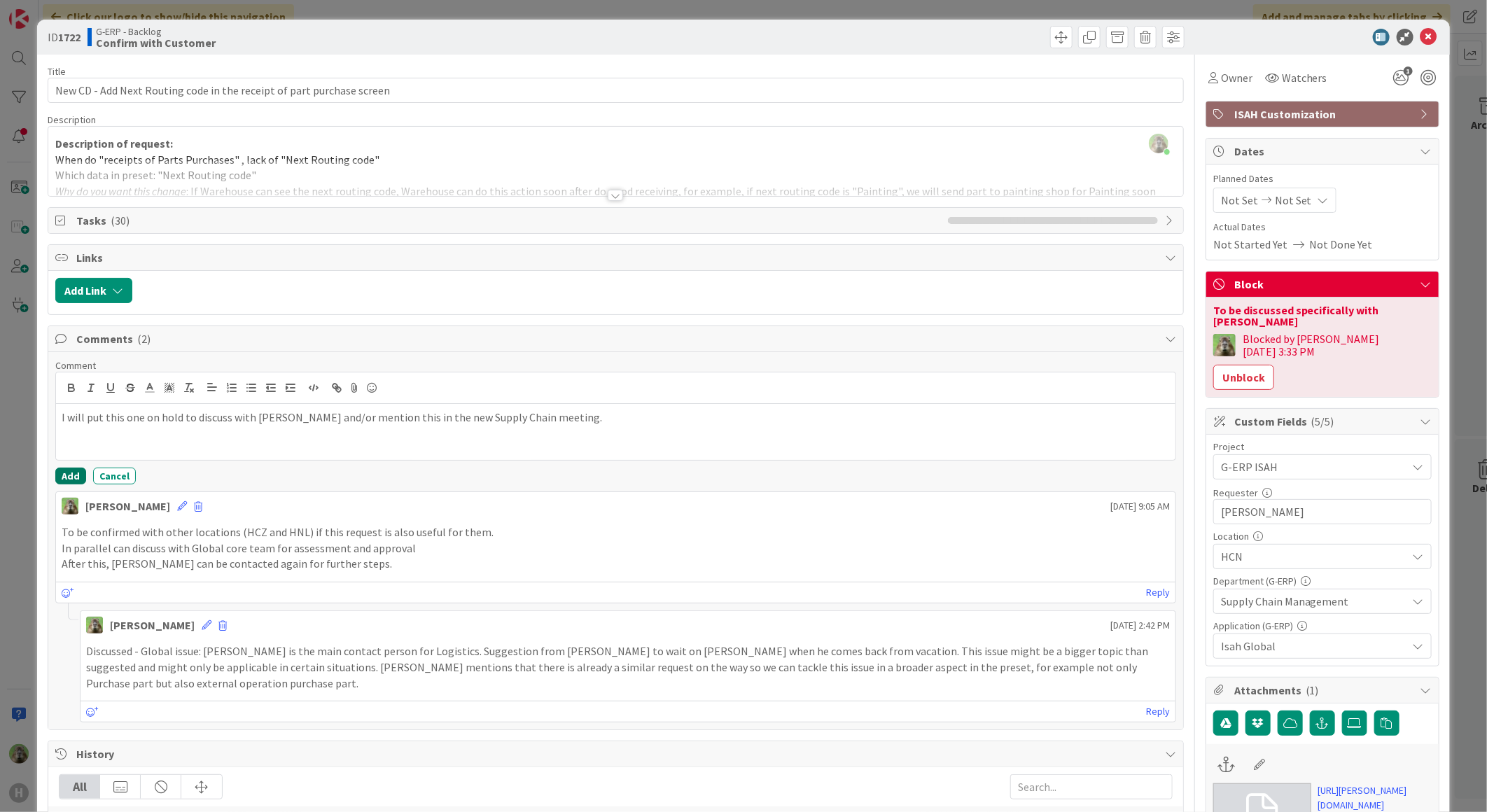
click at [80, 479] on button "Add" at bounding box center [71, 475] width 31 height 17
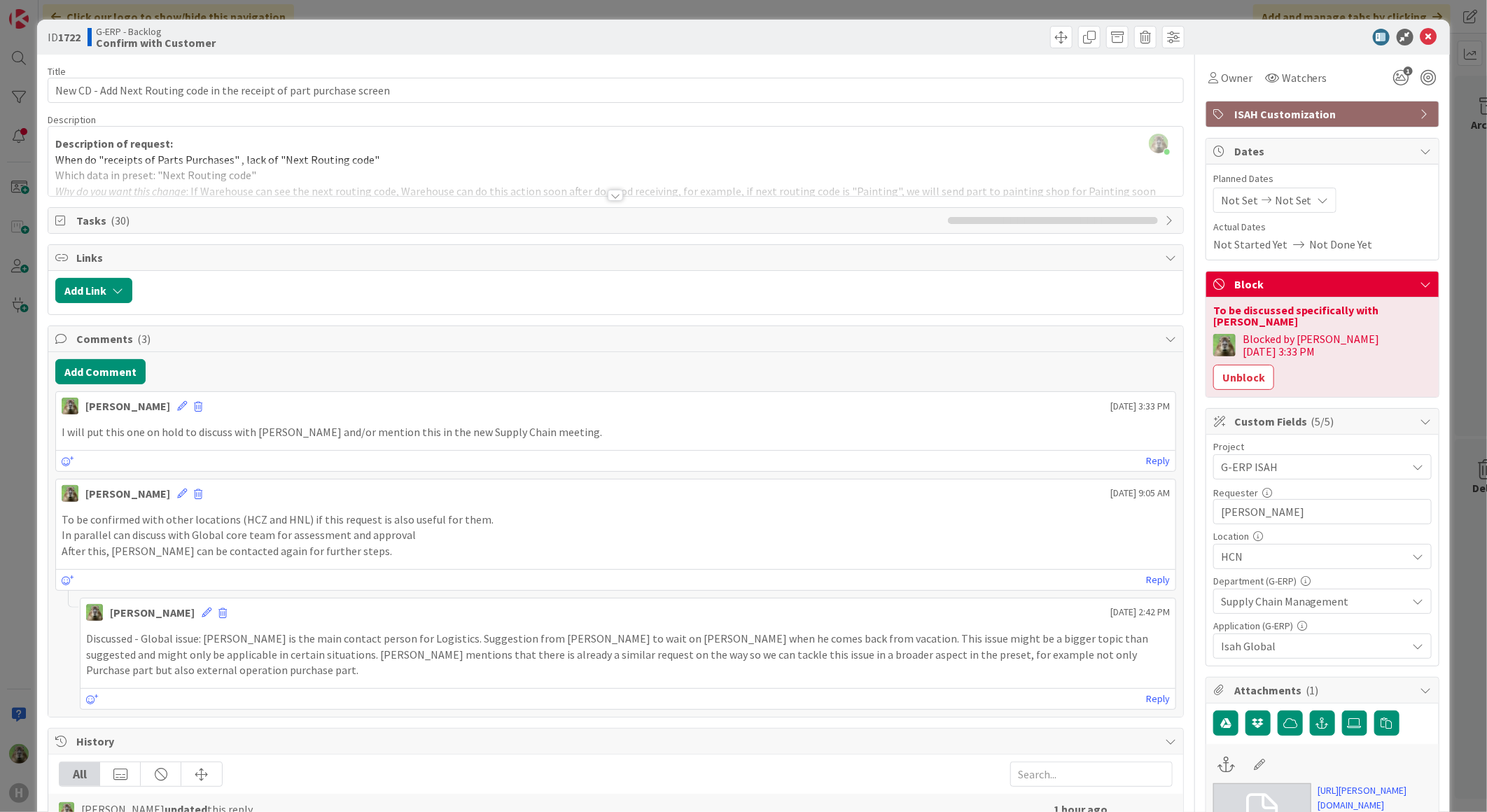
click at [17, 540] on div "ID 1722 G-ERP - Backlog Confirm with Customer Title 70 / 128 New CD - Add Next …" at bounding box center [743, 406] width 1487 height 812
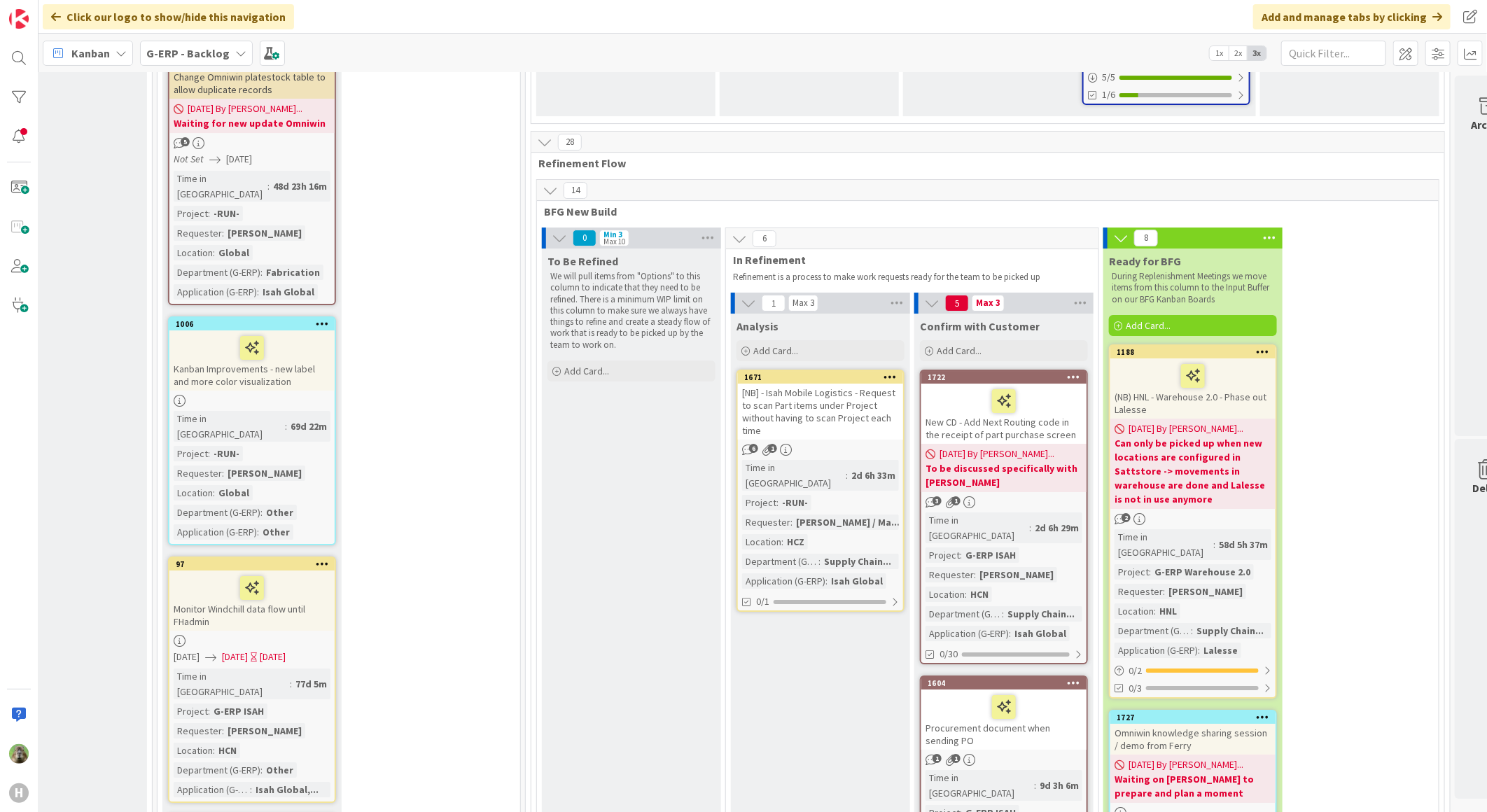
scroll to position [3110, 264]
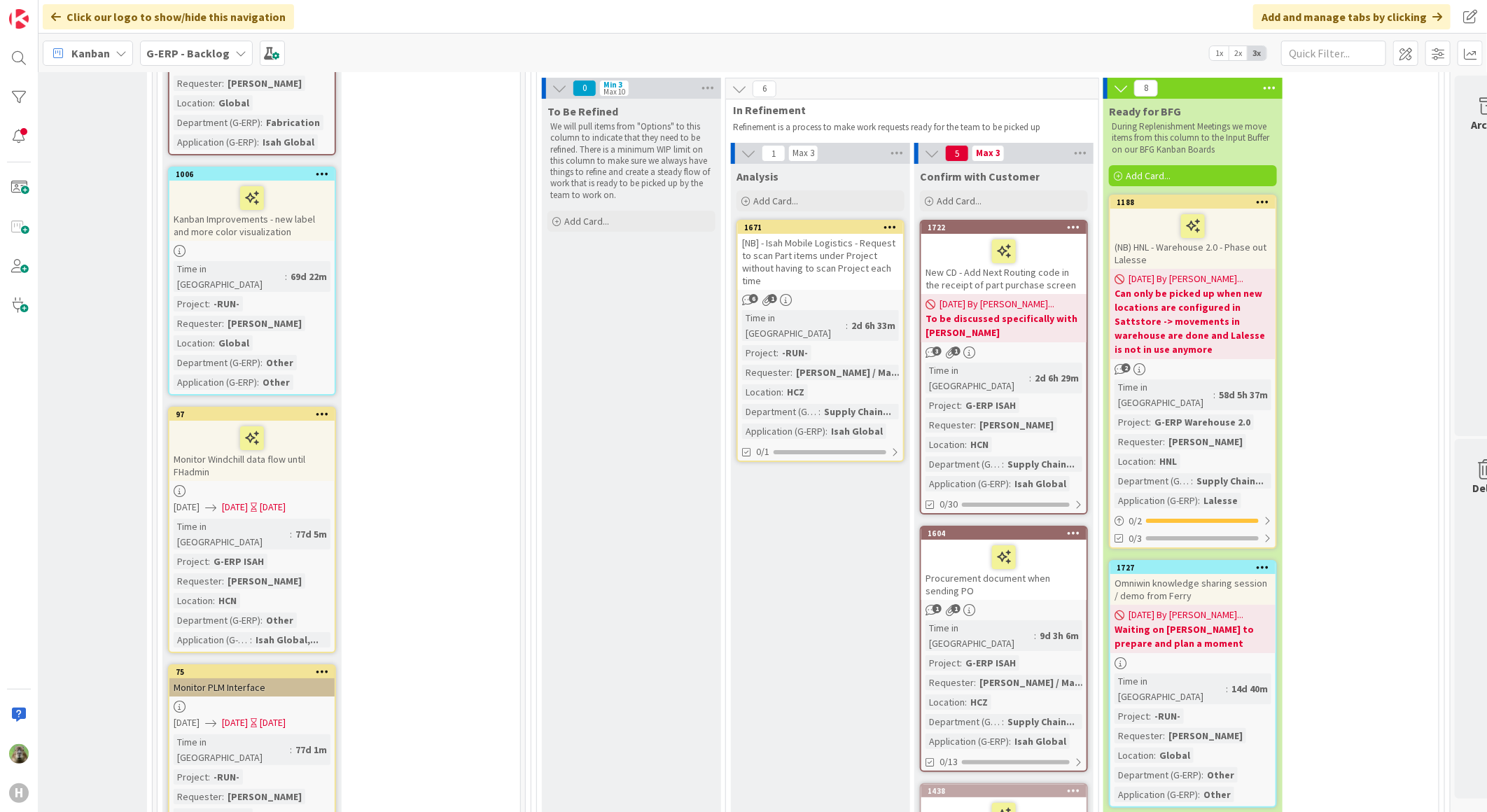
click at [1064, 540] on div "Procurement document when sending PO" at bounding box center [1003, 570] width 165 height 60
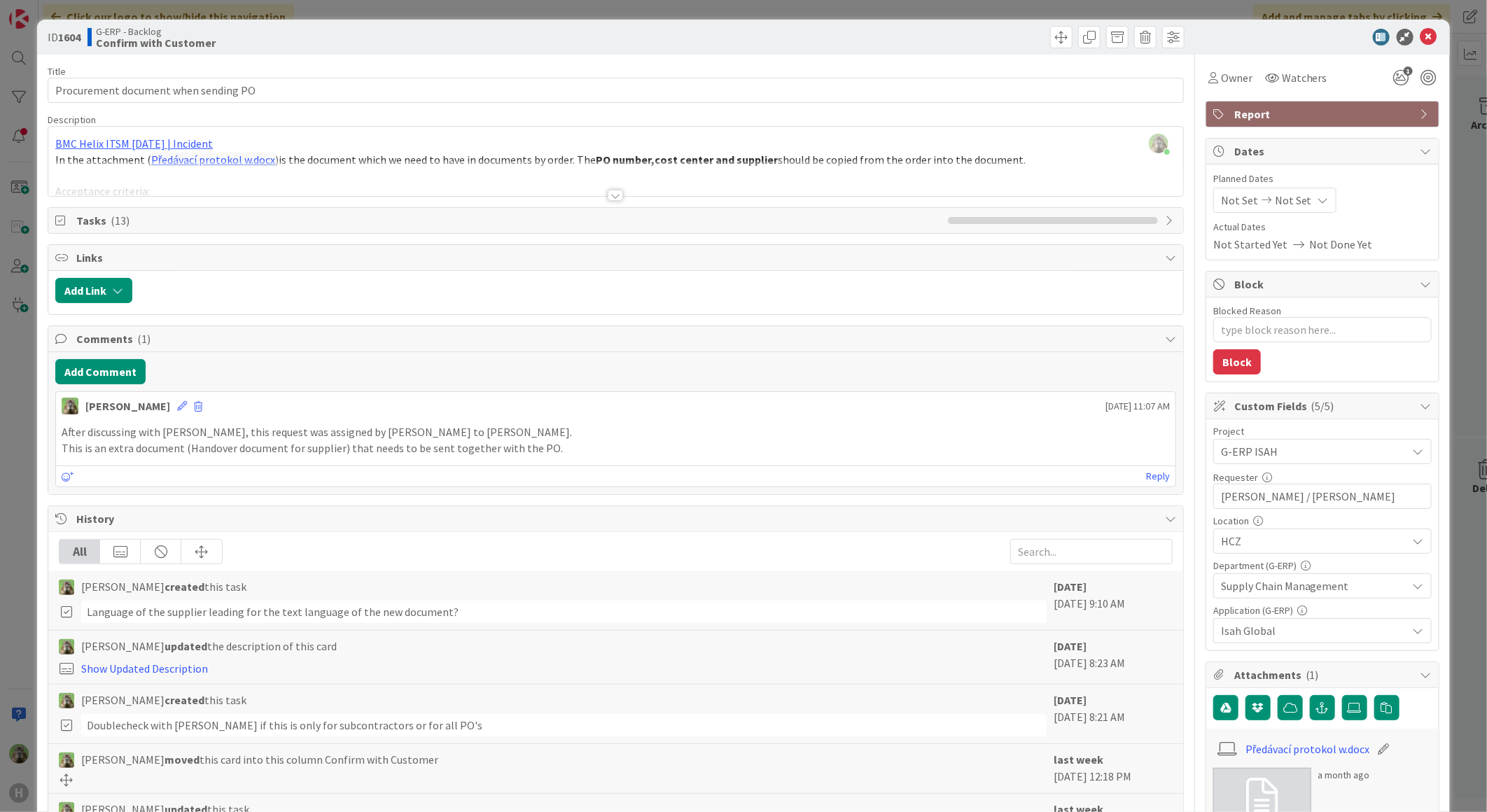
click at [31, 546] on div "ID 1604 G-ERP - Backlog Confirm with Customer Title 36 / 128 Procurement docume…" at bounding box center [743, 406] width 1487 height 812
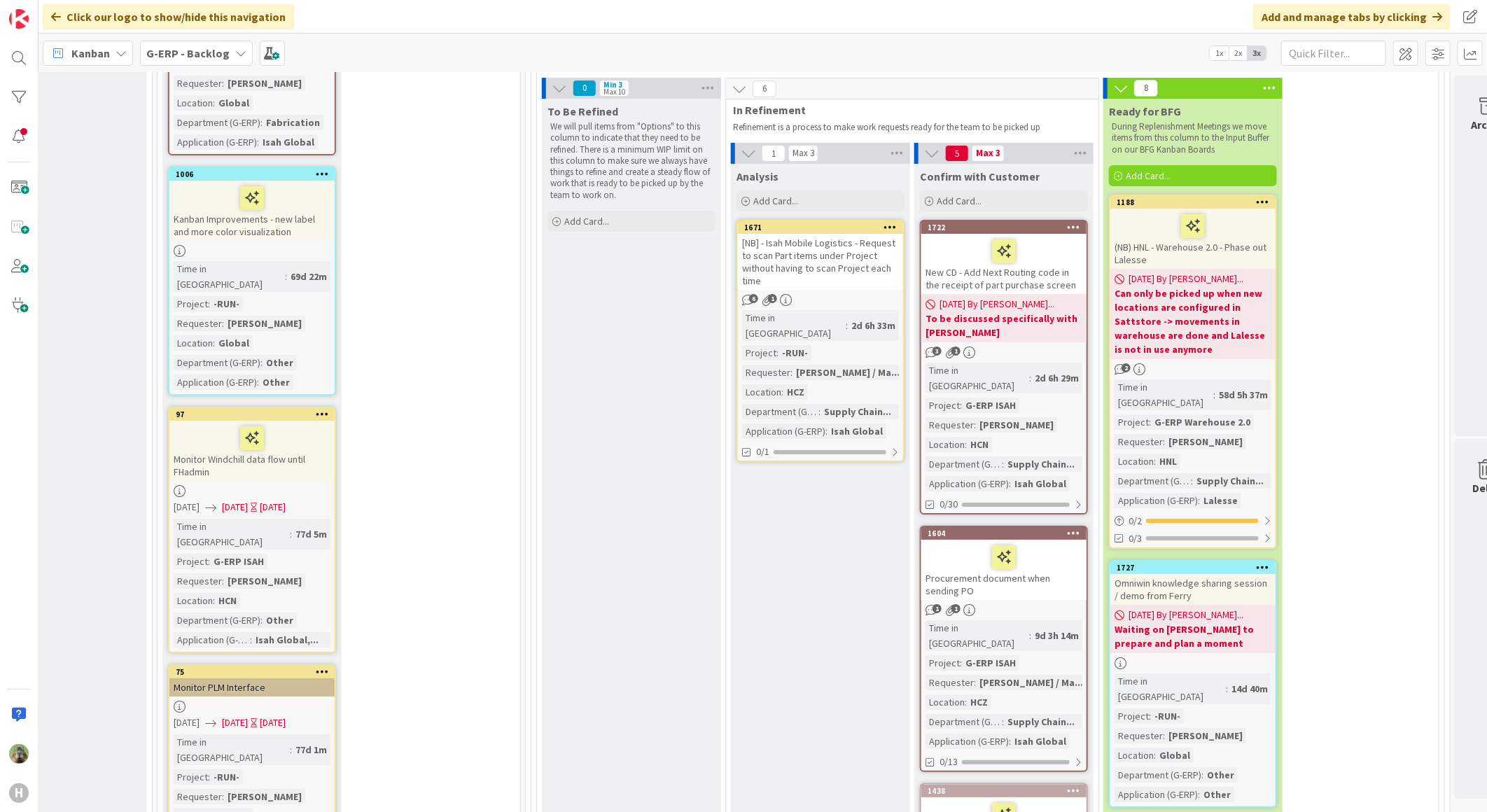
scroll to position [2954, 264]
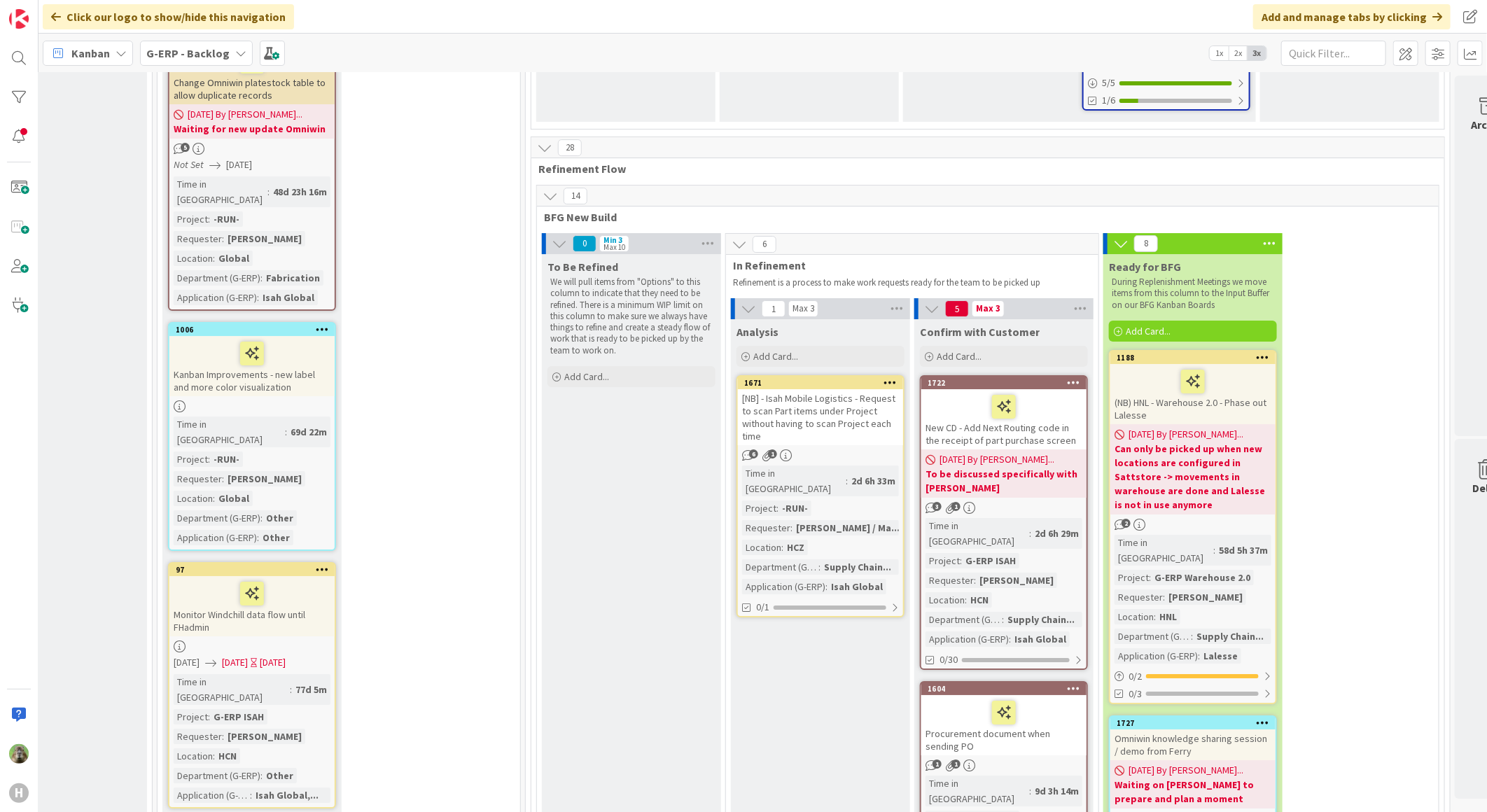
click at [865, 389] on div "[NB] - Isah Mobile Logistics - Request to scan Part items under Project without…" at bounding box center [820, 418] width 165 height 56
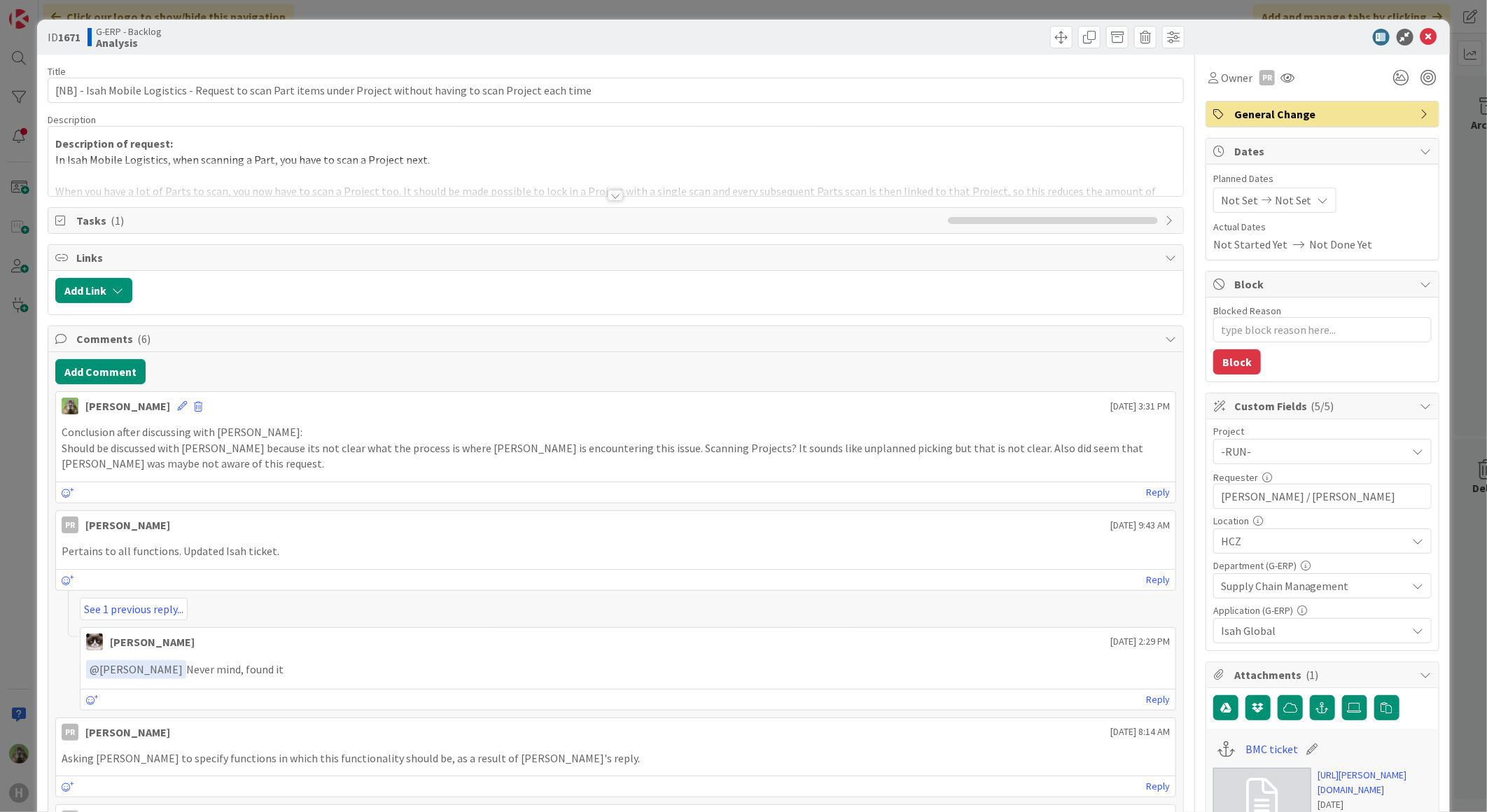
type textarea "x"
click at [177, 405] on icon at bounding box center [182, 406] width 10 height 10
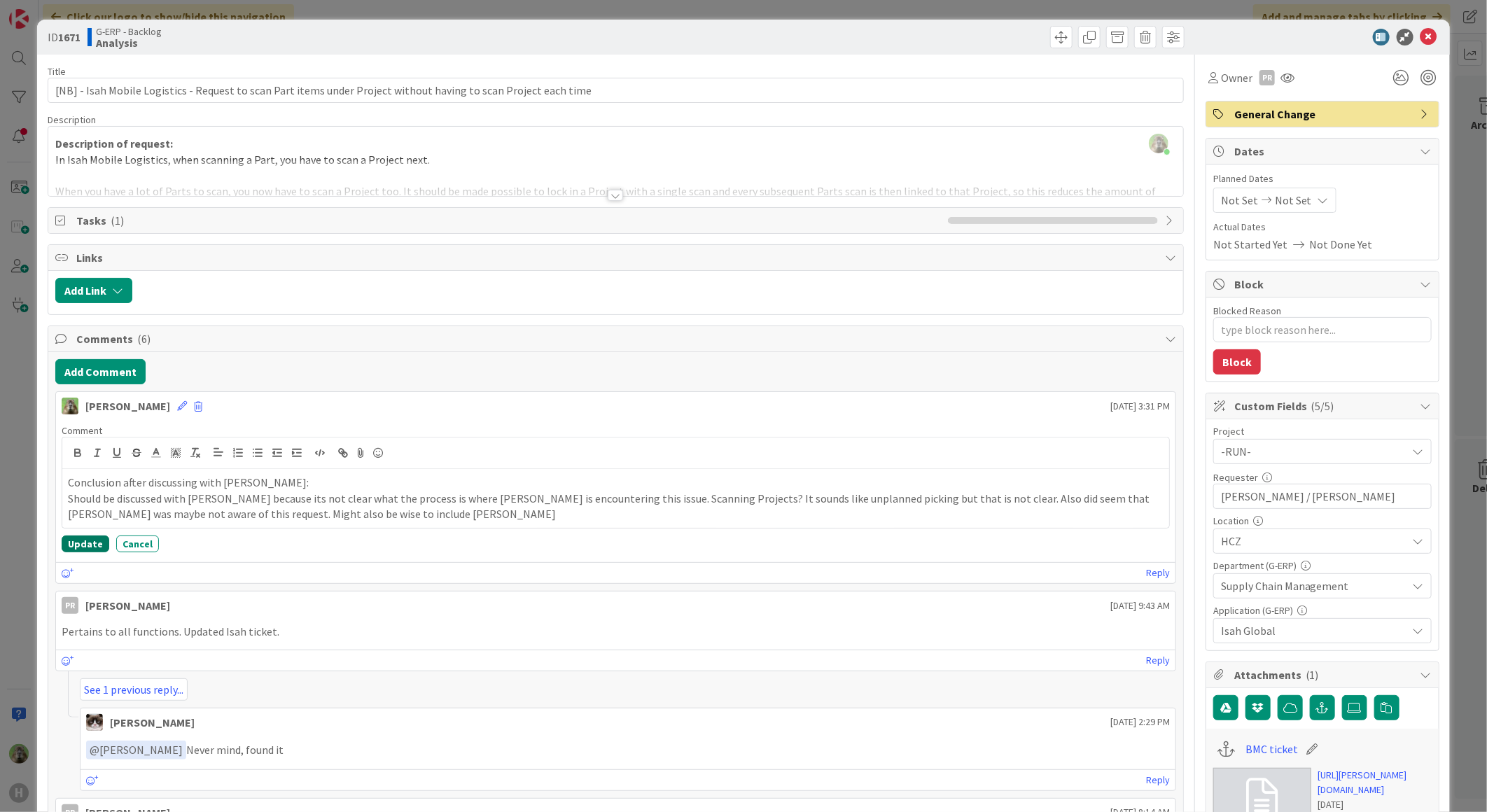
click at [88, 546] on button "Update" at bounding box center [86, 543] width 48 height 17
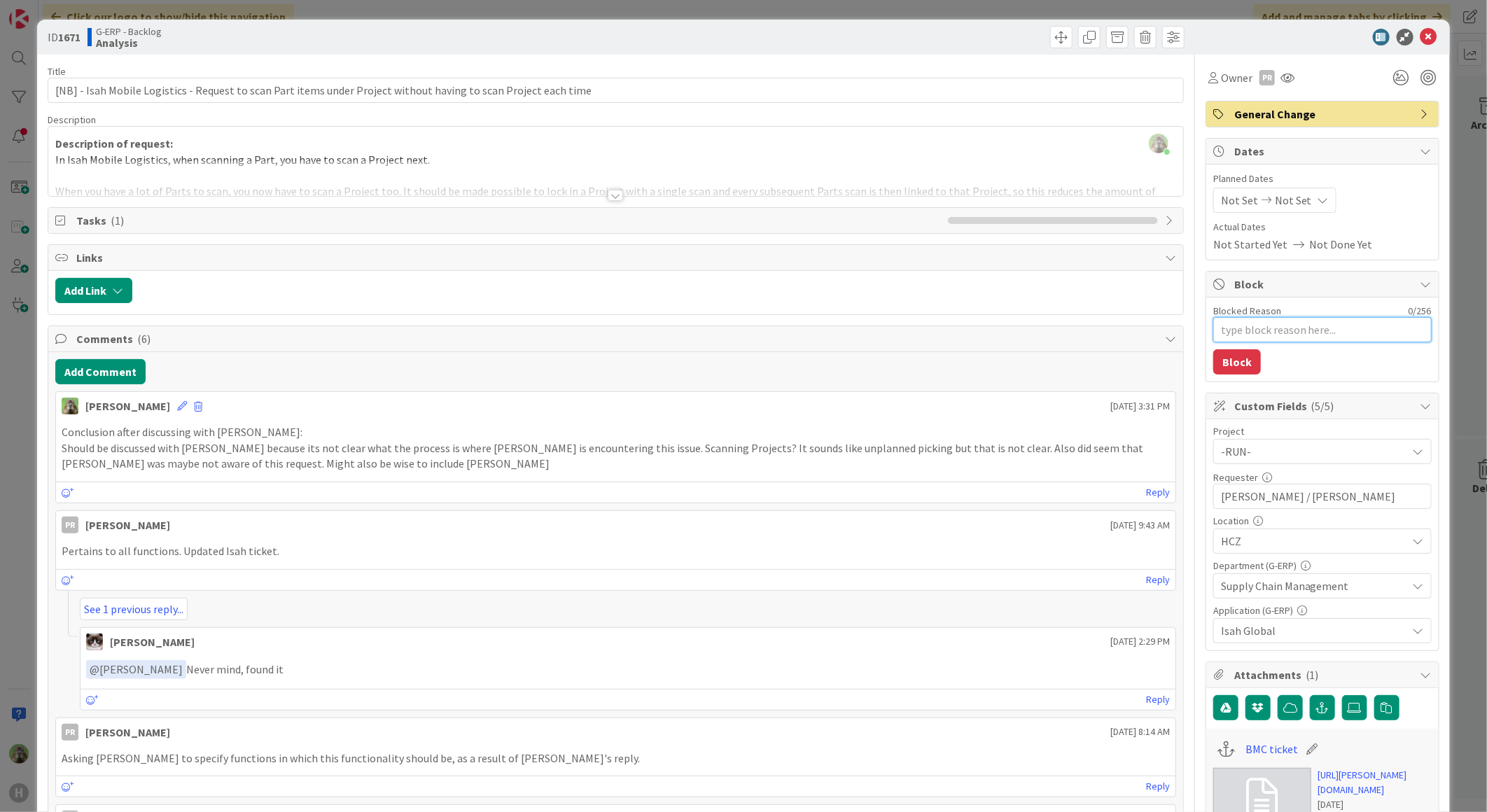
click at [1246, 339] on textarea "Blocked Reason" at bounding box center [1322, 329] width 218 height 25
click at [29, 492] on div "ID 1671 G-ERP - Backlog Analysis Title 112 / 128 [NB] - Isah Mobile Logistics -…" at bounding box center [743, 406] width 1487 height 812
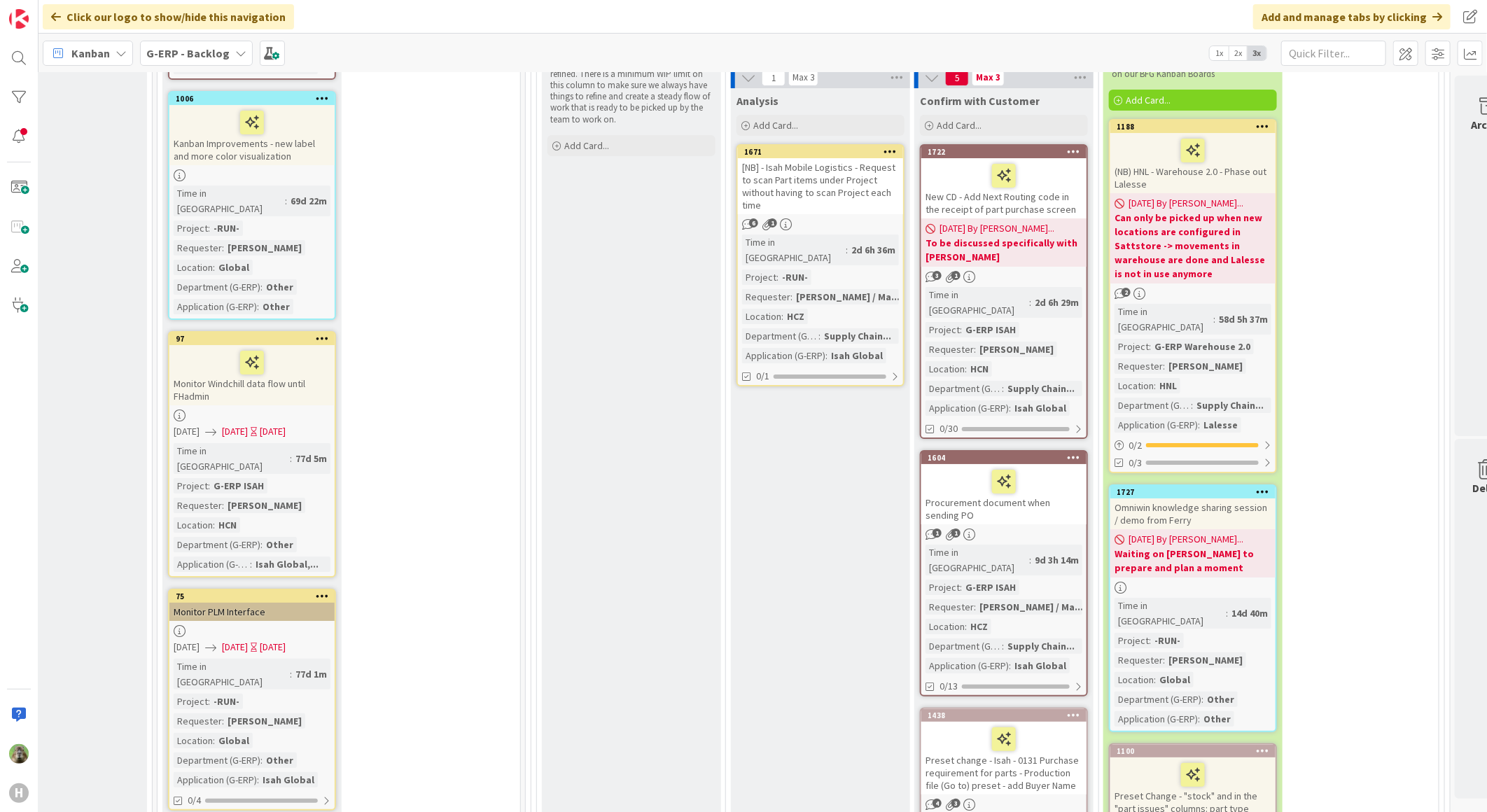
scroll to position [3265, 264]
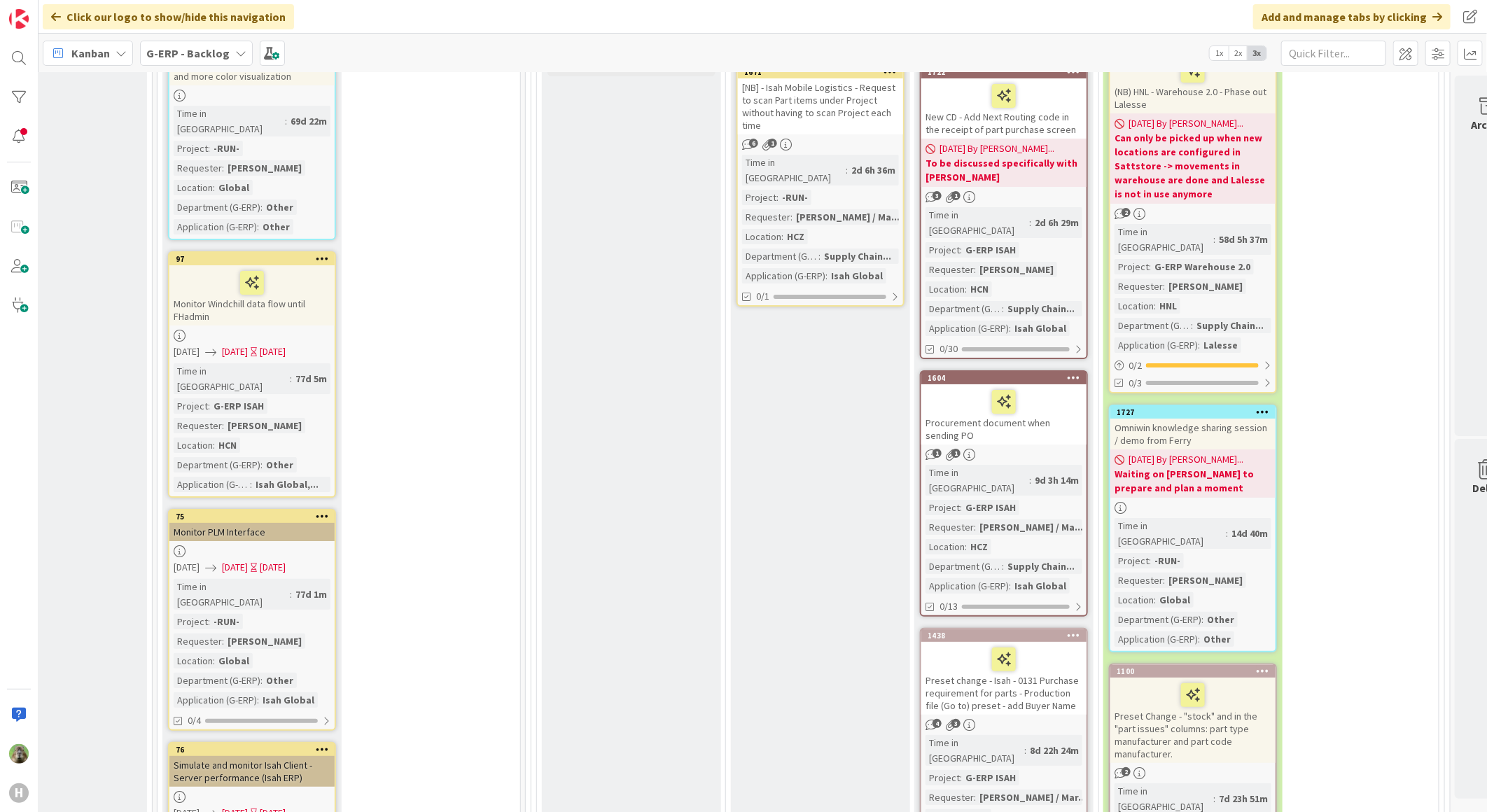
click at [1048, 641] on div "Preset change - Isah - 0131 Purchase requirement for parts - Production file (G…" at bounding box center [1003, 677] width 165 height 73
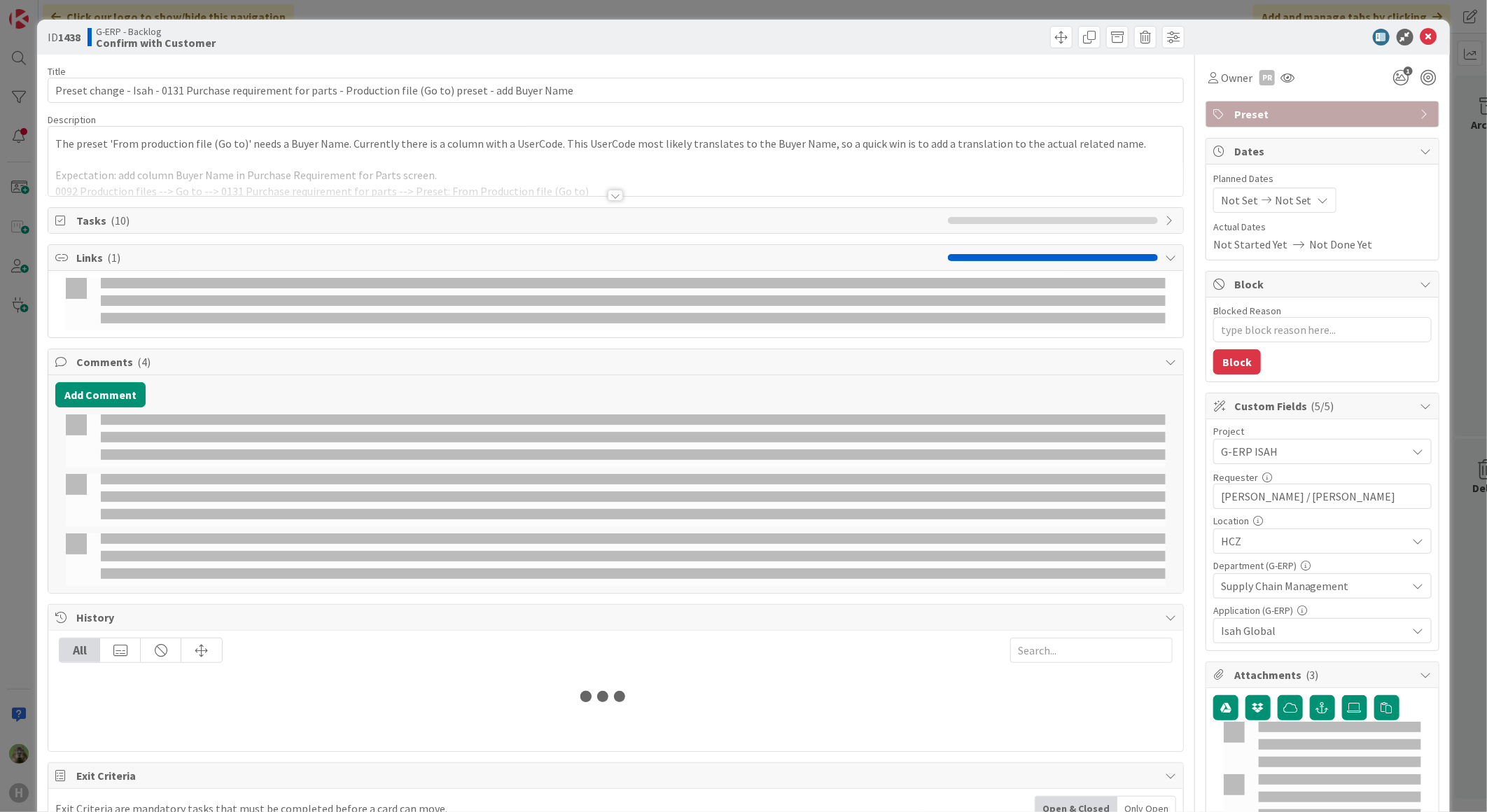
type textarea "x"
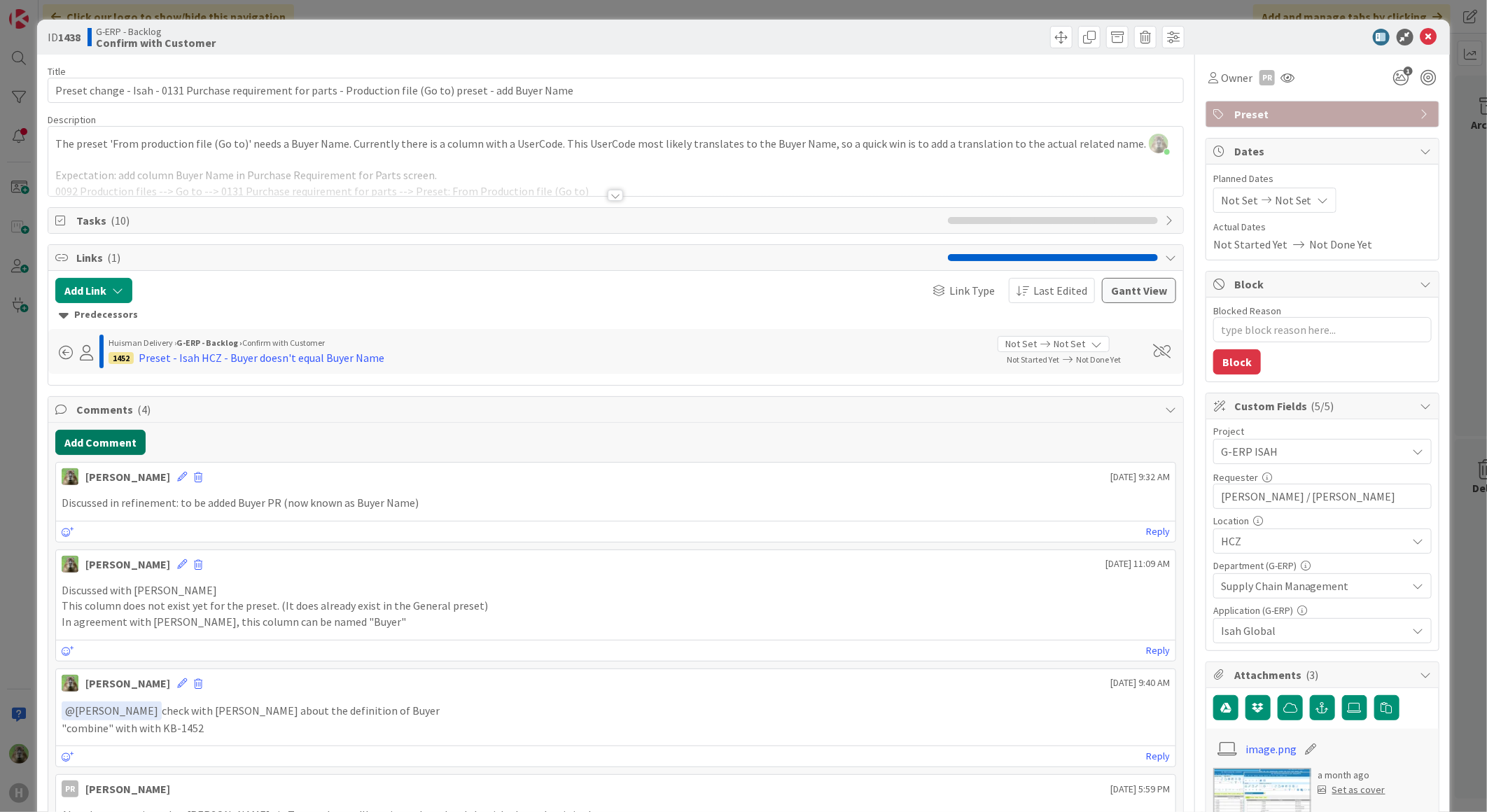
click at [85, 441] on button "Add Comment" at bounding box center [100, 442] width 90 height 25
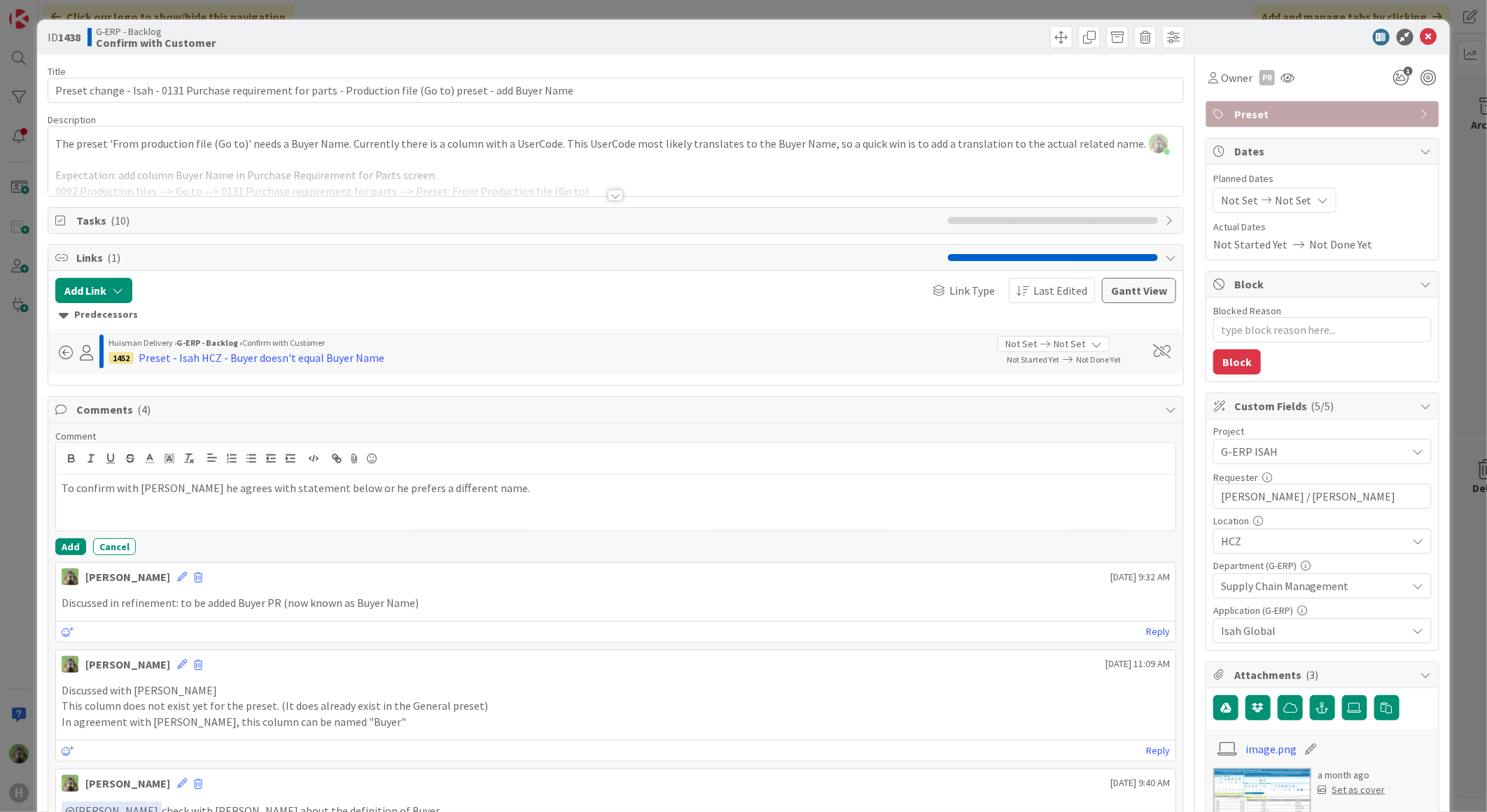
click at [273, 492] on p "To confirm with Martin Melus he agrees with statement below or he prefers a dif…" at bounding box center [616, 488] width 1108 height 16
click at [516, 500] on div "To confirm with Martin Melus he agrees with the name below or he prefers a diff…" at bounding box center [616, 502] width 1119 height 56
click at [68, 549] on button "Add" at bounding box center [71, 546] width 31 height 17
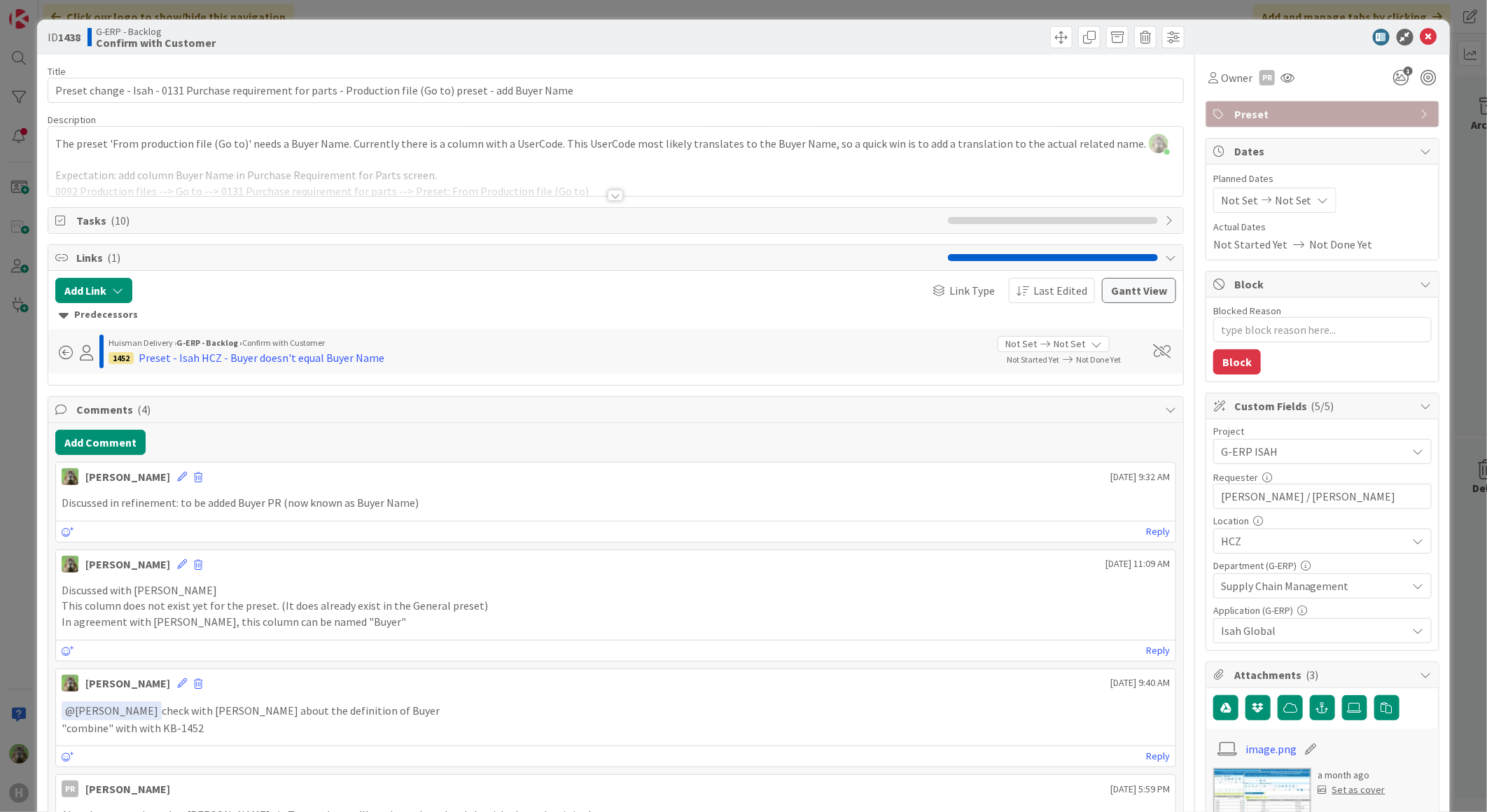
click at [12, 575] on div "ID 1438 G-ERP - Backlog Confirm with Customer Title 108 / 128 Preset change - I…" at bounding box center [743, 406] width 1487 height 812
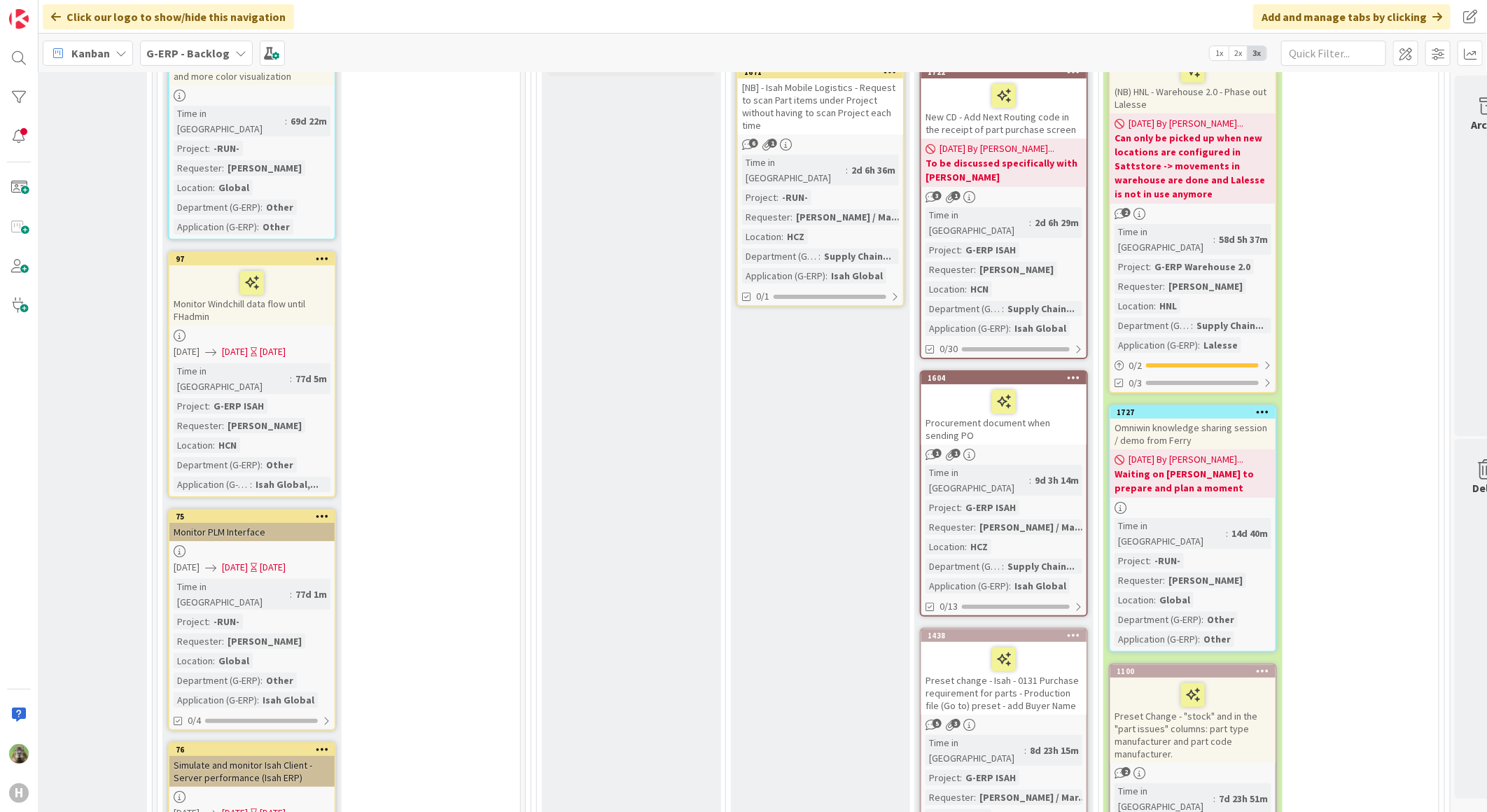
click at [1041, 641] on div "Preset change - Isah - 0131 Purchase requirement for parts - Production file (G…" at bounding box center [1003, 677] width 165 height 73
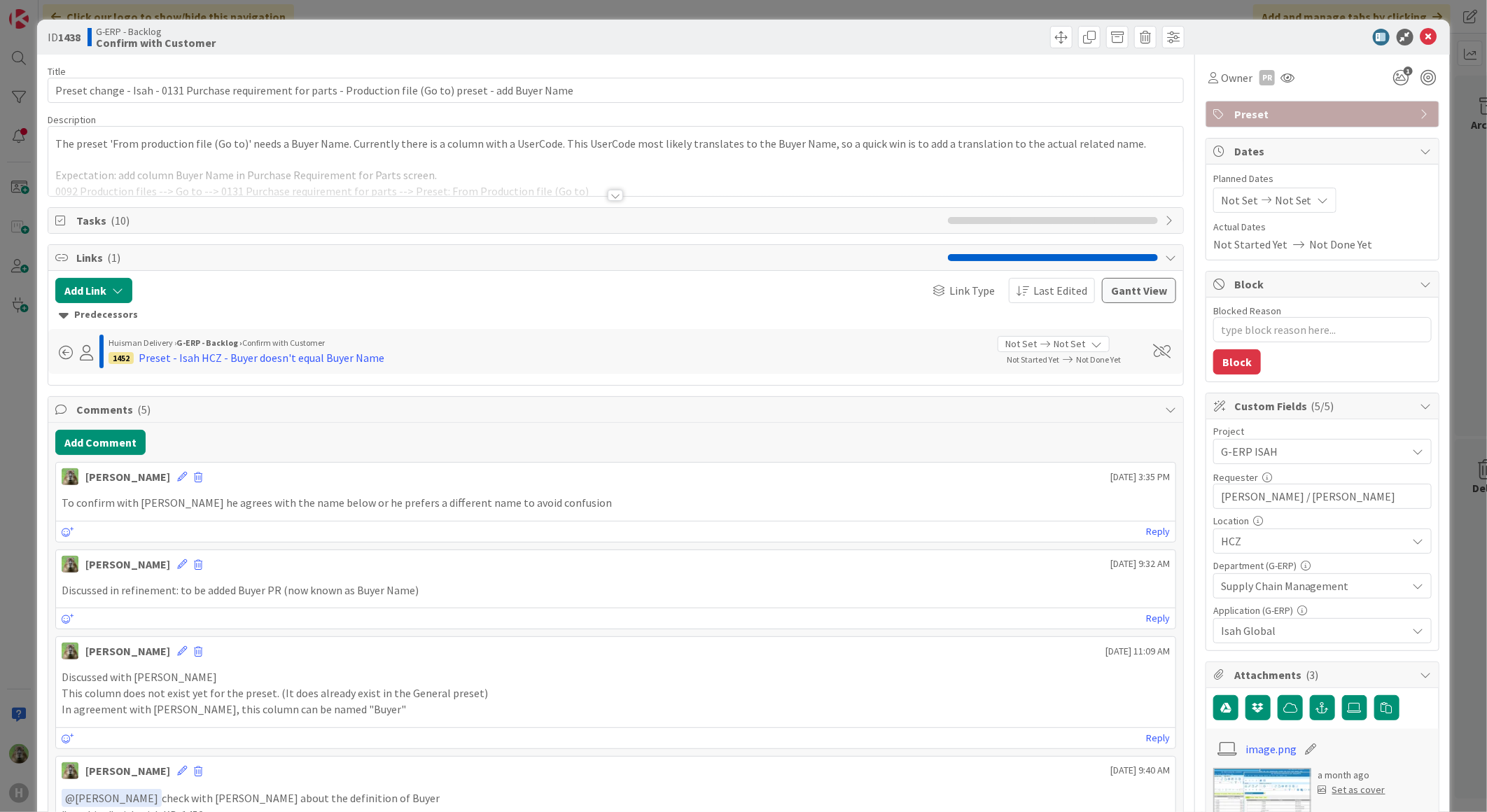
click at [12, 533] on div "ID 1438 G-ERP - Backlog Confirm with Customer Title 108 / 128 Preset change - I…" at bounding box center [743, 406] width 1487 height 812
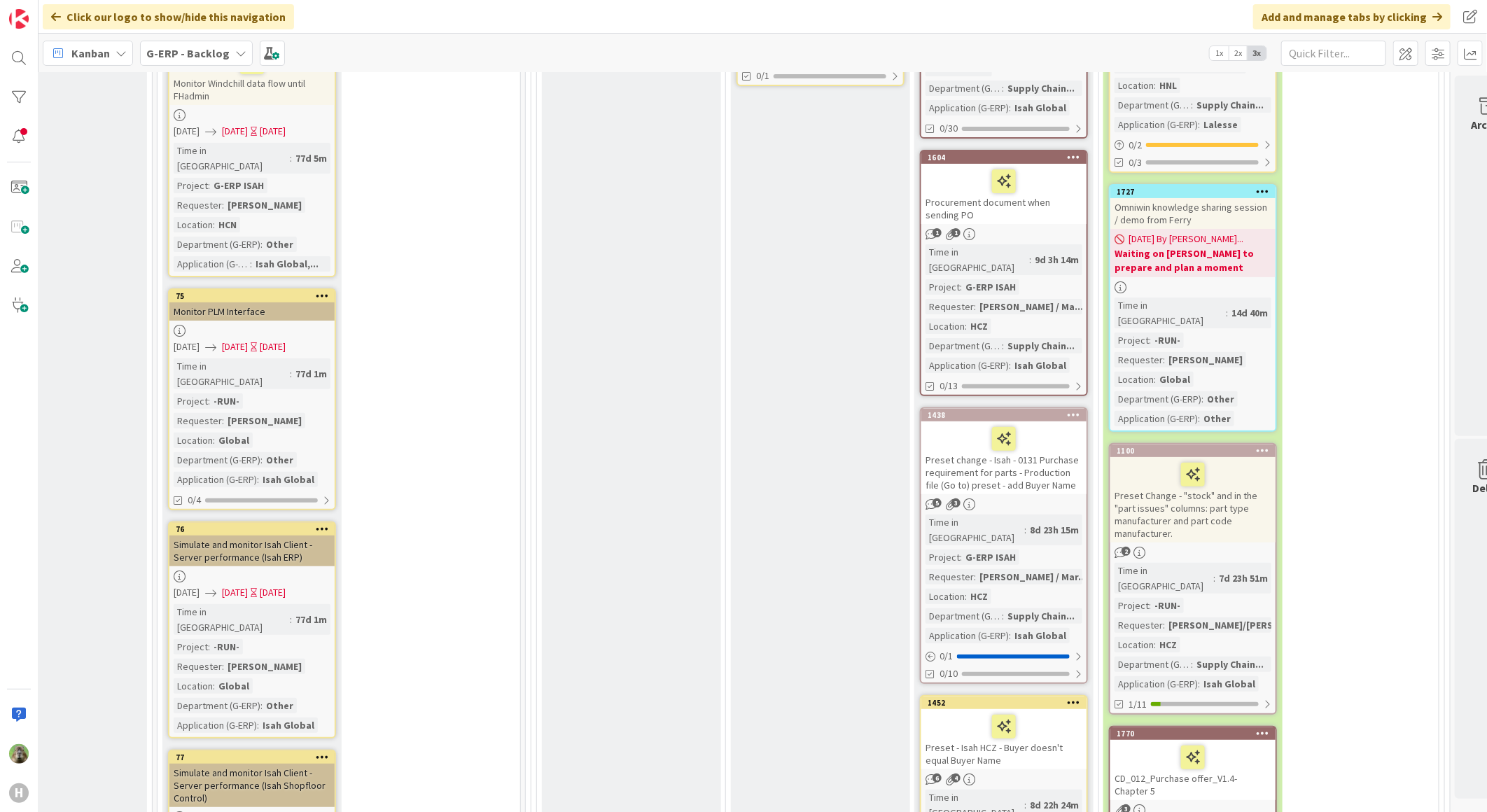
scroll to position [3499, 264]
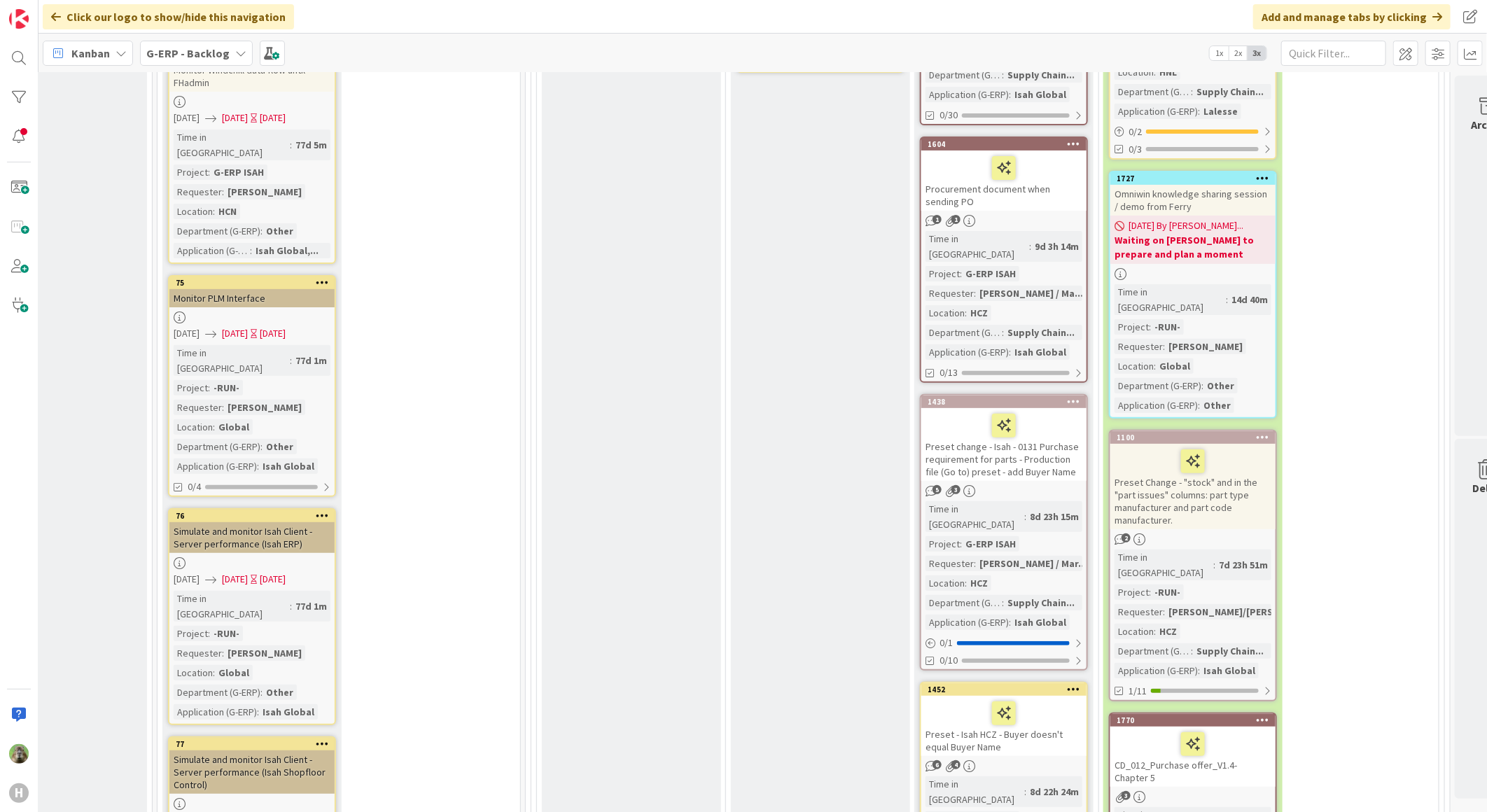
click at [1030, 695] on div "Preset - Isah HCZ - Buyer doesn't equal Buyer Name" at bounding box center [1003, 726] width 165 height 60
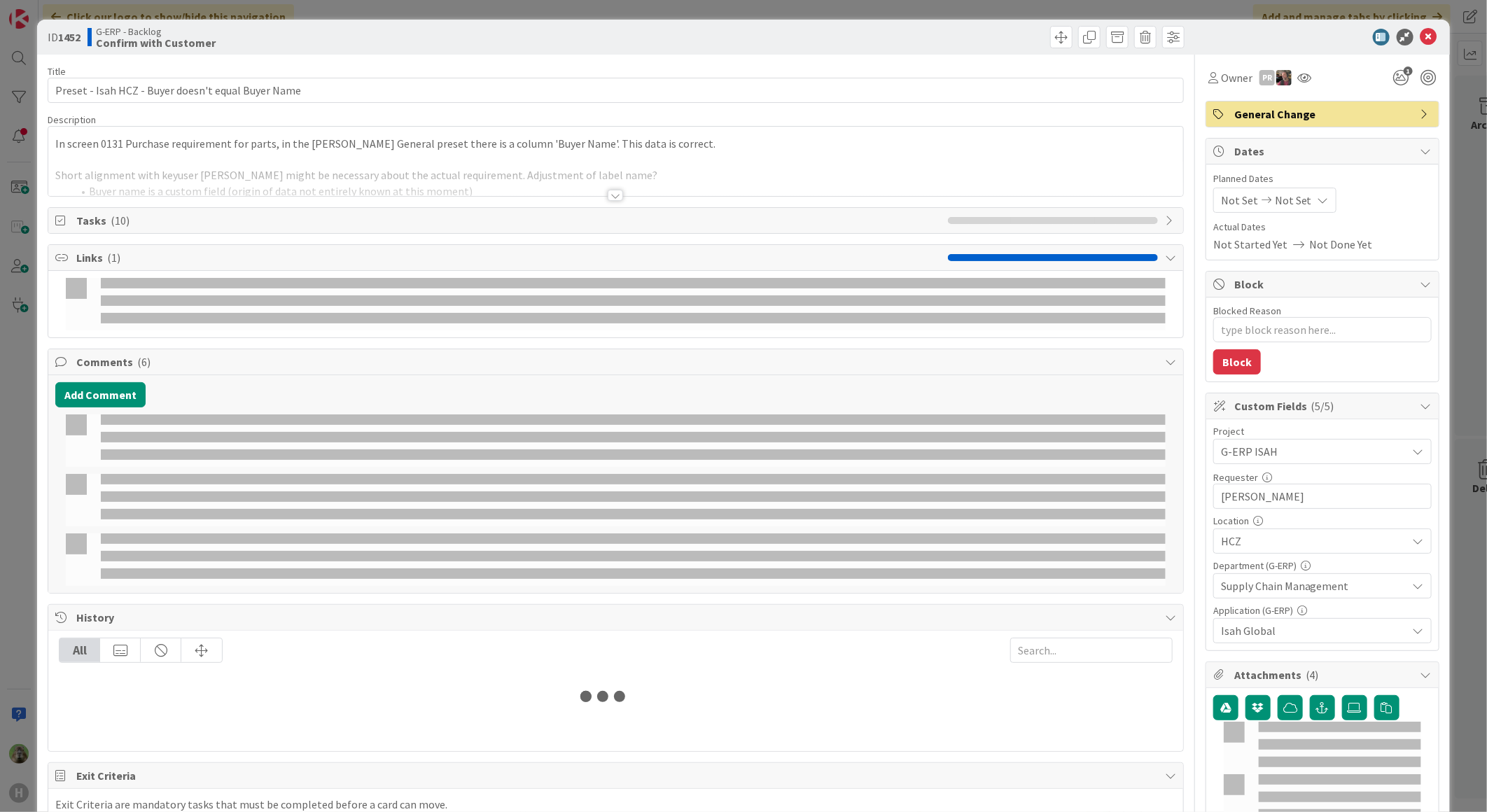
type textarea "x"
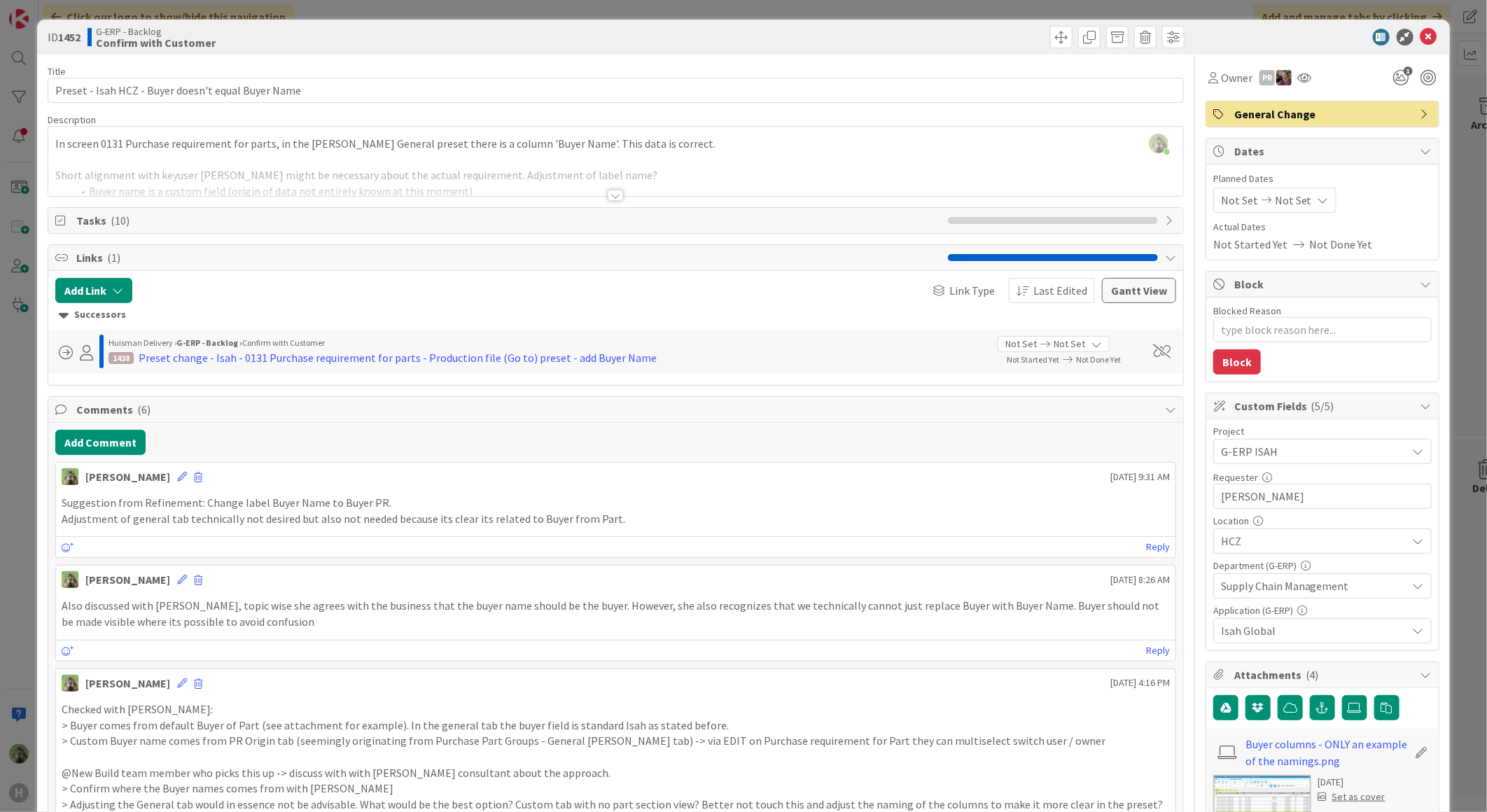
click at [510, 171] on div at bounding box center [616, 179] width 1135 height 36
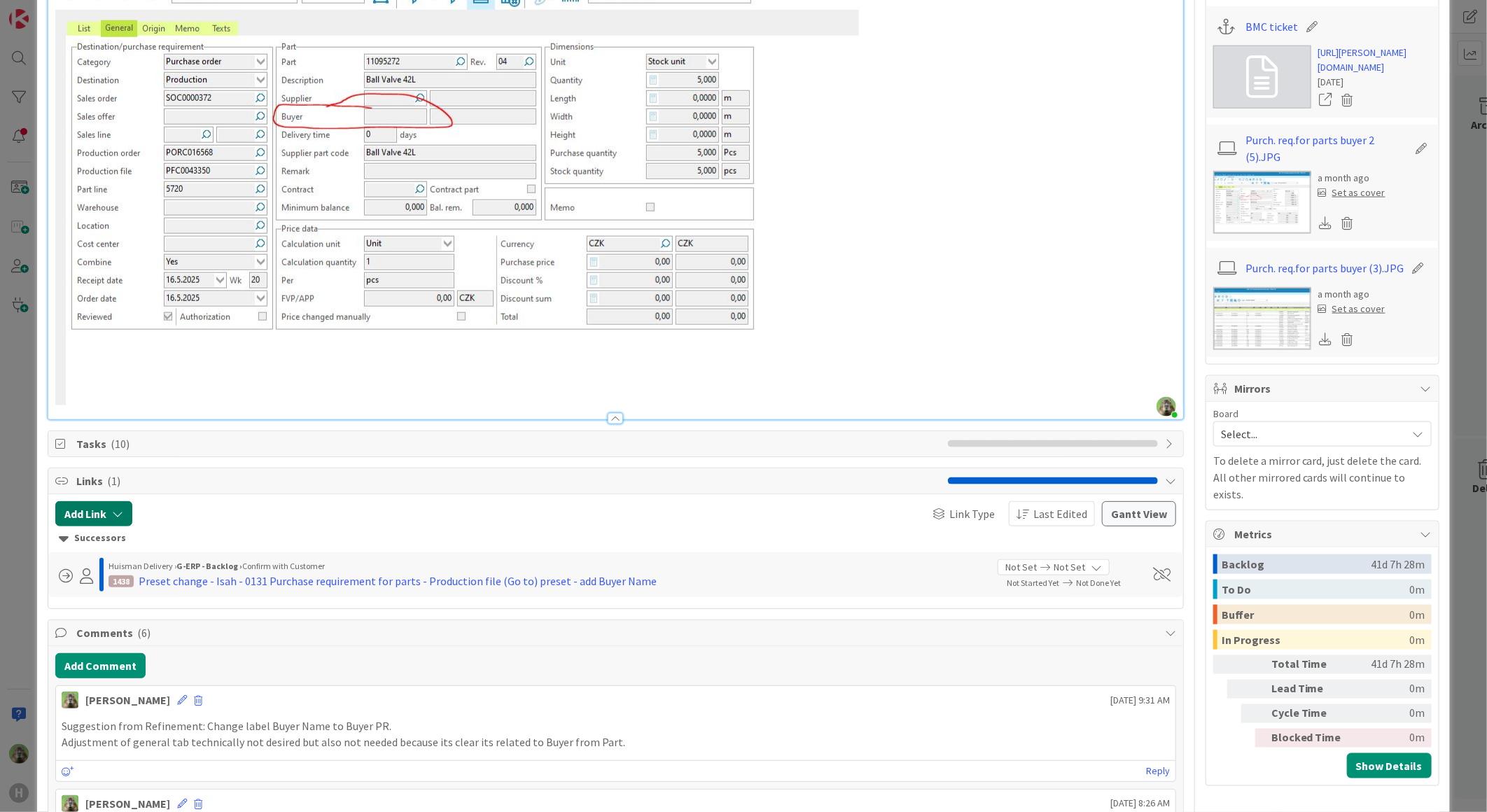
scroll to position [1166, 0]
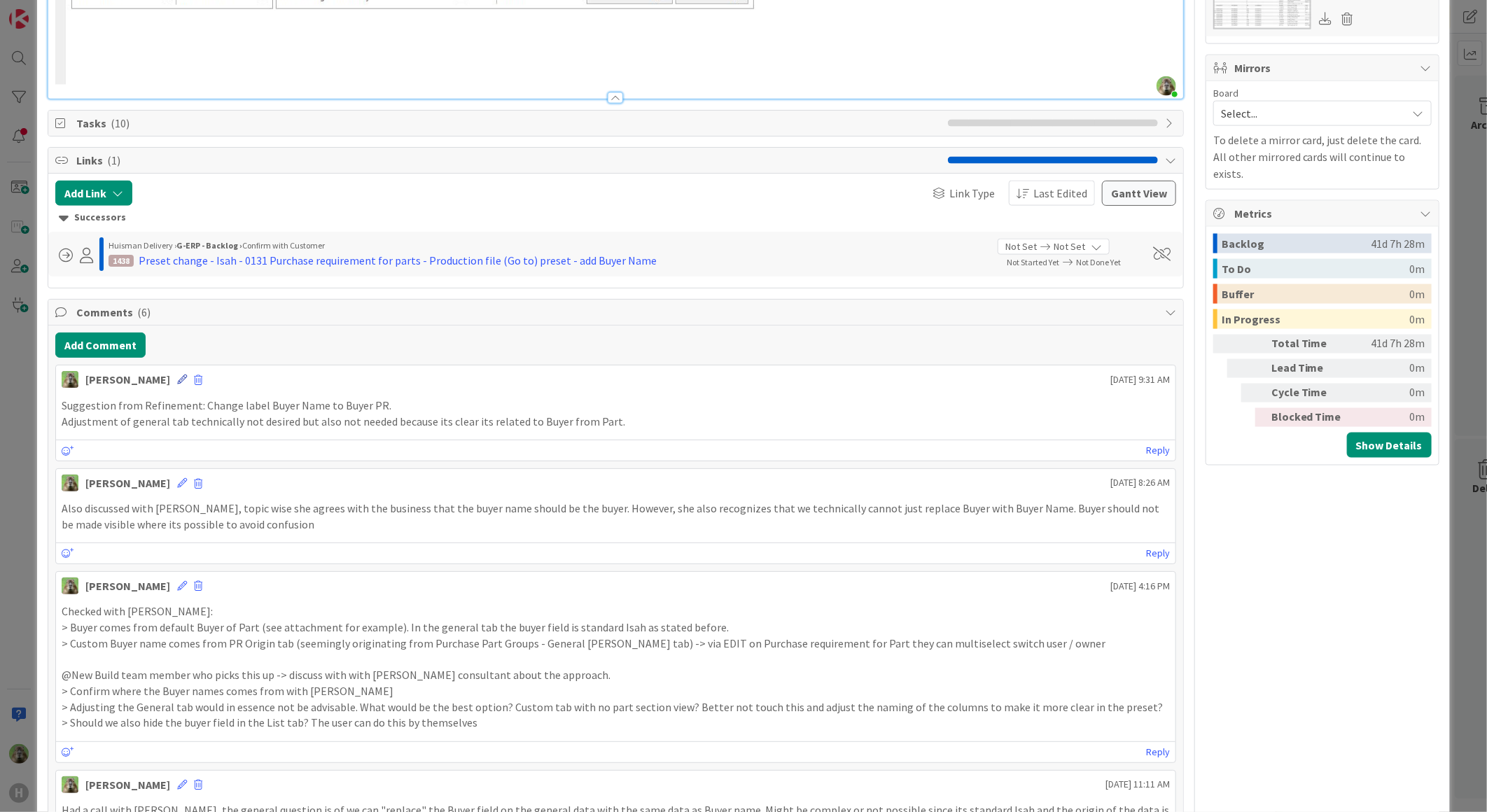
click at [177, 375] on icon at bounding box center [182, 379] width 10 height 10
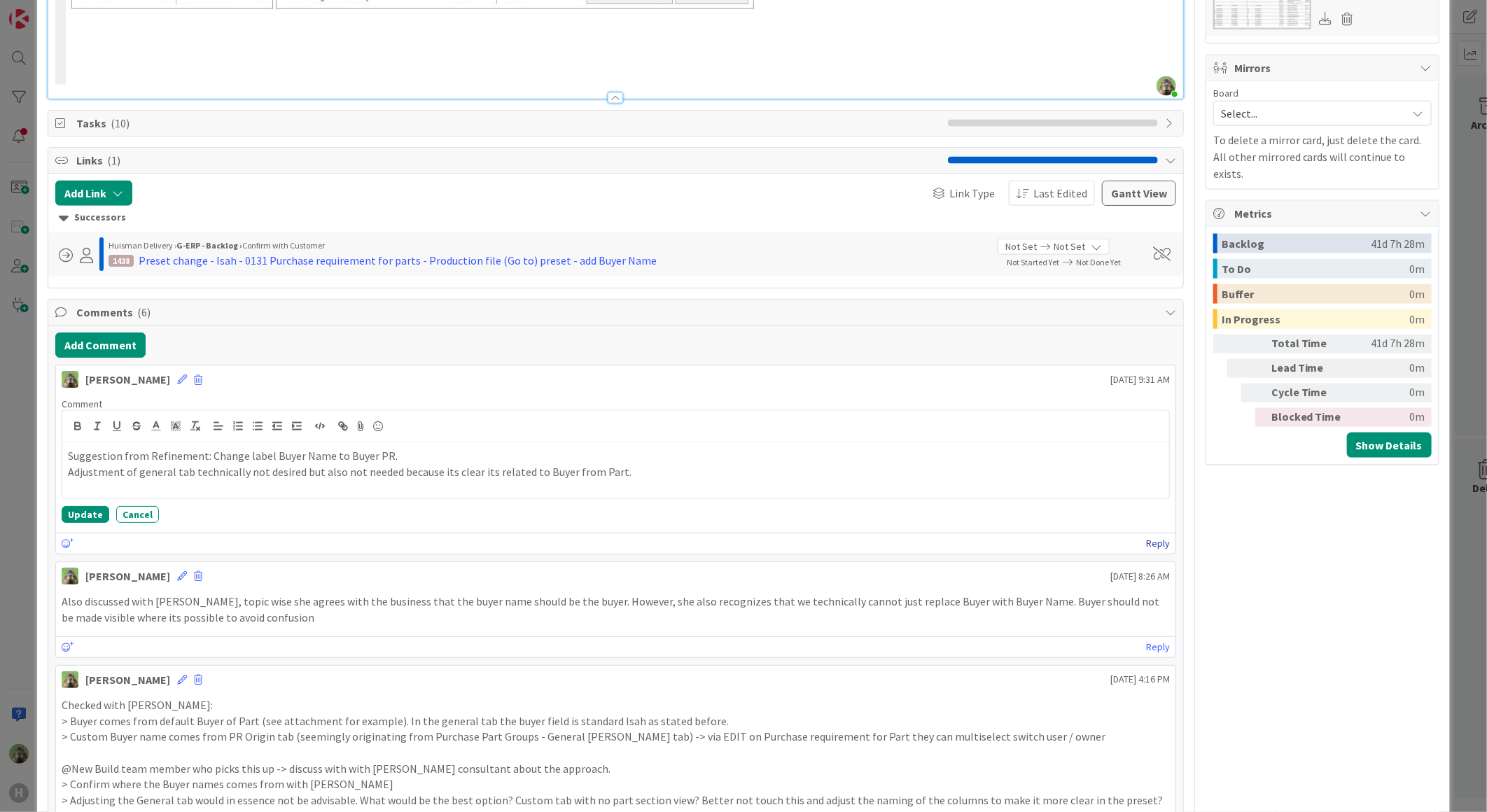
click at [1146, 542] on link "Reply" at bounding box center [1157, 543] width 24 height 17
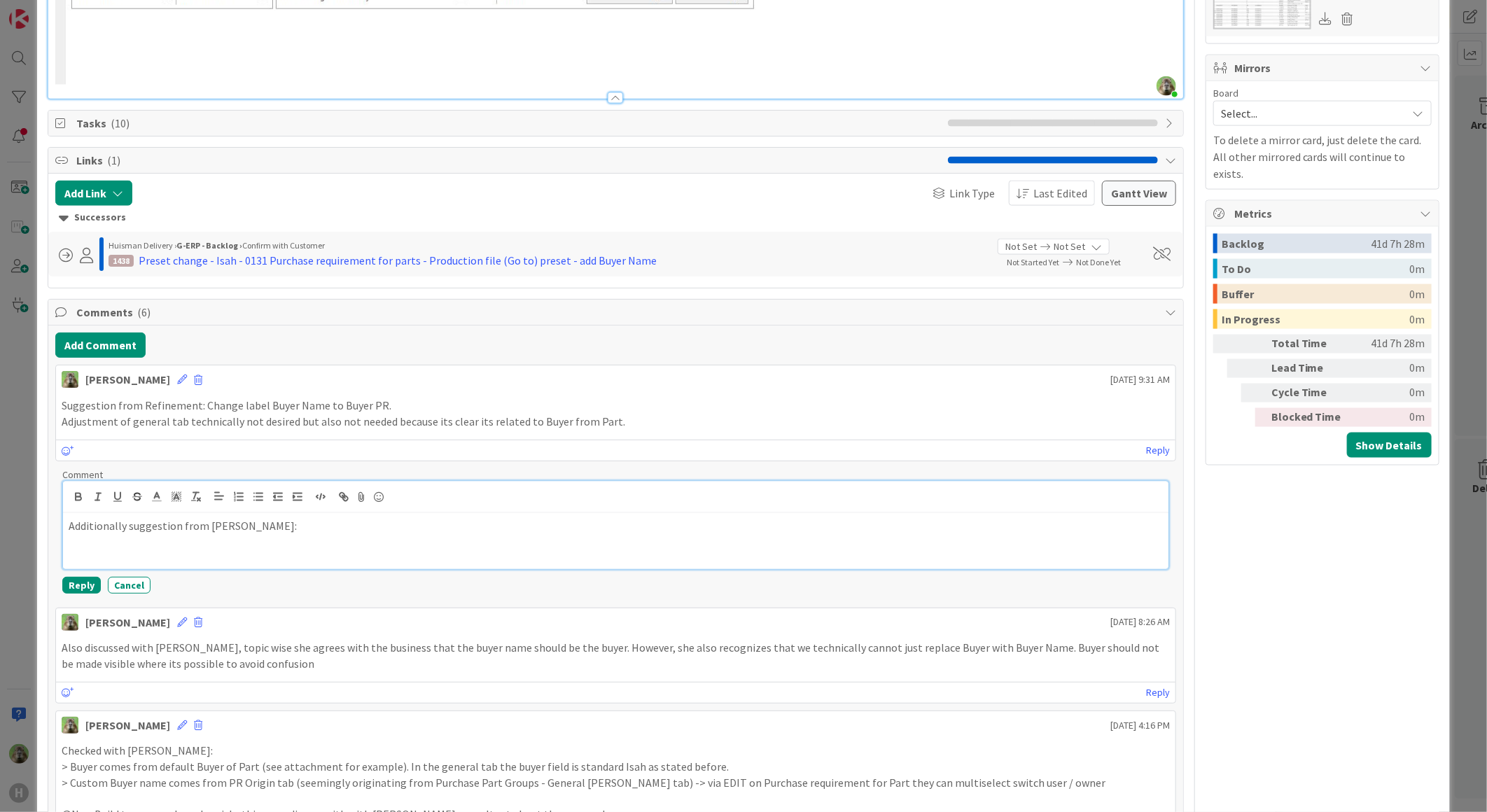
click at [278, 536] on div "Additionally suggestion from Alexandra:" at bounding box center [615, 541] width 1105 height 56
click at [137, 520] on p "Additionally suggestion from Alexandra:" at bounding box center [615, 526] width 1094 height 16
click at [177, 378] on icon at bounding box center [182, 379] width 10 height 10
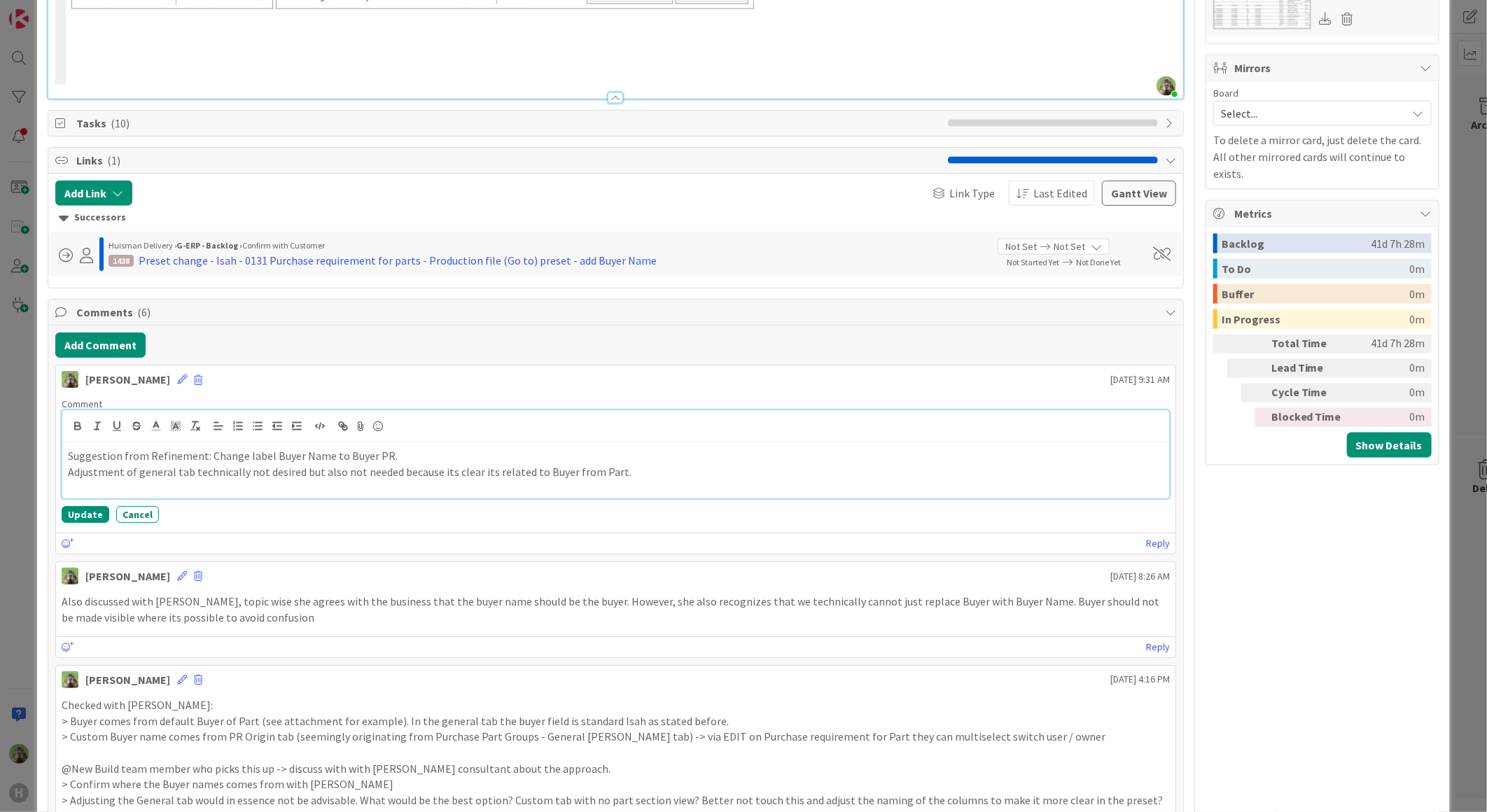
click at [515, 473] on p "Adjustment of general tab technically not desired but also not needed because i…" at bounding box center [615, 472] width 1095 height 16
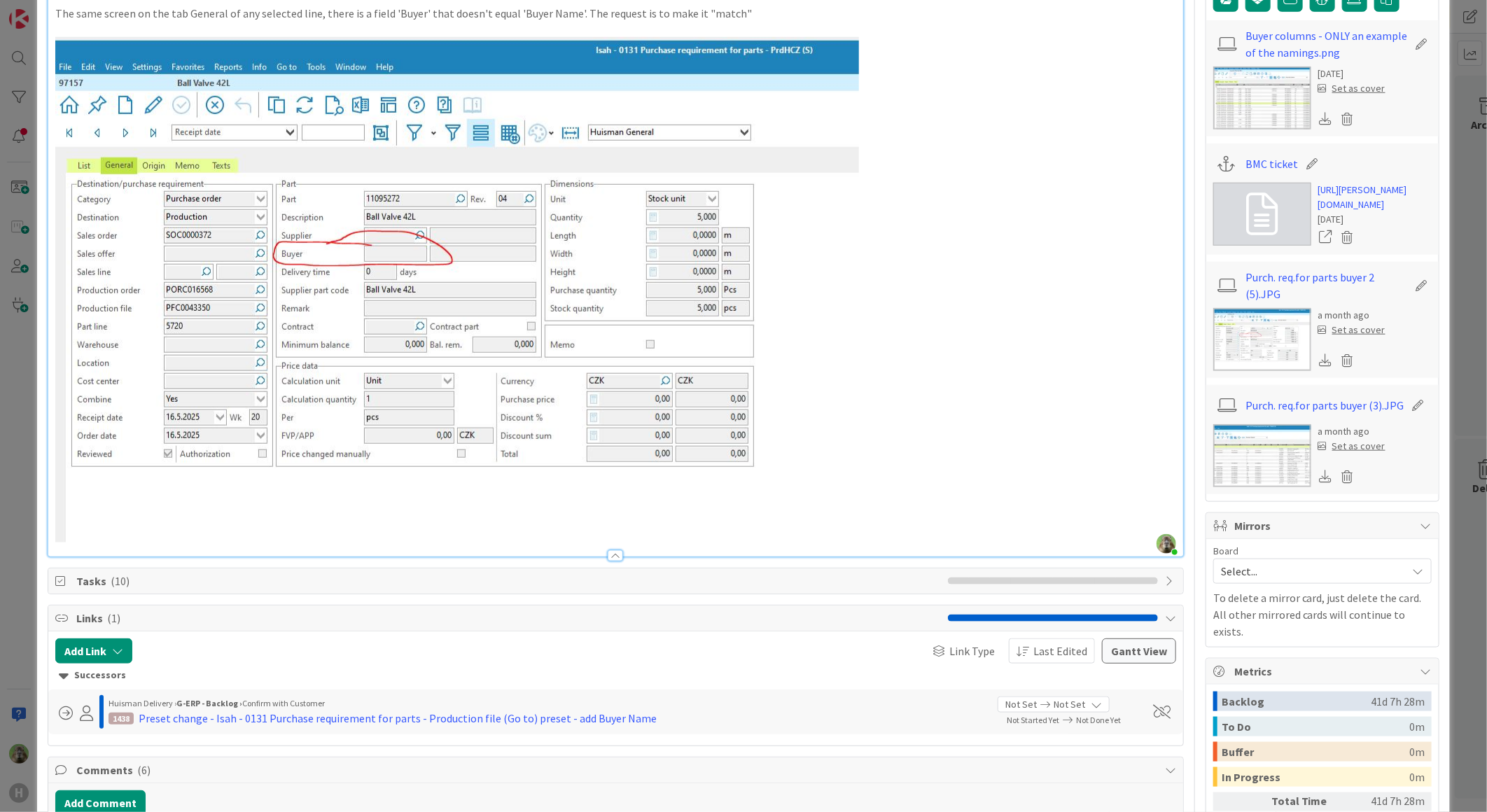
scroll to position [700, 0]
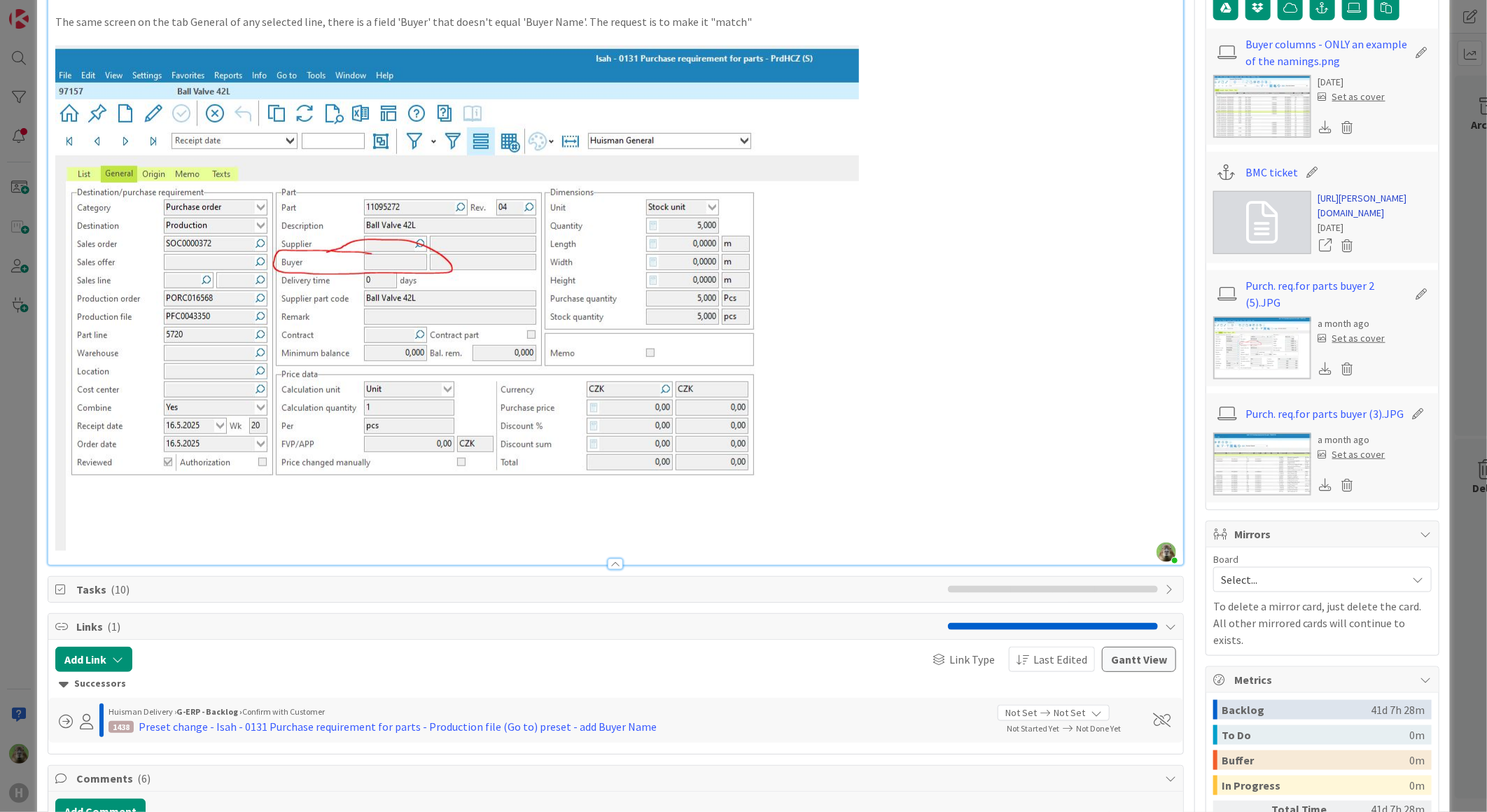
click at [1366, 220] on link "https://huisman-smartit.onbmc.com/smartit/app/#/incident/AGGF4KX6HRENQASZL6XKSZ…" at bounding box center [1375, 205] width 113 height 30
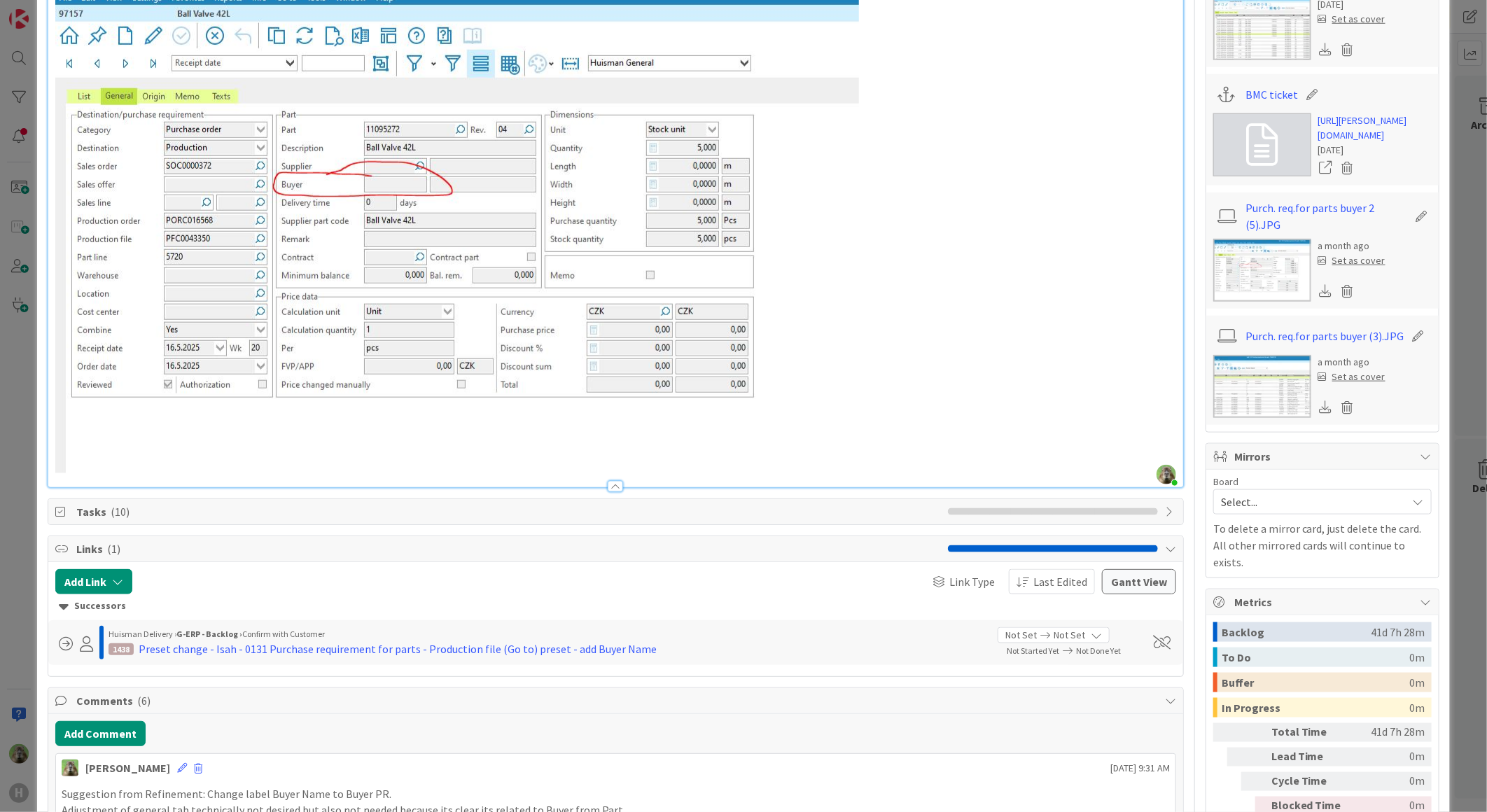
scroll to position [1088, 0]
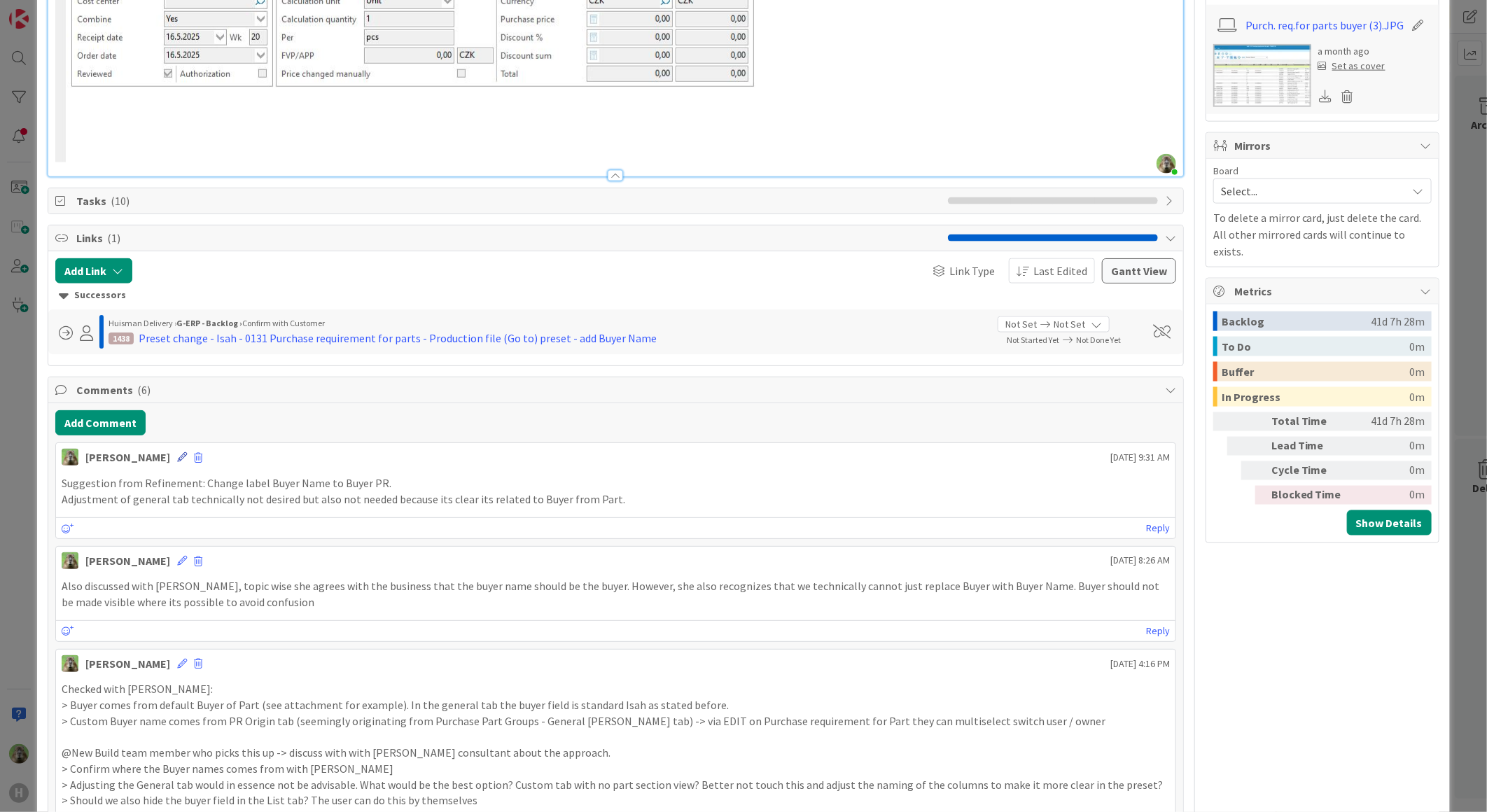
click at [177, 454] on icon at bounding box center [182, 457] width 10 height 10
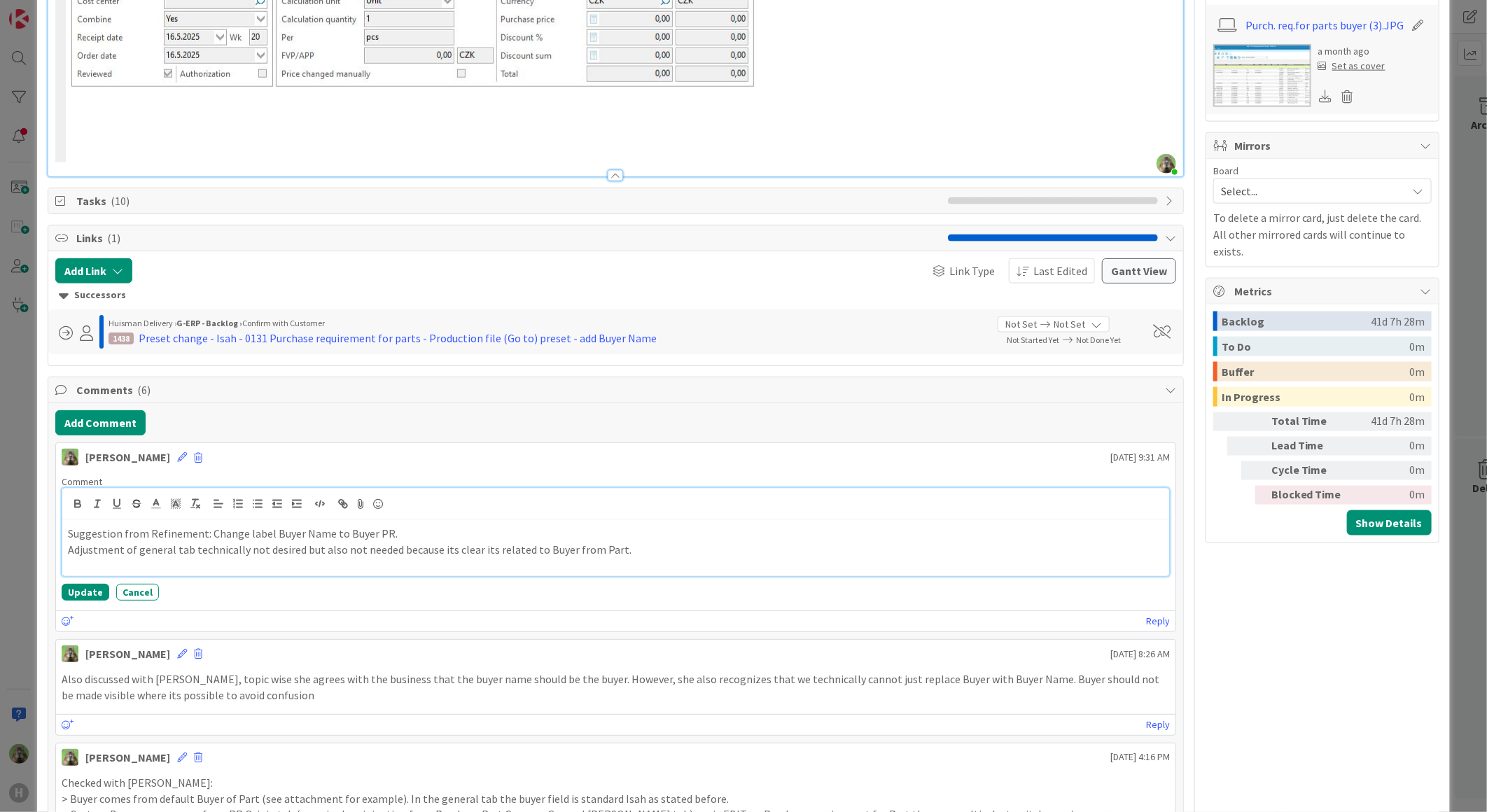
click at [187, 549] on p "Adjustment of general tab technically not desired but also not needed because i…" at bounding box center [615, 549] width 1095 height 16
click at [627, 551] on p "Adjustment of general tab technically not desired but also not needed because i…" at bounding box center [615, 549] width 1095 height 16
click at [102, 591] on button "Update" at bounding box center [86, 592] width 48 height 17
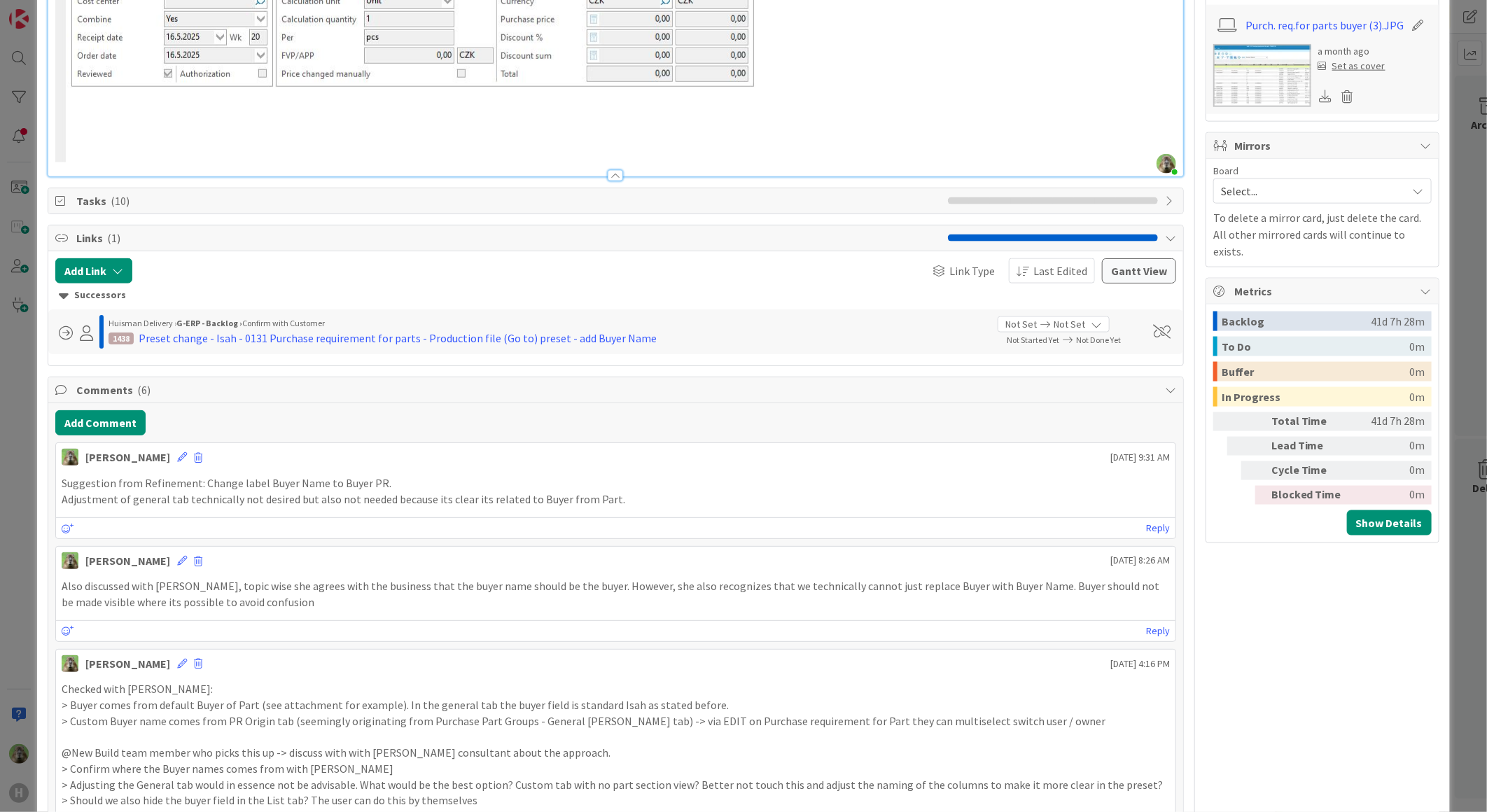
click at [30, 581] on div "ID 1452 G-ERP - Backlog Confirm with Customer Title 50 / 128 Preset - Isah HCZ …" at bounding box center [743, 406] width 1487 height 812
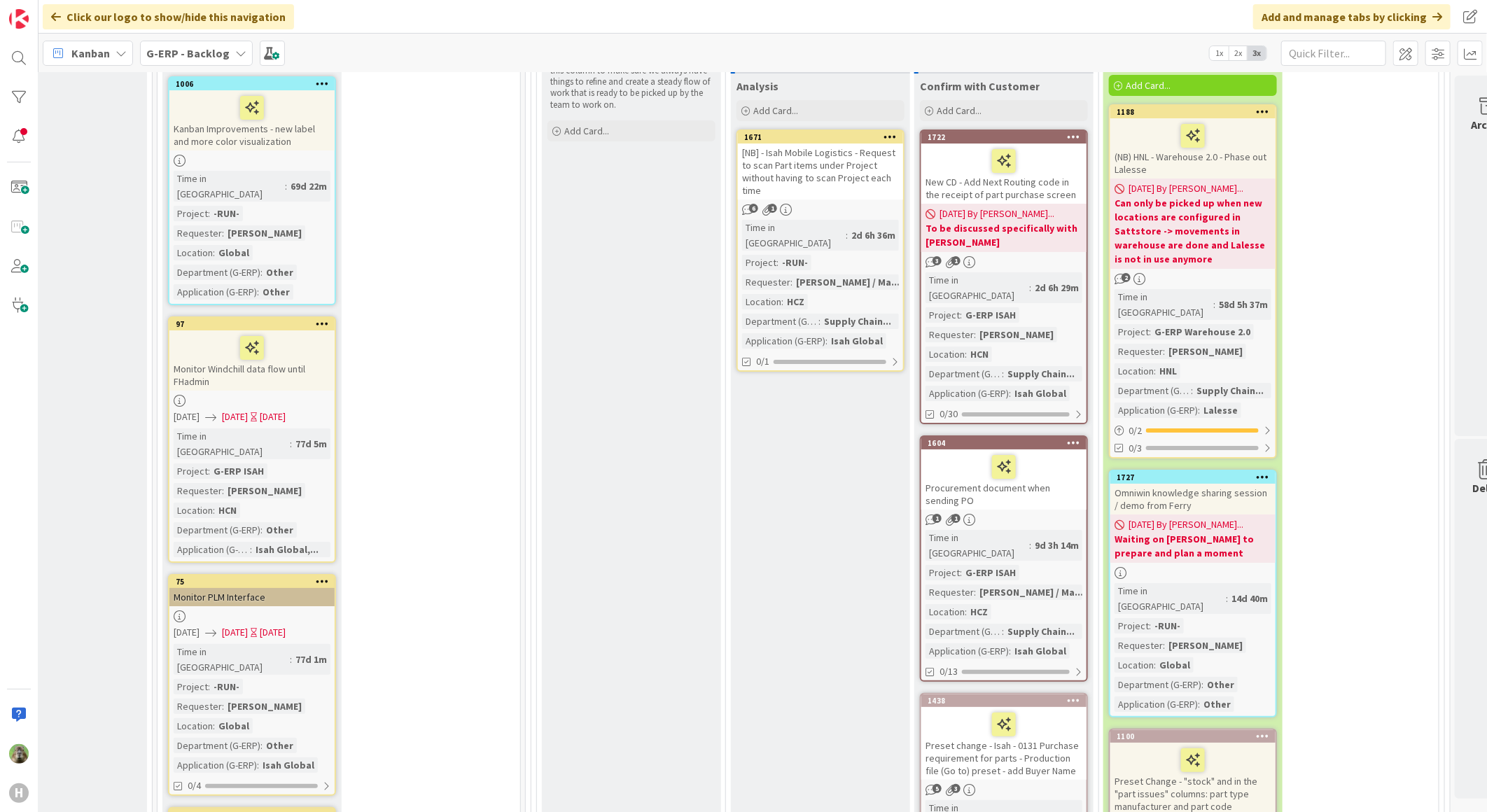
scroll to position [3188, 264]
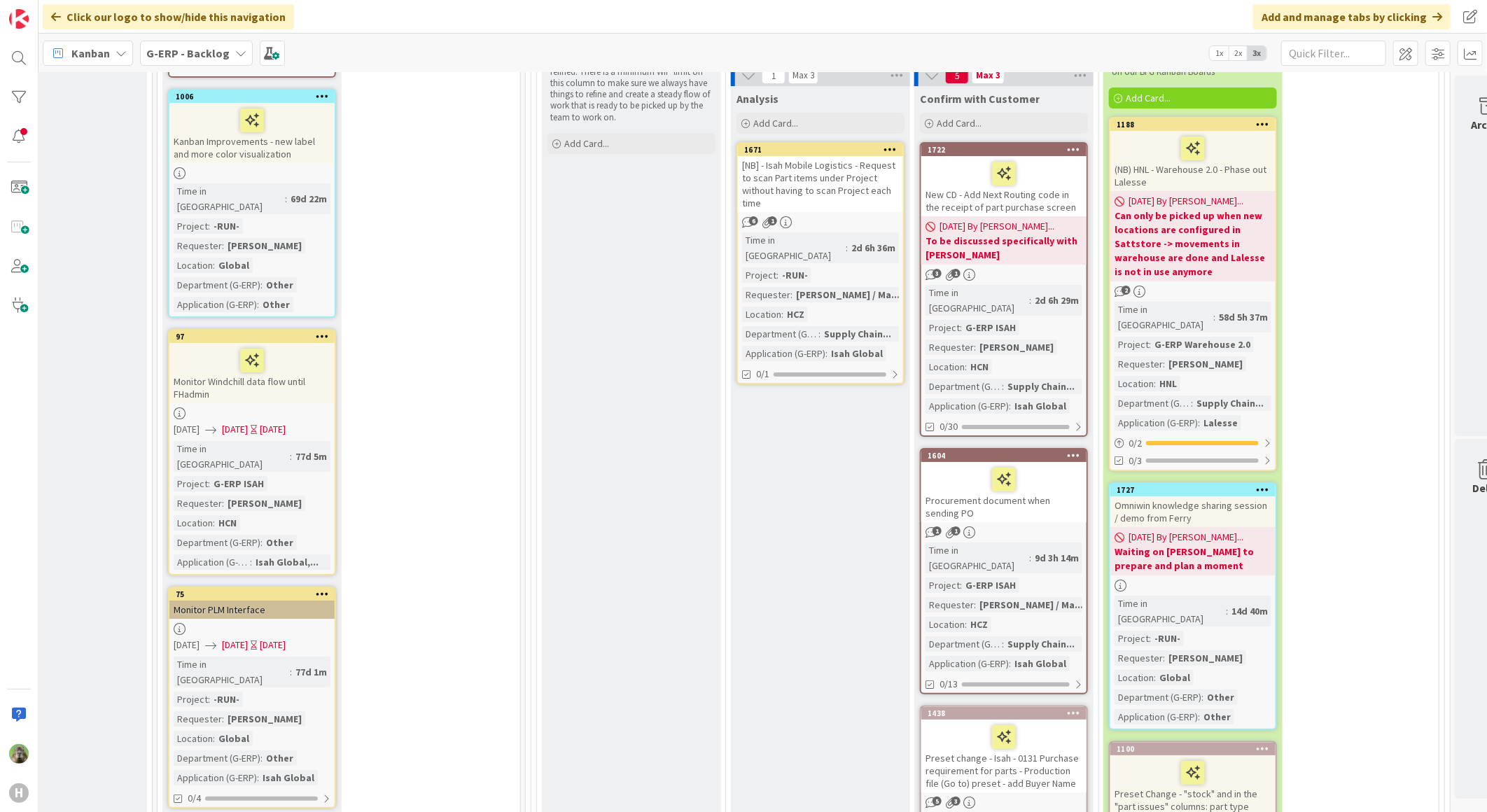
click at [1050, 462] on div "Procurement document when sending PO" at bounding box center [1003, 492] width 165 height 60
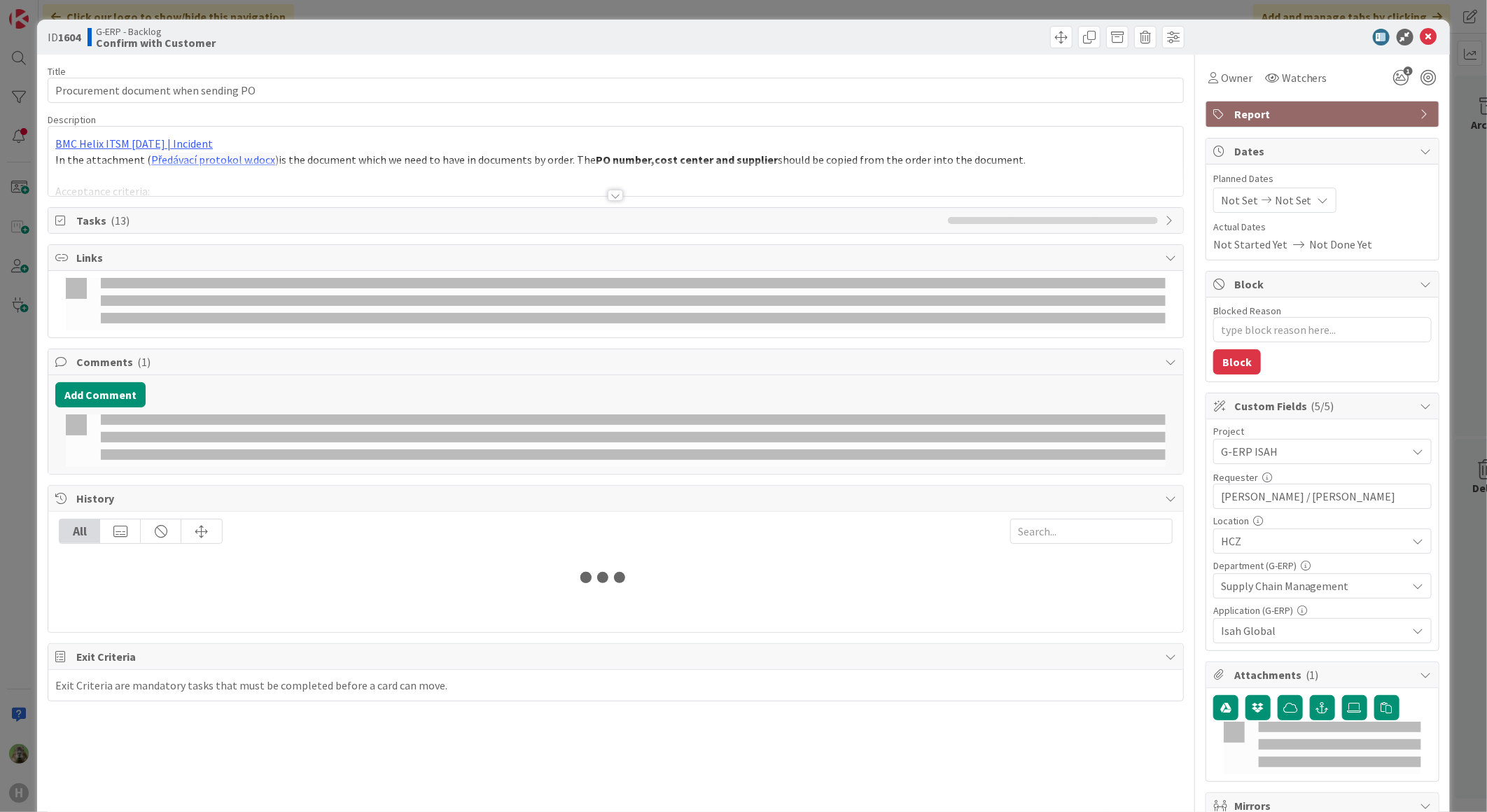
type textarea "x"
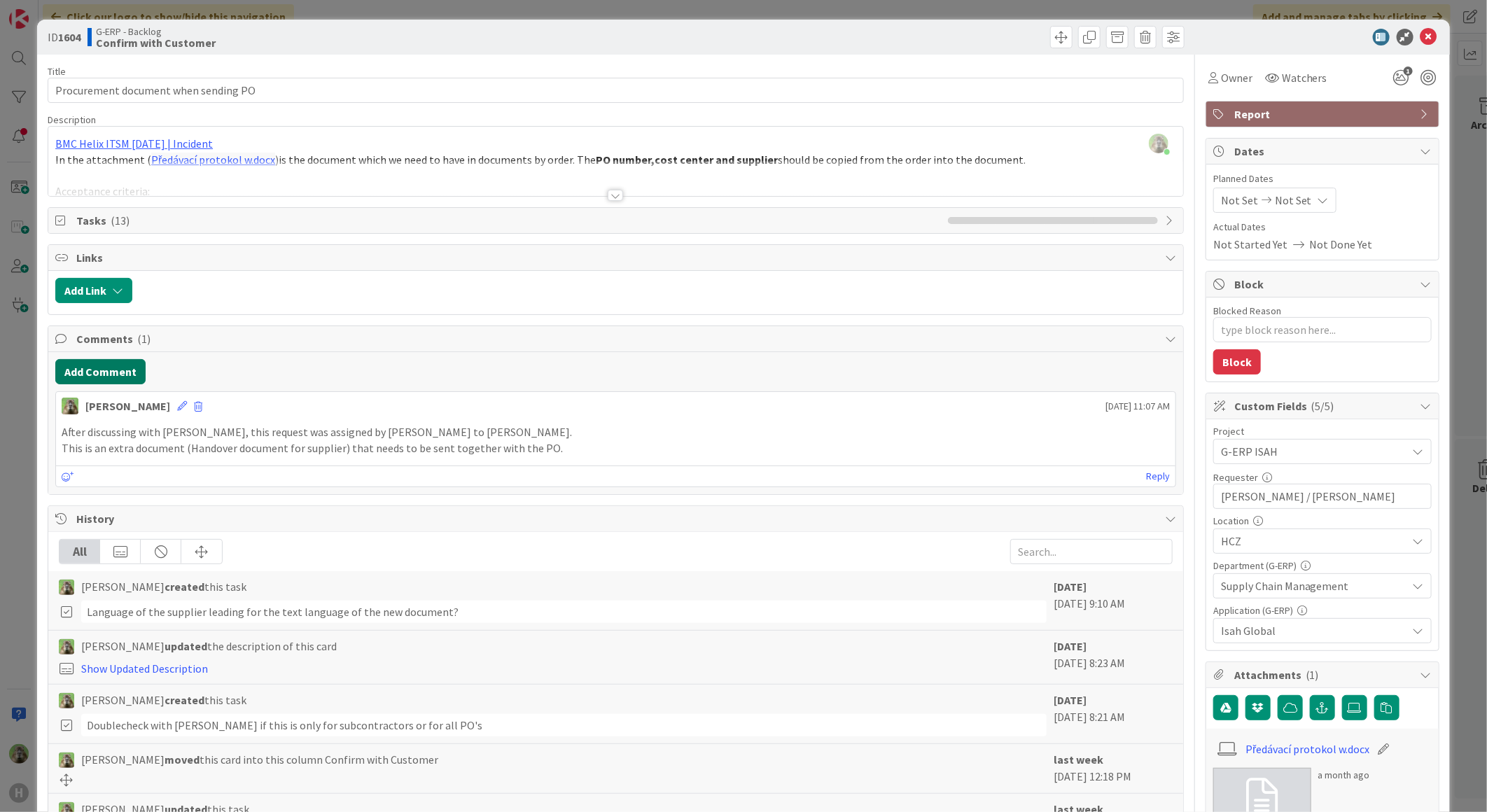
click at [86, 361] on button "Add Comment" at bounding box center [100, 371] width 90 height 25
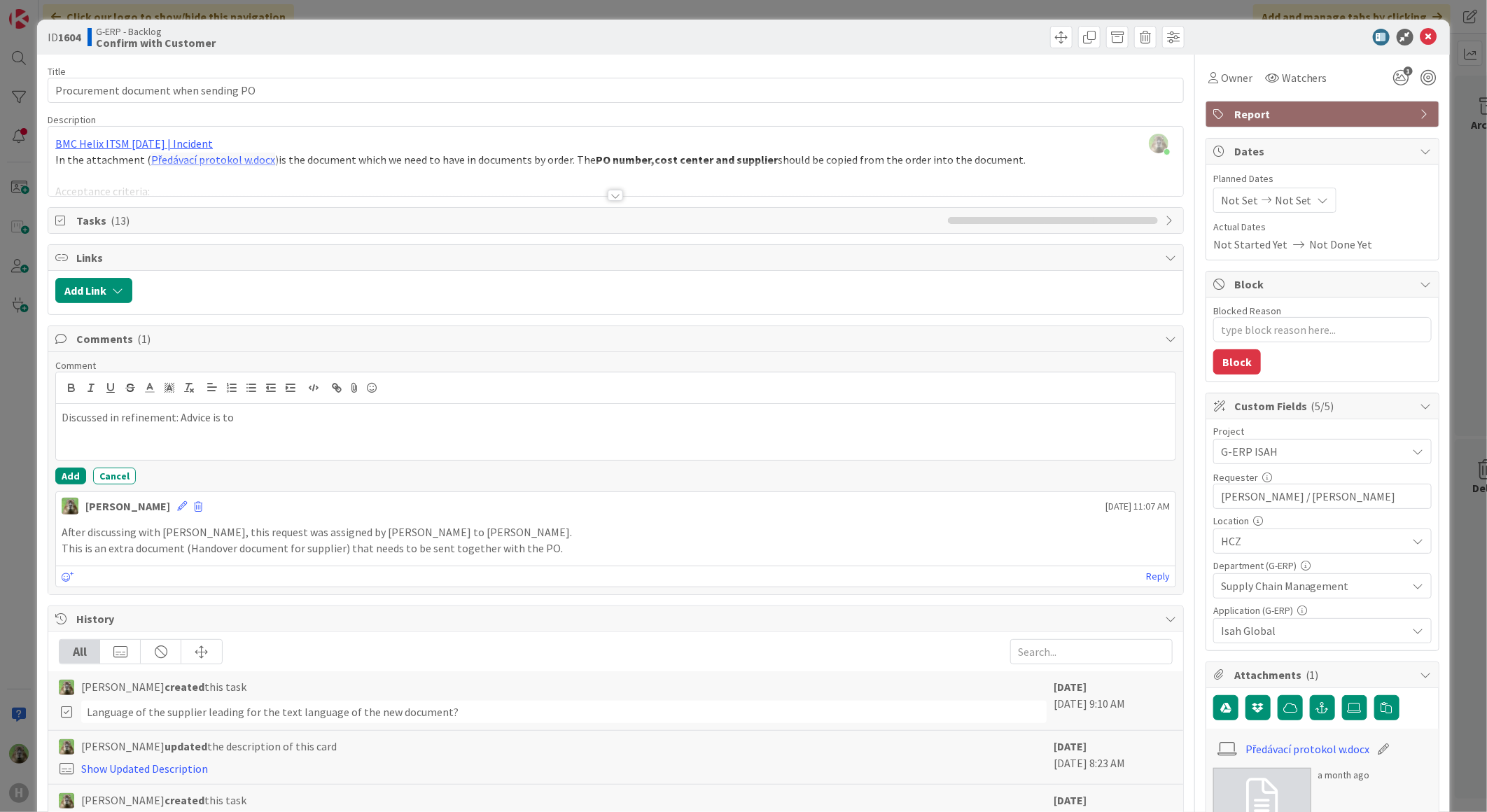
click at [347, 169] on div at bounding box center [616, 179] width 1135 height 36
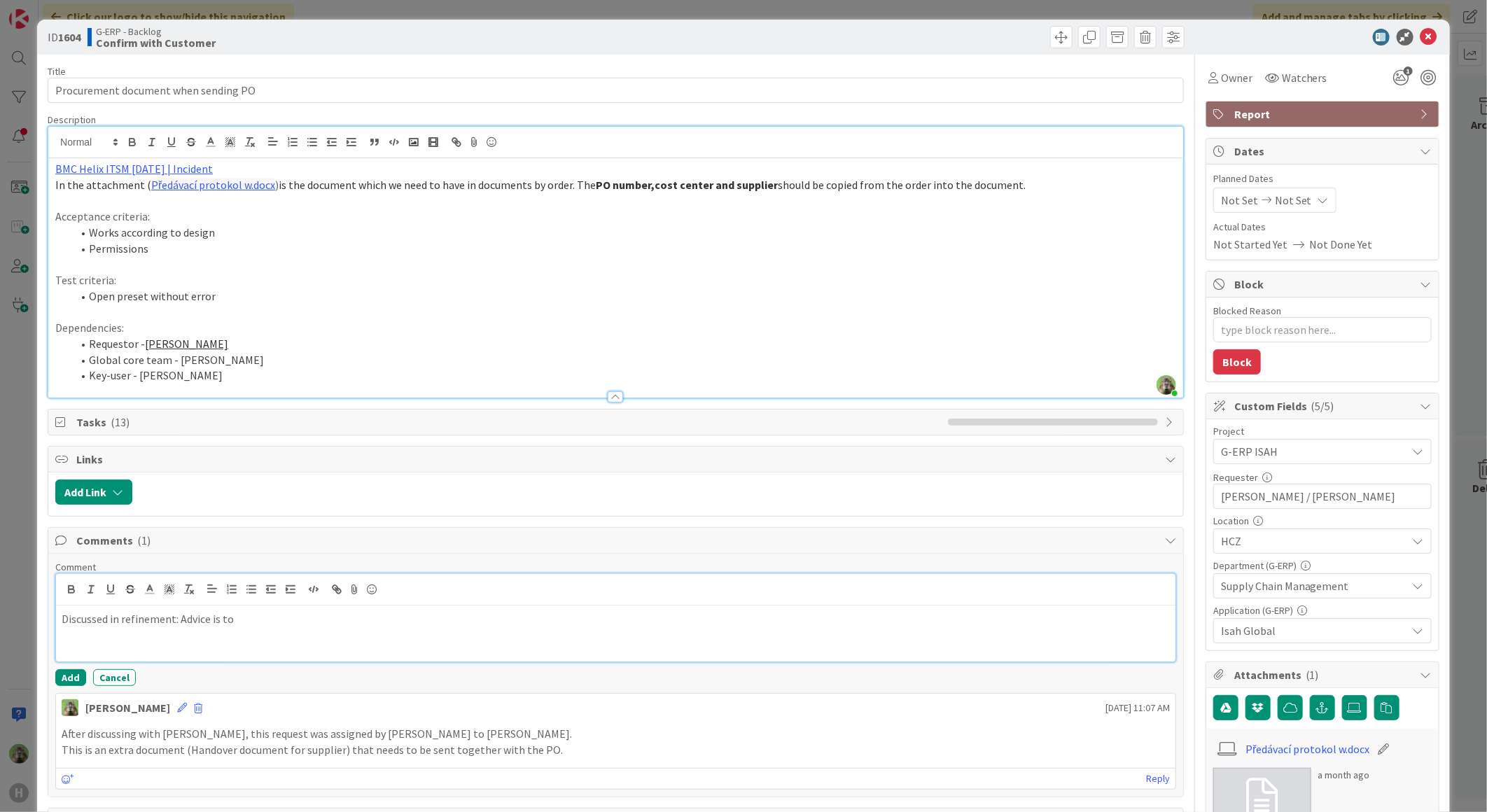
click at [313, 626] on p "Discussed in refinement: Advice is to" at bounding box center [616, 619] width 1108 height 16
click at [489, 425] on span "Tasks ( 13 )" at bounding box center [508, 422] width 865 height 17
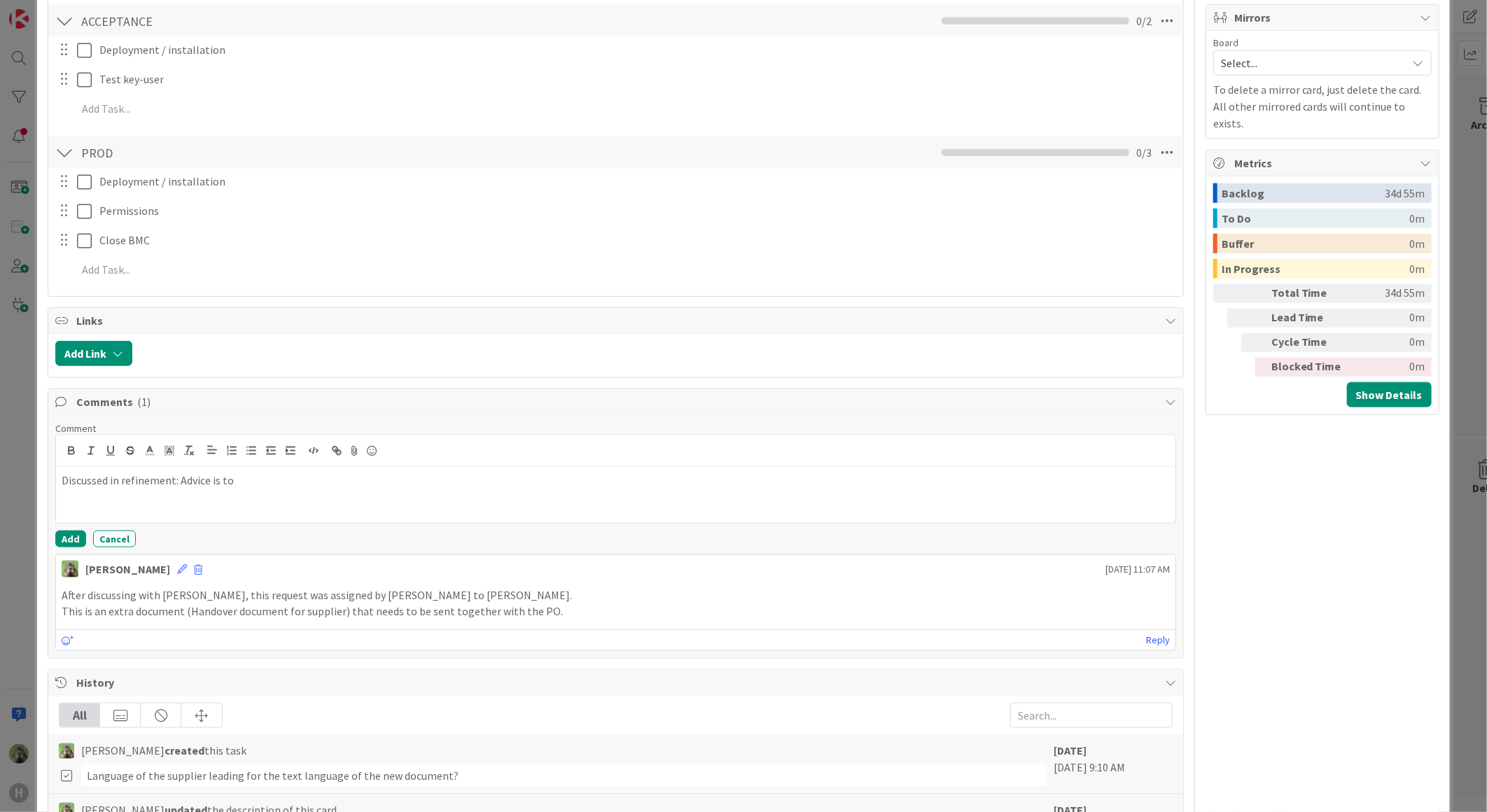
scroll to position [855, 0]
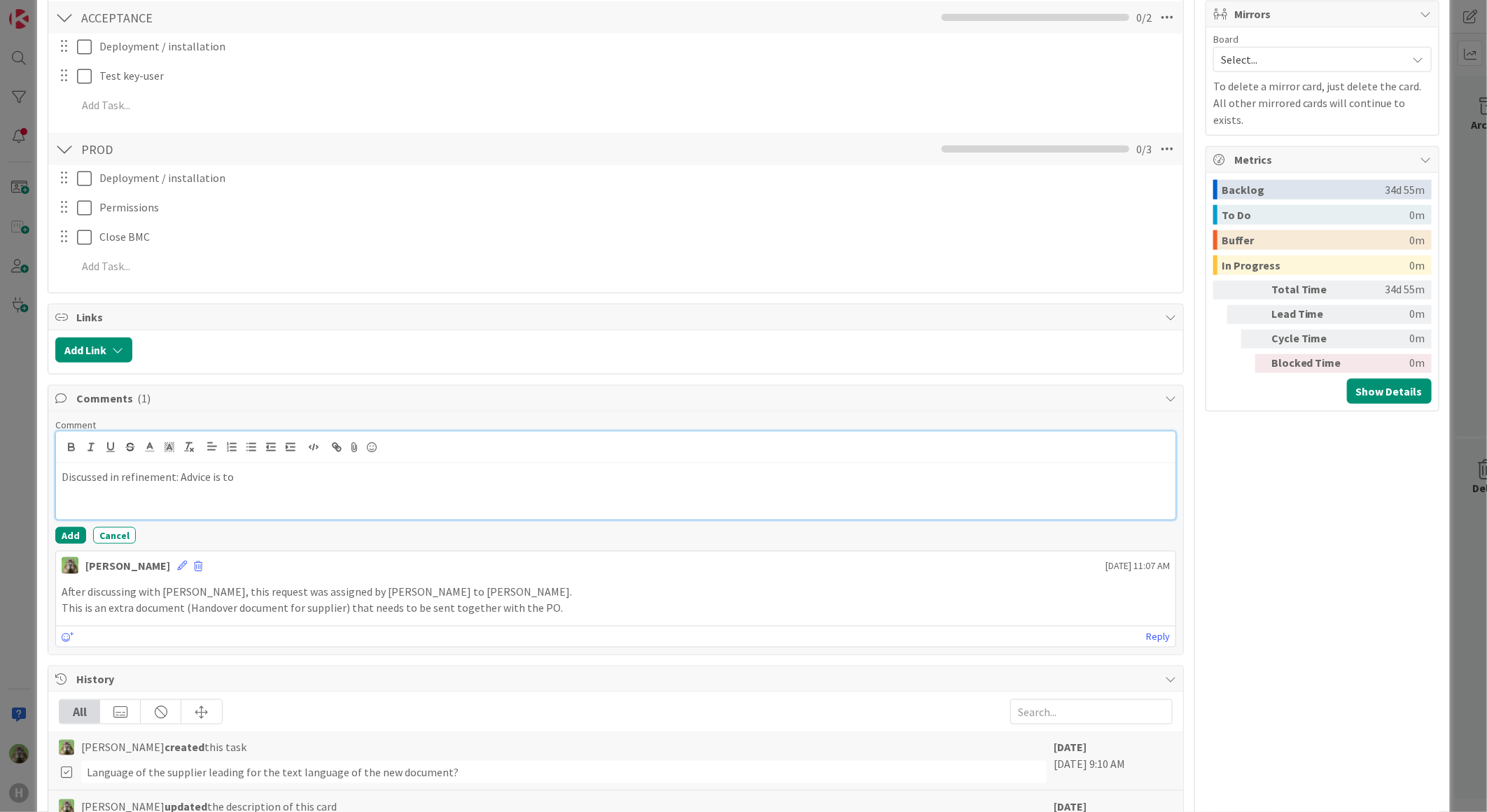
click at [343, 499] on div "Discussed in refinement: Advice is to" at bounding box center [616, 492] width 1119 height 56
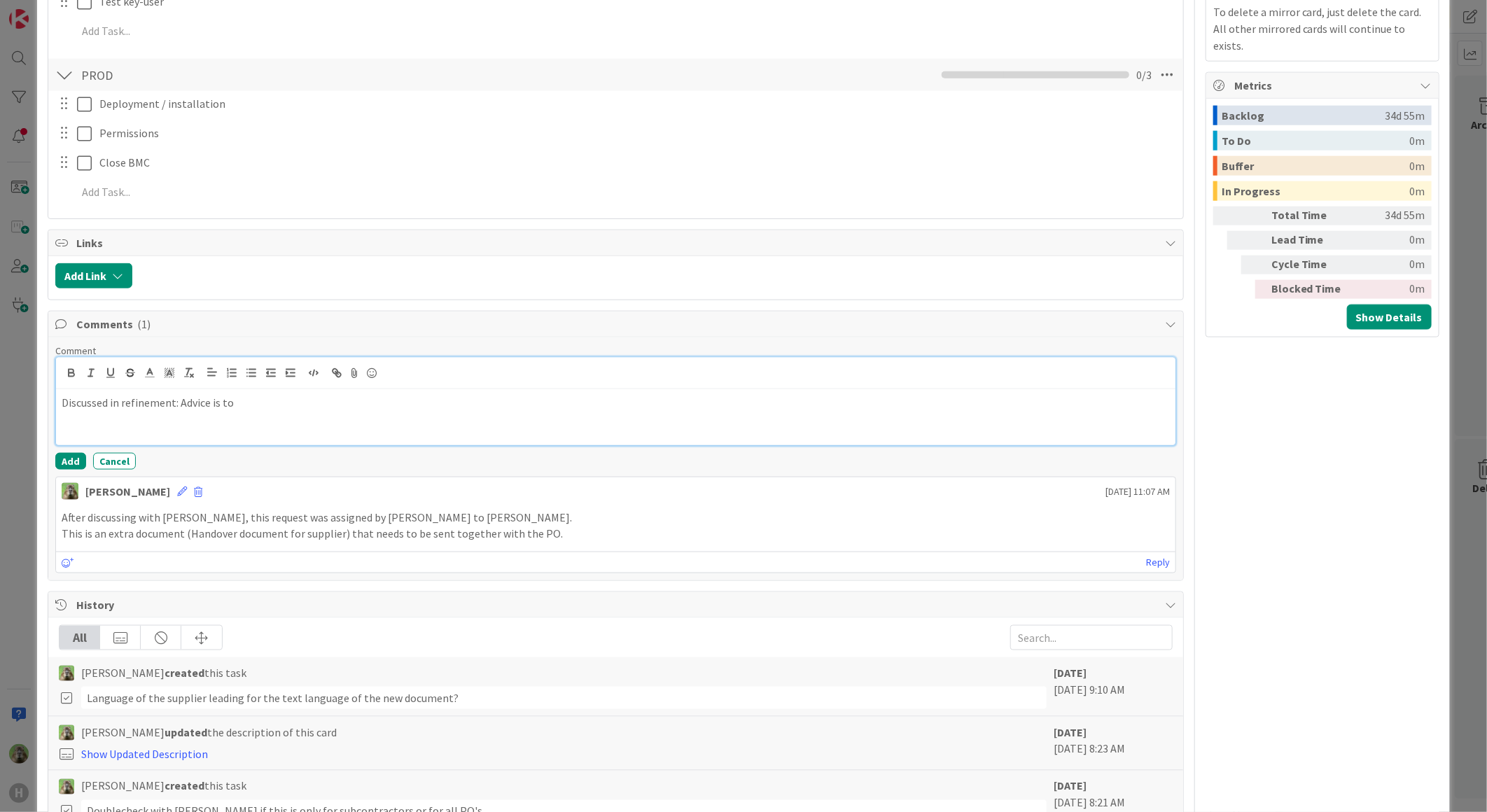
scroll to position [933, 0]
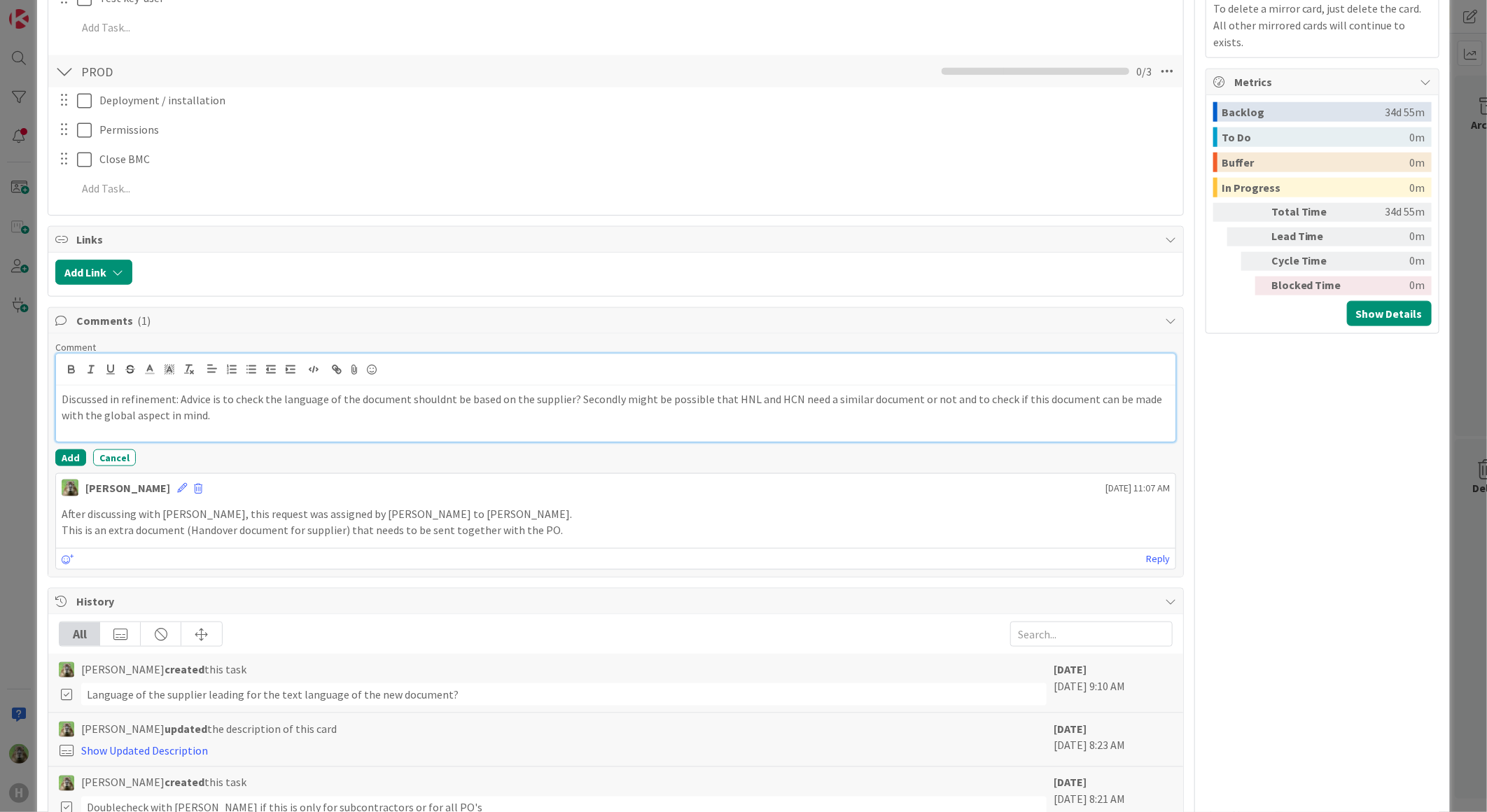
click at [266, 405] on p "Discussed in refinement: Advice is to check the language of the document should…" at bounding box center [616, 407] width 1108 height 32
click at [233, 423] on p "Discussed in refinement: Advice is to check if the language of the document sho…" at bounding box center [616, 407] width 1108 height 32
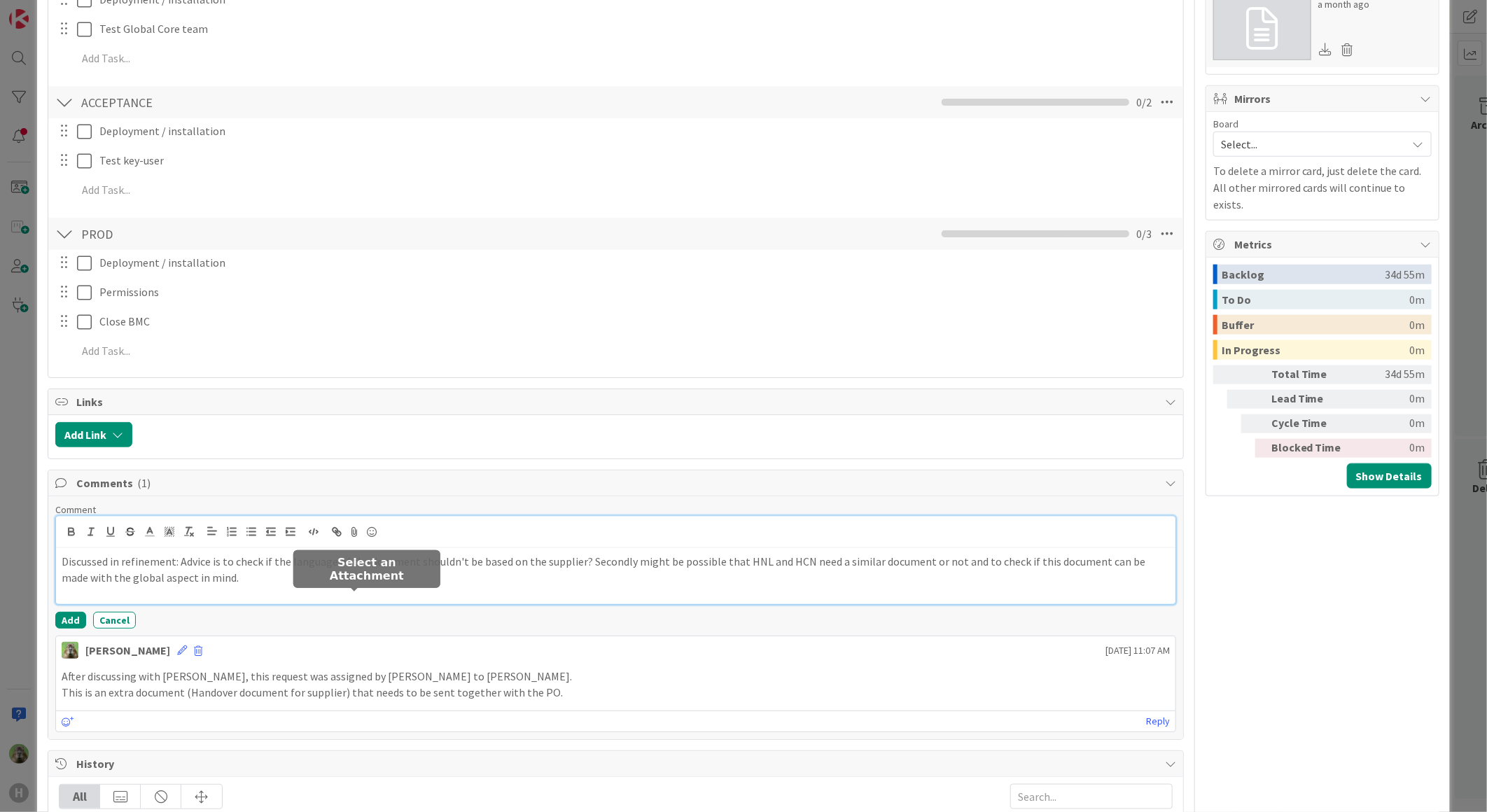
scroll to position [777, 0]
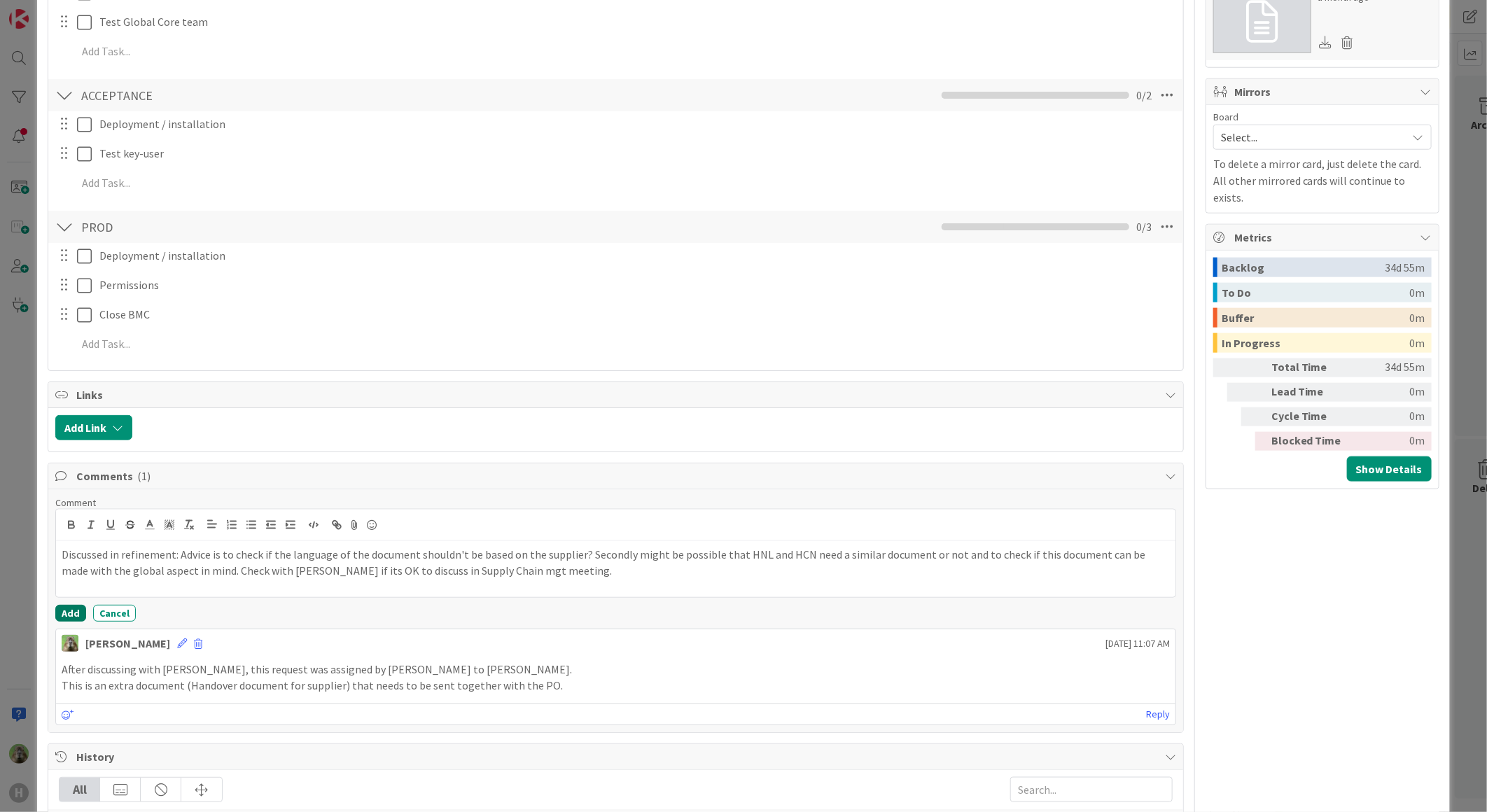
click at [72, 621] on button "Add" at bounding box center [71, 613] width 31 height 17
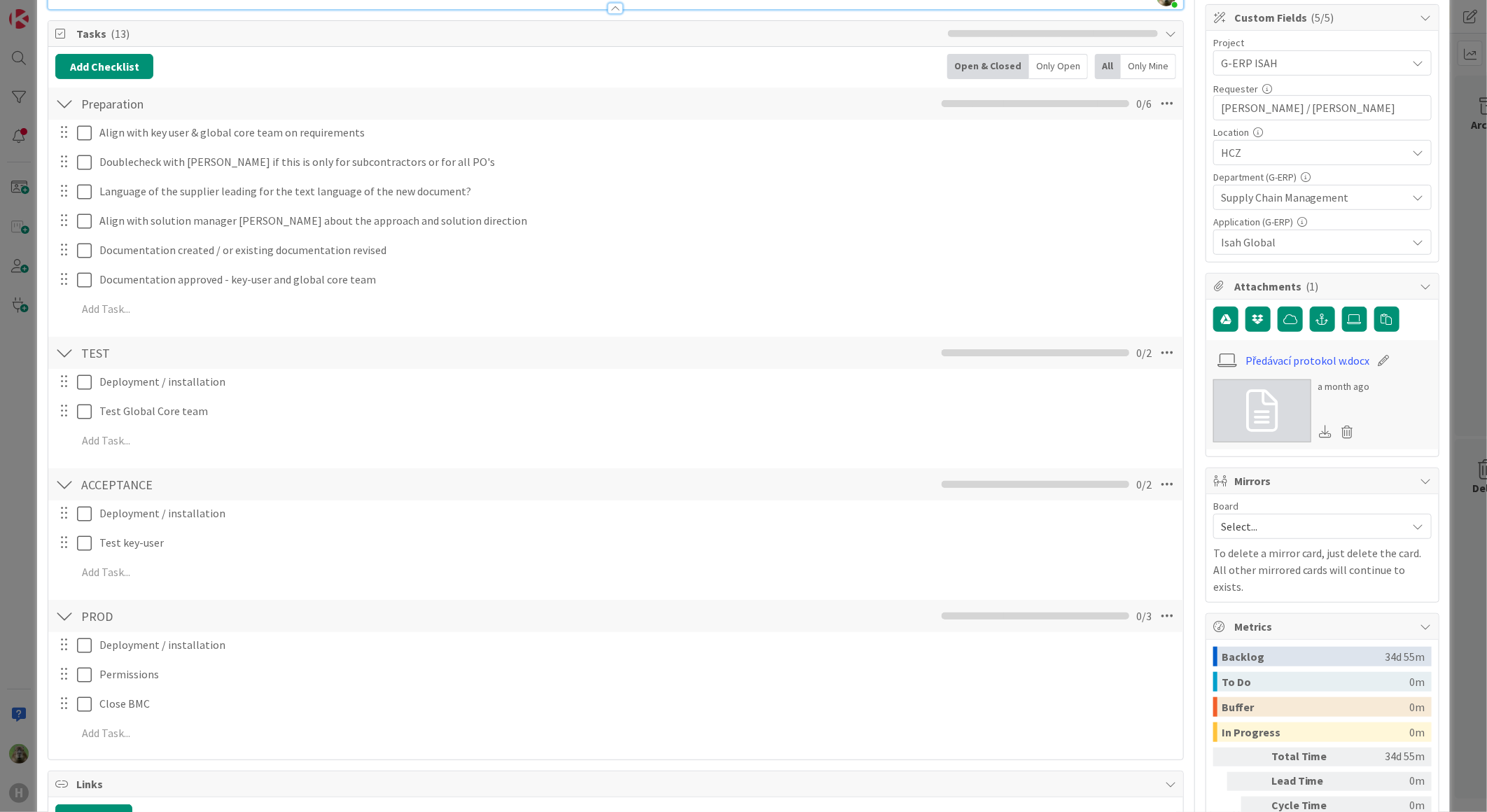
scroll to position [0, 0]
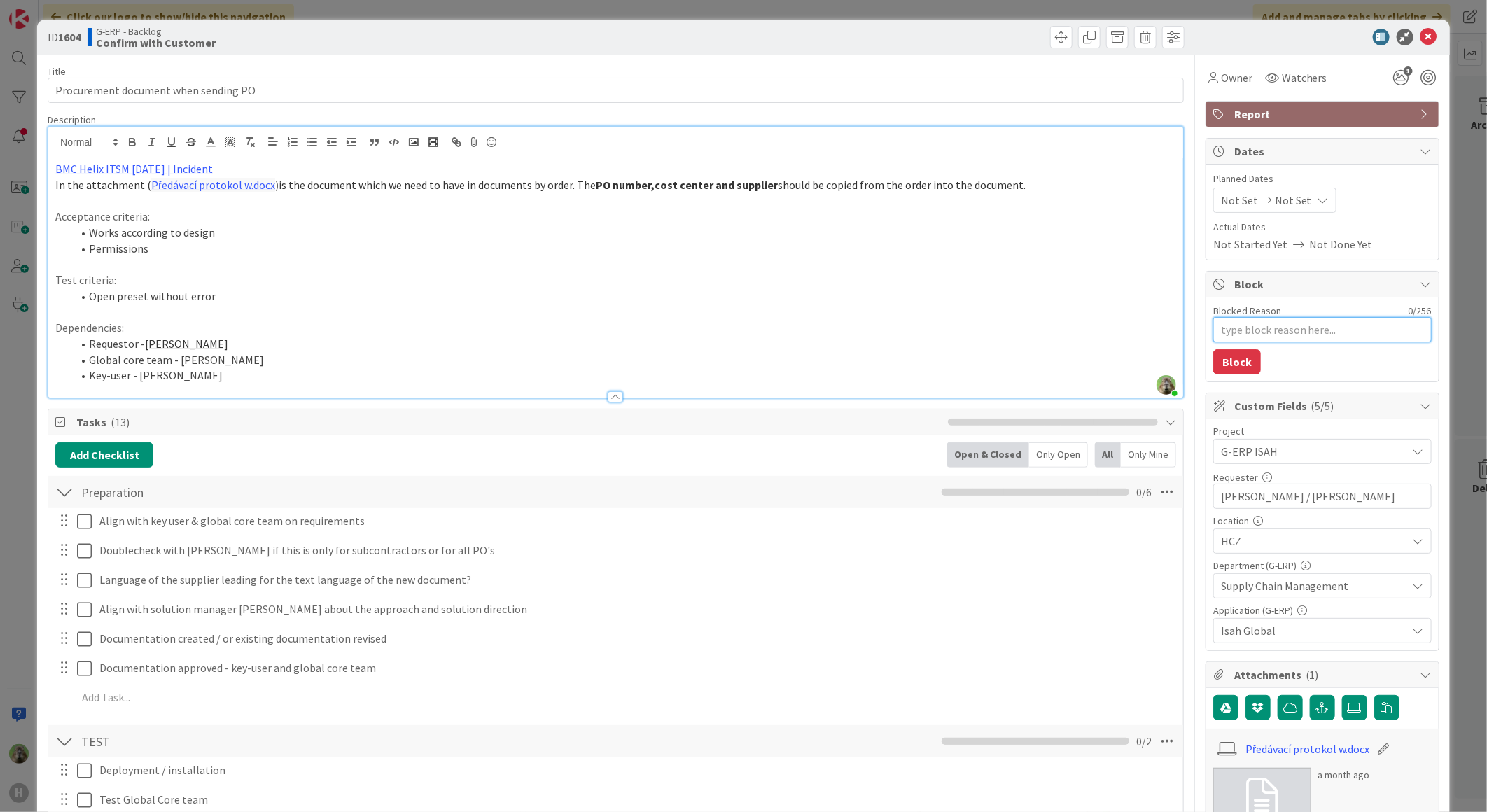
click at [1286, 326] on textarea "Blocked Reason" at bounding box center [1322, 329] width 218 height 25
click at [11, 393] on div "ID 1604 G-ERP - Backlog Confirm with Customer Title 36 / 128 Procurement docume…" at bounding box center [743, 406] width 1487 height 812
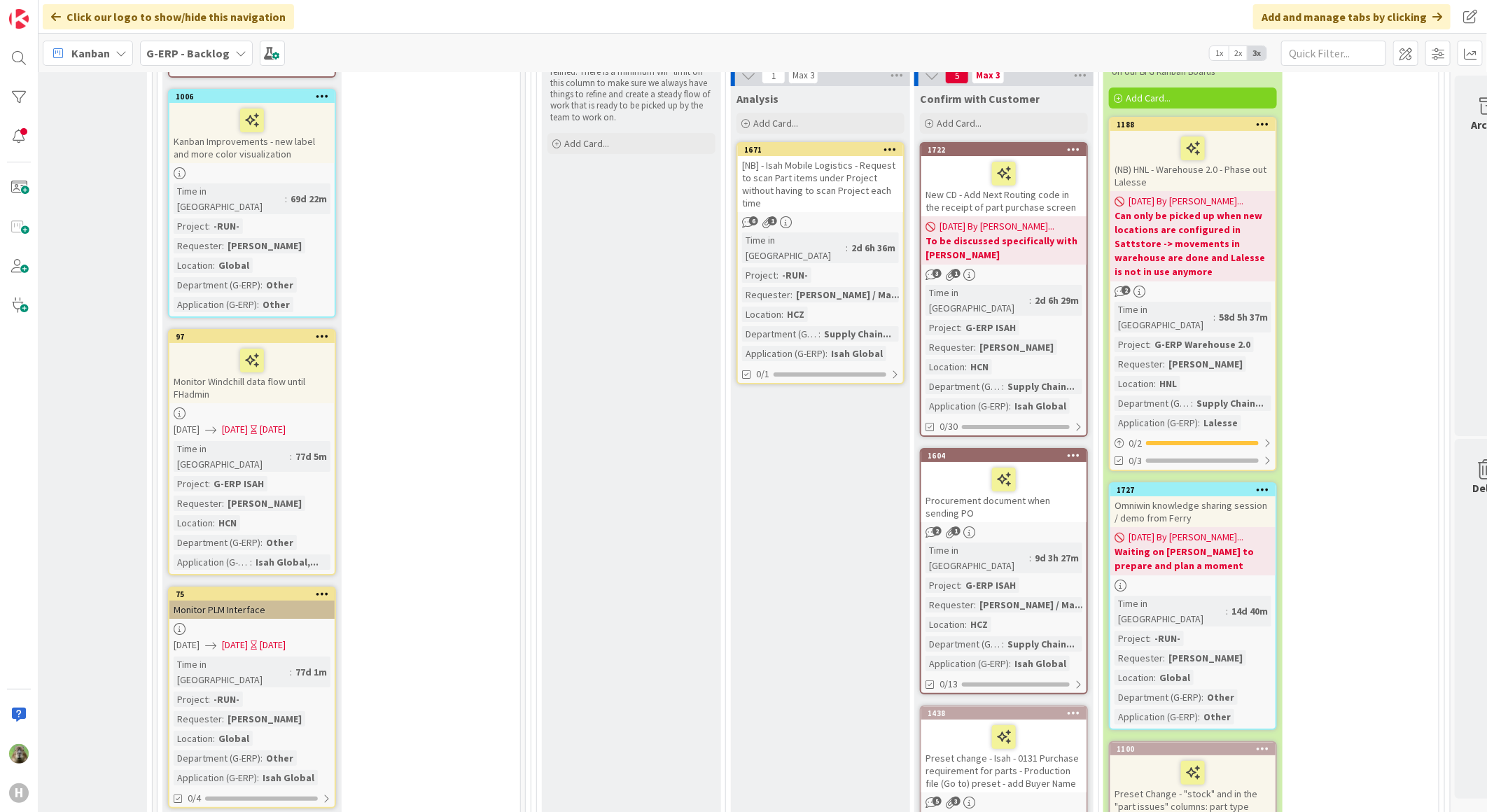
click at [1041, 462] on div "Procurement document when sending PO" at bounding box center [1003, 492] width 165 height 60
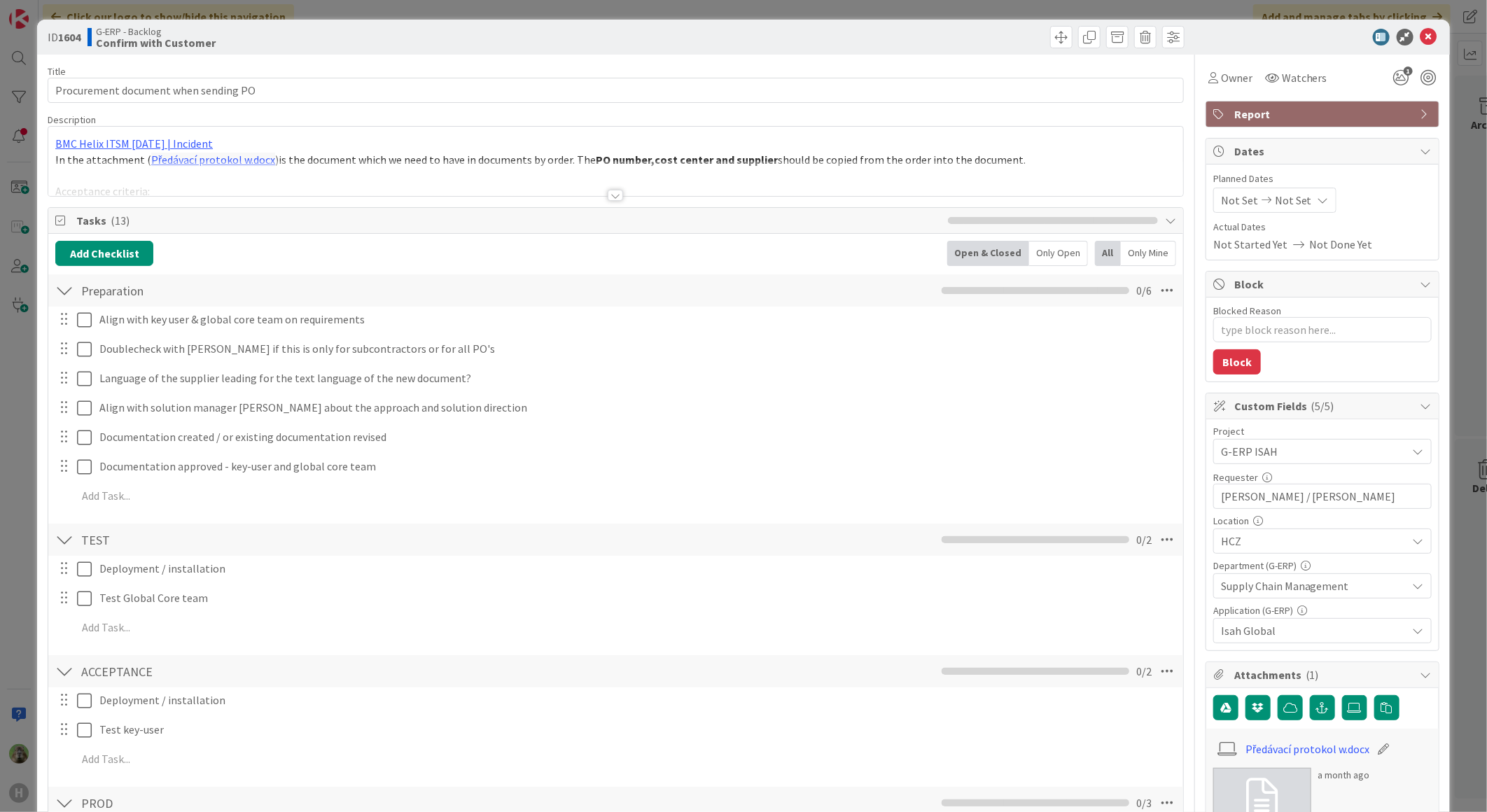
type textarea "x"
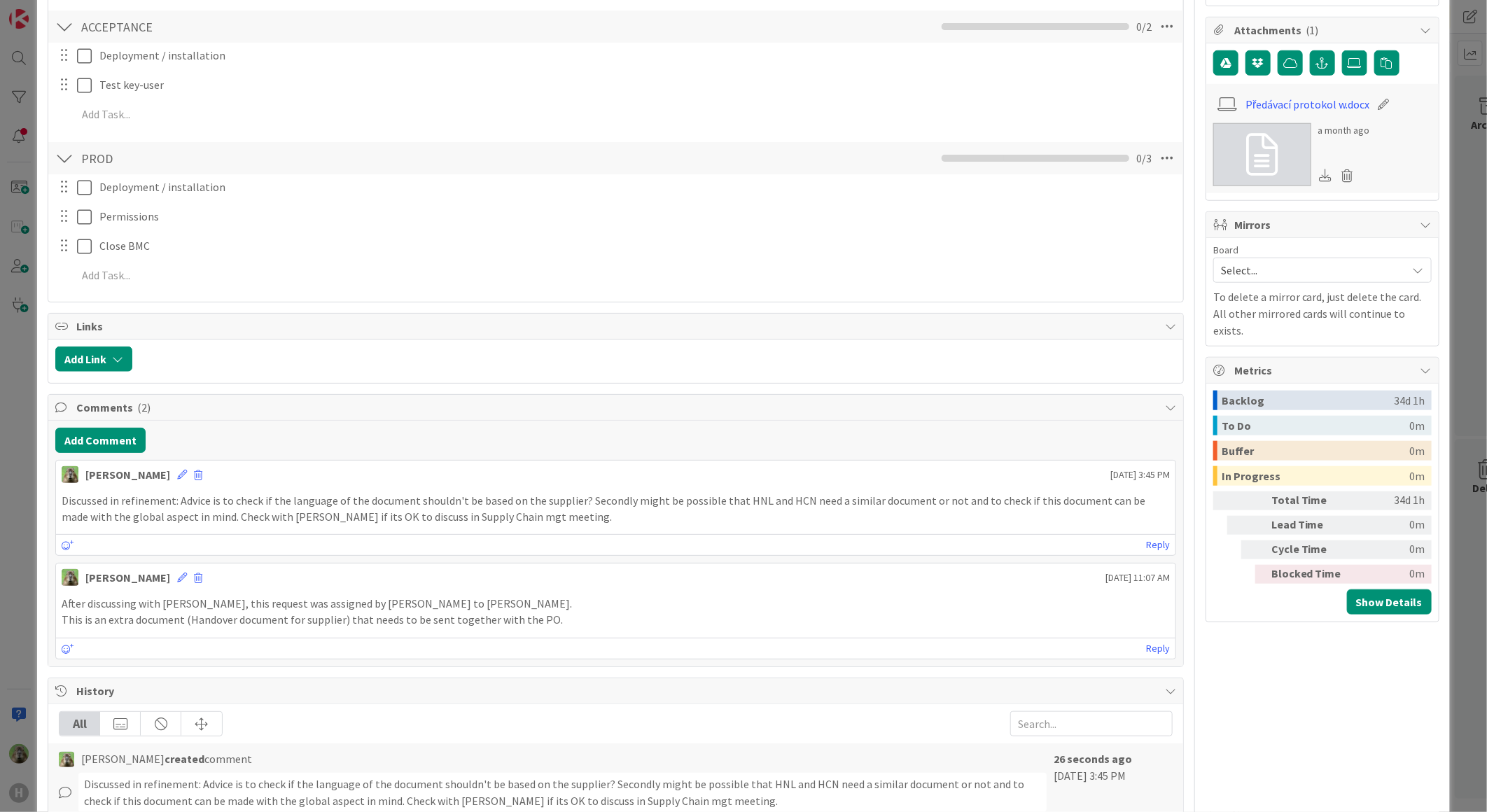
scroll to position [700, 0]
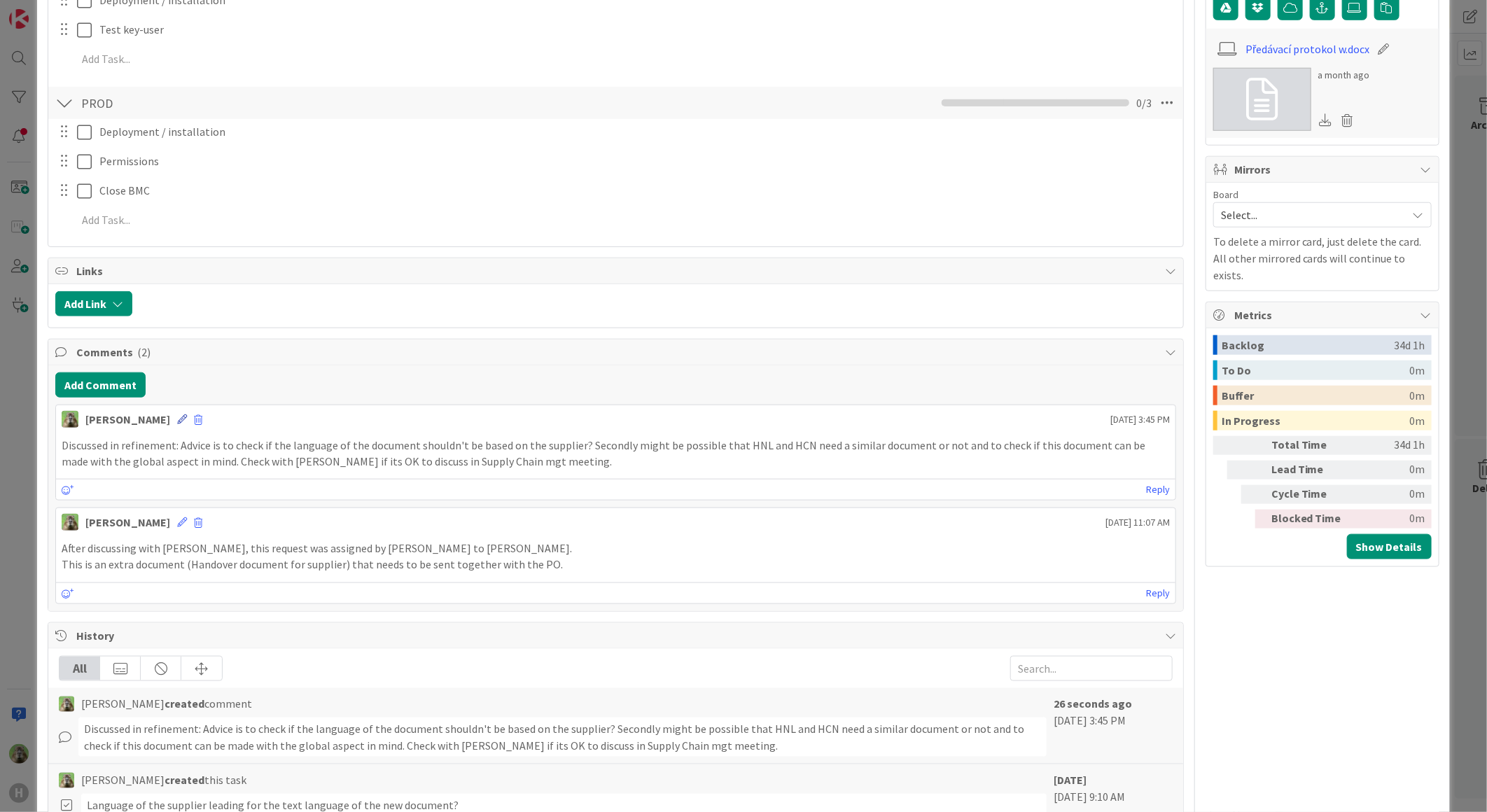
click at [177, 415] on icon at bounding box center [182, 419] width 10 height 10
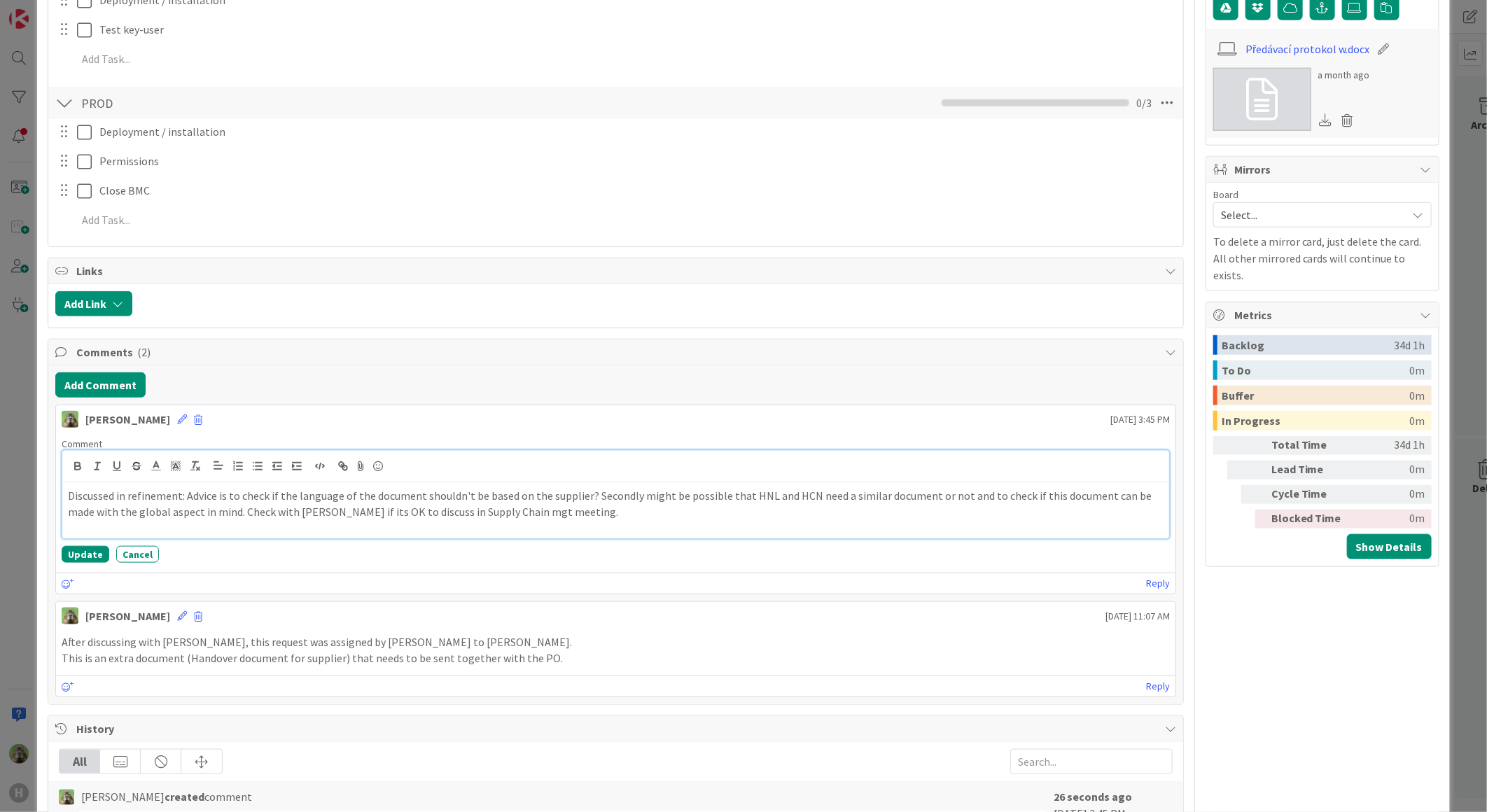
click at [547, 511] on p "Discussed in refinement: Advice is to check if the language of the document sho…" at bounding box center [615, 504] width 1095 height 32
click at [948, 498] on p "Discussed in refinement: Advice is to check if the language of the document sho…" at bounding box center [615, 504] width 1095 height 32
drag, startPoint x: 910, startPoint y: 494, endPoint x: 171, endPoint y: 510, distance: 739.2
click at [171, 510] on p "Discussed in refinement: Advice is to check if the language of the document sho…" at bounding box center [615, 504] width 1095 height 32
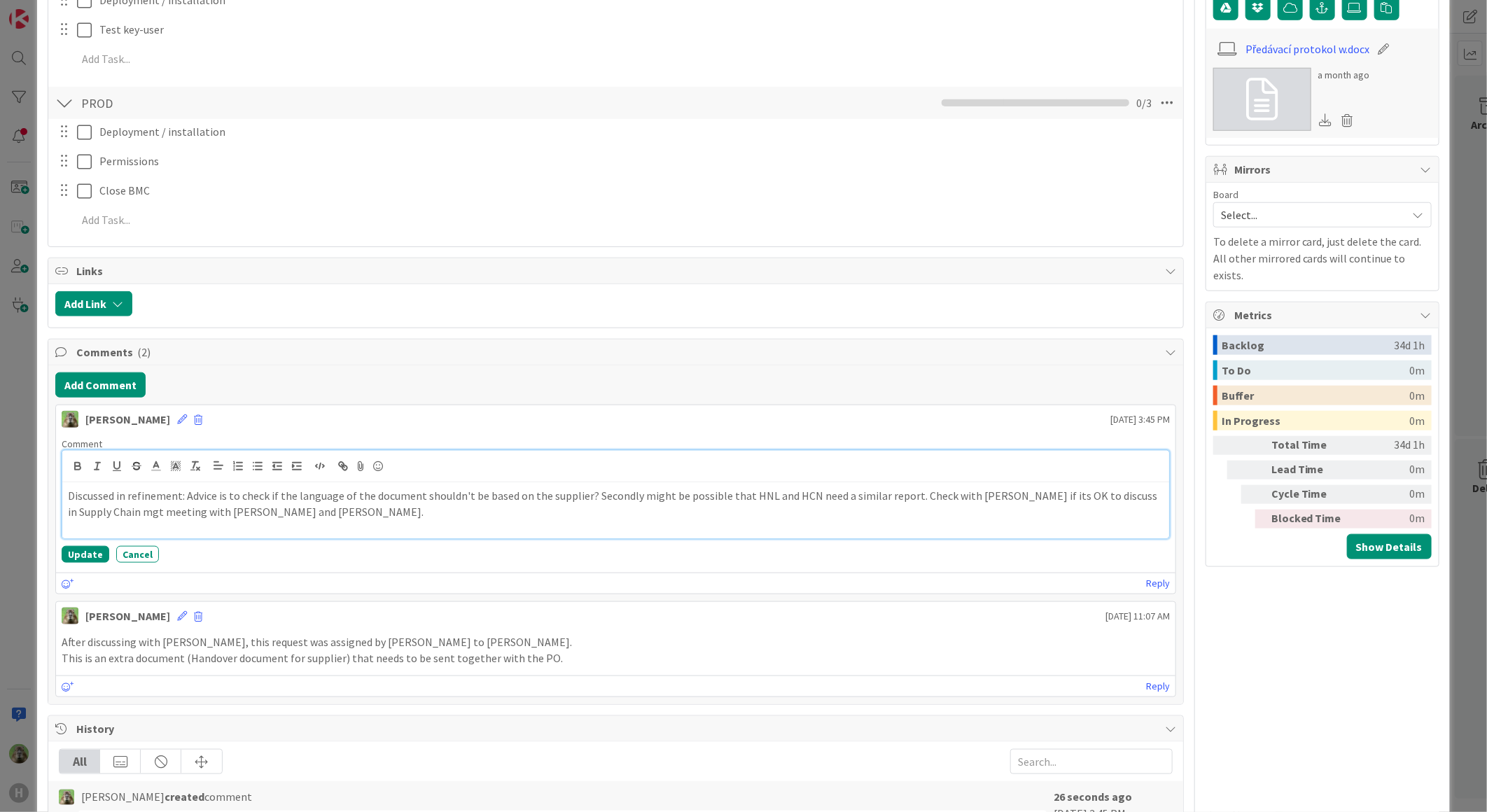
click at [292, 508] on p "Discussed in refinement: Advice is to check if the language of the document sho…" at bounding box center [615, 504] width 1095 height 32
click at [77, 554] on button "Update" at bounding box center [86, 554] width 48 height 17
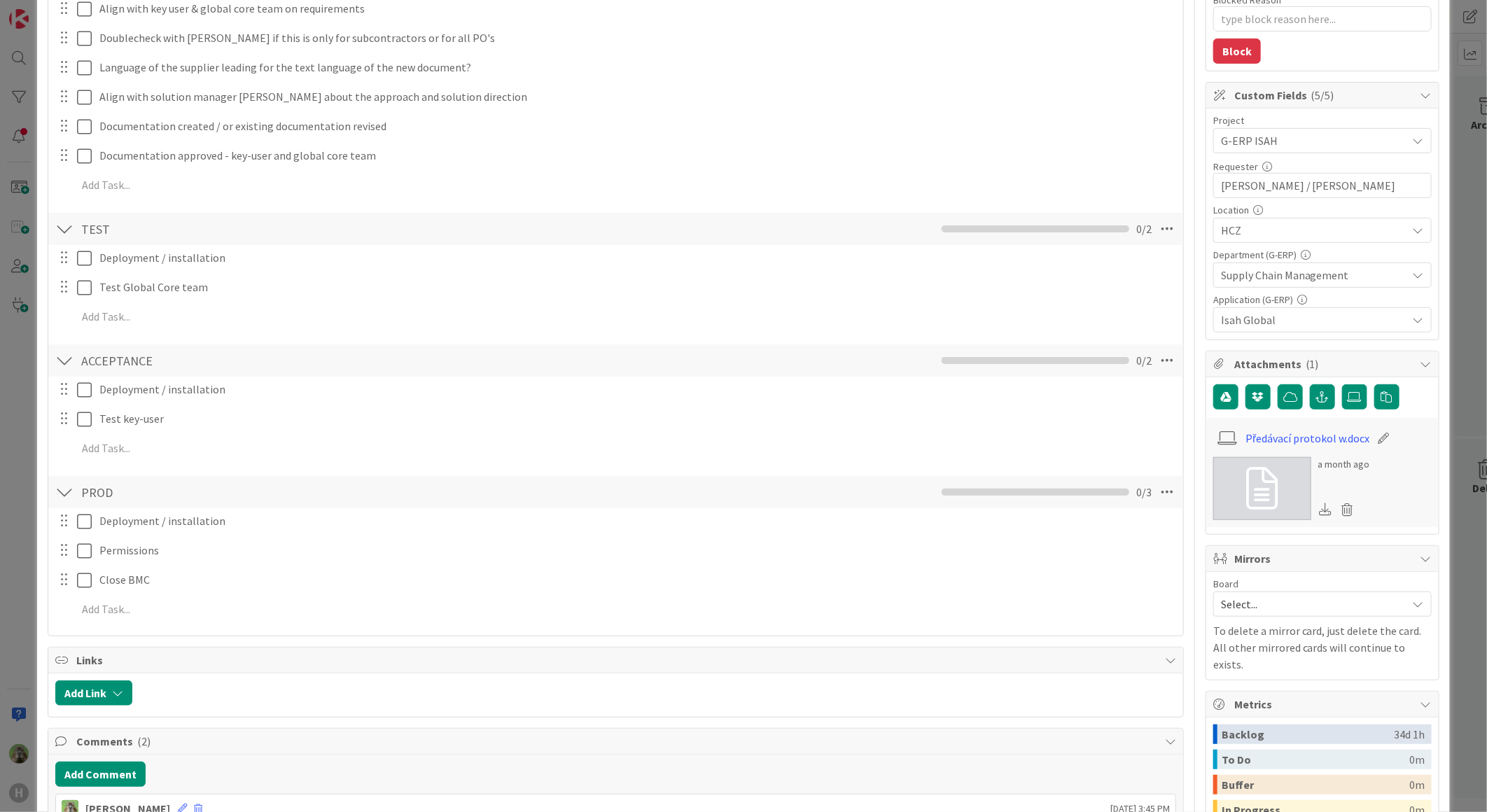
scroll to position [0, 0]
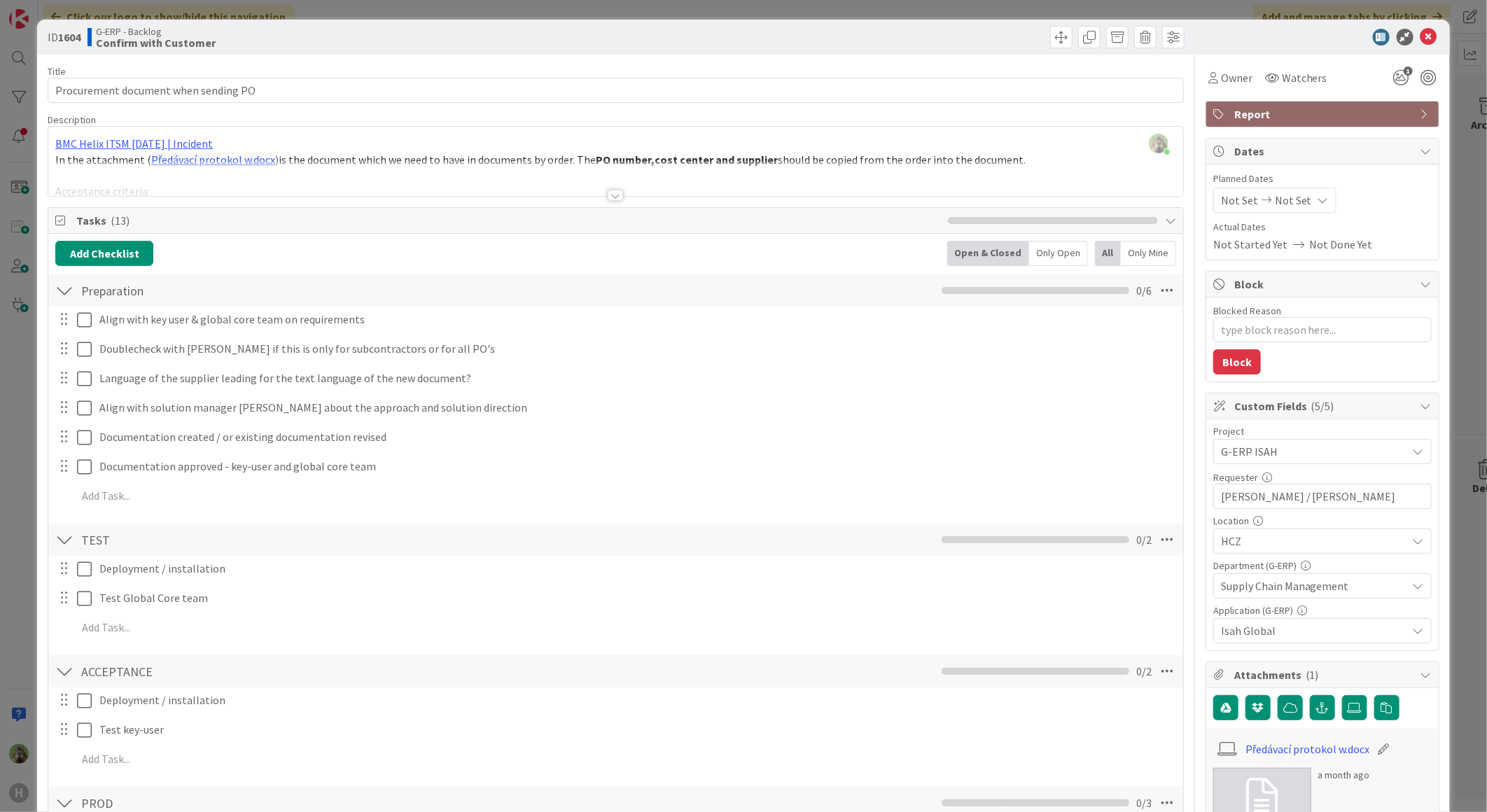
click at [631, 151] on div "Timothy Tjia just joined BMC Helix ITSM 23.3.02 | Incident In the attachment ( …" at bounding box center [616, 161] width 1135 height 69
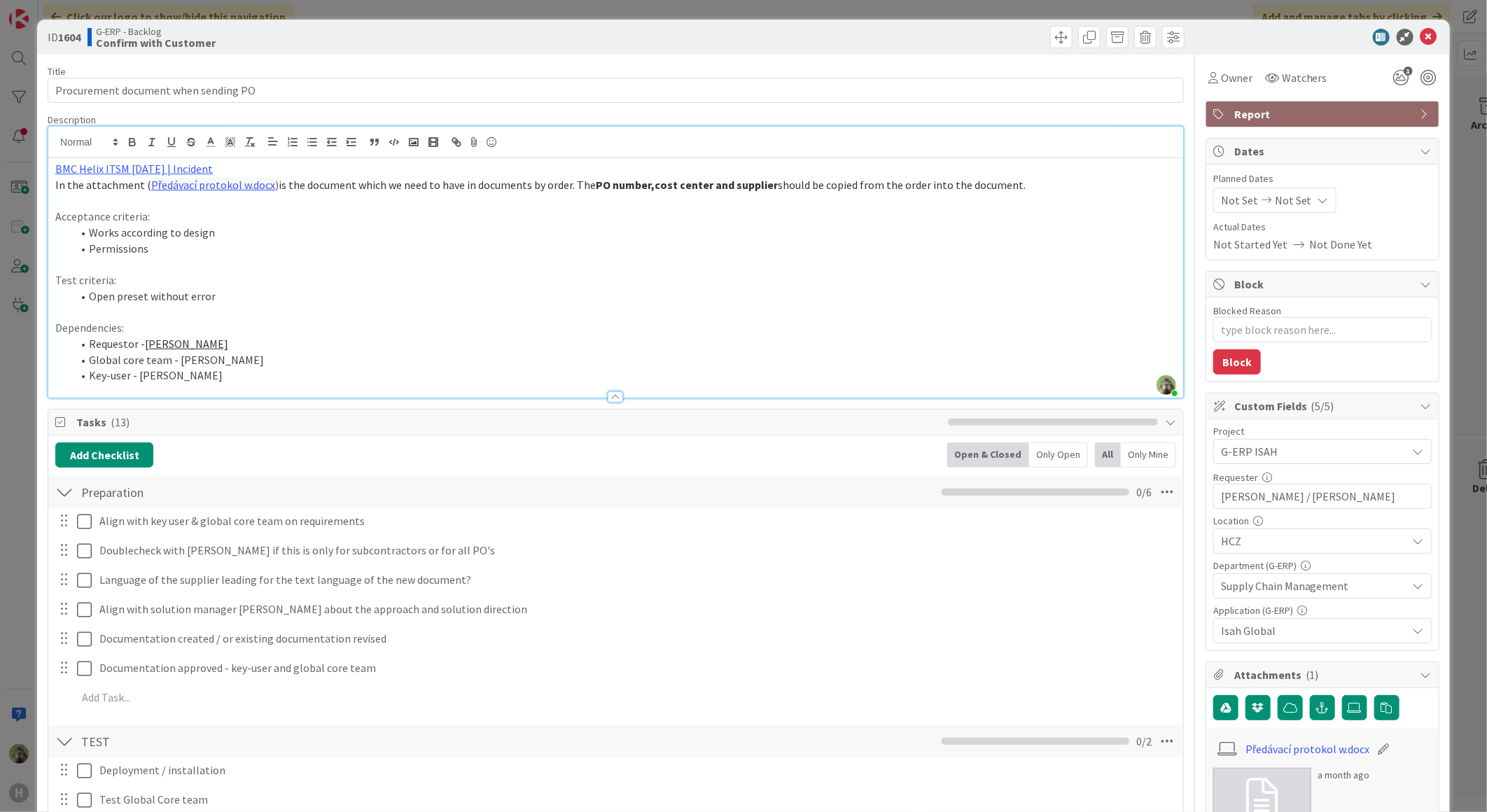
click at [14, 439] on div "ID 1604 G-ERP - Backlog Confirm with Customer Title 36 / 128 Procurement docume…" at bounding box center [743, 406] width 1487 height 812
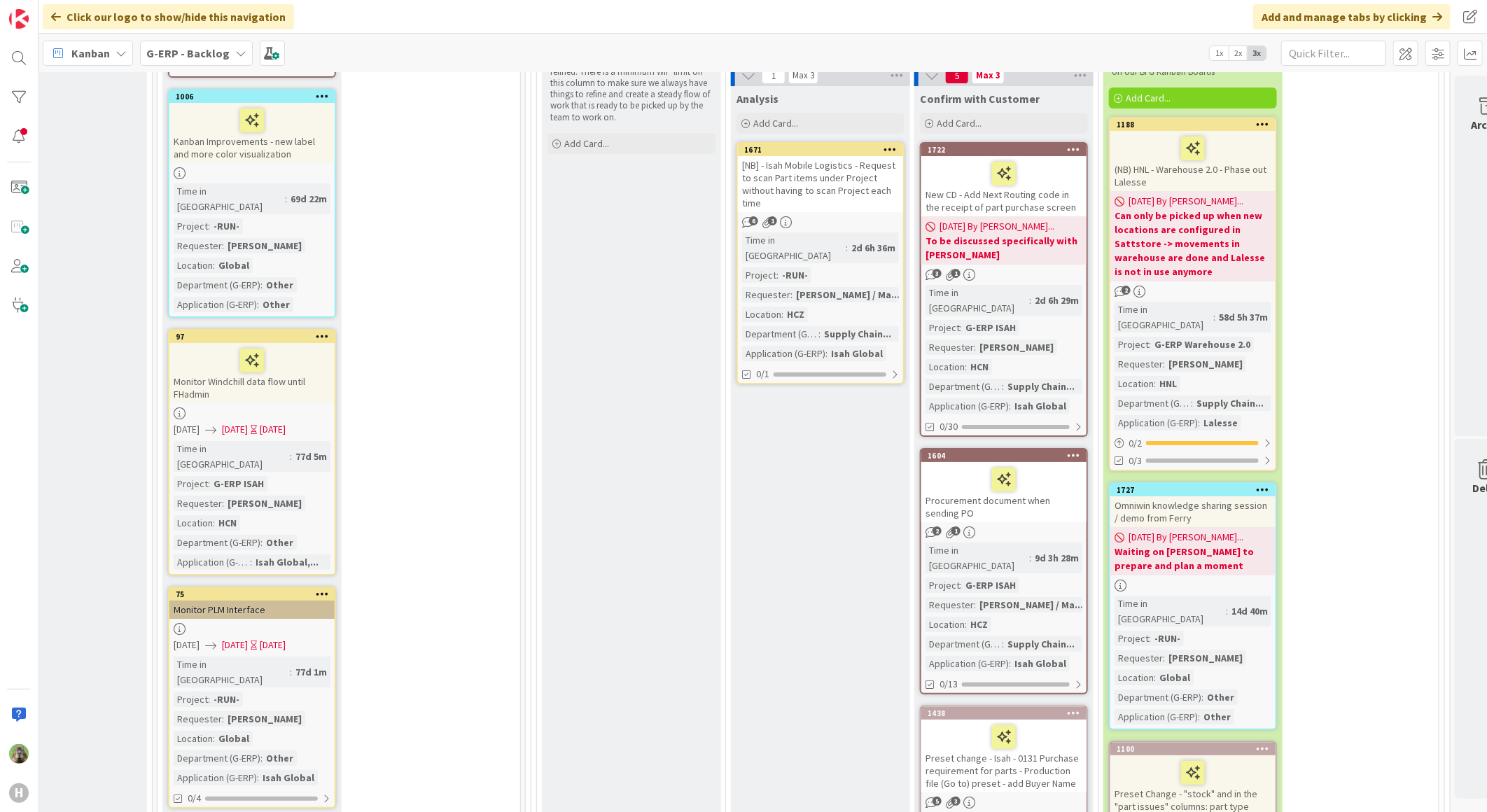
click at [1048, 719] on div "Preset change - Isah - 0131 Purchase requirement for parts - Production file (G…" at bounding box center [1003, 755] width 165 height 73
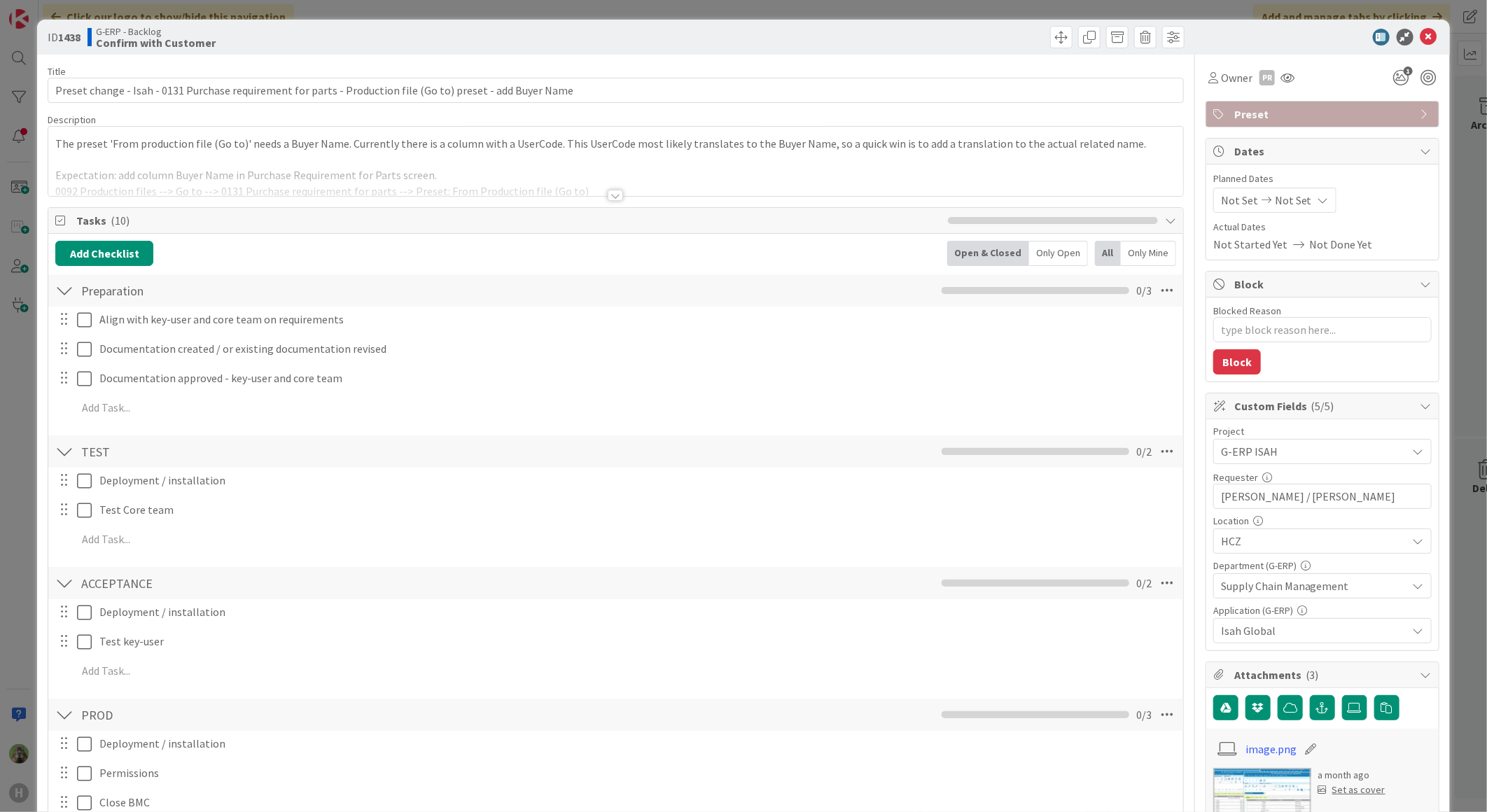
click at [23, 497] on div "ID 1438 G-ERP - Backlog Confirm with Customer Title 108 / 128 Preset change - I…" at bounding box center [743, 406] width 1487 height 812
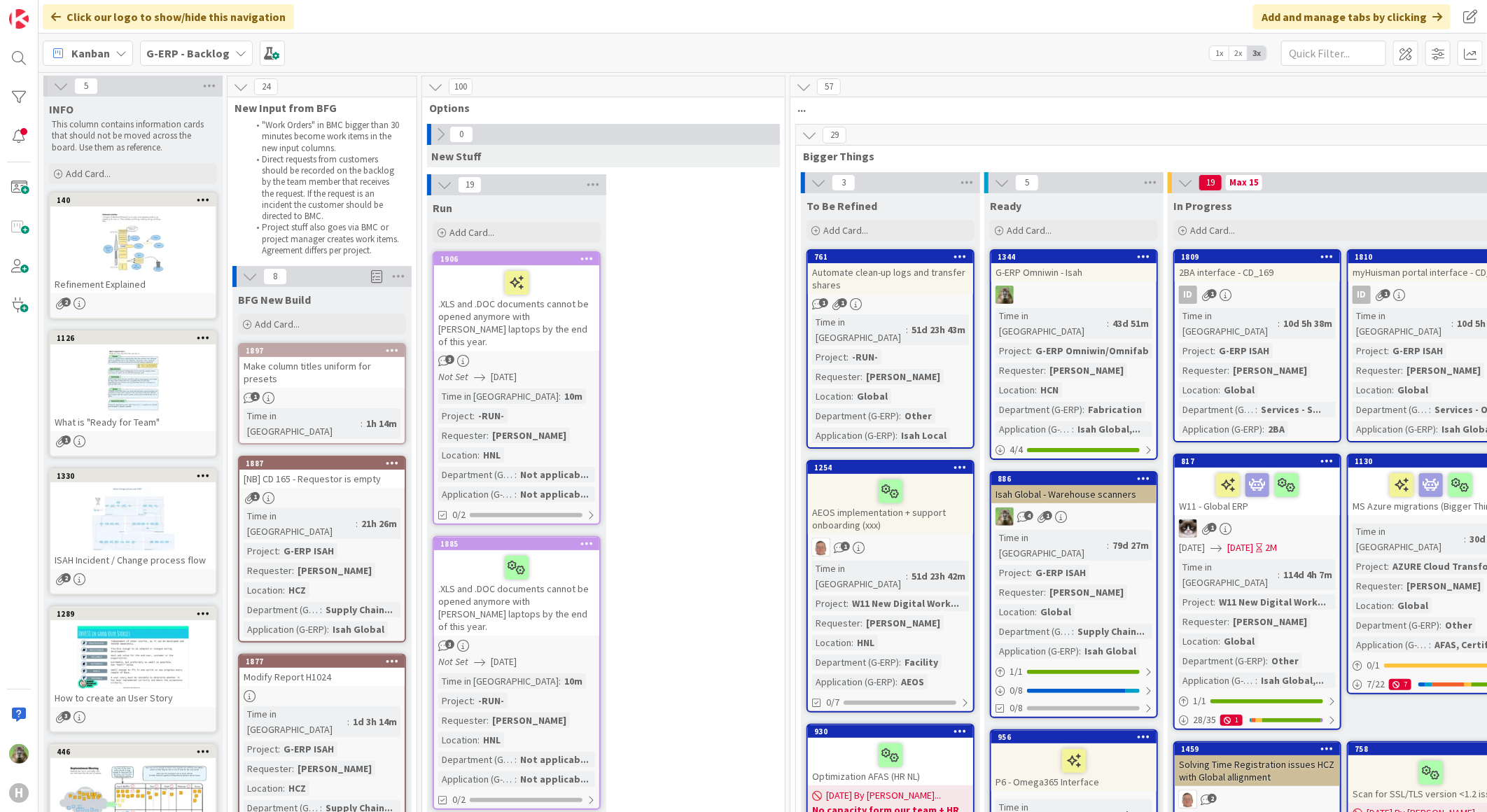
click at [442, 186] on icon at bounding box center [444, 184] width 15 height 15
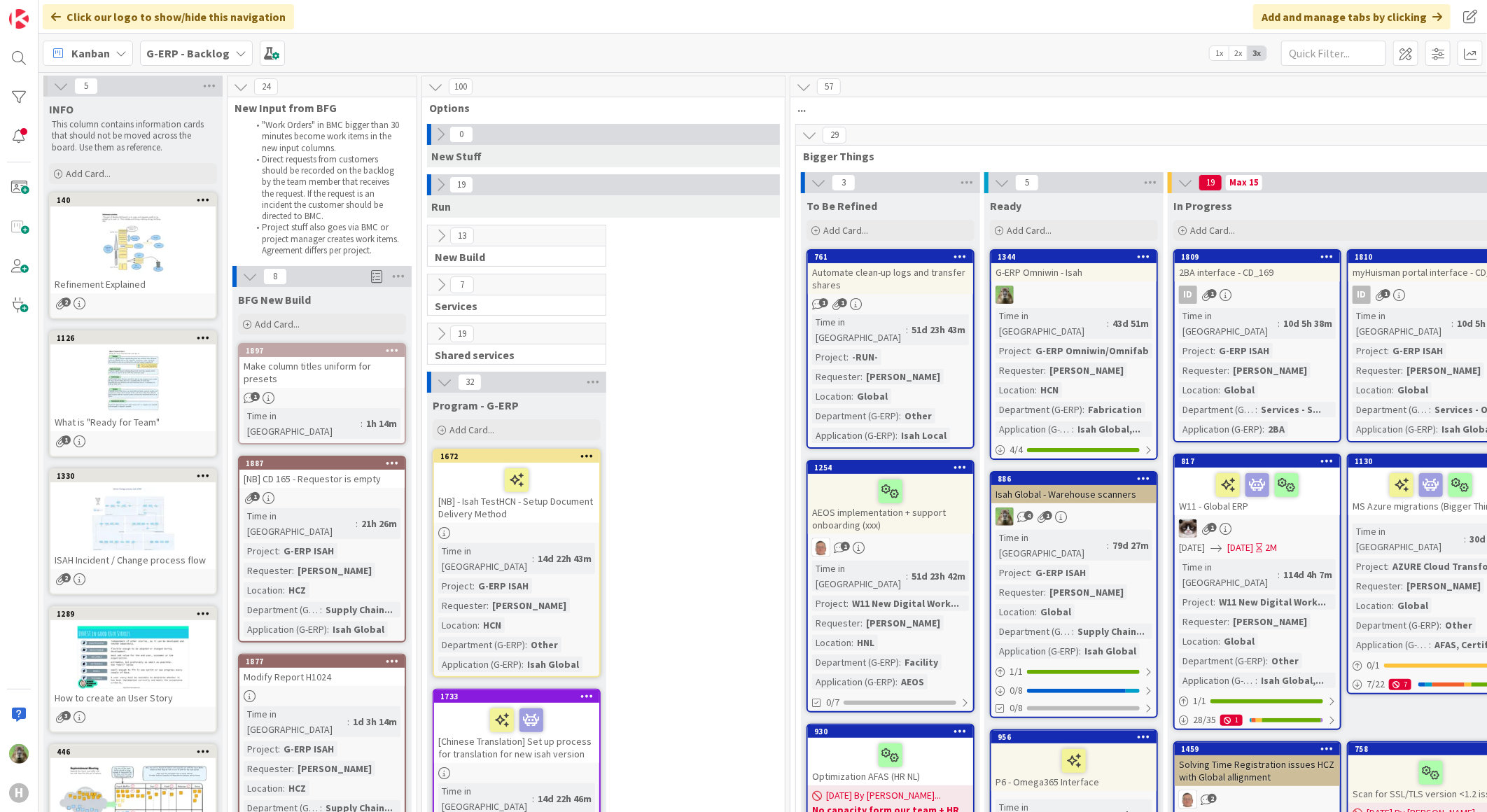
click at [439, 234] on icon at bounding box center [441, 235] width 15 height 15
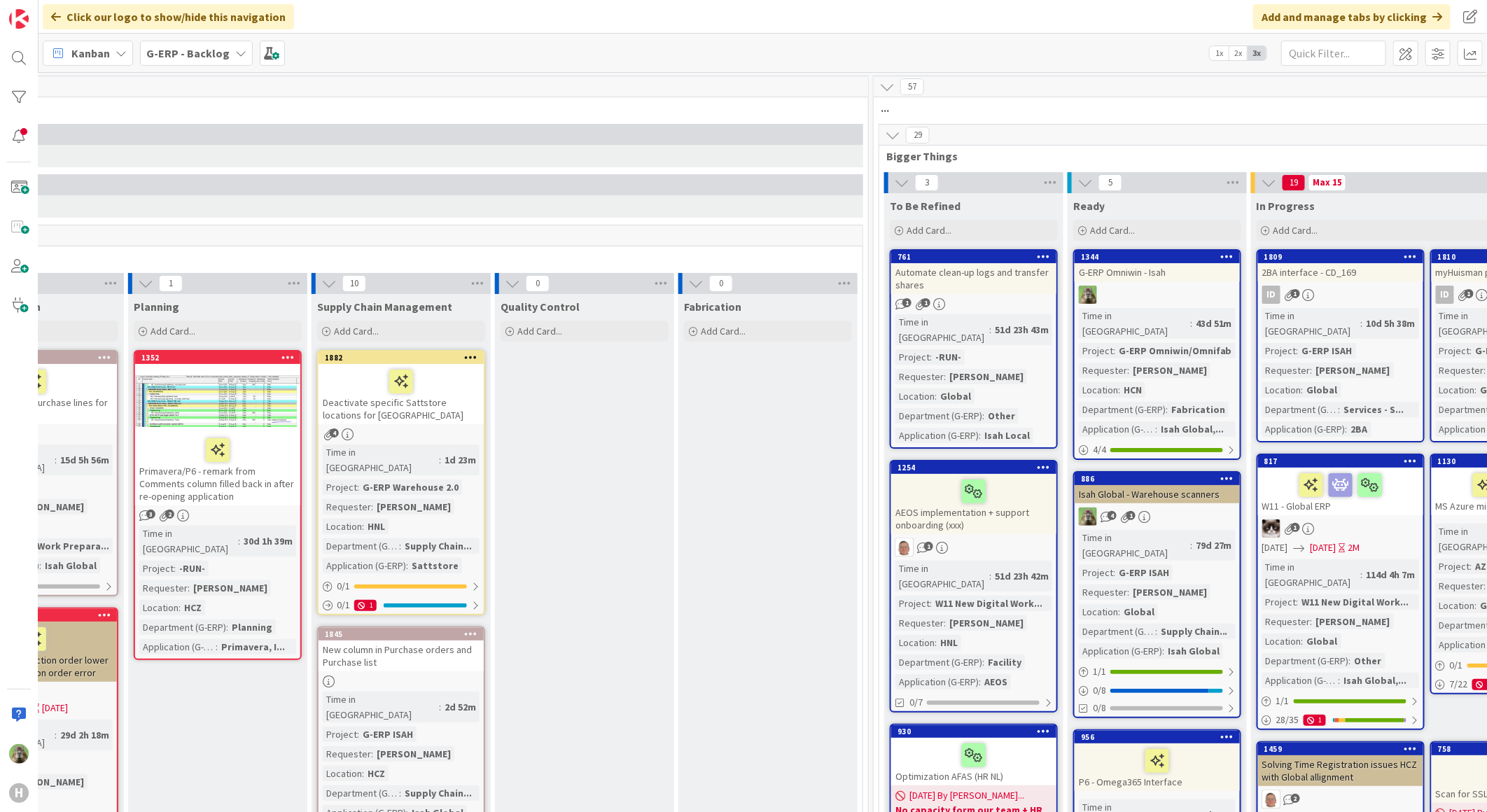
scroll to position [0, 605]
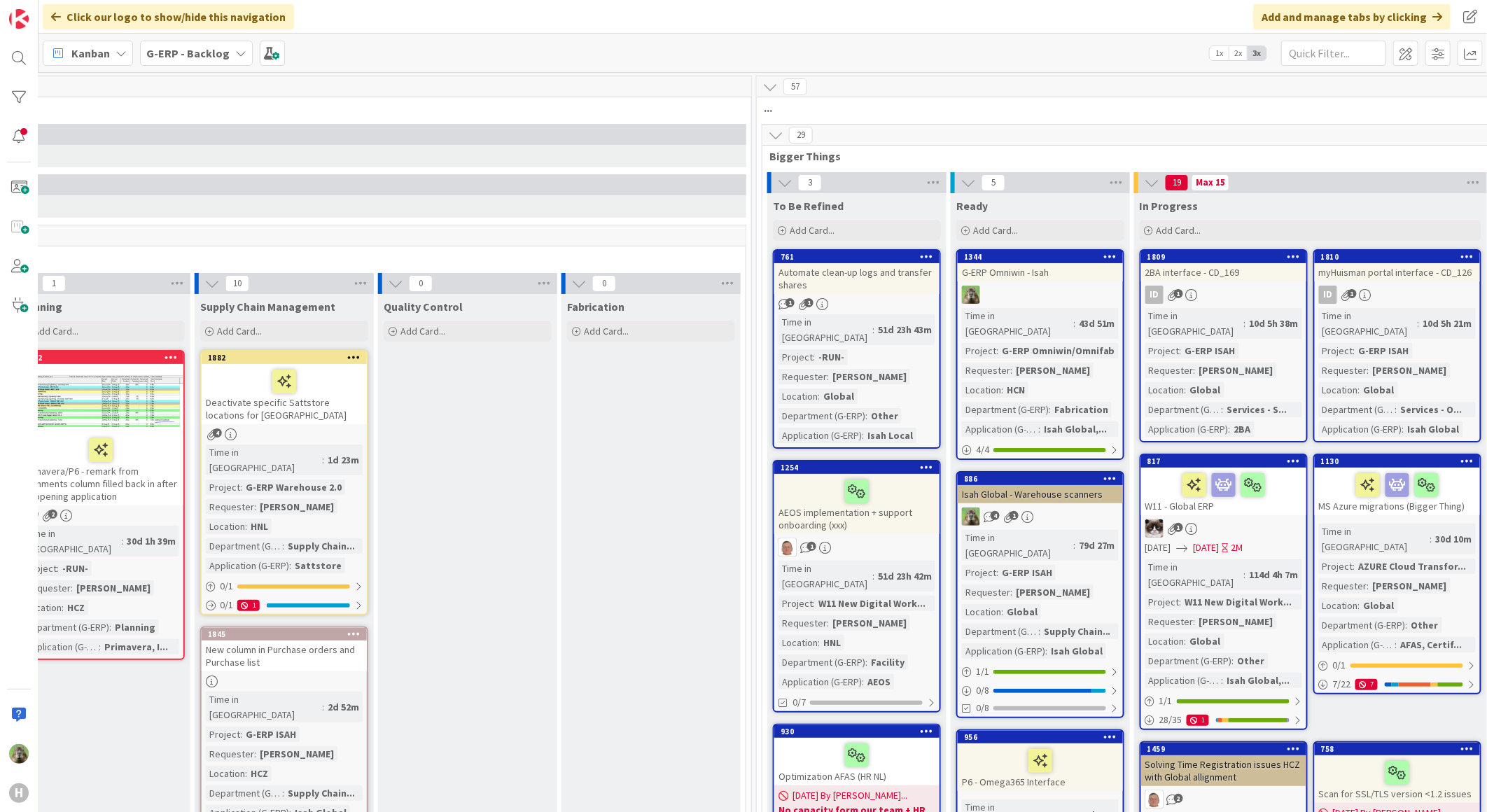
click at [777, 127] on icon at bounding box center [775, 135] width 15 height 15
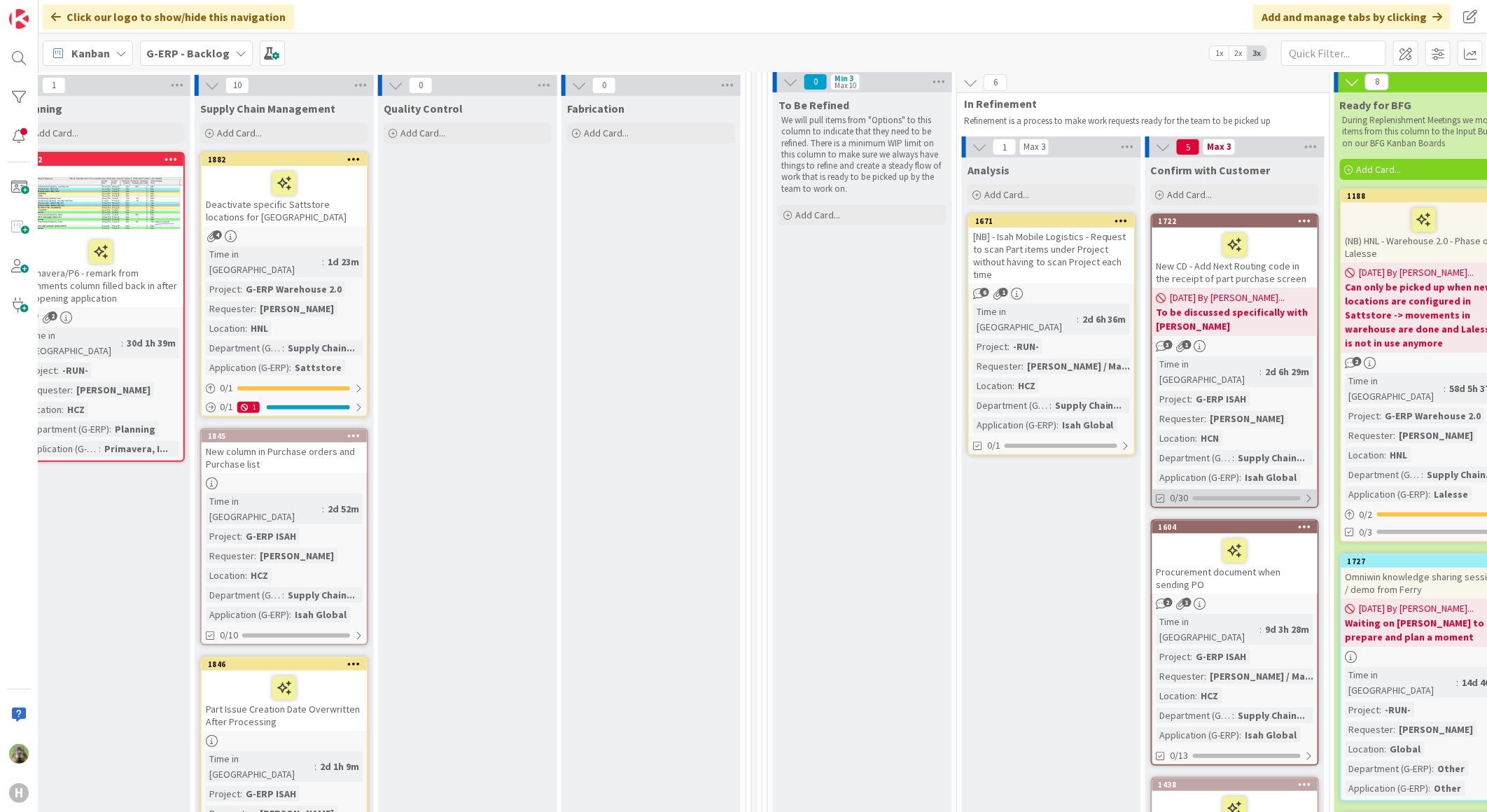
scroll to position [233, 605]
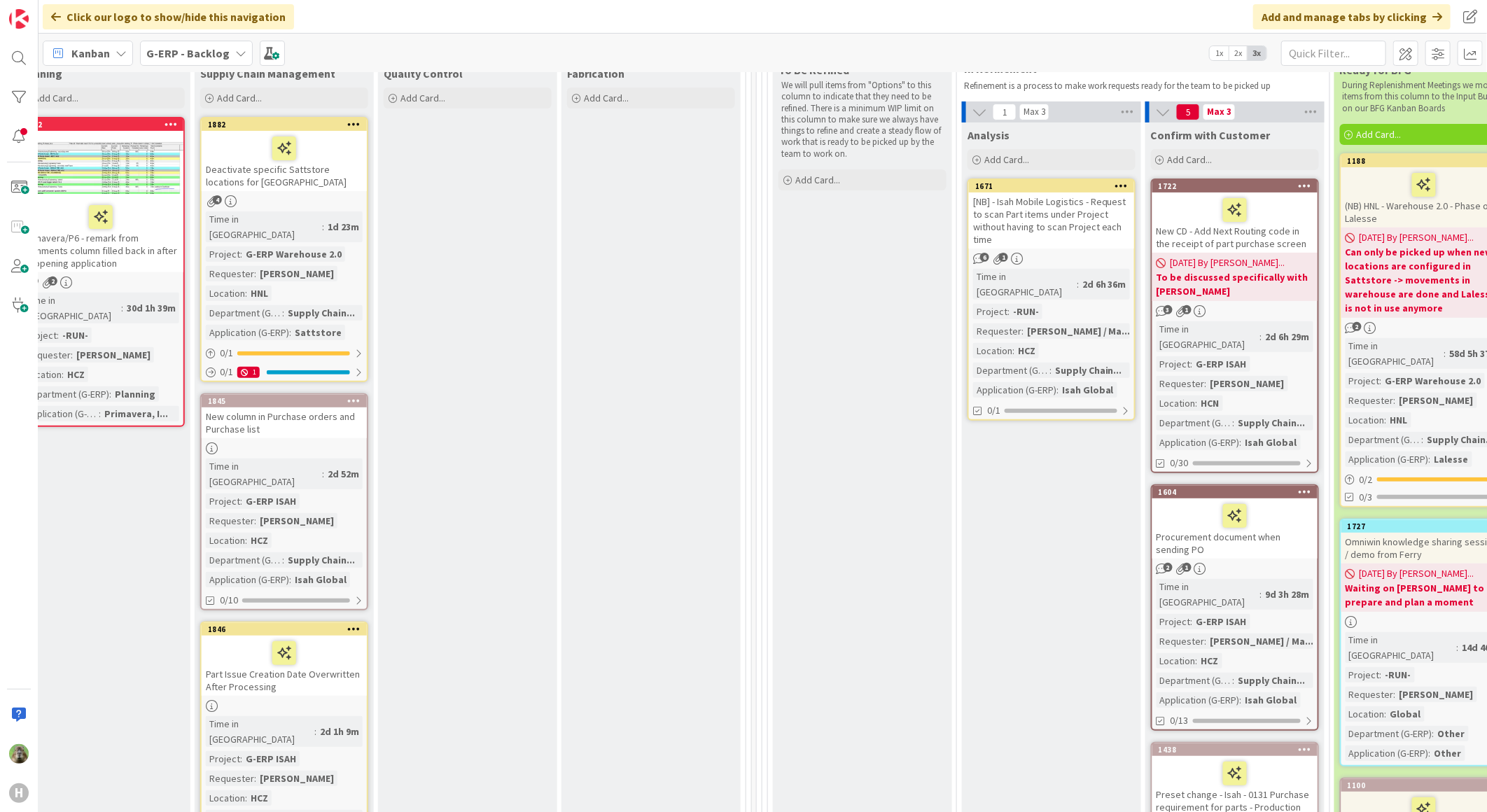
click at [1230, 508] on div "Procurement document when sending PO" at bounding box center [1234, 528] width 165 height 60
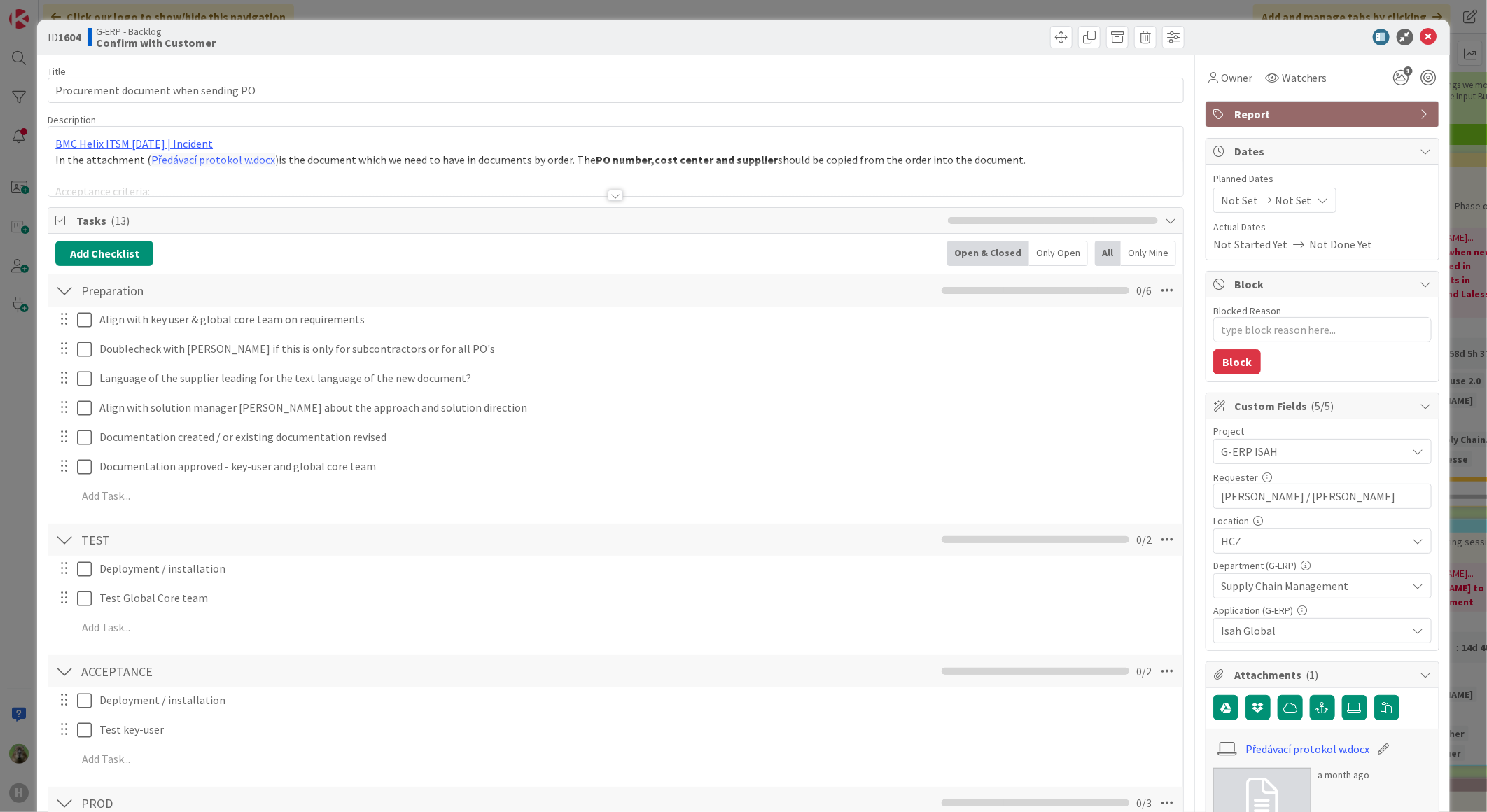
type textarea "x"
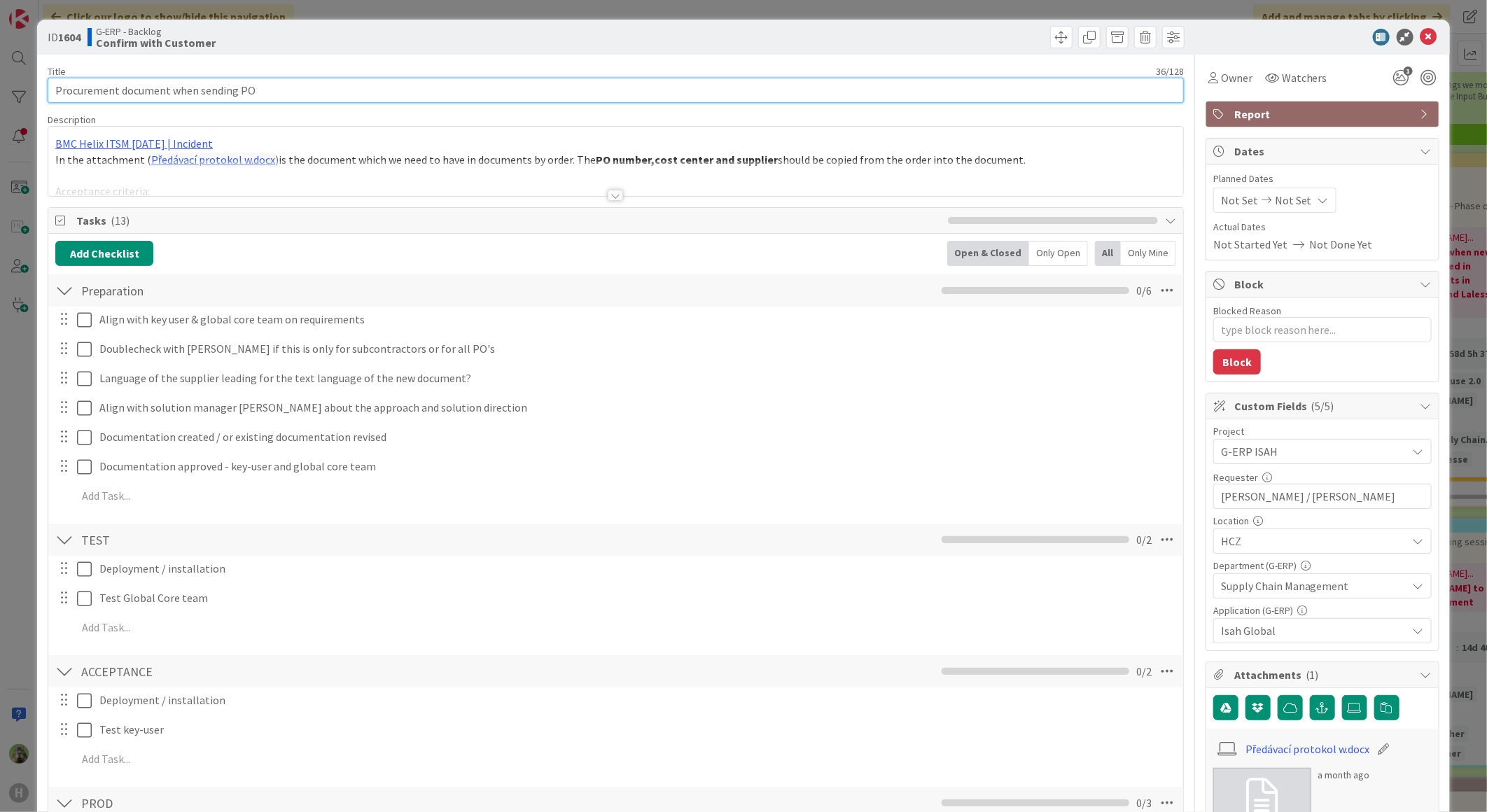
click at [81, 94] on input "Procurement document when sending PO" at bounding box center [616, 90] width 1136 height 25
type input "Supplier handover document when sending PO"
type textarea "x"
type input "Supplier handover document when sending PO"
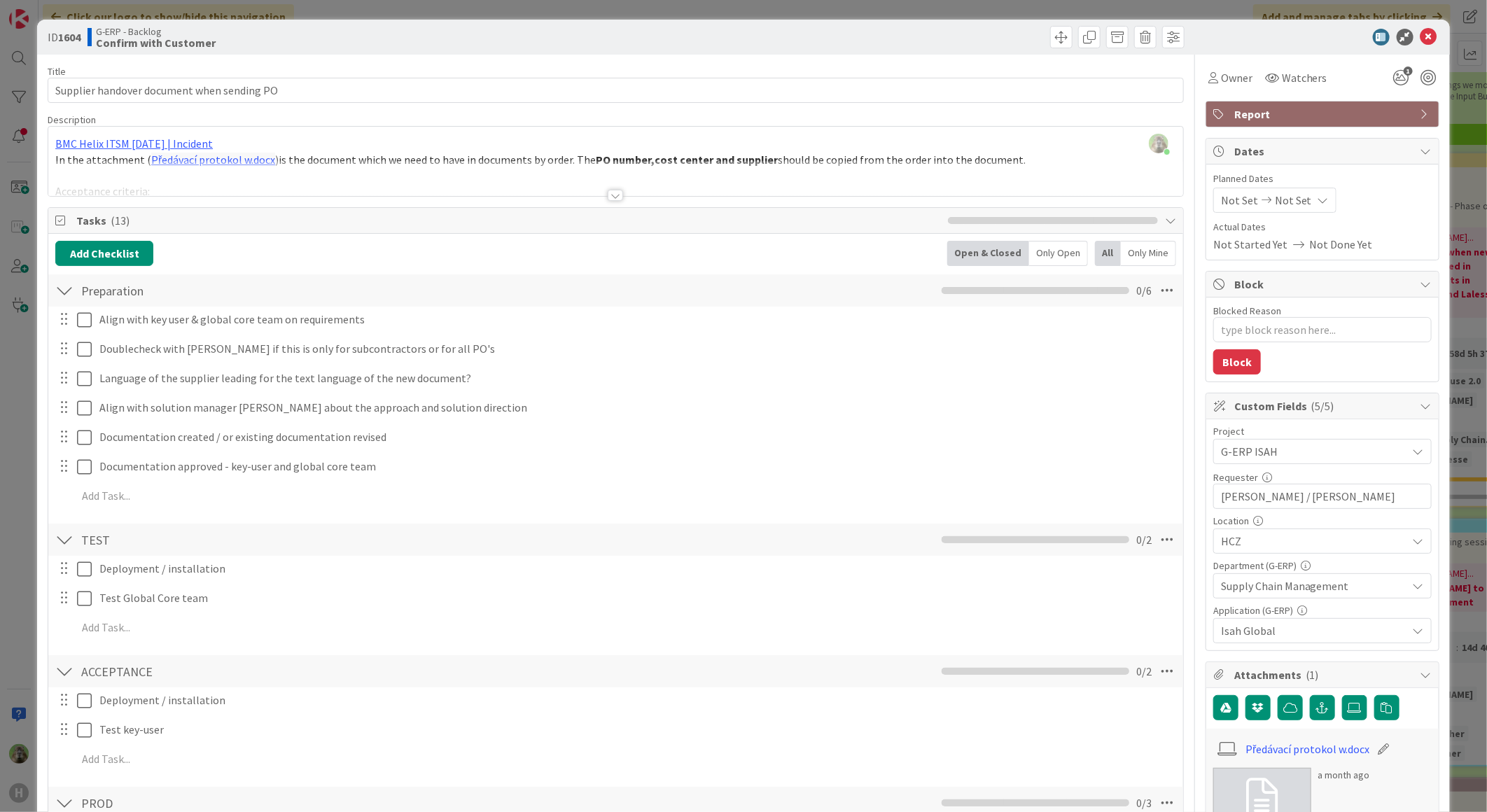
click at [12, 387] on div "ID 1604 G-ERP - Backlog Confirm with Customer Title 42 / 128 Supplier handover …" at bounding box center [743, 406] width 1487 height 812
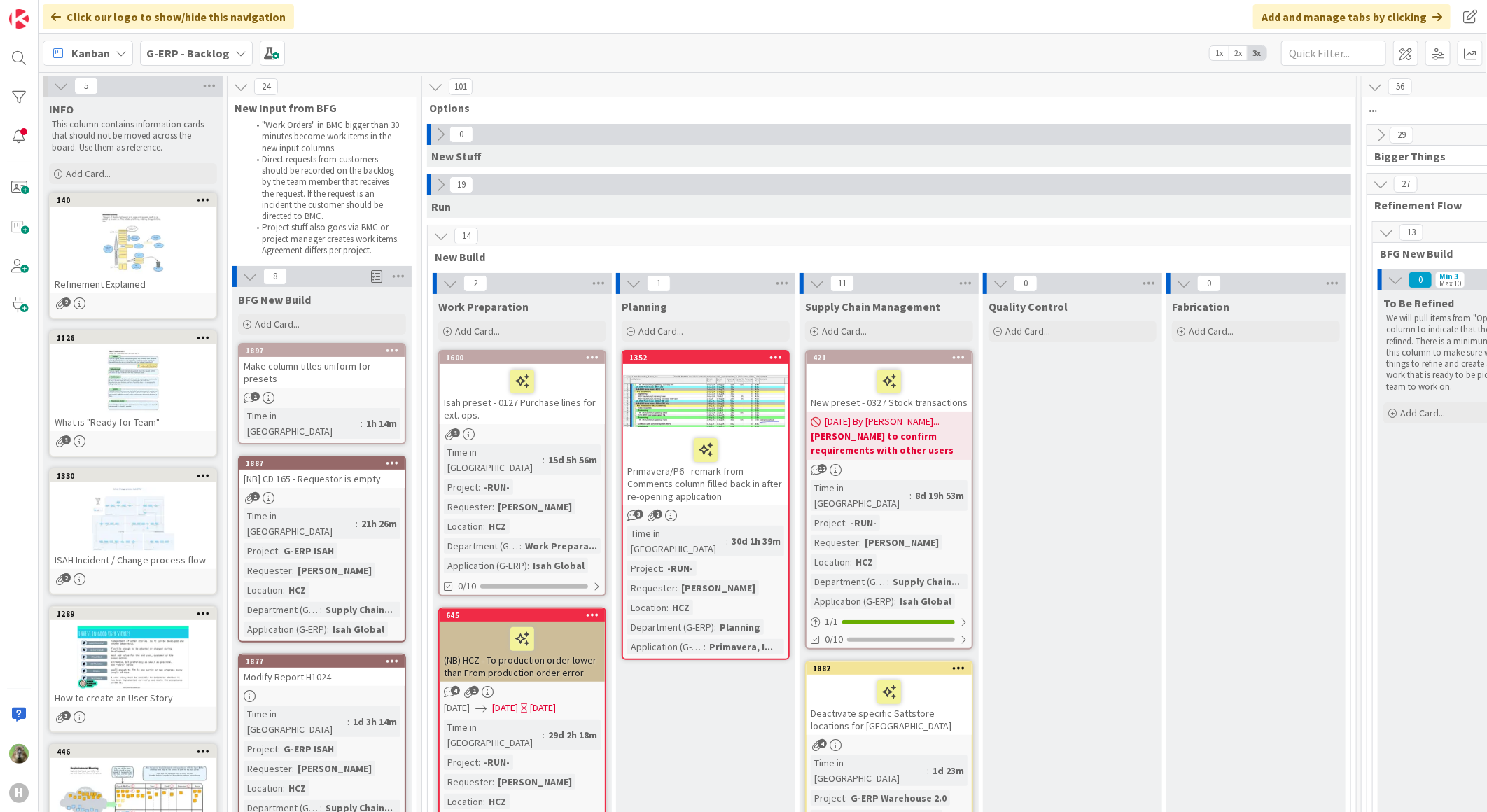
click at [443, 179] on icon at bounding box center [440, 184] width 15 height 15
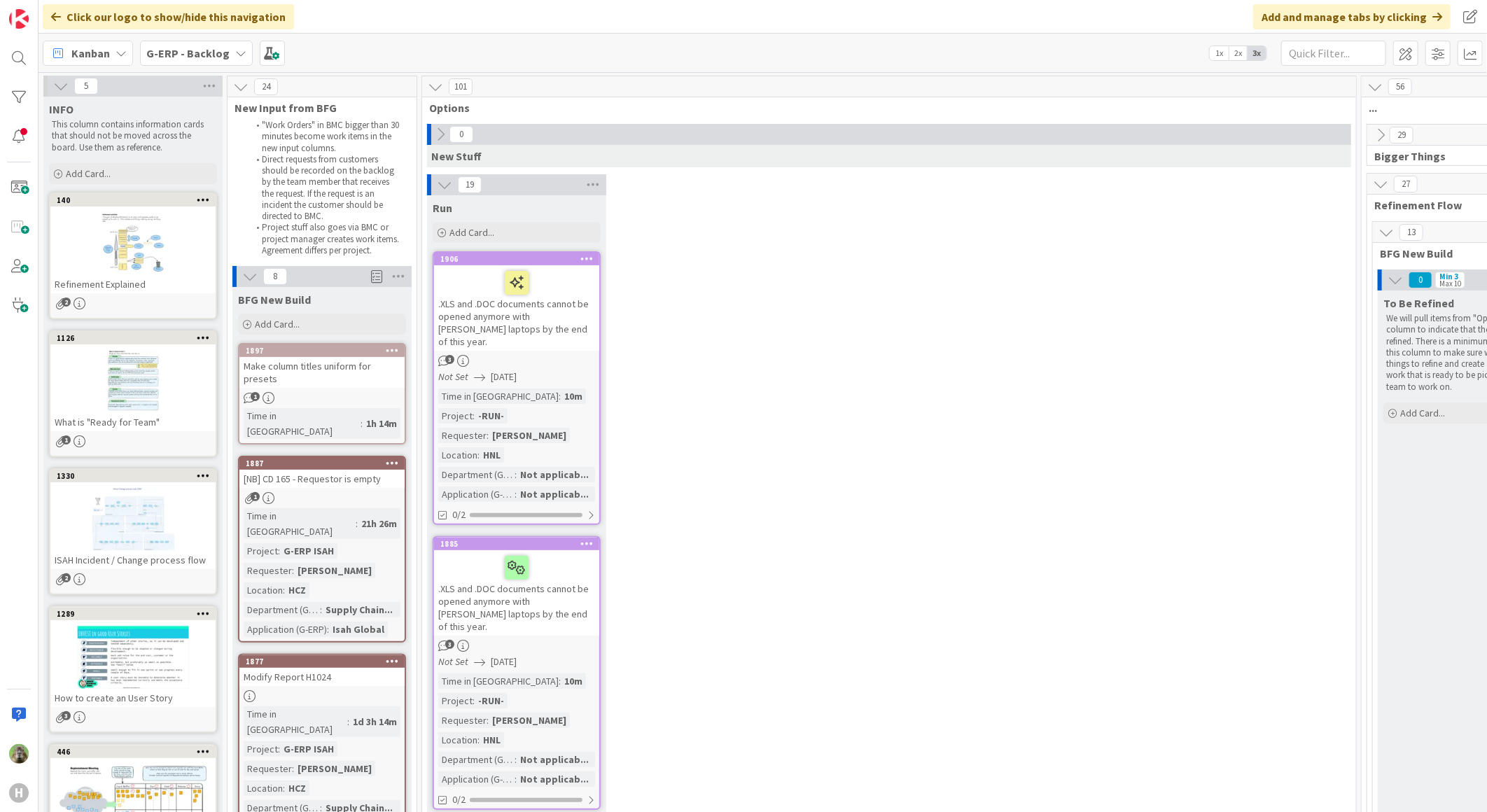
click at [452, 185] on icon at bounding box center [444, 184] width 15 height 15
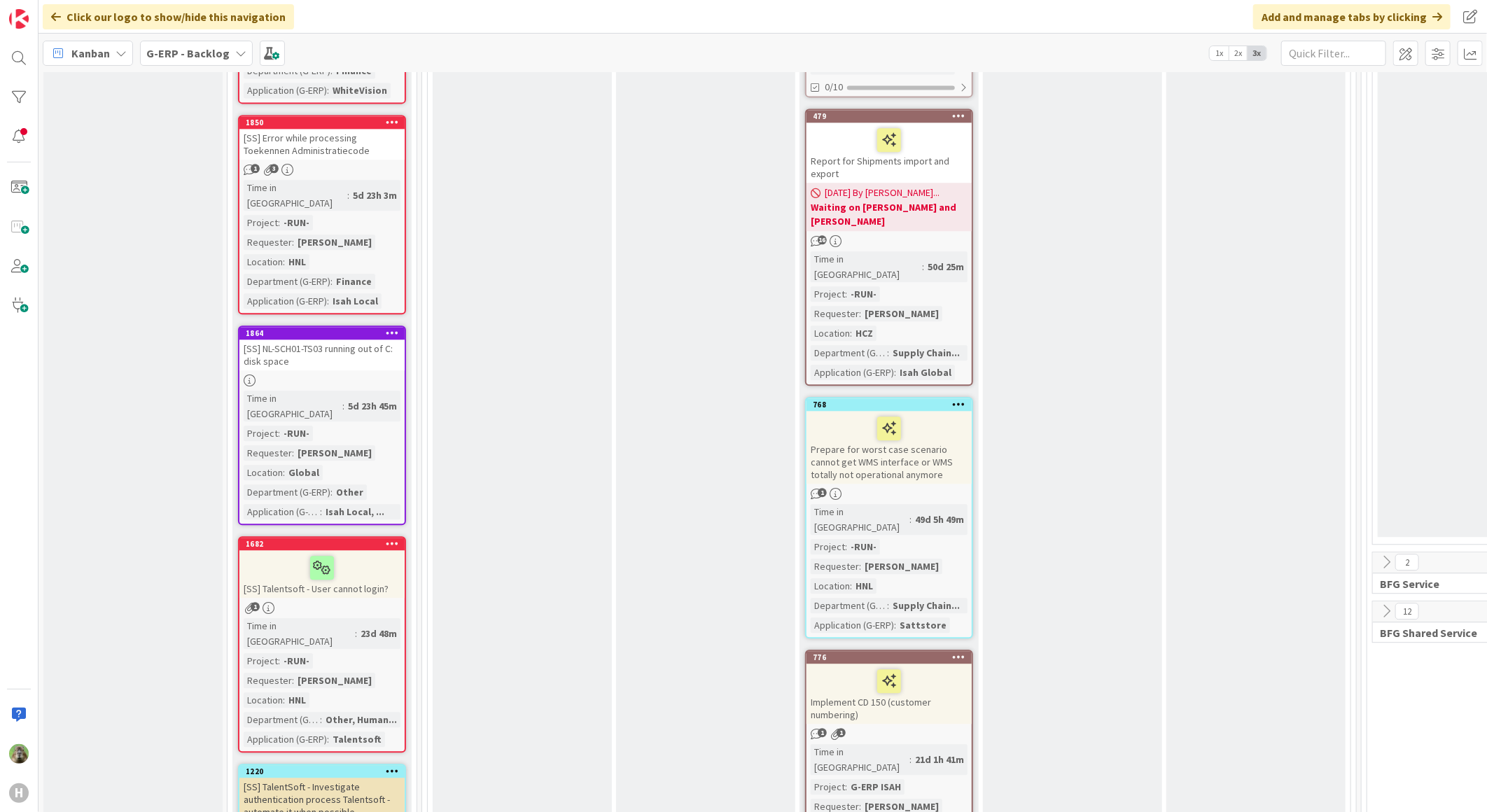
scroll to position [2099, 0]
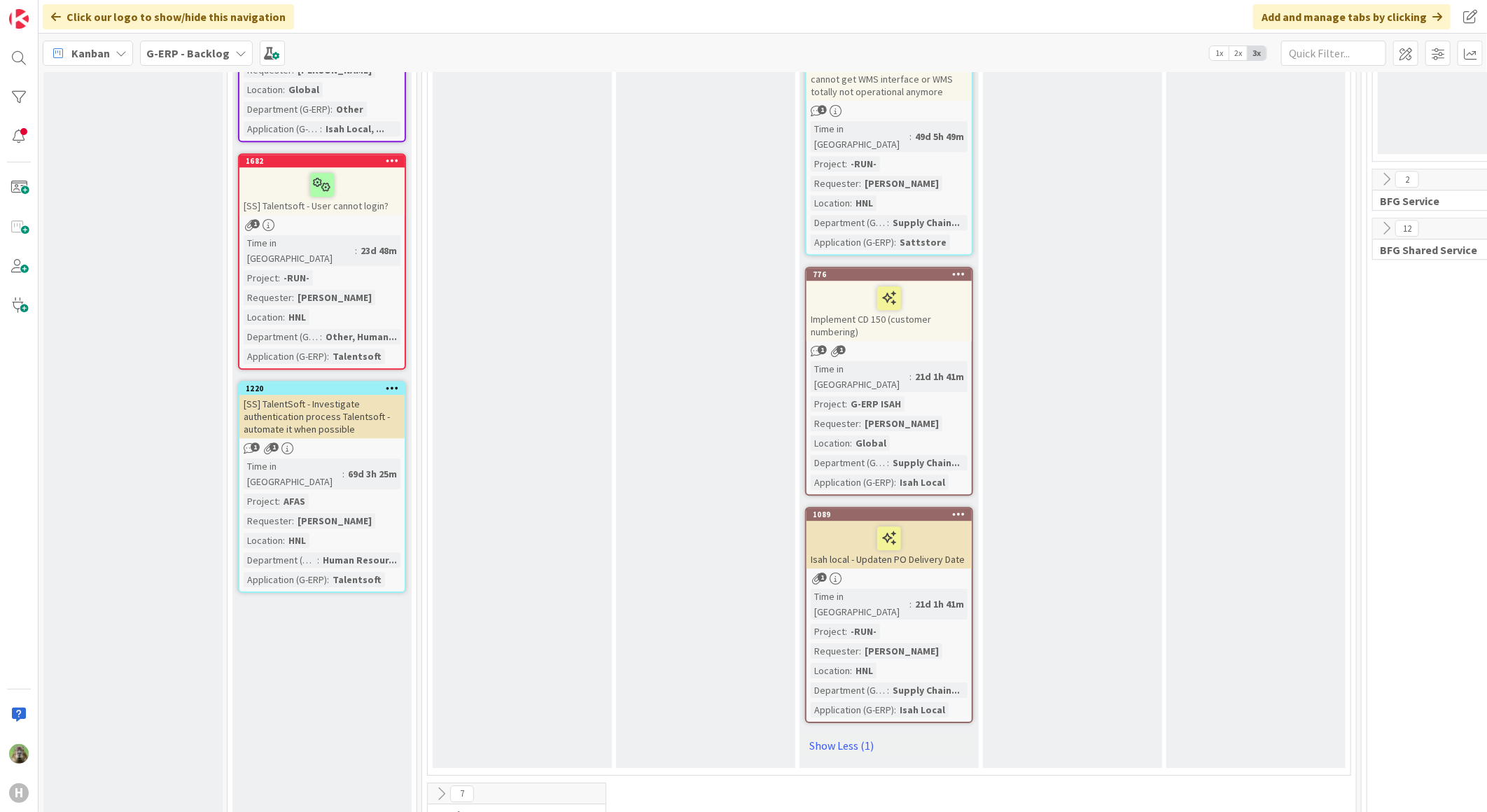
scroll to position [2429, 0]
drag, startPoint x: 964, startPoint y: 796, endPoint x: 967, endPoint y: 806, distance: 10.4
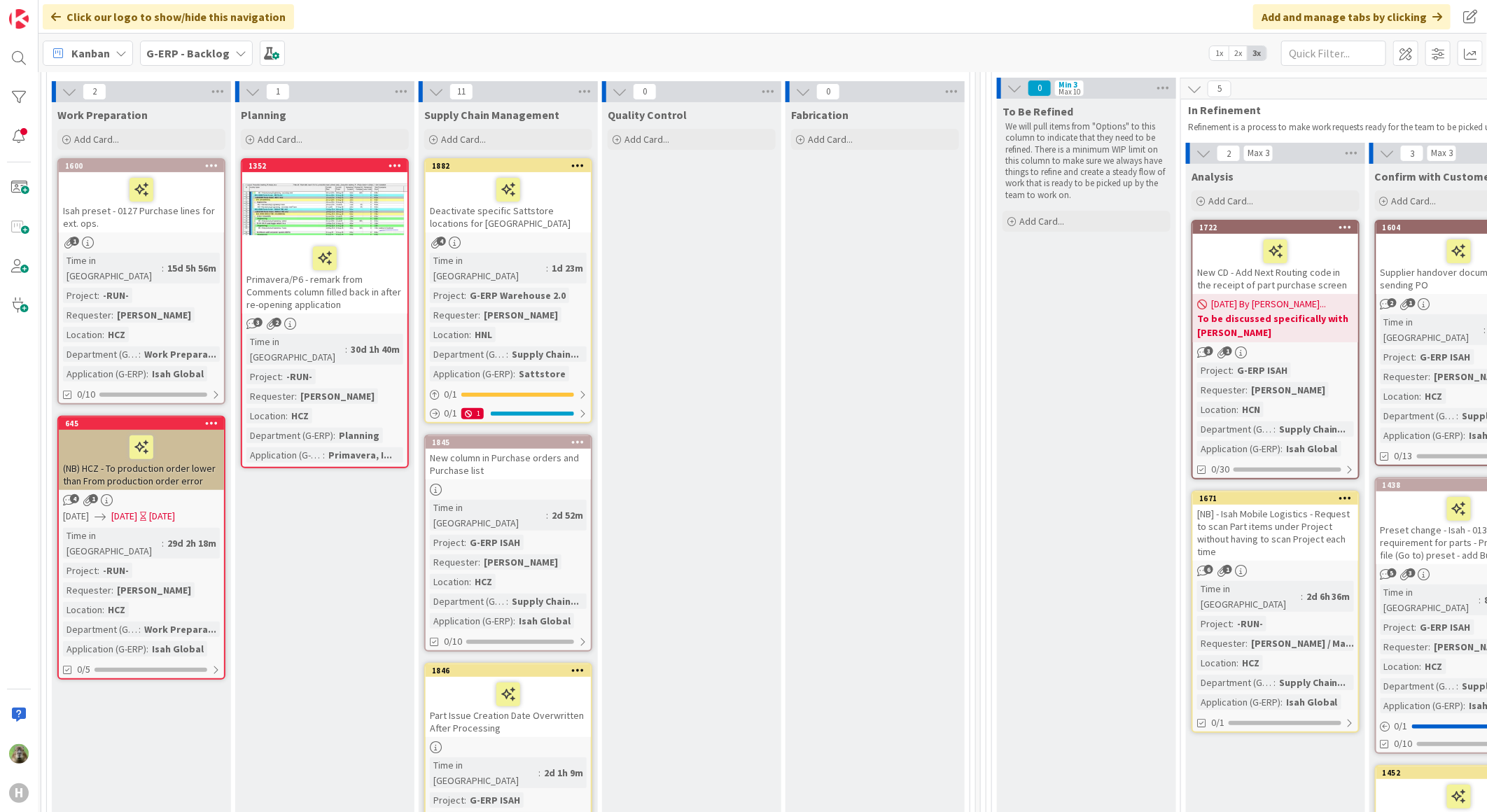
scroll to position [18, 381]
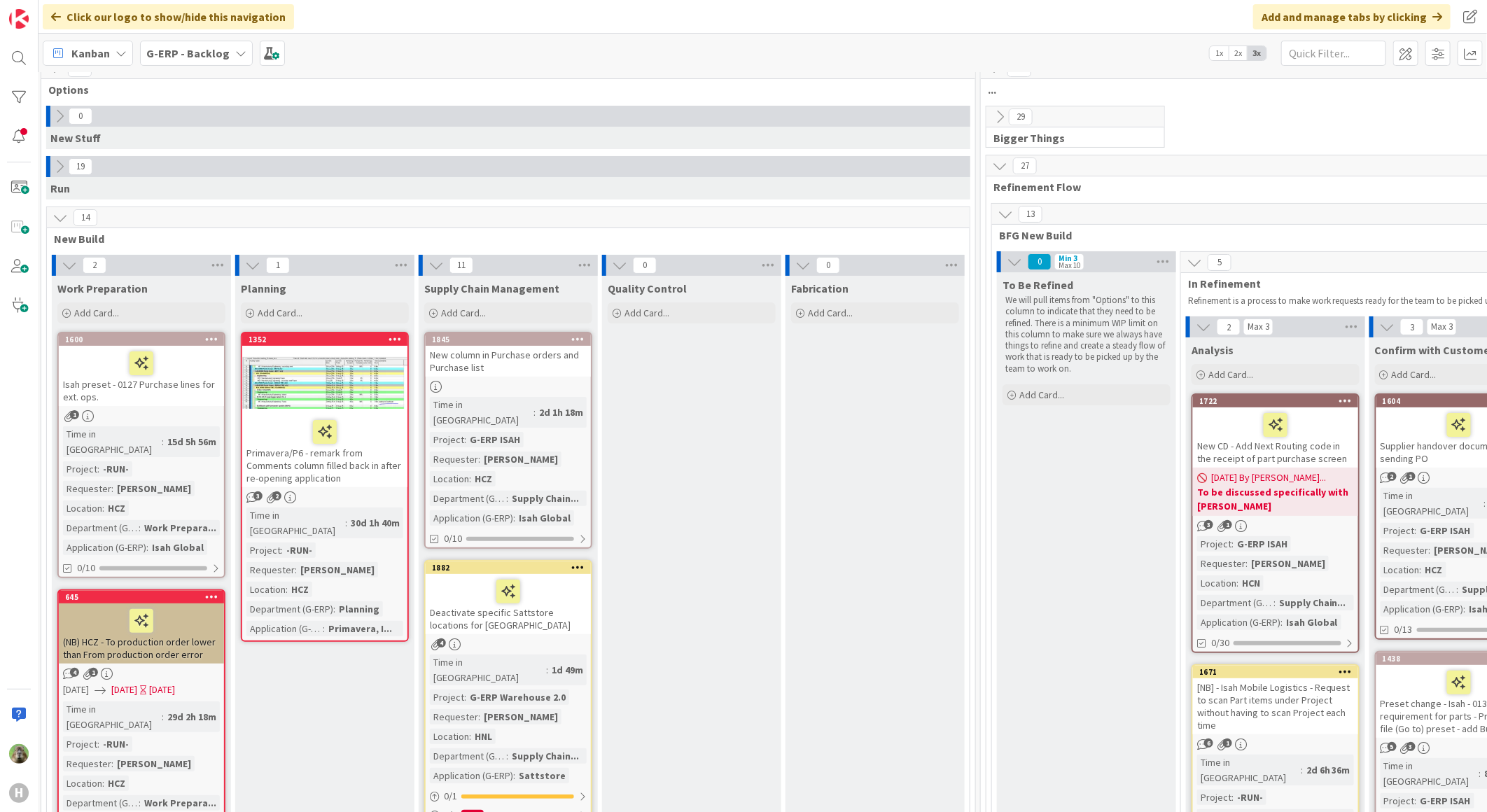
click at [534, 355] on div "New column in Purchase orders and Purchase list" at bounding box center [508, 361] width 165 height 31
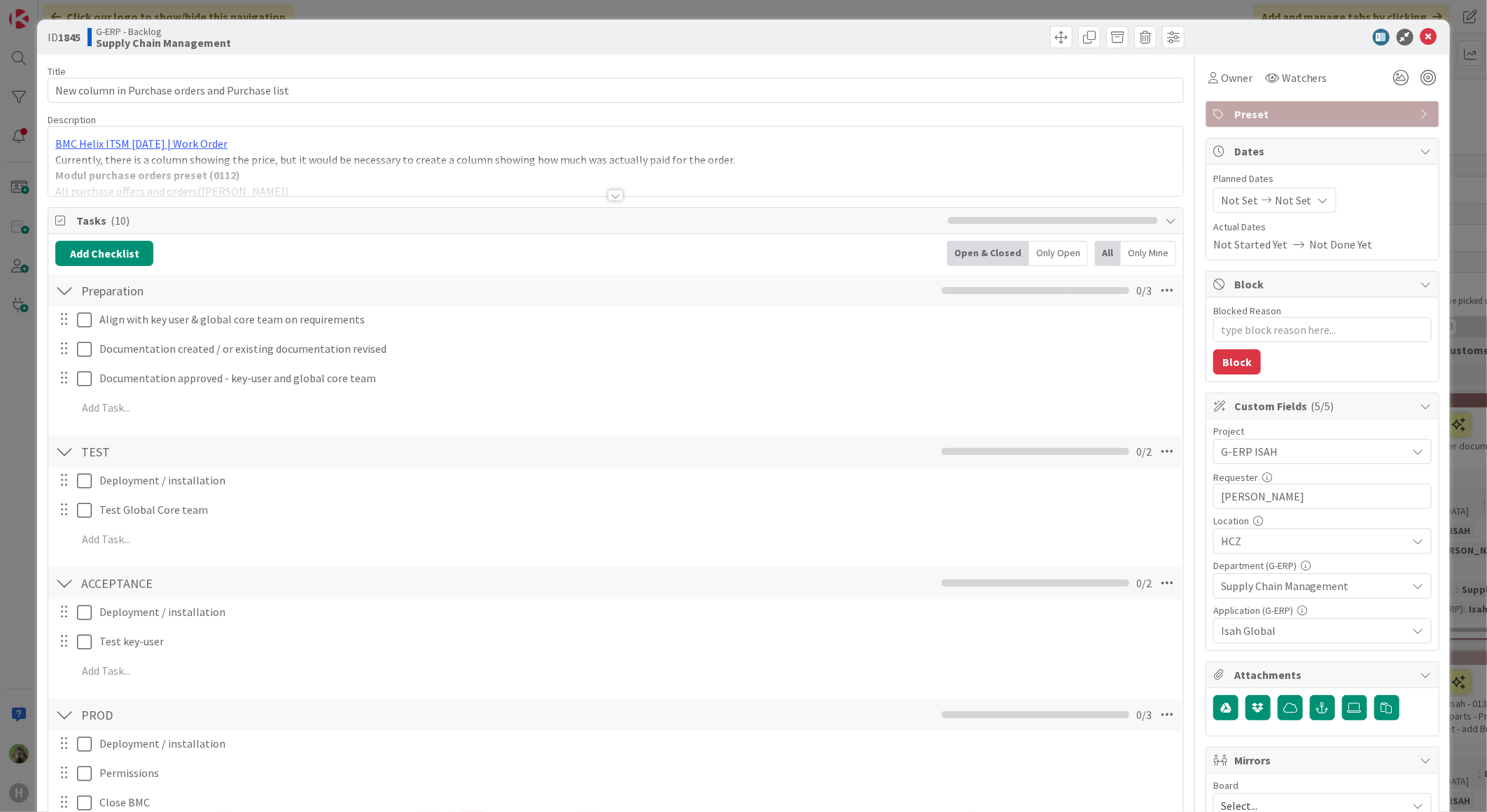
click at [625, 180] on div at bounding box center [616, 179] width 1135 height 36
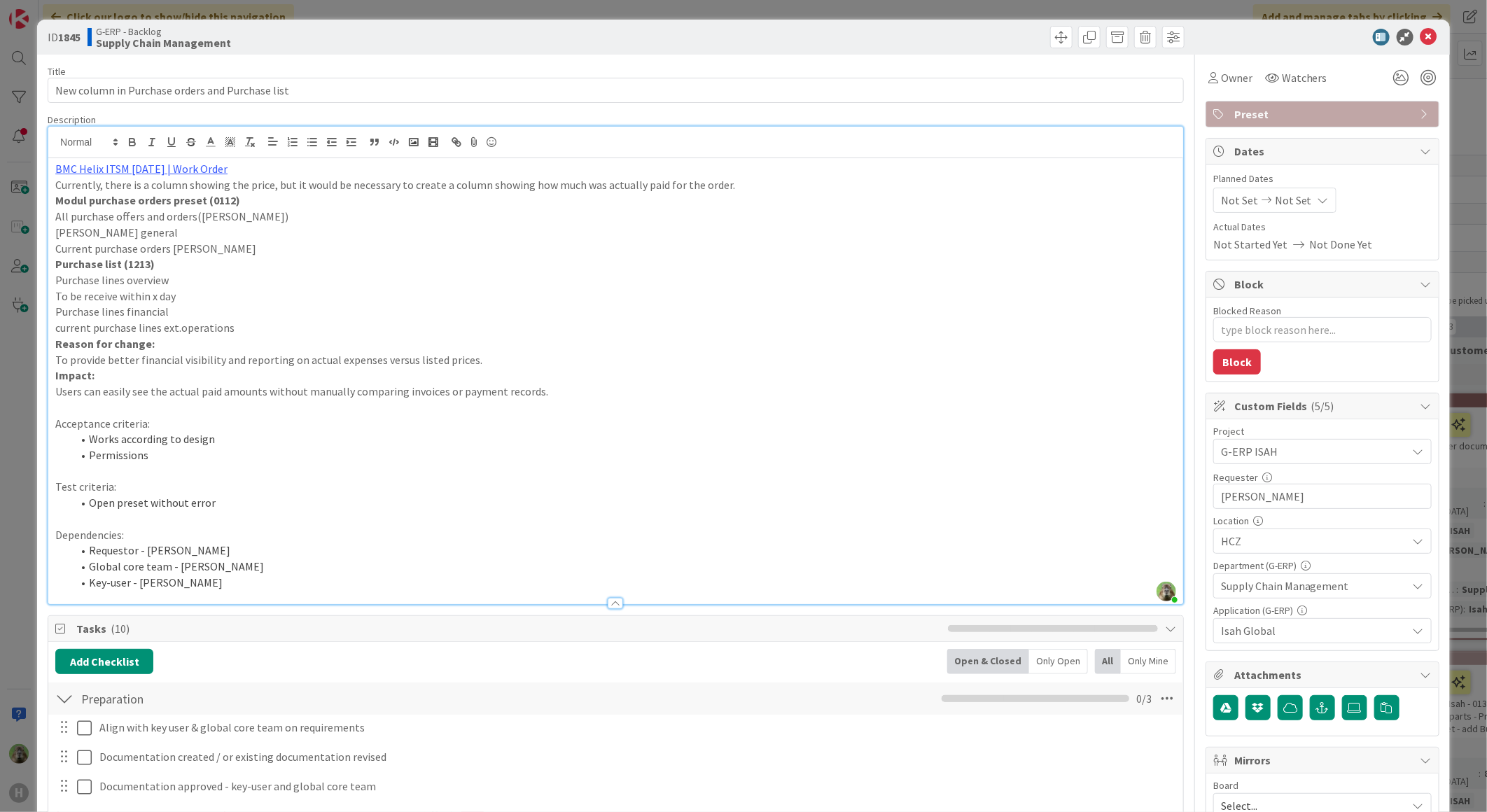
click at [18, 470] on div "ID 1845 G-ERP - Backlog Supply Chain Management Title 47 / 128 New column in Pu…" at bounding box center [743, 406] width 1487 height 812
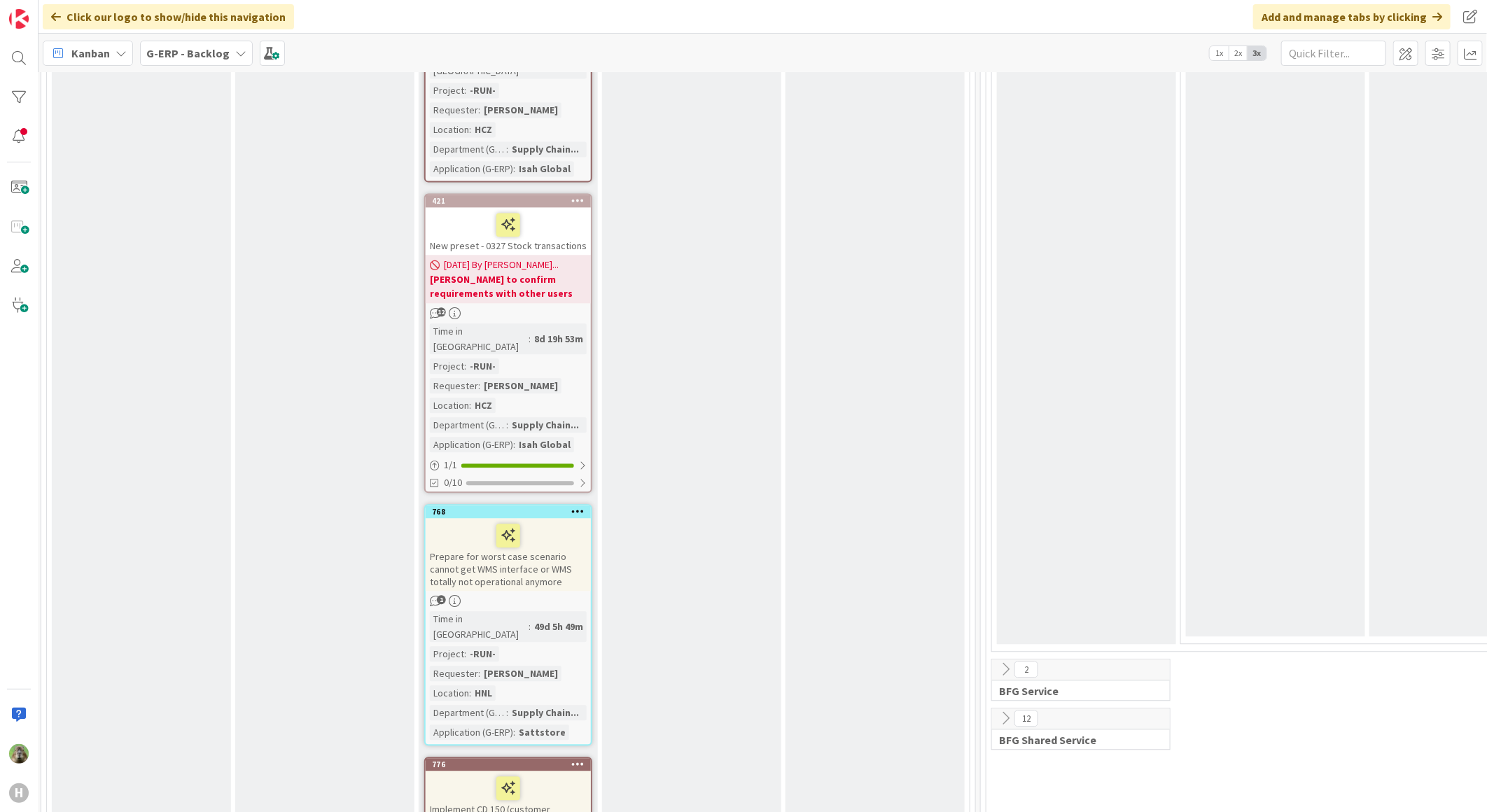
scroll to position [2040, 381]
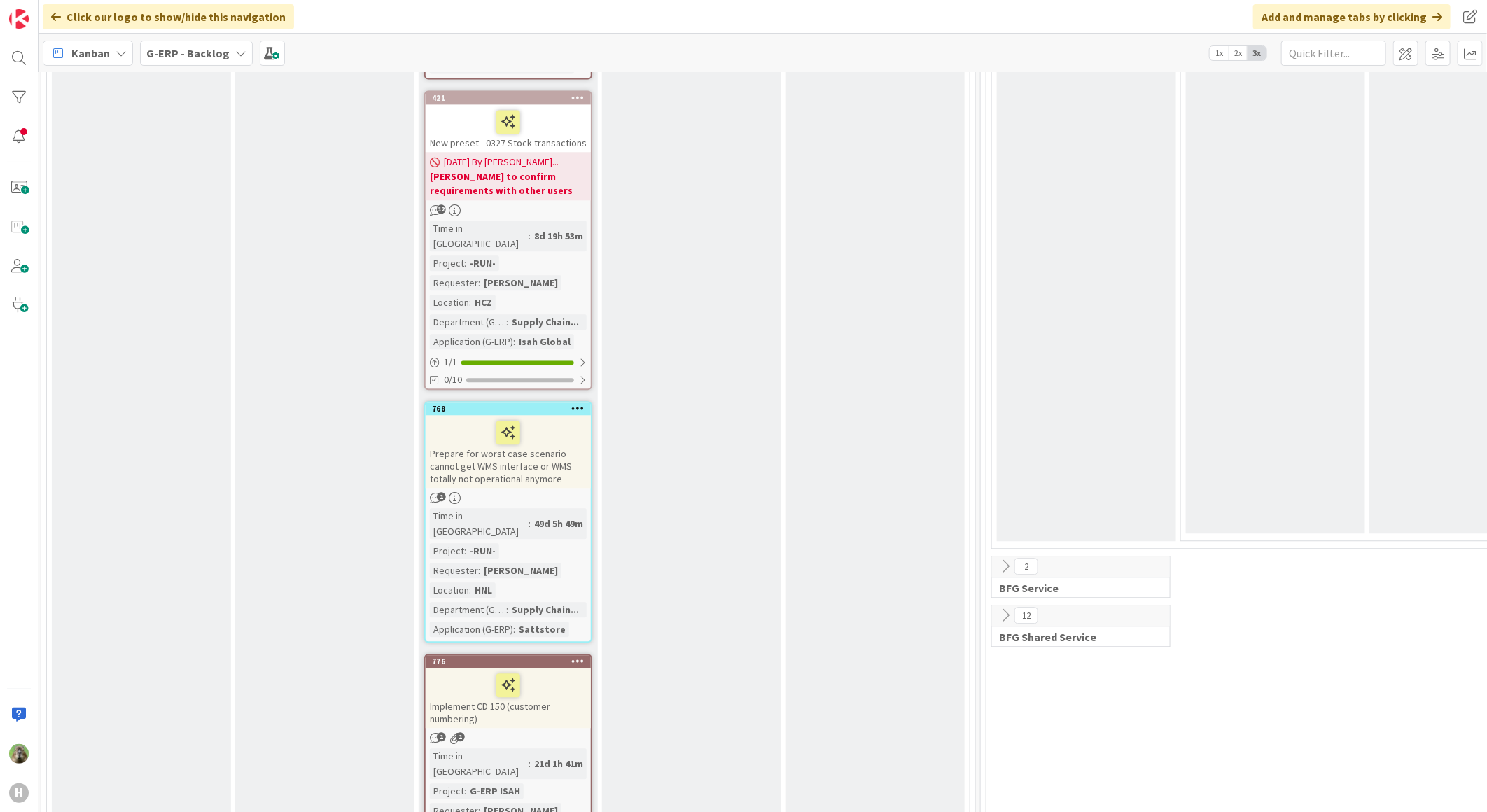
click at [549, 415] on div "Prepare for worst case scenario cannot get WMS interface or WMS totally not ope…" at bounding box center [508, 451] width 165 height 73
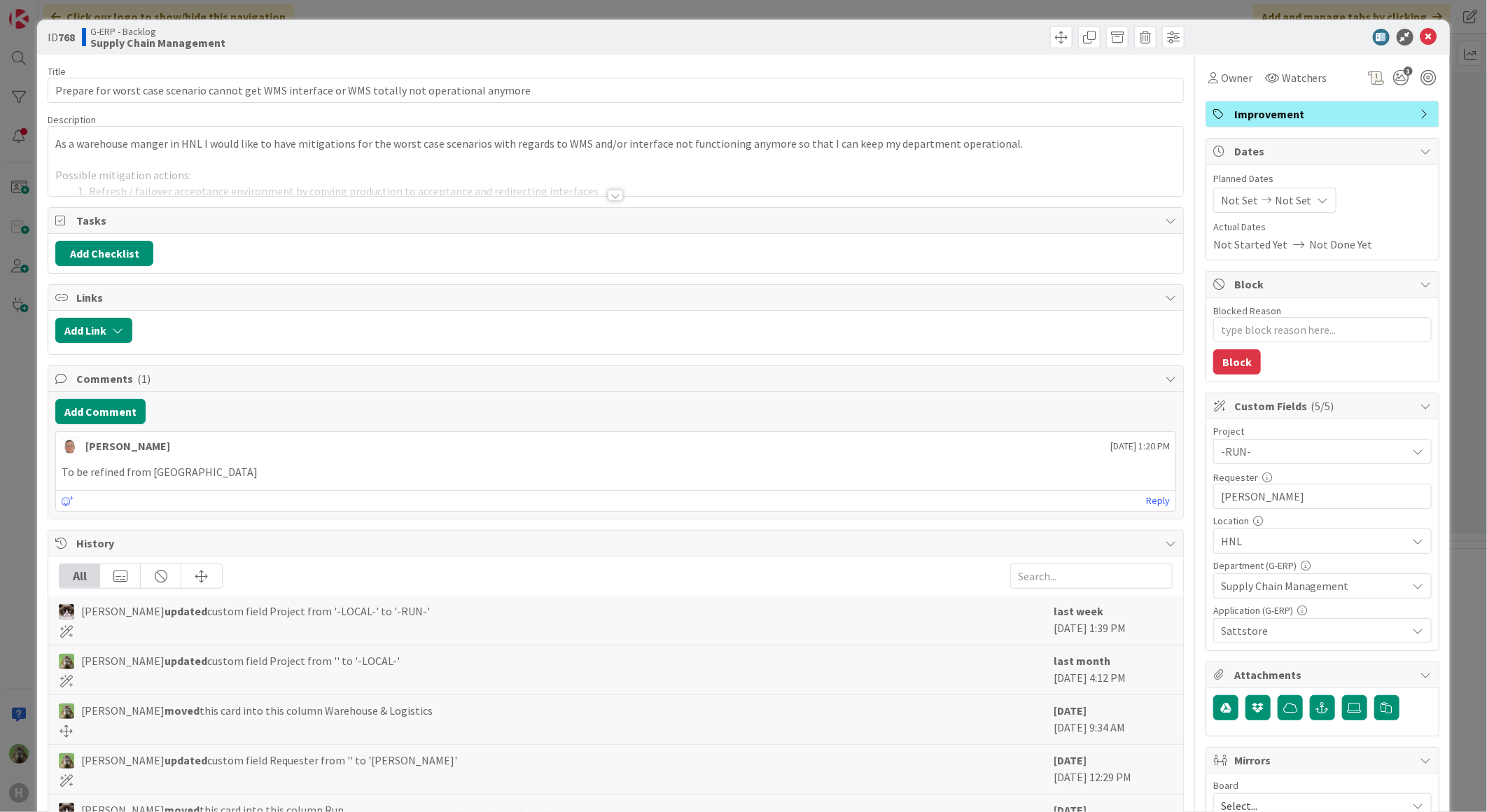
type textarea "x"
click at [624, 186] on div at bounding box center [616, 179] width 1135 height 36
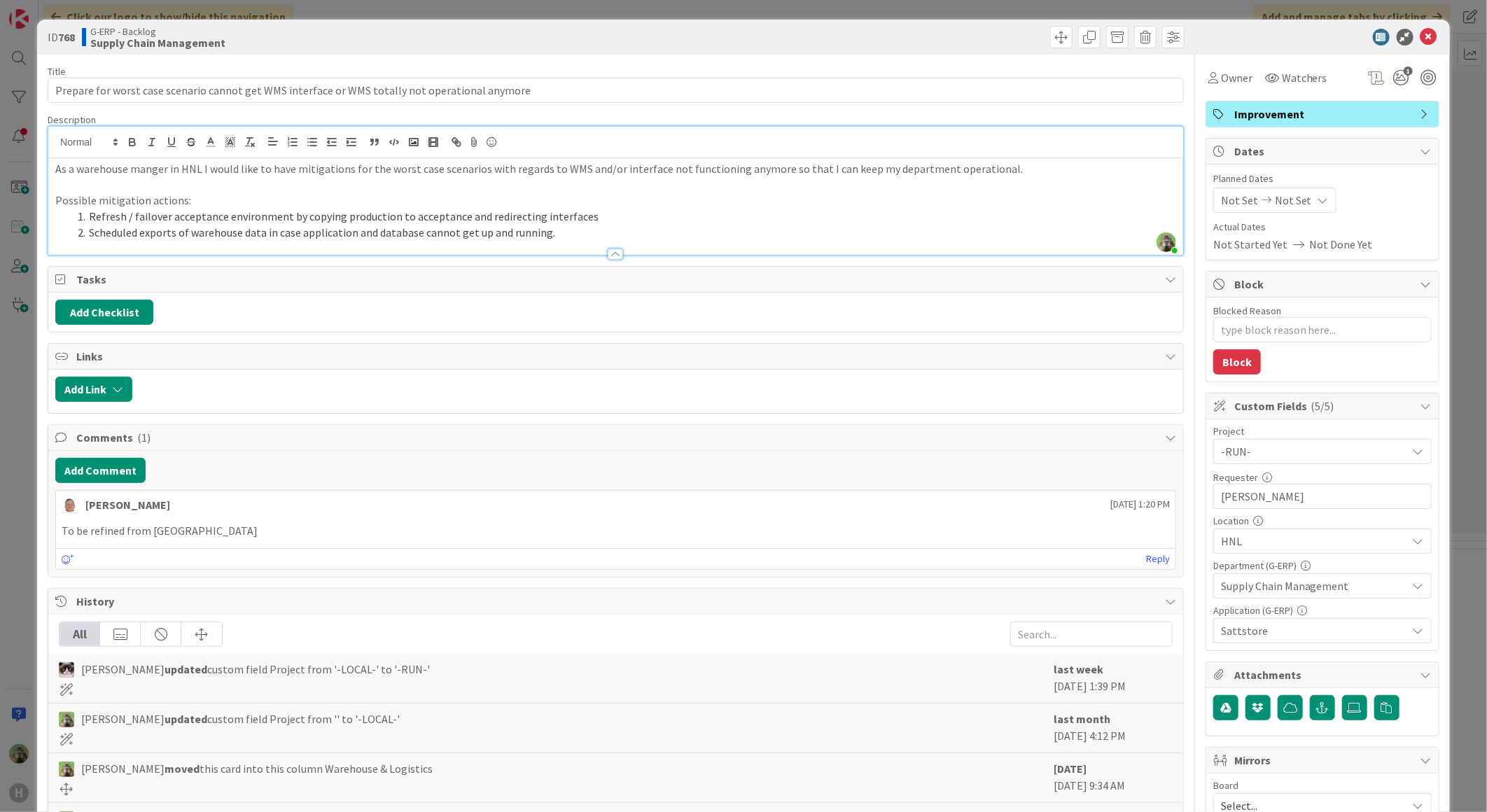
click at [32, 480] on div "ID 768 G-ERP - Backlog Supply Chain Management Title 95 / 128 Prepare for worst…" at bounding box center [743, 406] width 1487 height 812
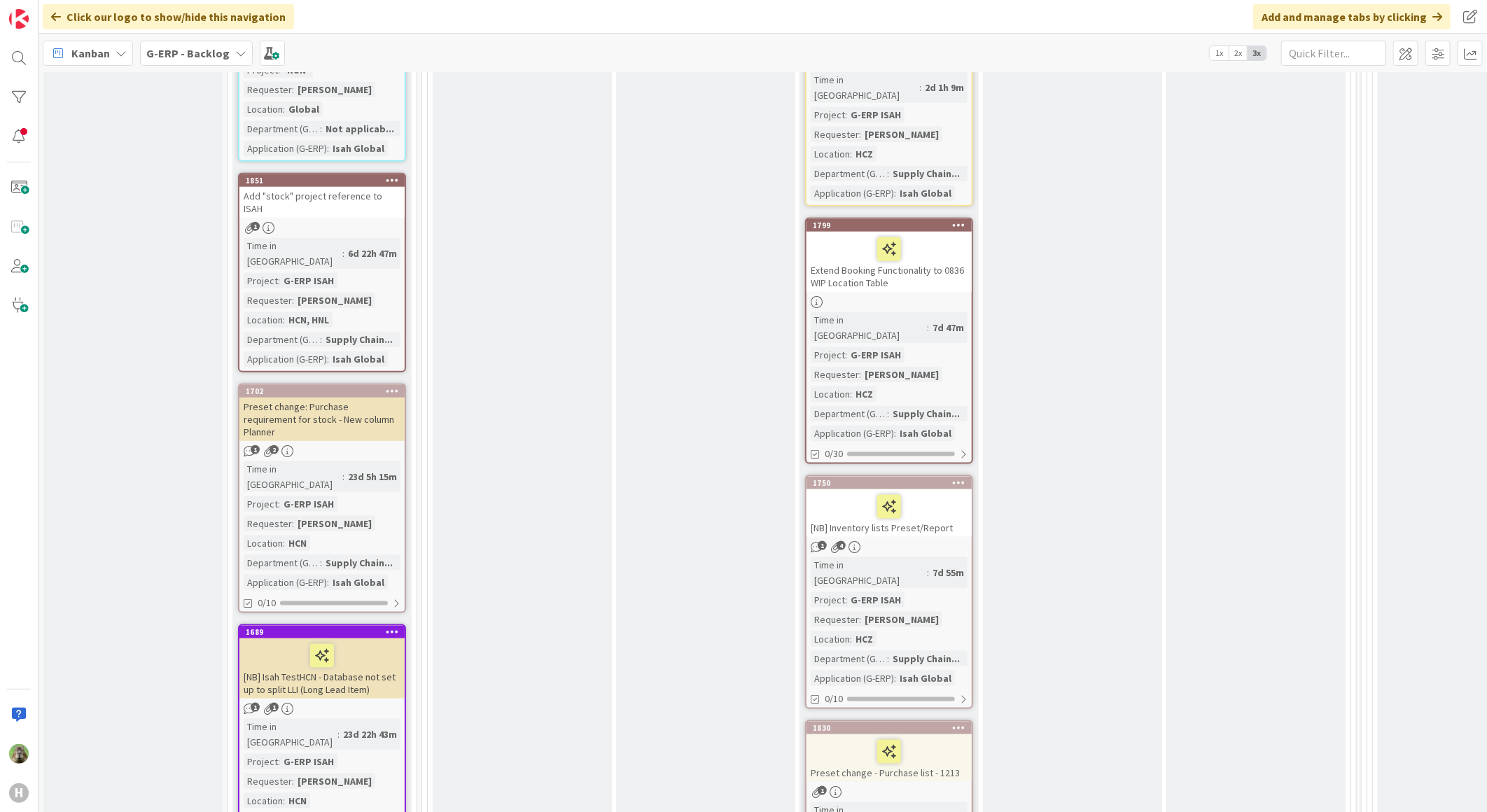
scroll to position [933, 0]
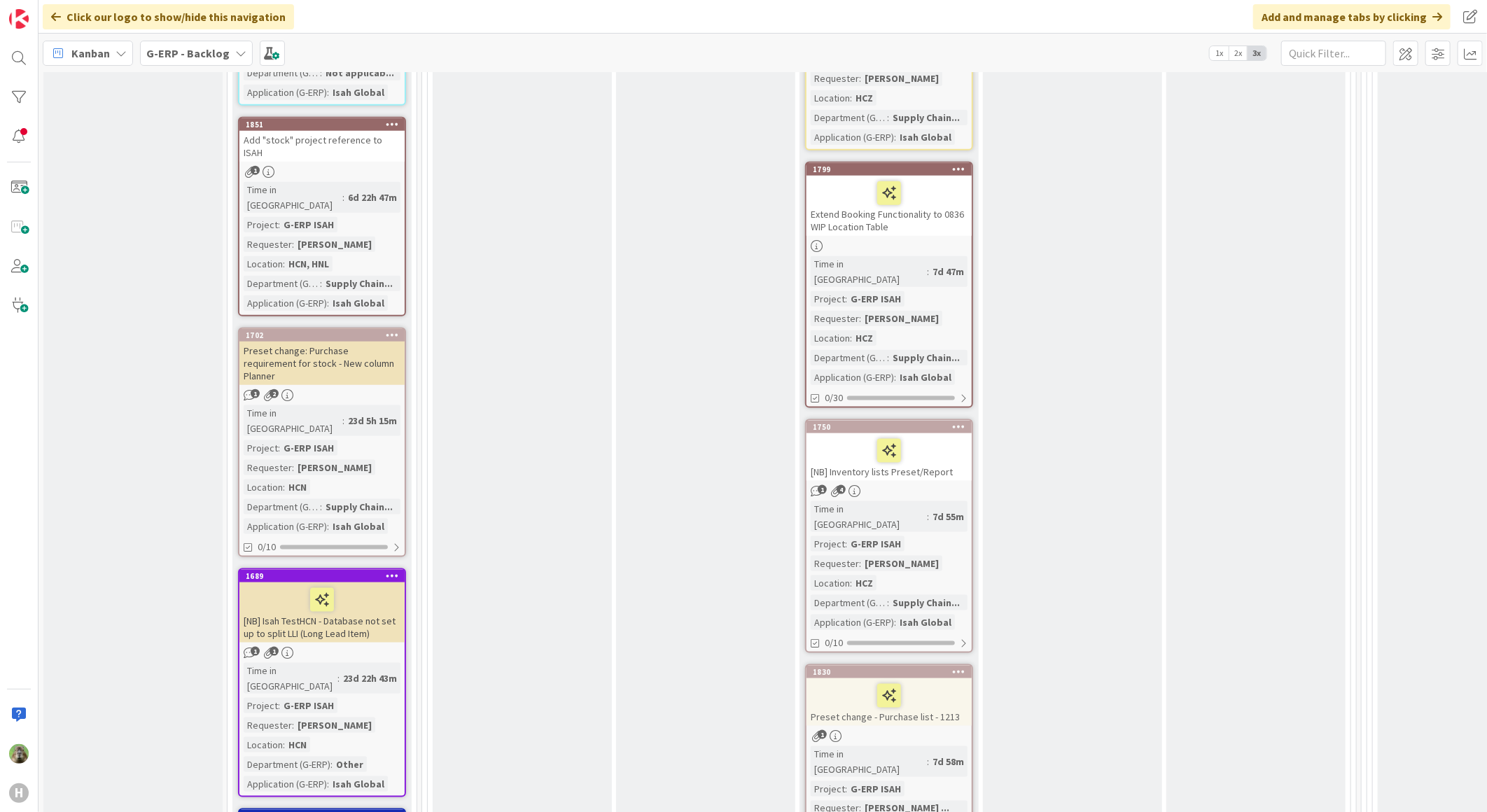
click at [213, 53] on b "G-ERP - Backlog" at bounding box center [188, 53] width 84 height 14
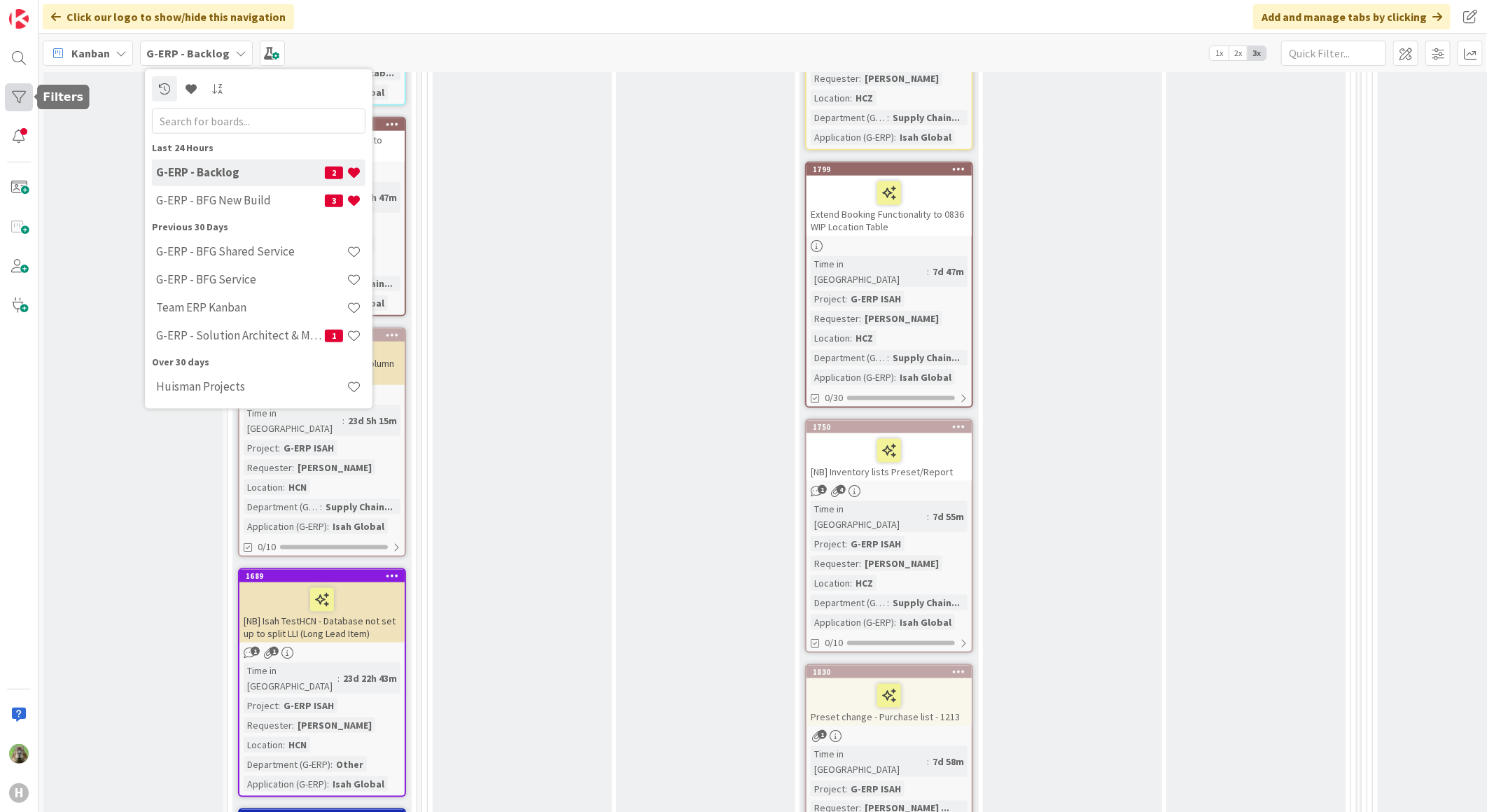
click at [22, 109] on div at bounding box center [19, 97] width 28 height 28
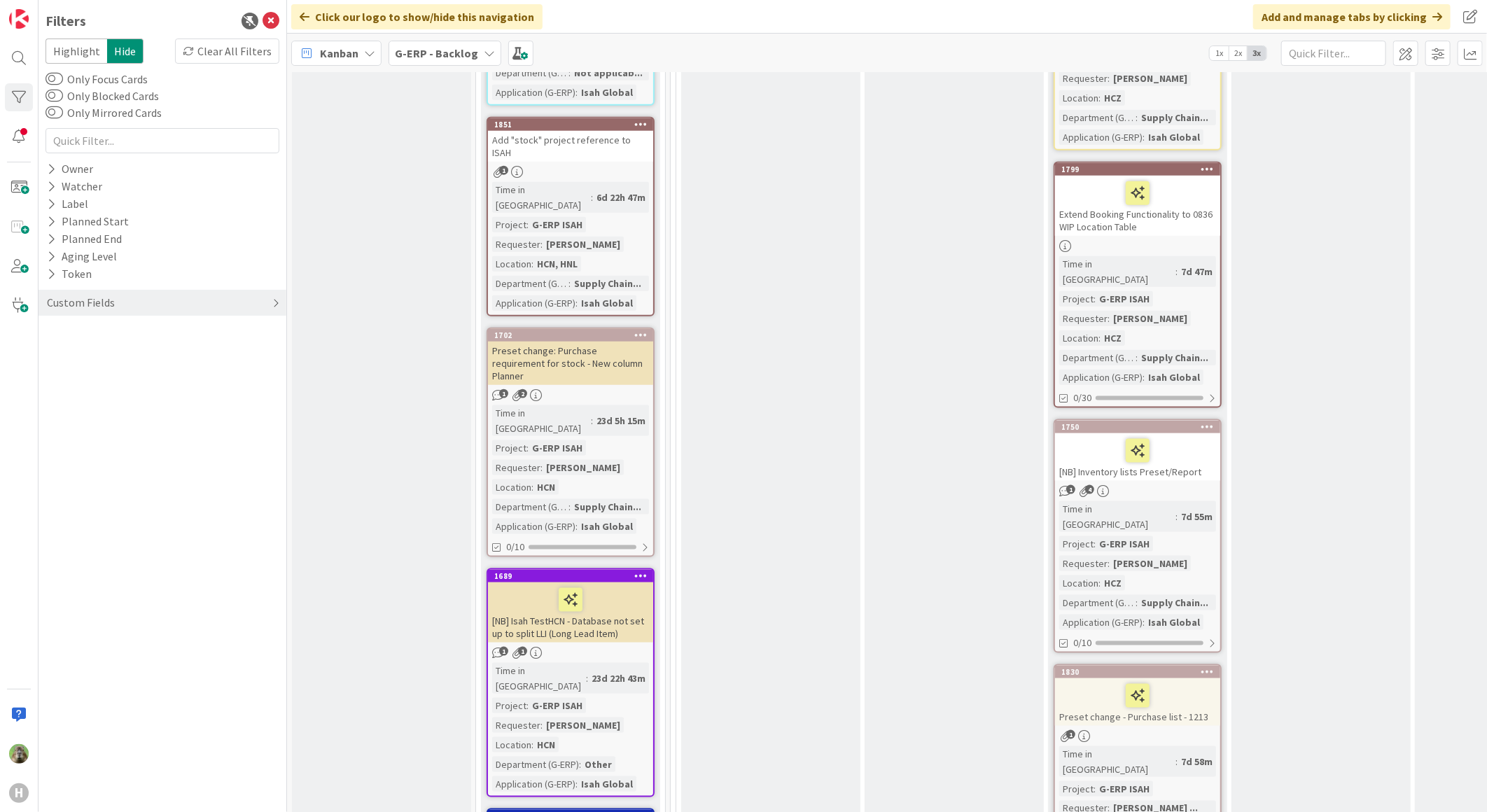
click at [95, 299] on div "Custom Fields" at bounding box center [81, 302] width 71 height 17
click at [122, 385] on button "Department (G-ERP)" at bounding box center [104, 384] width 119 height 17
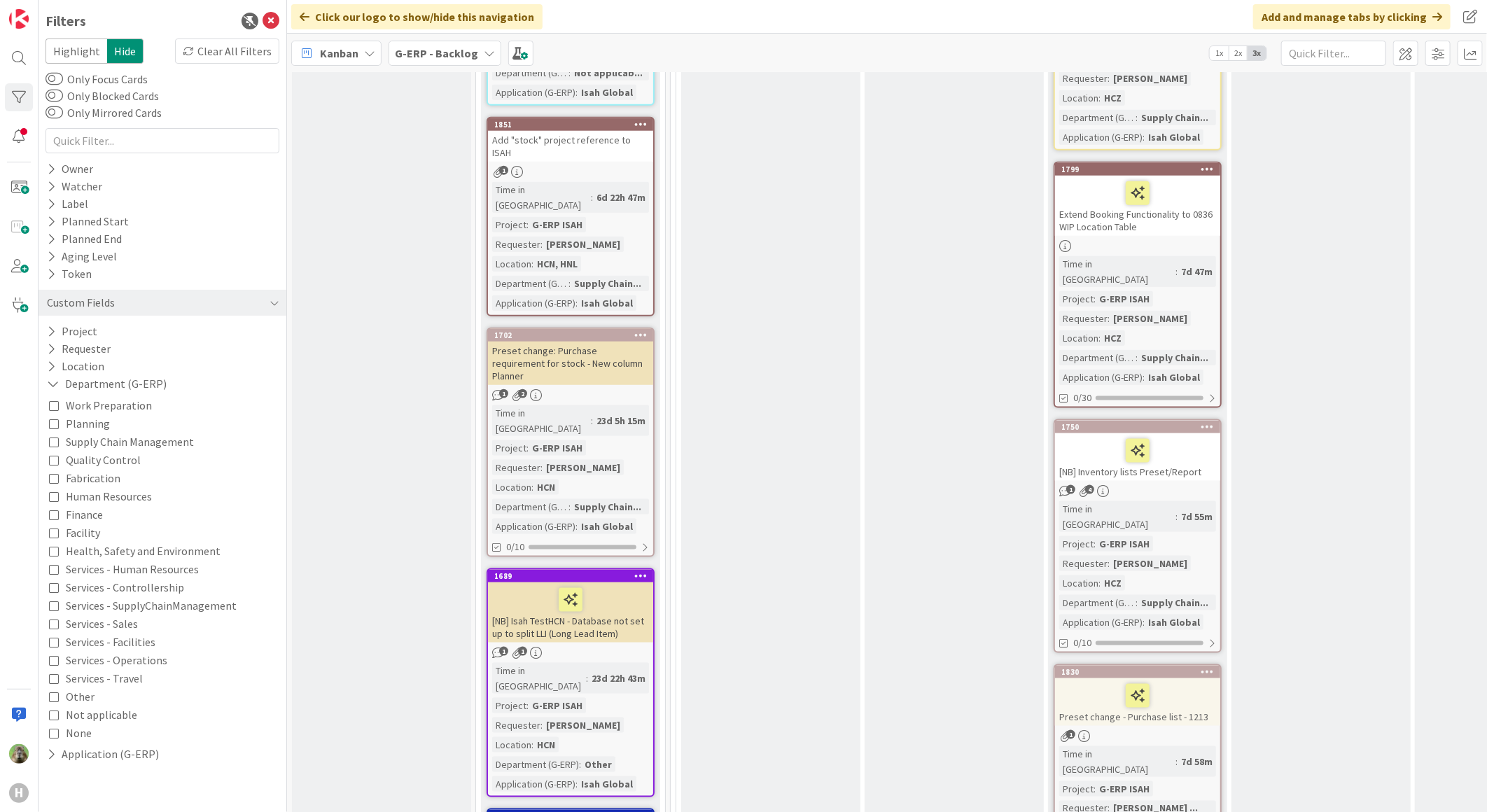
click at [172, 445] on span "Supply Chain Management" at bounding box center [130, 441] width 128 height 18
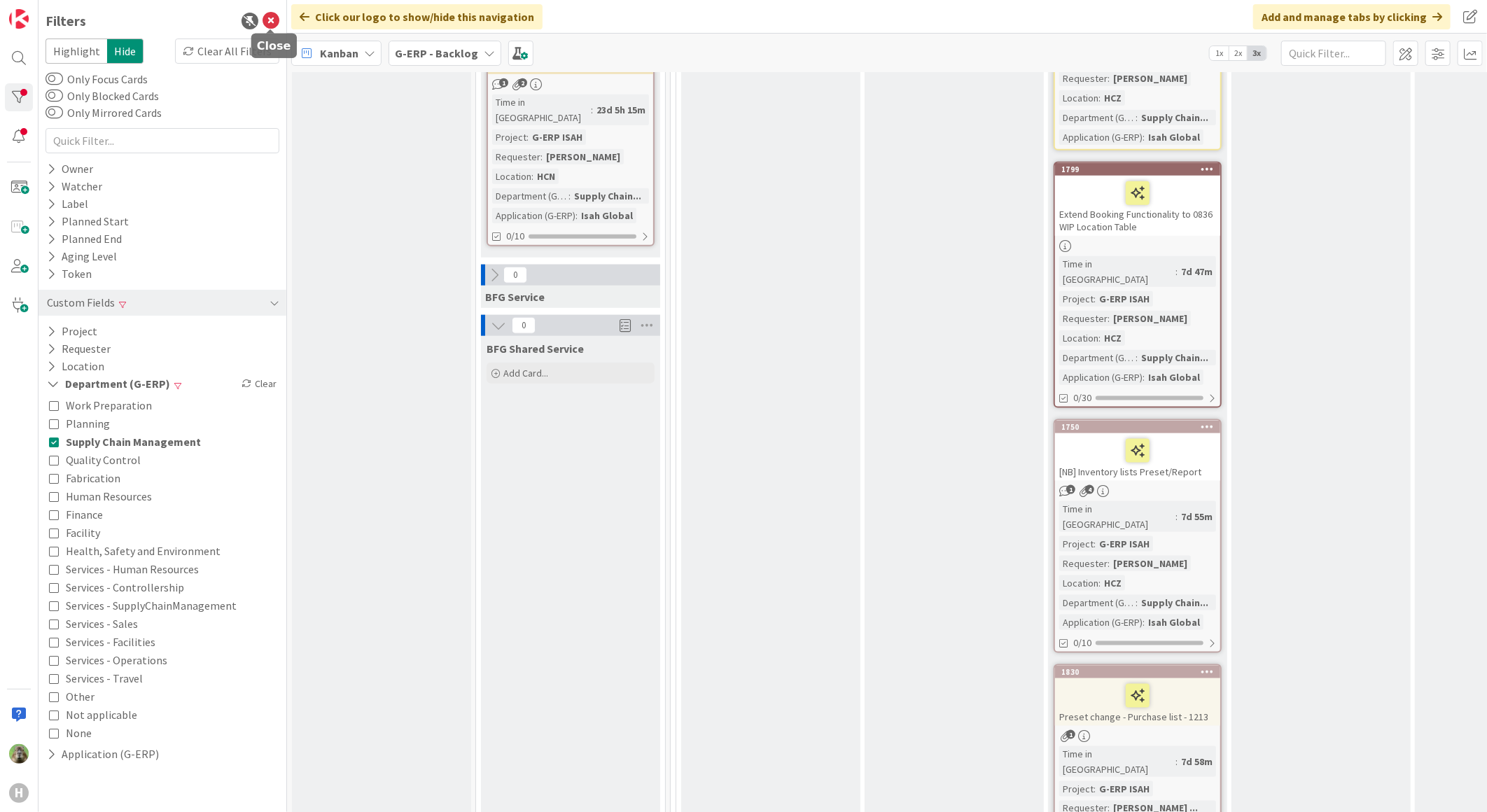
click at [275, 19] on icon at bounding box center [271, 20] width 17 height 17
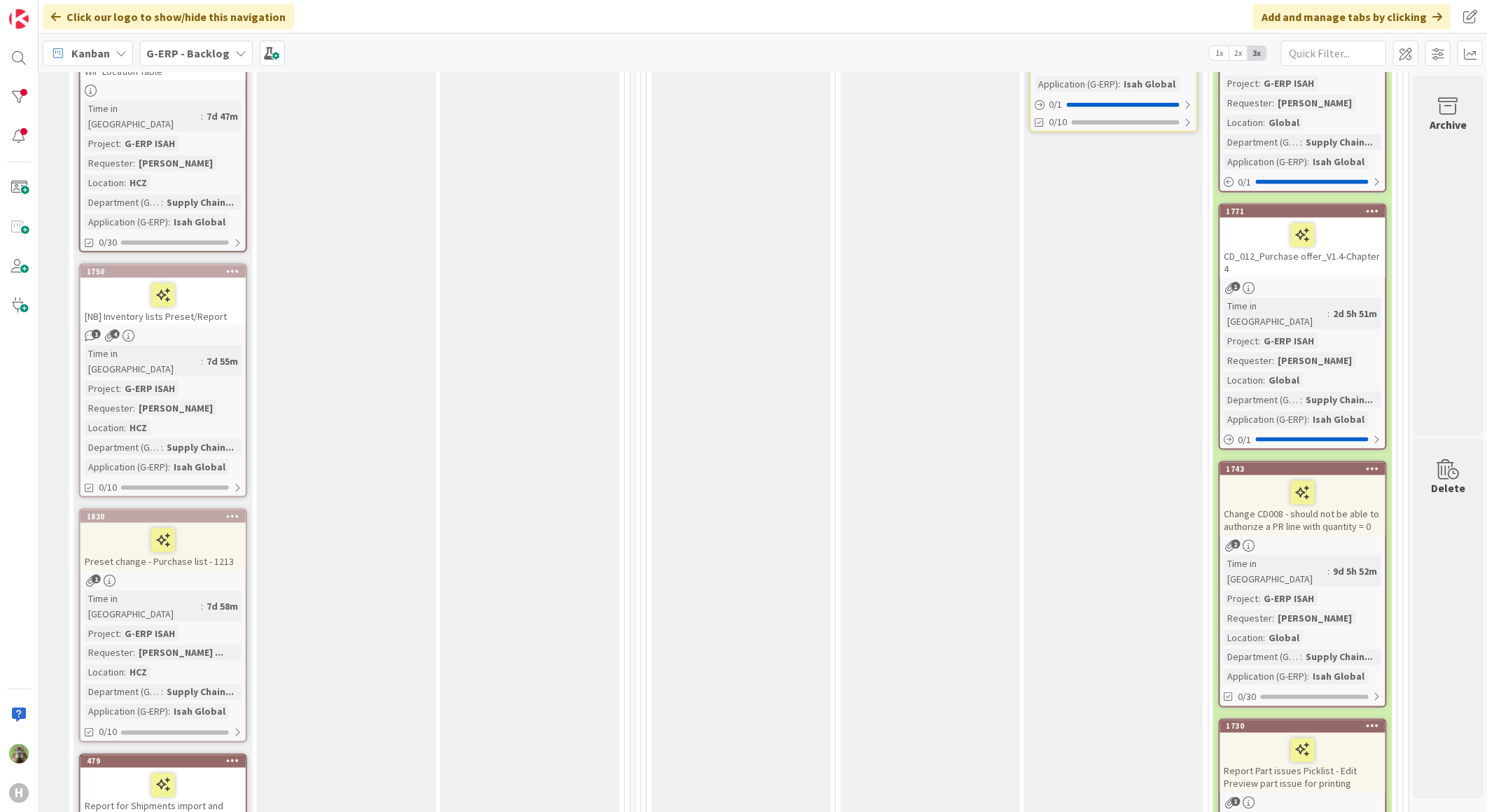
scroll to position [1243, 726]
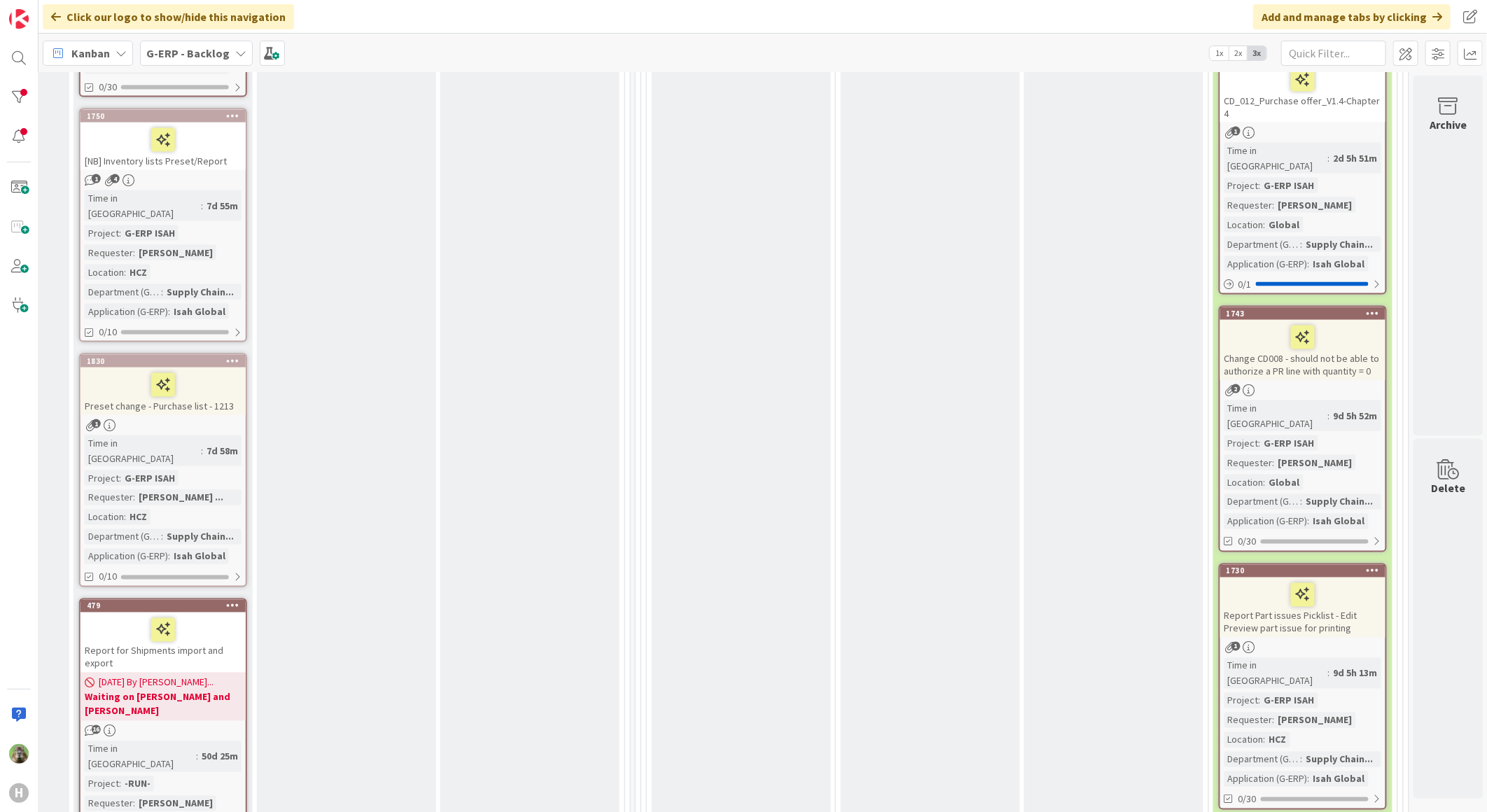
click at [1486, 574] on html "H Click our logo to show/hide this navigation Add and manage tabs by clicking K…" at bounding box center [743, 406] width 1487 height 812
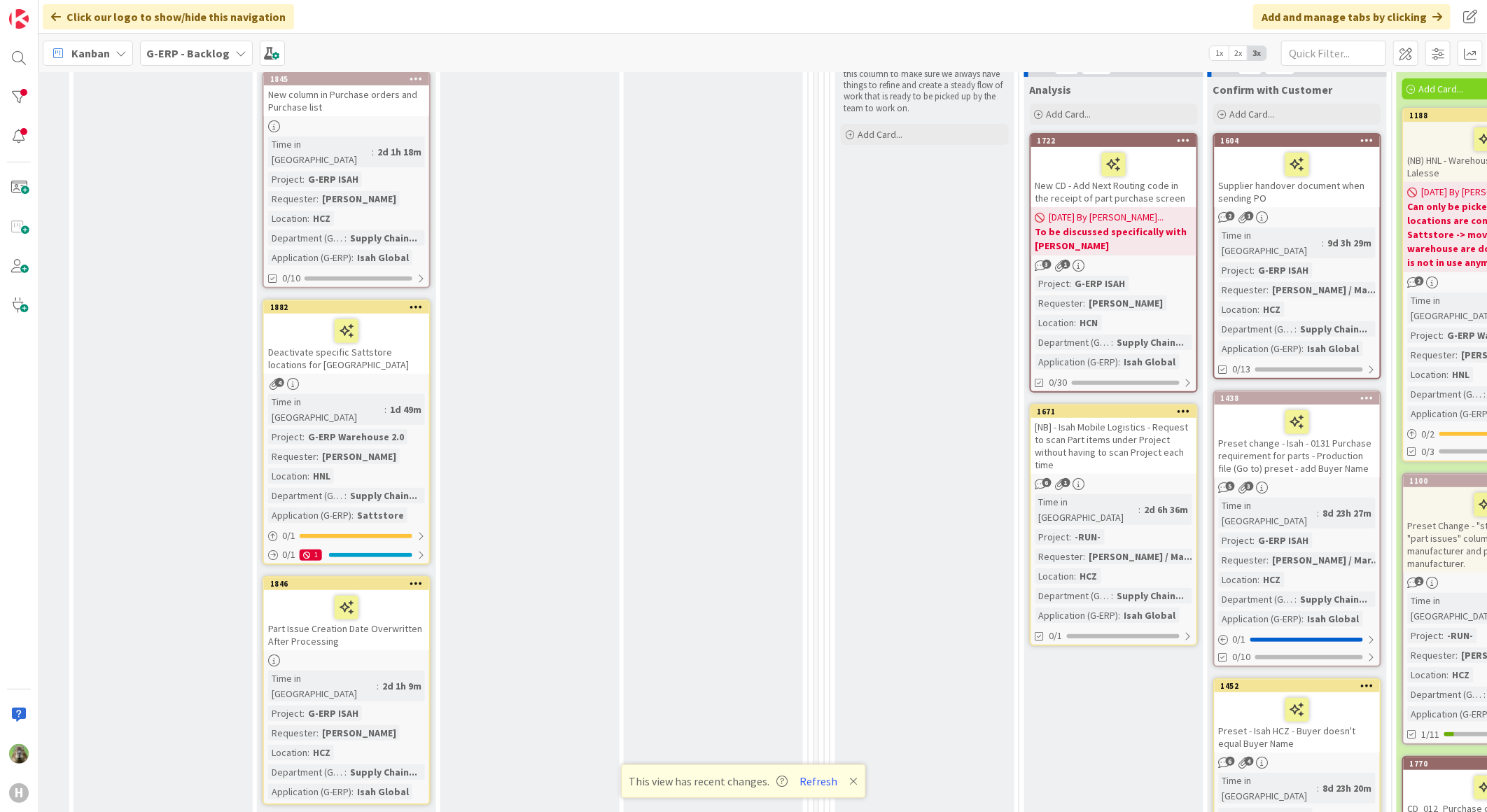
scroll to position [169, 726]
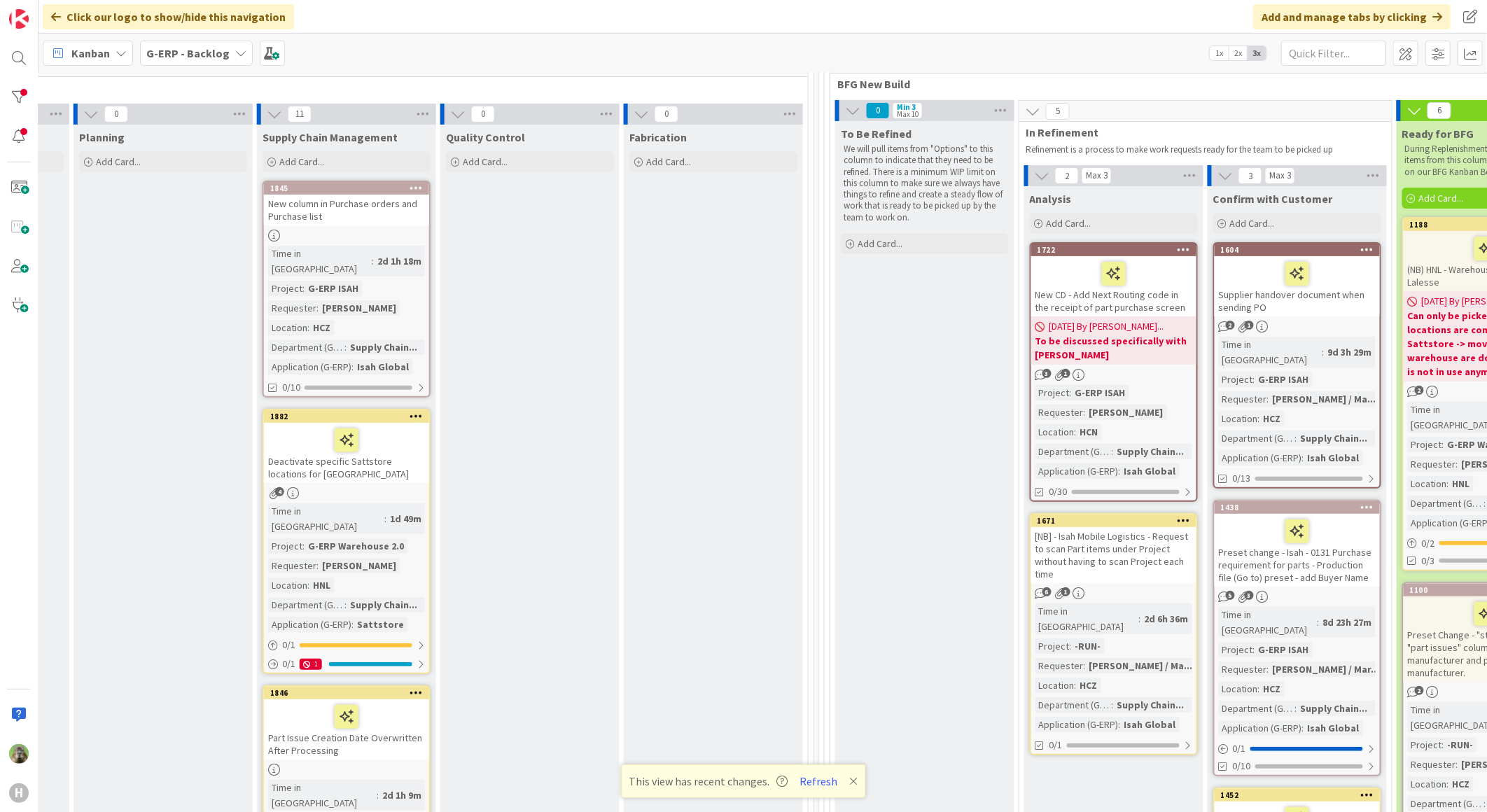
click at [740, 777] on span "This view has recent changes." at bounding box center [709, 780] width 159 height 17
click at [820, 785] on button "Refresh" at bounding box center [819, 780] width 48 height 18
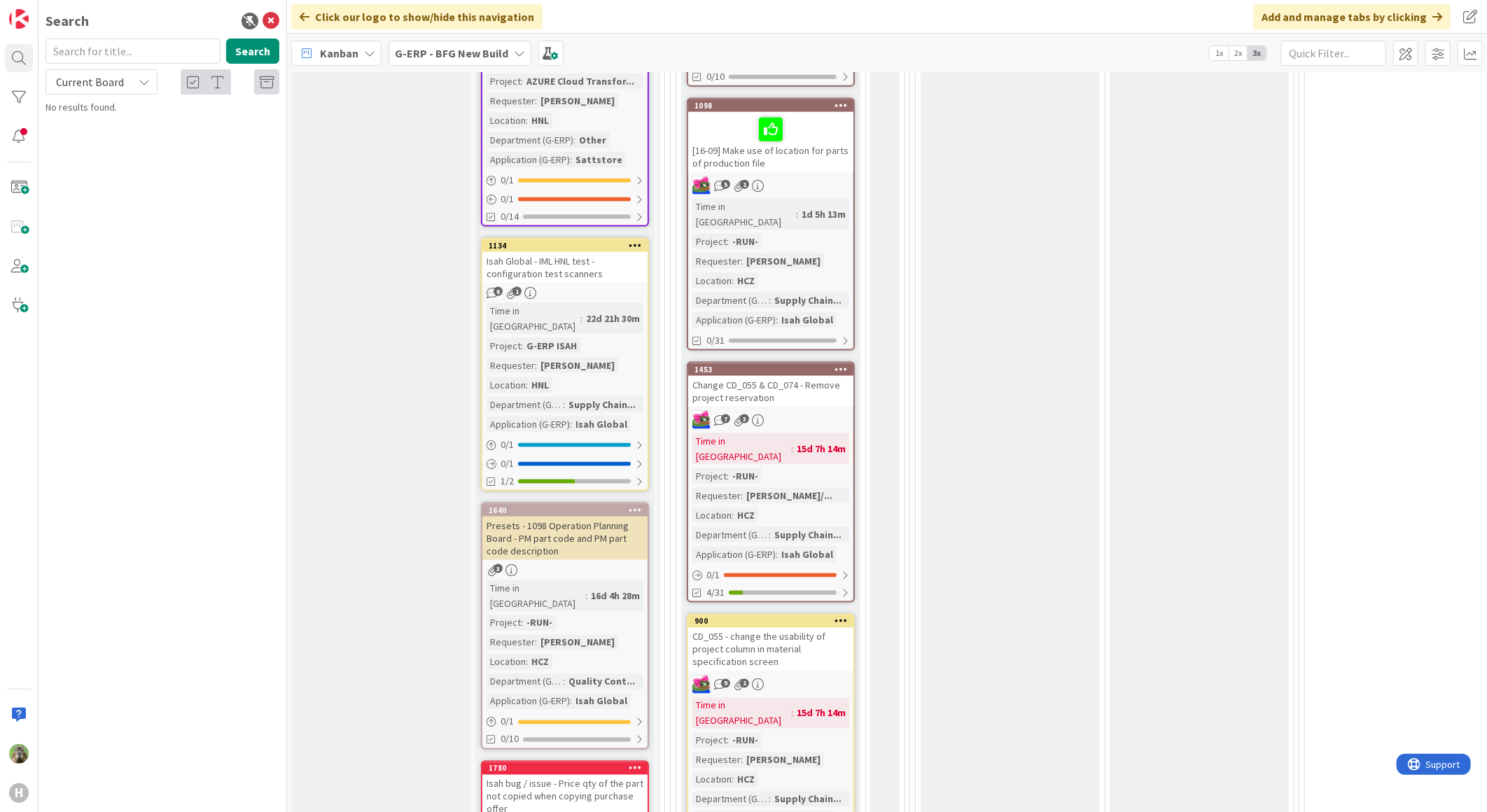
scroll to position [1243, 0]
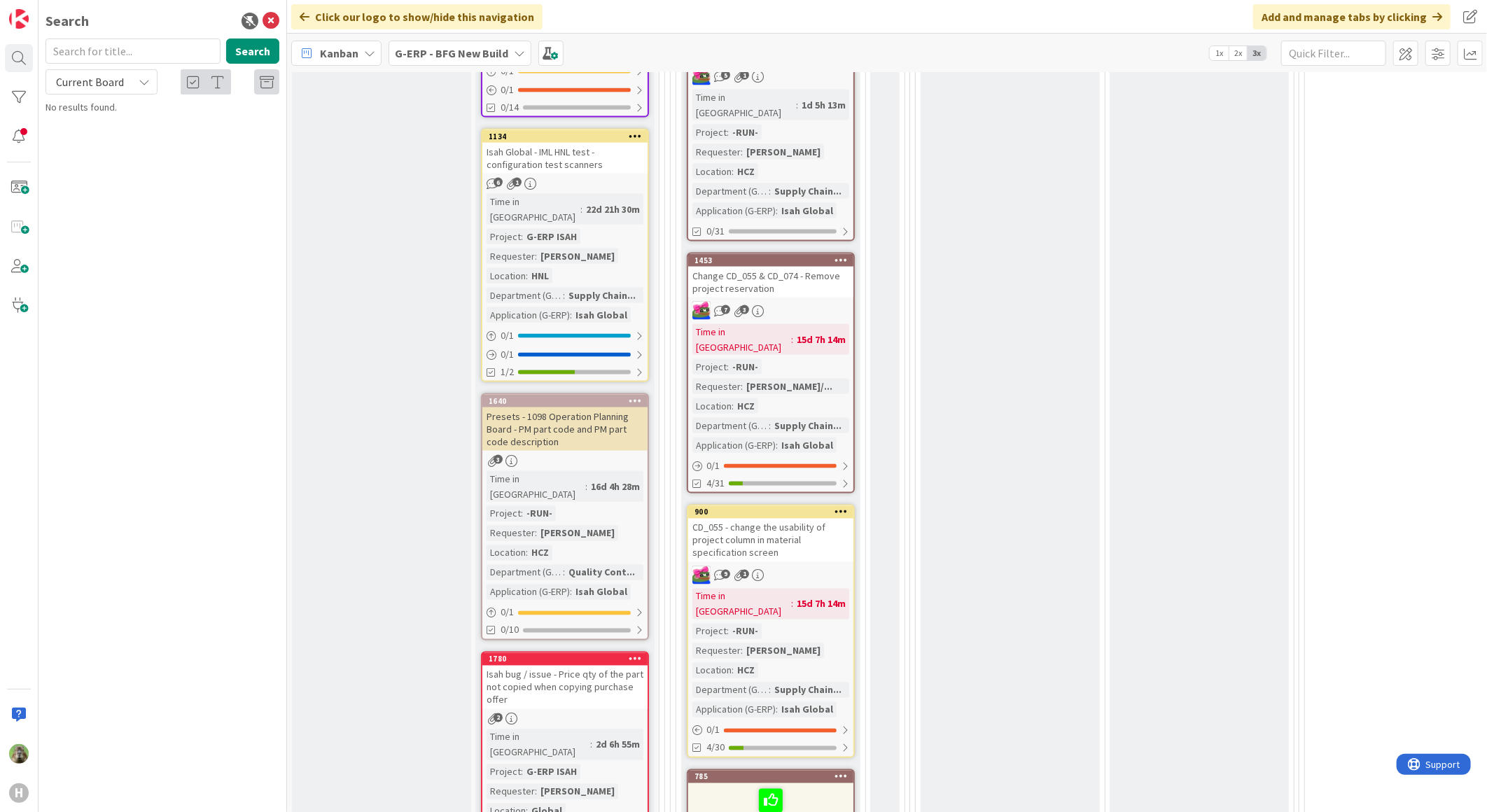
click at [478, 63] on div "G-ERP - BFG New Build" at bounding box center [460, 53] width 143 height 25
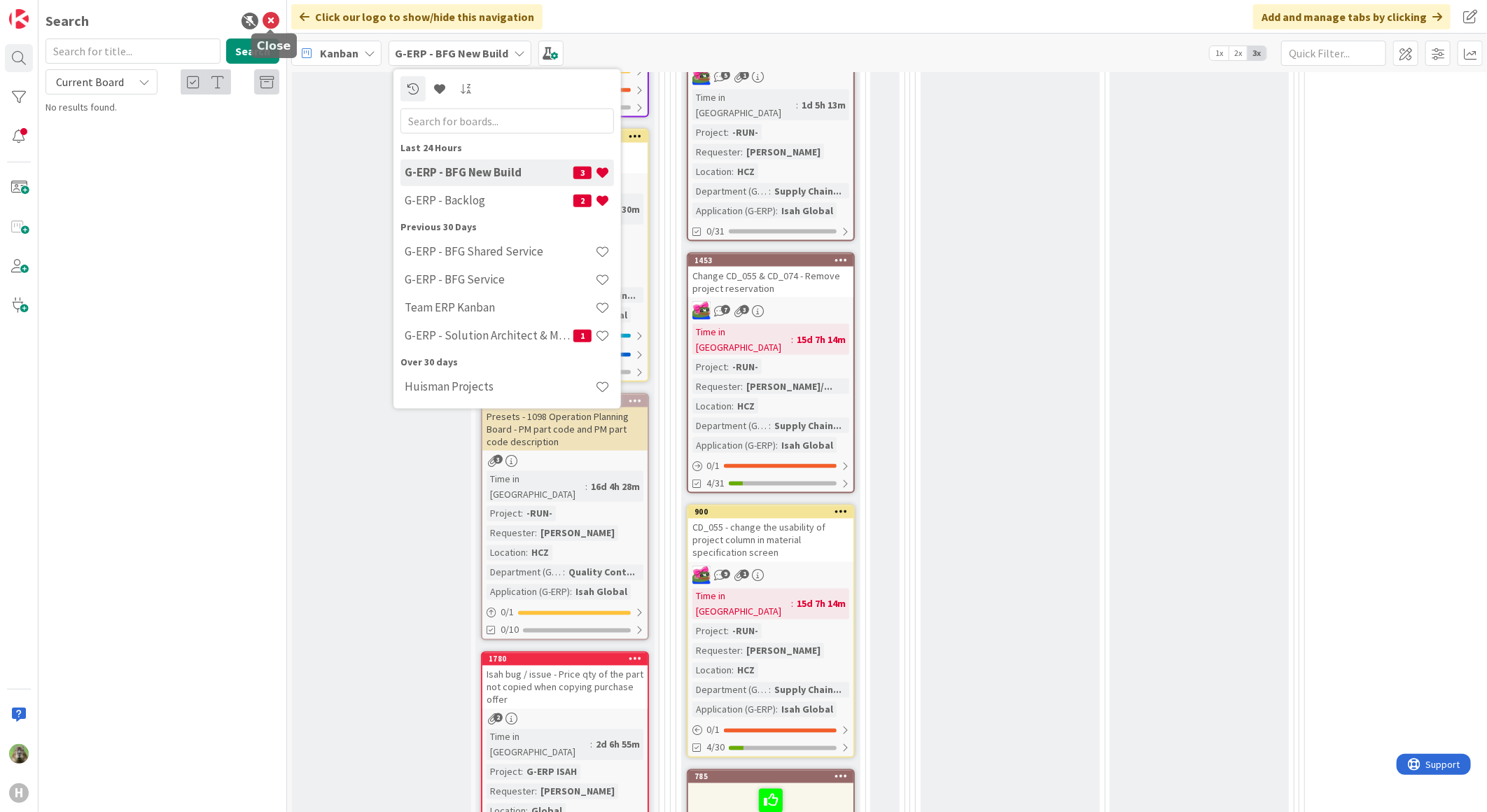
click at [274, 17] on icon at bounding box center [271, 20] width 17 height 17
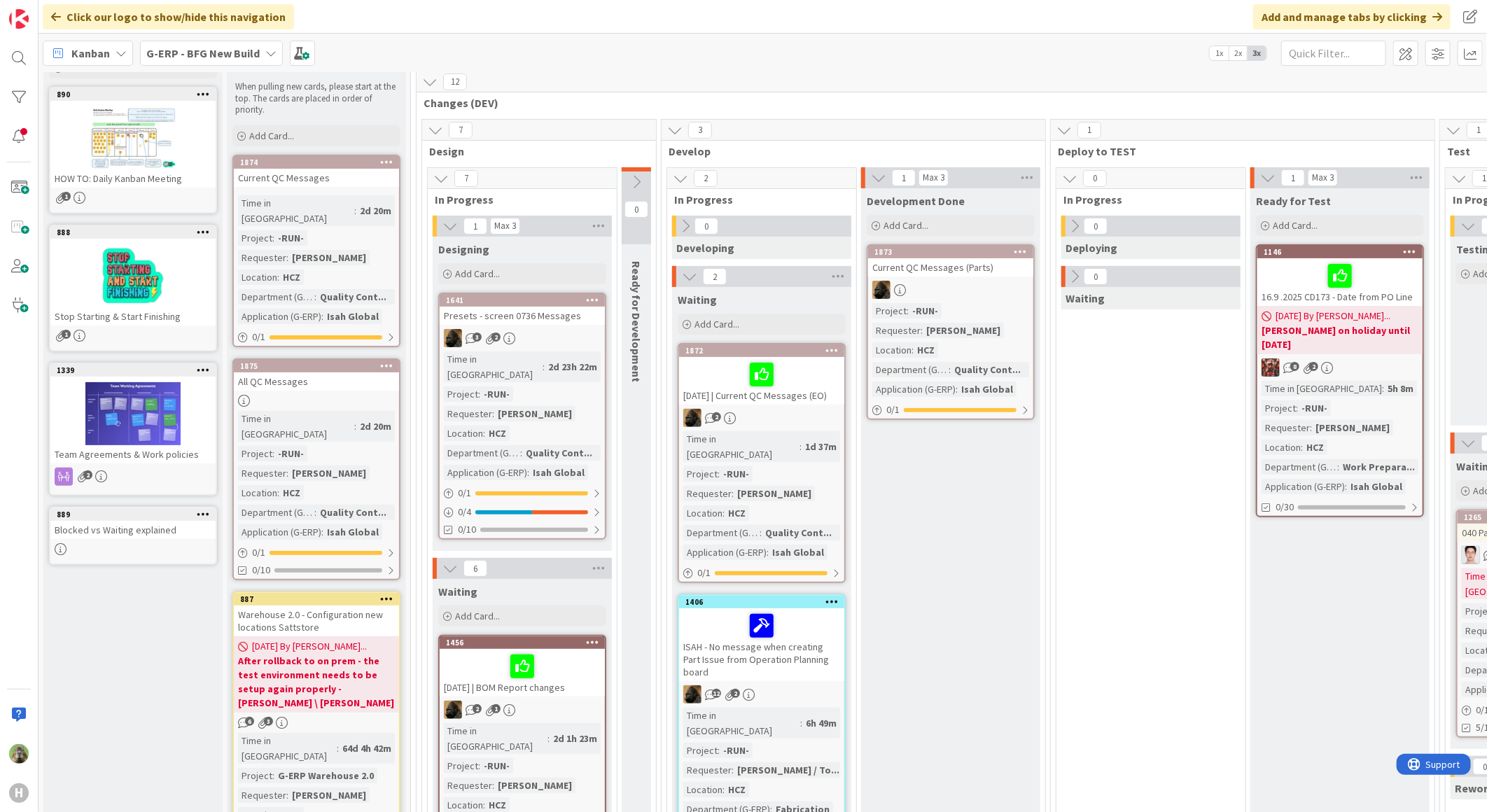
scroll to position [0, 0]
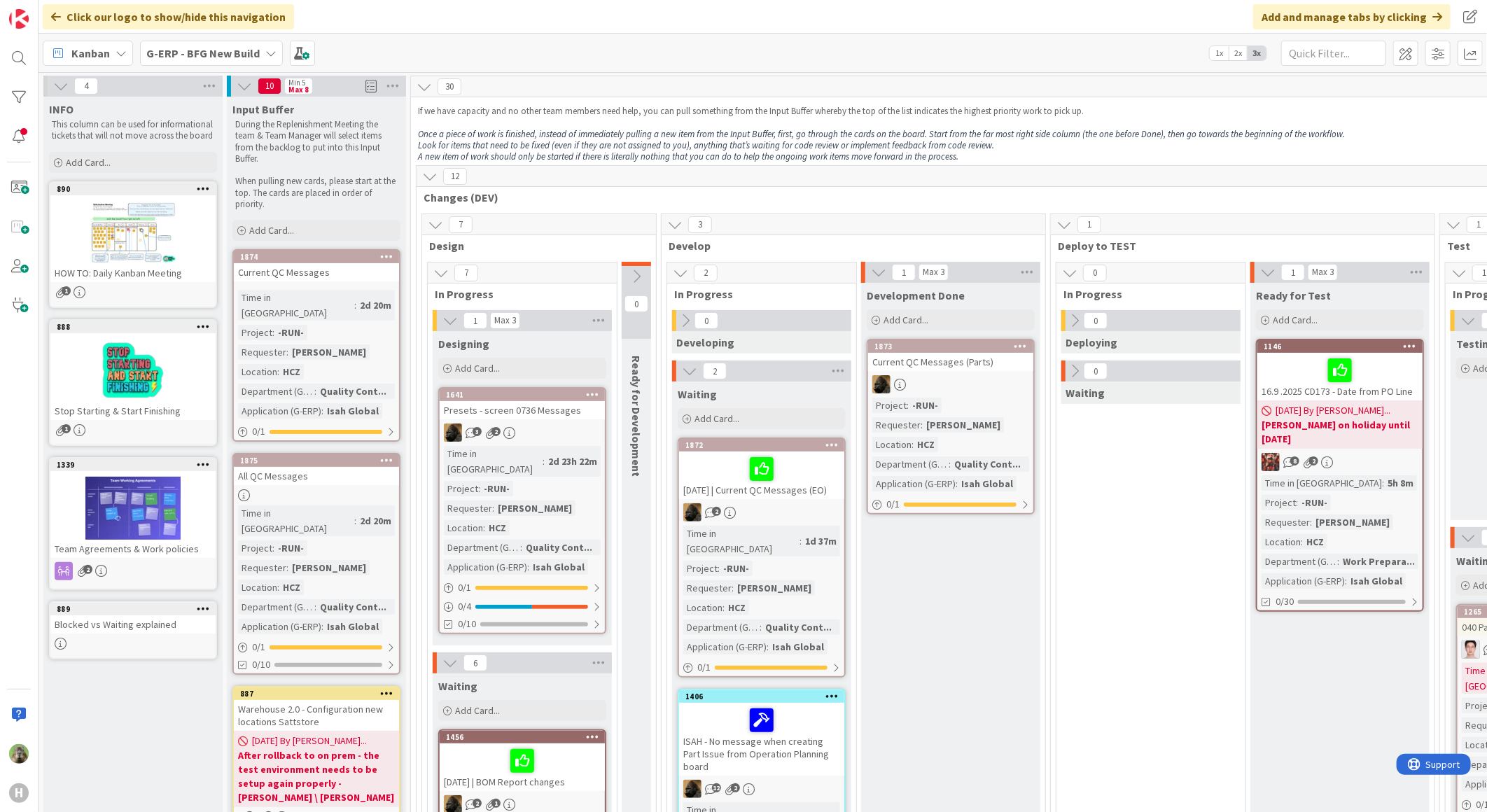
click at [108, 62] on div "Kanban" at bounding box center [87, 53] width 90 height 25
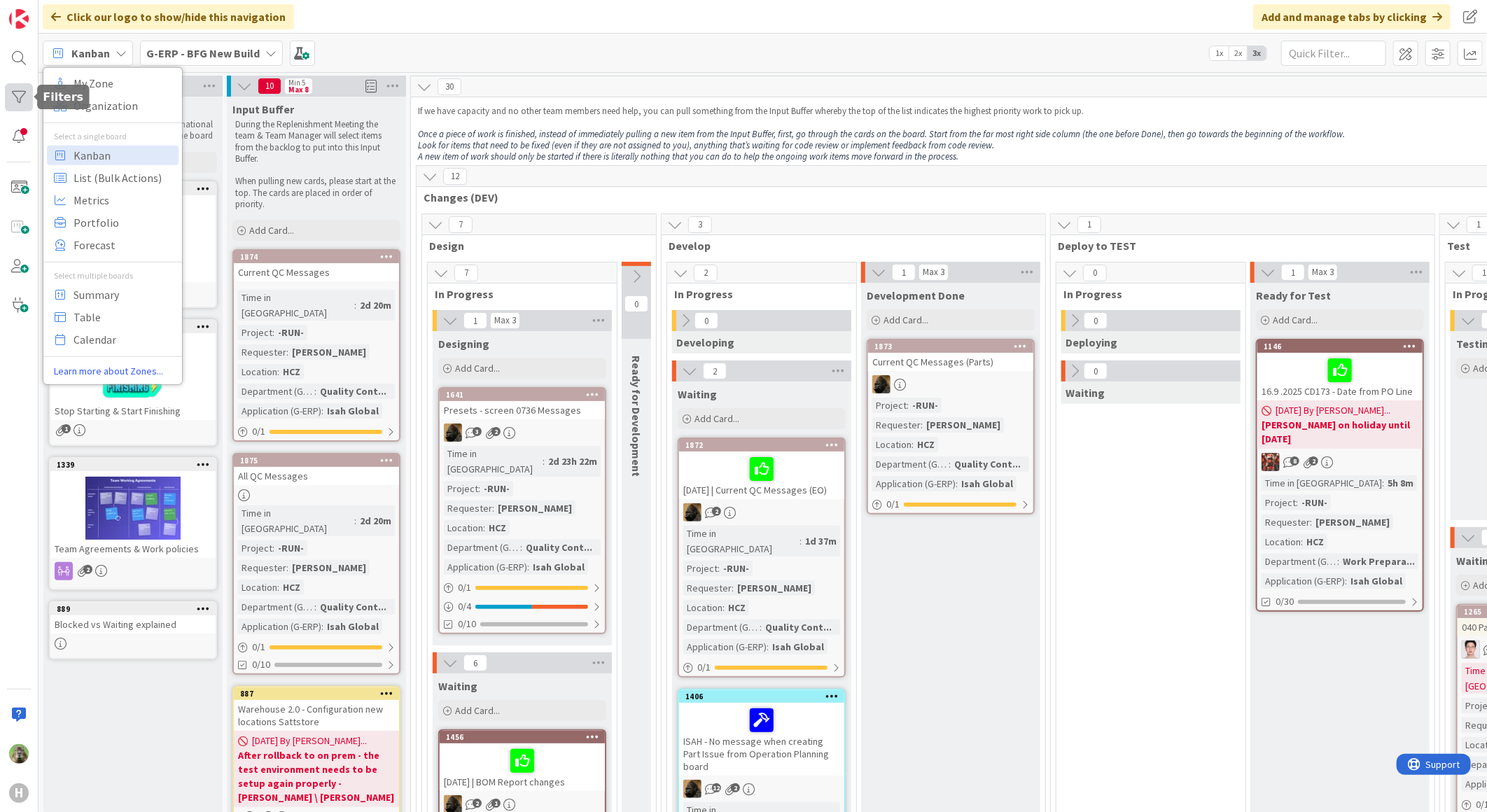
click at [24, 91] on div at bounding box center [19, 97] width 28 height 28
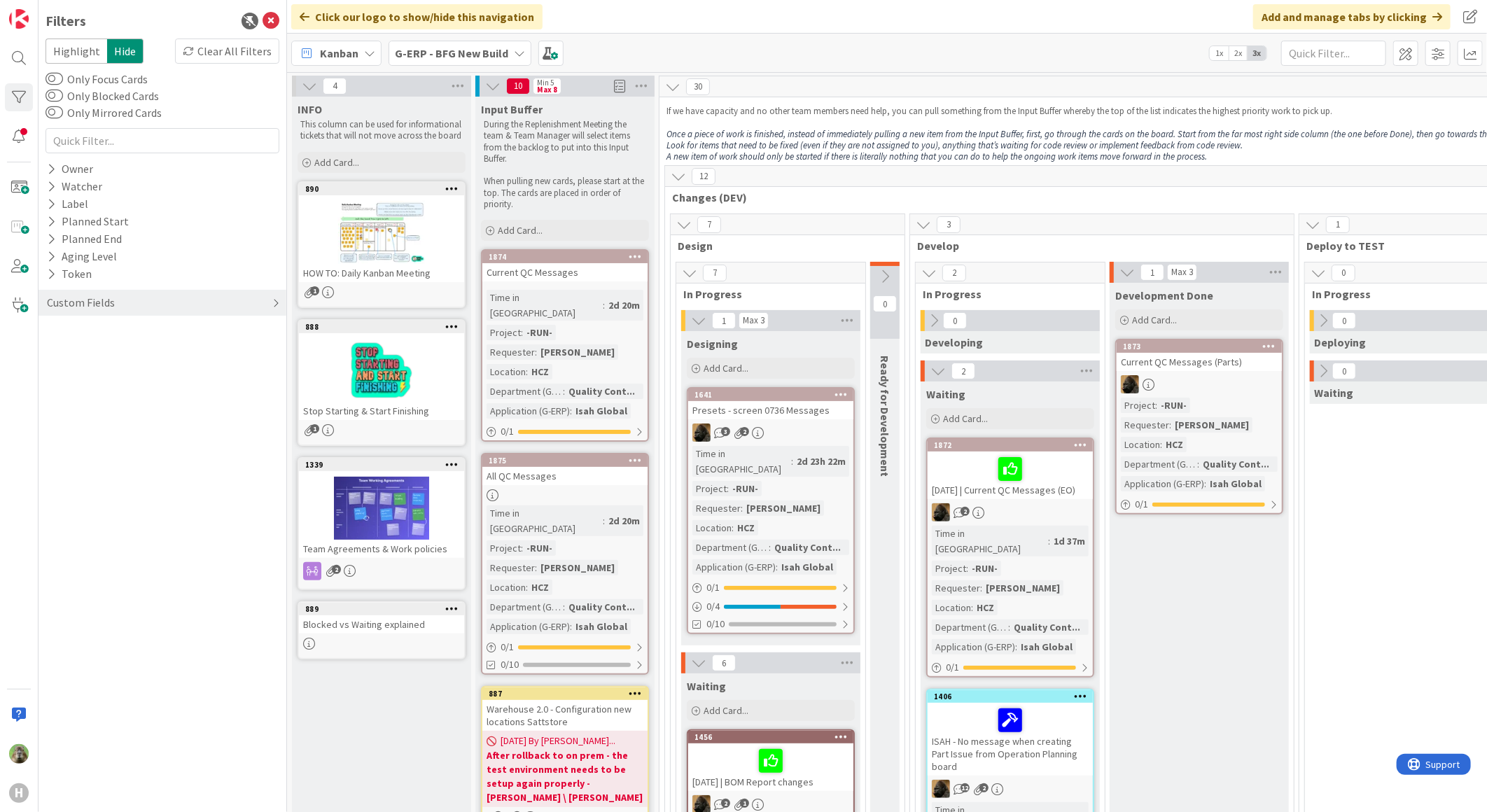
click at [92, 290] on div "Custom Fields" at bounding box center [162, 302] width 248 height 26
click at [117, 381] on button "Department (G-ERP)" at bounding box center [104, 384] width 119 height 17
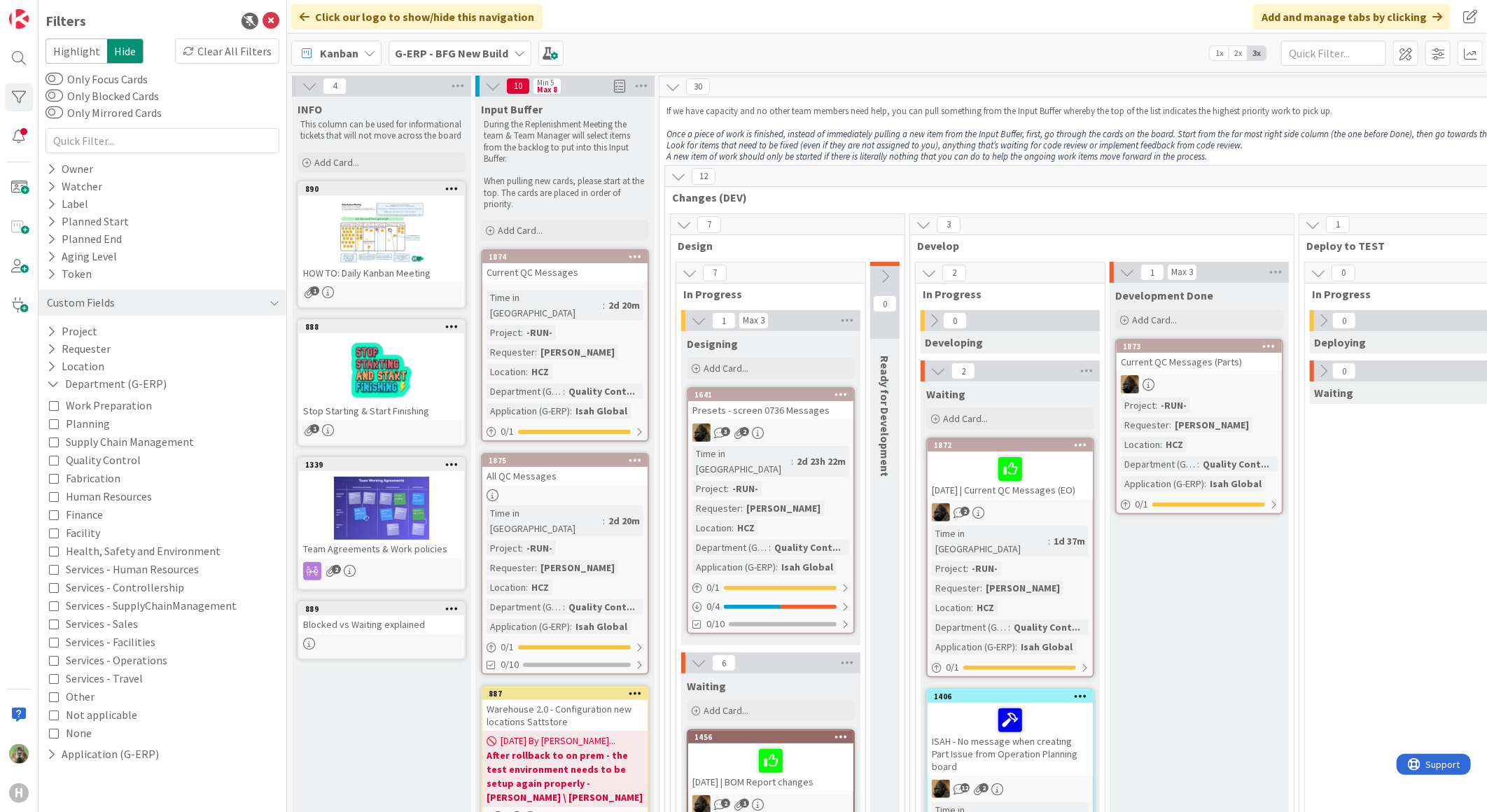
click at [172, 443] on span "Supply Chain Management" at bounding box center [130, 441] width 128 height 18
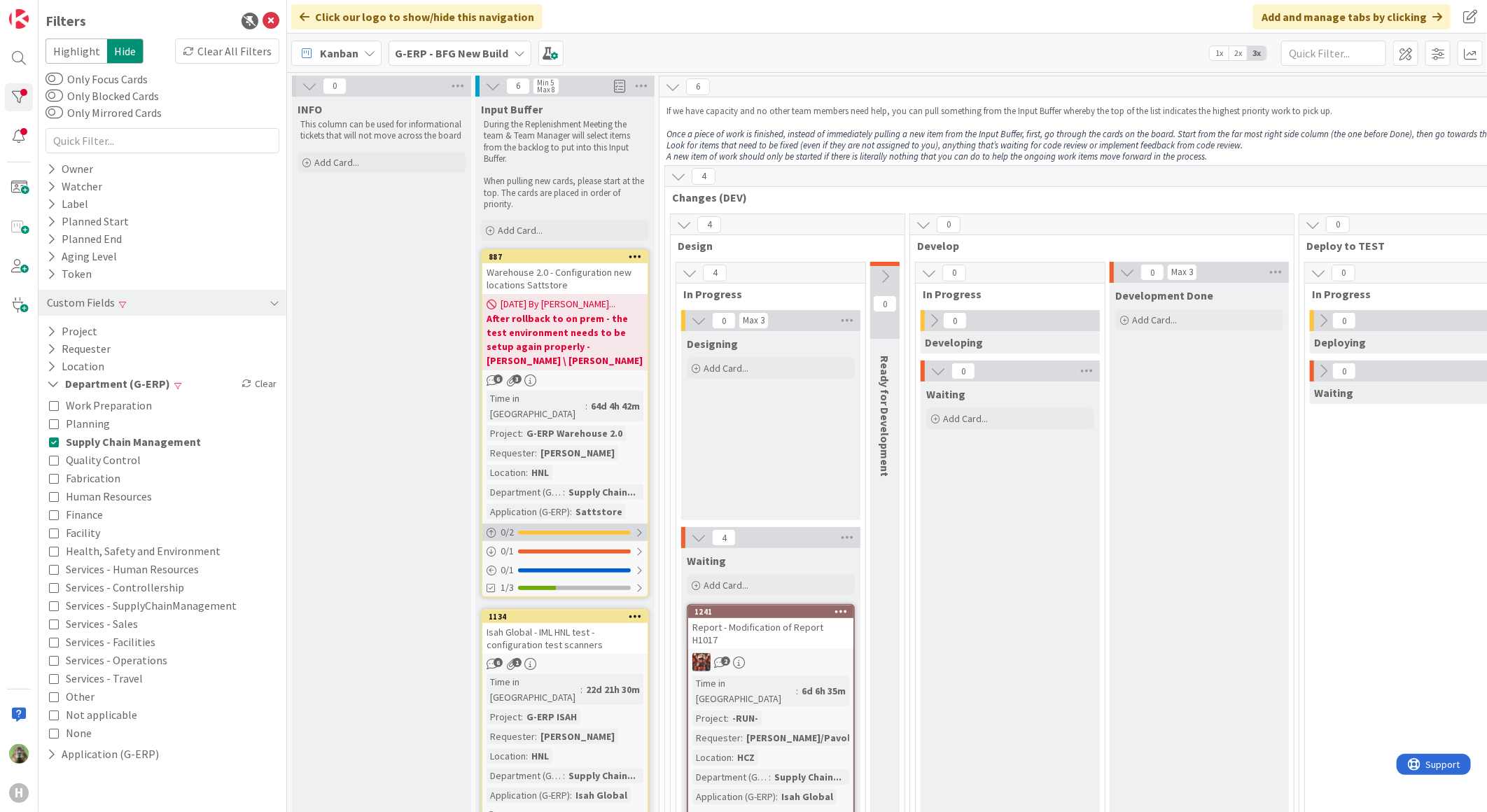
click at [488, 523] on div "0 / 2" at bounding box center [565, 532] width 165 height 17
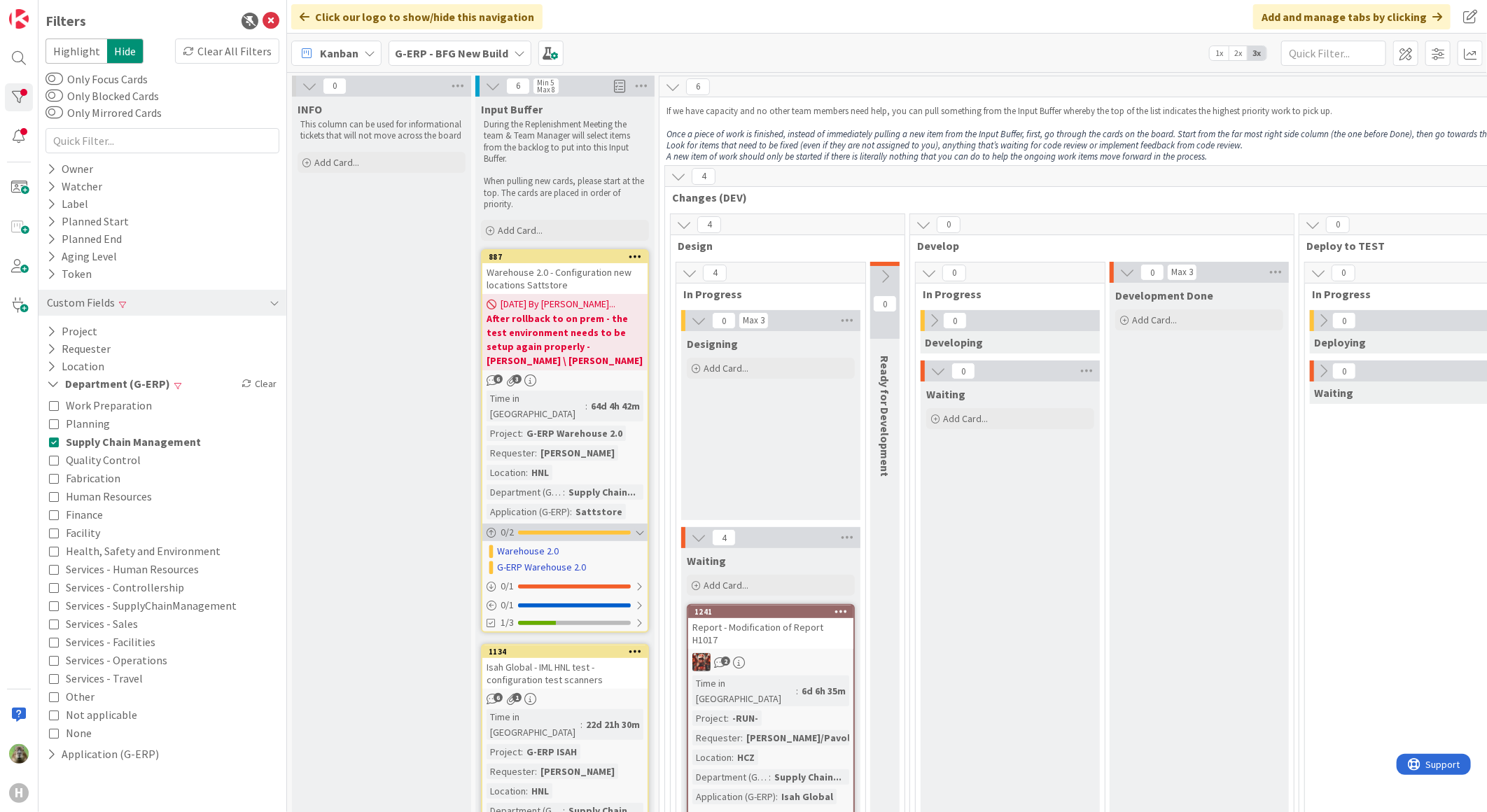
click at [488, 523] on div "0 / 2" at bounding box center [565, 532] width 165 height 17
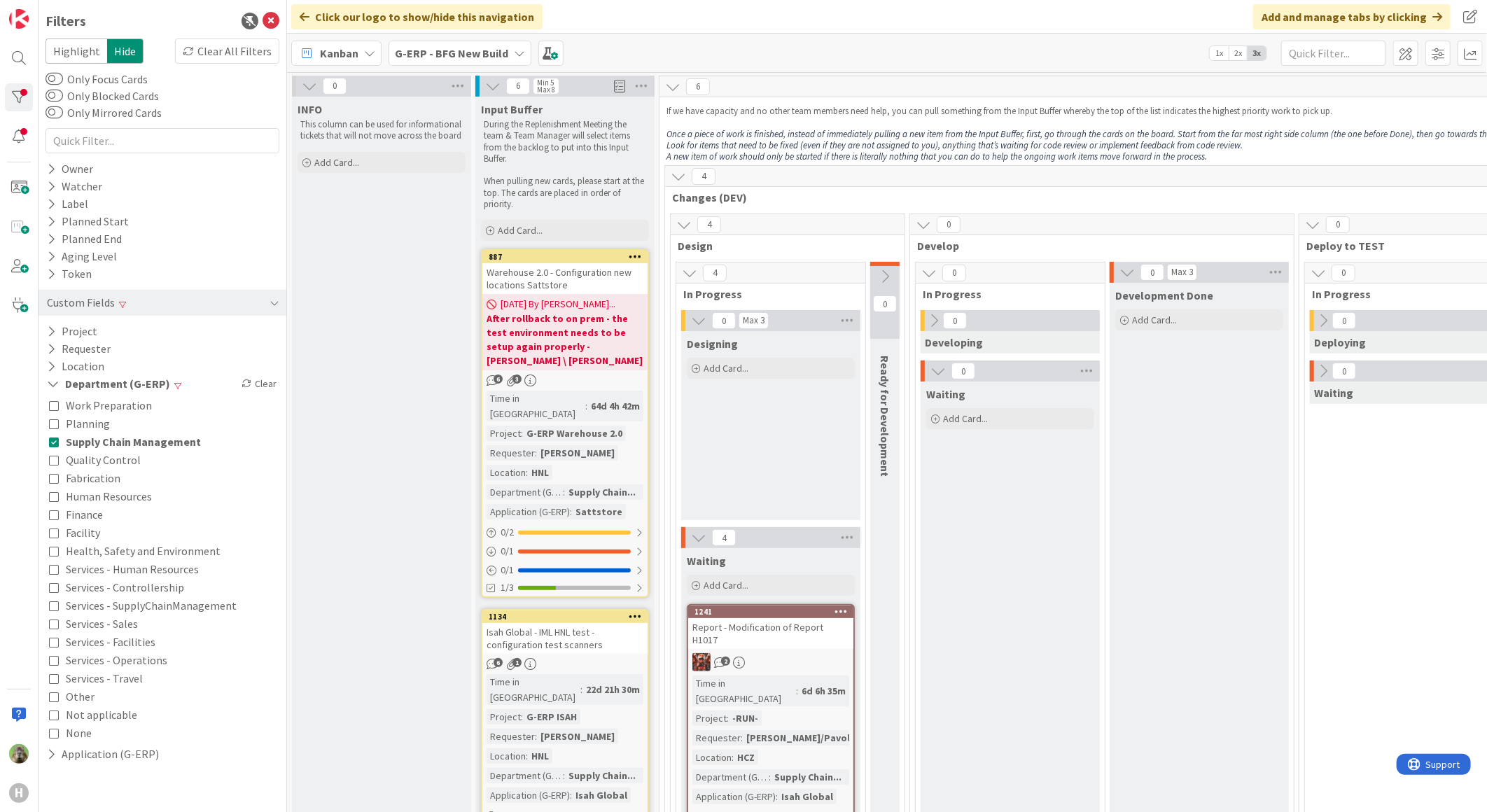
click at [266, 22] on icon at bounding box center [271, 20] width 17 height 17
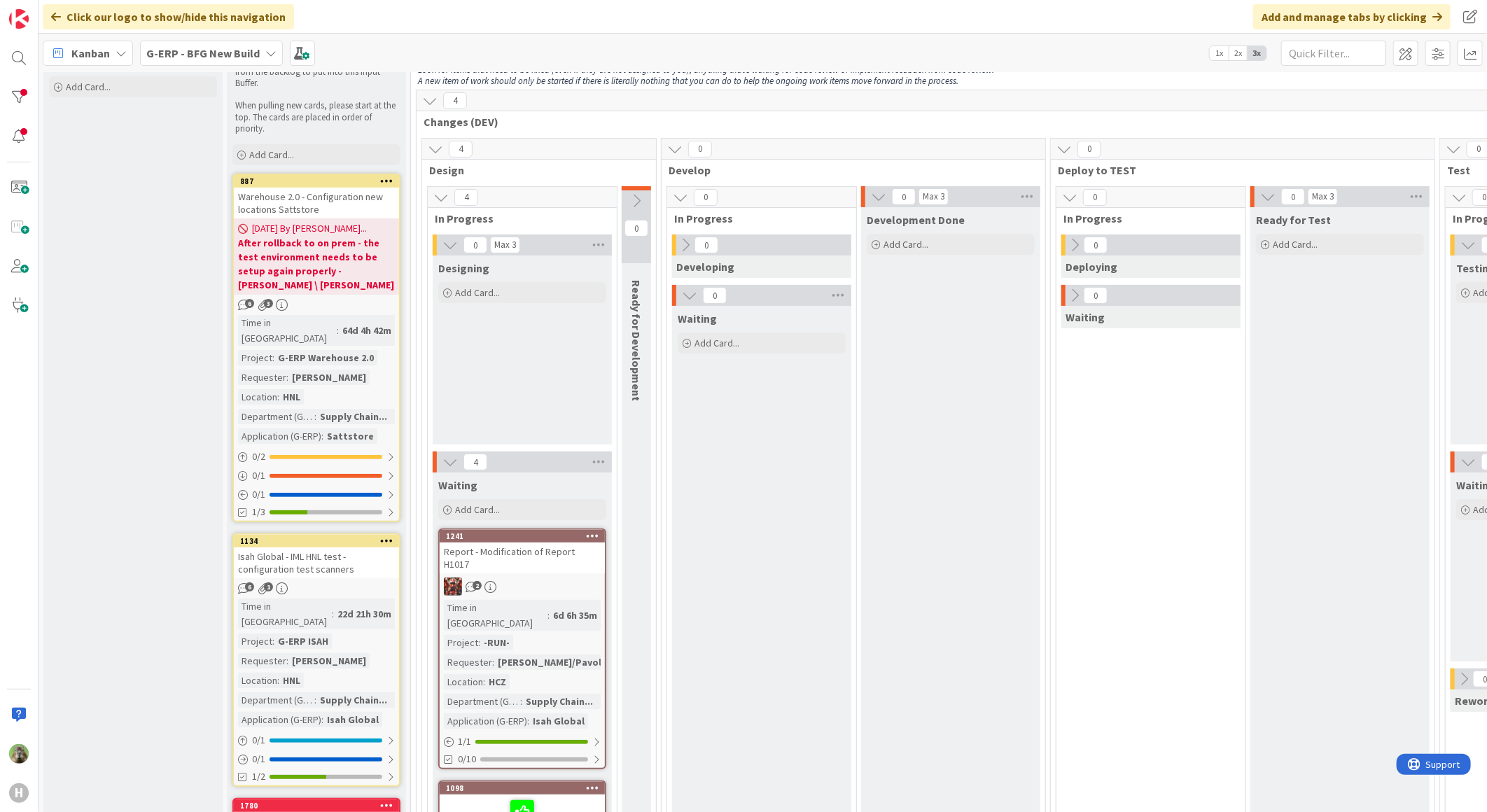
scroll to position [233, 0]
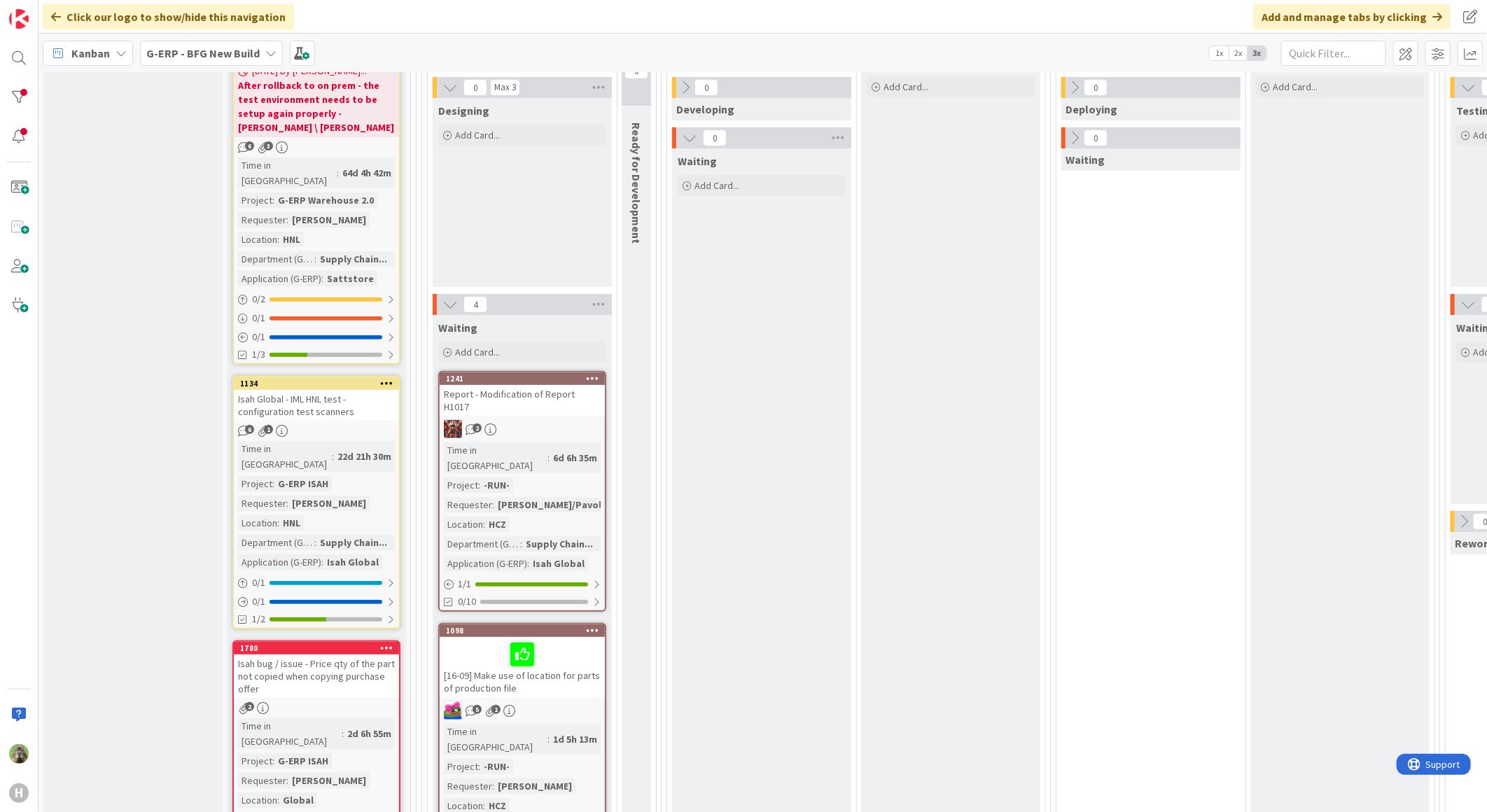
click at [526, 397] on div "Report - Modification of Report H1017" at bounding box center [521, 400] width 165 height 31
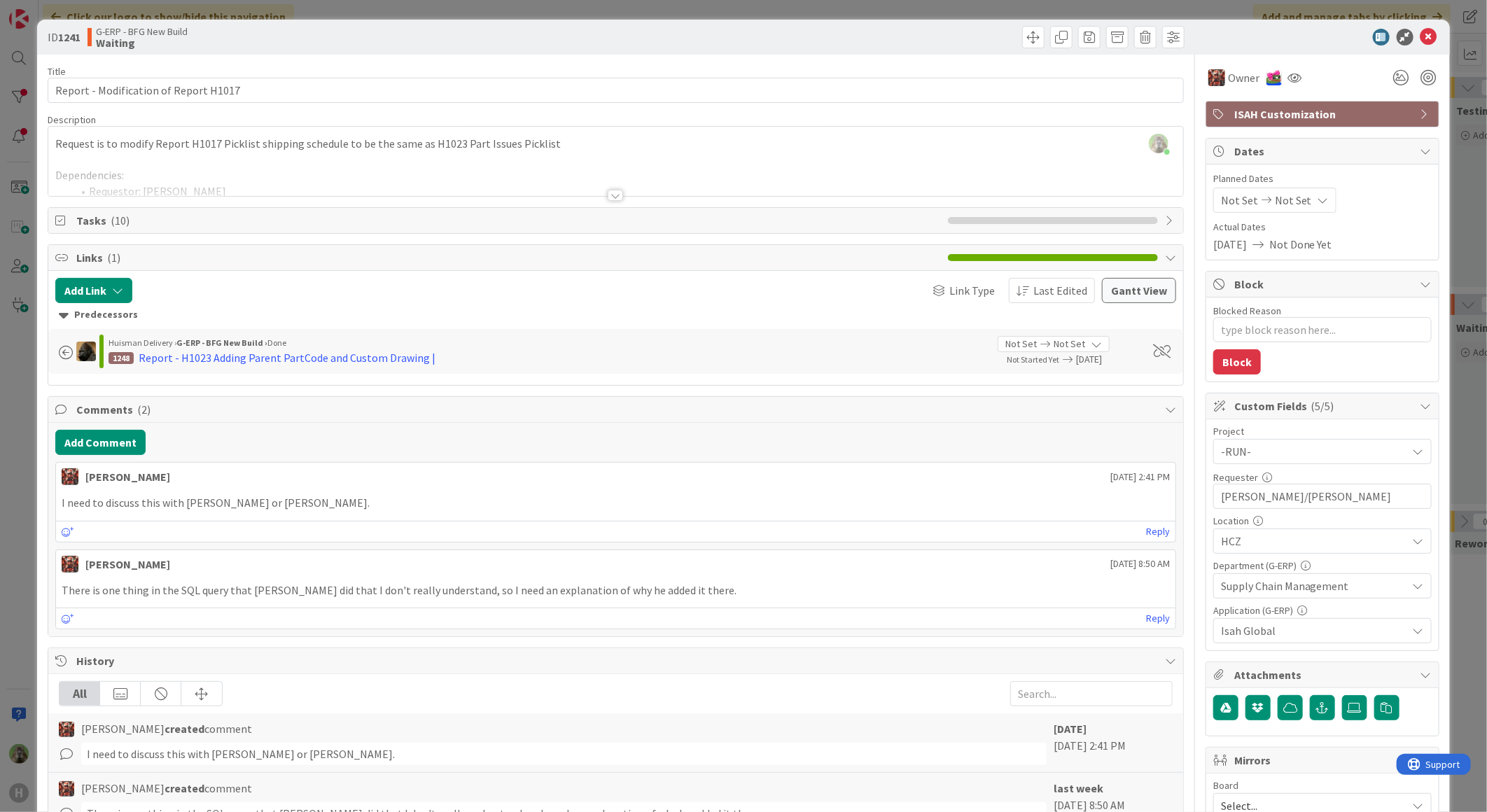
click at [546, 166] on div at bounding box center [616, 179] width 1135 height 36
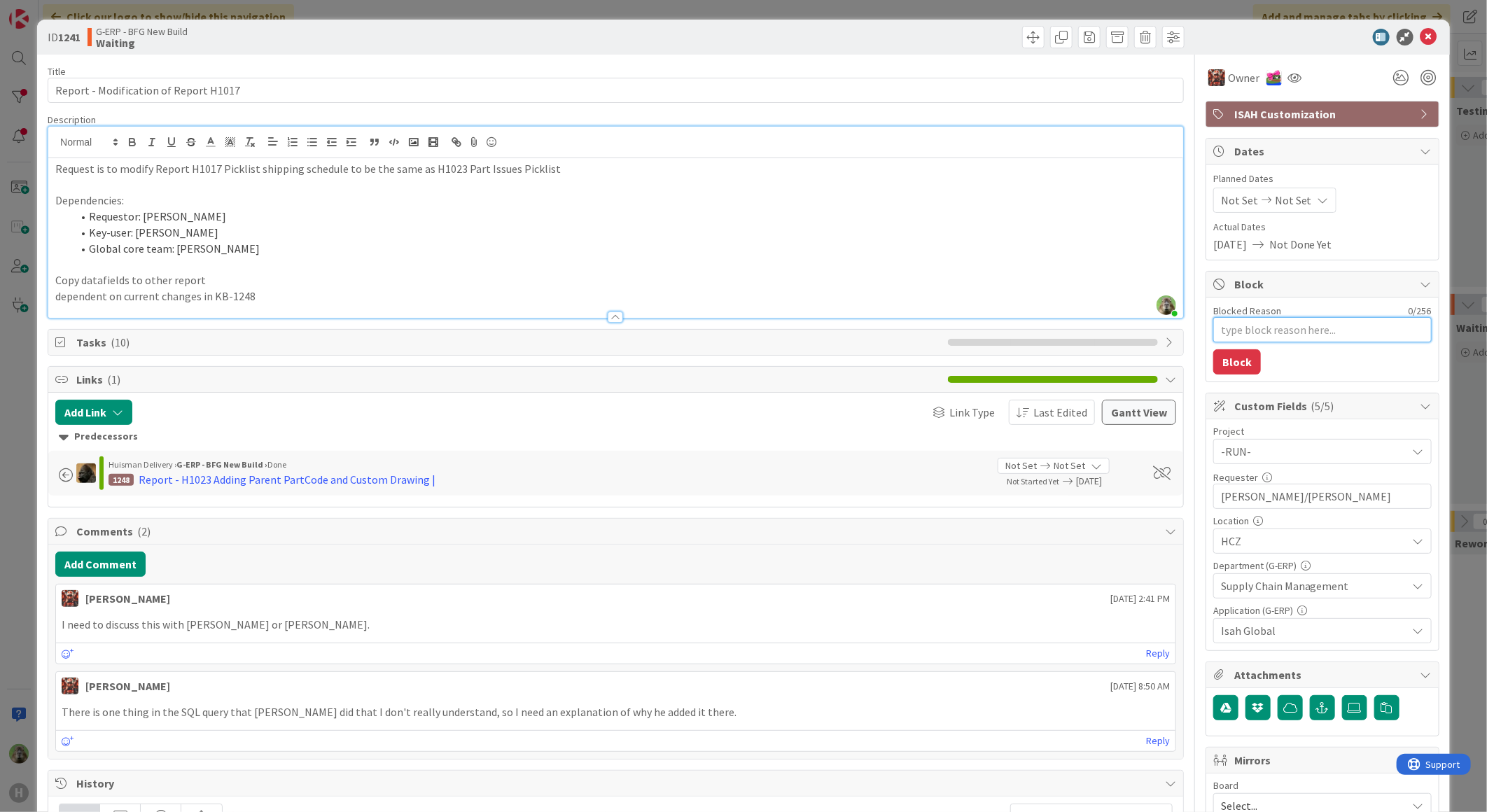
click at [1347, 322] on textarea "Blocked Reason" at bounding box center [1322, 329] width 218 height 25
click at [9, 411] on div "ID 1241 G-ERP - BFG New Build Waiting Title 37 / 128 Report - Modification of R…" at bounding box center [743, 406] width 1487 height 812
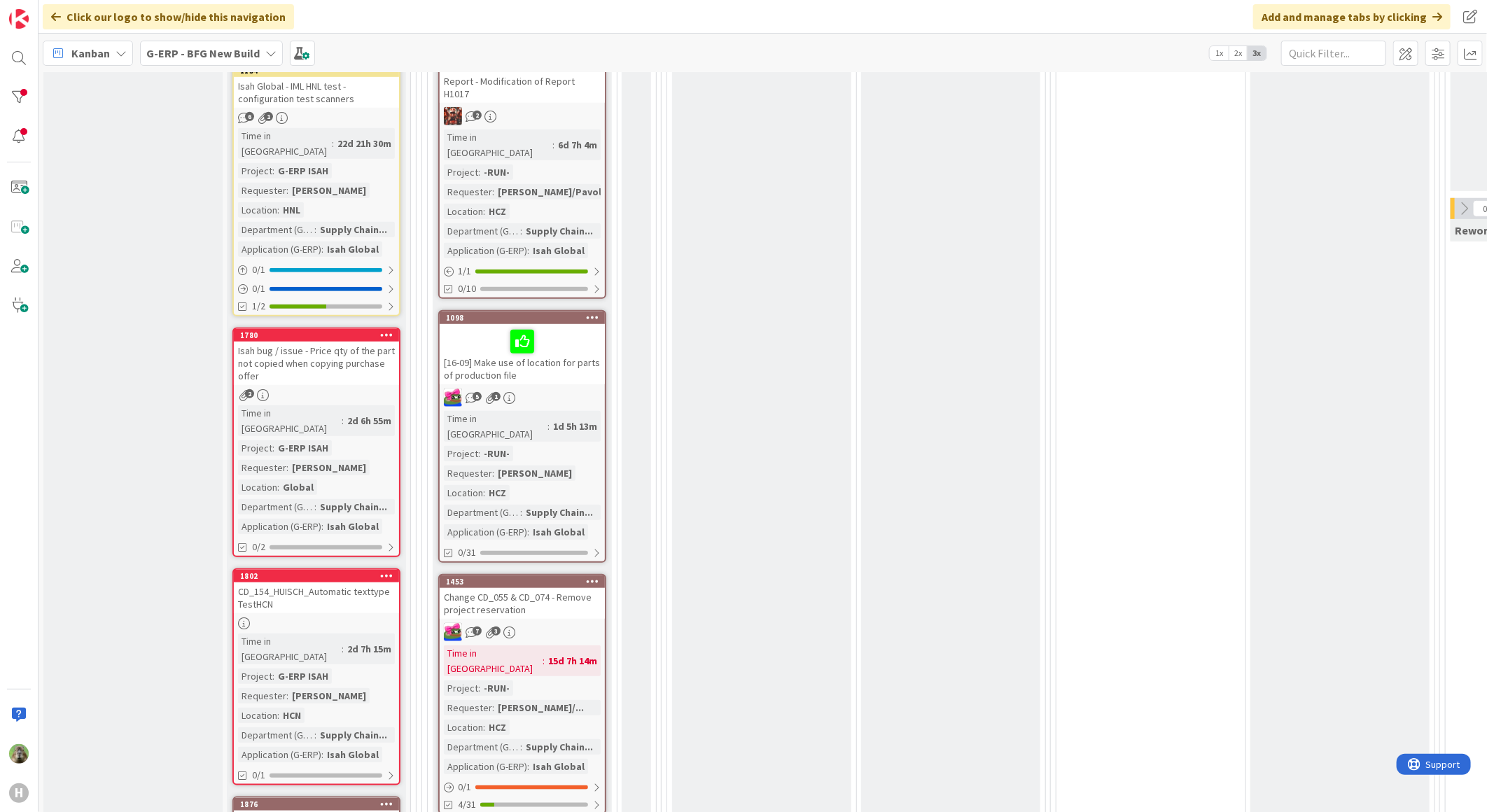
scroll to position [543, 0]
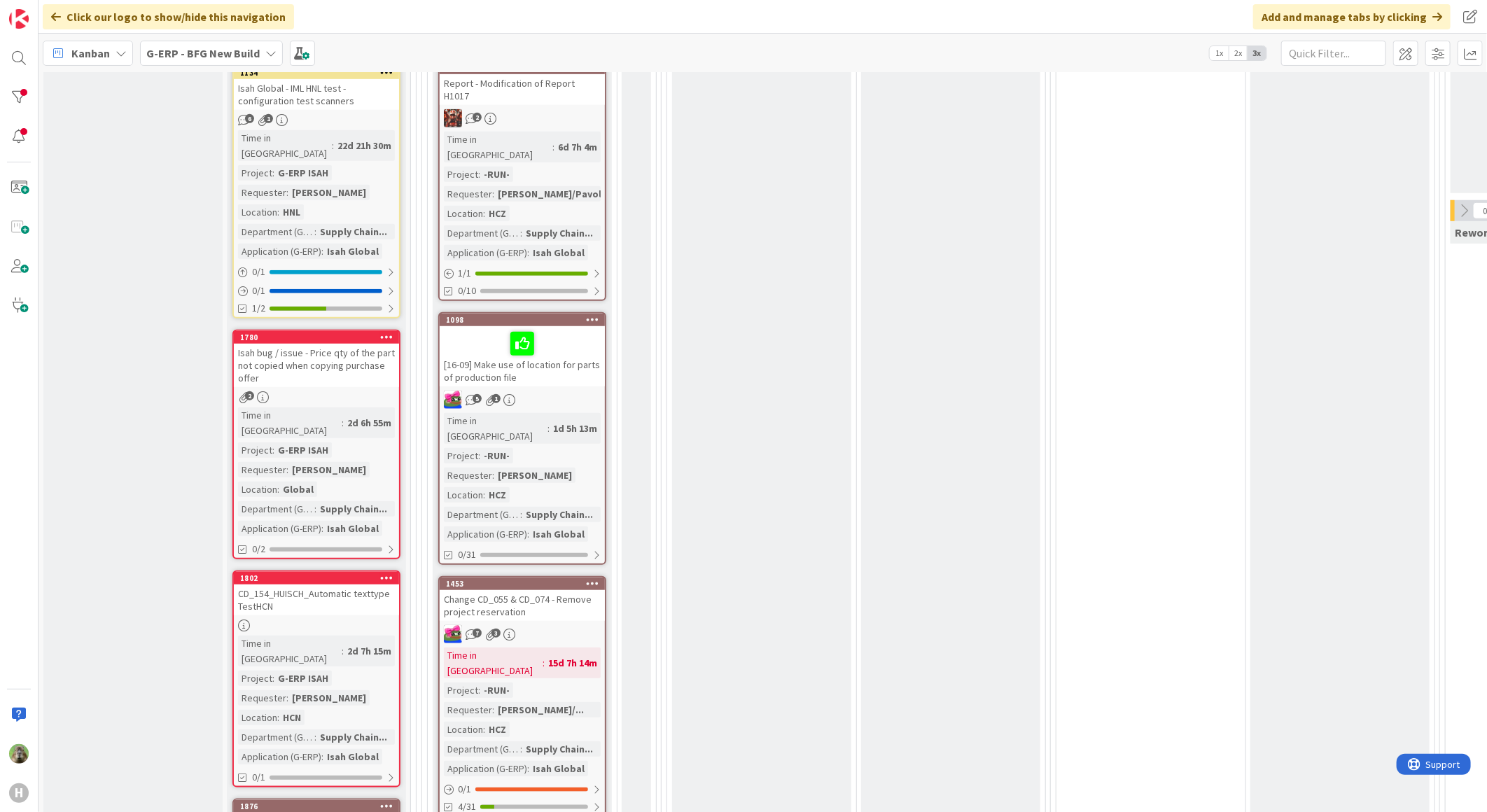
click at [174, 54] on b "G-ERP - BFG New Build" at bounding box center [202, 53] width 113 height 14
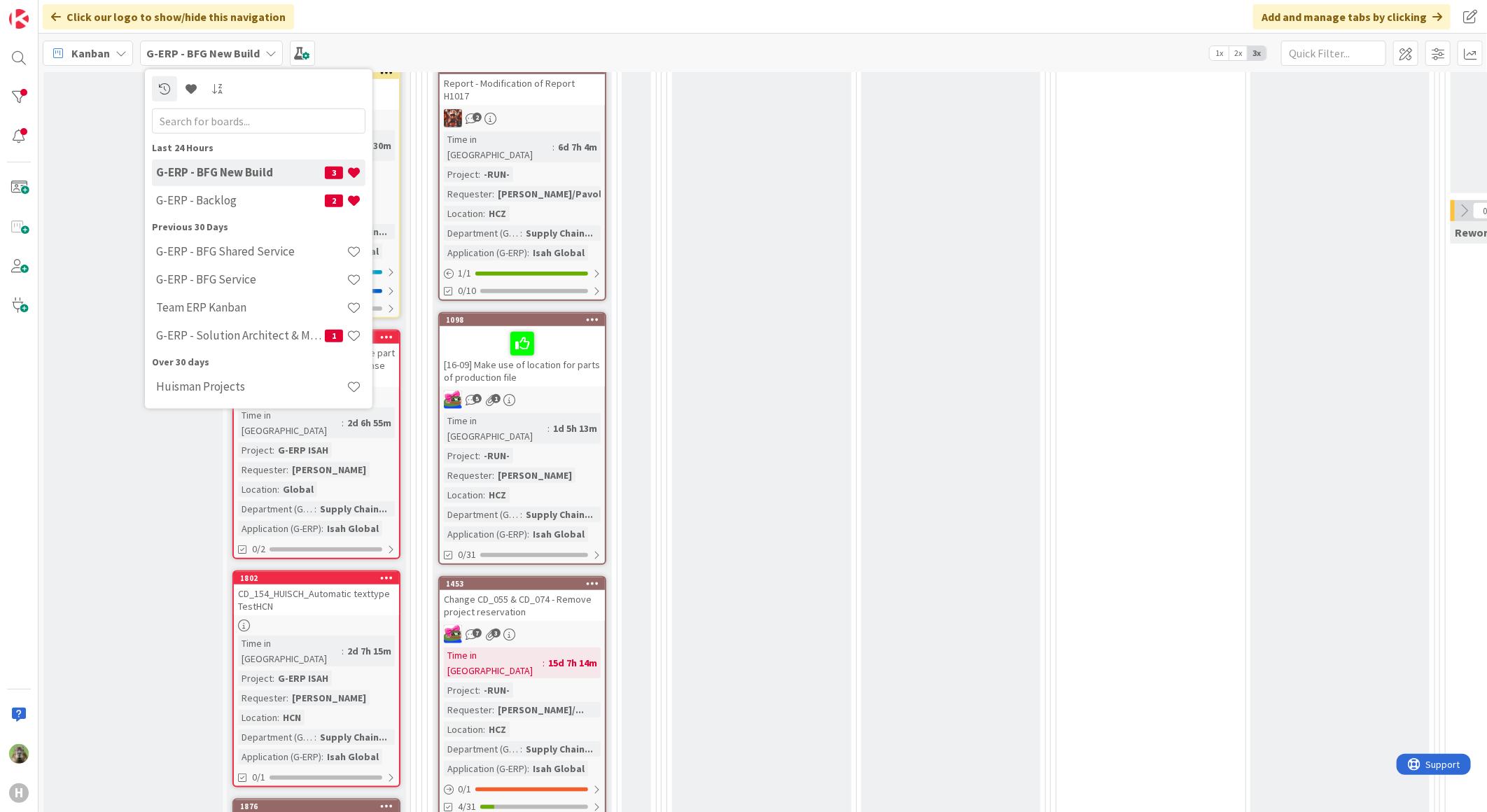
click at [868, 466] on div "Development Done Add Card..." at bounding box center [951, 419] width 179 height 1361
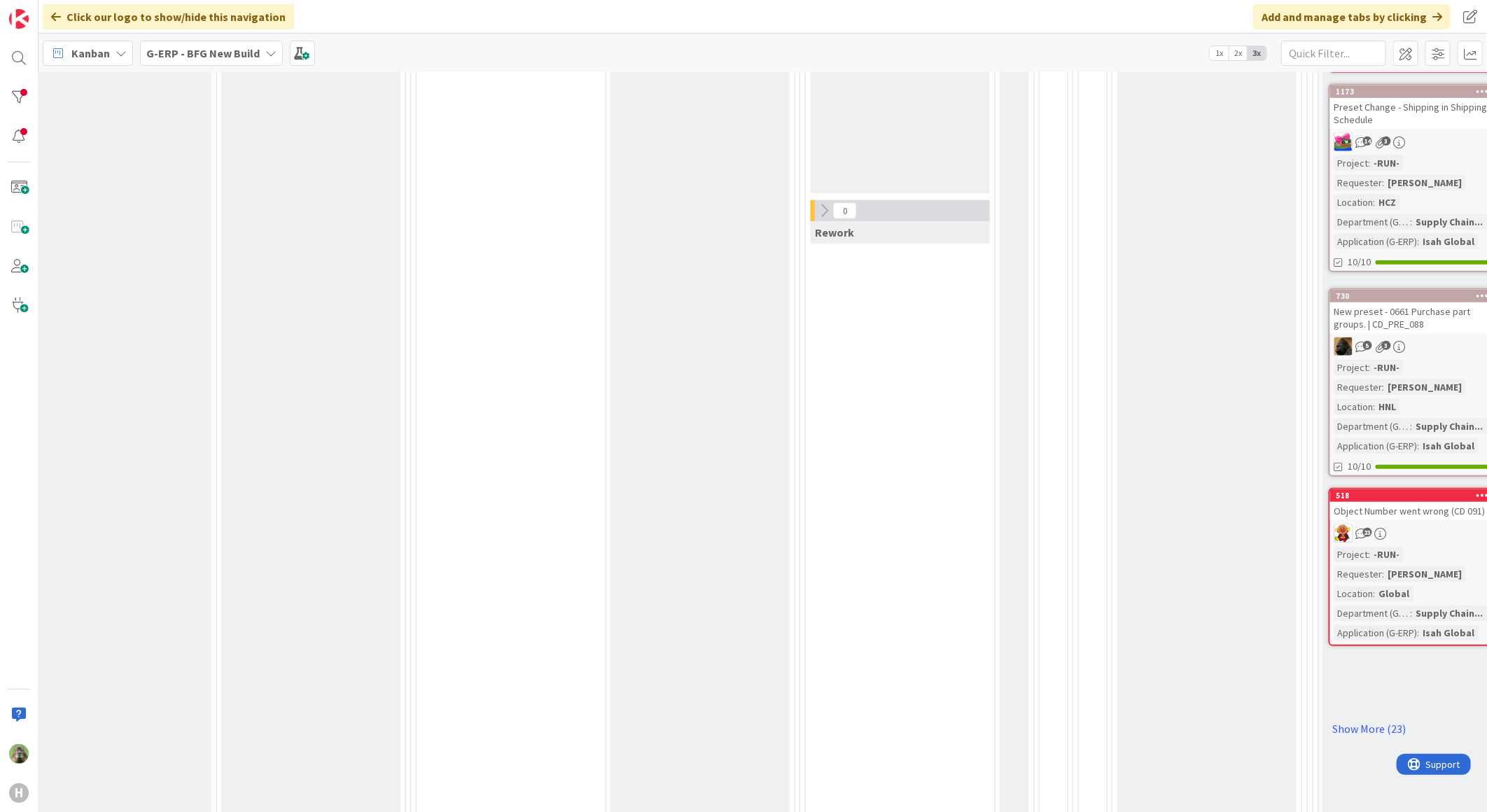
scroll to position [155, 640]
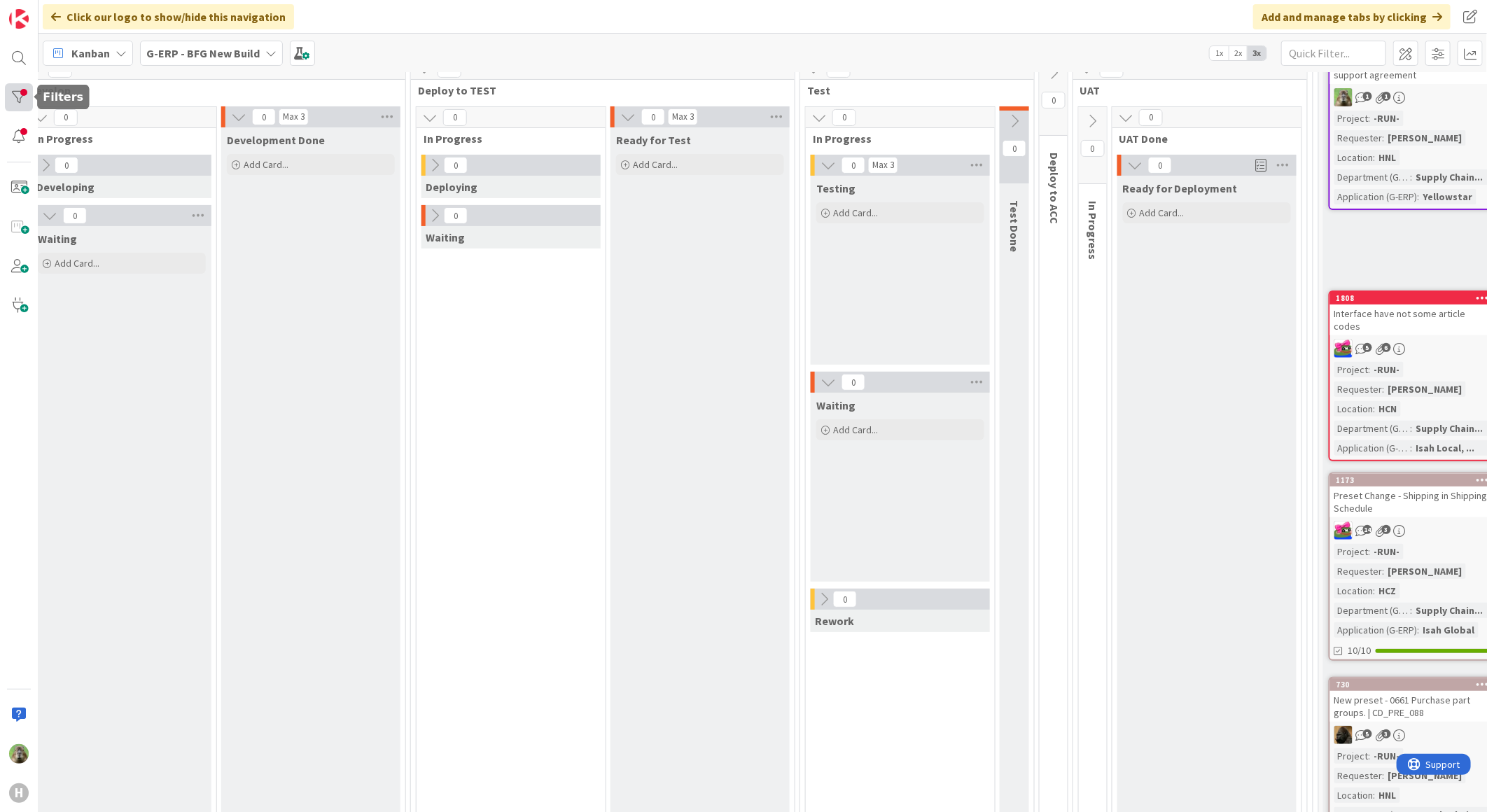
click at [26, 92] on div at bounding box center [19, 97] width 28 height 28
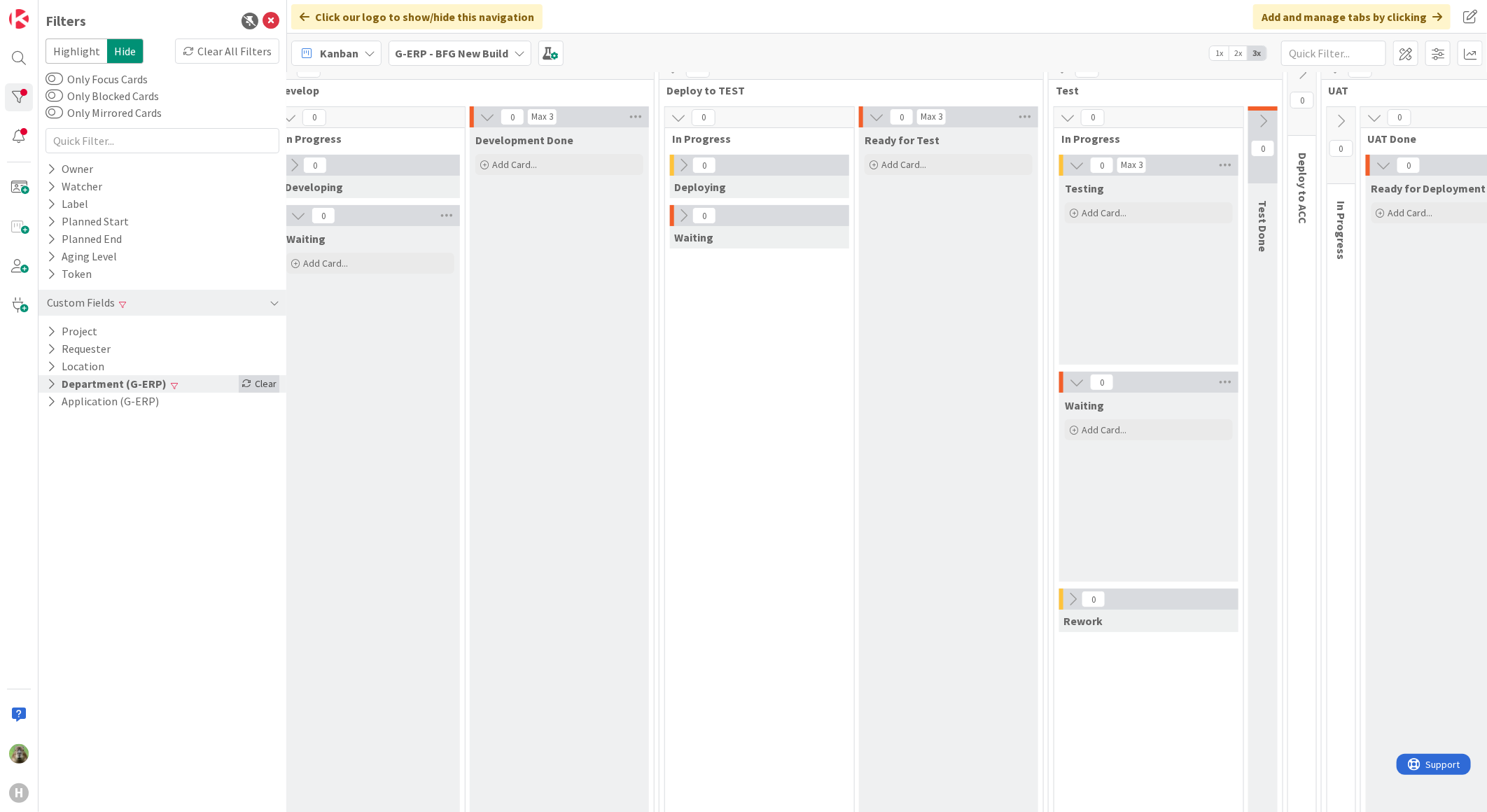
click at [268, 387] on div "Clear" at bounding box center [259, 384] width 40 height 17
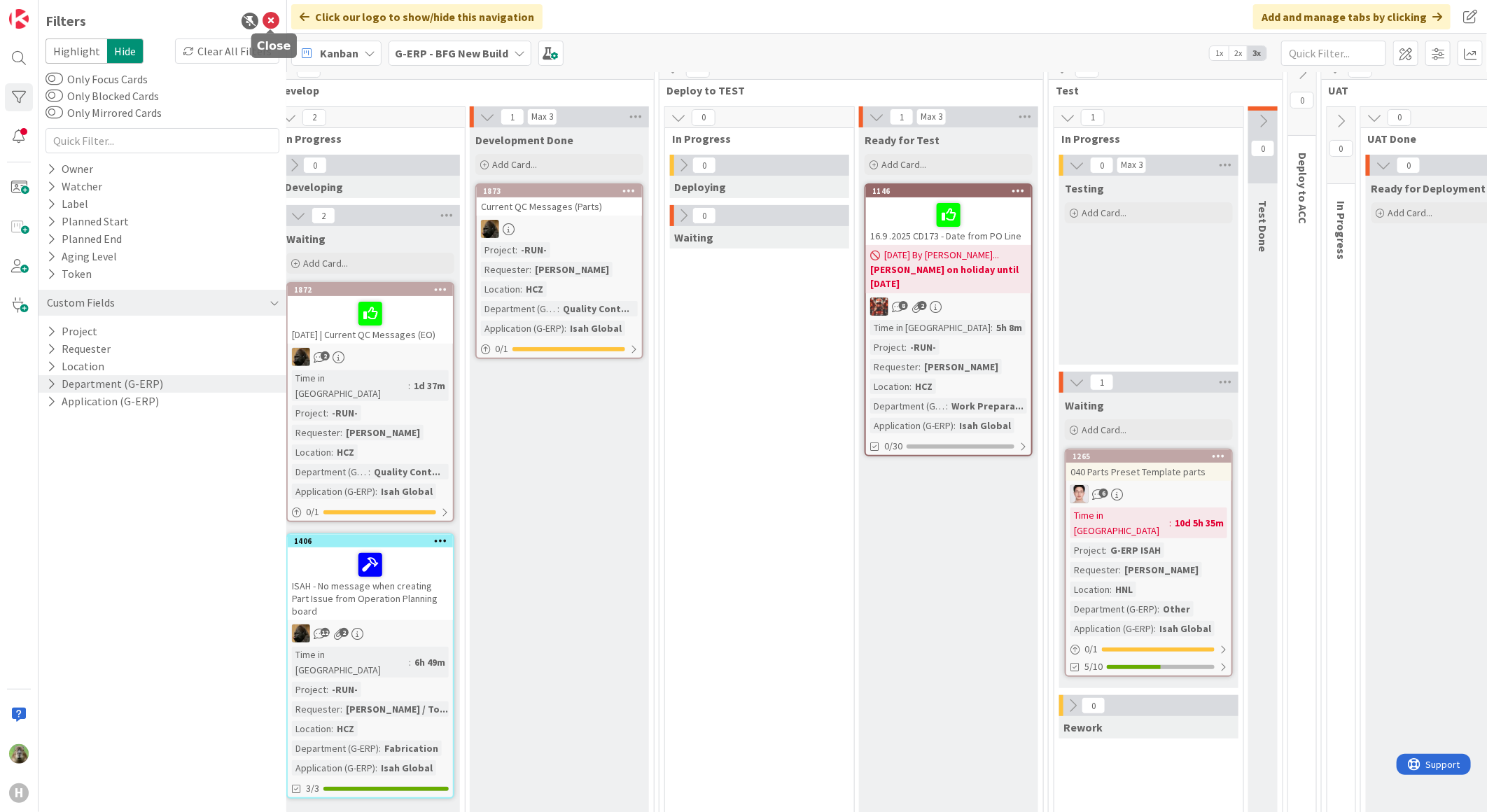
click at [274, 21] on icon at bounding box center [271, 20] width 17 height 17
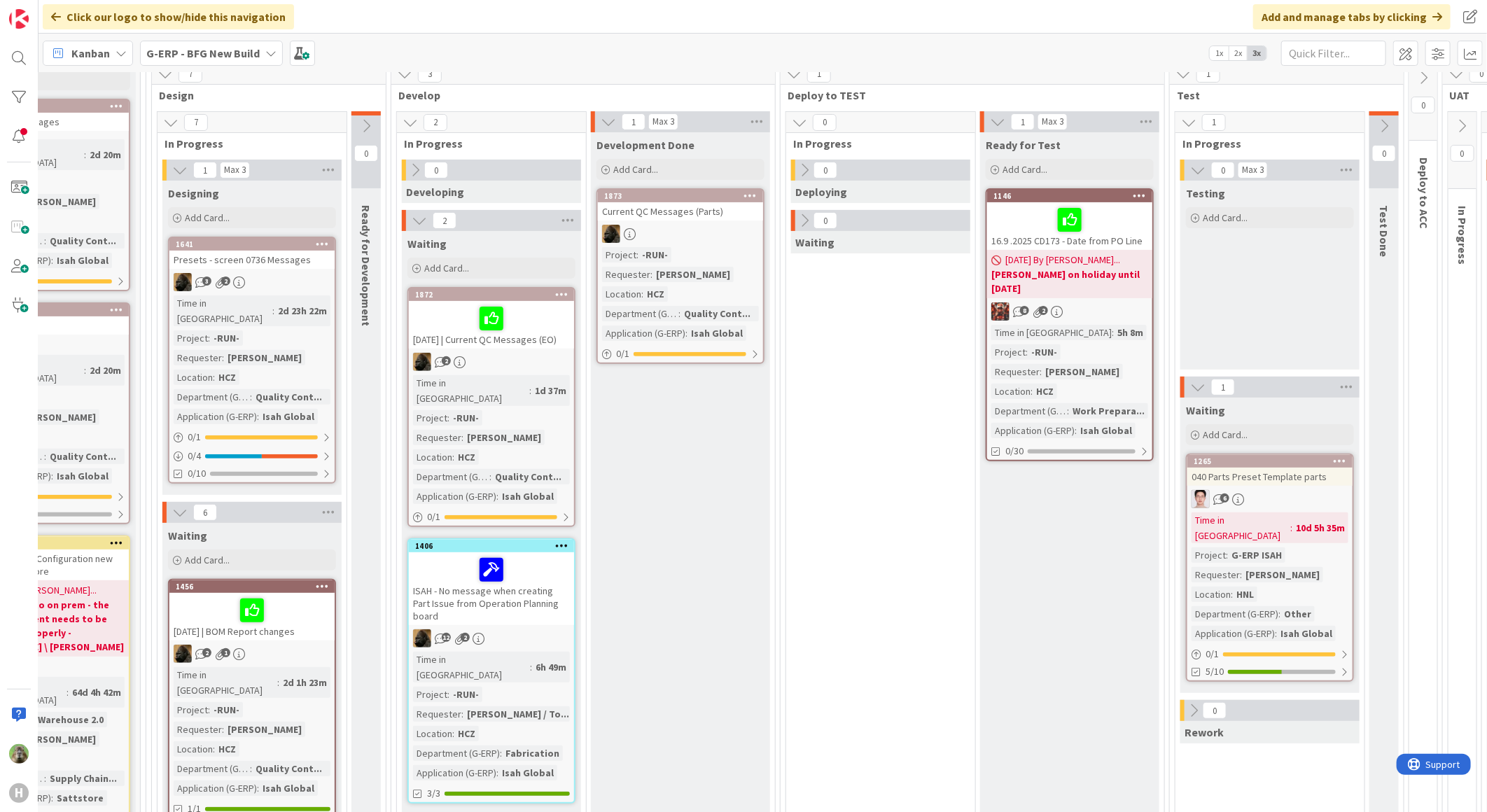
scroll to position [155, 270]
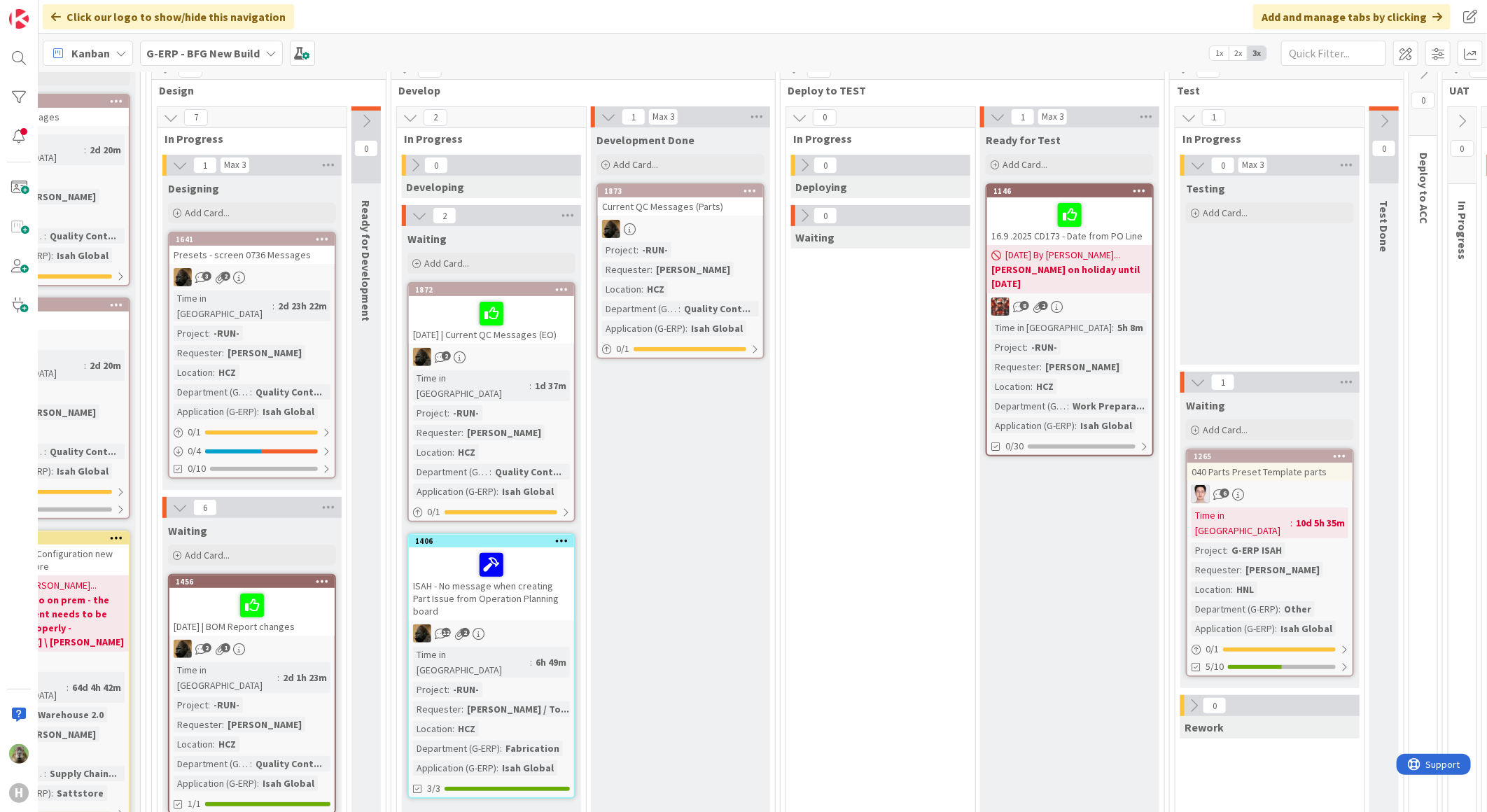
click at [1287, 480] on link "1265 040 Parts Preset Template parts 6 Time in [GEOGRAPHIC_DATA] : 10d 5h 35m P…" at bounding box center [1270, 562] width 168 height 228
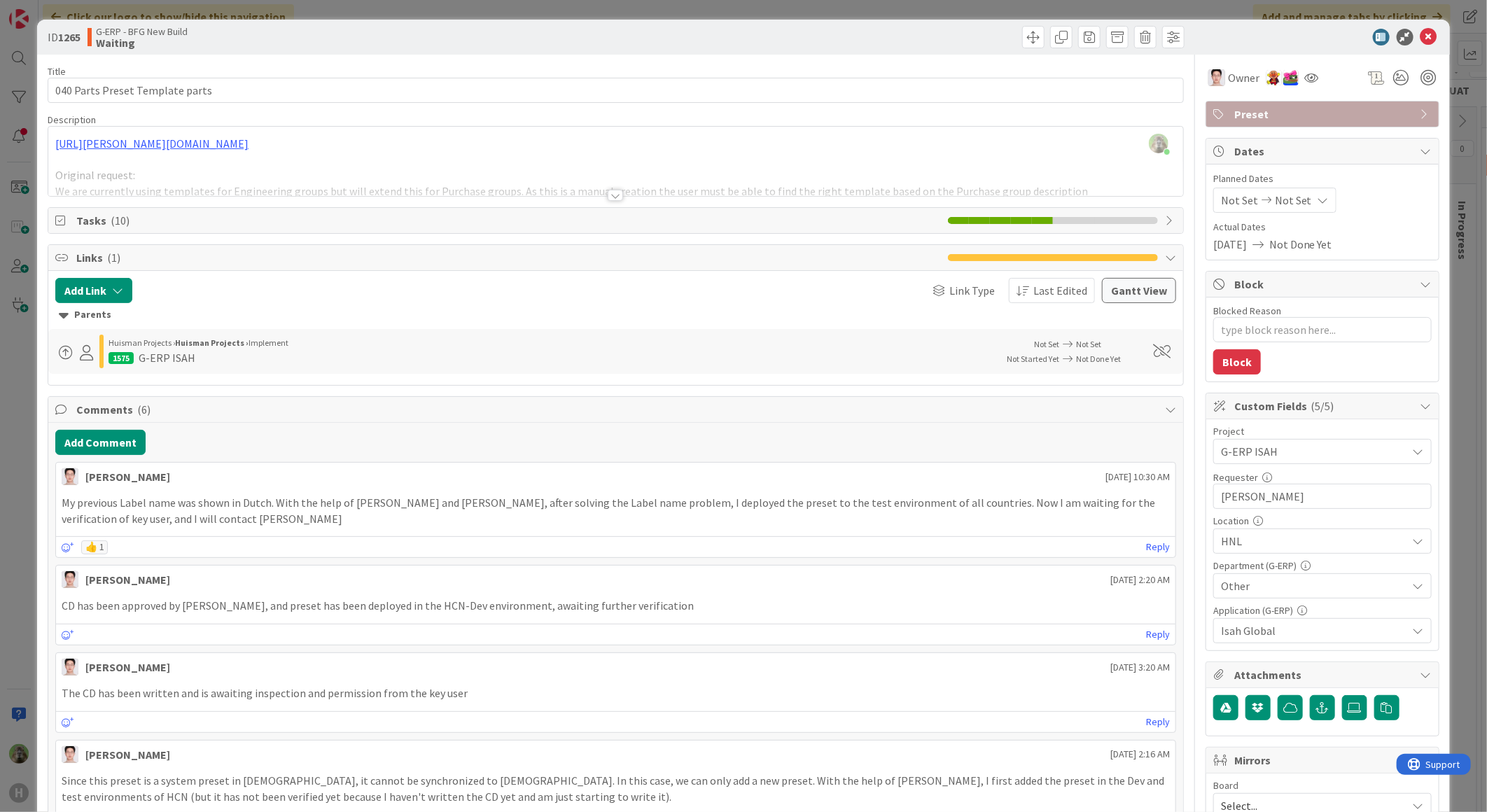
drag, startPoint x: 0, startPoint y: 574, endPoint x: 35, endPoint y: 561, distance: 37.3
click at [35, 561] on div "ID 1265 G-ERP - BFG New Build Waiting Title 31 / 128 040 Parts Preset Template …" at bounding box center [743, 406] width 1487 height 812
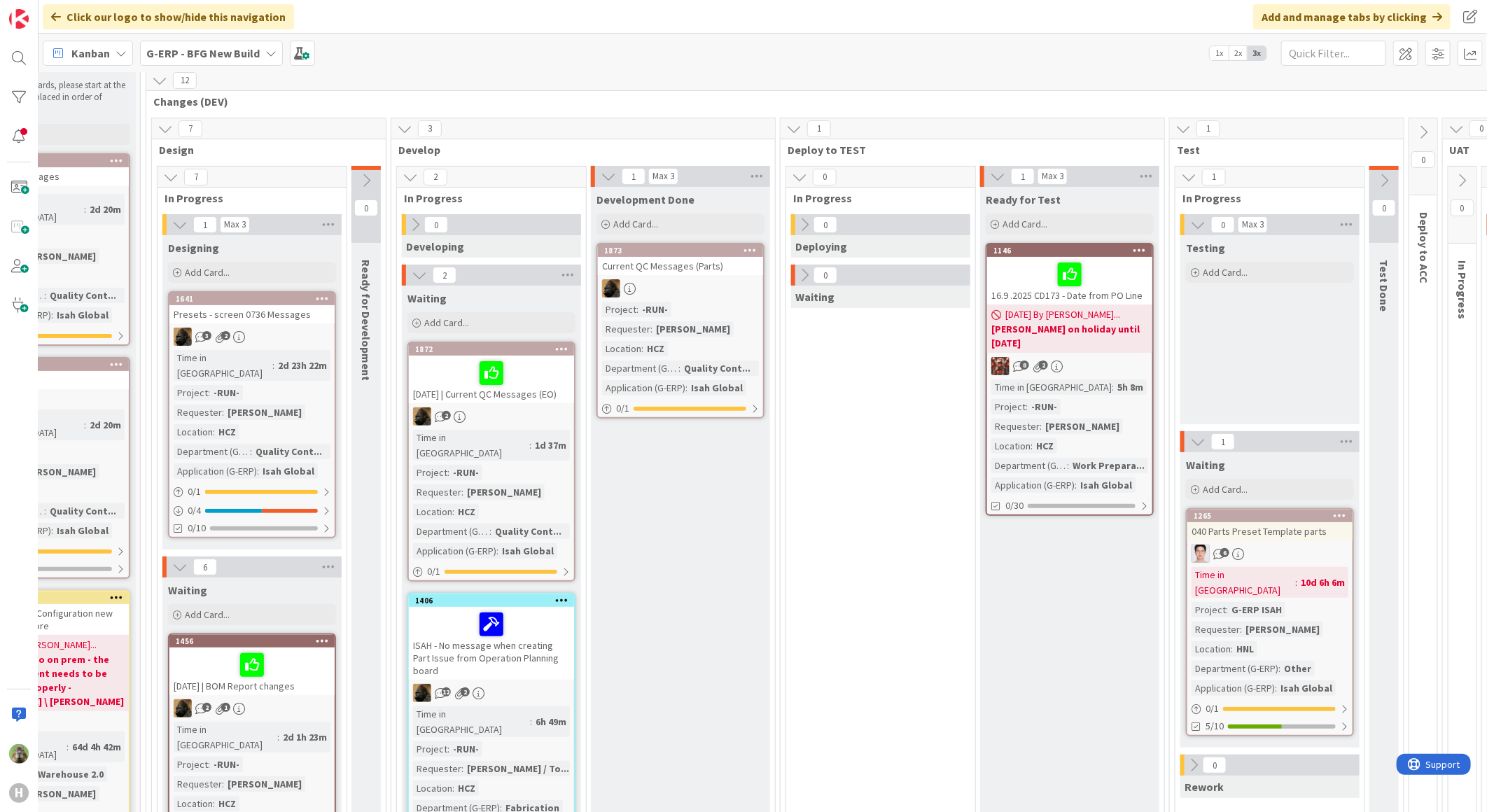
scroll to position [0, 270]
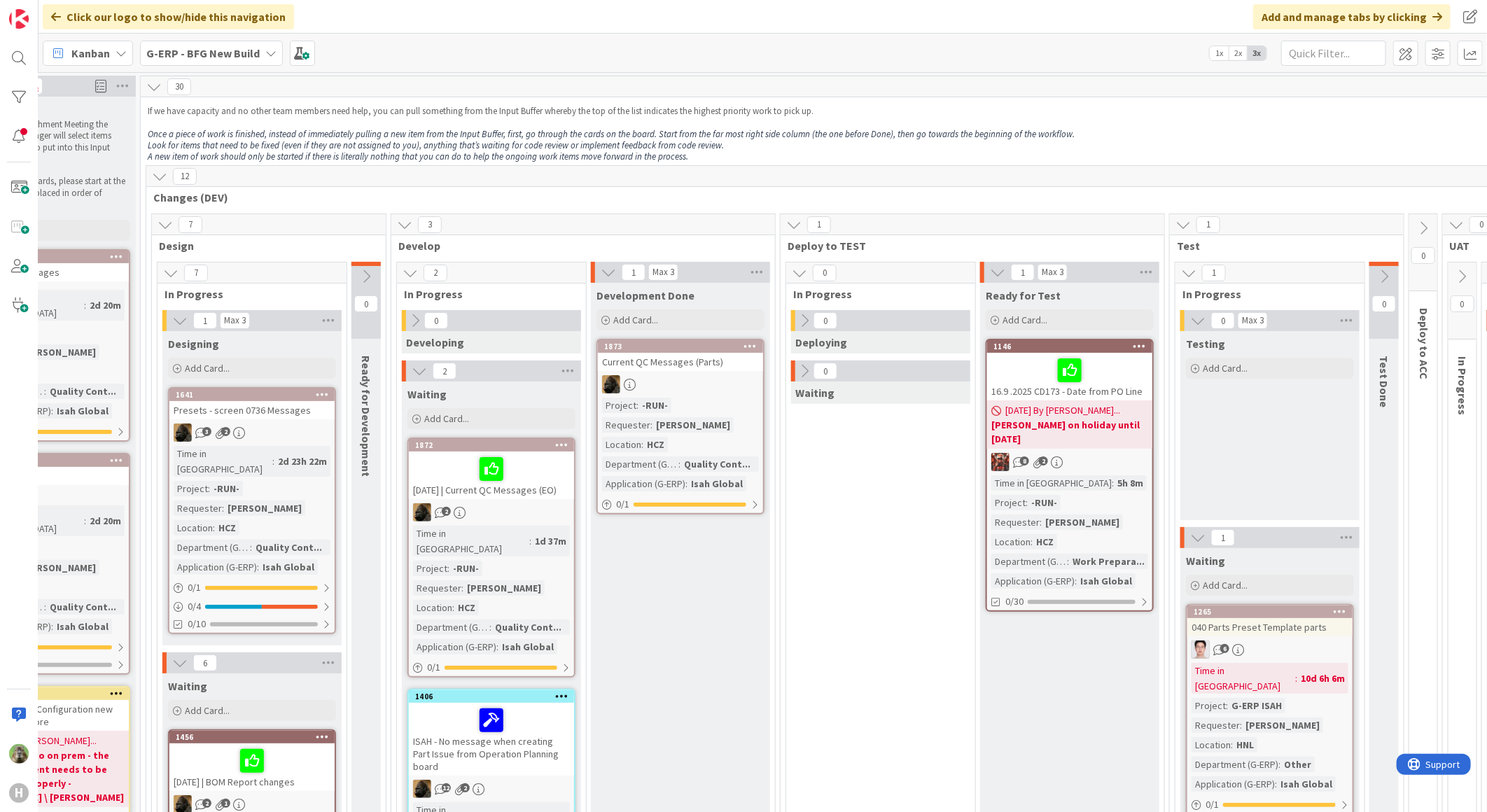
click at [1142, 395] on div "16.9 .2025 CD173 - Date from PO Line" at bounding box center [1069, 376] width 165 height 48
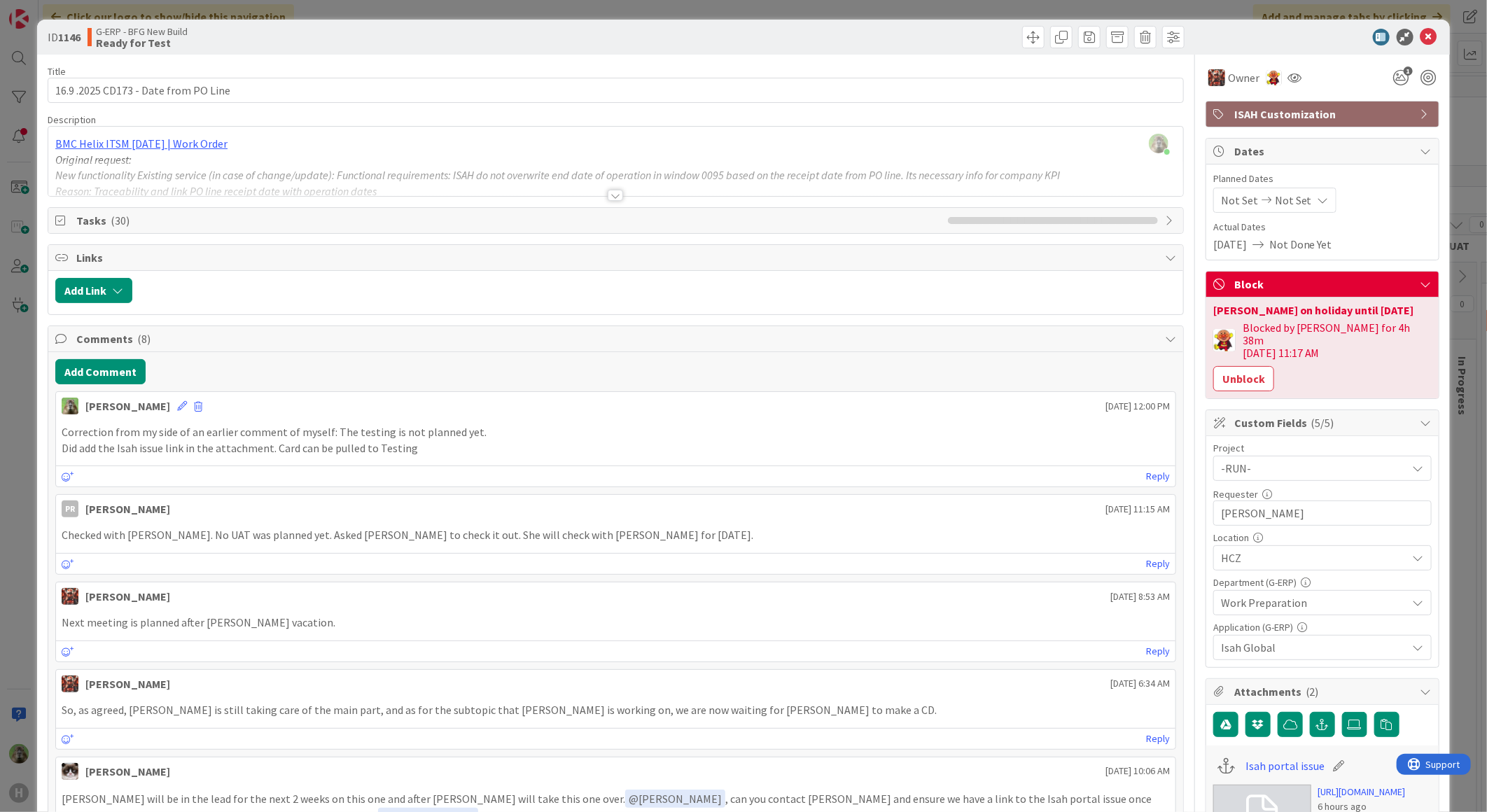
click at [29, 514] on div "ID 1146 G-ERP - BFG New Build Ready for Test Title 36 / 128 16.9 .2025 CD173 - …" at bounding box center [743, 406] width 1487 height 812
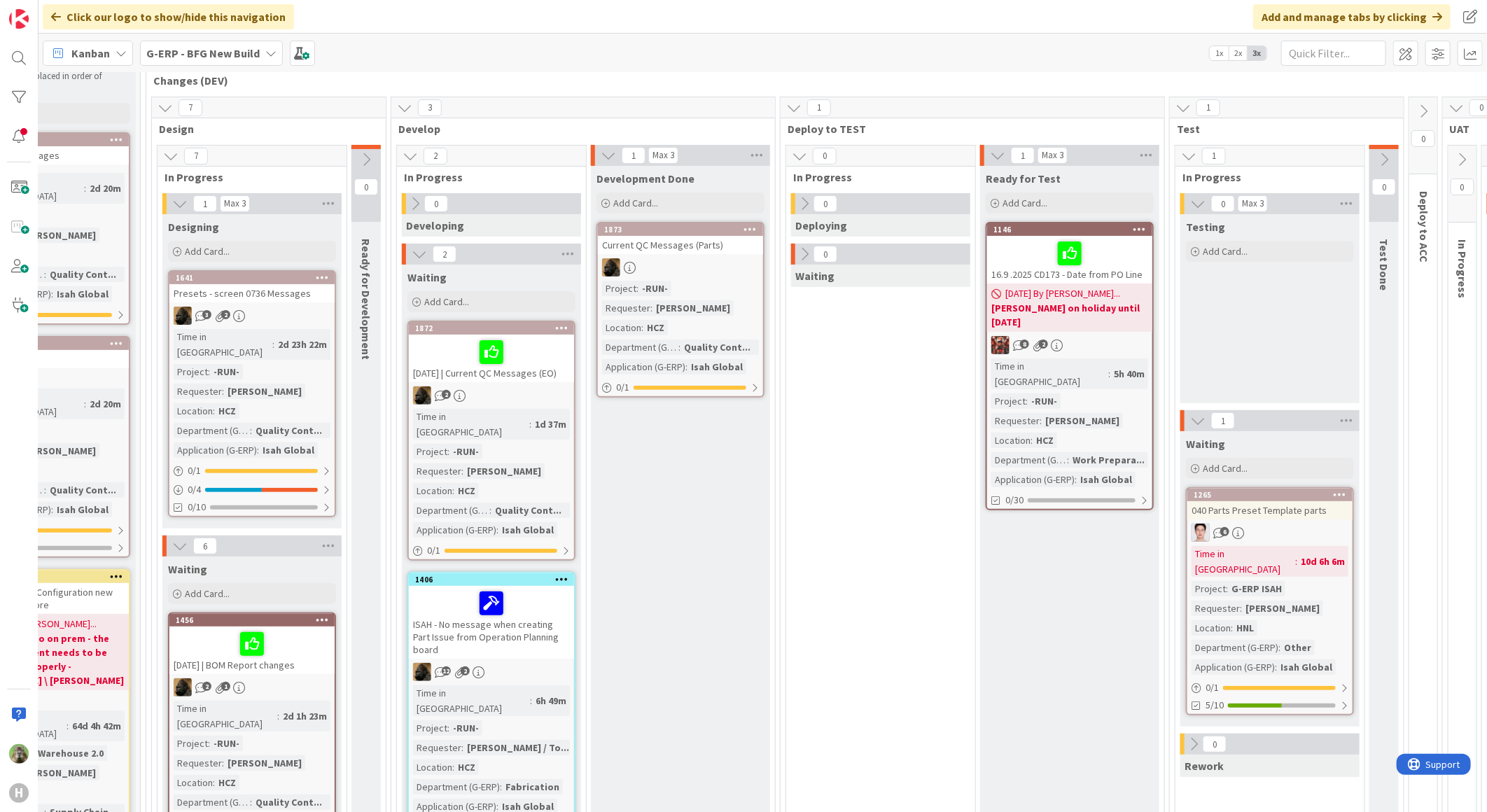
scroll to position [155, 270]
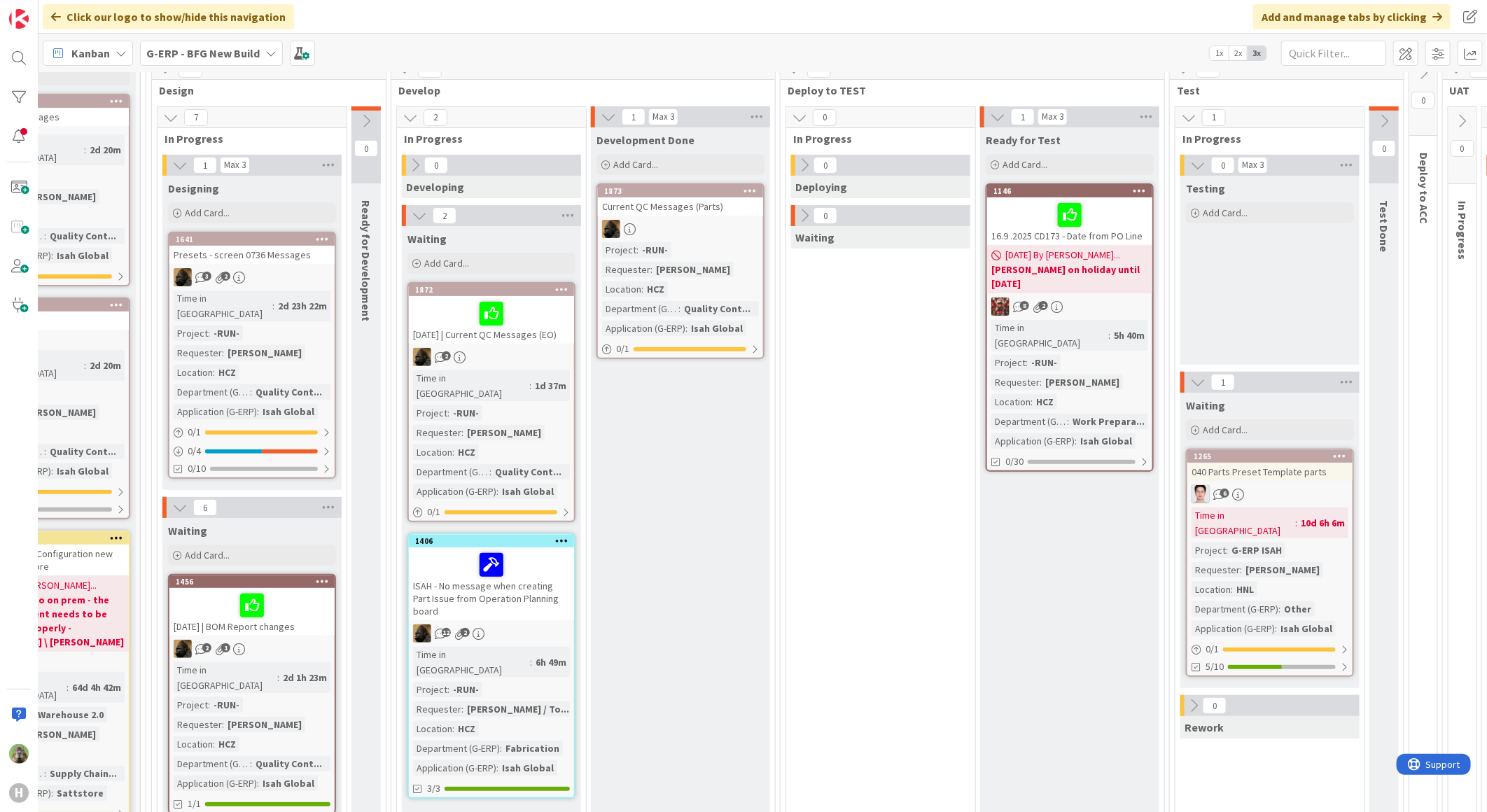
click at [280, 255] on div "Presets - screen 0736 Messages" at bounding box center [251, 254] width 165 height 18
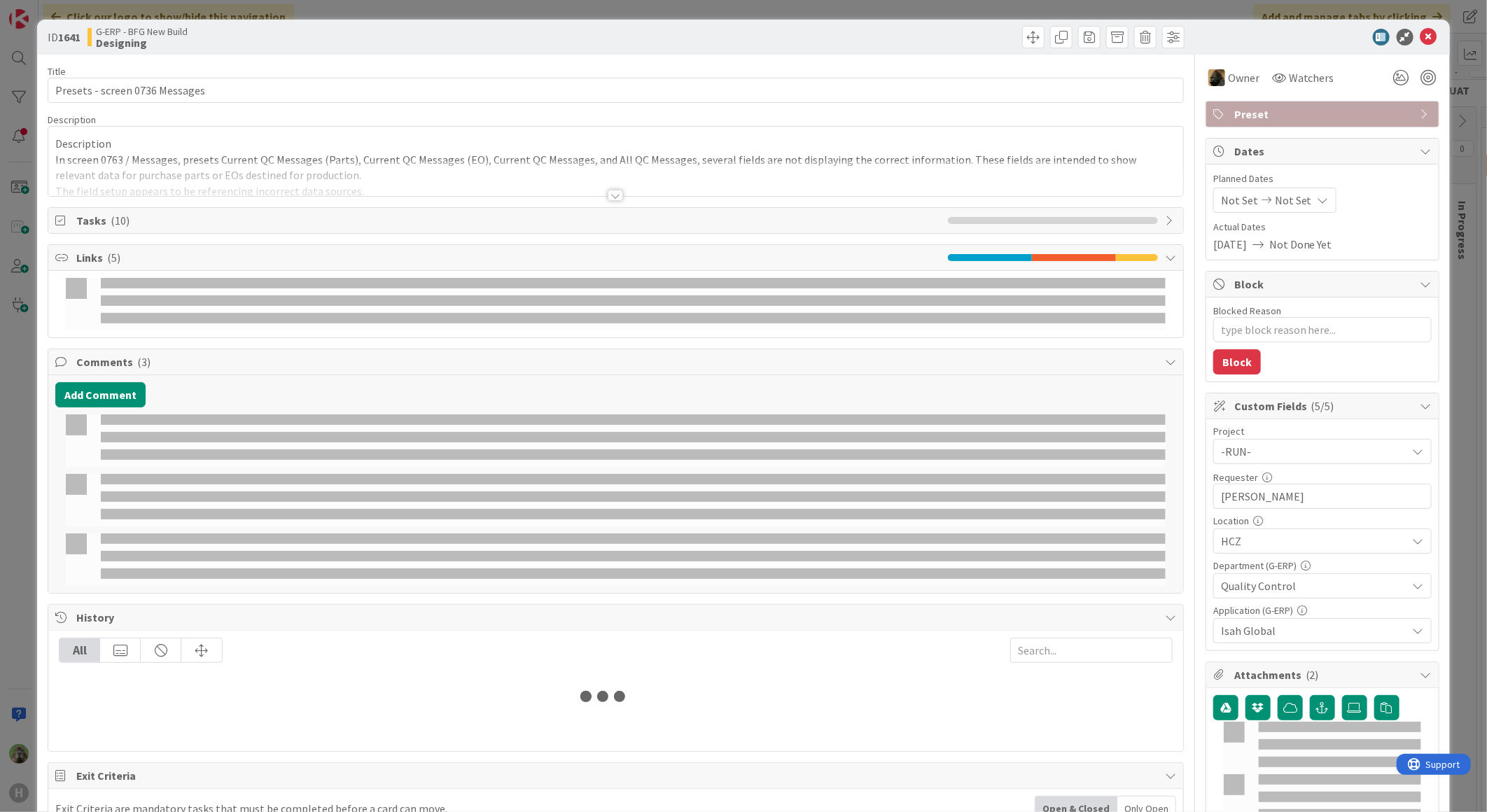
type textarea "x"
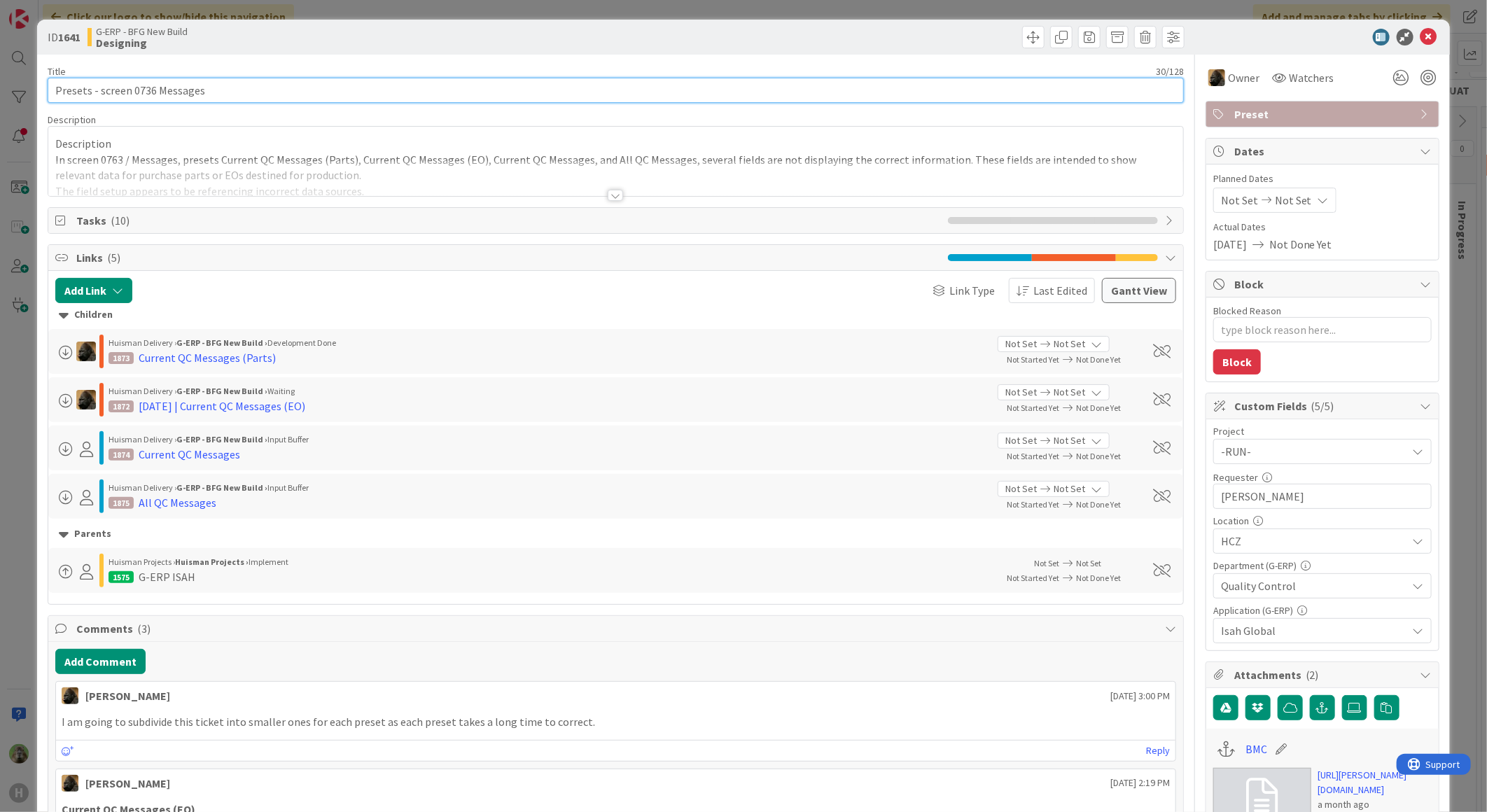
click at [53, 96] on input "Presets - screen 0736 Messages" at bounding box center [616, 90] width 1136 height 25
type input "Parent - Presets - screen 0736 Messages"
type textarea "x"
type input "Parent - Presets - screen 0736 Messages"
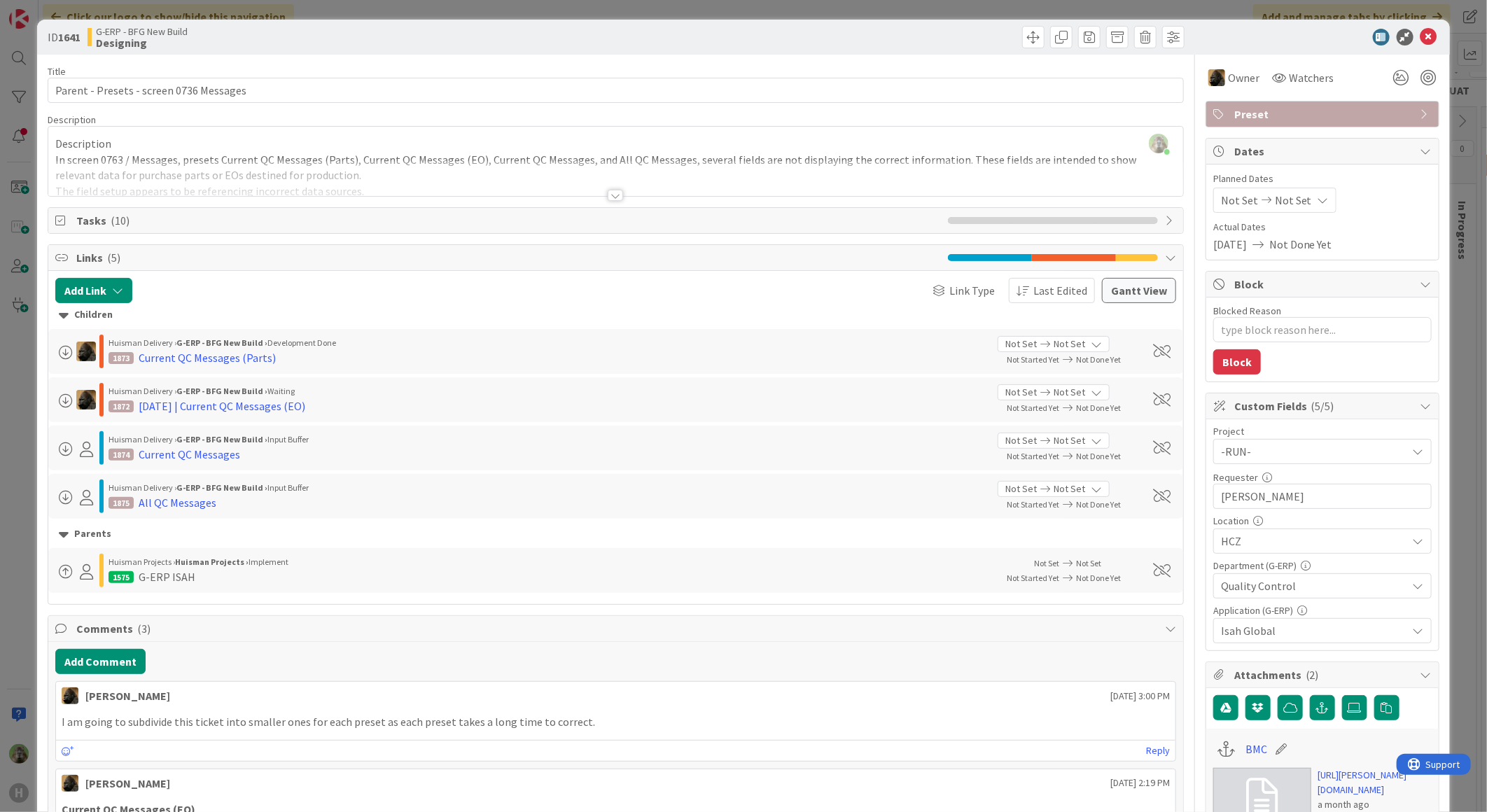
click at [9, 371] on div "ID 1641 G-ERP - BFG New Build Designing Title 39 / 128 Parent - Presets - scree…" at bounding box center [743, 406] width 1487 height 812
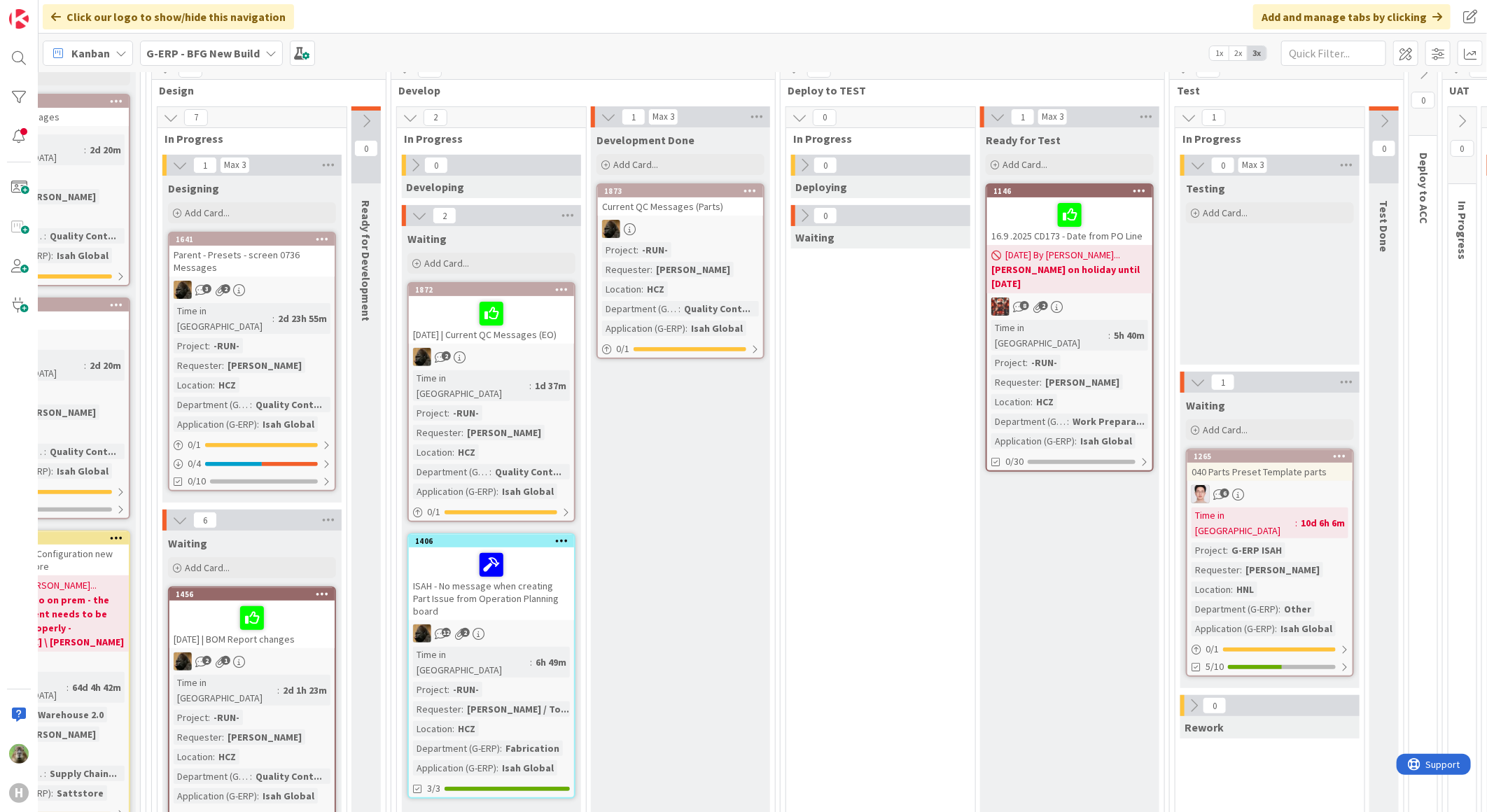
click at [287, 271] on div "Parent - Presets - screen 0736 Messages" at bounding box center [251, 261] width 165 height 31
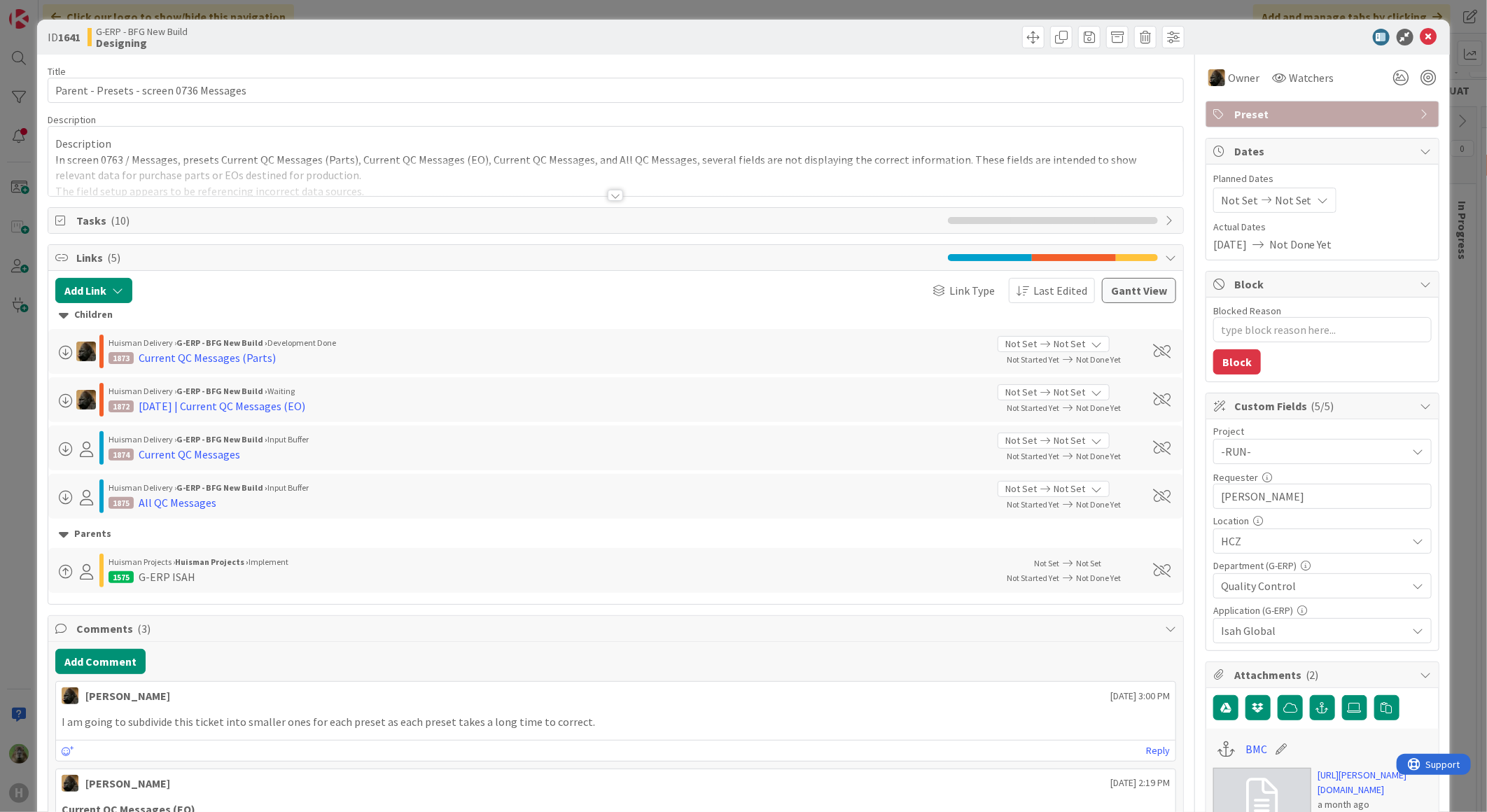
type textarea "x"
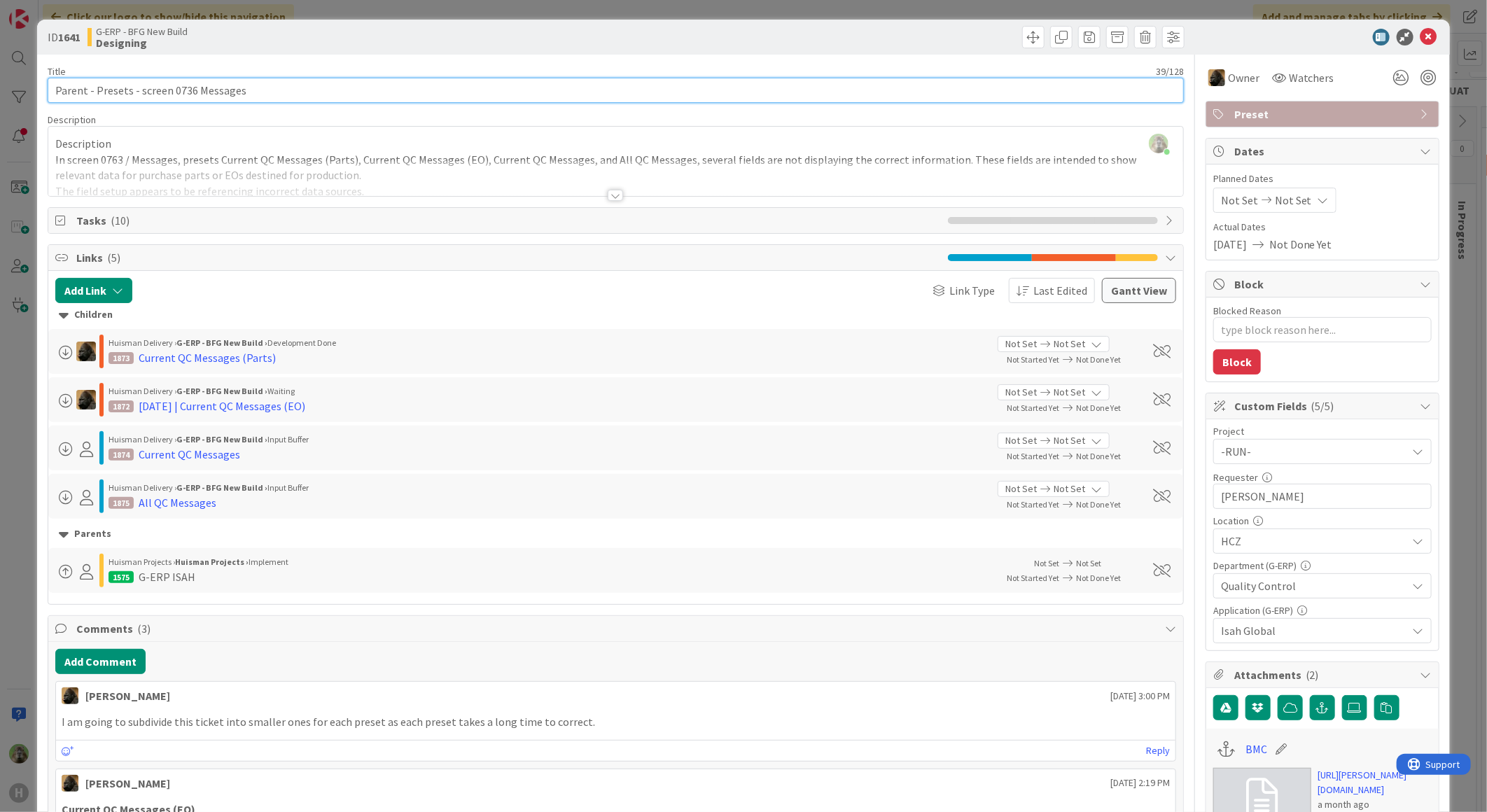
click at [131, 94] on input "Parent - Presets - screen 0736 Messages" at bounding box center [616, 90] width 1136 height 25
type input "Parent - Presets Q- screen 0736 Messages"
type textarea "x"
type input "Parent - Presets QC- screen 0736 Messages"
type textarea "x"
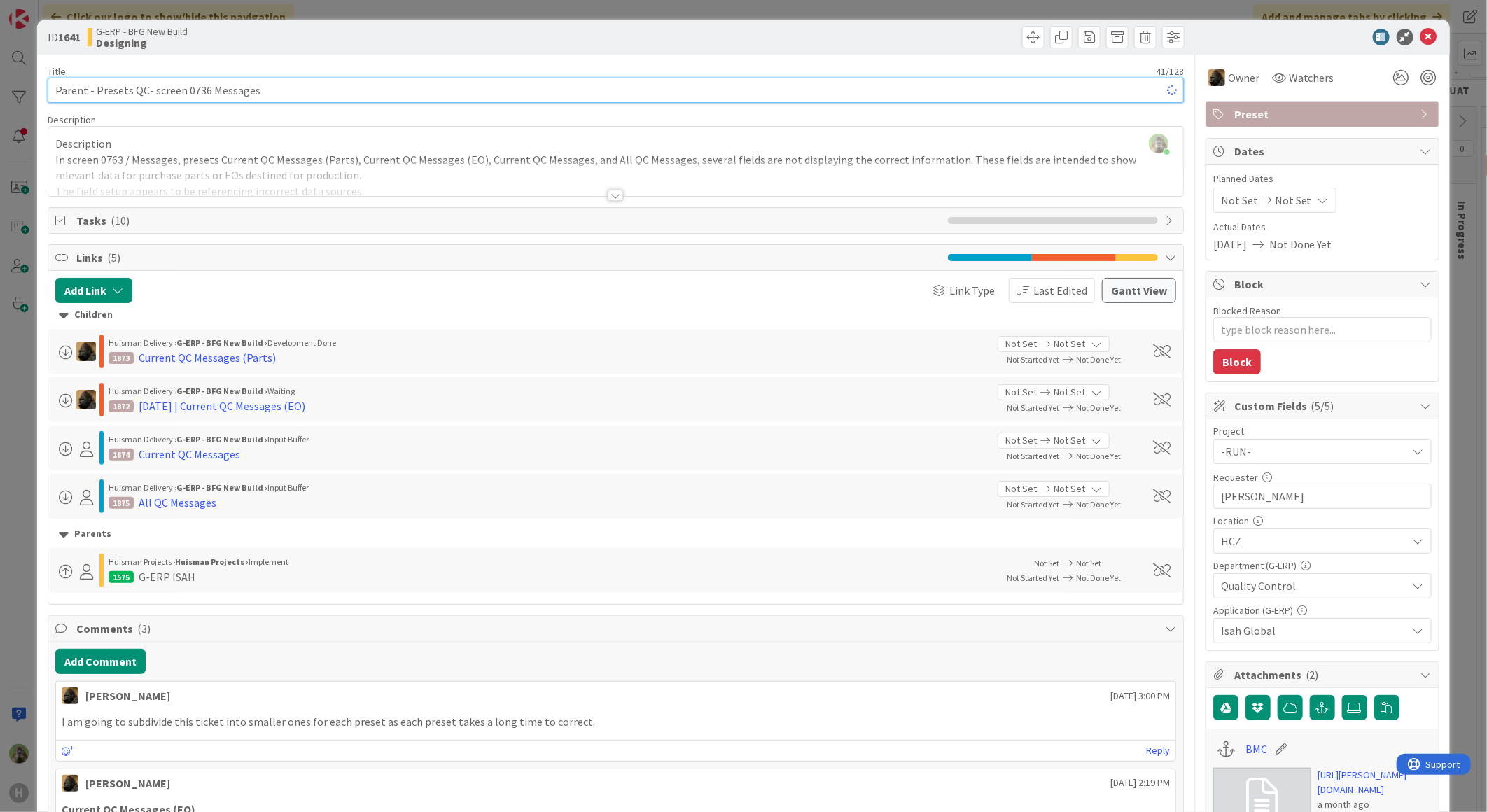
type input "Parent - Presets QC - screen 0736 Messages"
type textarea "x"
type input "Parent - Presets QC messages - screen 0736 Messages"
type textarea "x"
type input "Parent - Presets QC messages- screen 0736 Messages"
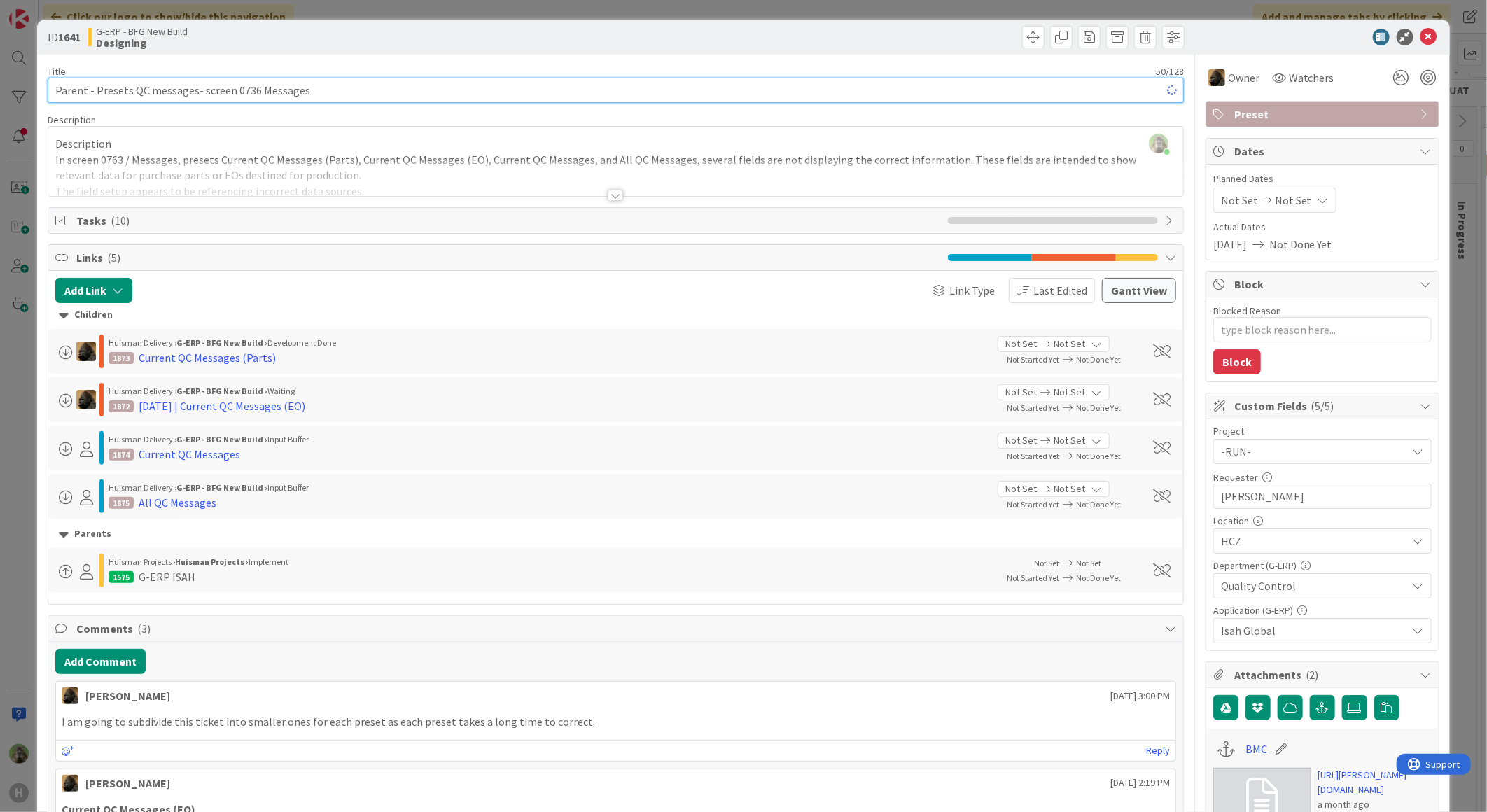
type textarea "x"
type input "Parent - Presets QC messages - screen 0736 Messages"
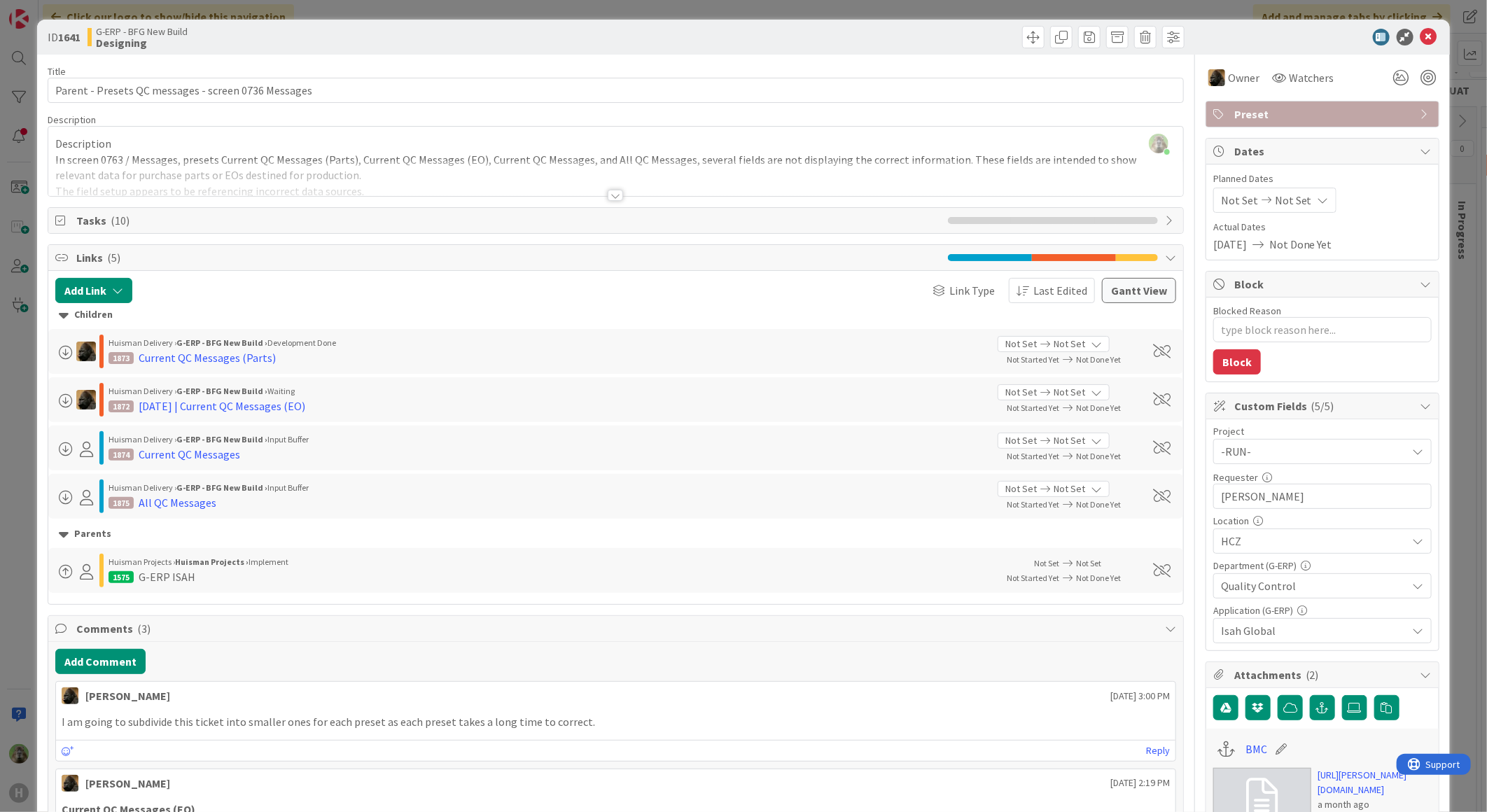
click at [18, 394] on div "ID 1641 G-ERP - BFG New Build Designing Title 51 / 128 Parent - Presets QC mess…" at bounding box center [743, 406] width 1487 height 812
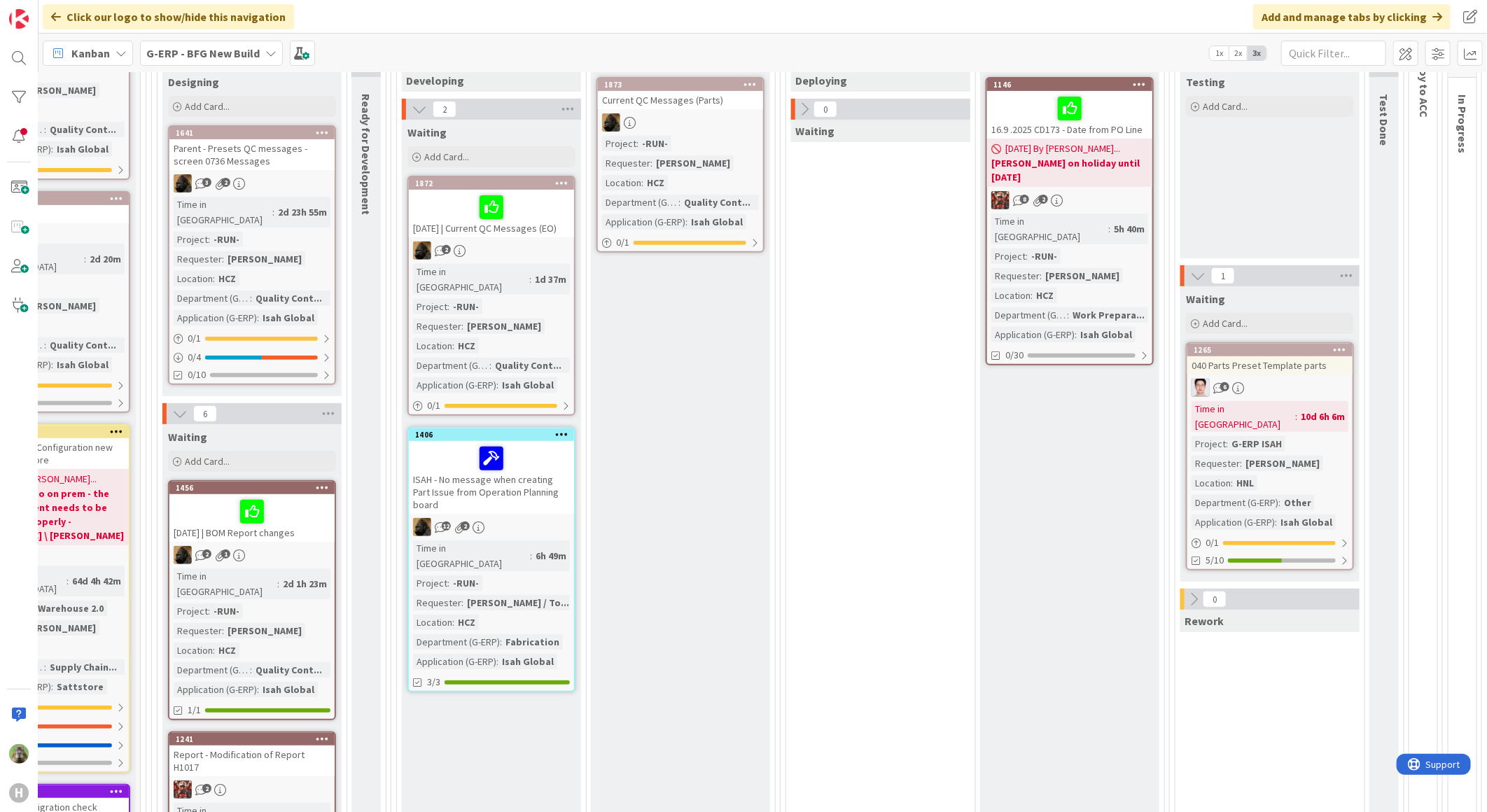
scroll to position [311, 270]
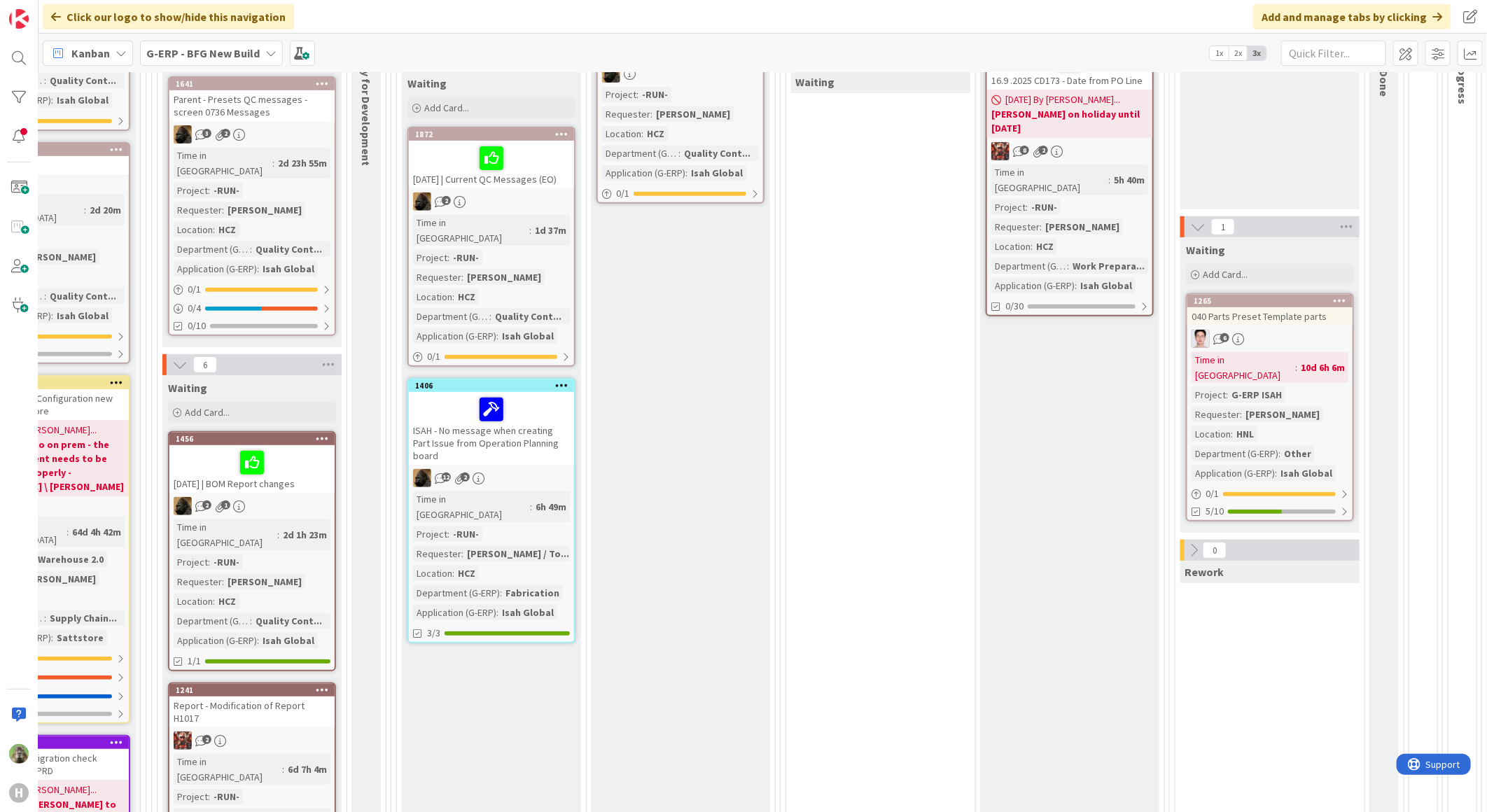
click at [563, 430] on div "ISAH - No message when creating Part Issue from Operation Planning board" at bounding box center [491, 428] width 165 height 73
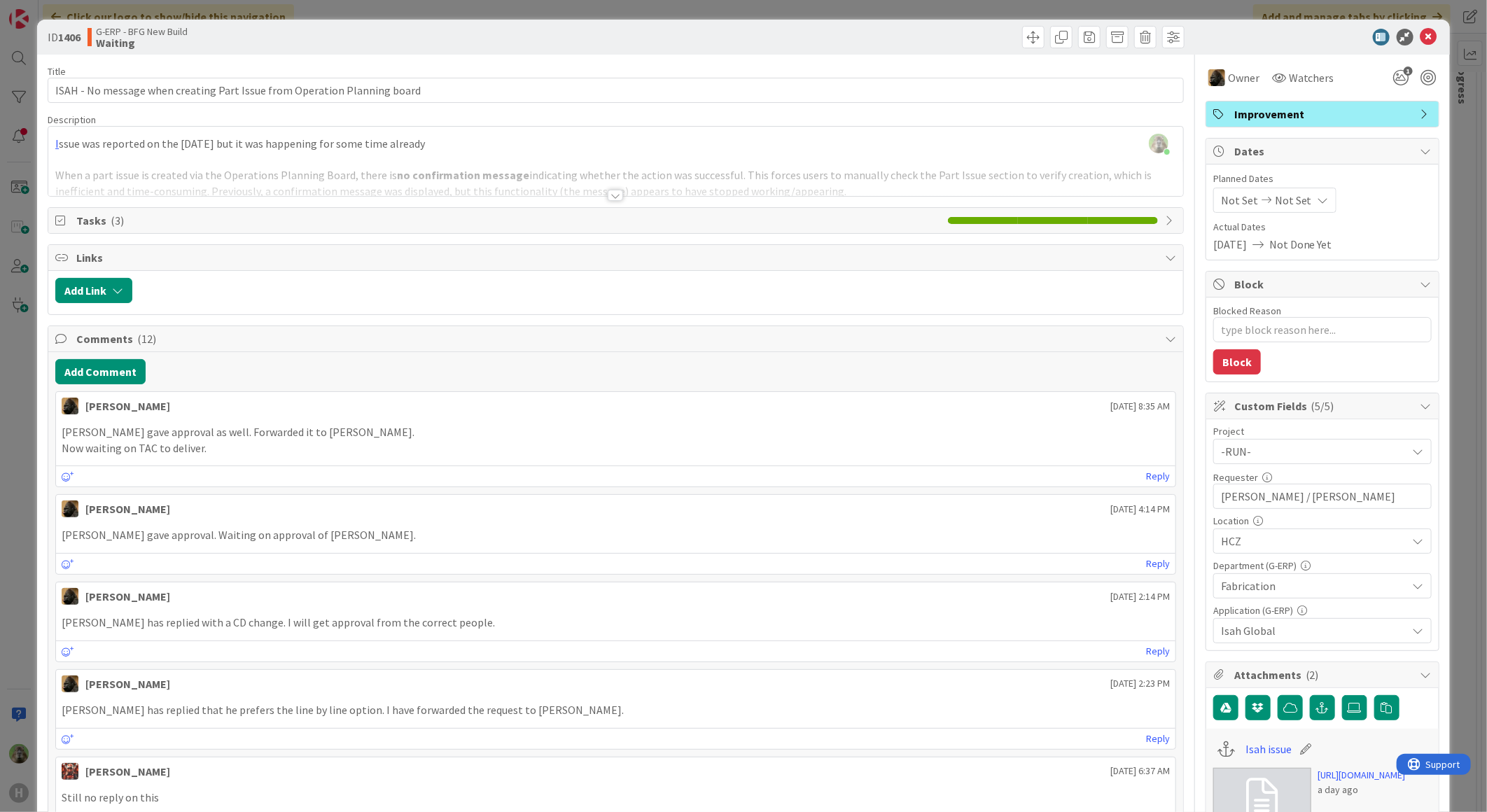
click at [22, 546] on div "ID 1406 G-ERP - BFG New Build Waiting Title 73 / 128 ISAH - No message when cre…" at bounding box center [743, 406] width 1487 height 812
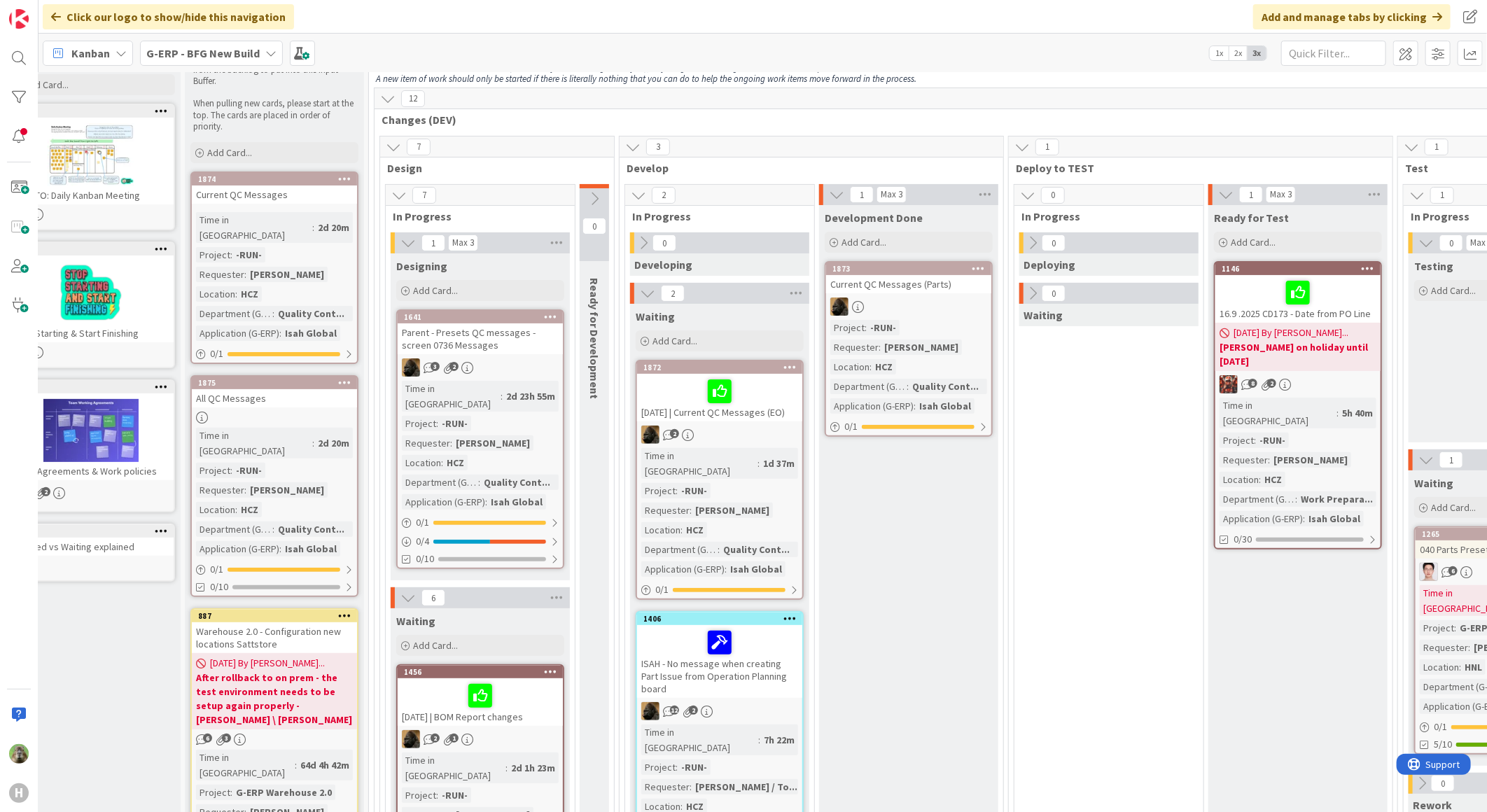
scroll to position [78, 0]
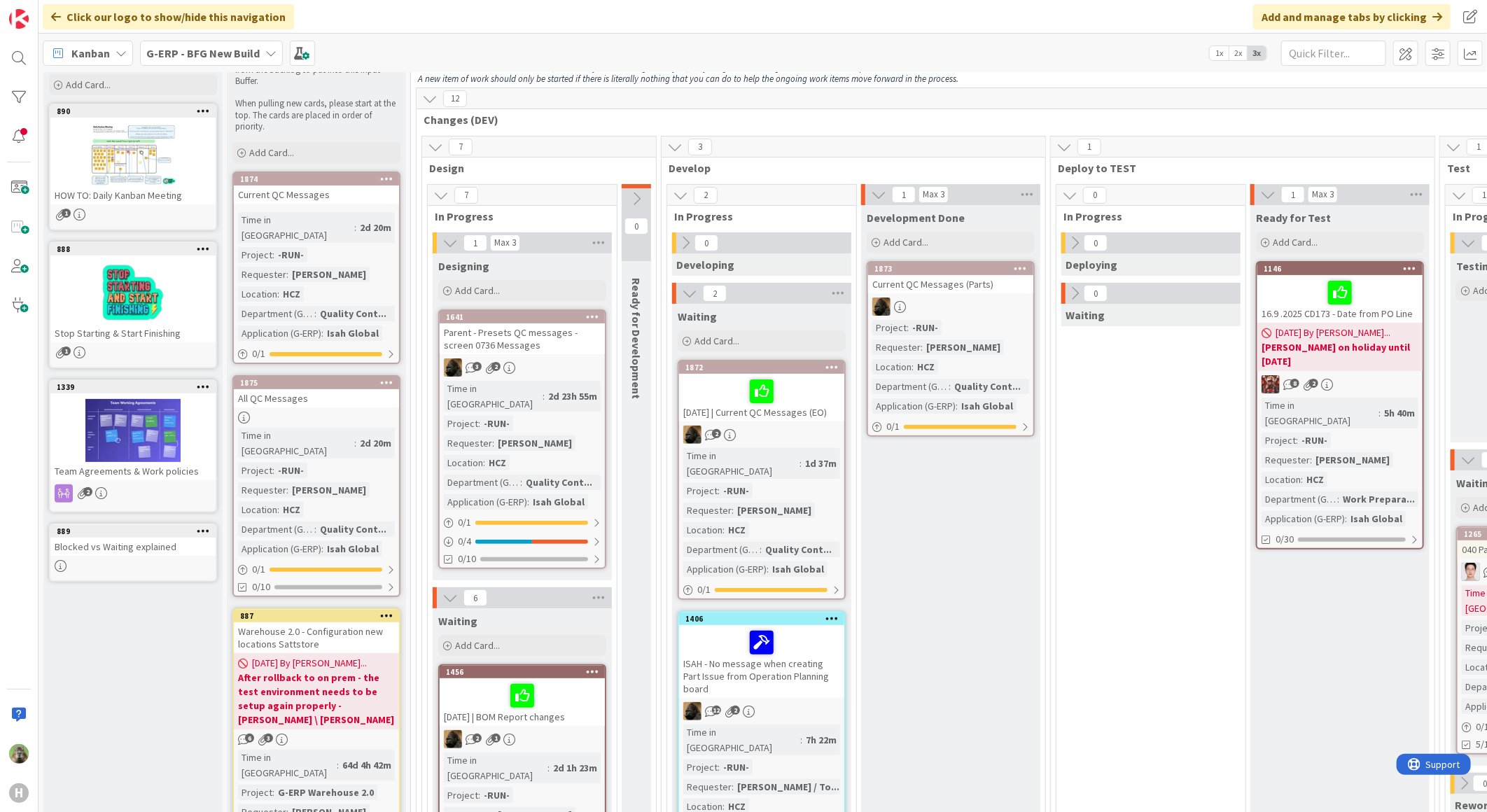
click at [556, 341] on div "Parent - Presets QC messages - screen 0736 Messages" at bounding box center [521, 338] width 165 height 31
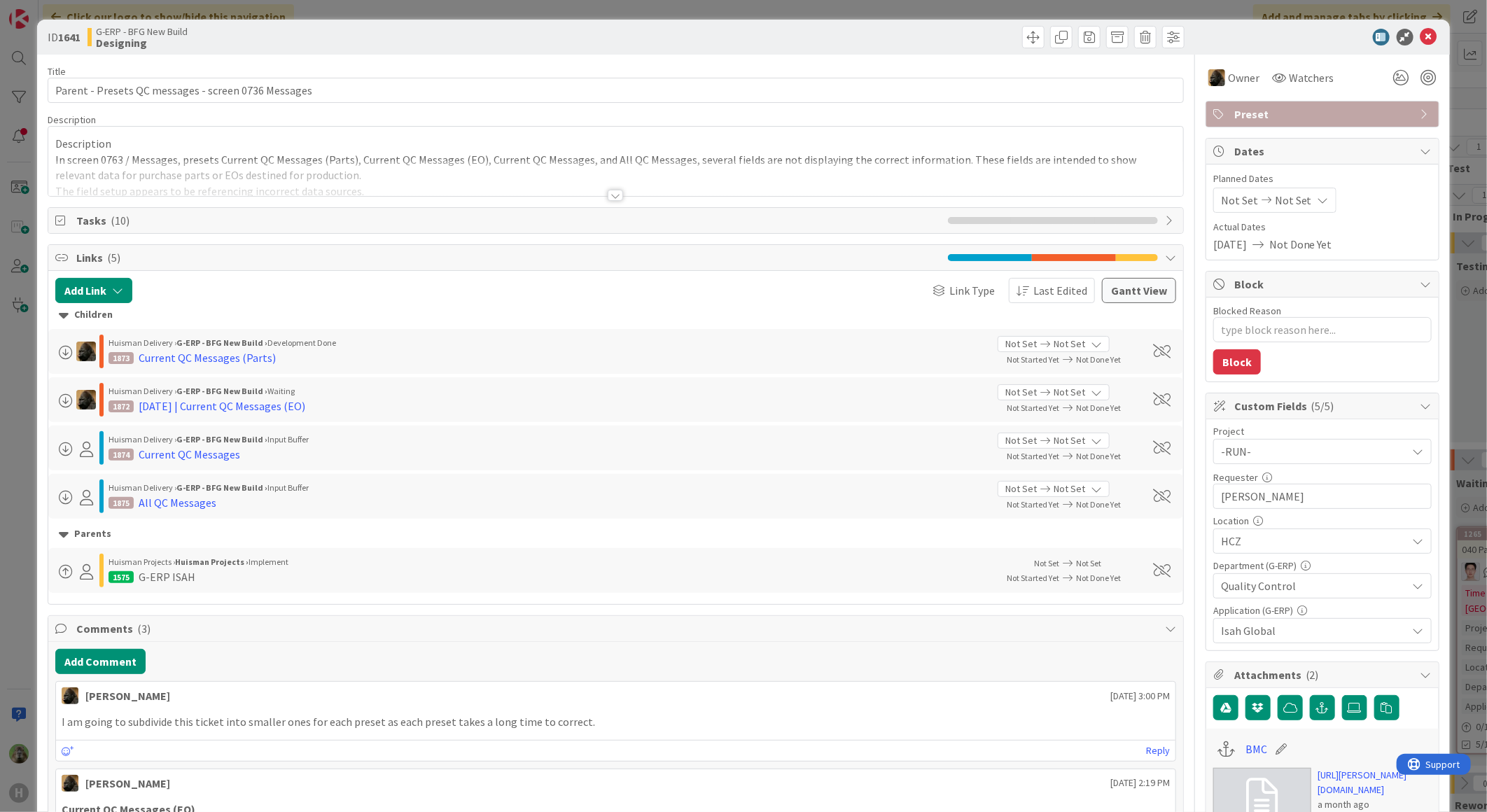
click at [457, 172] on div at bounding box center [616, 179] width 1135 height 36
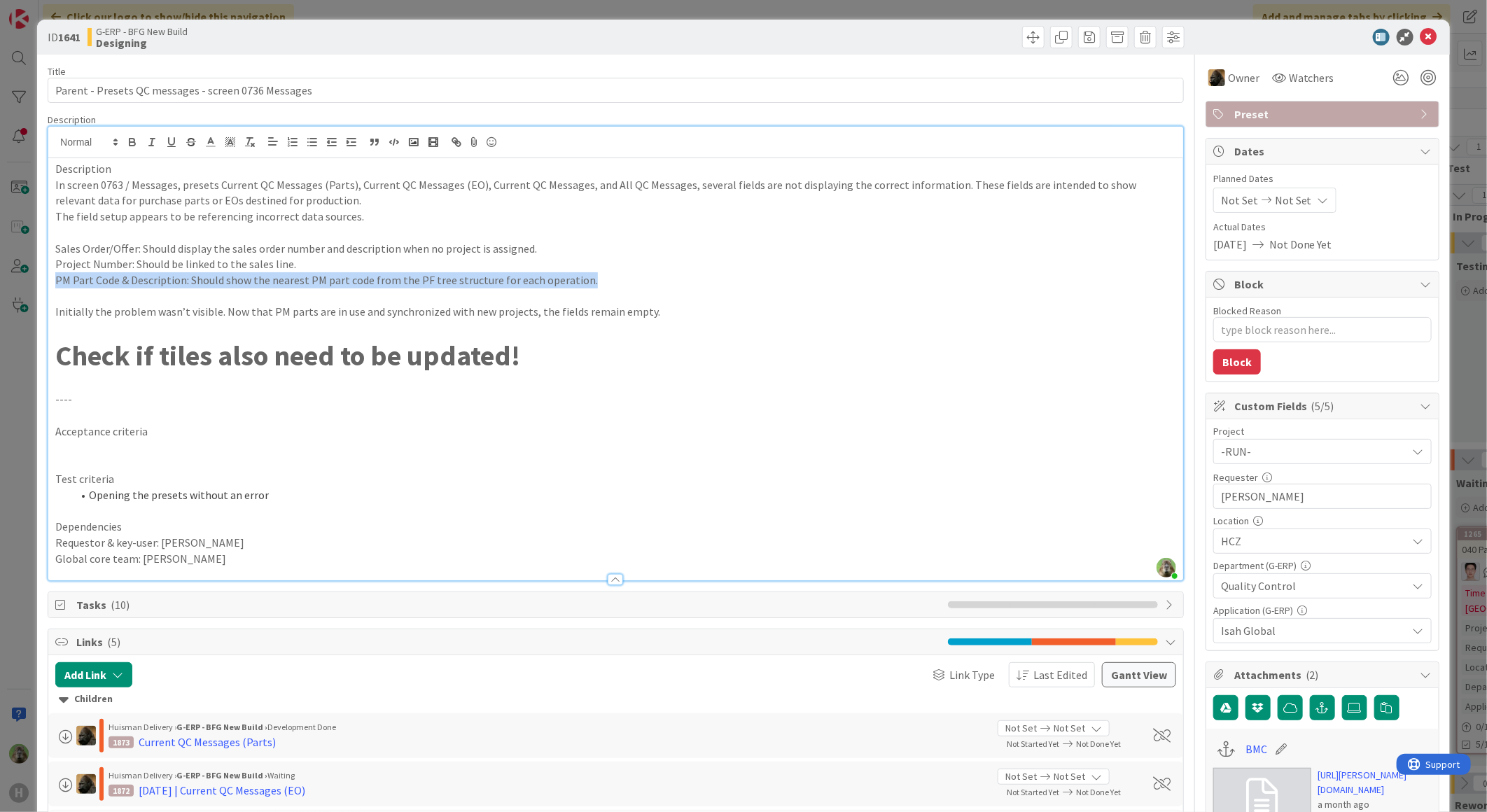
drag, startPoint x: 593, startPoint y: 275, endPoint x: 47, endPoint y: 282, distance: 546.0
click at [48, 282] on div "Description In screen 0763 / Messages, presets Current QC Messages (Parts), Cur…" at bounding box center [616, 369] width 1135 height 422
click at [28, 415] on div "ID 1641 G-ERP - BFG New Build Designing Title 51 / 128 Parent - Presets QC mess…" at bounding box center [743, 406] width 1487 height 812
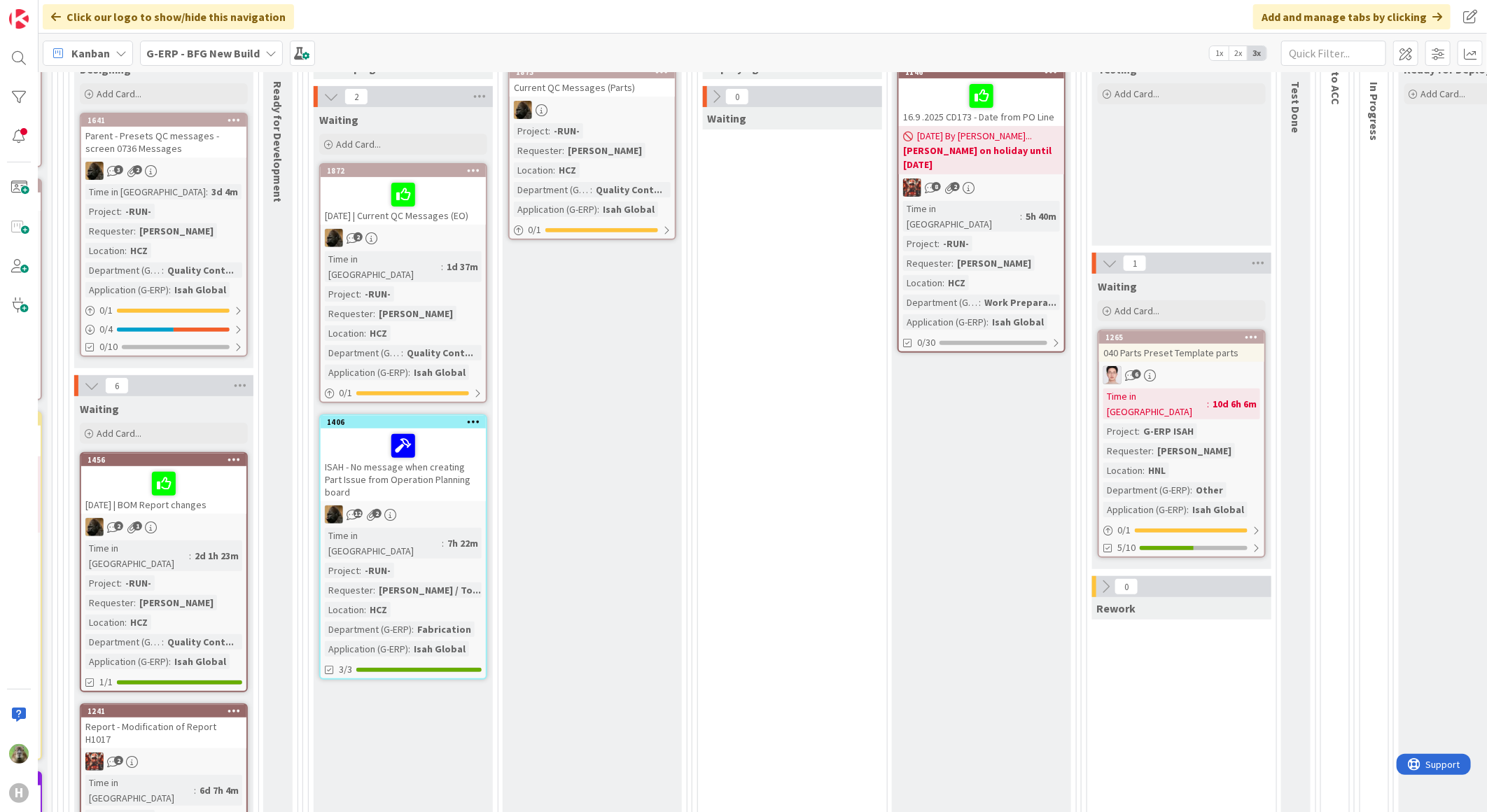
scroll to position [311, 359]
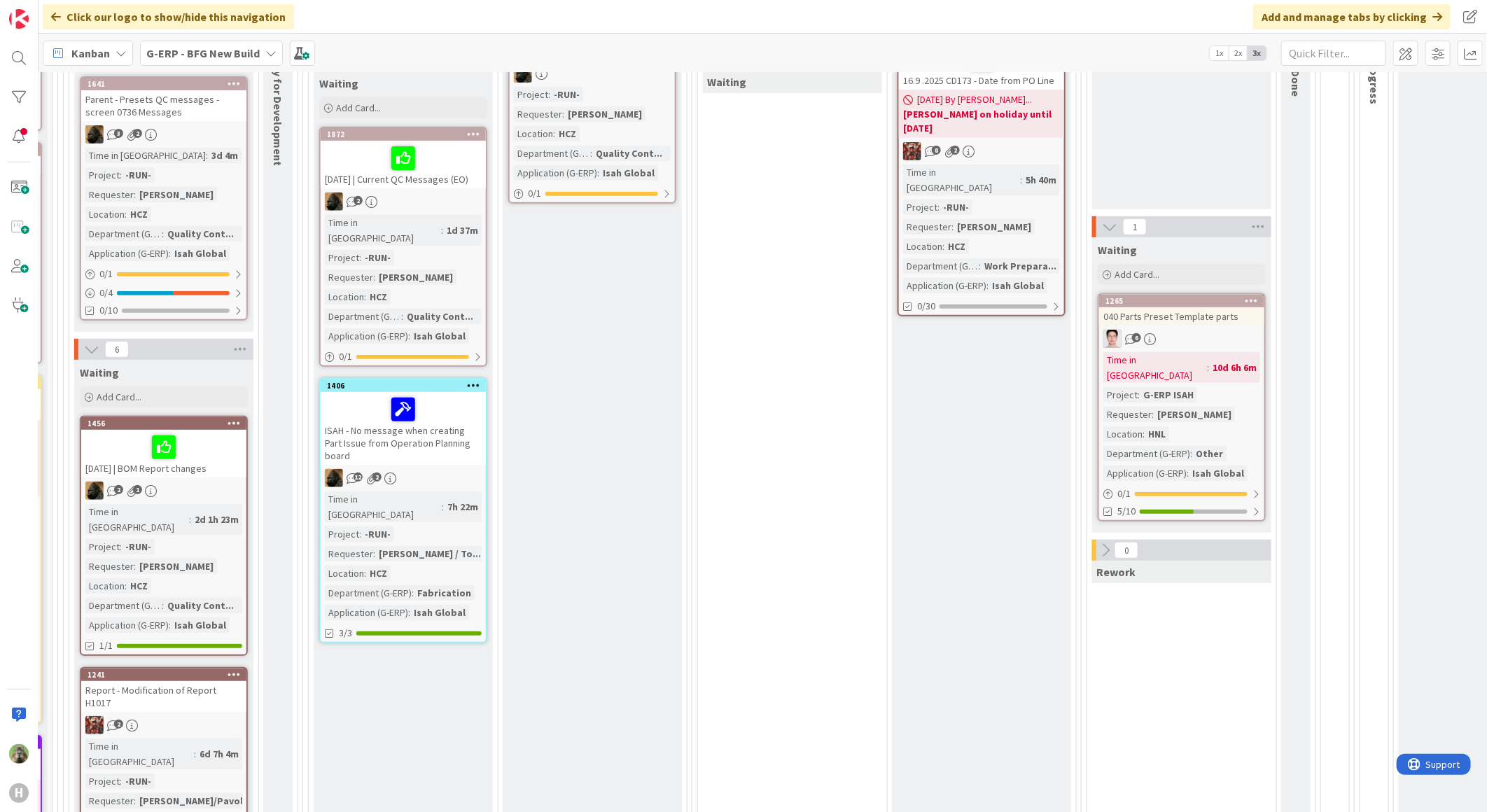
click at [441, 421] on div "ISAH - No message when creating Part Issue from Operation Planning board" at bounding box center [403, 428] width 165 height 73
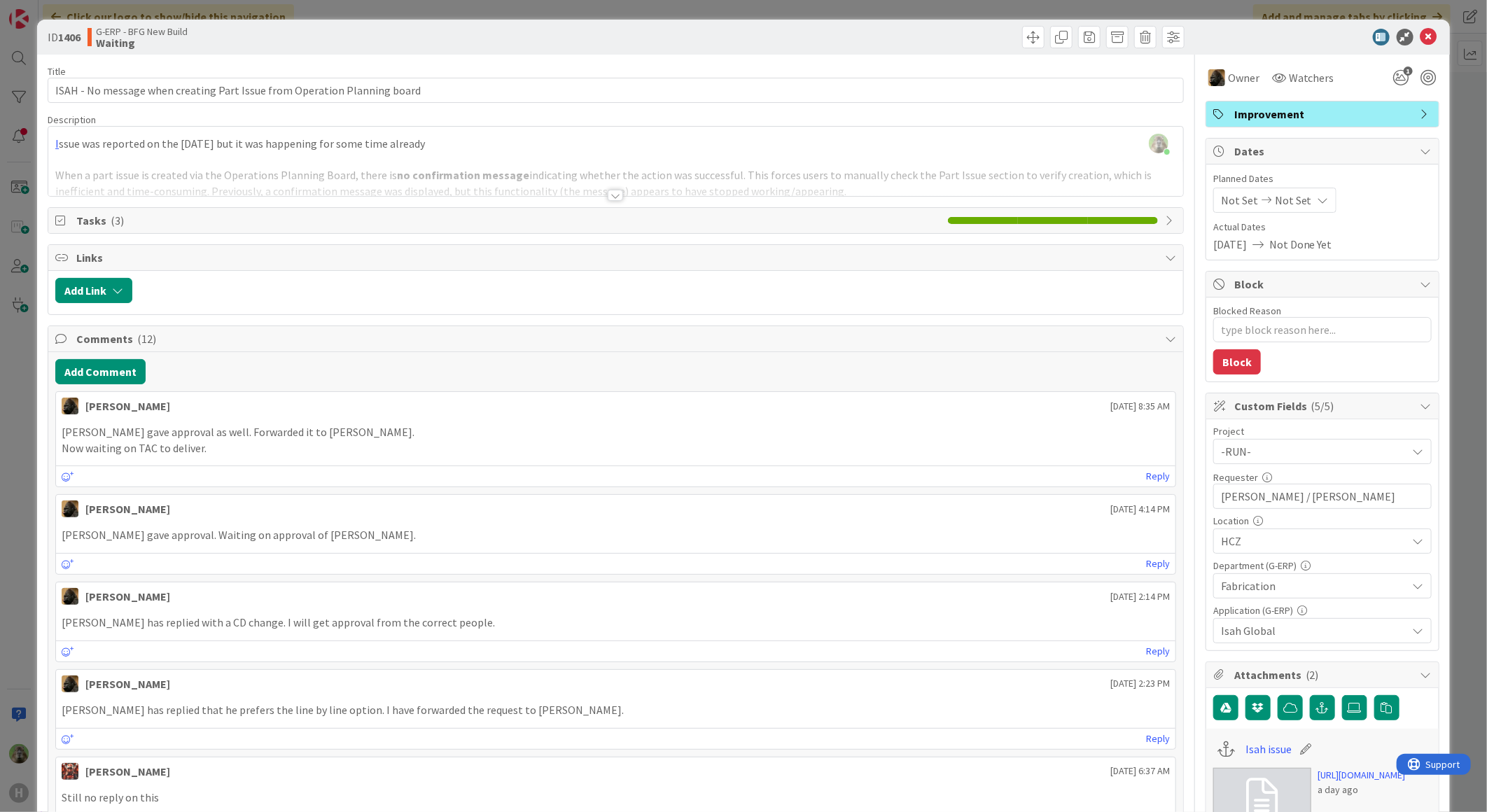
click at [19, 487] on div "ID 1406 G-ERP - BFG New Build Waiting Title 73 / 128 ISAH - No message when cre…" at bounding box center [743, 406] width 1487 height 812
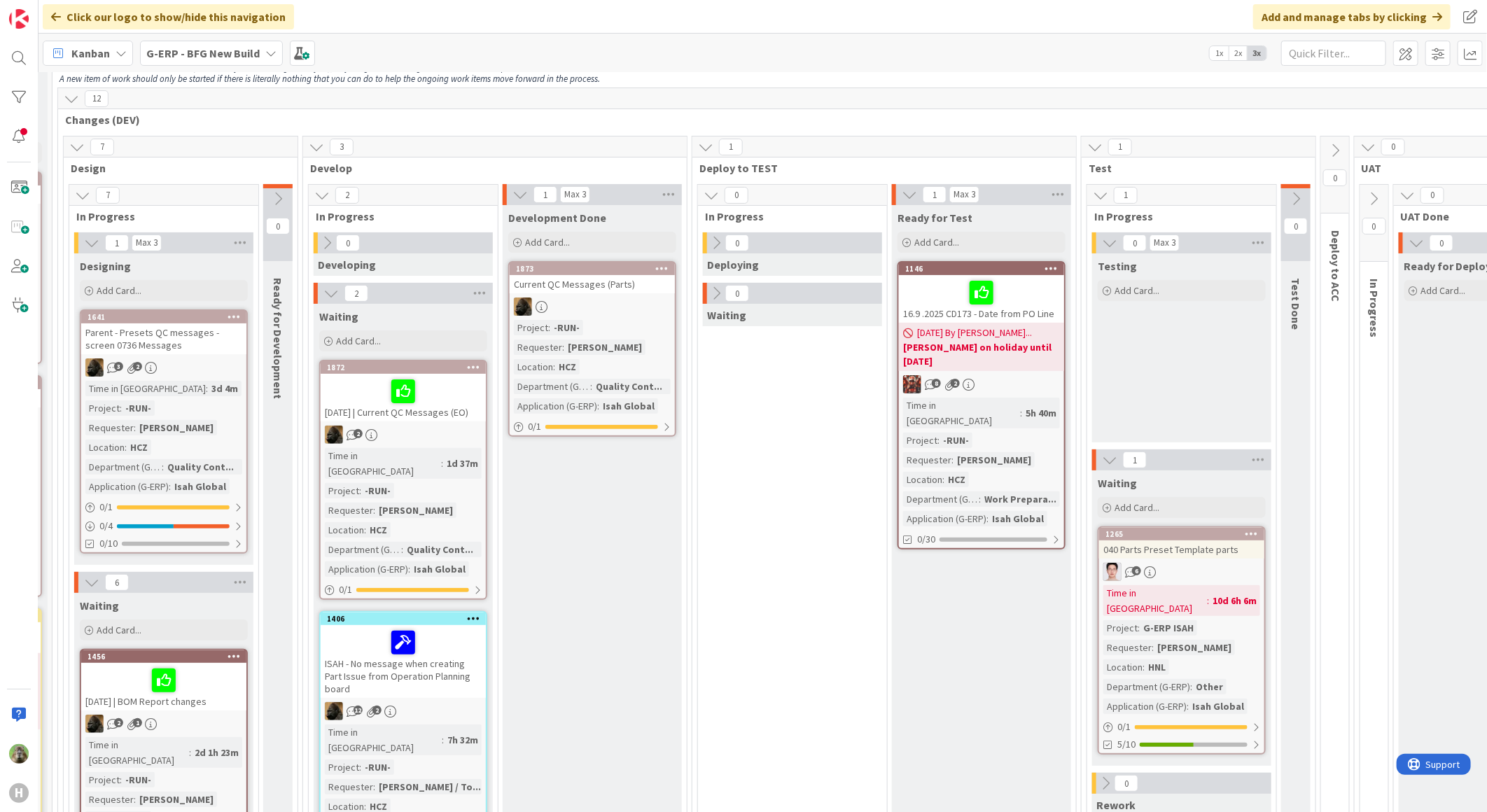
scroll to position [155, 359]
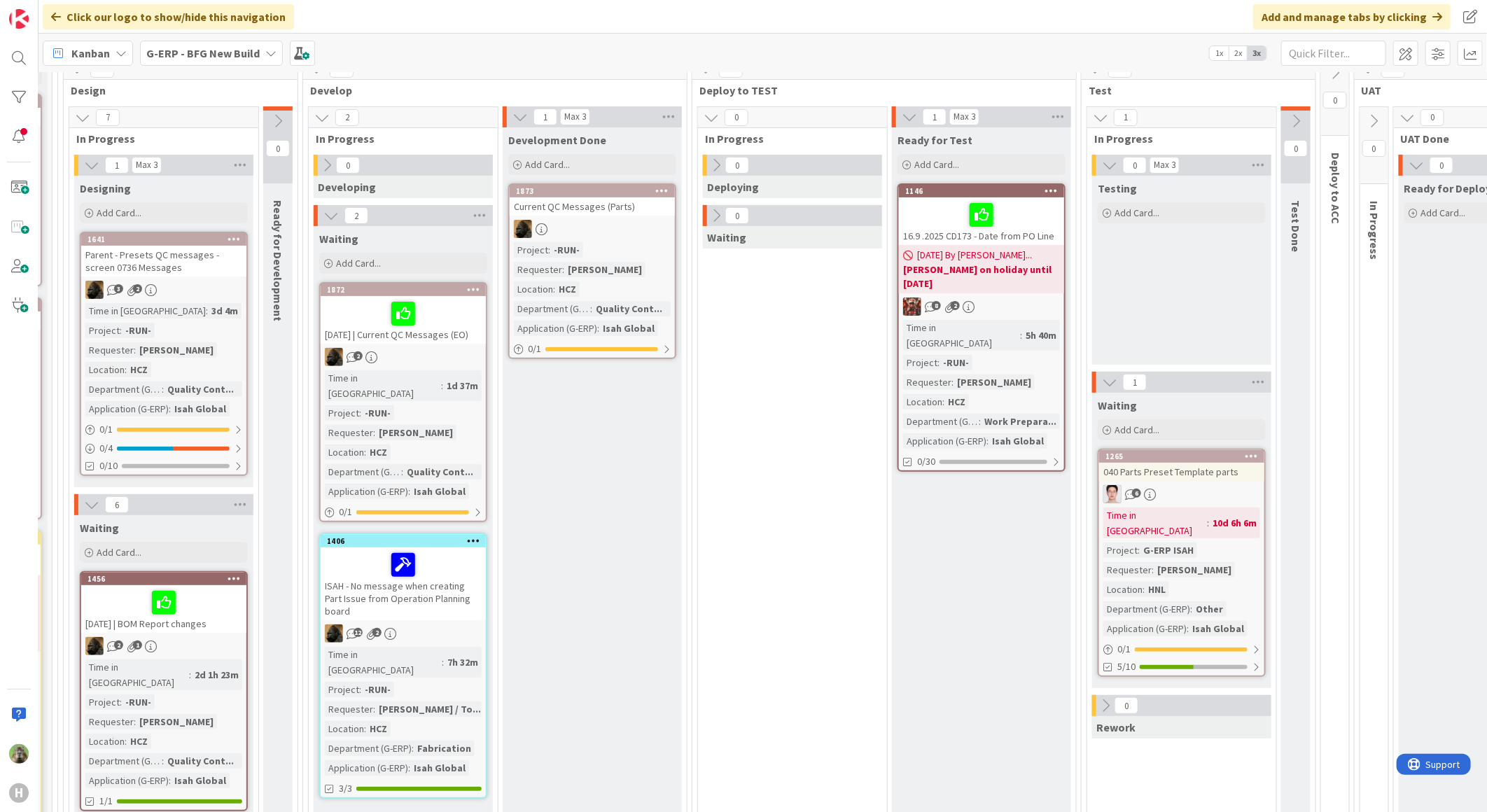
click at [472, 536] on icon at bounding box center [473, 541] width 13 height 10
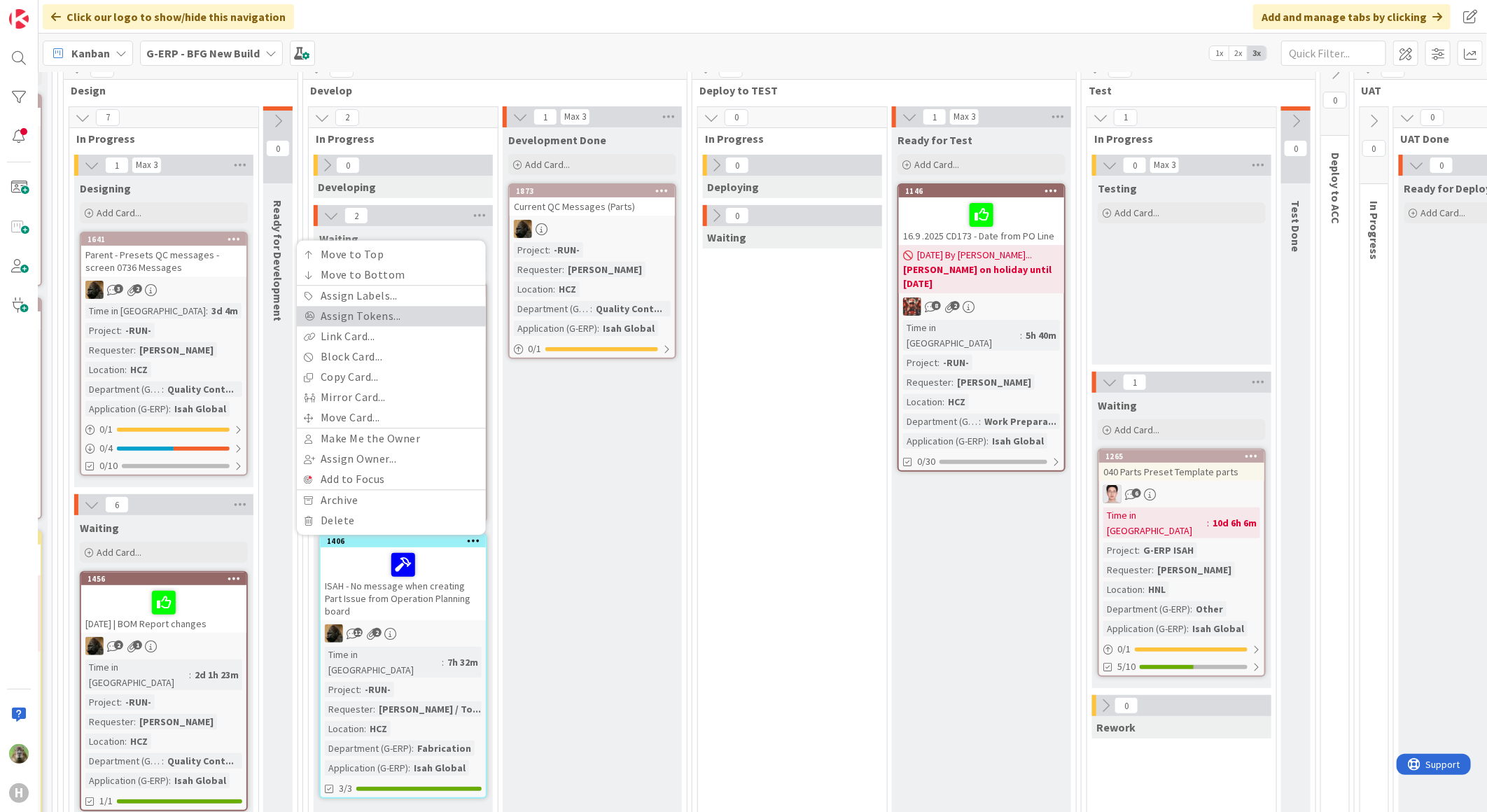
click at [381, 307] on link "Assign Tokens..." at bounding box center [391, 317] width 189 height 20
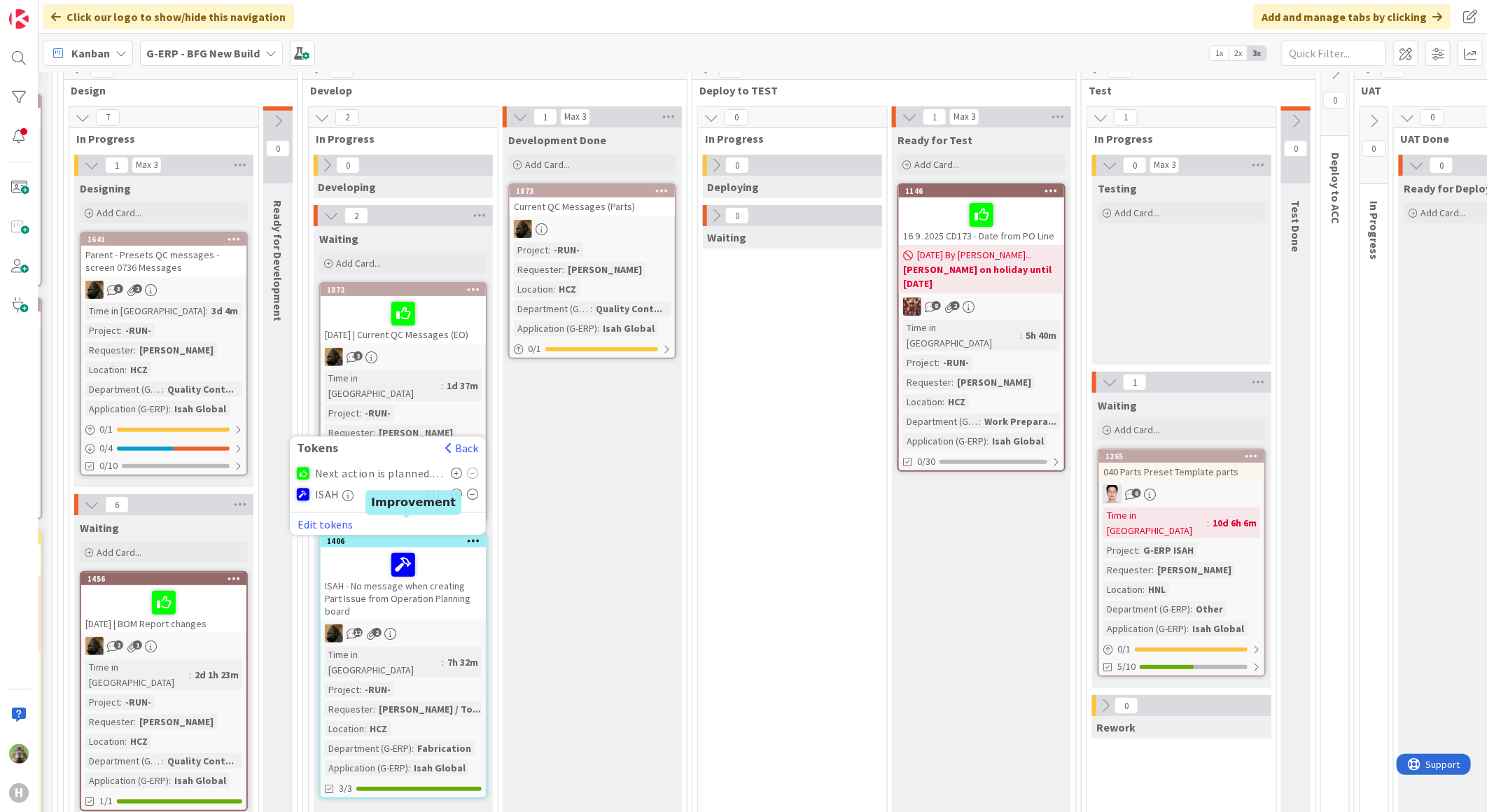
click at [371, 536] on div "1406" at bounding box center [406, 541] width 159 height 10
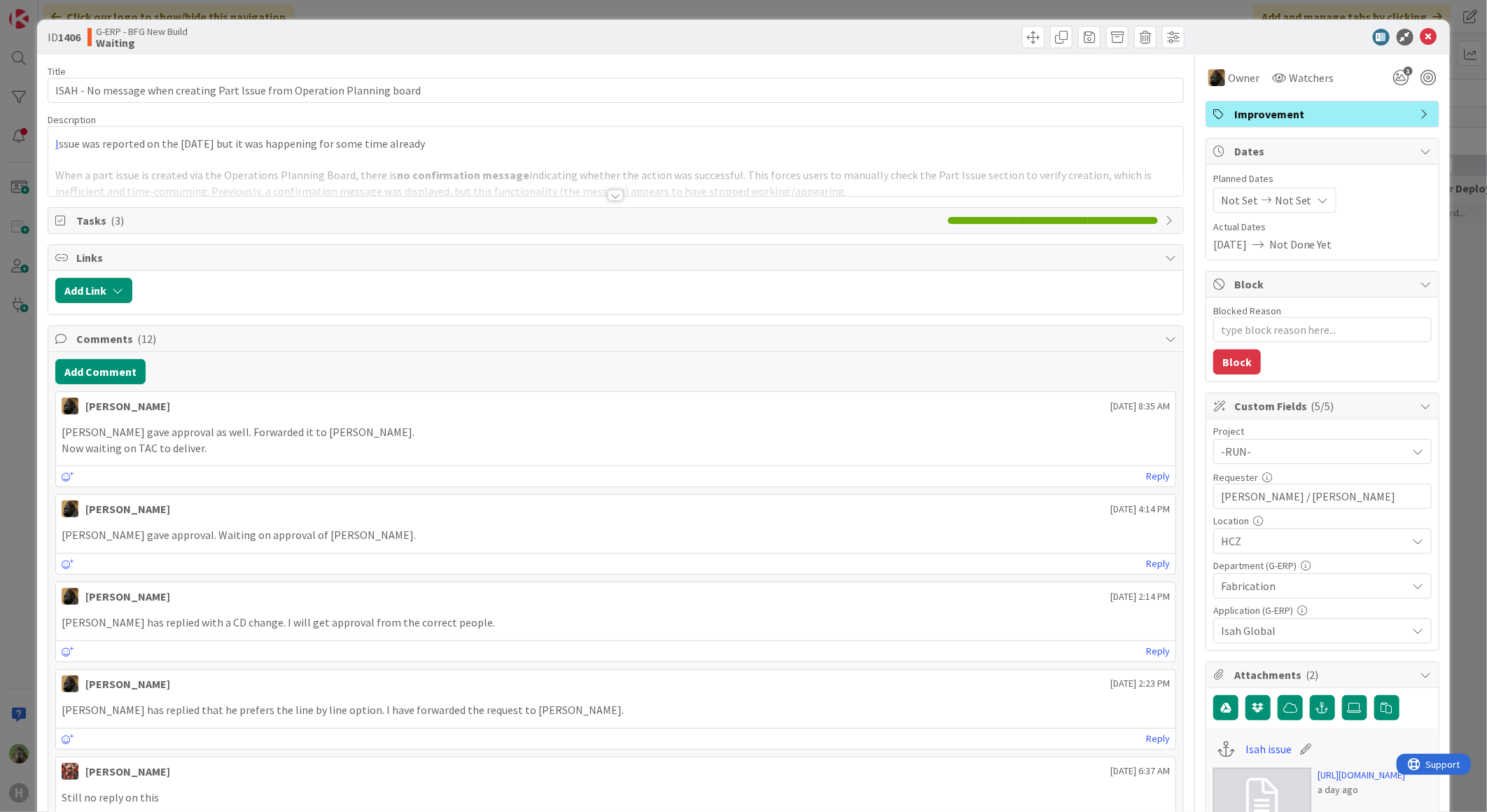
type textarea "x"
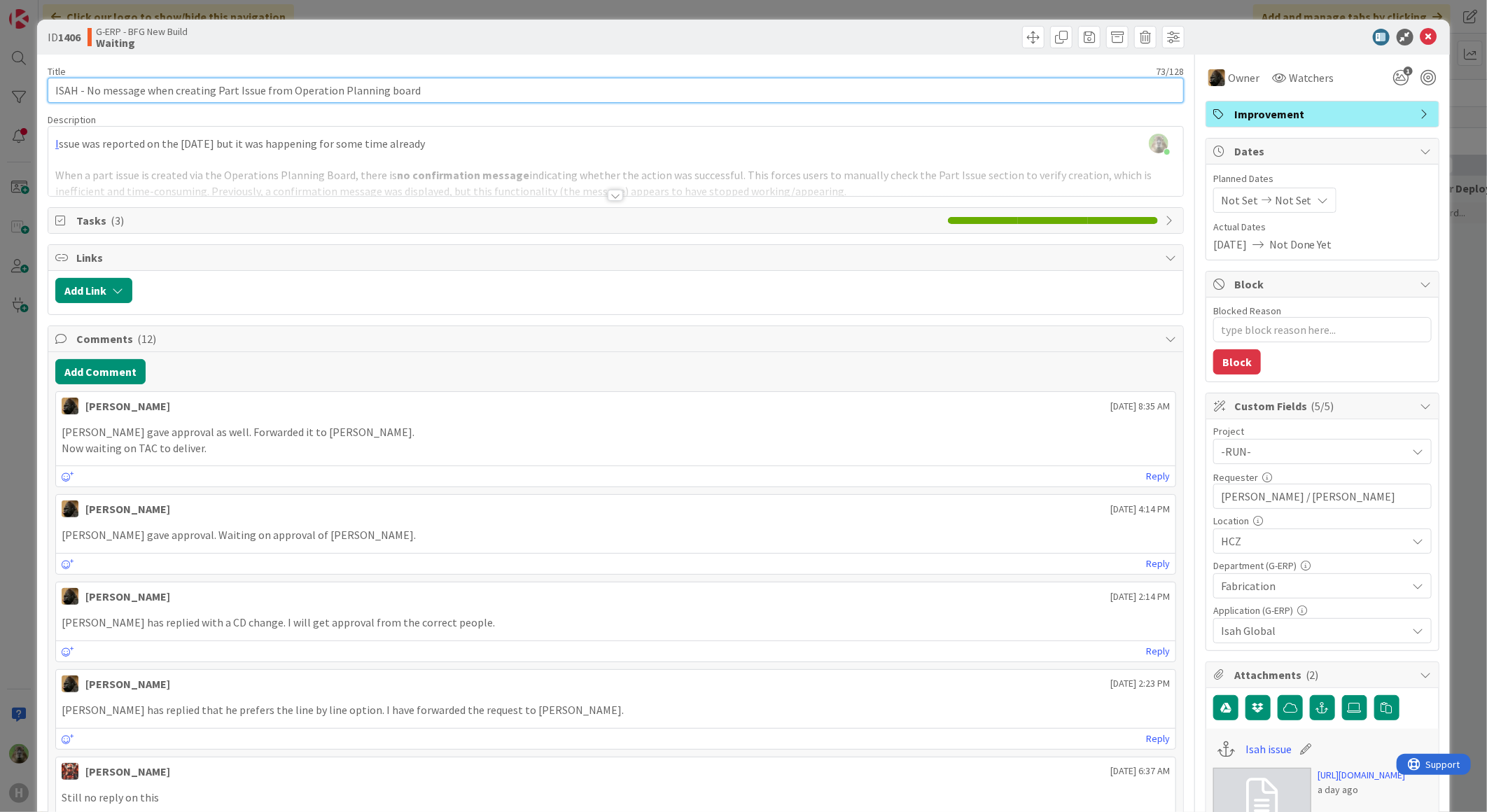
click at [58, 94] on input "ISAH - No message when creating Part Issue from Operation Planning board" at bounding box center [616, 90] width 1136 height 25
click at [52, 93] on input "ISAH - No message when creating Part Issue from Operation Planning board" at bounding box center [616, 90] width 1136 height 25
type input "09-11ISAH - No message when creating Part Issue from Operation Planning board"
type textarea "x"
type input "09-1ISAH - No message when creating Part Issue from Operation Planning board"
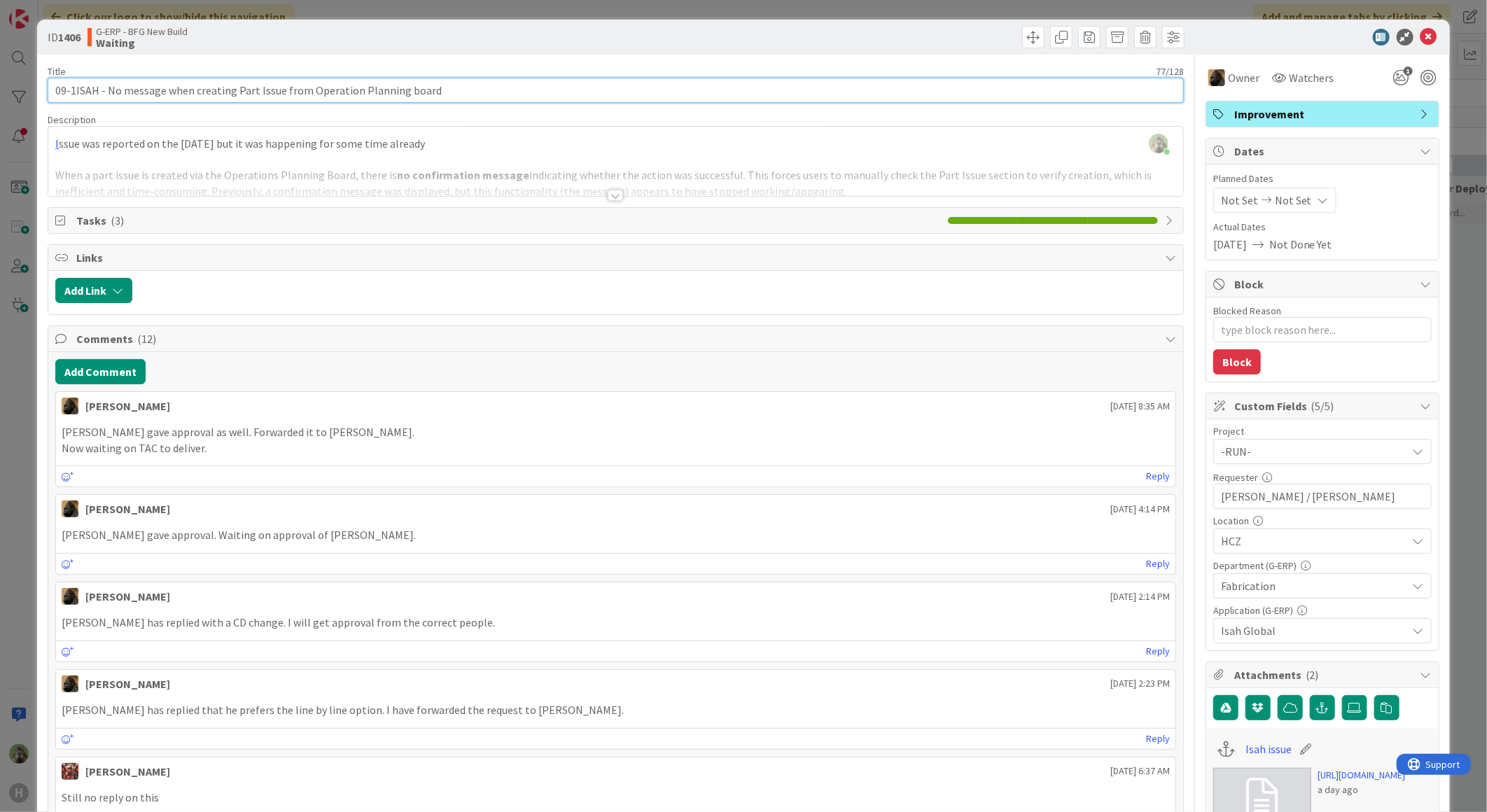
type textarea "x"
type input "09-11ISAH - No message when creating Part Issue from Operation Planning board"
type textarea "x"
type input "09-10-2025 -ISAH - No message when creating Part Issue from Operation Planning …"
type textarea "x"
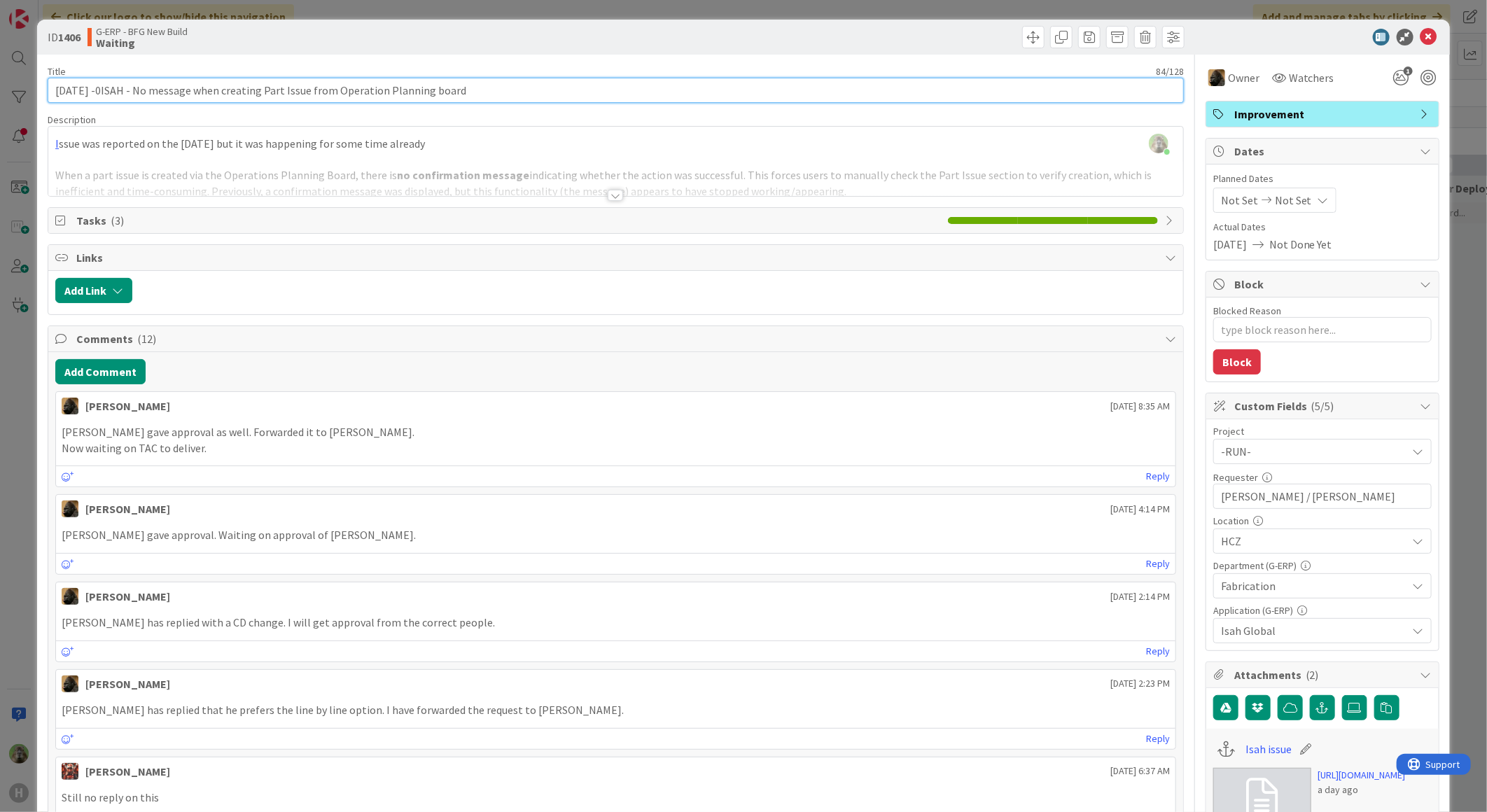
type input "09-10-2025 -0 ISAH - No message when creating Part Issue from Operation Plannin…"
type textarea "x"
type input "09-10-2025 - ISAH - No message when creating Part Issue from Operation Planning…"
type textarea "x"
type input "09-10-2025 - ISAH - No message when creating Part Issue from Operation Planning…"
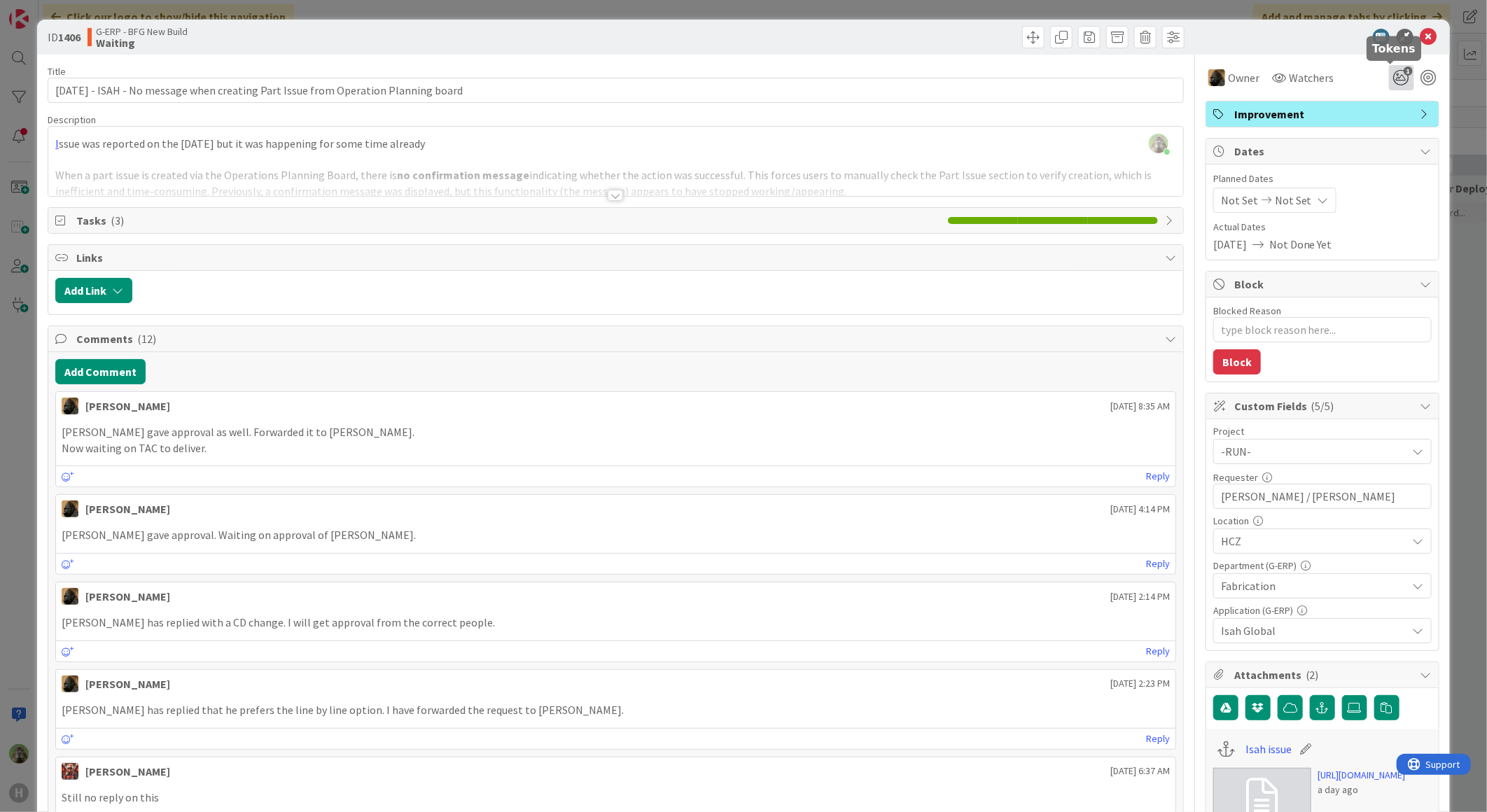
click at [1401, 65] on icon "1" at bounding box center [1401, 77] width 25 height 25
click at [21, 432] on div "ID 1406 G-ERP - BFG New Build Waiting Title 86 / 128 09-10-2025 - ISAH - No mes…" at bounding box center [743, 406] width 1487 height 812
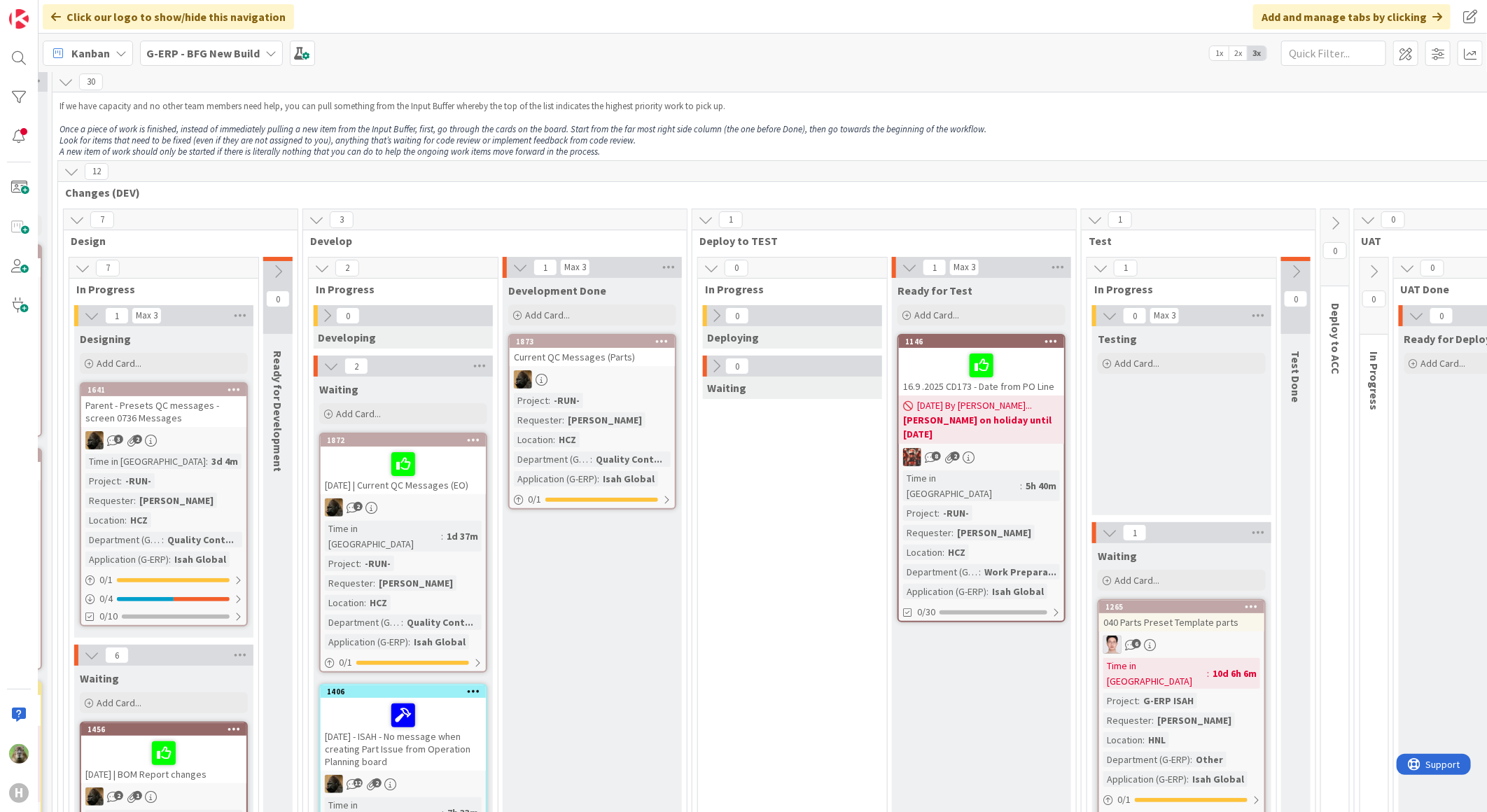
scroll to position [0, 359]
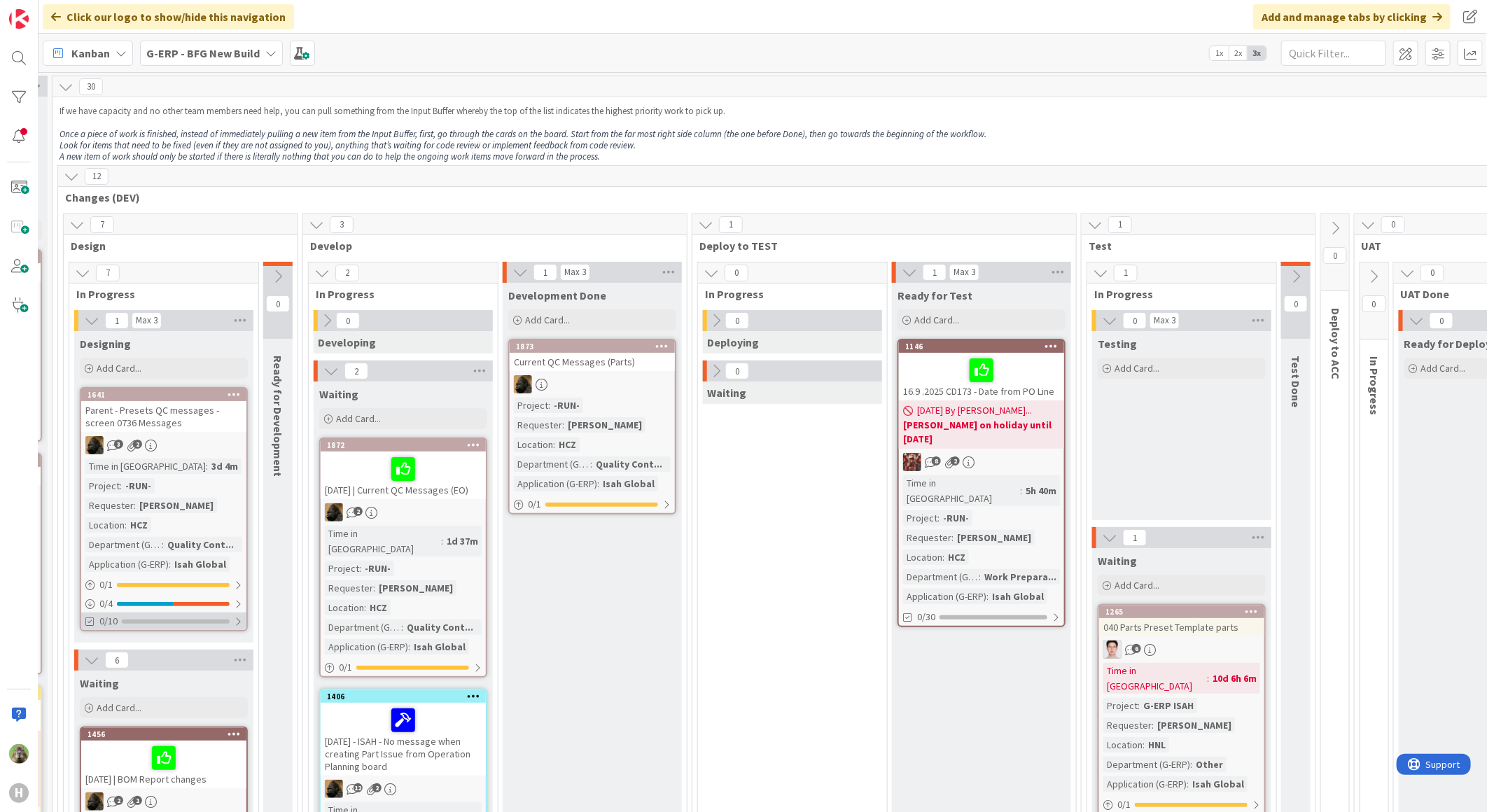
click at [179, 628] on div "0/10" at bounding box center [163, 621] width 165 height 17
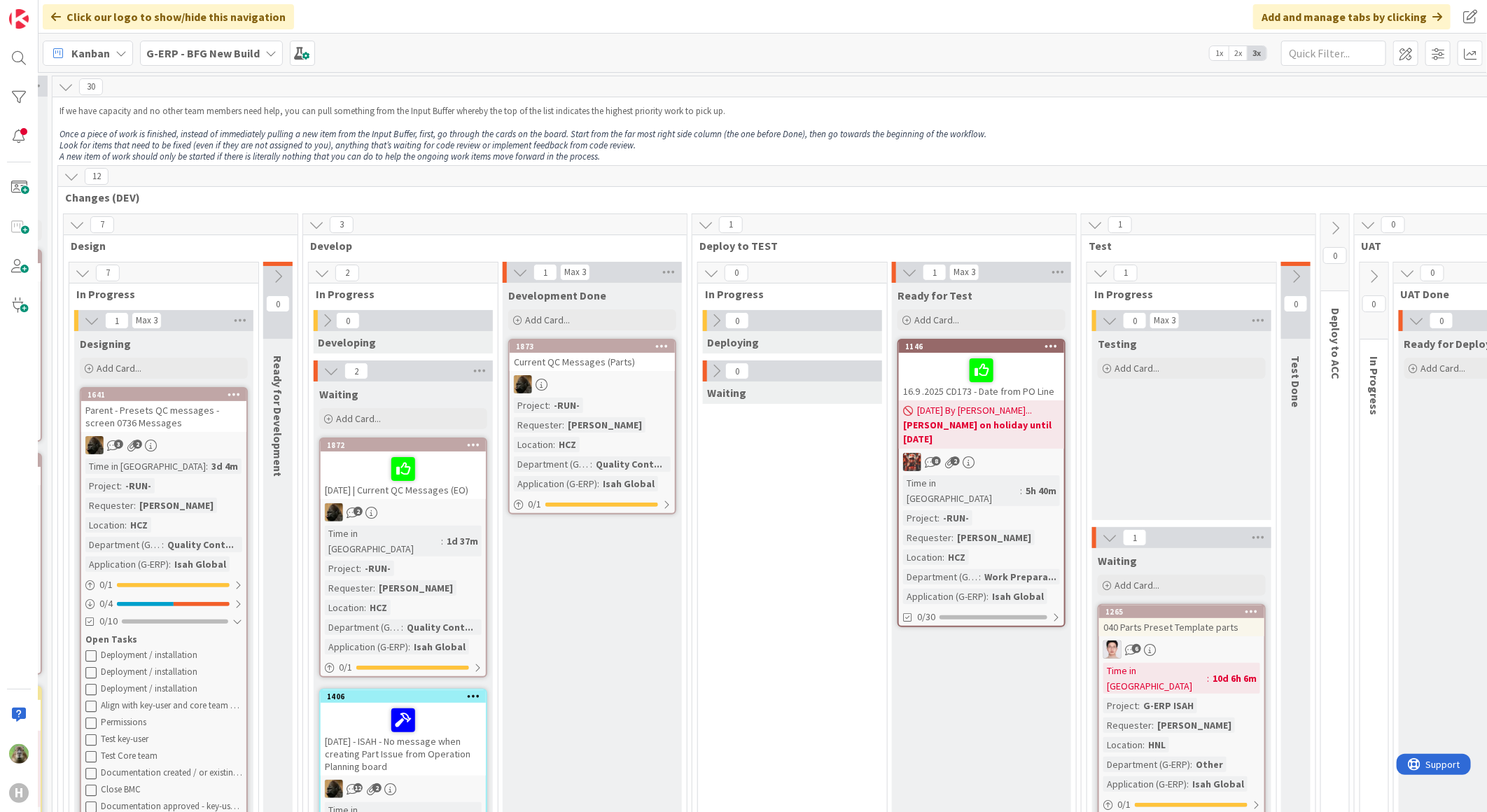
click at [191, 423] on div "Parent - Presets QC messages - screen 0736 Messages" at bounding box center [163, 416] width 165 height 31
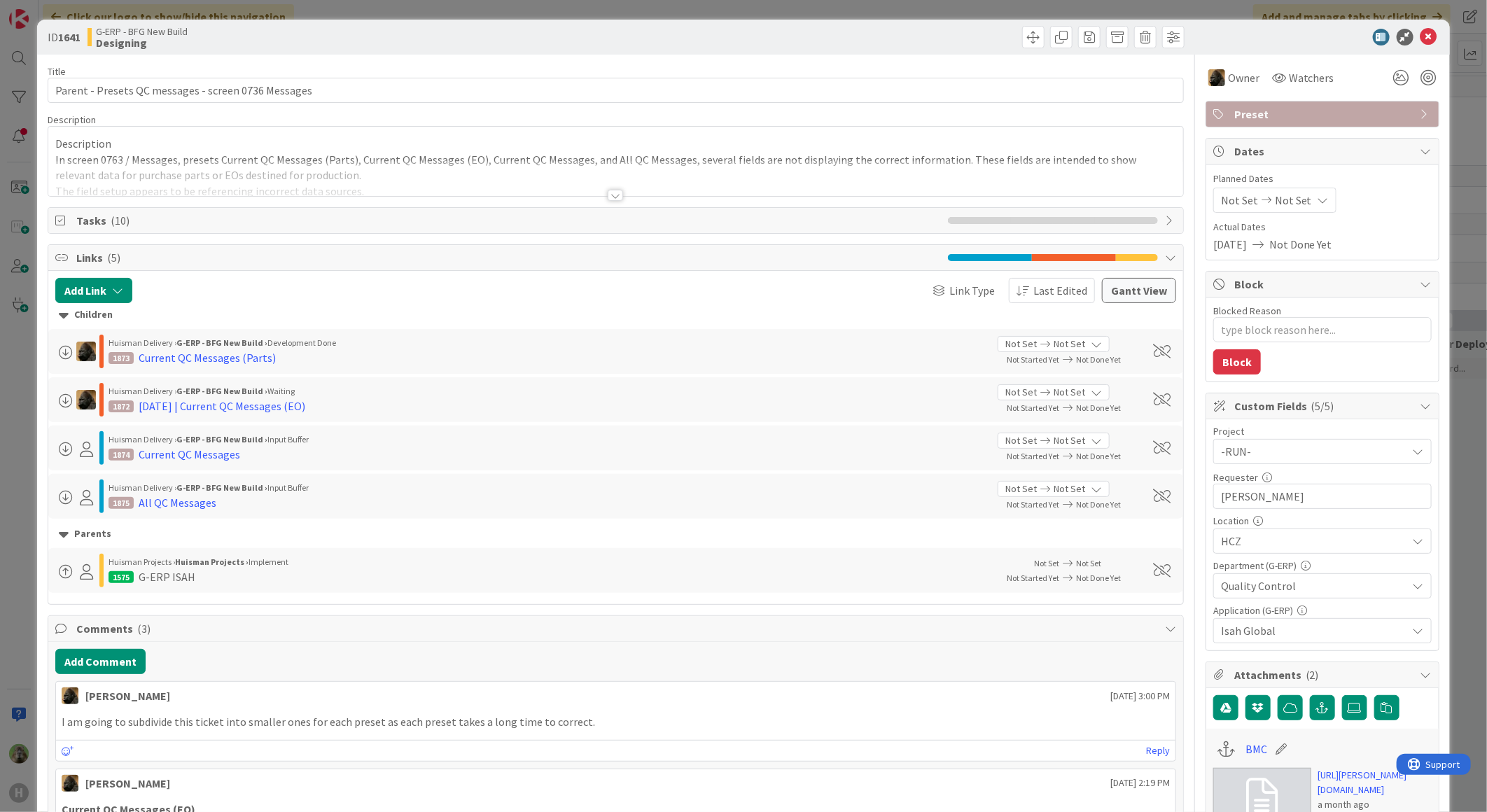
click at [130, 222] on span "Tasks ( 10 )" at bounding box center [508, 220] width 865 height 17
type textarea "x"
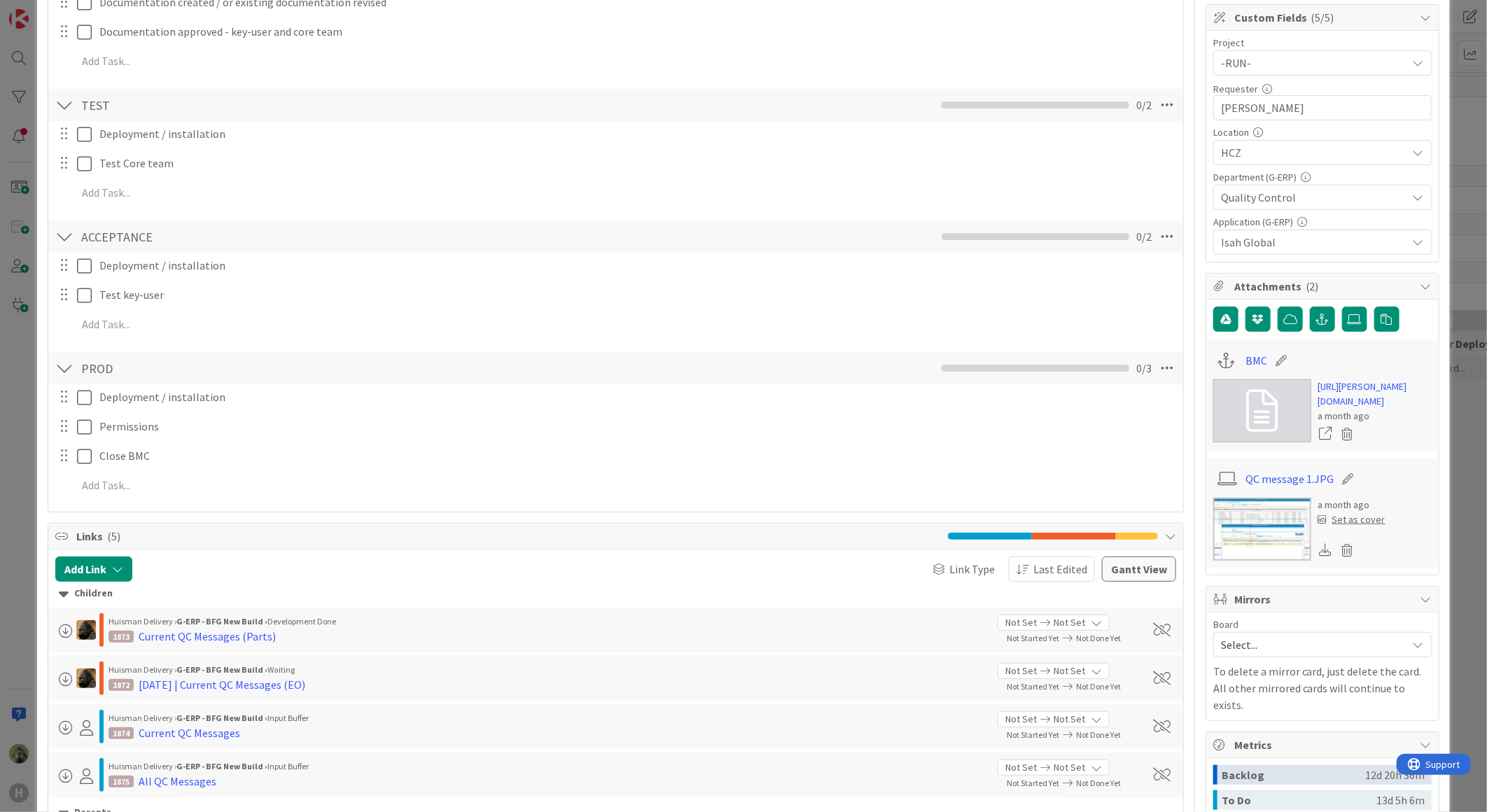
scroll to position [777, 0]
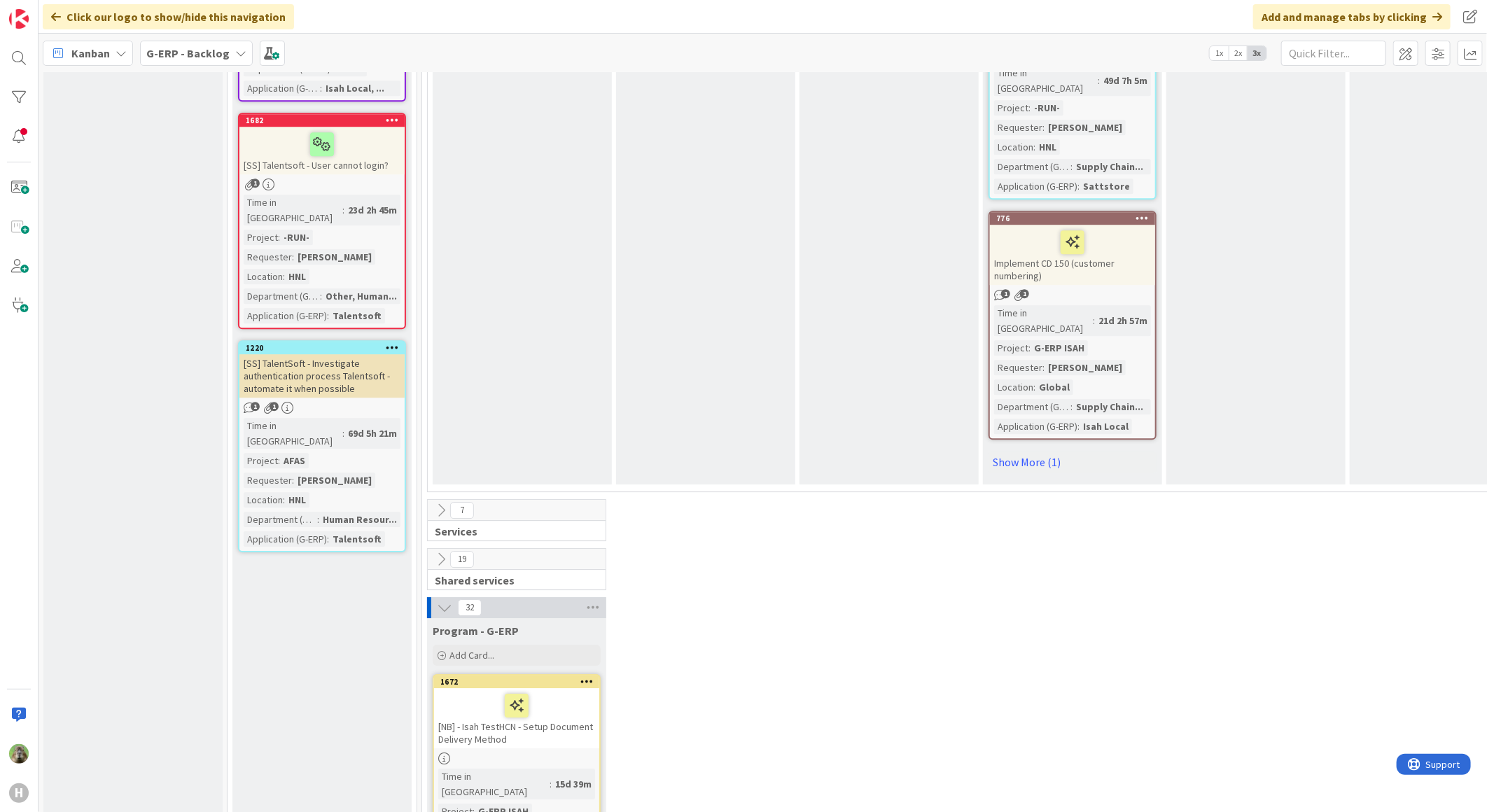
scroll to position [2566, 0]
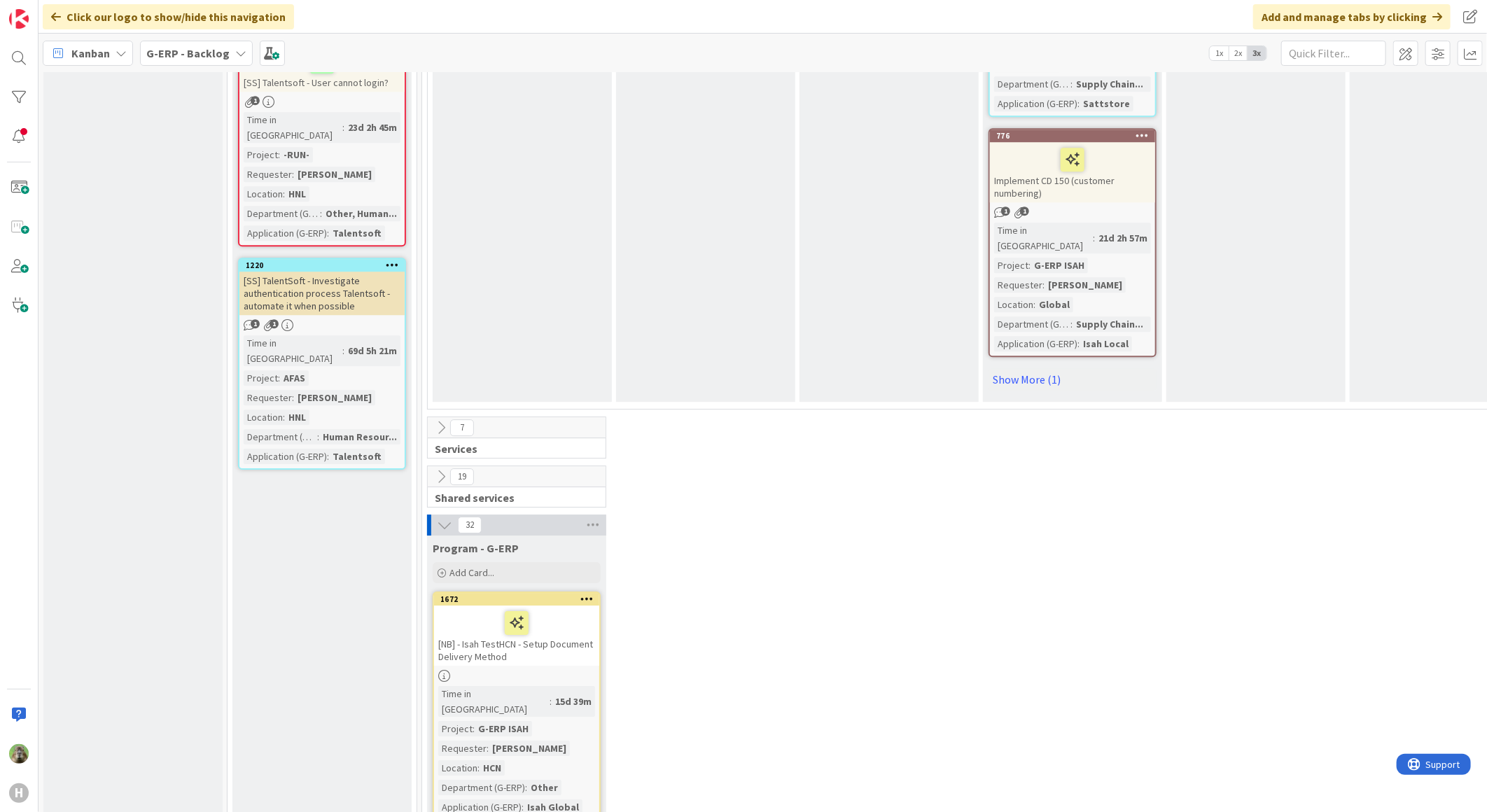
click at [437, 517] on icon at bounding box center [444, 524] width 15 height 15
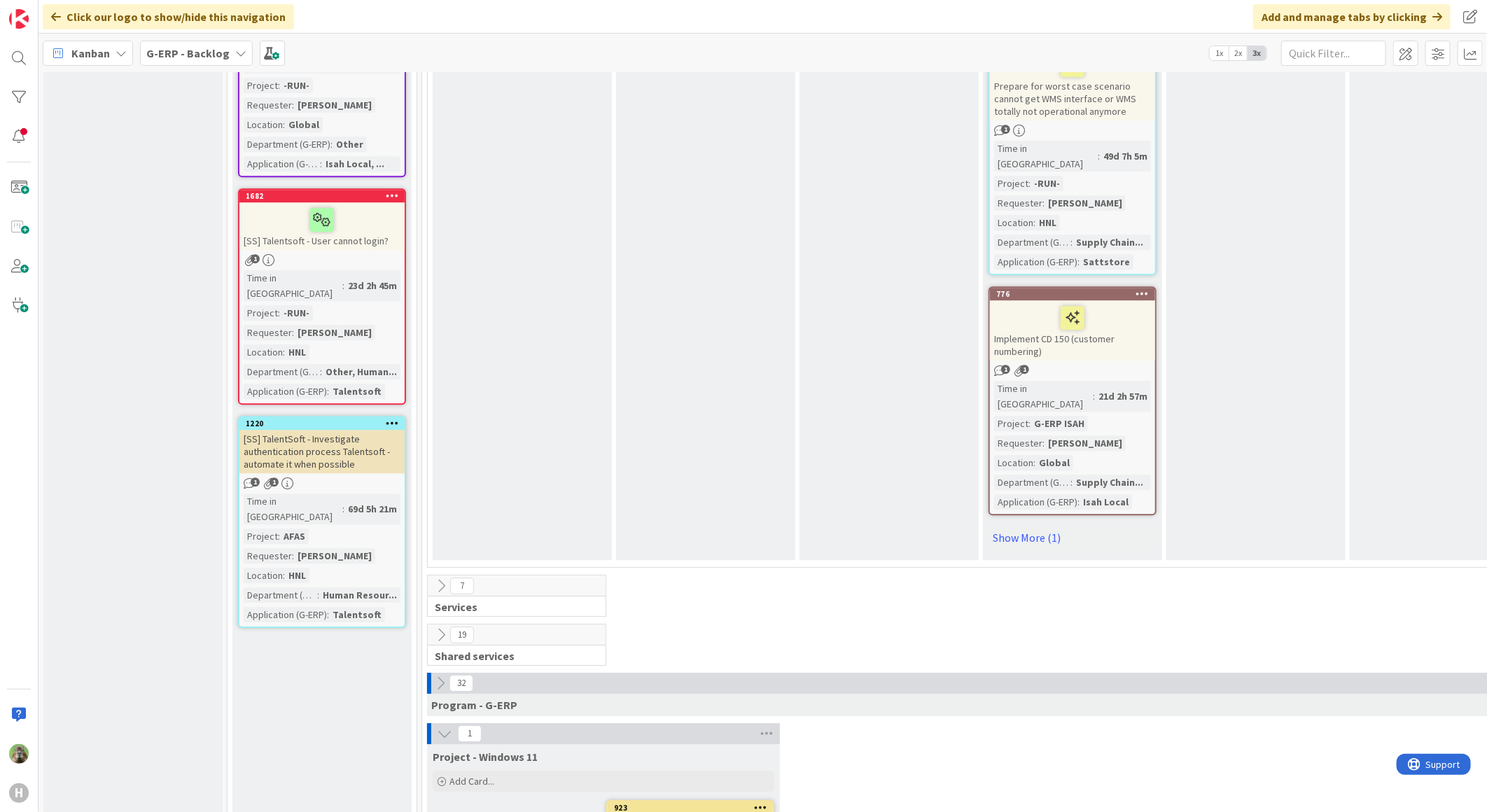
scroll to position [2410, 0]
click at [439, 723] on icon at bounding box center [444, 730] width 15 height 15
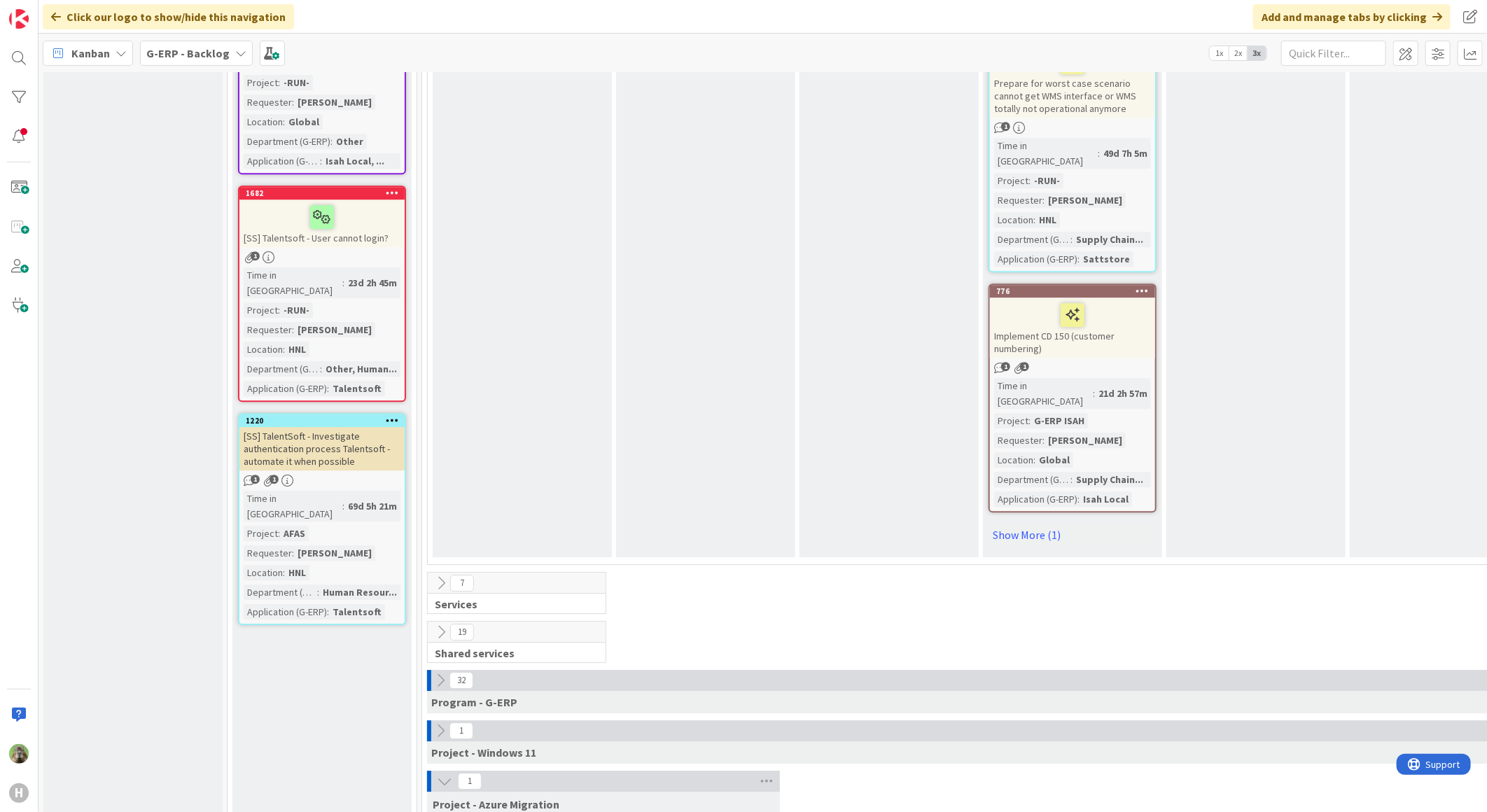
scroll to position [2643, 0]
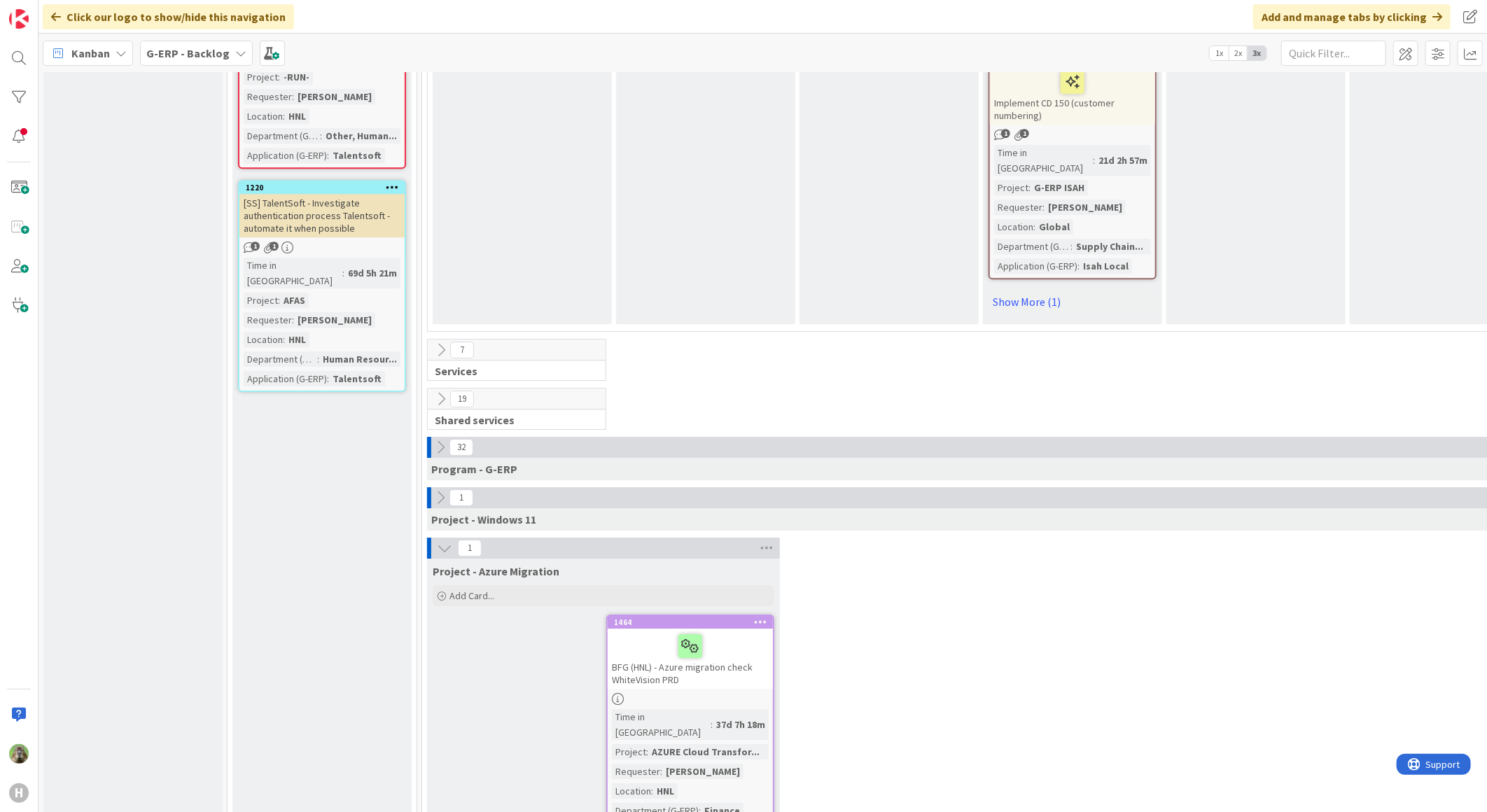
click at [446, 540] on icon at bounding box center [444, 547] width 15 height 15
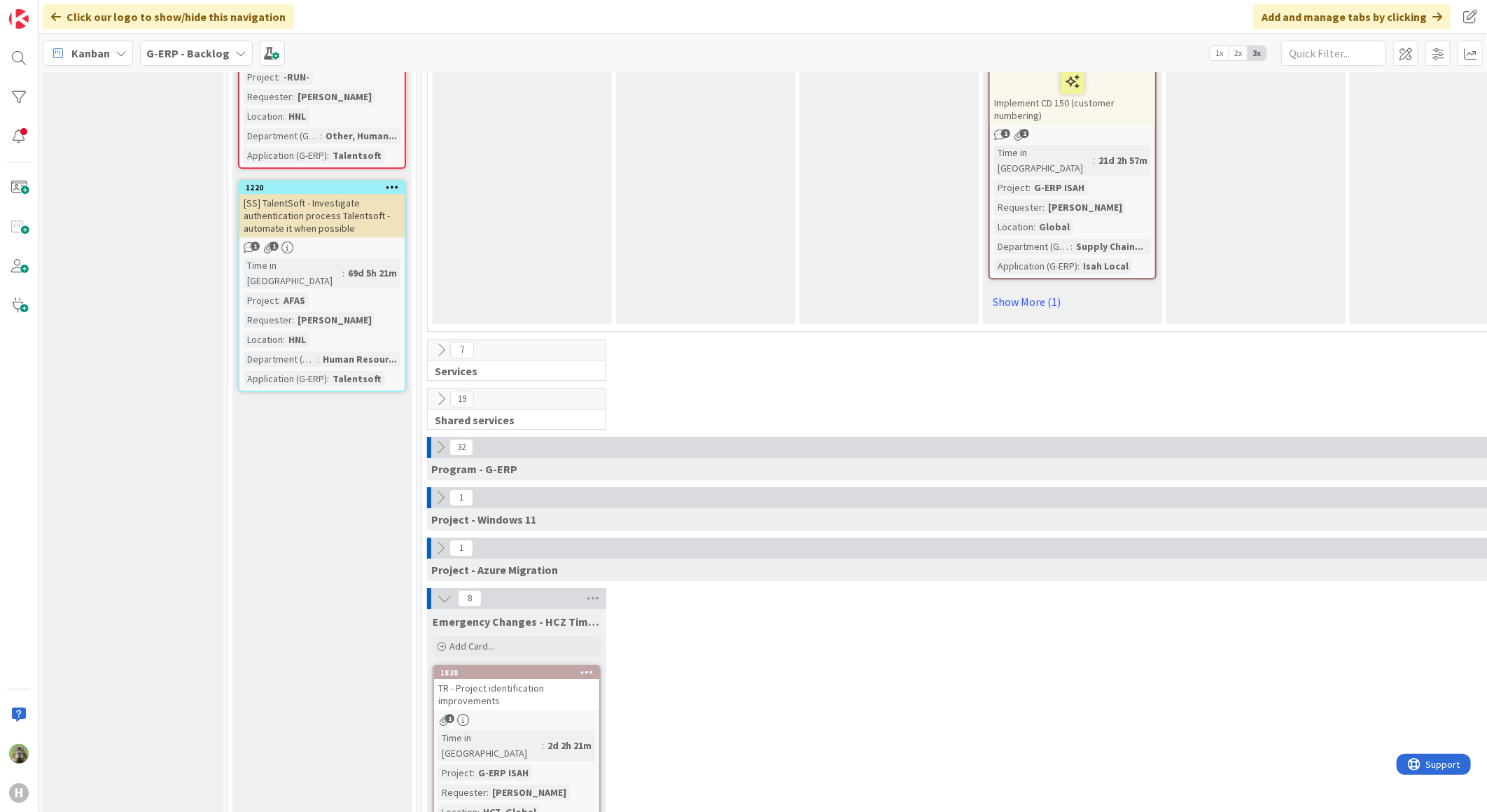
click at [446, 590] on icon at bounding box center [444, 597] width 15 height 15
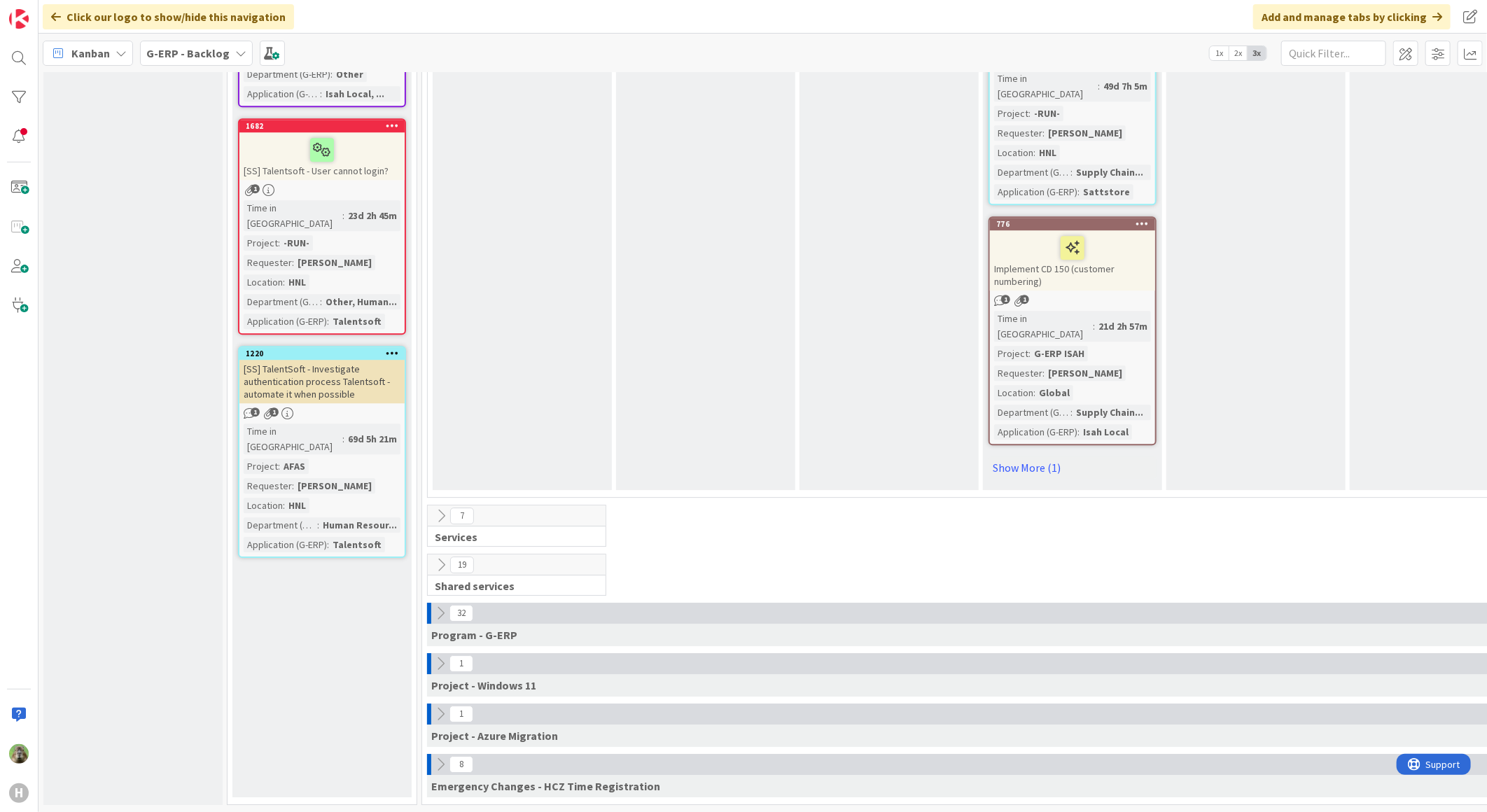
scroll to position [2322, 0]
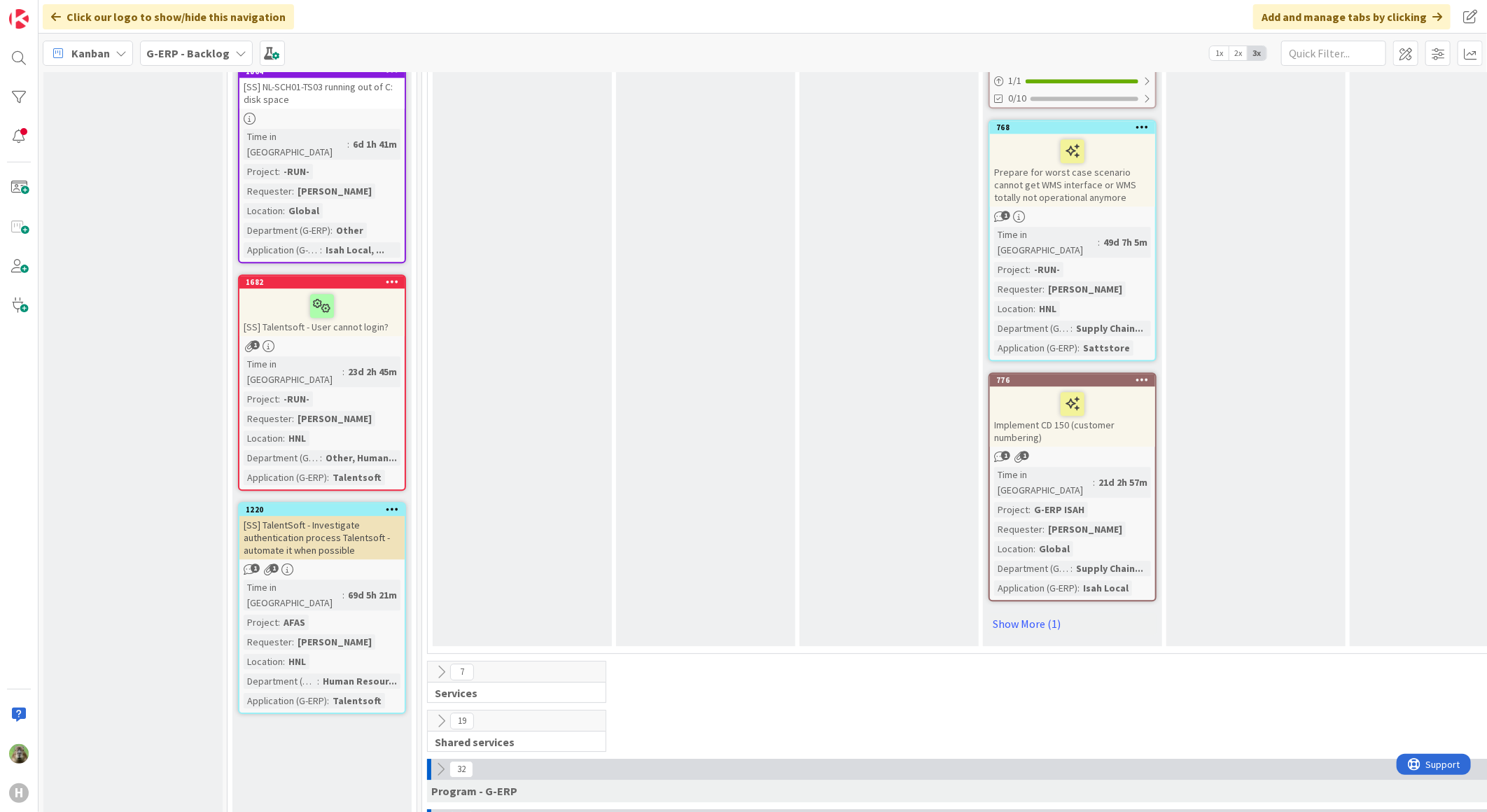
click at [444, 664] on icon at bounding box center [441, 672] width 15 height 15
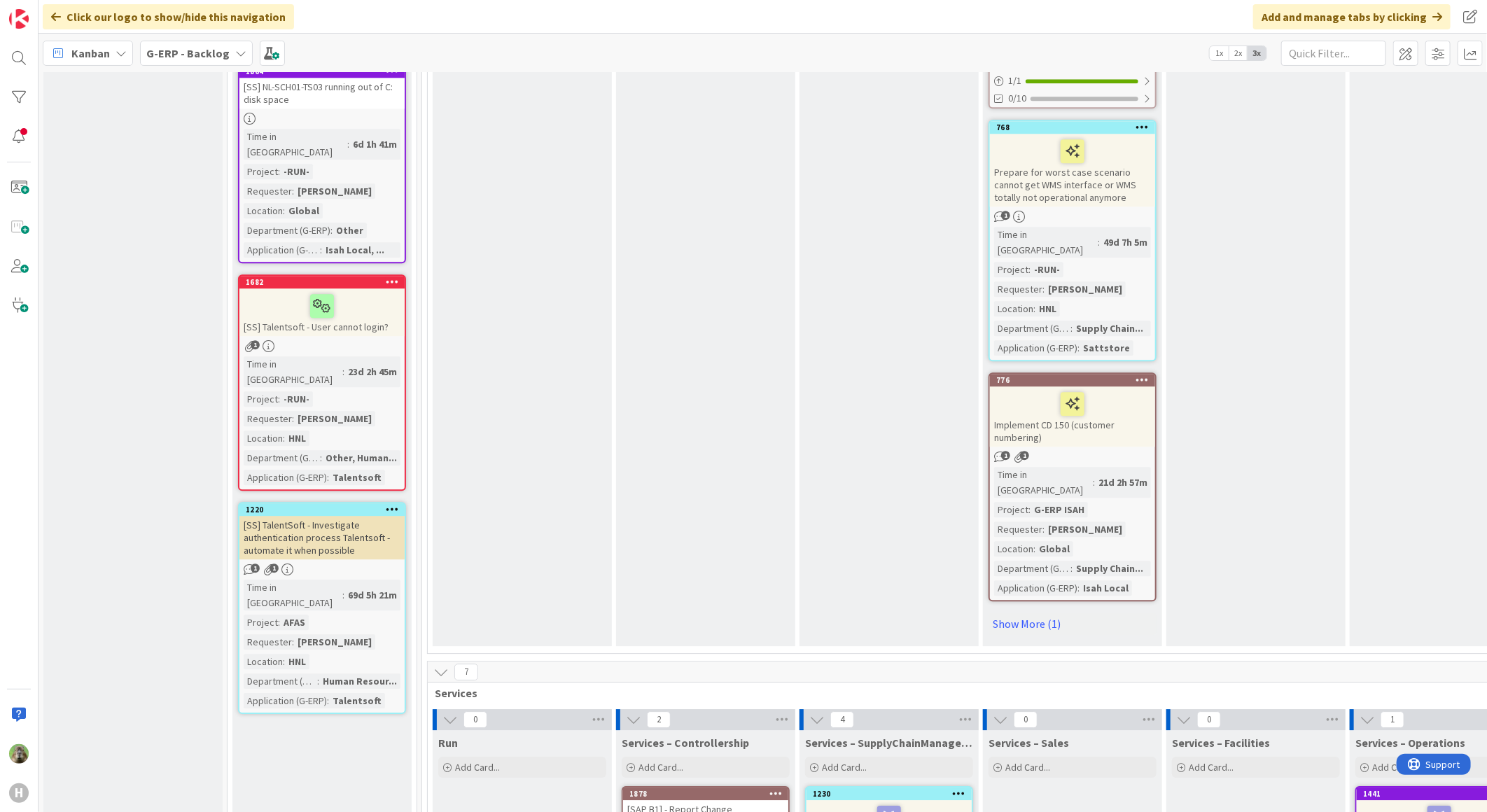
click at [444, 664] on icon at bounding box center [441, 672] width 15 height 15
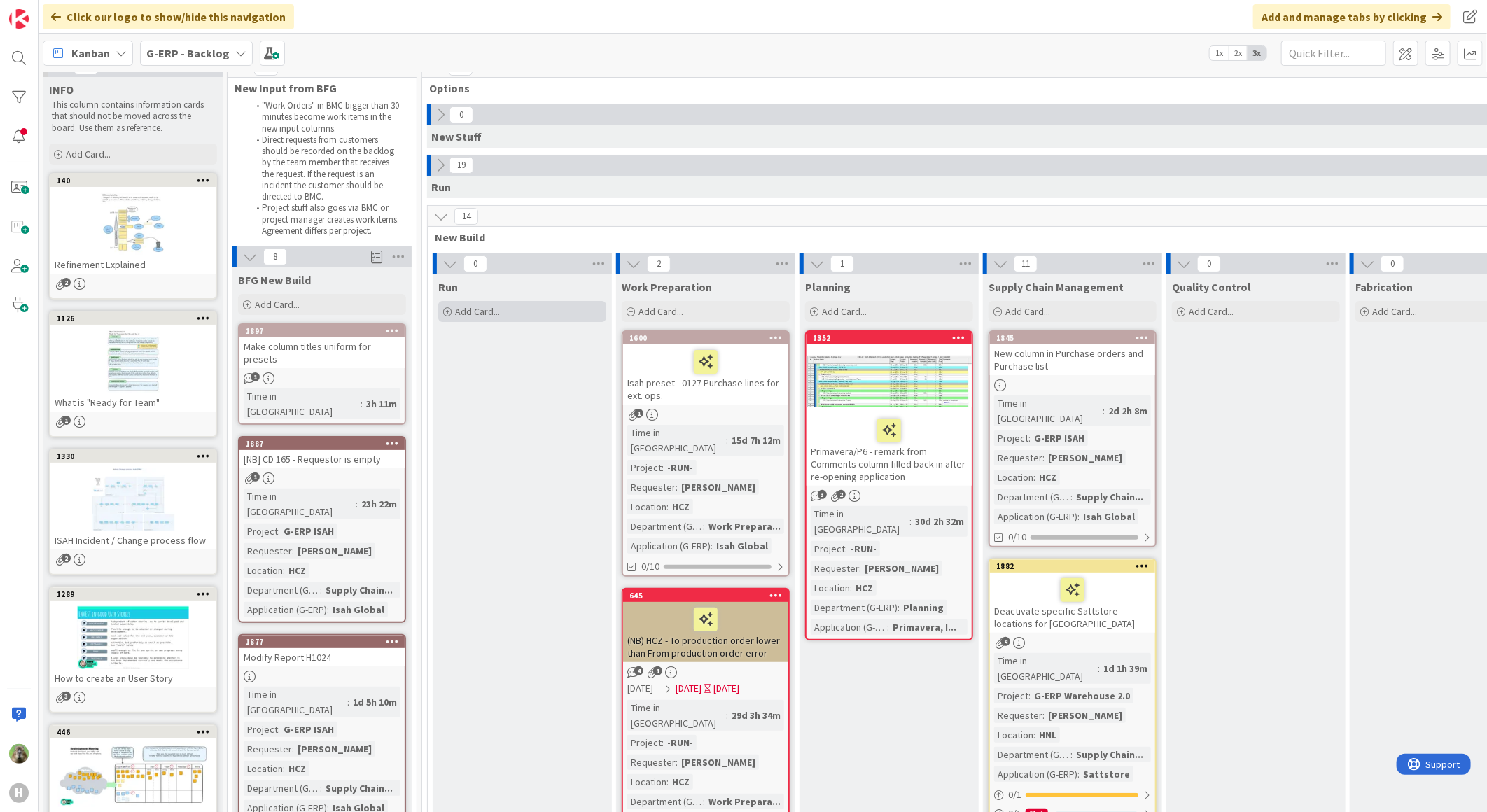
scroll to position [0, 0]
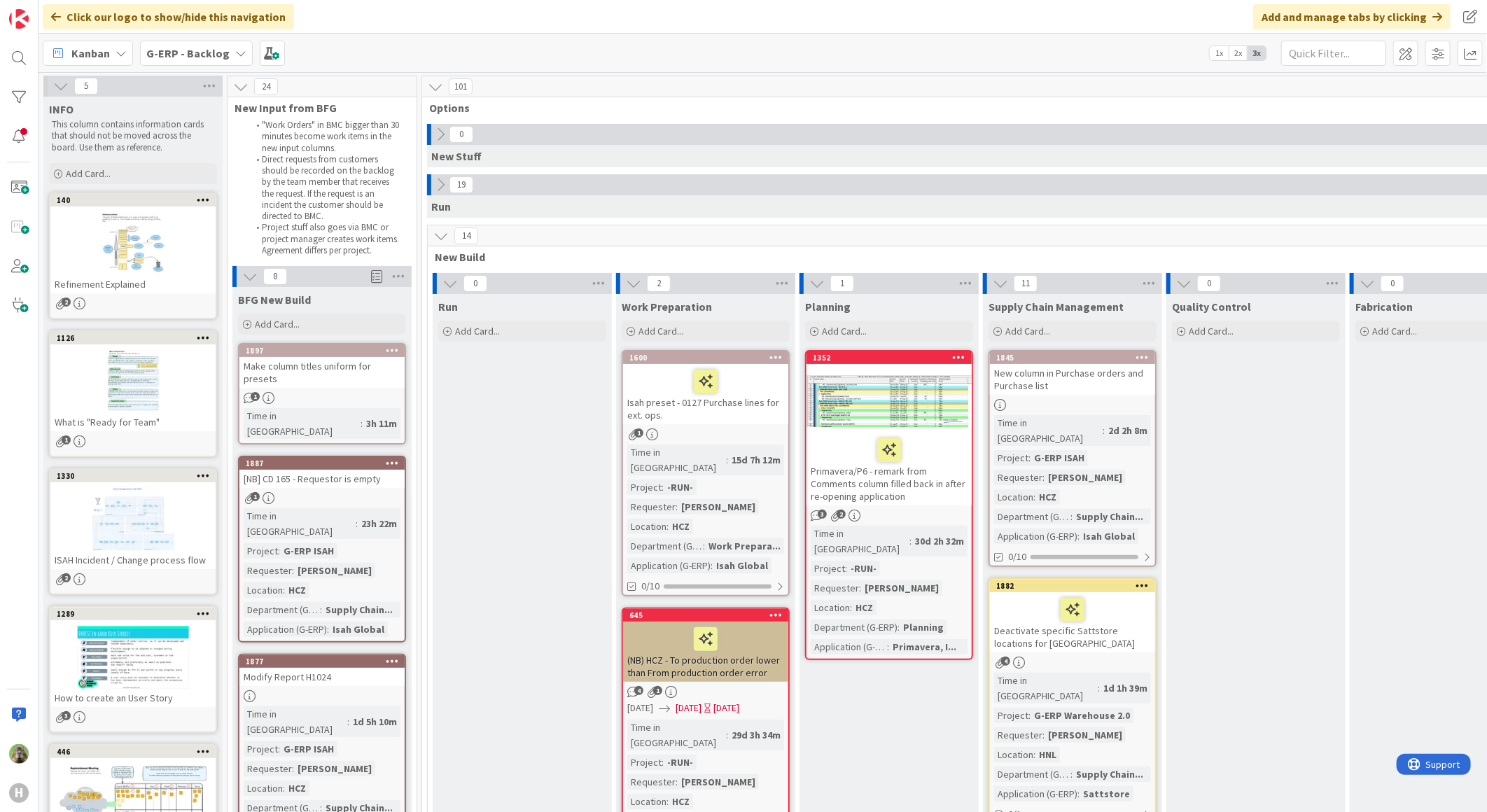
click at [444, 191] on icon at bounding box center [440, 184] width 15 height 15
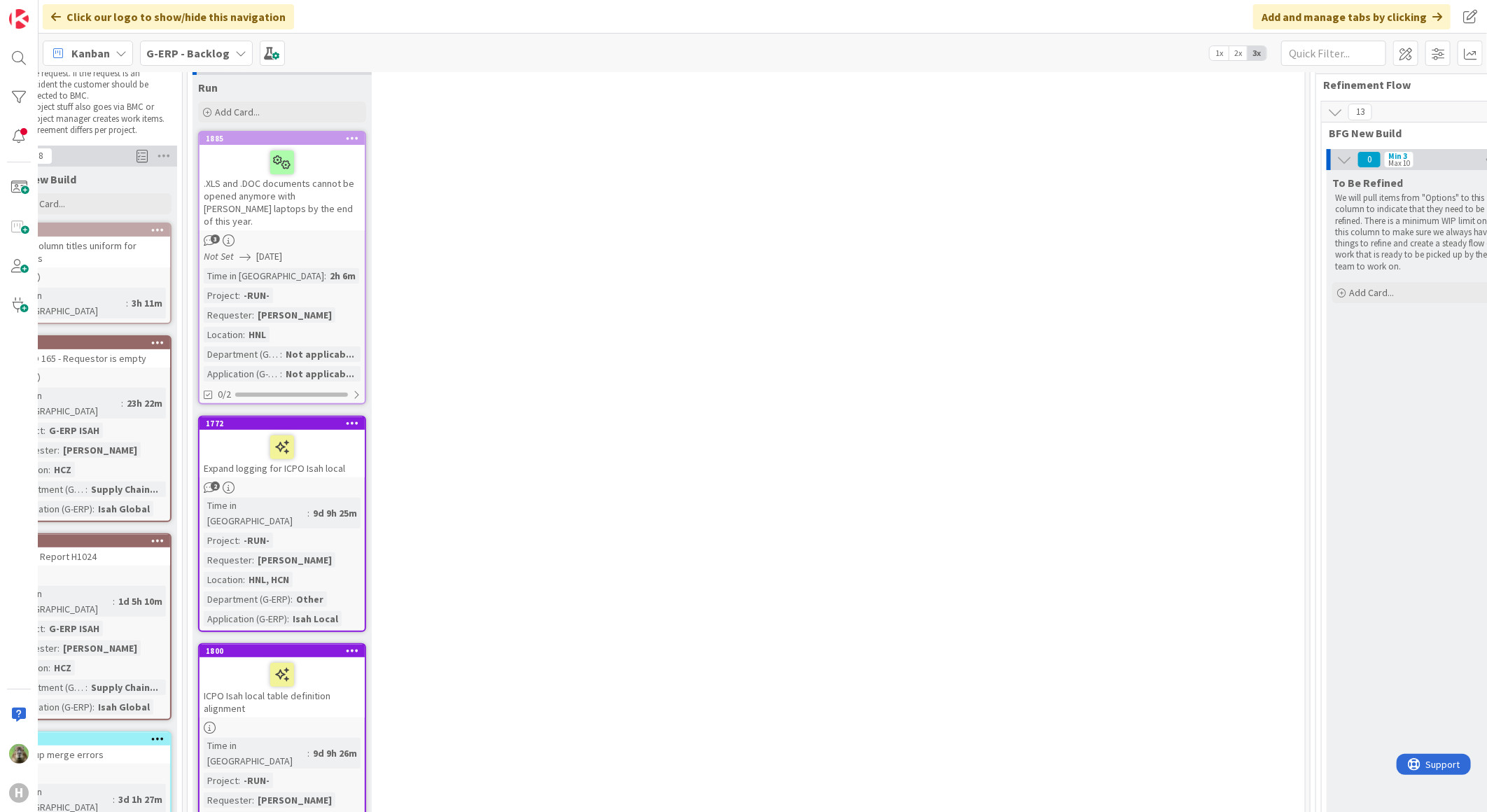
scroll to position [233, 235]
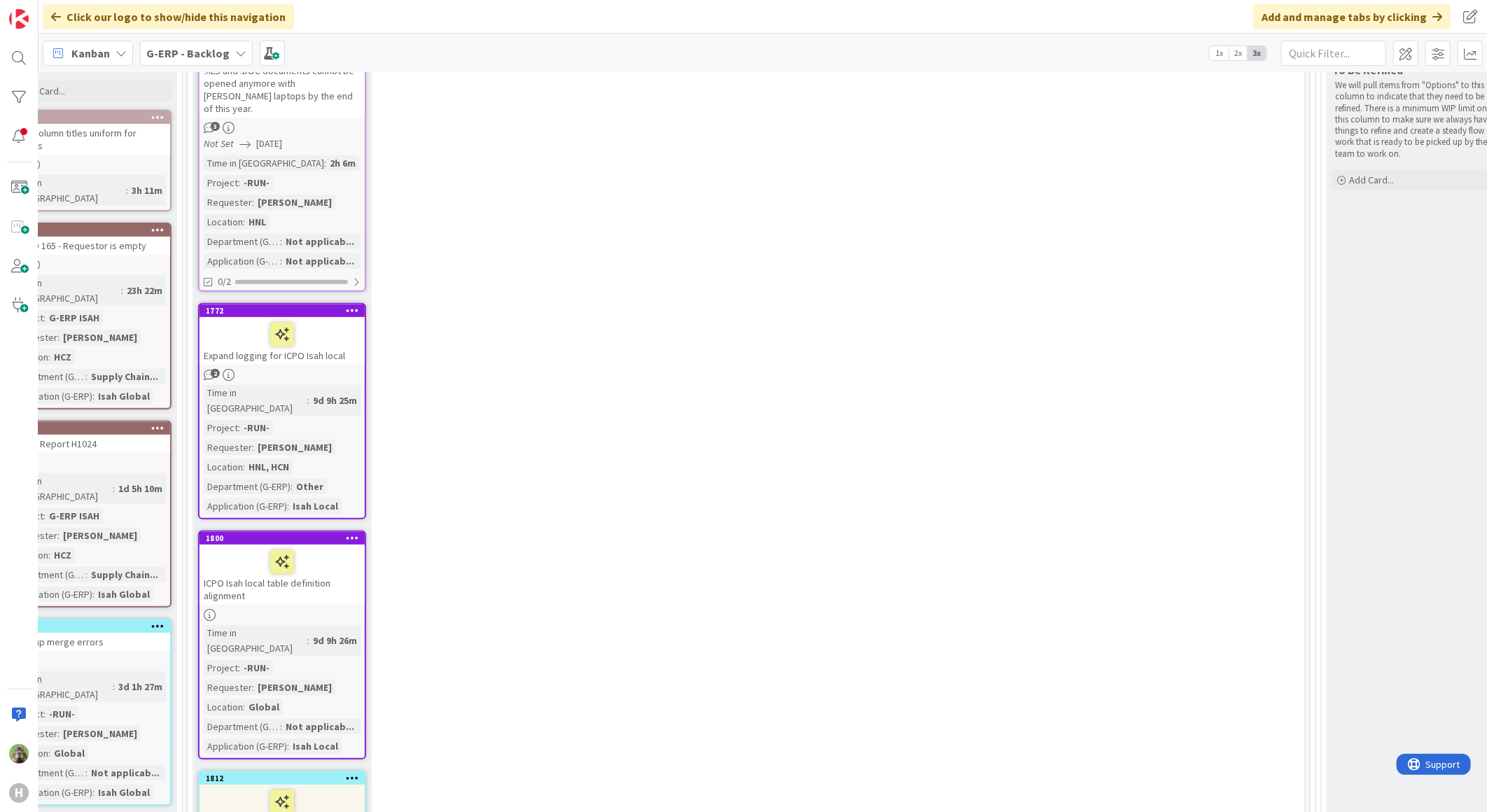
click at [352, 305] on icon at bounding box center [352, 310] width 13 height 10
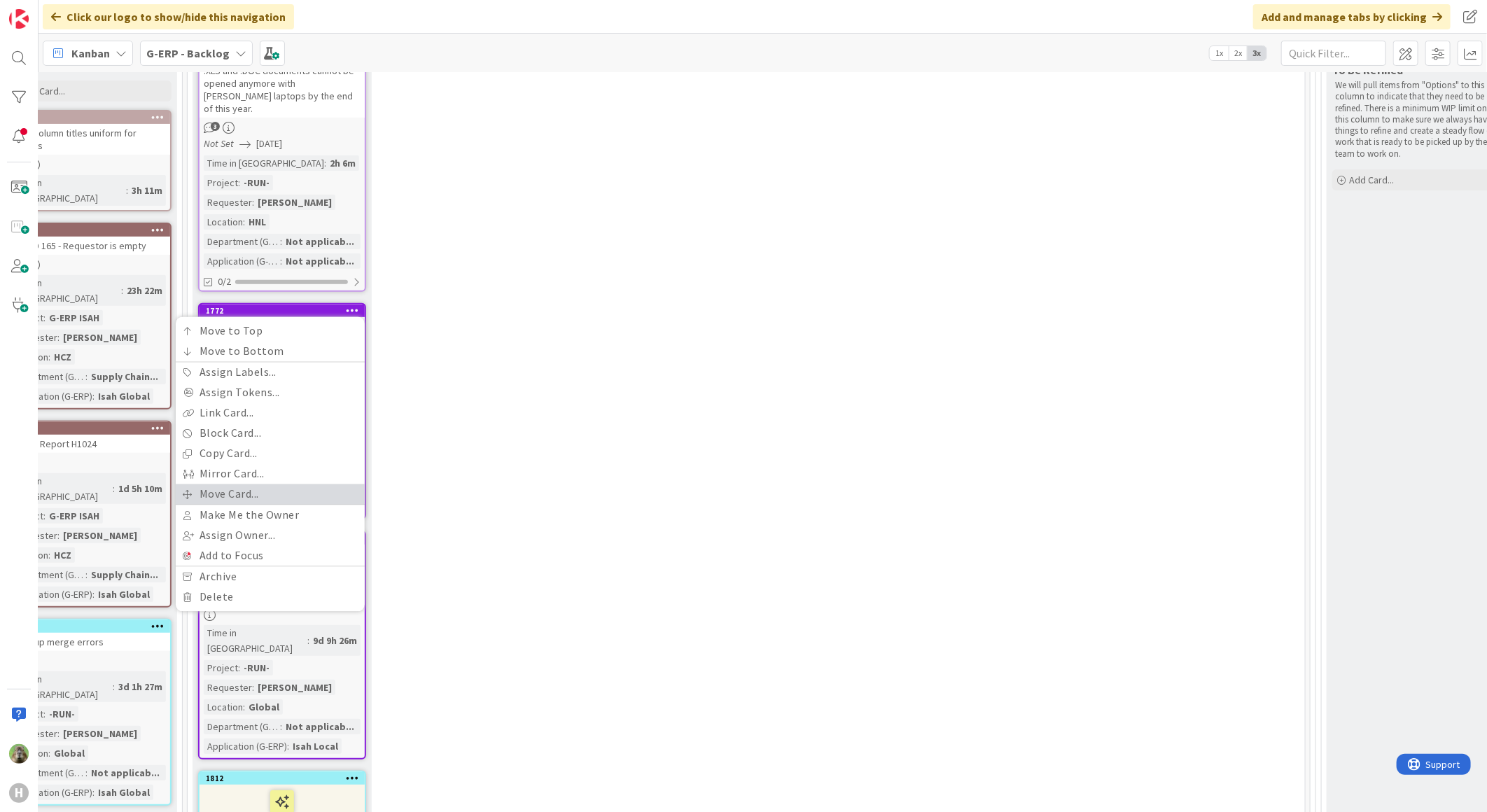
click at [281, 484] on link "Move Card..." at bounding box center [270, 495] width 189 height 20
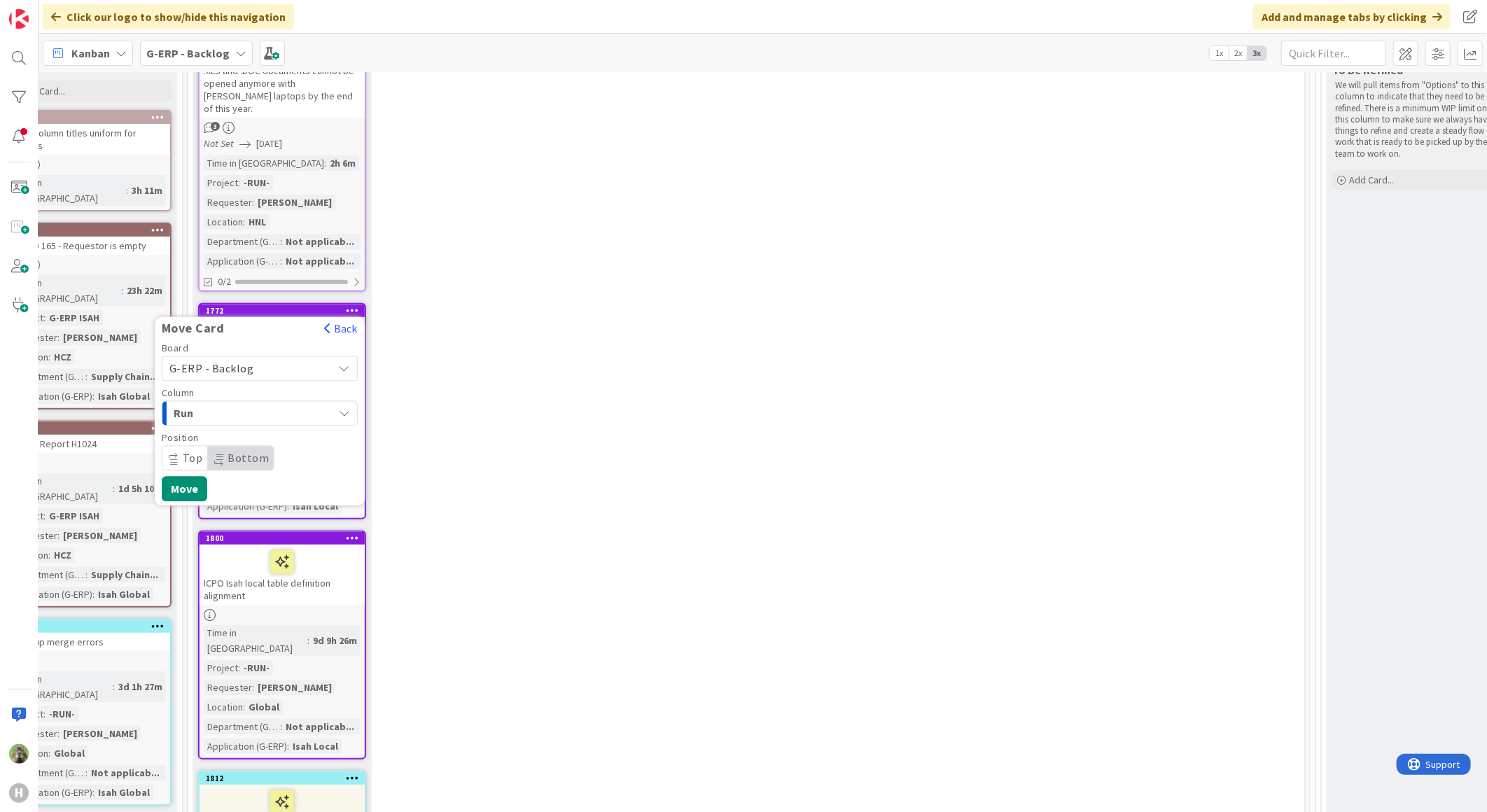
click at [277, 360] on span "G-ERP - Backlog" at bounding box center [248, 369] width 157 height 19
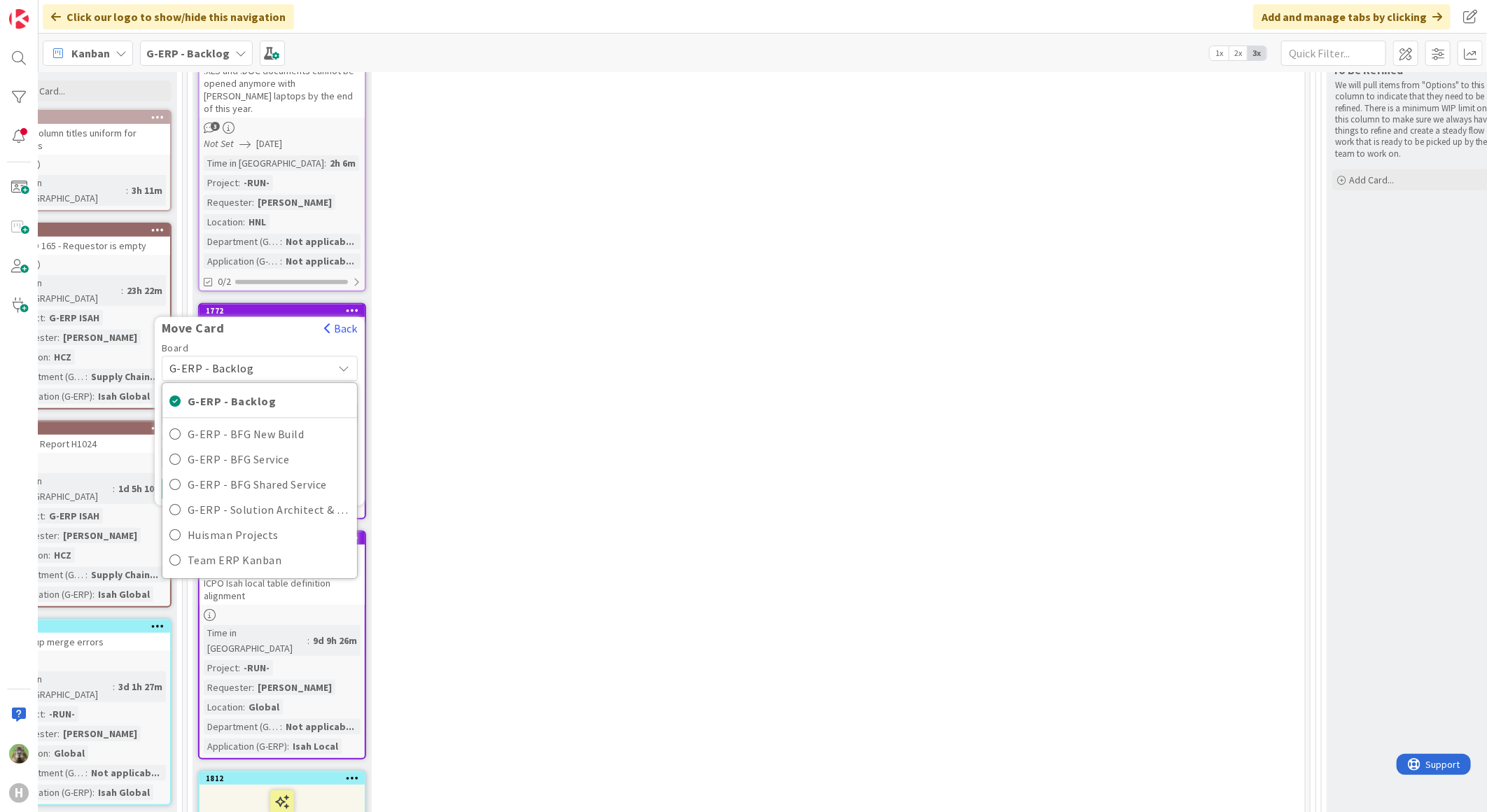
click at [290, 359] on span "G-ERP - Backlog" at bounding box center [248, 369] width 157 height 19
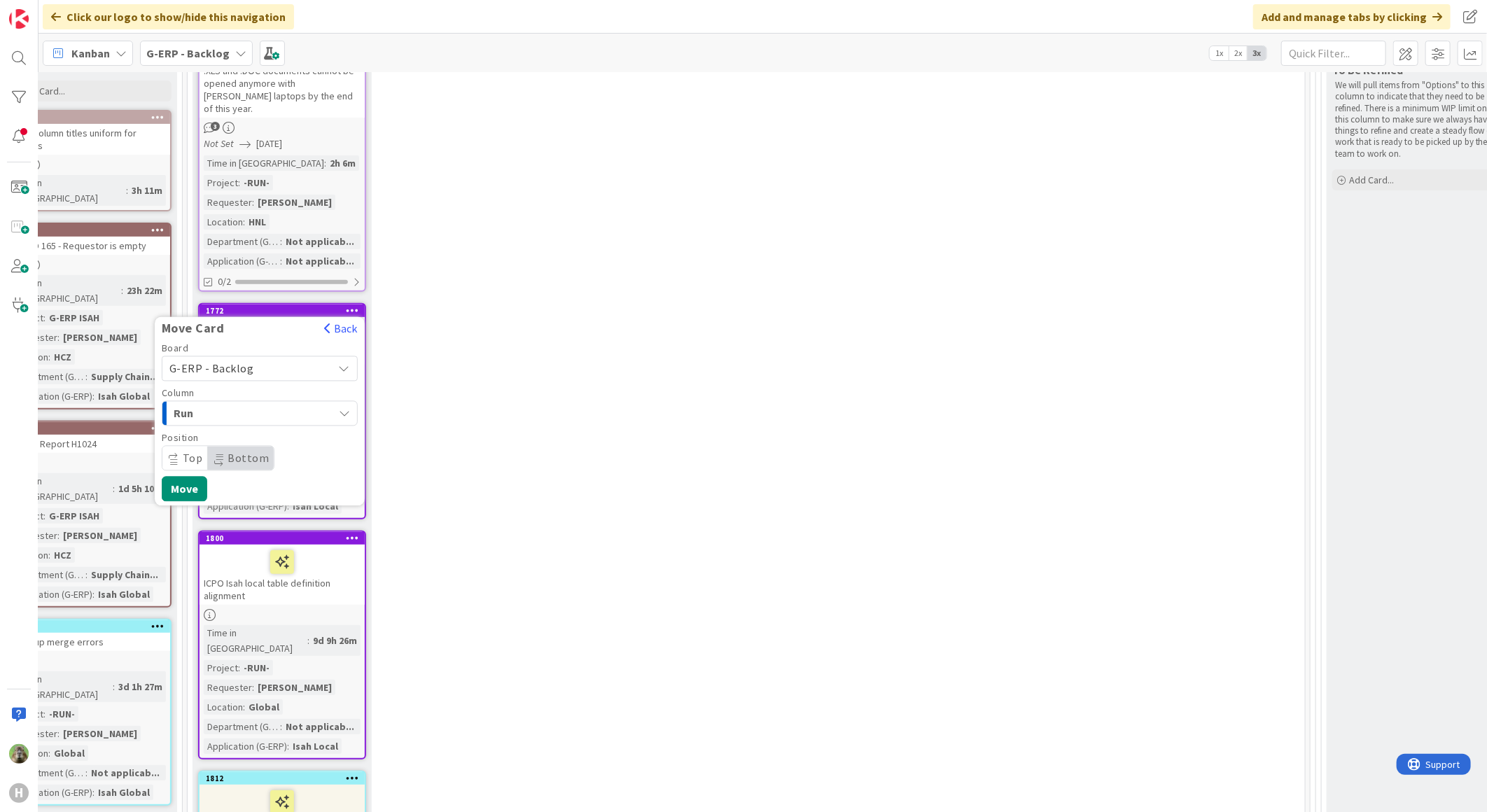
click at [268, 405] on span "Run" at bounding box center [226, 413] width 105 height 18
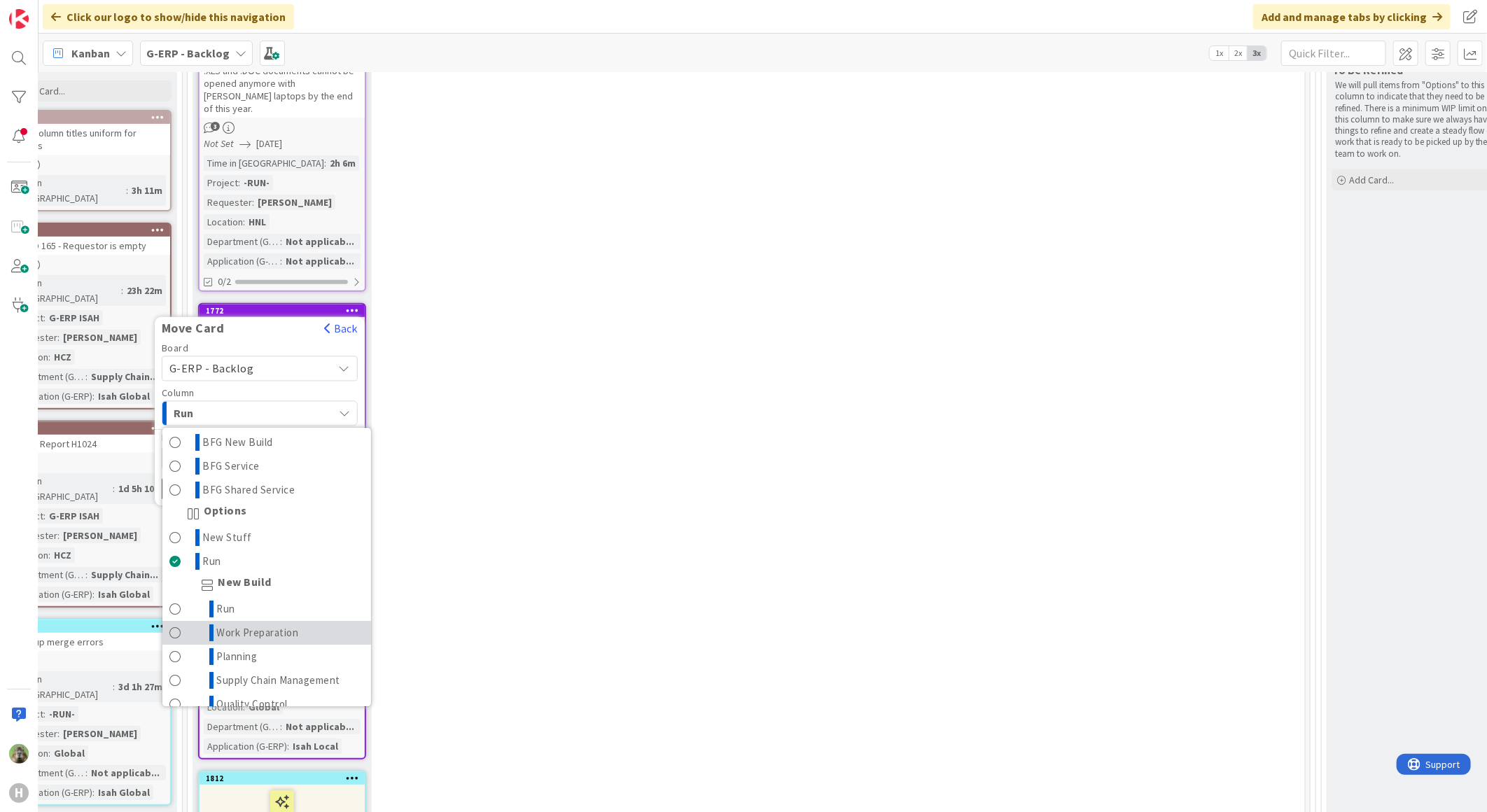
scroll to position [78, 0]
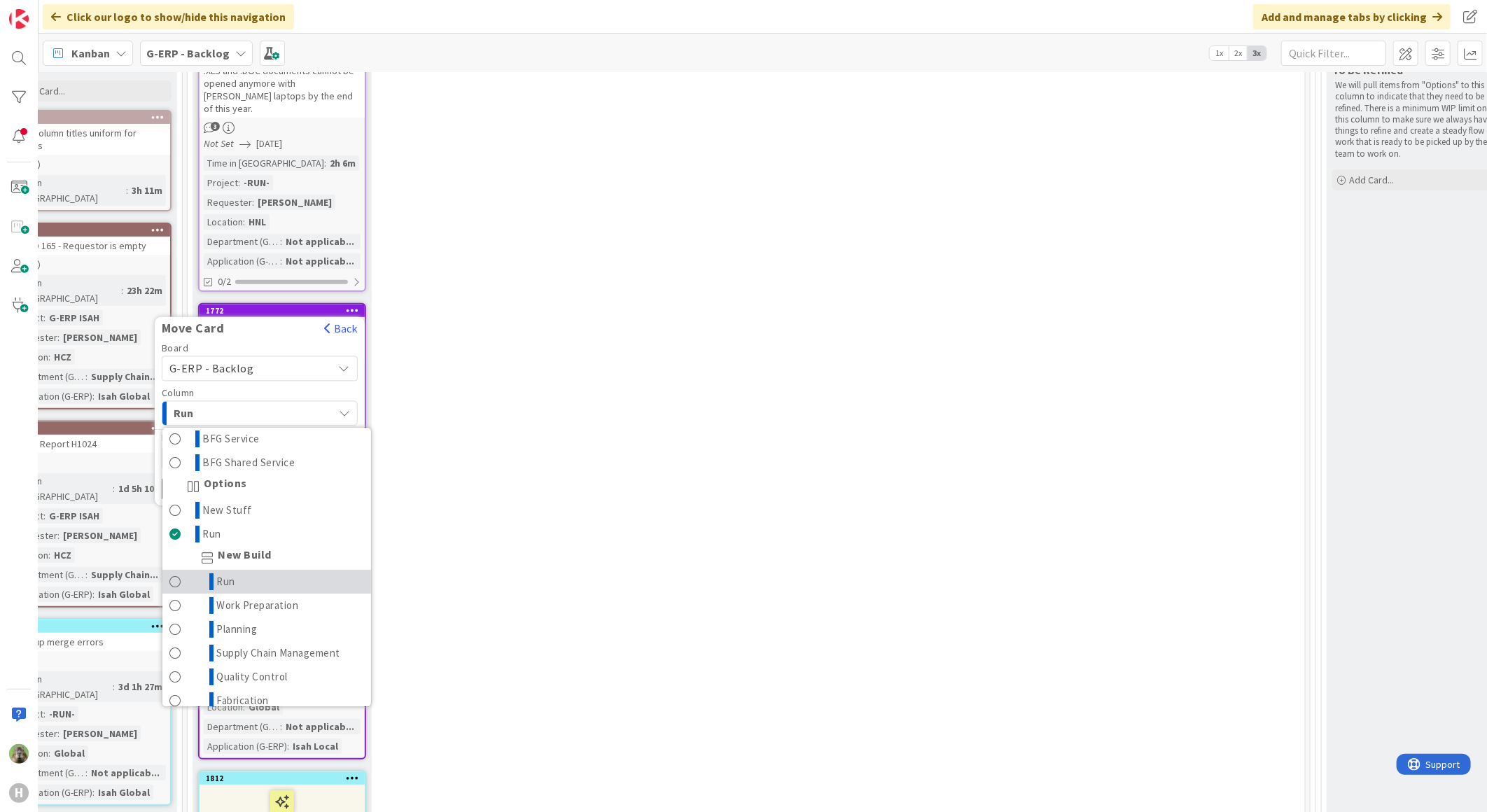
click at [256, 576] on link "Run" at bounding box center [267, 581] width 209 height 24
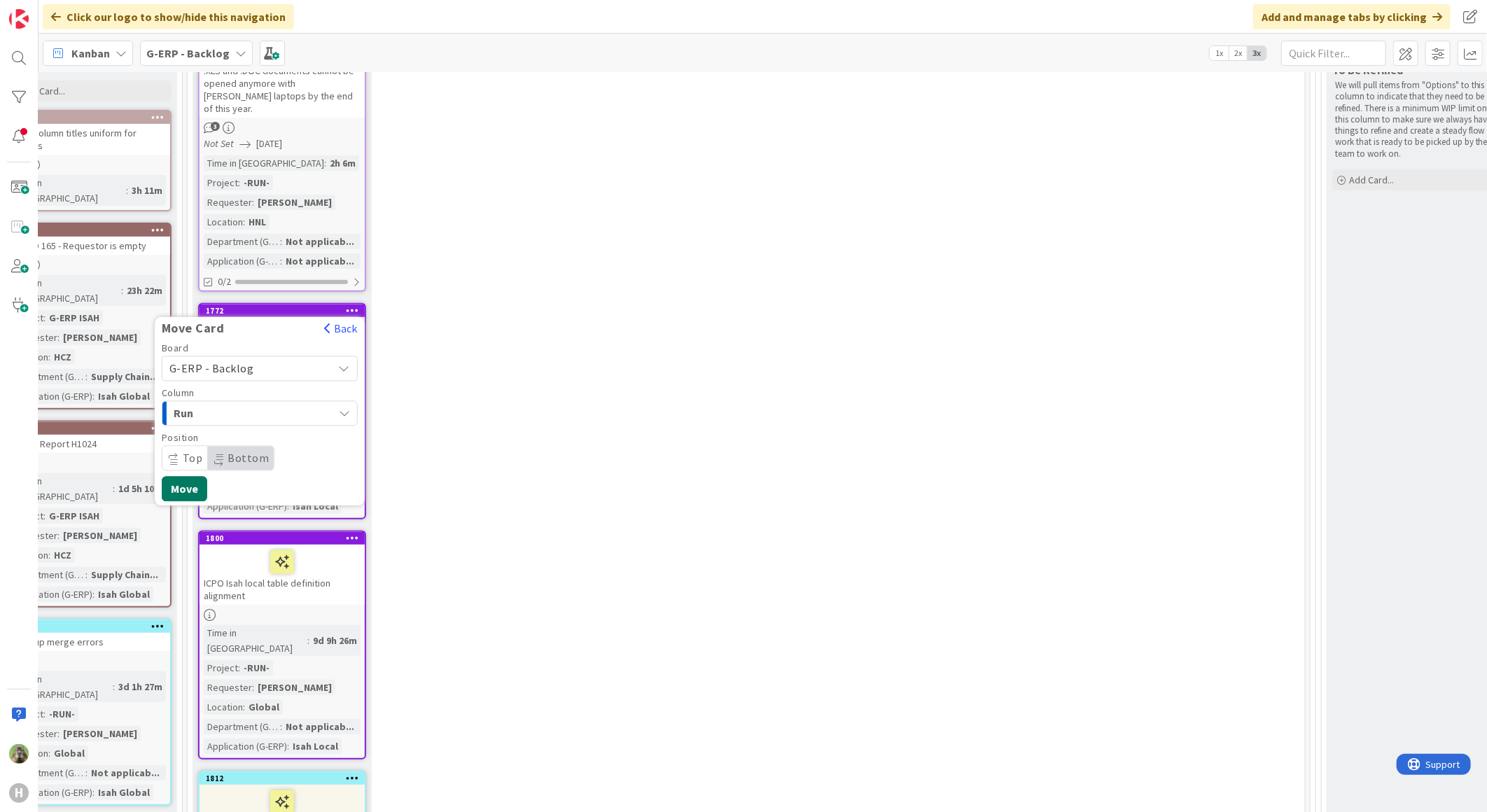
click at [200, 477] on button "Move" at bounding box center [184, 489] width 45 height 25
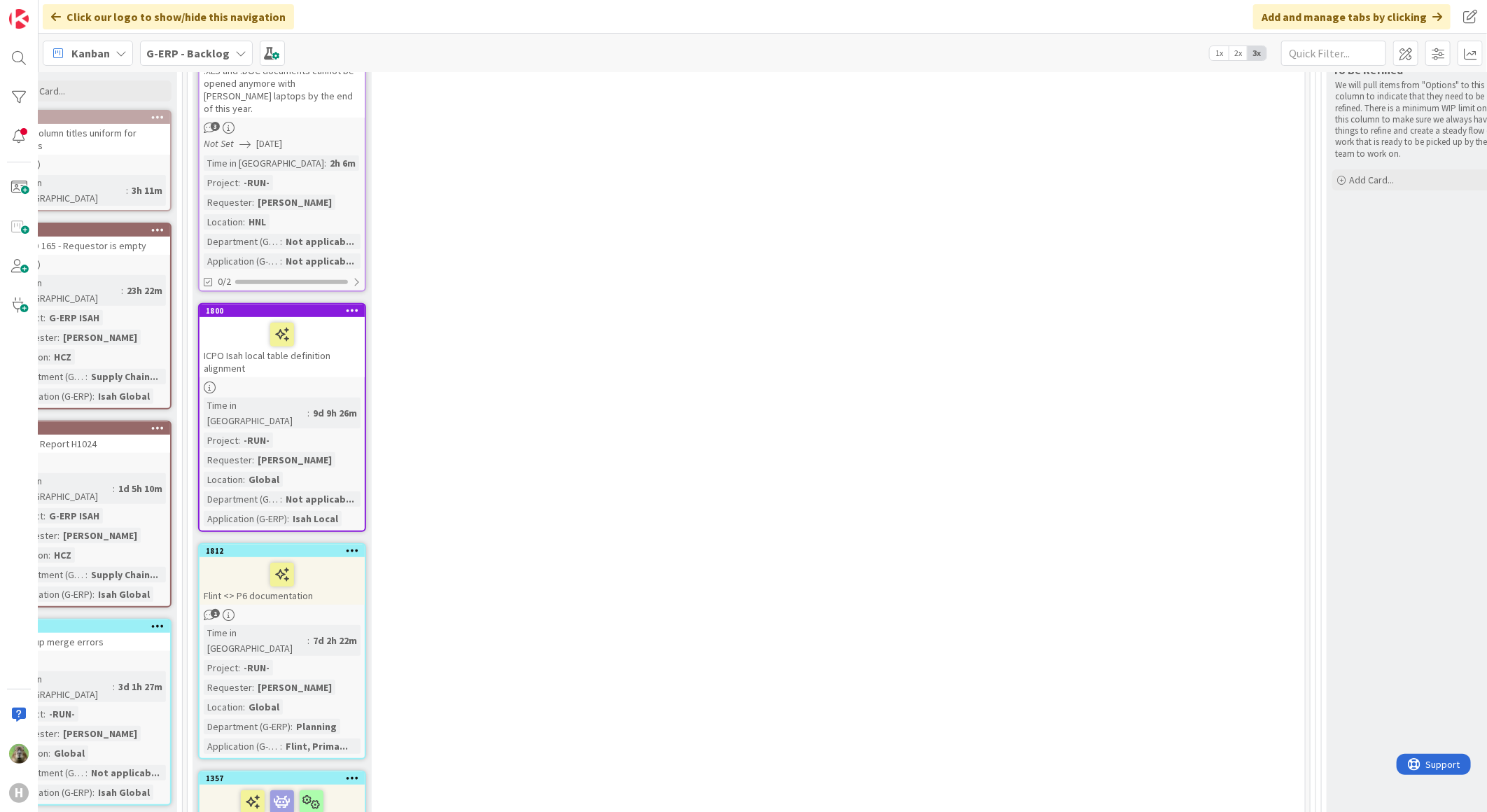
click at [357, 305] on icon at bounding box center [352, 310] width 13 height 10
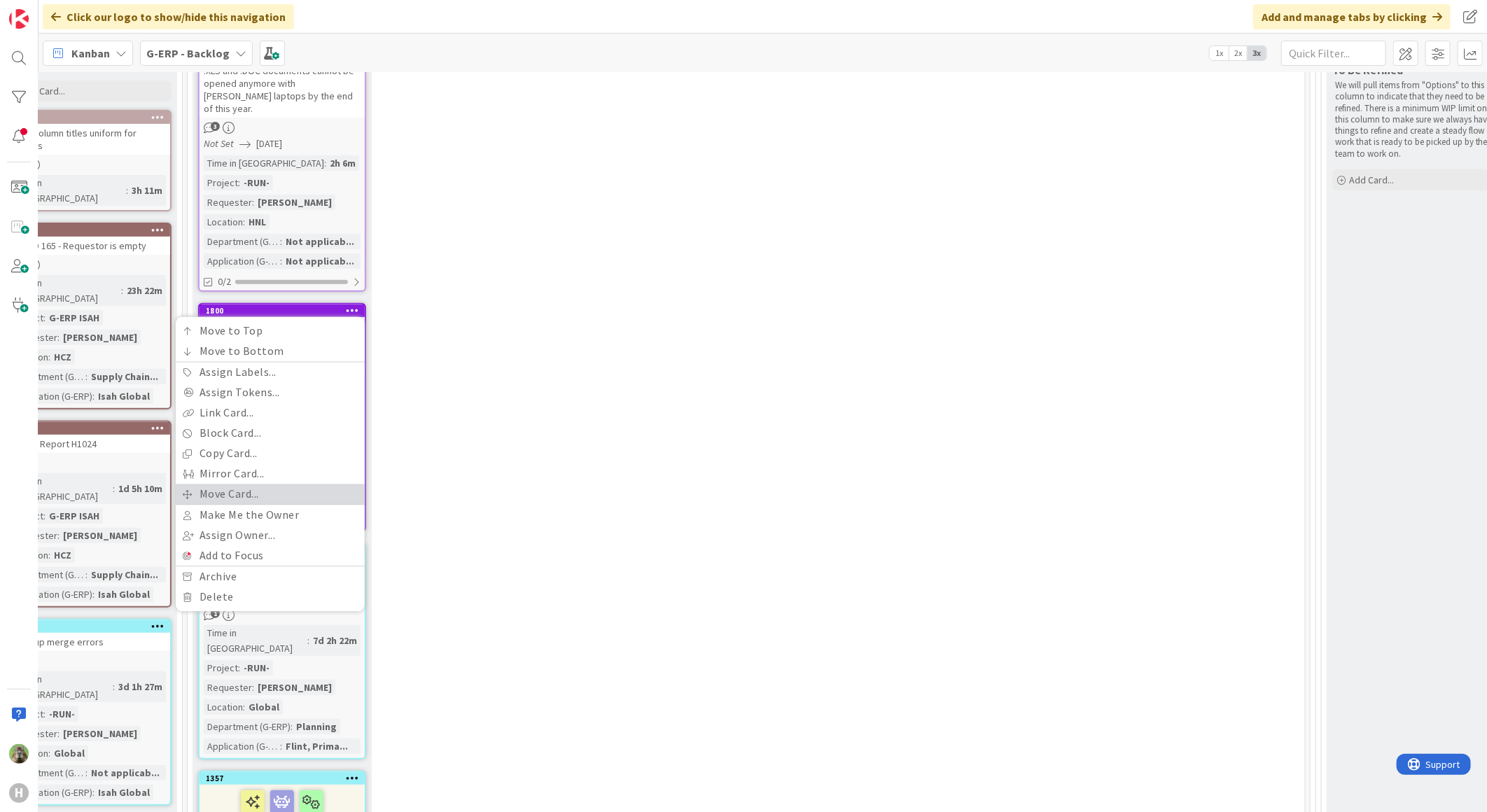
click at [237, 484] on link "Move Card..." at bounding box center [270, 495] width 189 height 20
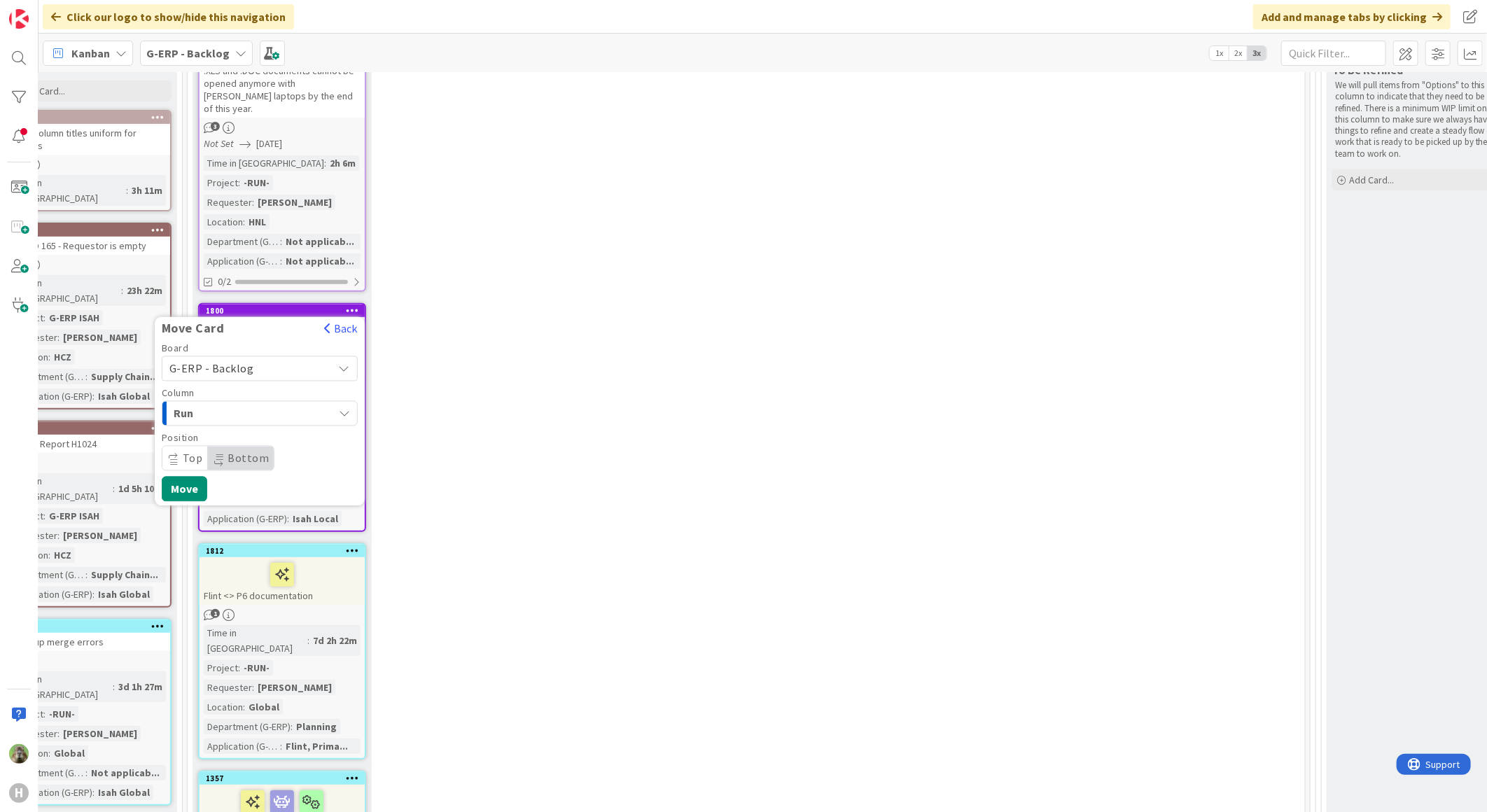
click at [246, 362] on span "G-ERP - Backlog" at bounding box center [212, 369] width 85 height 14
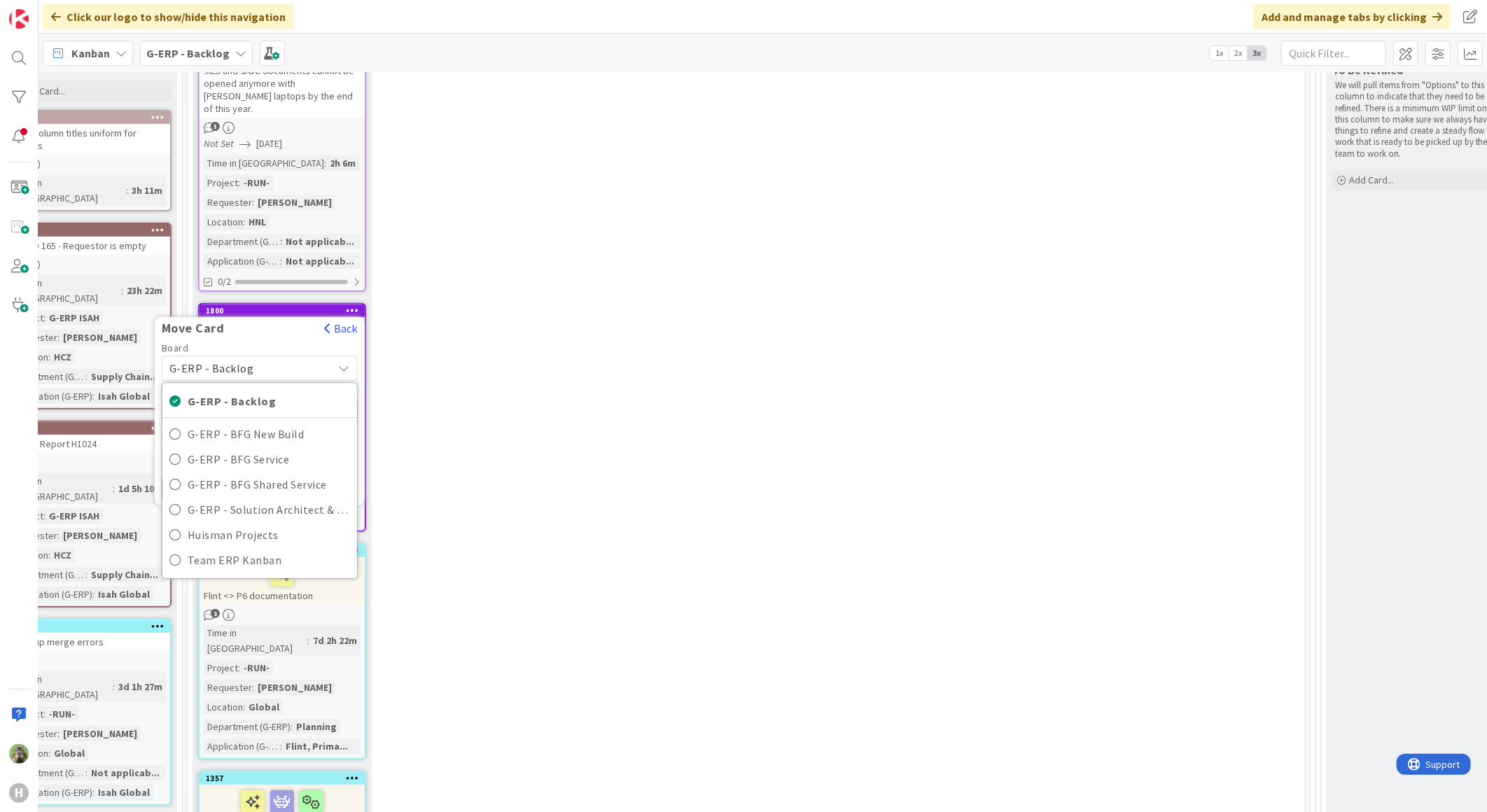
click at [246, 362] on span "G-ERP - Backlog" at bounding box center [212, 369] width 85 height 14
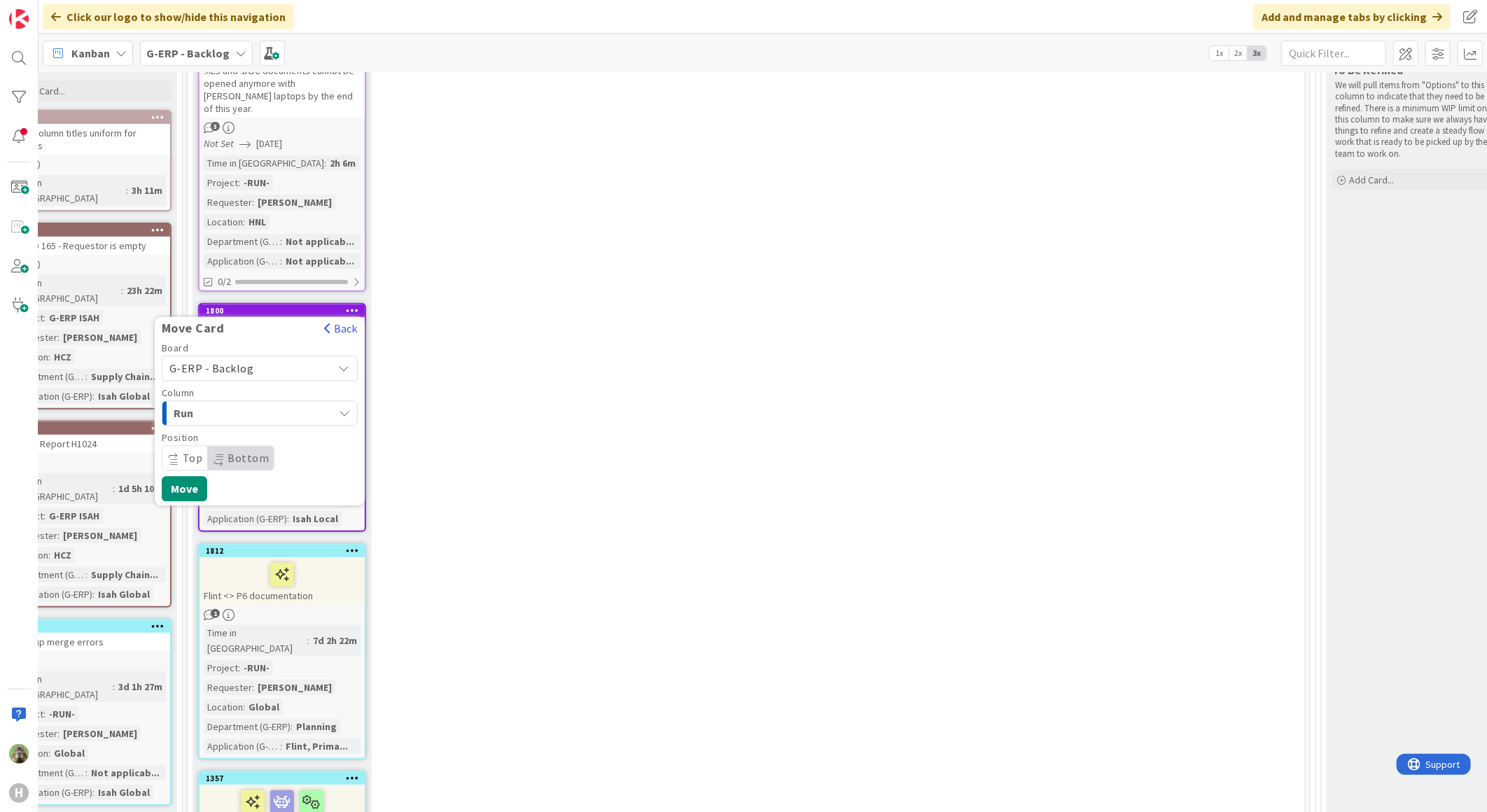
click at [234, 405] on span "Run" at bounding box center [226, 413] width 105 height 18
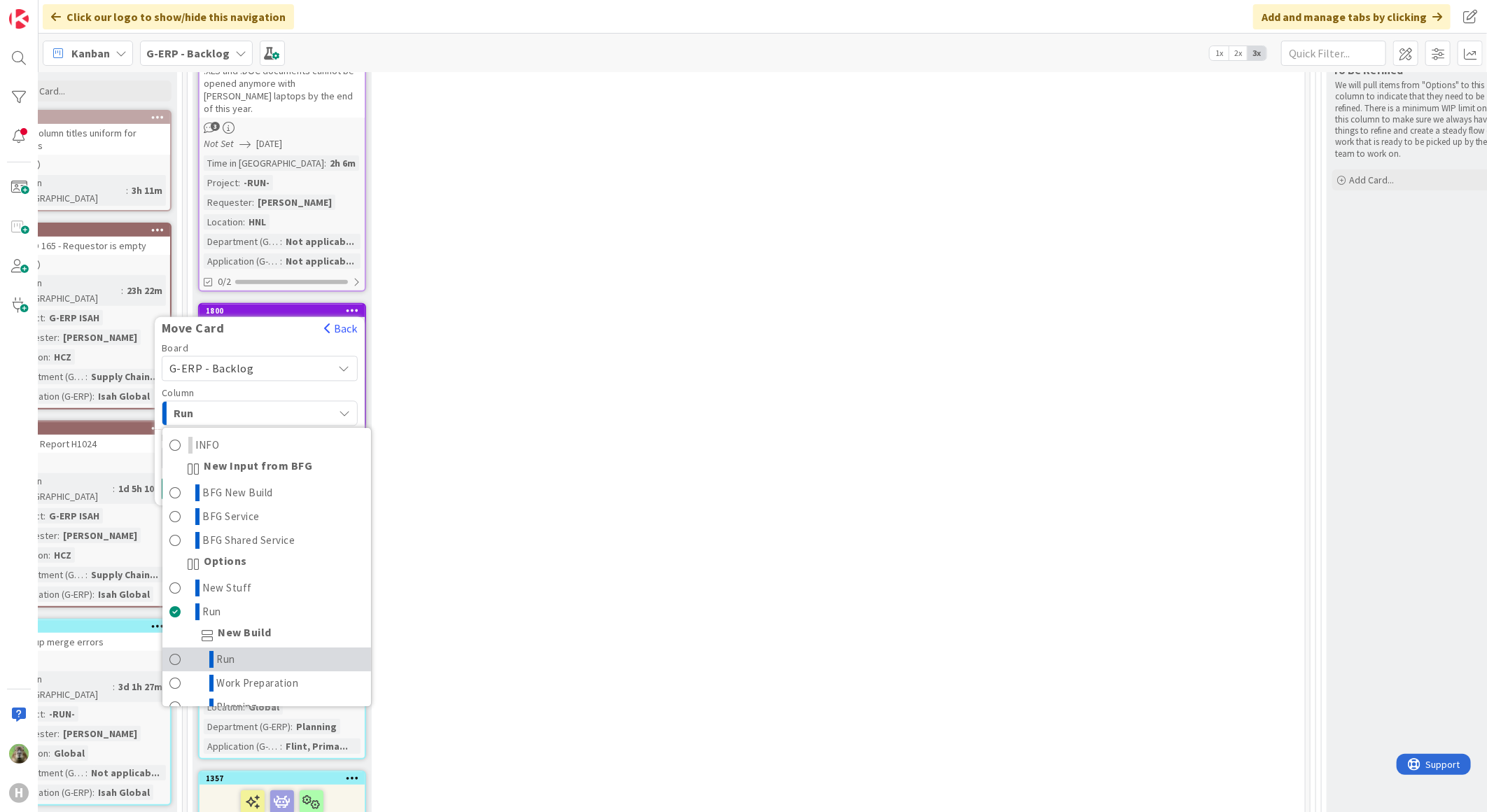
click at [229, 651] on span "Run" at bounding box center [226, 659] width 19 height 17
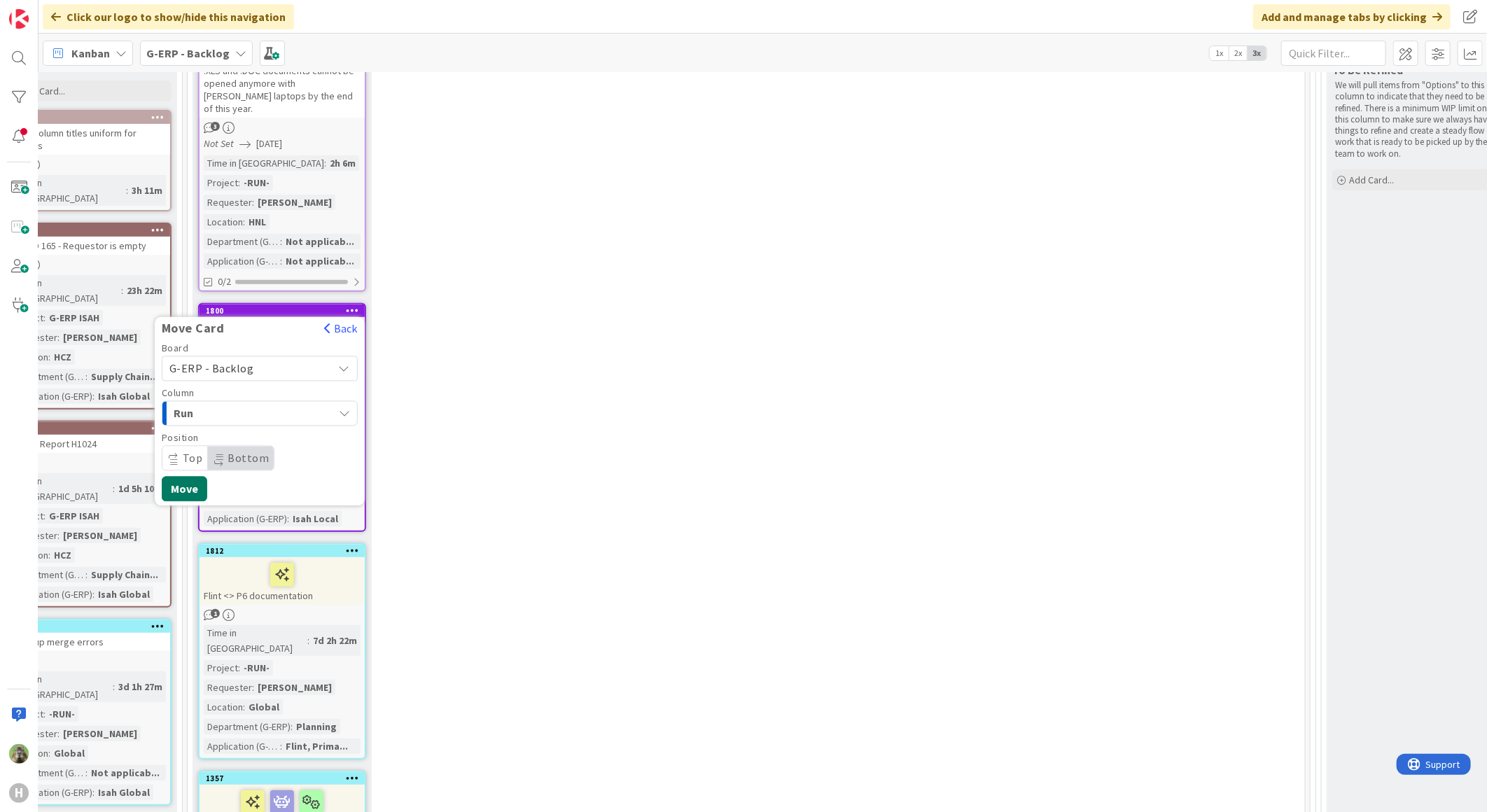
click at [200, 477] on button "Move" at bounding box center [184, 489] width 45 height 25
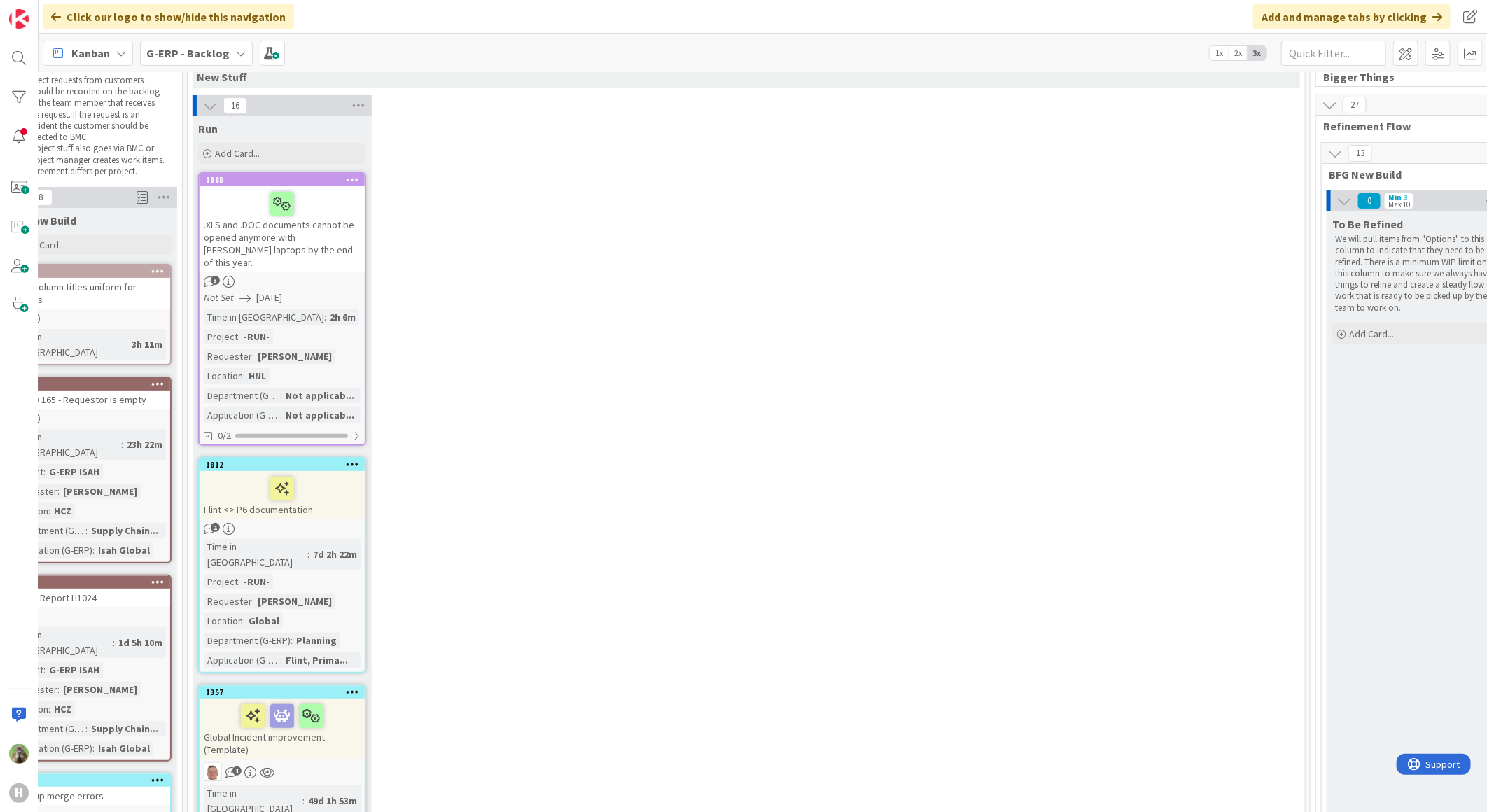
scroll to position [78, 235]
click at [354, 461] on icon at bounding box center [352, 466] width 13 height 10
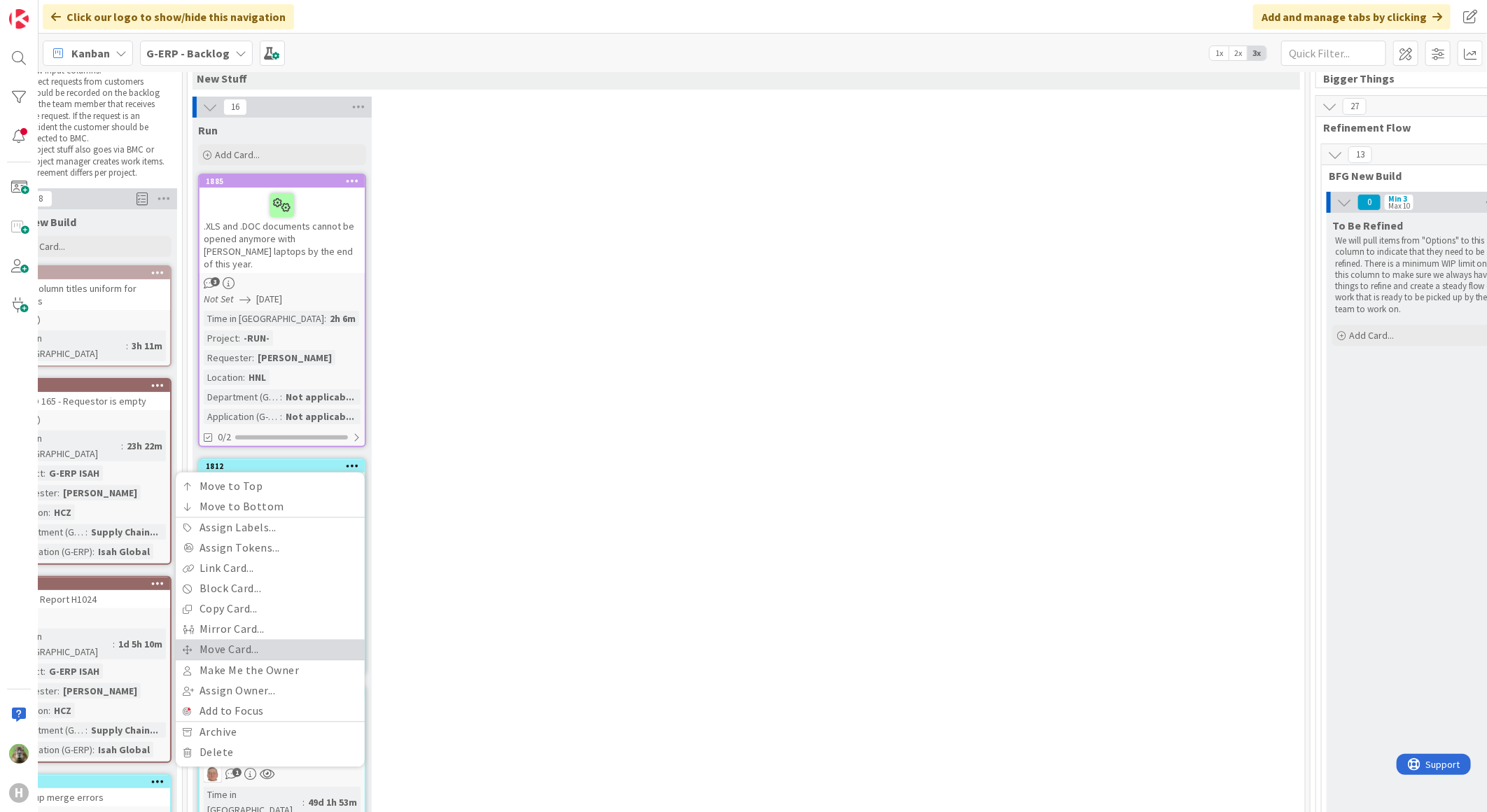
click at [273, 640] on link "Move Card..." at bounding box center [270, 650] width 189 height 20
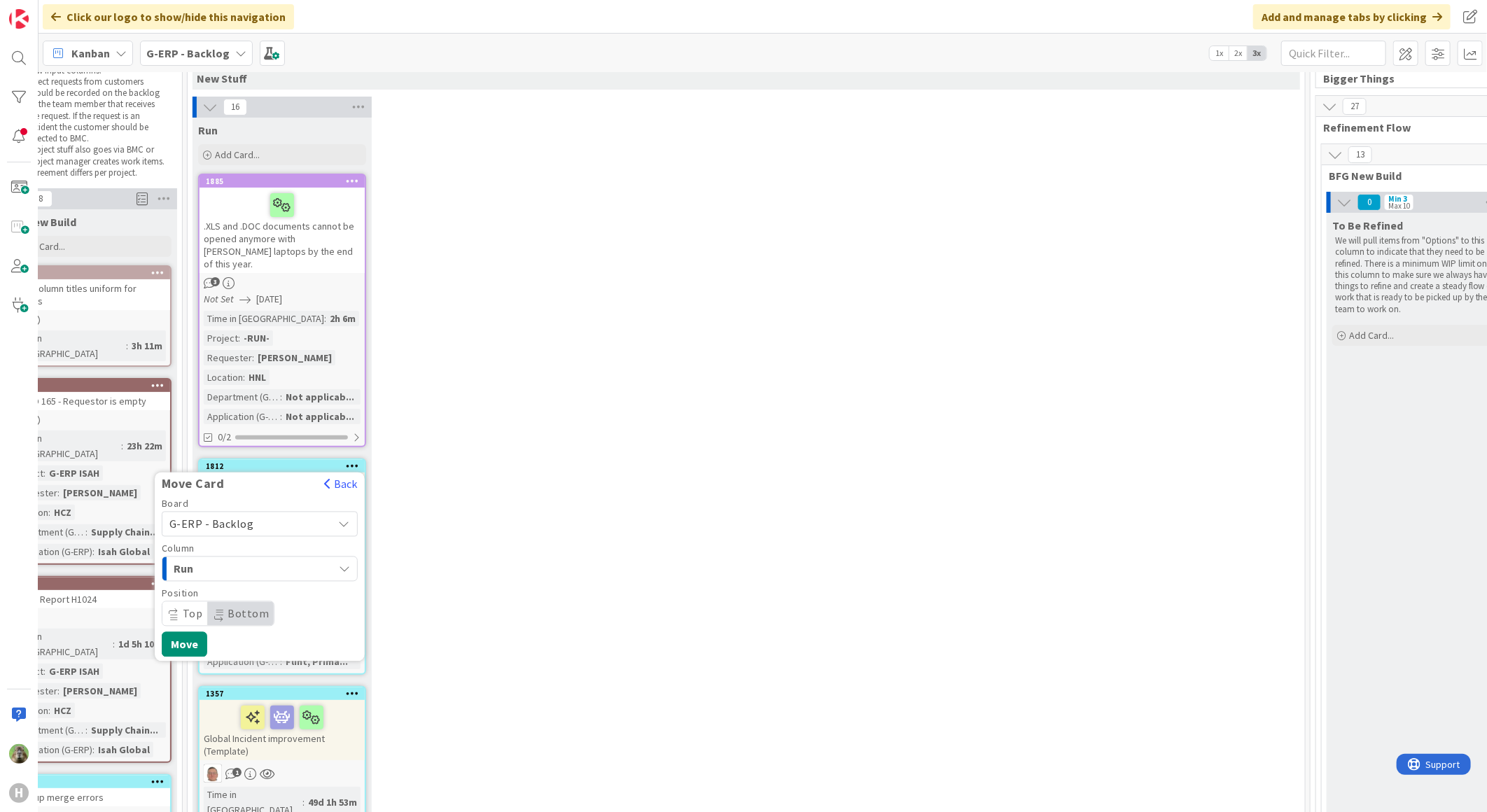
click at [302, 515] on span "G-ERP - Backlog" at bounding box center [248, 524] width 157 height 19
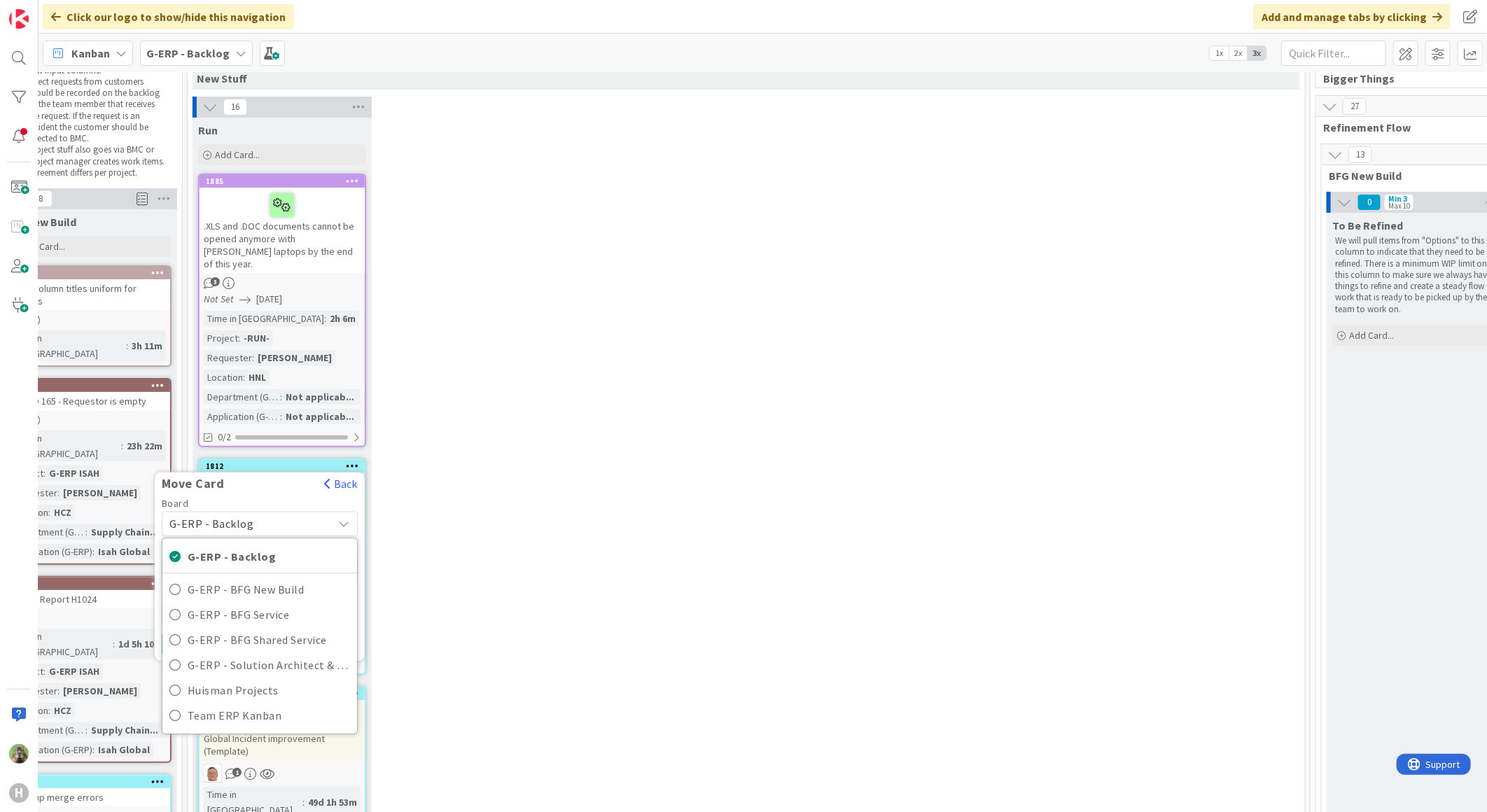
click at [305, 515] on span "G-ERP - Backlog" at bounding box center [248, 524] width 157 height 19
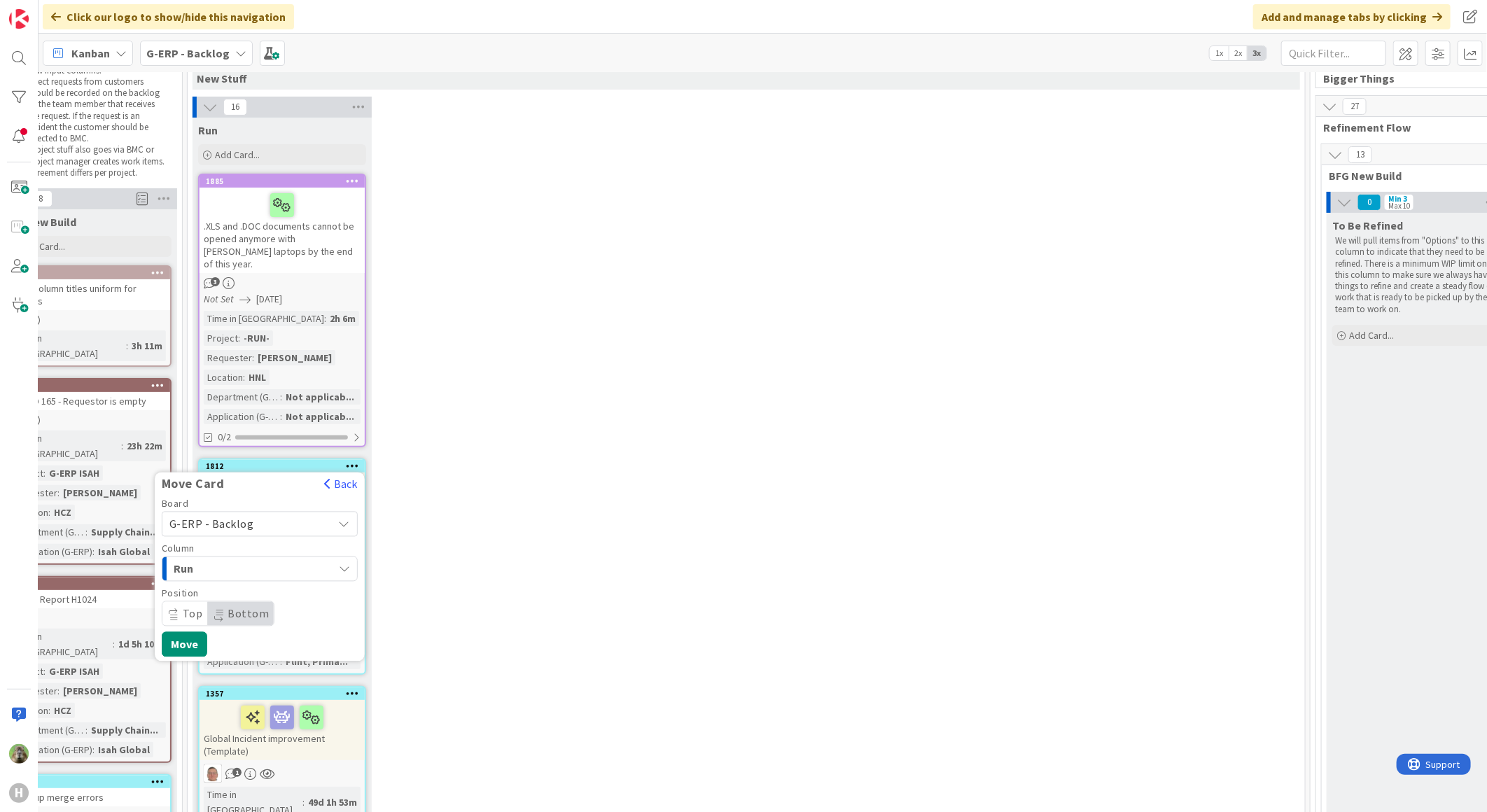
click at [306, 558] on div "Run" at bounding box center [251, 569] width 163 height 22
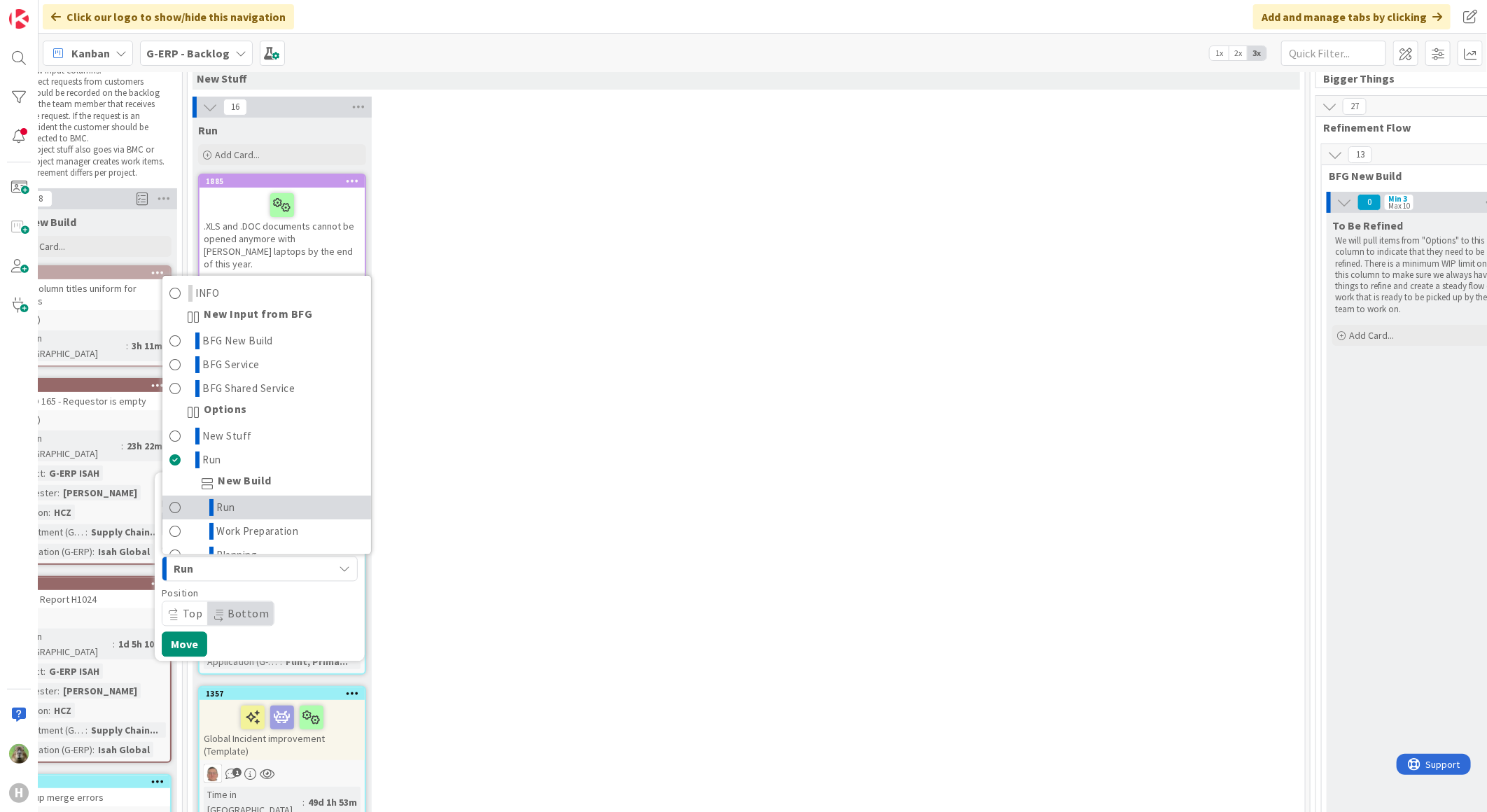
click at [273, 495] on link "Run" at bounding box center [267, 507] width 209 height 24
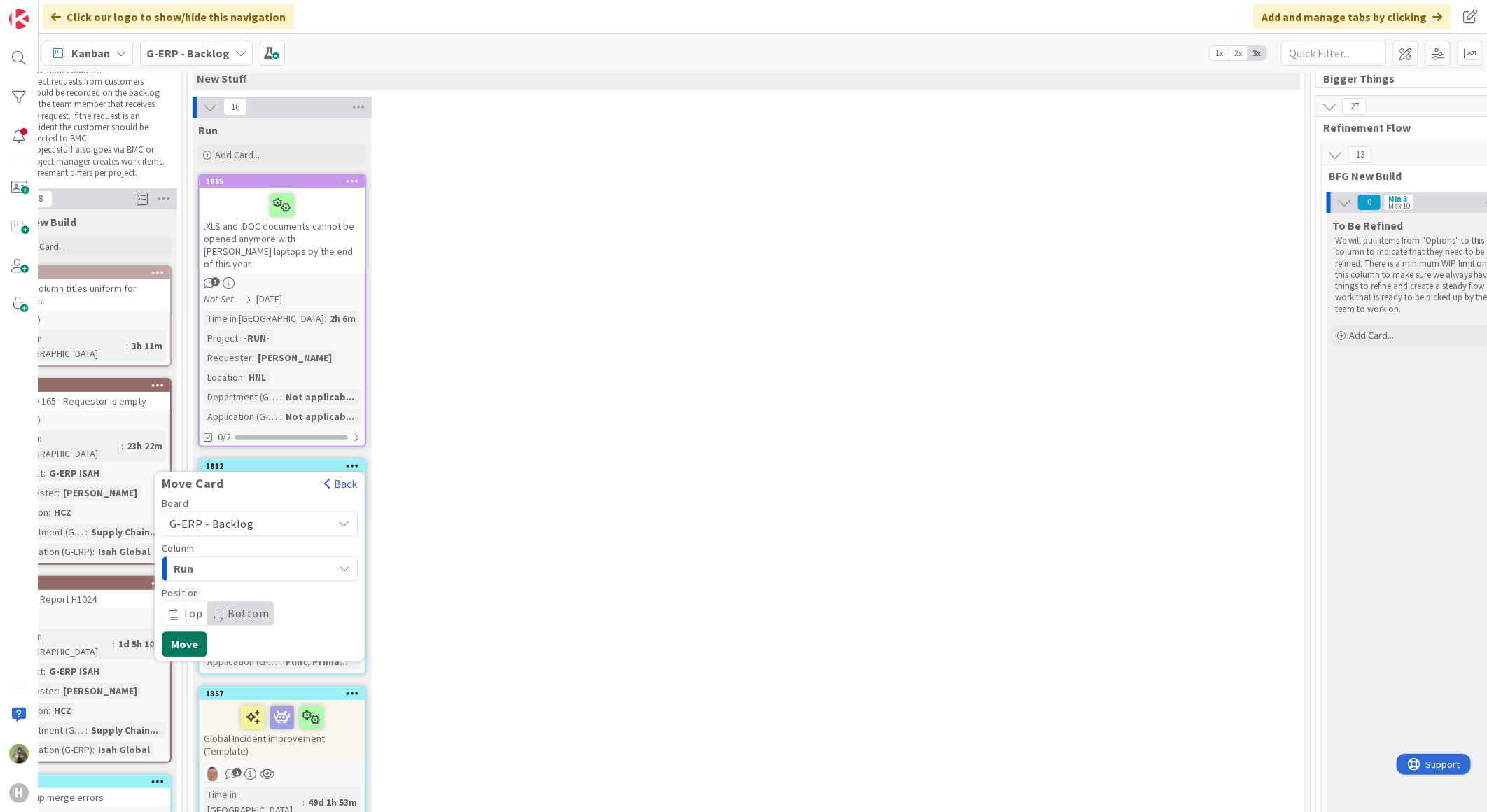
click at [168, 632] on button "Move" at bounding box center [184, 644] width 45 height 25
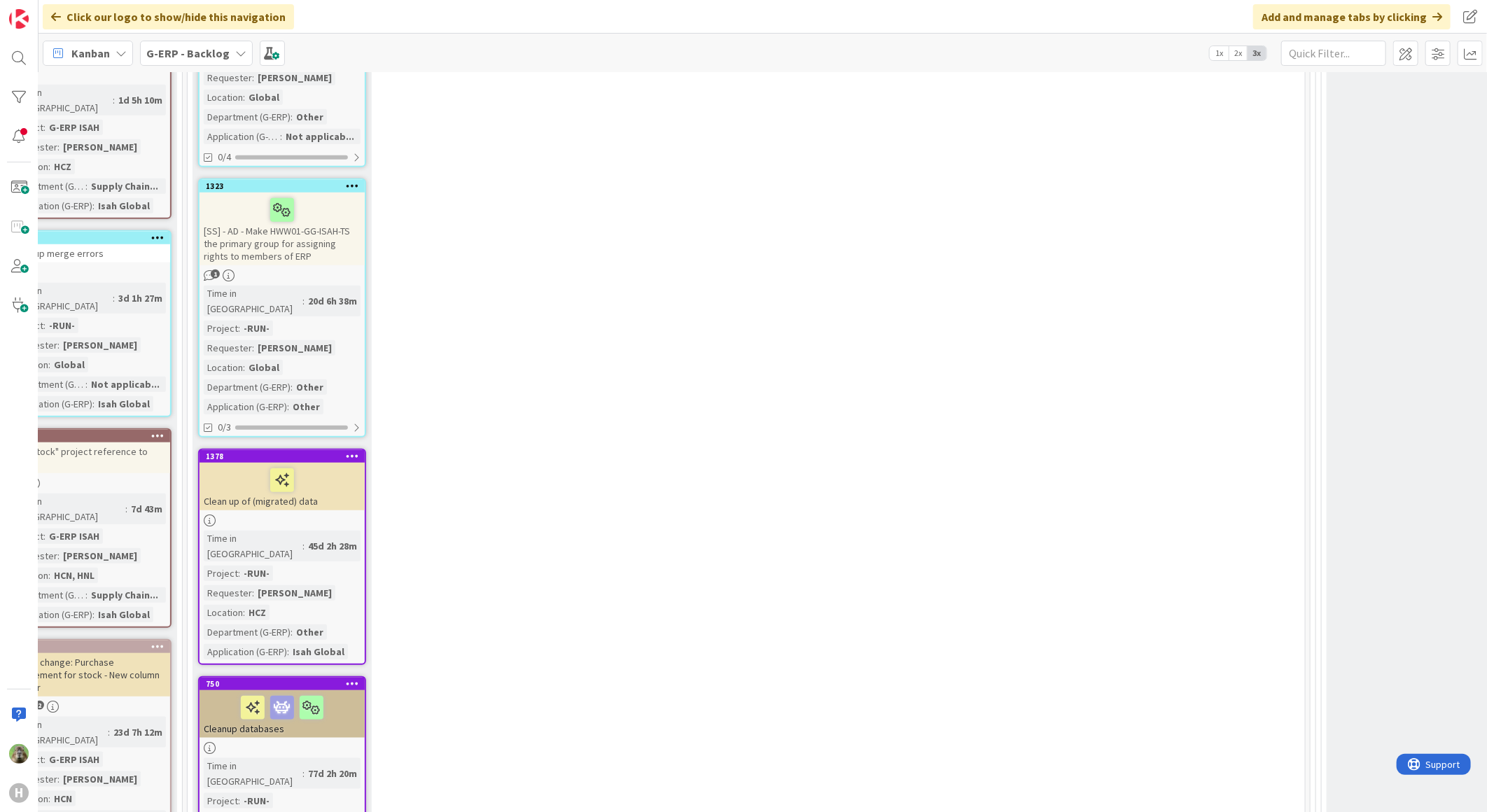
scroll to position [855, 235]
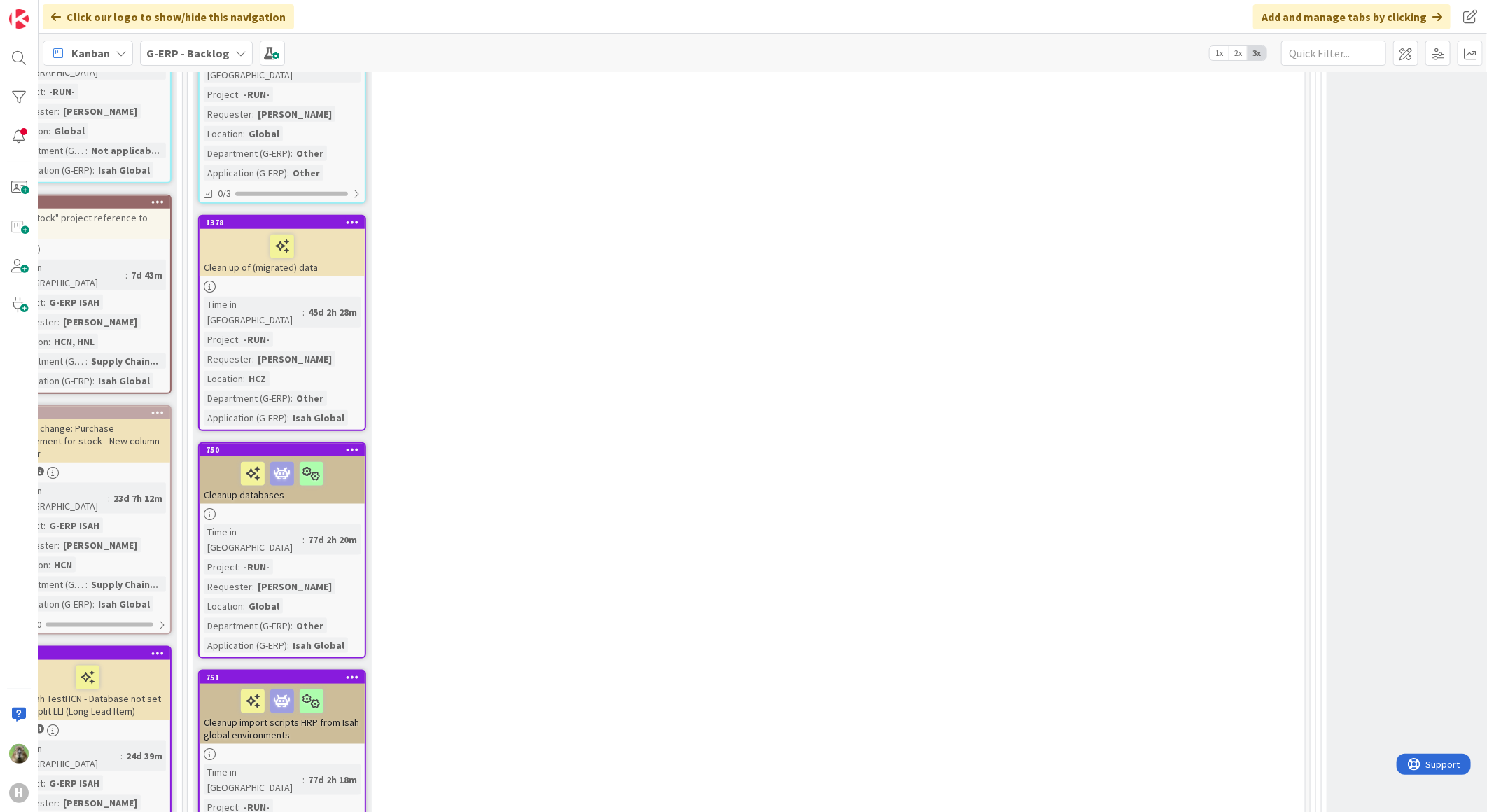
click at [356, 217] on icon at bounding box center [352, 222] width 13 height 10
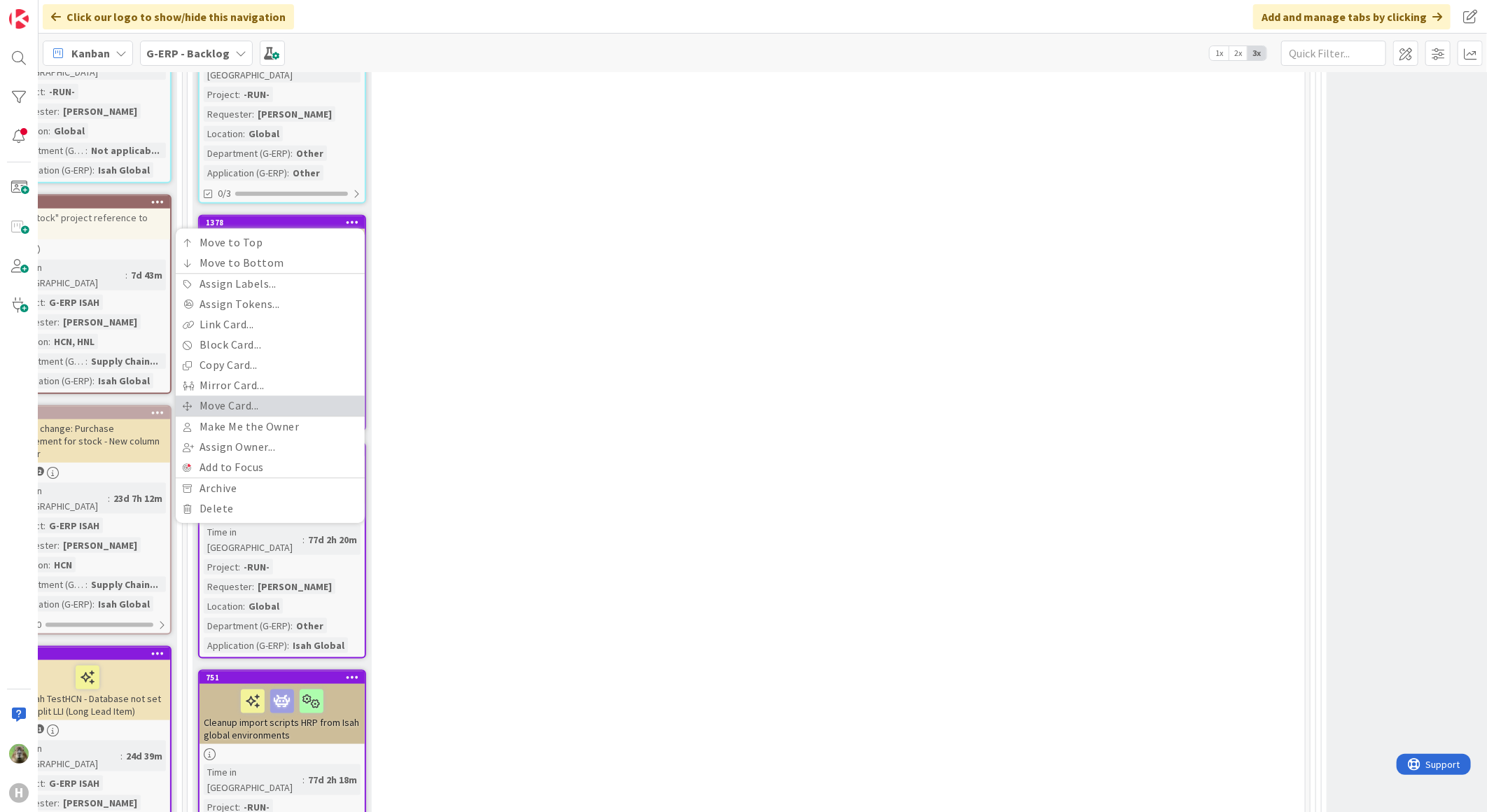
click at [253, 396] on link "Move Card..." at bounding box center [270, 406] width 189 height 20
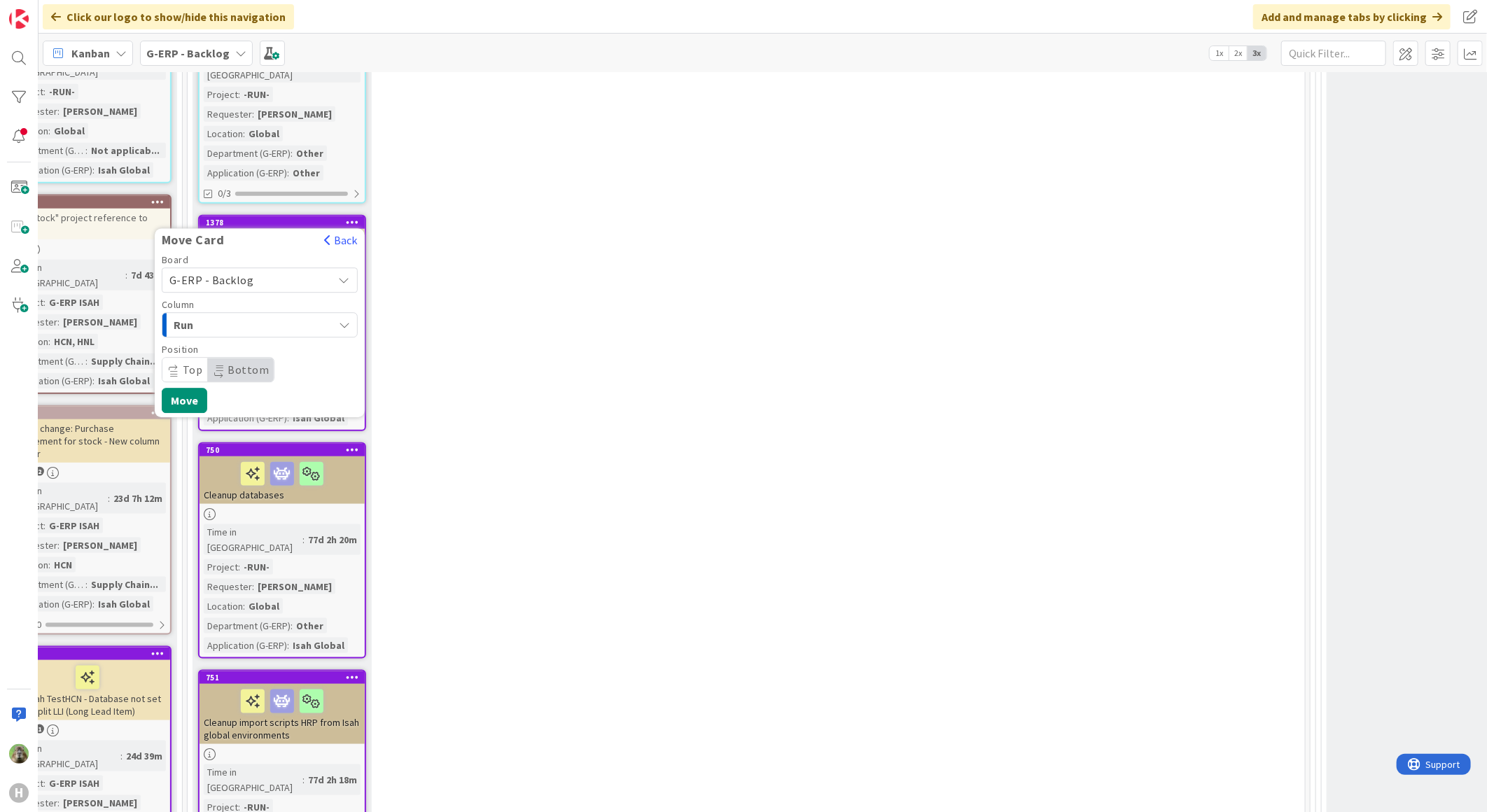
click at [236, 274] on span "G-ERP - Backlog" at bounding box center [212, 280] width 85 height 14
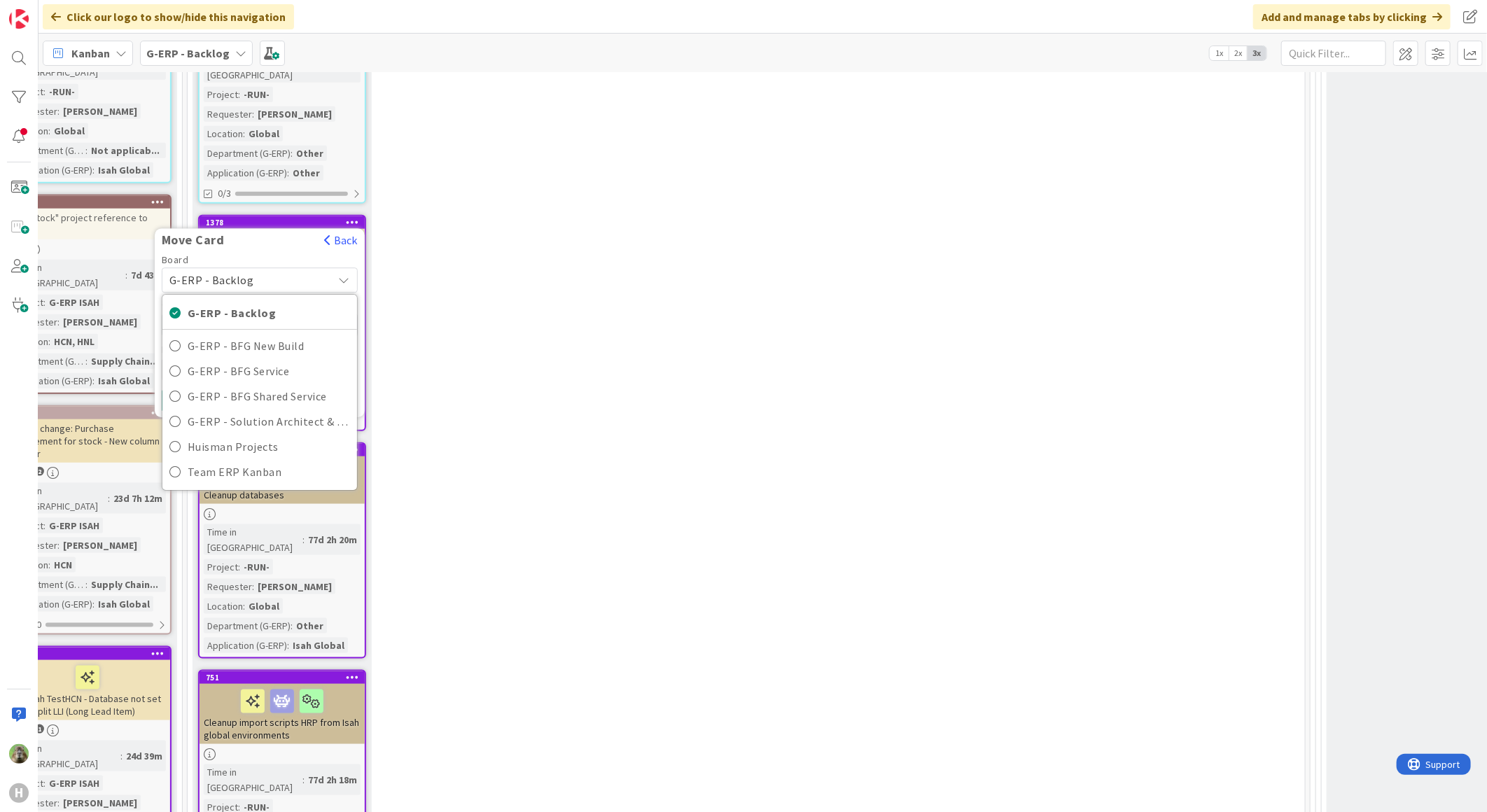
click at [236, 274] on span "G-ERP - Backlog" at bounding box center [212, 280] width 85 height 14
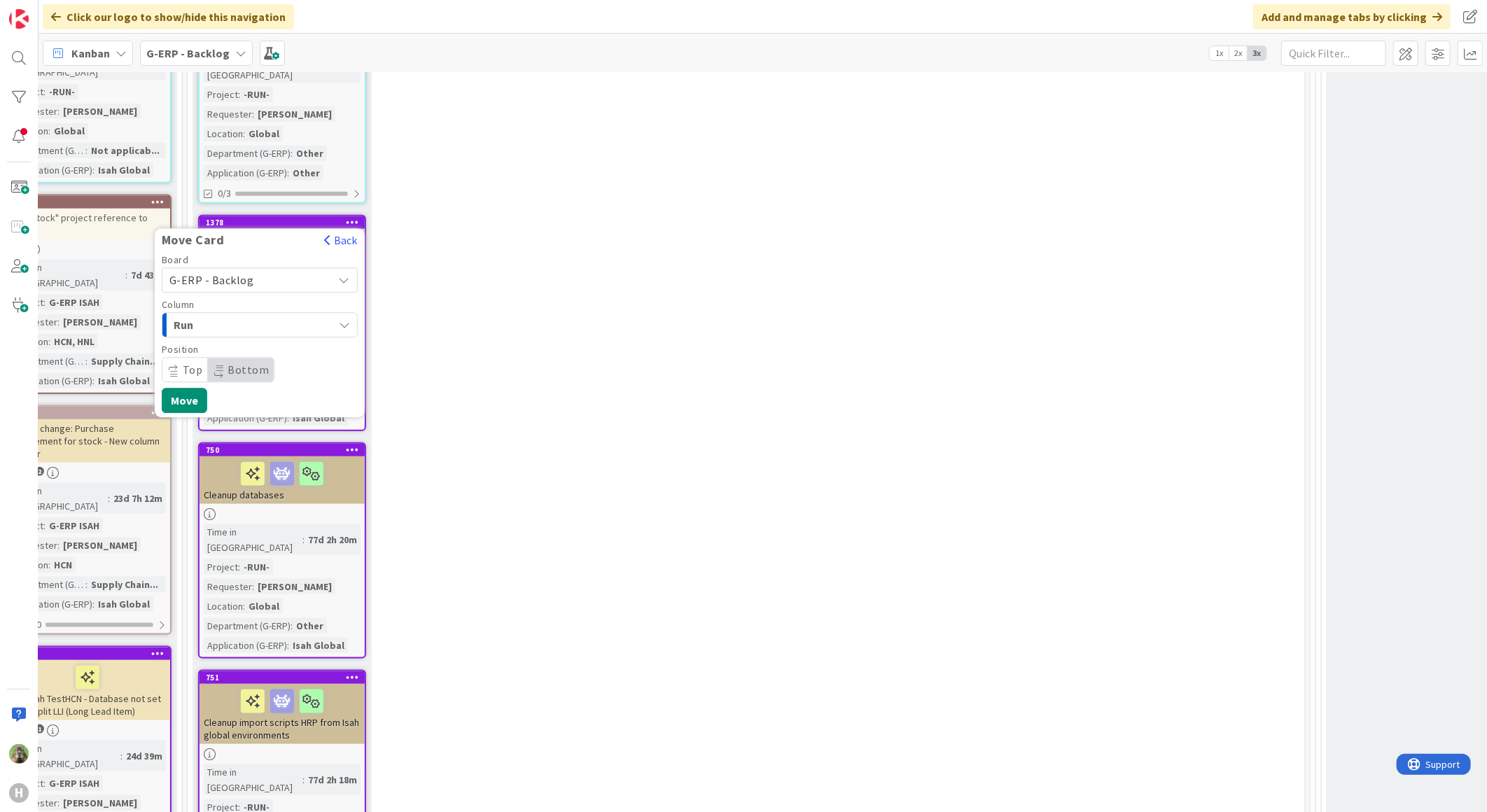
click at [224, 313] on button "Run" at bounding box center [260, 325] width 196 height 25
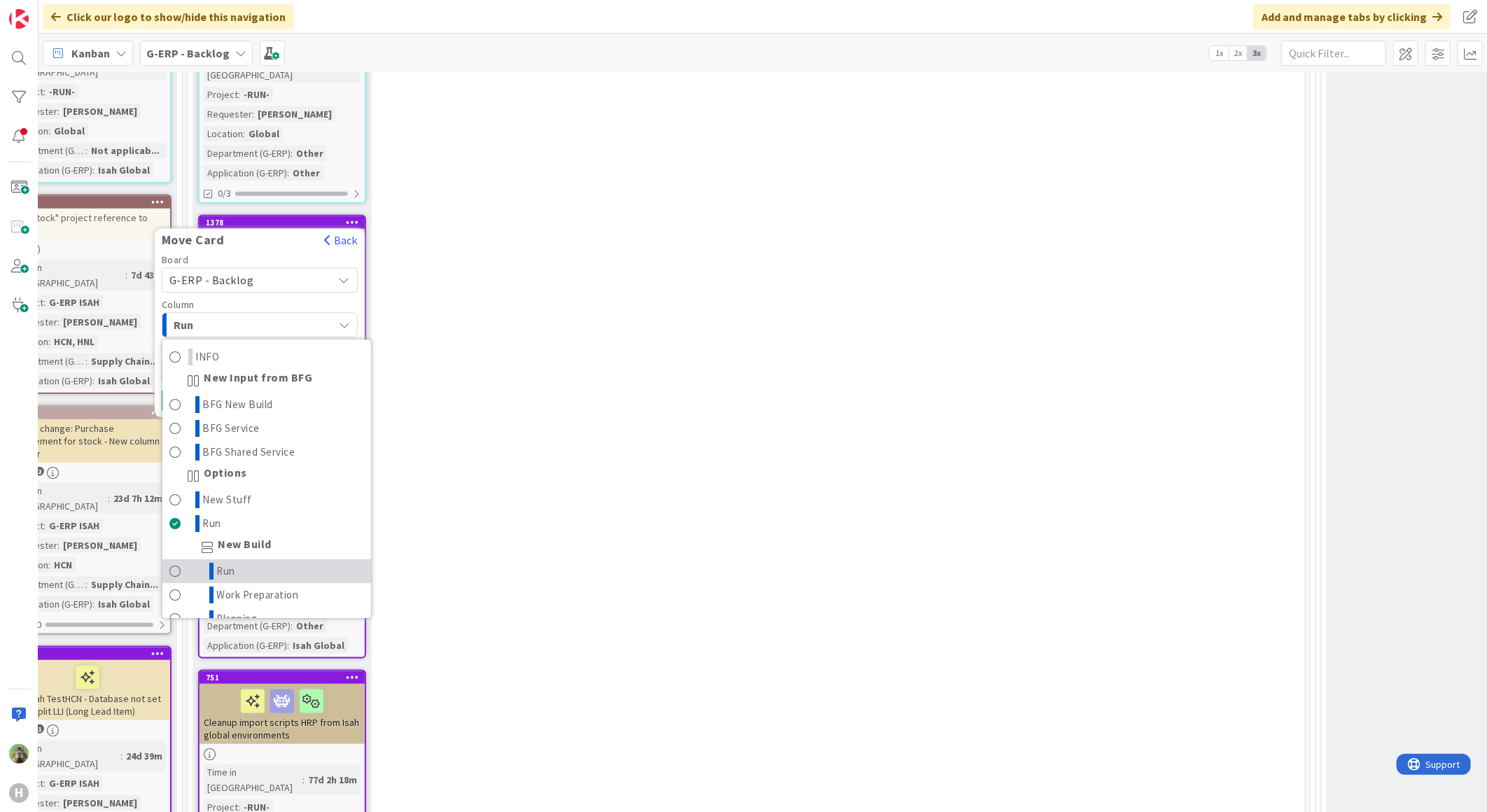
click at [226, 563] on span "Run" at bounding box center [226, 571] width 19 height 17
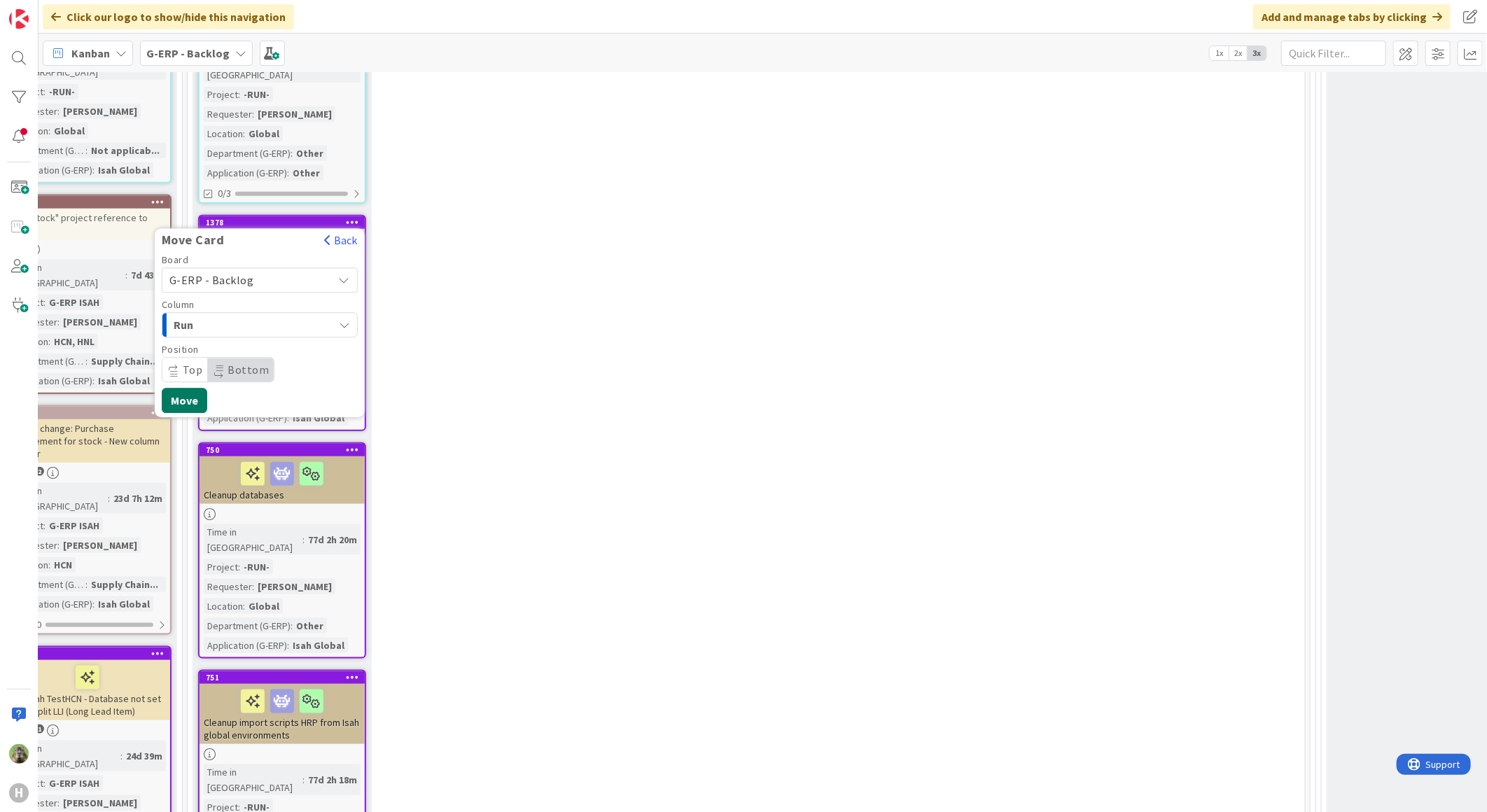
click at [202, 389] on button "Move" at bounding box center [184, 401] width 45 height 25
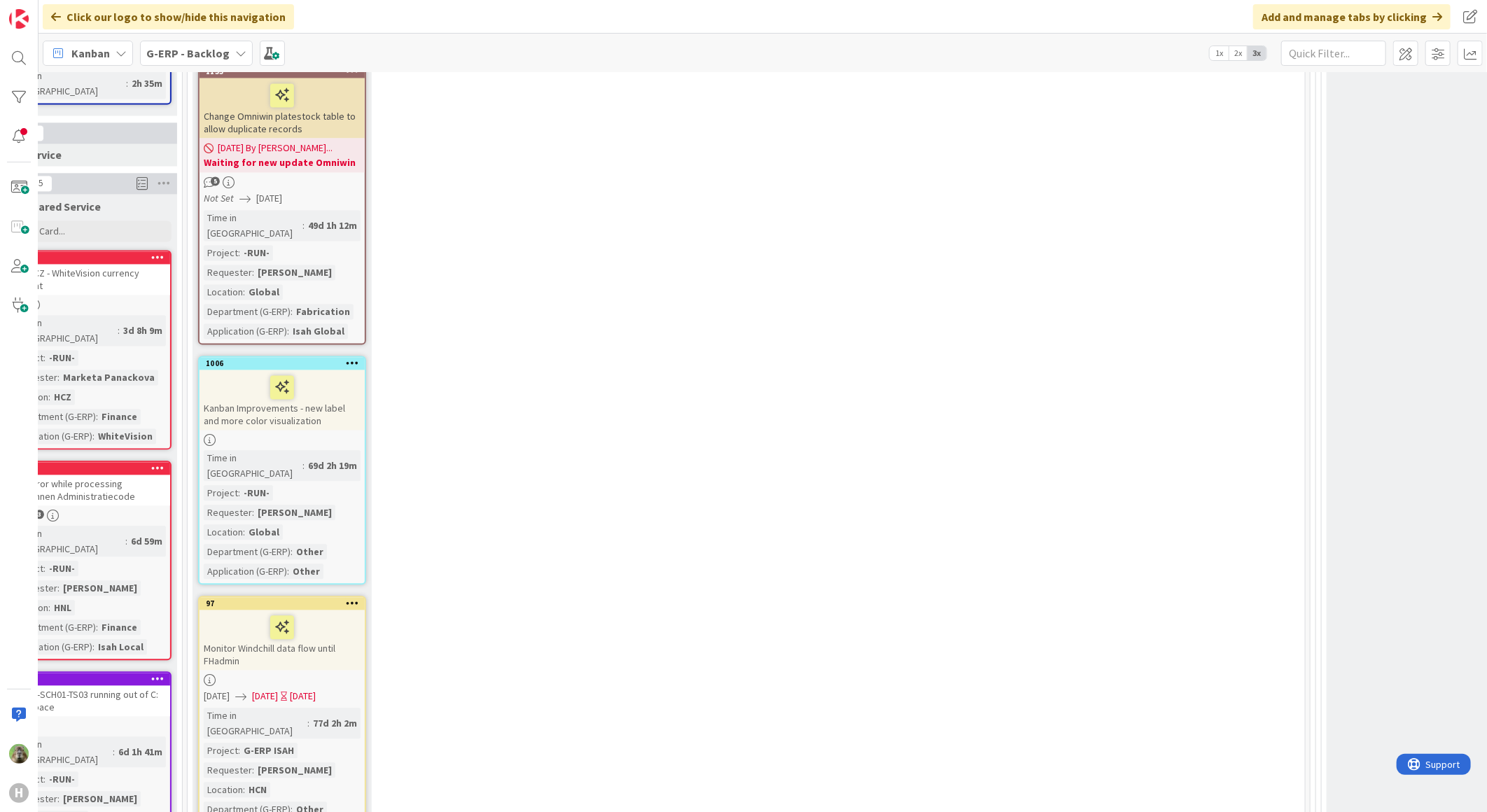
scroll to position [1788, 235]
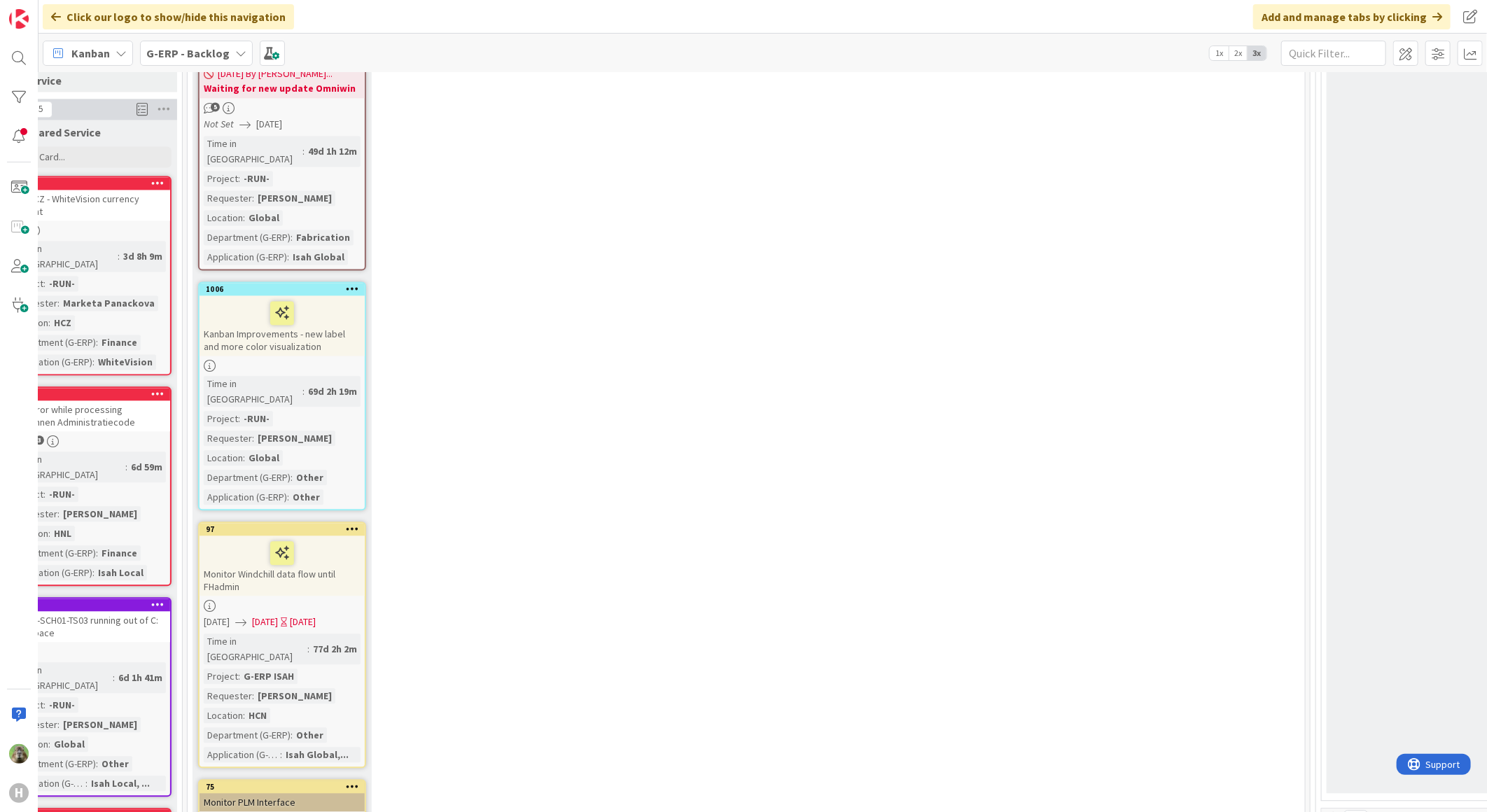
click at [346, 523] on icon at bounding box center [352, 528] width 13 height 10
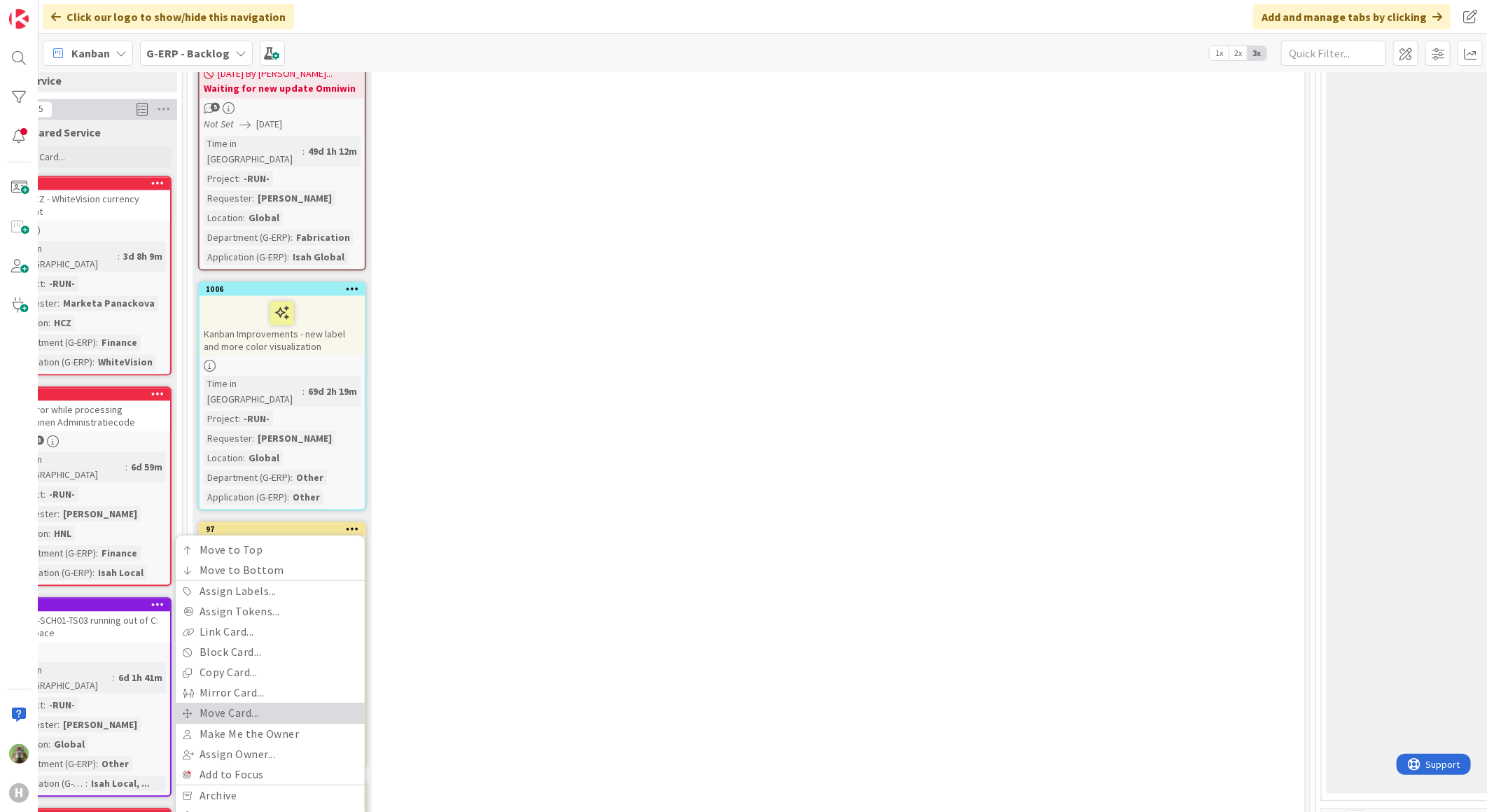
click at [280, 703] on link "Move Card..." at bounding box center [270, 713] width 189 height 20
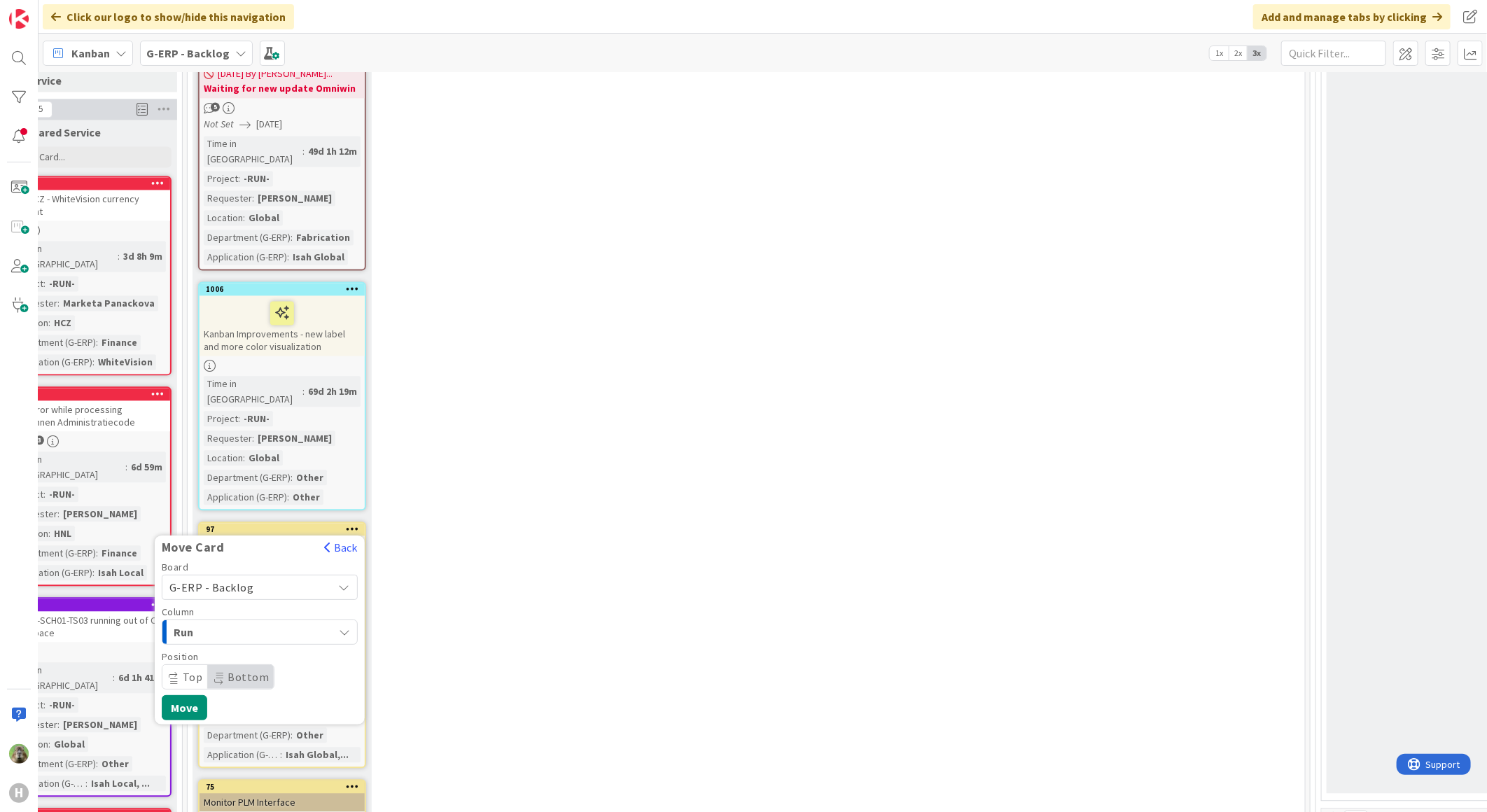
click at [282, 577] on span "G-ERP - Backlog" at bounding box center [248, 587] width 157 height 19
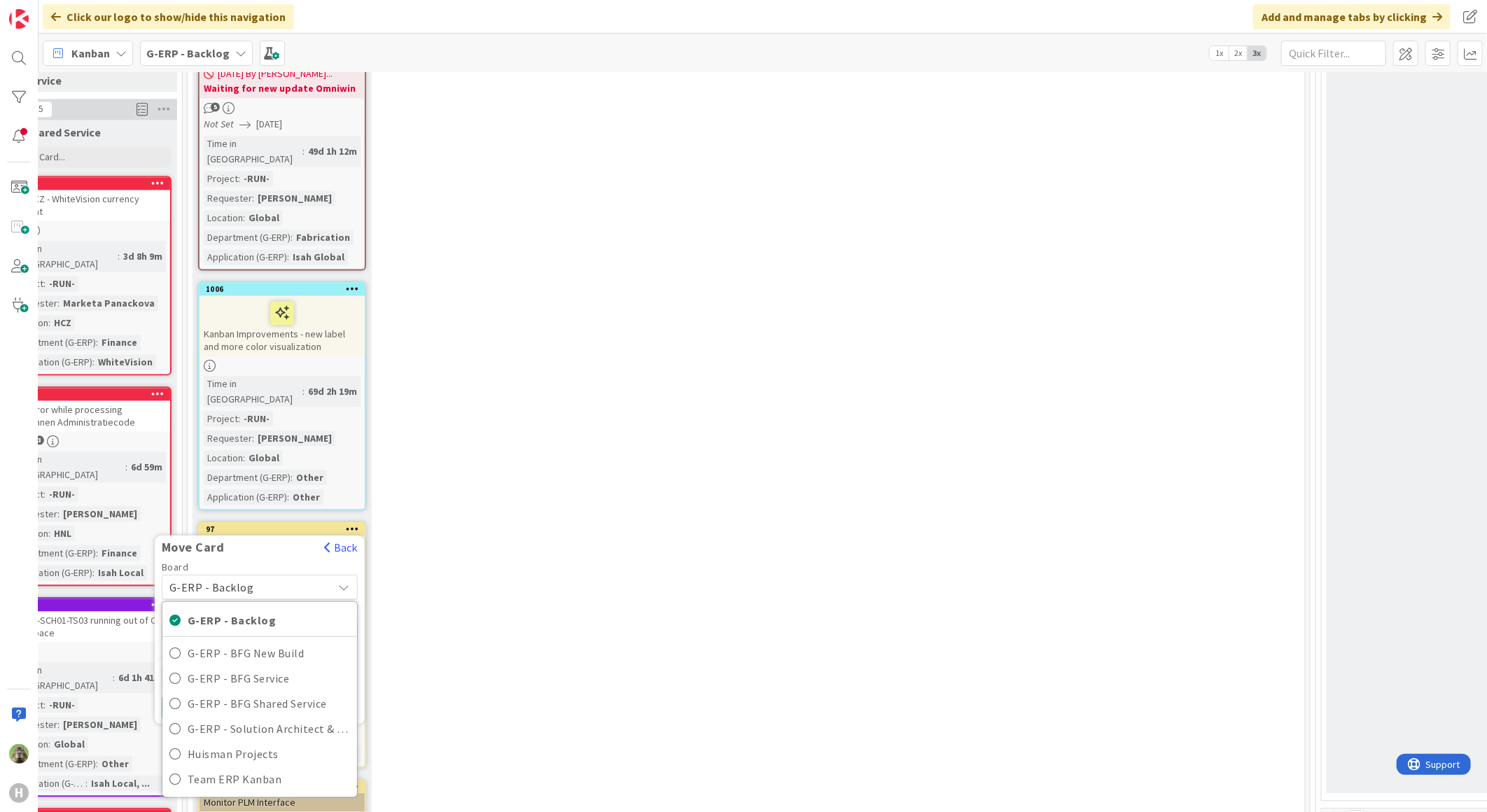
click at [312, 577] on span "G-ERP - Backlog" at bounding box center [248, 587] width 157 height 19
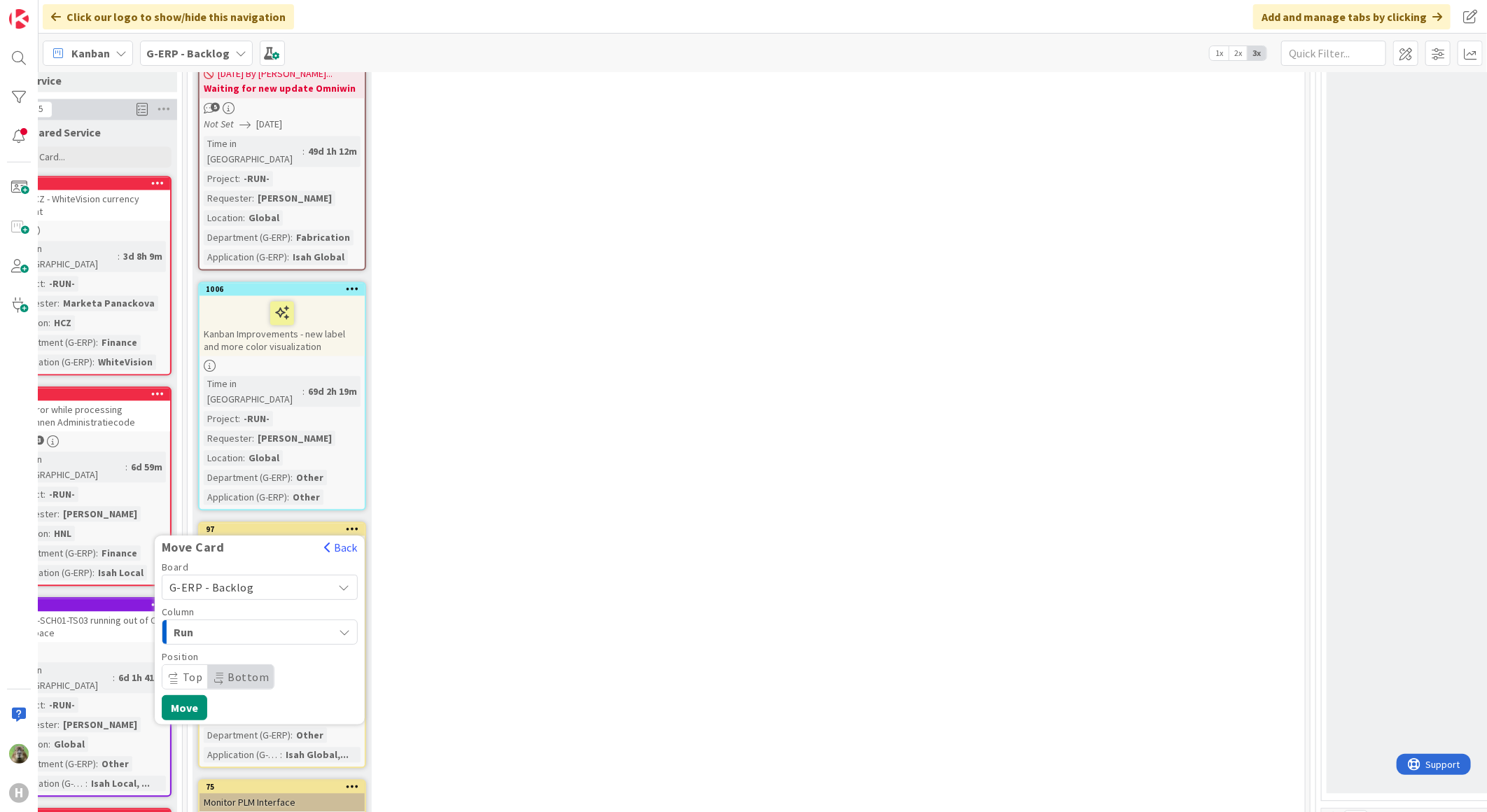
click at [260, 623] on span "Run" at bounding box center [226, 631] width 105 height 18
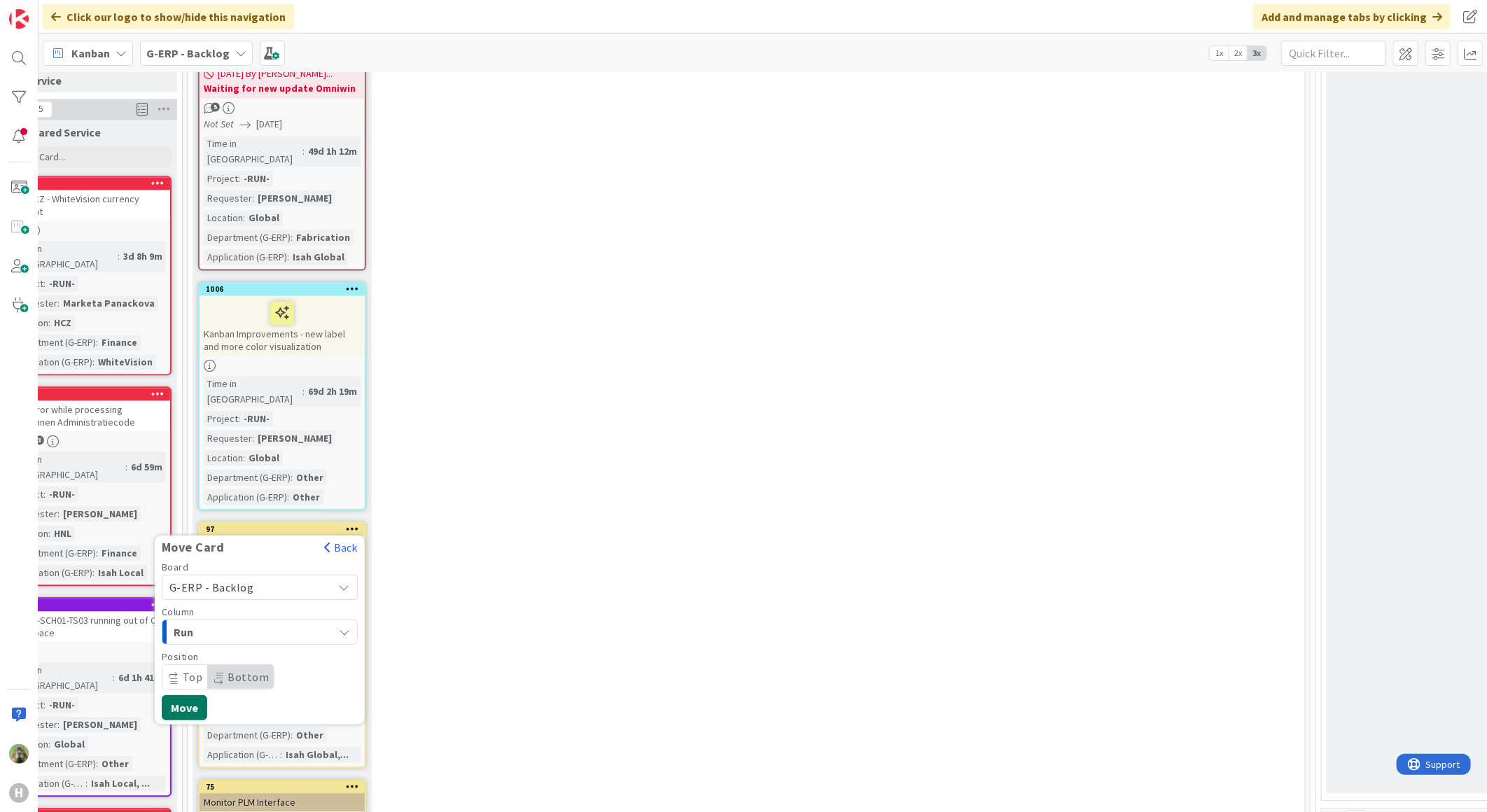
click at [181, 695] on button "Move" at bounding box center [184, 707] width 45 height 25
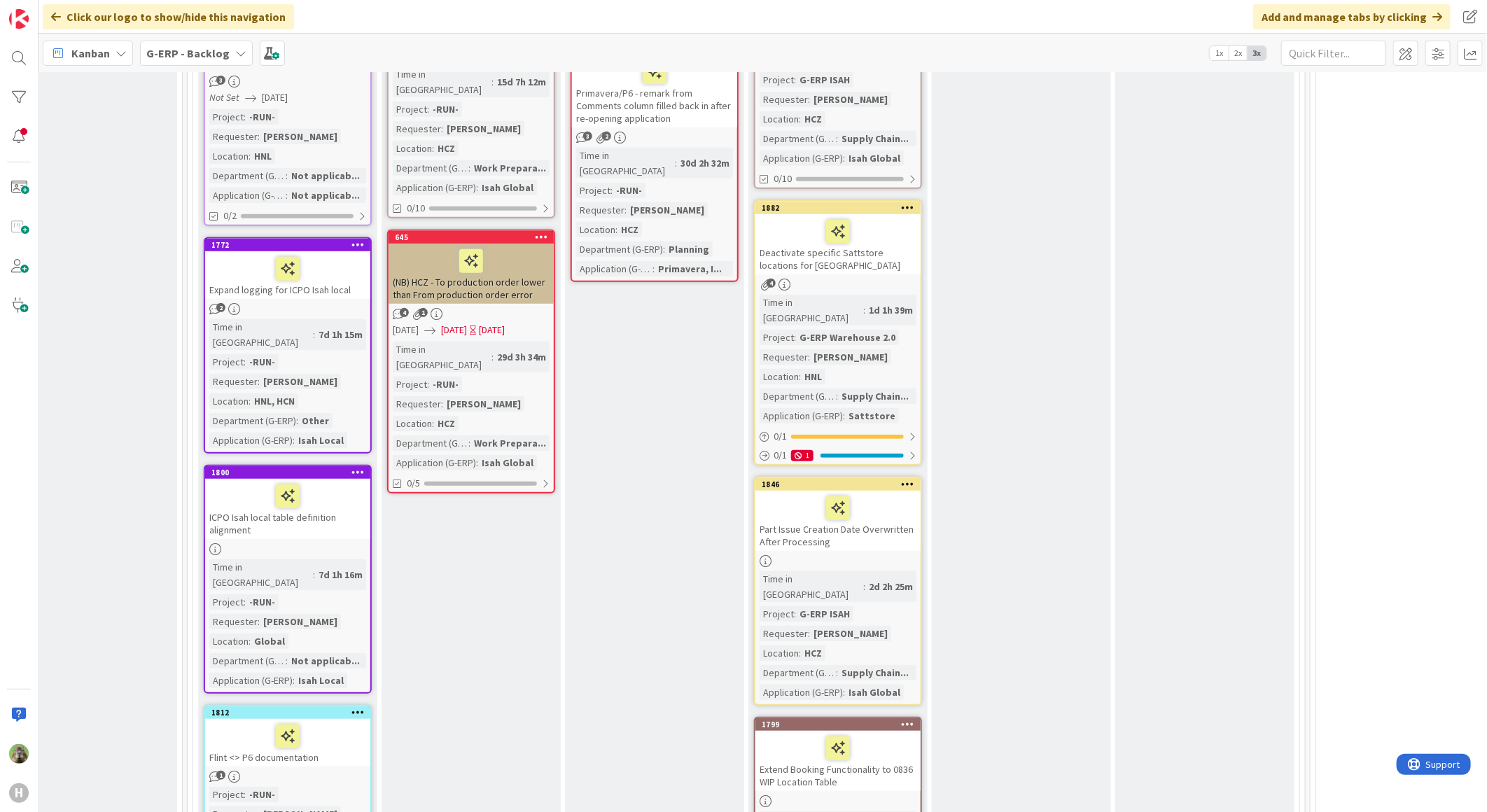
scroll to position [3732, 235]
